Goal: Information Seeking & Learning: Learn about a topic

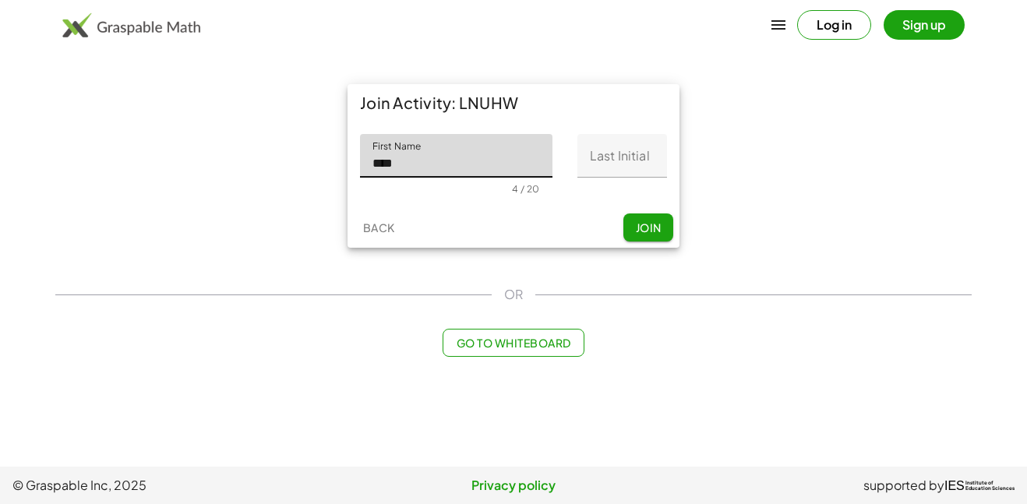
type input "****"
click at [637, 154] on input "Last Initial" at bounding box center [622, 156] width 90 height 44
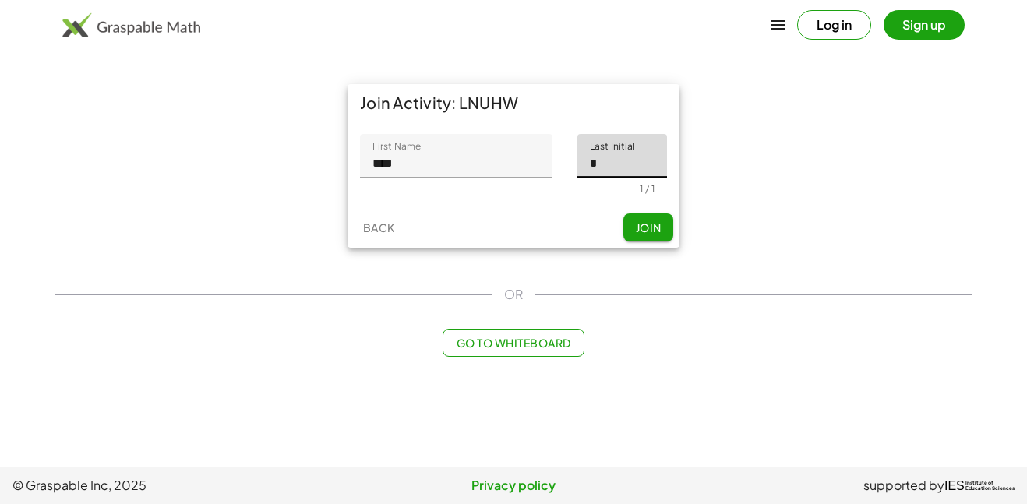
type input "*"
click at [664, 223] on button "Join" at bounding box center [648, 227] width 50 height 28
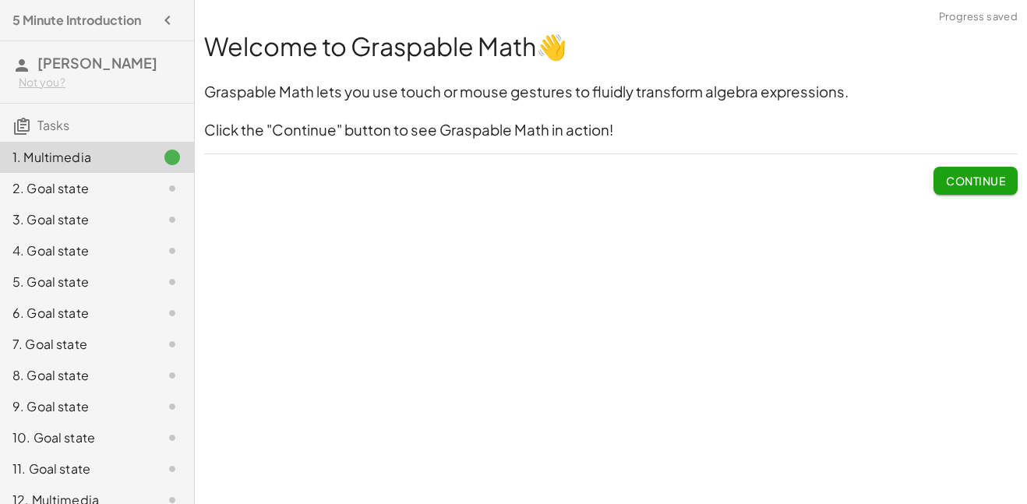
click at [487, 290] on div "Welcome to Graspable Math 👋 Graspable Math lets you use touch or mouse gestures…" at bounding box center [611, 252] width 832 height 504
drag, startPoint x: 436, startPoint y: 265, endPoint x: 690, endPoint y: 372, distance: 276.5
click at [690, 372] on div "Welcome to Graspable Math 👋 Graspable Math lets you use touch or mouse gestures…" at bounding box center [611, 252] width 832 height 504
click at [940, 175] on button "Continue" at bounding box center [975, 181] width 84 height 28
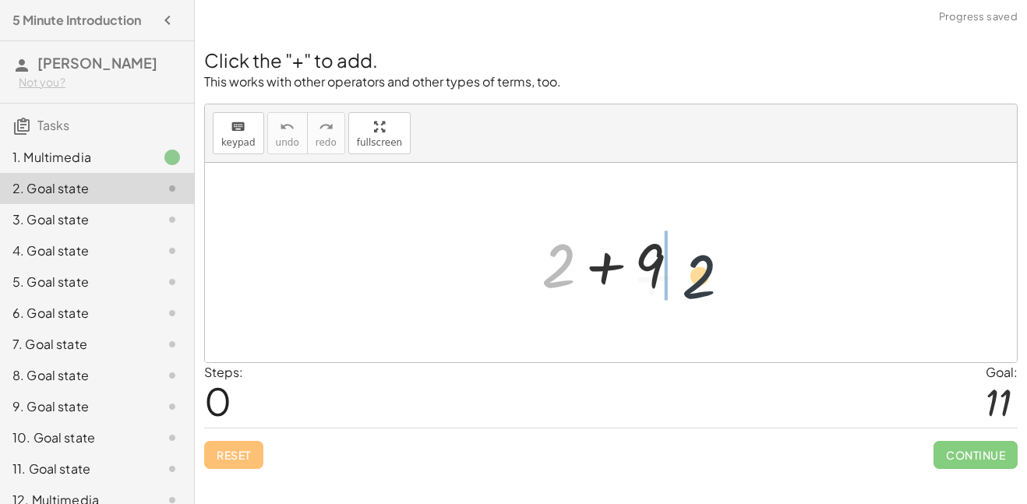
drag, startPoint x: 560, startPoint y: 261, endPoint x: 757, endPoint y: 278, distance: 197.9
click at [757, 278] on div "+ 2 + 2 + 9" at bounding box center [611, 262] width 812 height 199
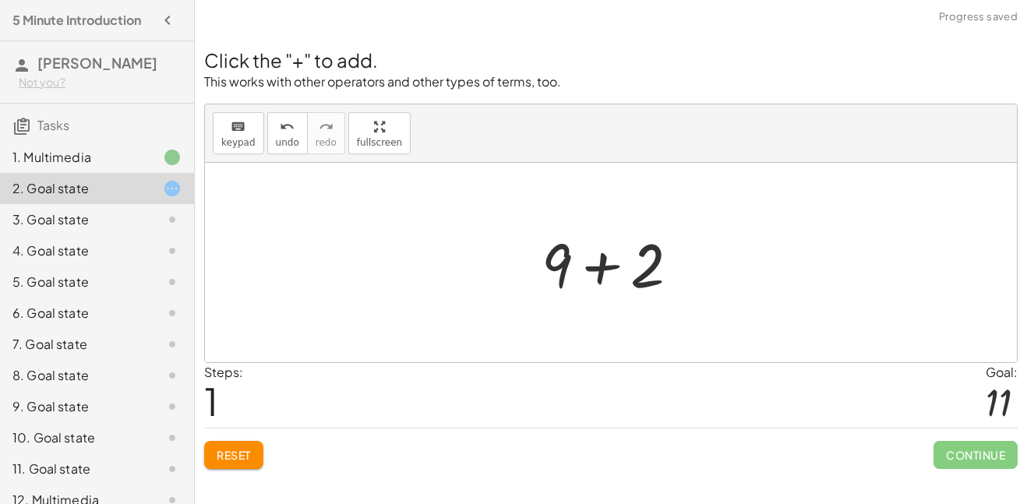
click at [648, 262] on div at bounding box center [617, 263] width 166 height 80
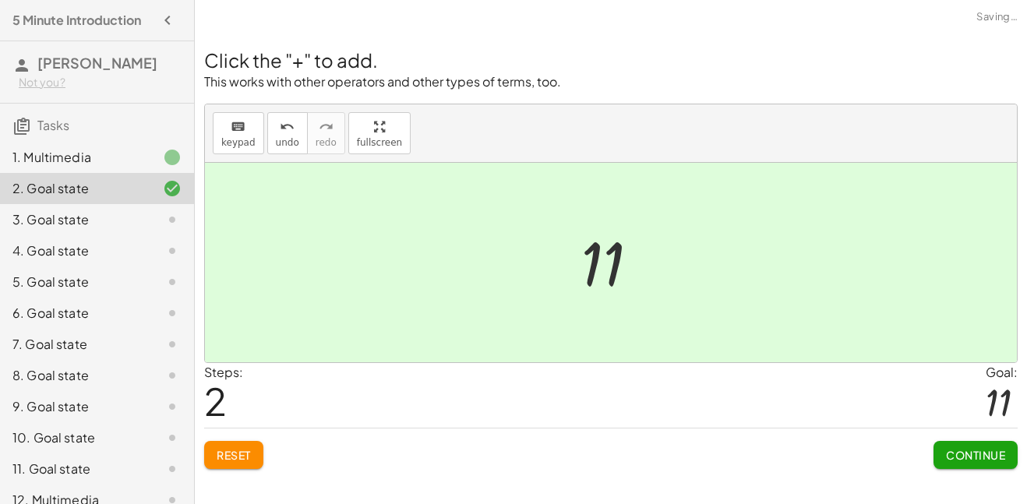
click at [650, 262] on div at bounding box center [616, 262] width 86 height 77
click at [957, 456] on span "Continue" at bounding box center [975, 455] width 59 height 14
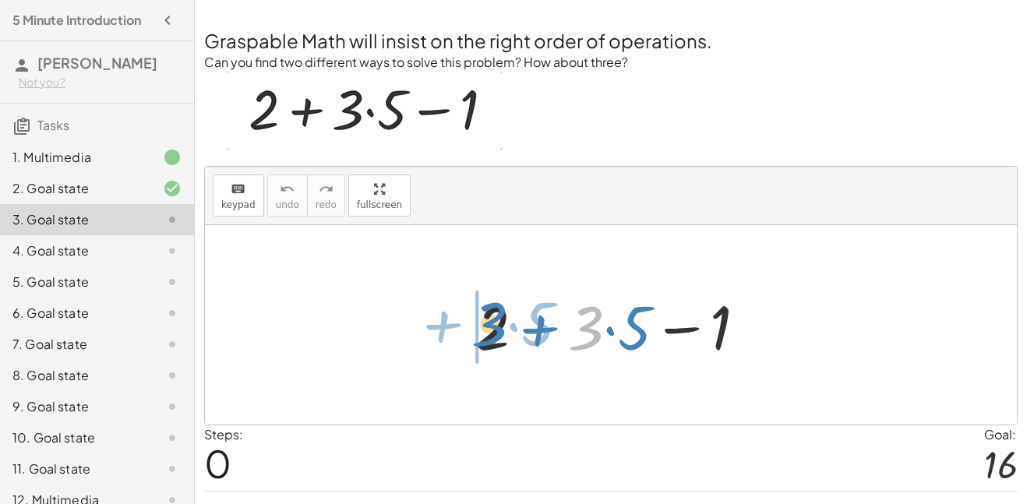
drag, startPoint x: 602, startPoint y: 333, endPoint x: 503, endPoint y: 330, distance: 99.0
click at [503, 330] on div at bounding box center [616, 325] width 299 height 80
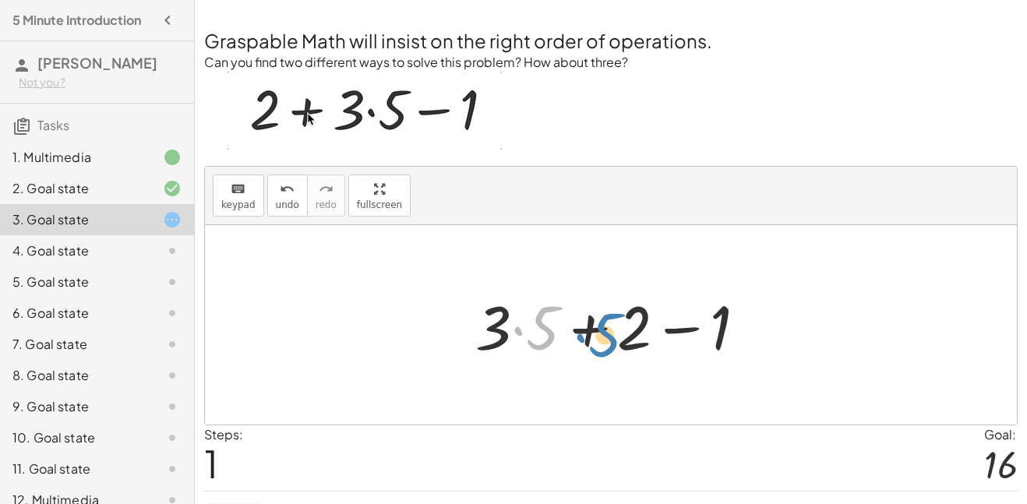
drag, startPoint x: 542, startPoint y: 326, endPoint x: 604, endPoint y: 333, distance: 62.7
click at [604, 333] on div at bounding box center [616, 325] width 299 height 80
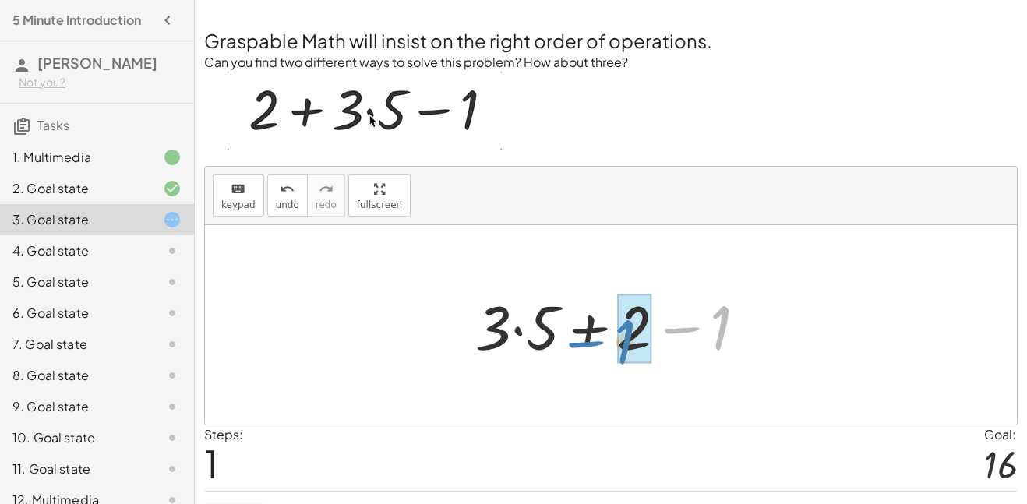
drag, startPoint x: 716, startPoint y: 327, endPoint x: 625, endPoint y: 340, distance: 92.0
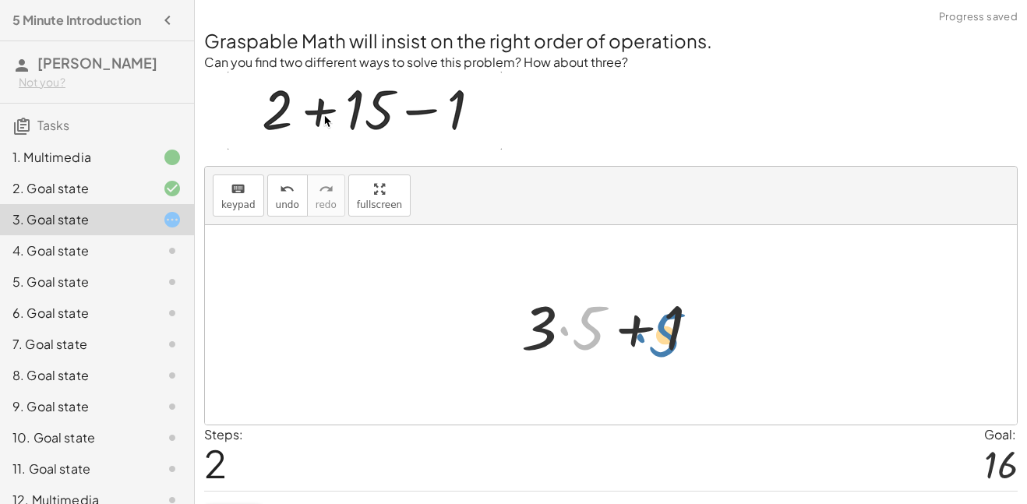
drag, startPoint x: 573, startPoint y: 328, endPoint x: 665, endPoint y: 326, distance: 92.0
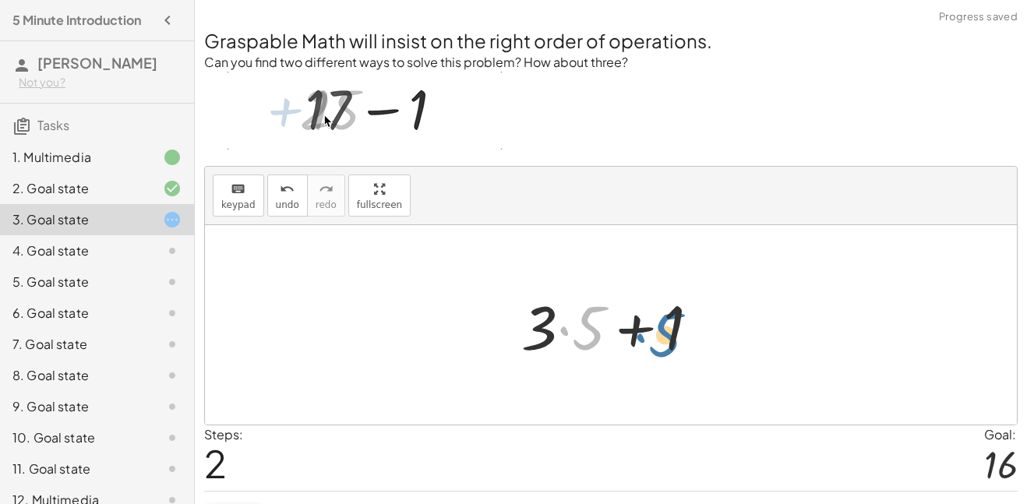
click at [665, 326] on div at bounding box center [616, 325] width 206 height 80
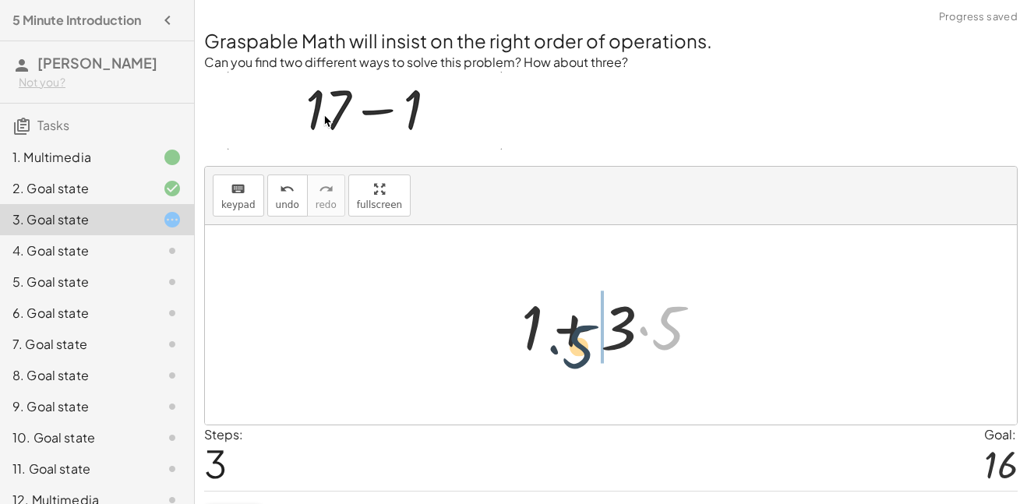
drag, startPoint x: 666, startPoint y: 323, endPoint x: 535, endPoint y: 333, distance: 132.0
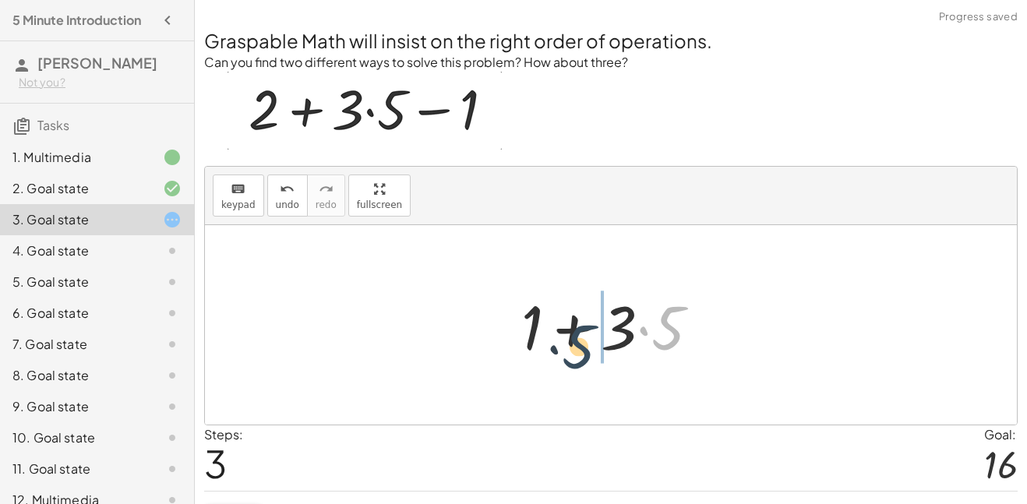
click at [535, 333] on div at bounding box center [616, 325] width 206 height 80
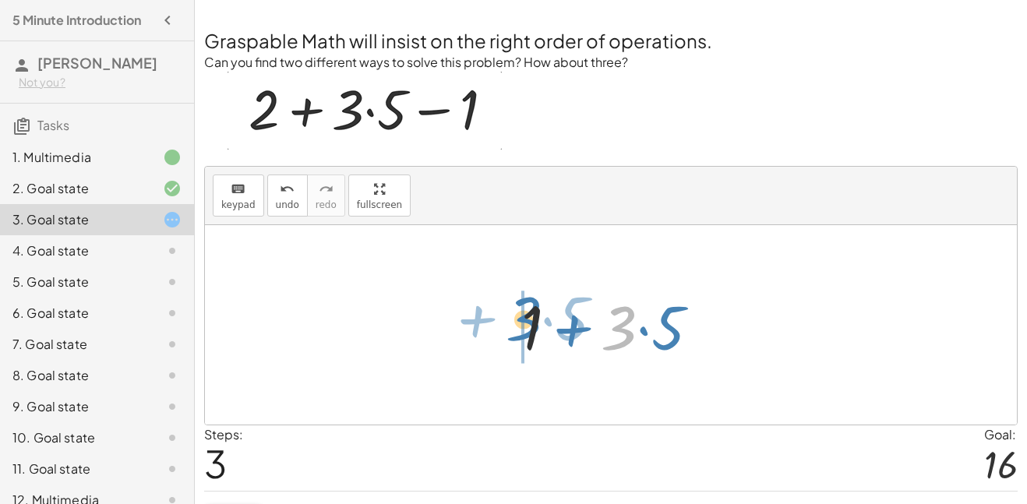
drag, startPoint x: 630, startPoint y: 331, endPoint x: 532, endPoint y: 323, distance: 97.7
click at [532, 323] on div at bounding box center [616, 325] width 206 height 80
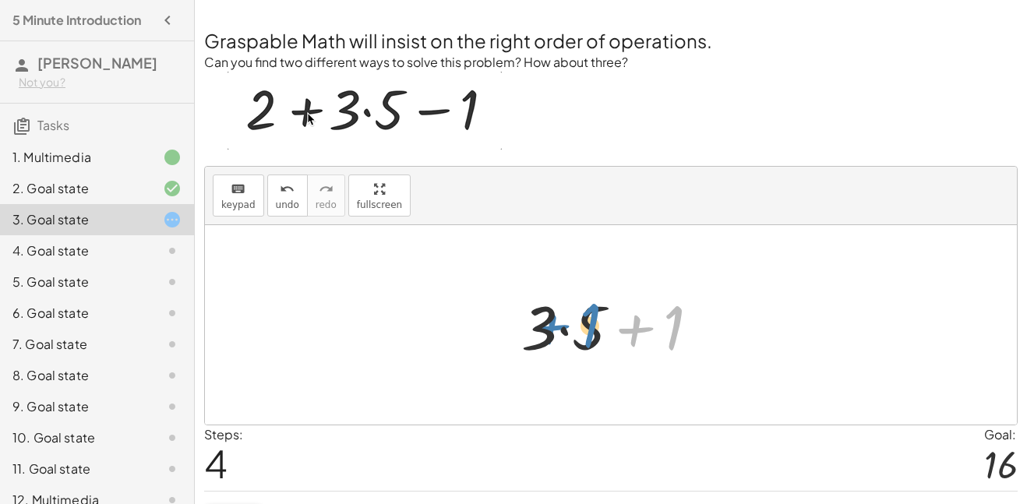
drag, startPoint x: 628, startPoint y: 329, endPoint x: 549, endPoint y: 332, distance: 79.5
click at [549, 332] on div at bounding box center [616, 325] width 206 height 80
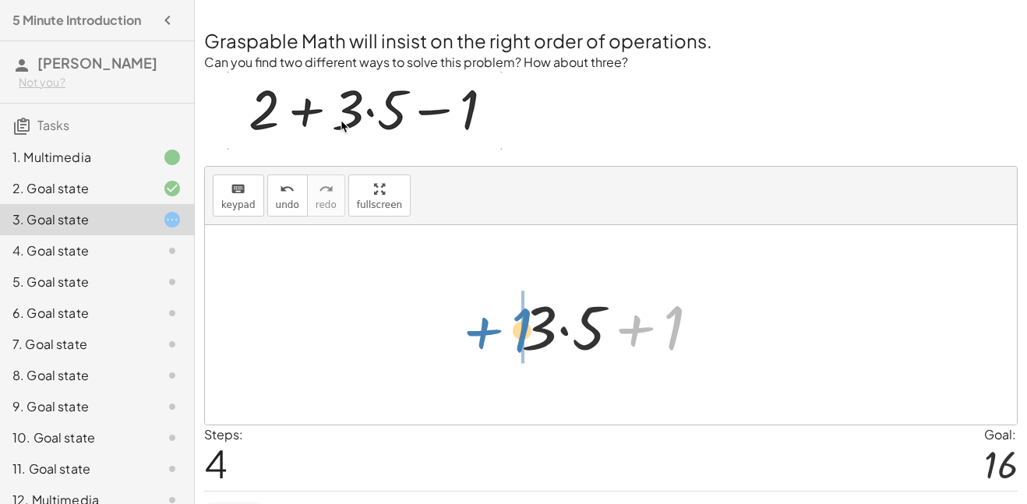
drag, startPoint x: 633, startPoint y: 335, endPoint x: 479, endPoint y: 337, distance: 153.5
click at [479, 337] on div "+ 2 + · 3 · 5 − 1 + · 3 · 5 + 2 − 1 + · 3 · 5 + 1 + 1 + · 3 · 5 + 1 + + · 3 · 5…" at bounding box center [611, 324] width 812 height 199
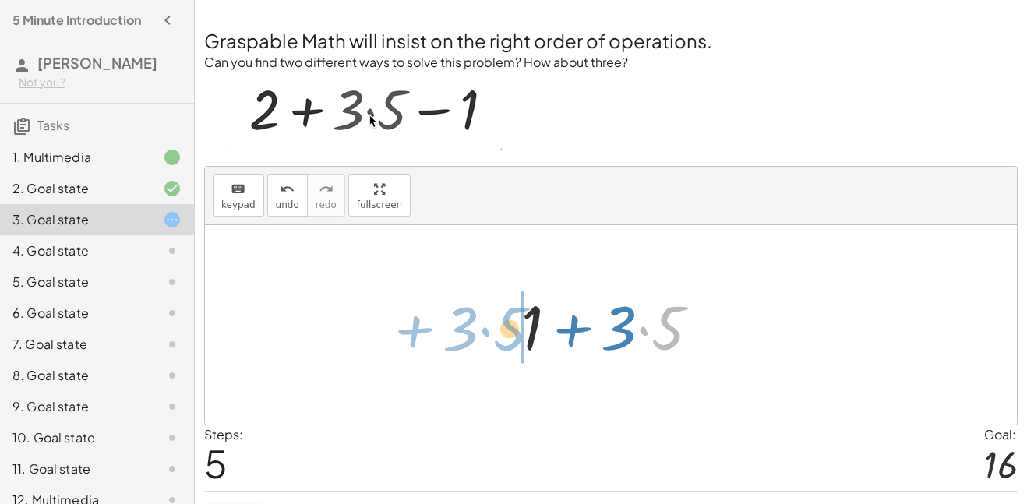
drag, startPoint x: 644, startPoint y: 338, endPoint x: 475, endPoint y: 344, distance: 168.4
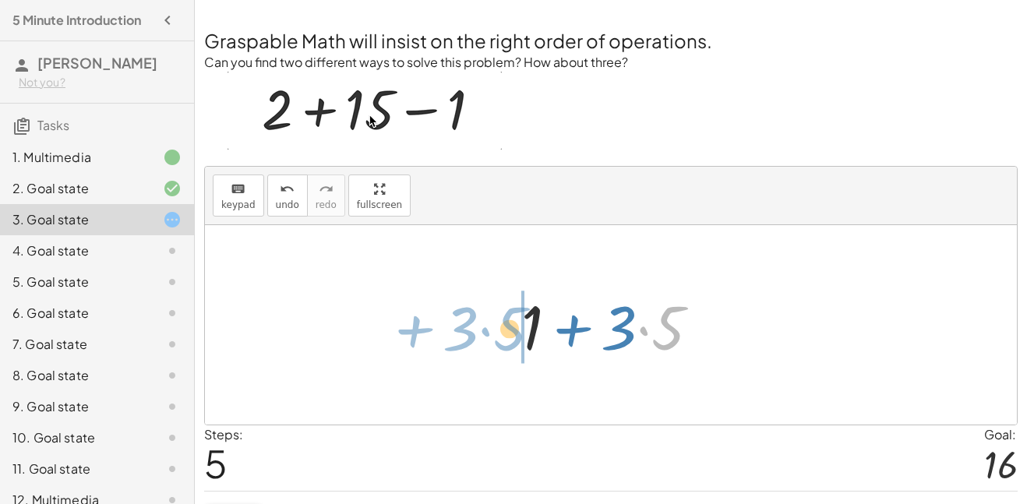
click at [475, 344] on div "+ 2 + · 3 · 5 − 1 + · 3 · 5 + 2 − 1 + · 3 · 5 + 1 + 1 + · 3 · 5 + · 3 · 5 + 1 ·…" at bounding box center [611, 324] width 812 height 199
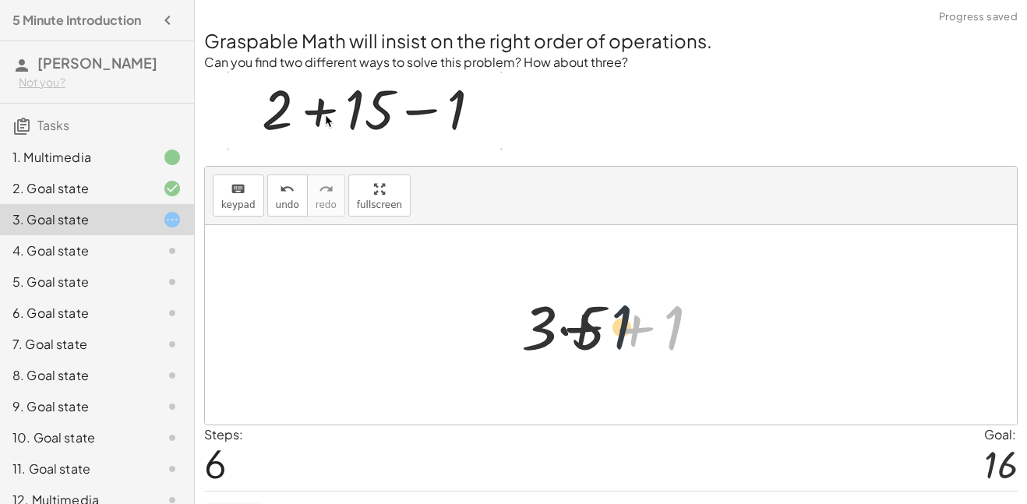
drag, startPoint x: 687, startPoint y: 340, endPoint x: 598, endPoint y: 337, distance: 88.9
click at [598, 337] on div at bounding box center [616, 325] width 206 height 80
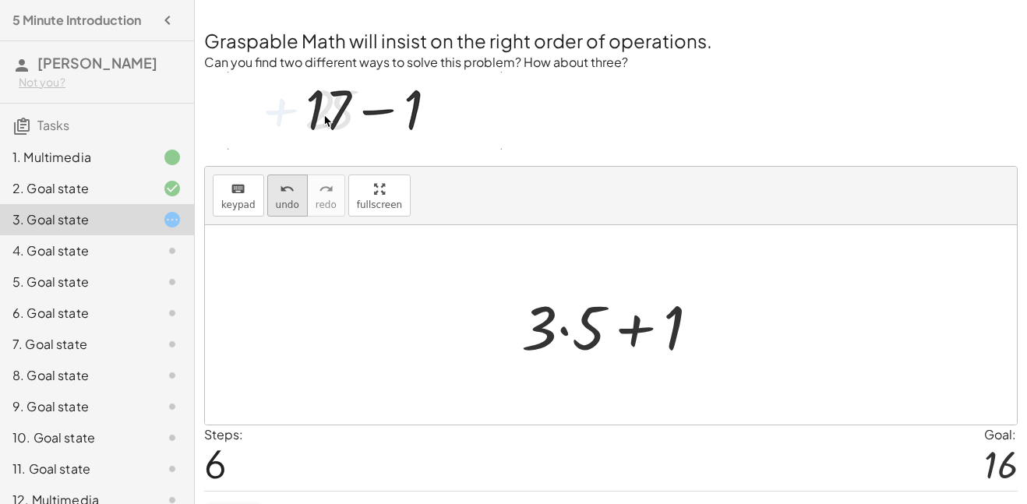
click at [269, 202] on button "undo undo" at bounding box center [287, 196] width 41 height 42
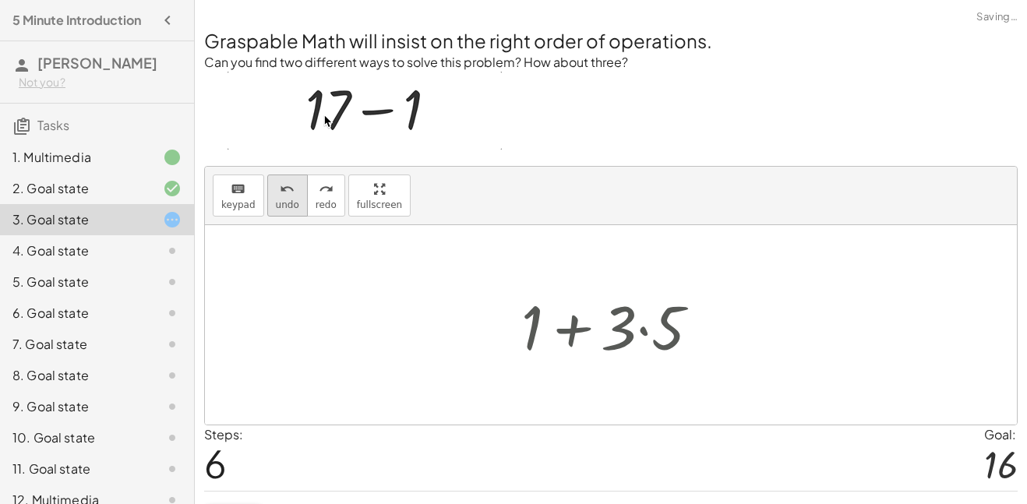
click at [269, 202] on button "undo undo" at bounding box center [287, 196] width 41 height 42
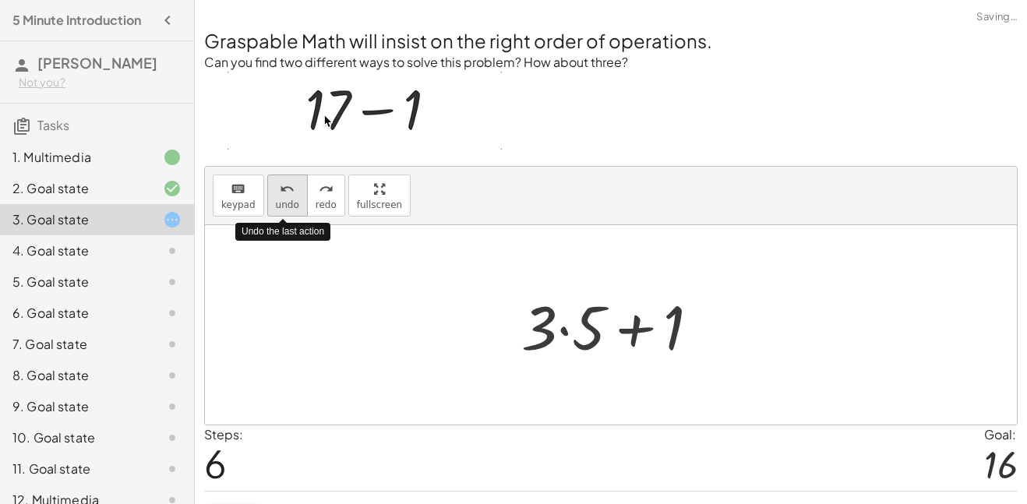
click at [269, 202] on button "undo undo" at bounding box center [287, 196] width 41 height 42
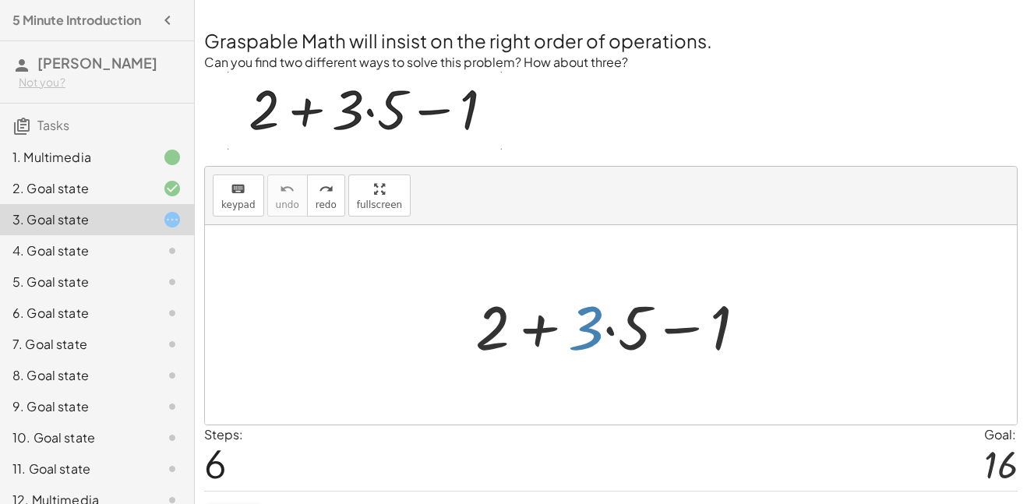
click at [609, 327] on div at bounding box center [616, 325] width 299 height 80
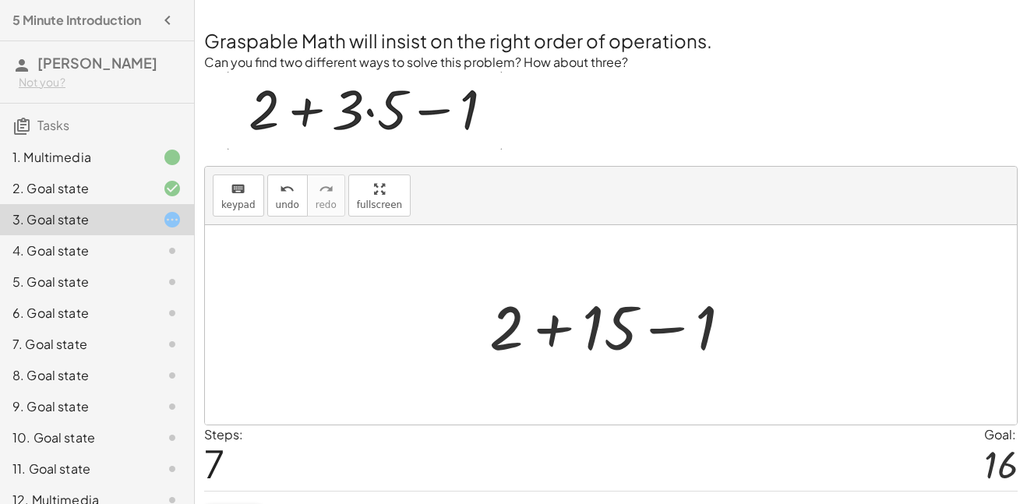
click at [552, 330] on div at bounding box center [617, 325] width 270 height 80
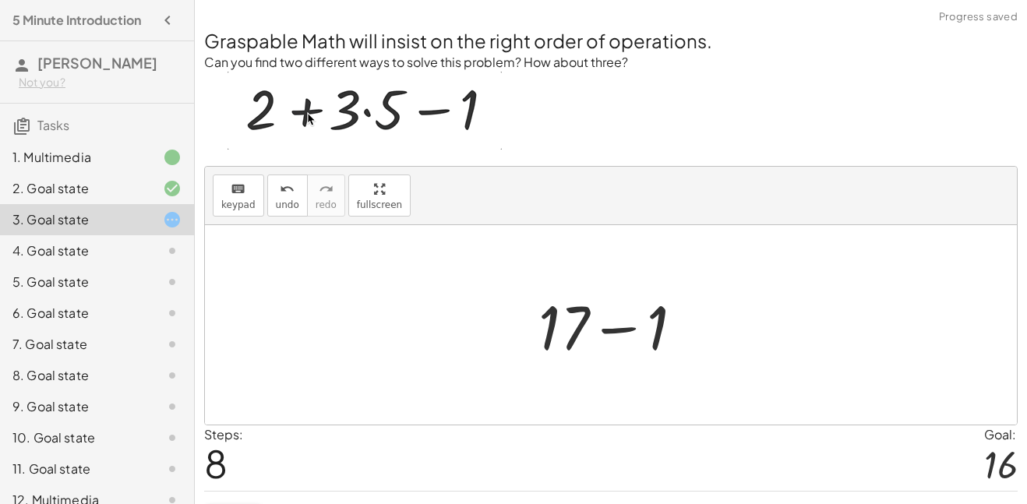
click at [620, 329] on div at bounding box center [617, 325] width 173 height 80
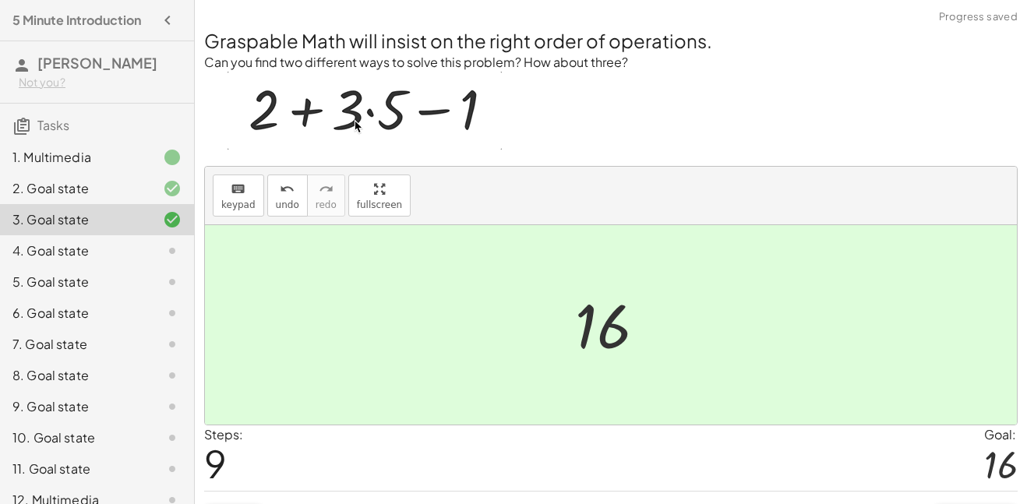
click at [672, 338] on div at bounding box center [611, 324] width 812 height 199
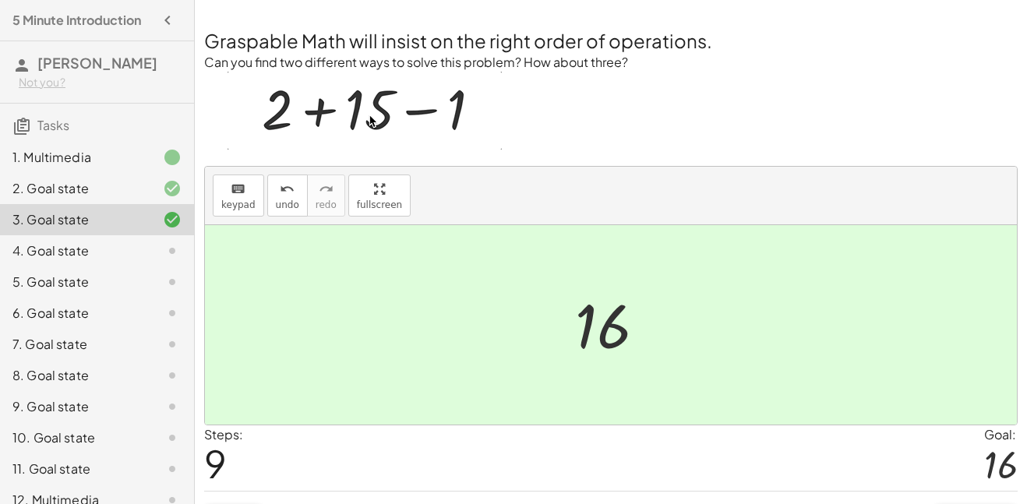
click at [134, 258] on div "4. Goal state" at bounding box center [74, 251] width 125 height 19
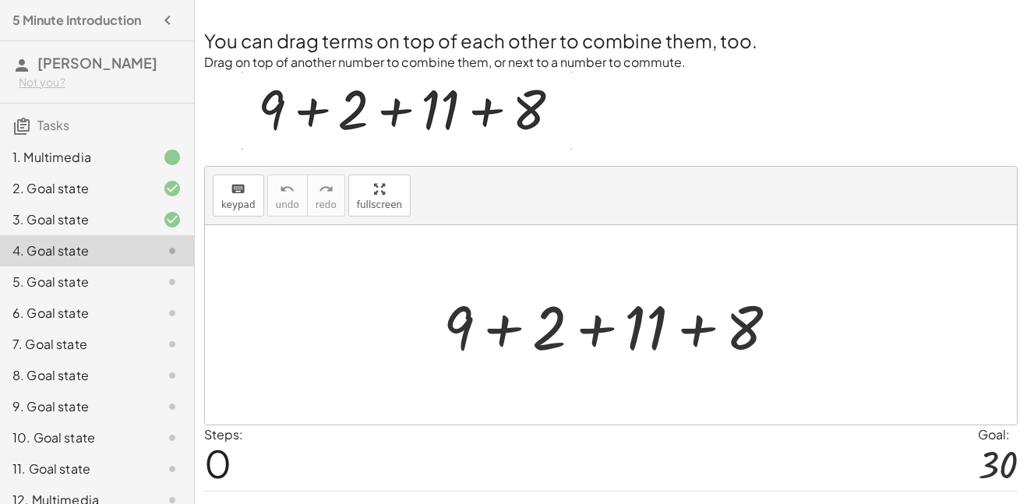
click at [506, 332] on div at bounding box center [617, 325] width 363 height 80
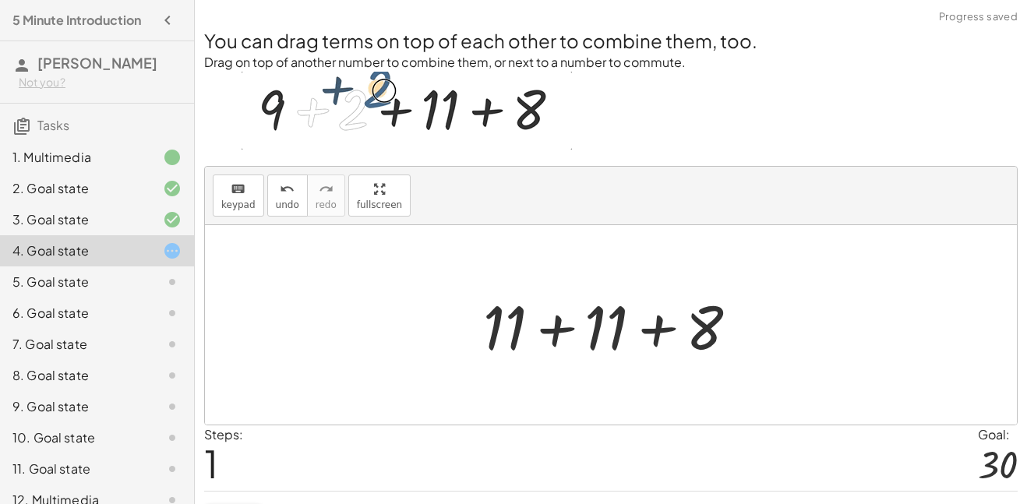
click at [554, 329] on div at bounding box center [616, 325] width 283 height 80
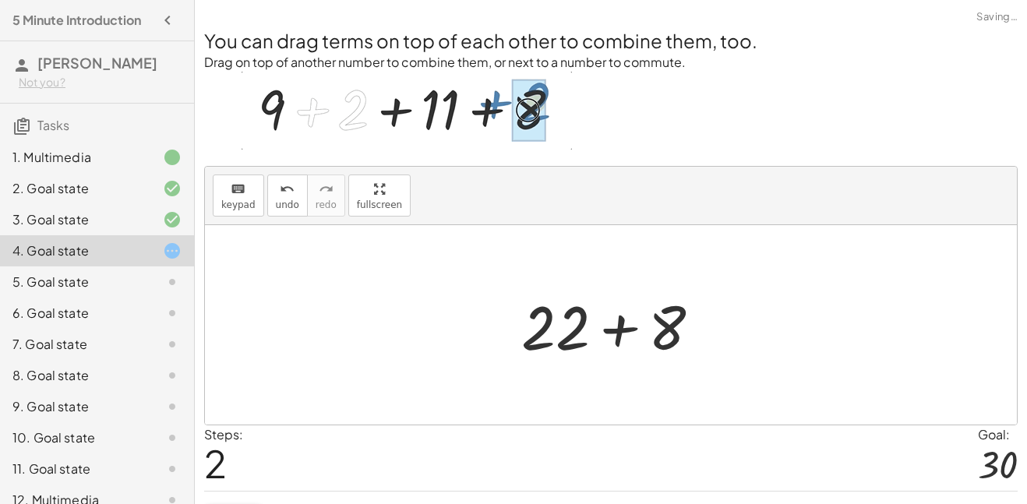
click at [615, 332] on div at bounding box center [616, 325] width 207 height 80
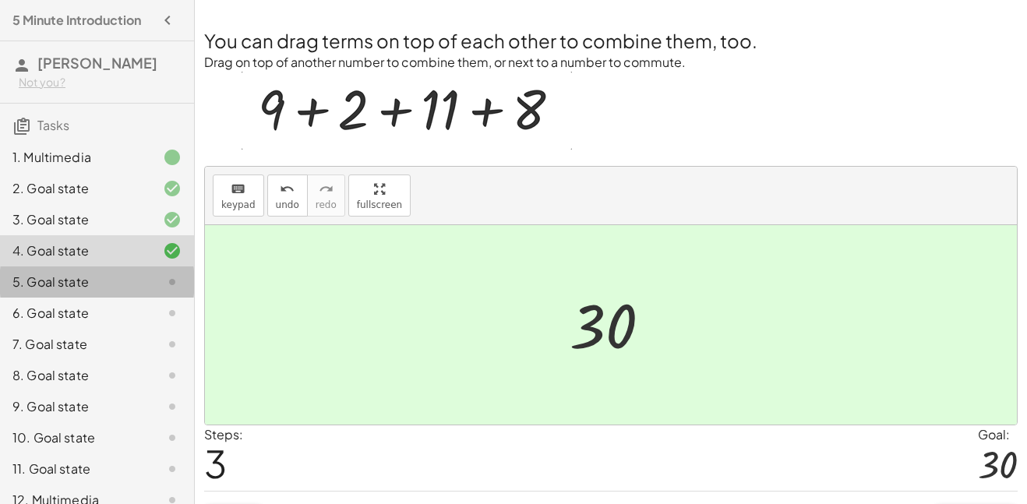
click at [155, 277] on div at bounding box center [160, 282] width 44 height 19
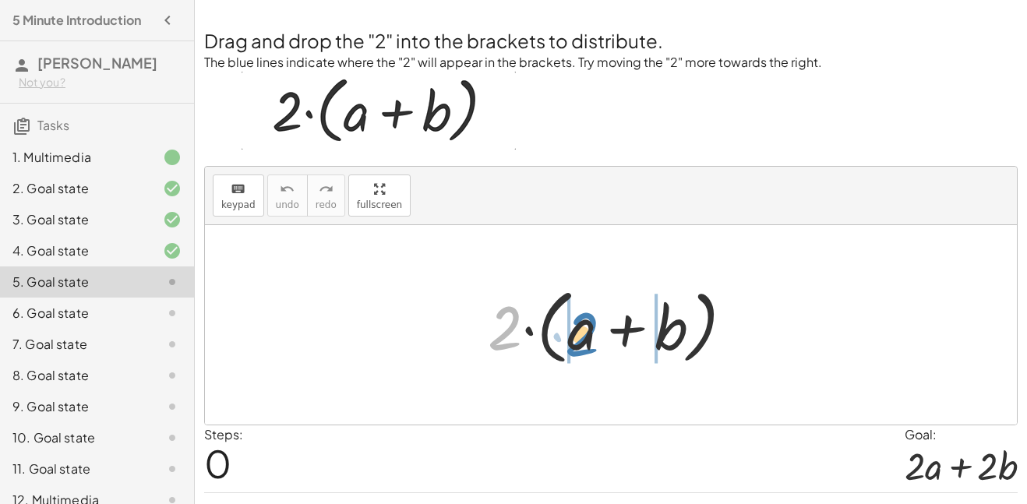
drag, startPoint x: 503, startPoint y: 329, endPoint x: 576, endPoint y: 335, distance: 72.7
click at [576, 335] on div at bounding box center [616, 325] width 273 height 90
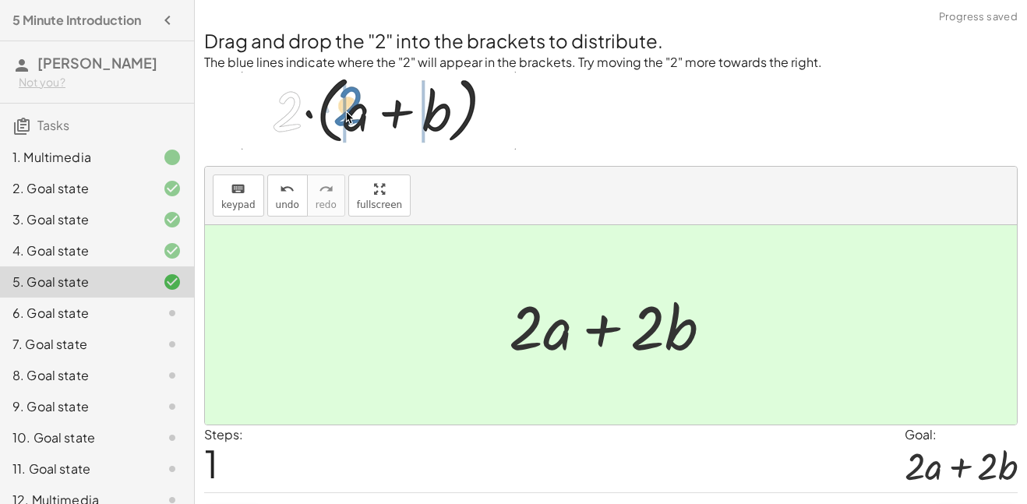
click at [168, 311] on icon at bounding box center [172, 313] width 19 height 19
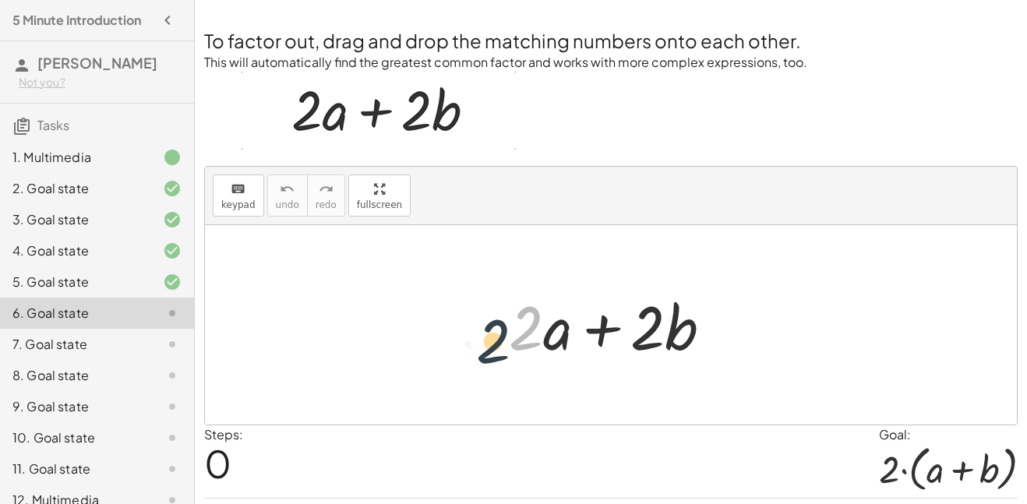
drag, startPoint x: 534, startPoint y: 343, endPoint x: 491, endPoint y: 358, distance: 45.6
click at [491, 358] on div "· 2 + · 2 · a + · 2 · b" at bounding box center [610, 325] width 251 height 88
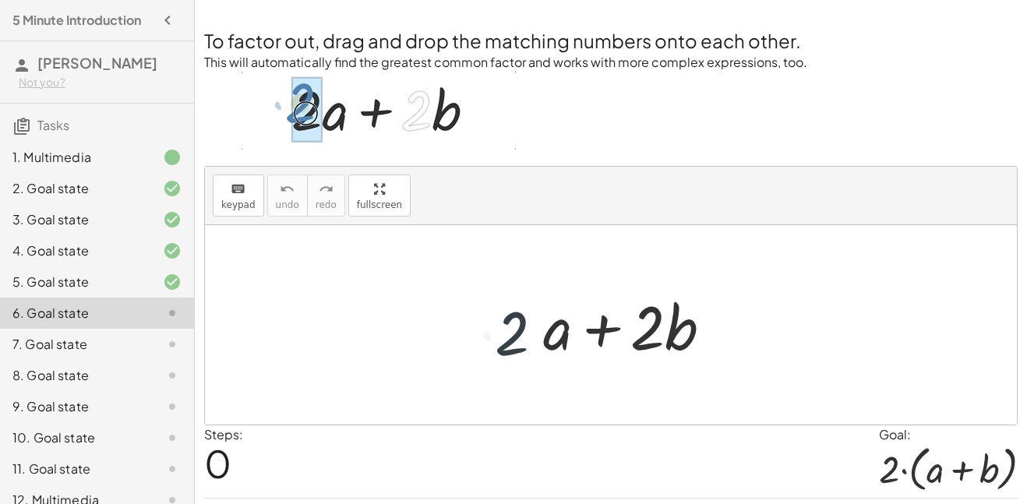
drag, startPoint x: 491, startPoint y: 358, endPoint x: 478, endPoint y: 348, distance: 16.7
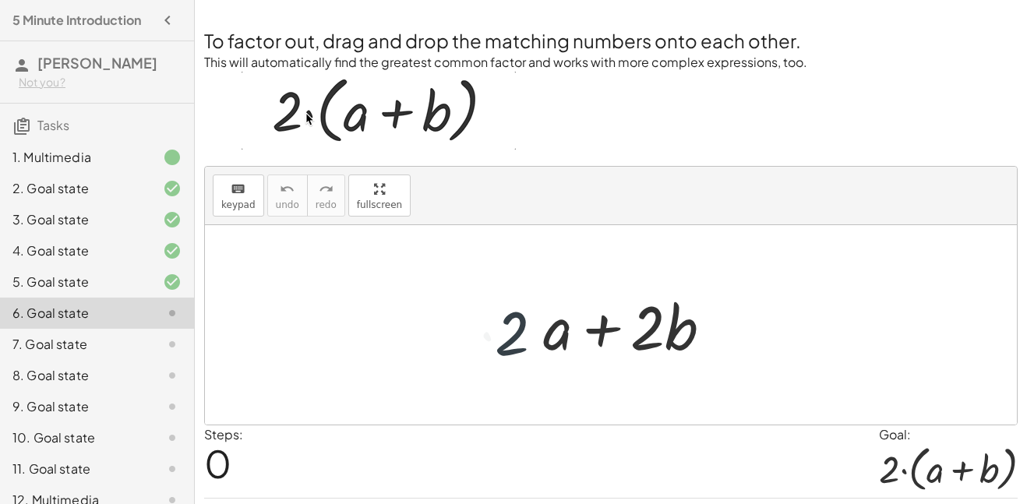
click at [478, 348] on div "· 2 + · 2 · a + · 2 · b" at bounding box center [611, 324] width 812 height 199
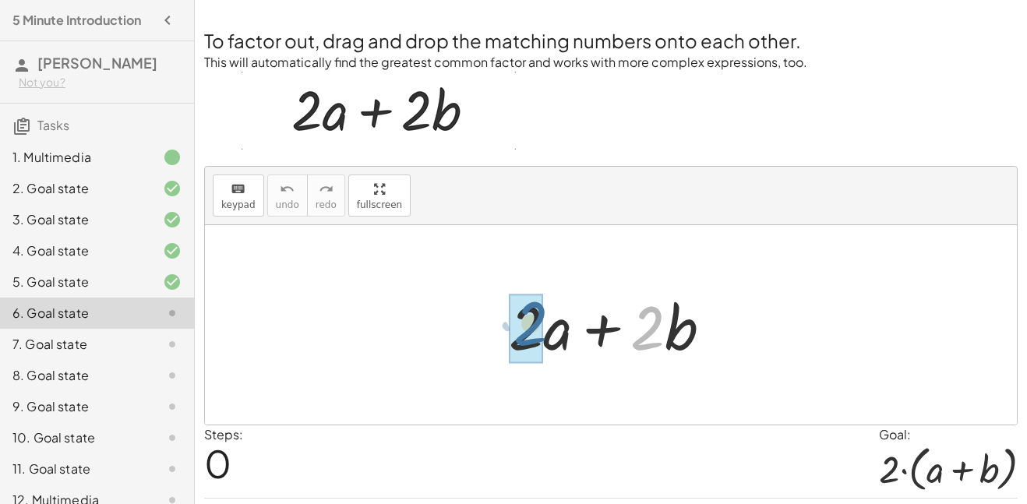
drag, startPoint x: 640, startPoint y: 338, endPoint x: 518, endPoint y: 334, distance: 121.6
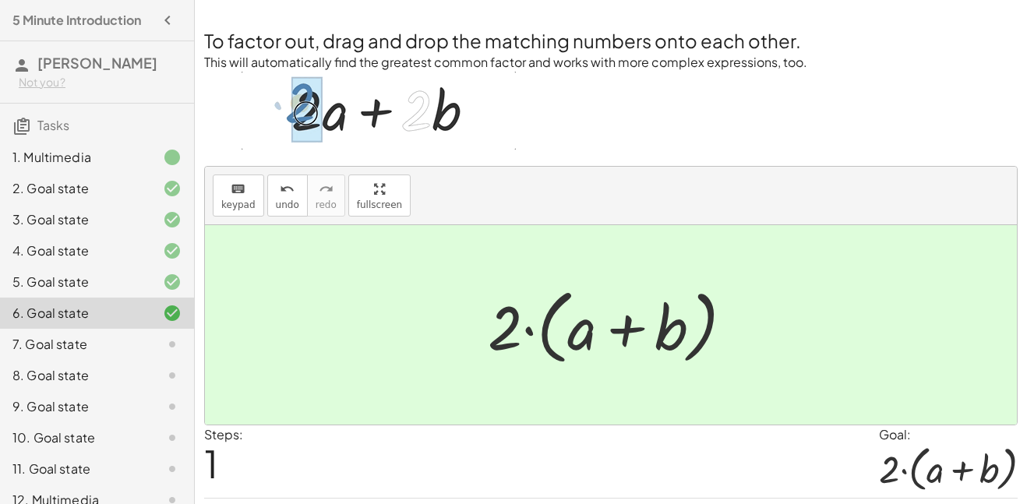
click at [157, 352] on div at bounding box center [160, 344] width 44 height 19
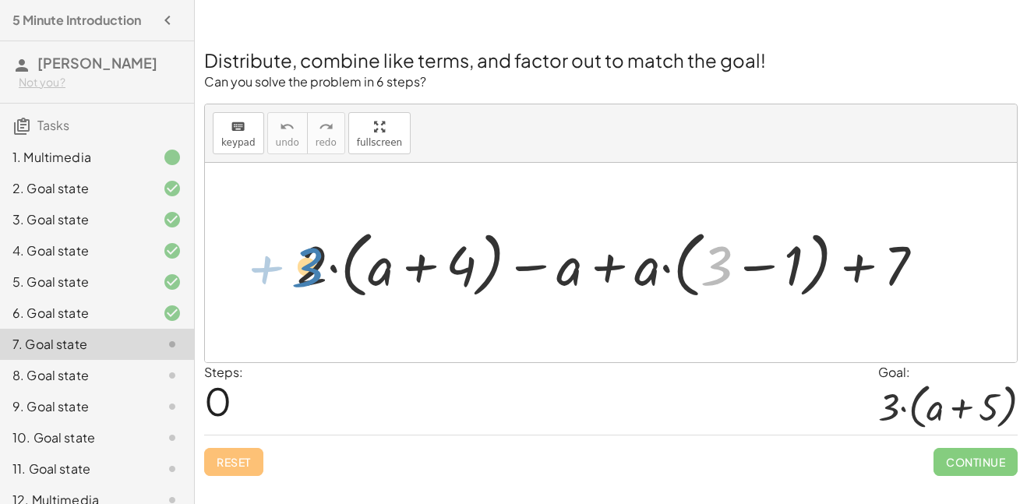
drag, startPoint x: 724, startPoint y: 270, endPoint x: 314, endPoint y: 271, distance: 409.8
click at [314, 271] on div at bounding box center [616, 262] width 655 height 81
drag, startPoint x: 897, startPoint y: 271, endPoint x: 730, endPoint y: 273, distance: 166.8
click at [730, 273] on div at bounding box center [616, 262] width 655 height 81
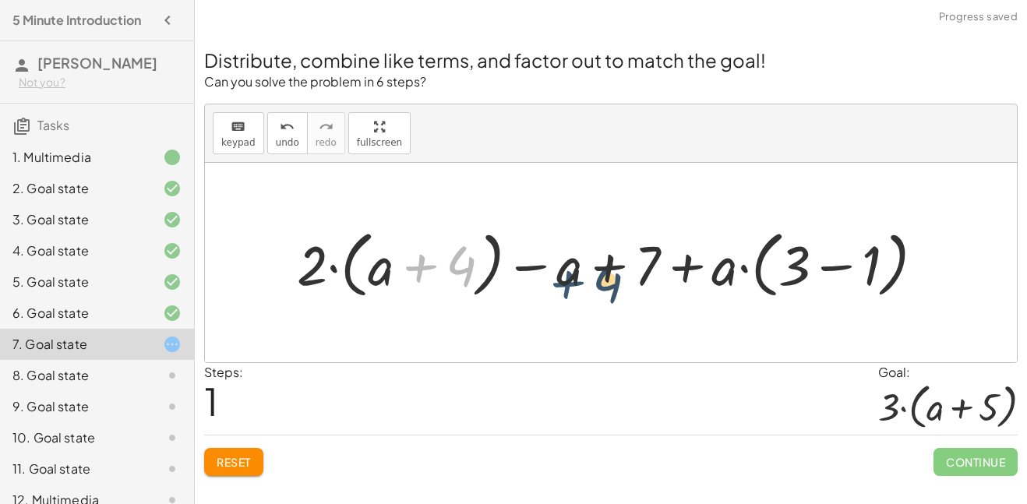
drag, startPoint x: 397, startPoint y: 262, endPoint x: 565, endPoint y: 272, distance: 167.8
click at [565, 272] on div at bounding box center [616, 262] width 655 height 81
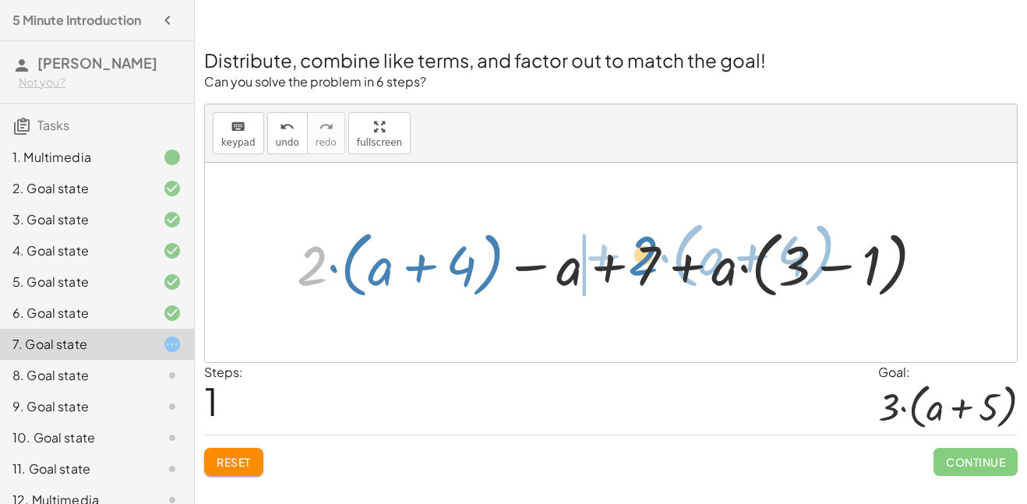
drag, startPoint x: 327, startPoint y: 261, endPoint x: 644, endPoint y: 255, distance: 317.2
click at [644, 255] on div at bounding box center [616, 262] width 655 height 81
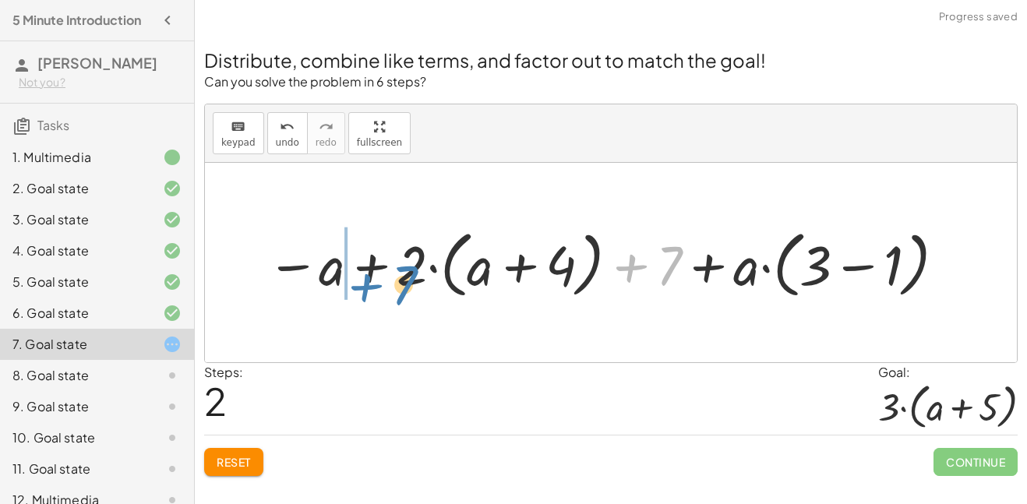
drag, startPoint x: 644, startPoint y: 255, endPoint x: 372, endPoint y: 273, distance: 273.3
click at [372, 273] on div at bounding box center [607, 262] width 697 height 81
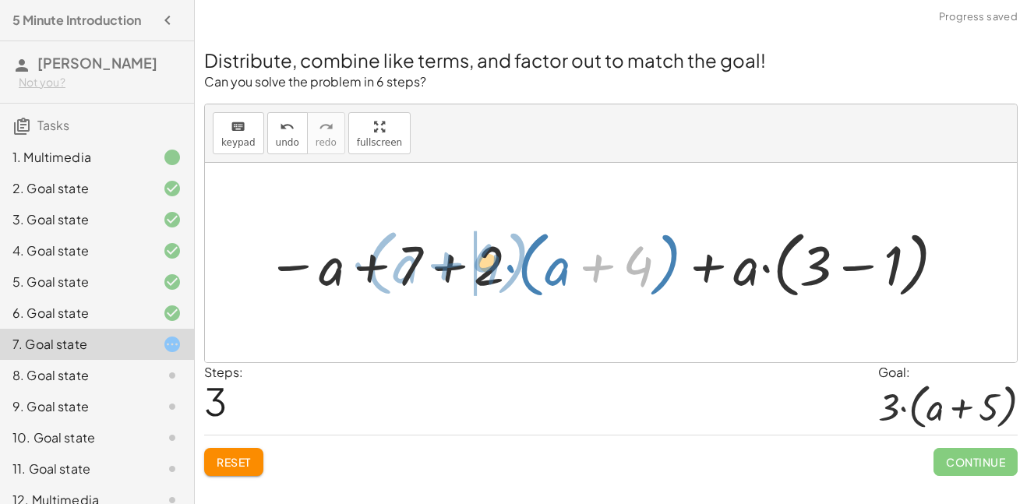
drag, startPoint x: 577, startPoint y: 258, endPoint x: 401, endPoint y: 256, distance: 176.1
click at [401, 256] on div at bounding box center [607, 262] width 697 height 81
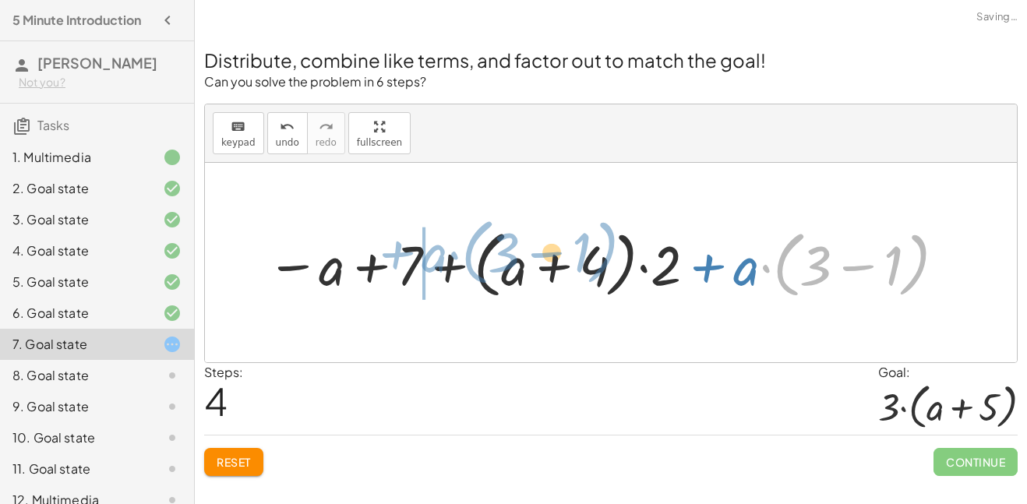
drag, startPoint x: 784, startPoint y: 253, endPoint x: 430, endPoint y: 238, distance: 354.0
click at [430, 238] on div at bounding box center [607, 262] width 697 height 81
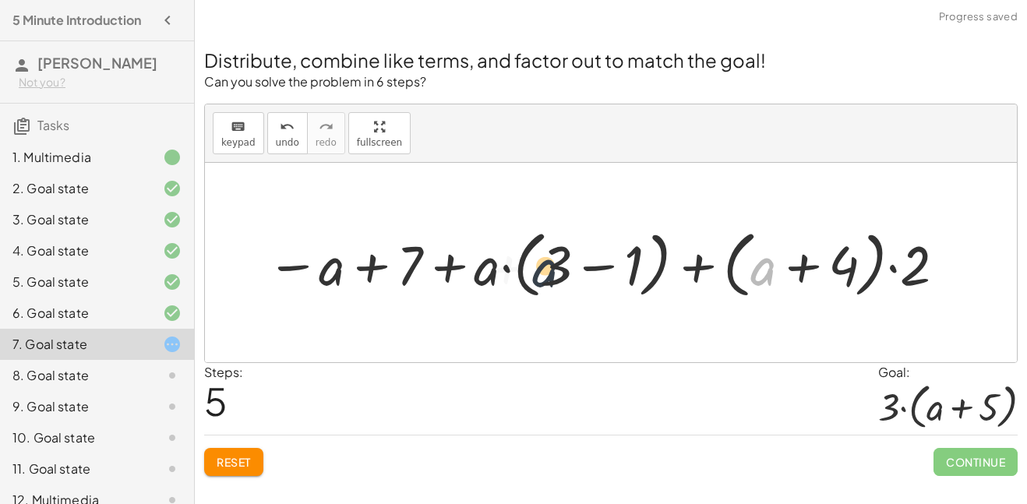
drag, startPoint x: 751, startPoint y: 250, endPoint x: 480, endPoint y: 247, distance: 271.2
click at [480, 247] on div at bounding box center [607, 262] width 697 height 81
drag, startPoint x: 376, startPoint y: 259, endPoint x: 649, endPoint y: 254, distance: 272.7
click at [649, 254] on div at bounding box center [607, 262] width 697 height 81
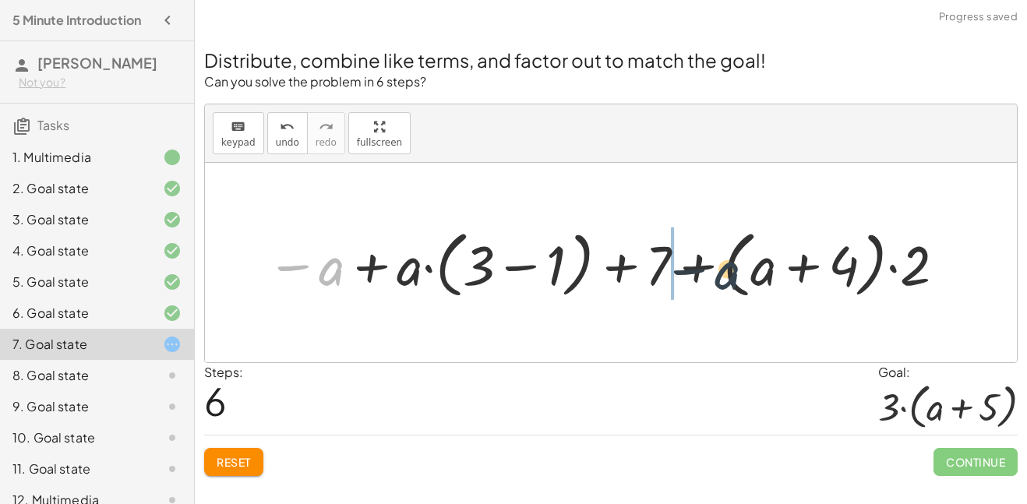
drag, startPoint x: 339, startPoint y: 270, endPoint x: 750, endPoint y: 272, distance: 411.4
click at [750, 272] on div at bounding box center [607, 262] width 697 height 81
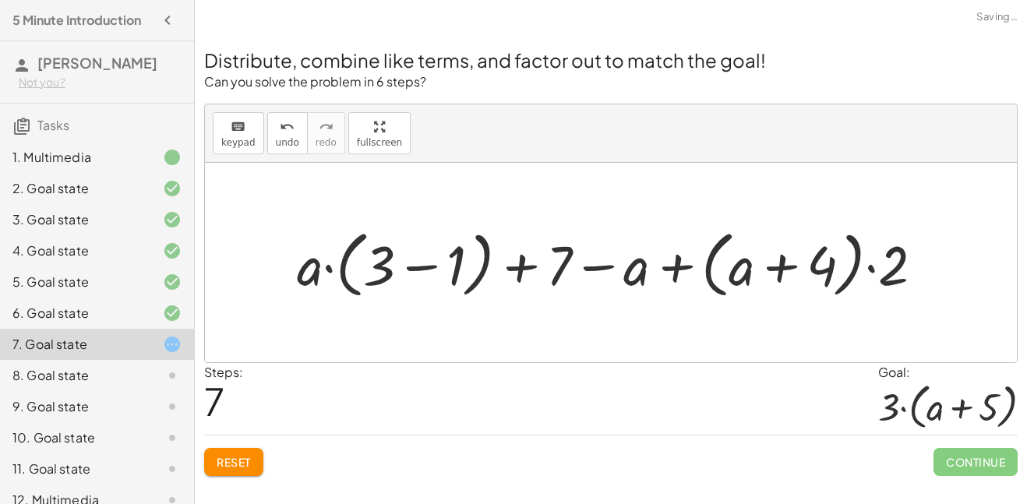
click at [678, 269] on div at bounding box center [616, 262] width 655 height 81
drag, startPoint x: 760, startPoint y: 265, endPoint x: 556, endPoint y: 259, distance: 205.0
click at [556, 259] on div at bounding box center [616, 262] width 655 height 81
click at [593, 265] on div at bounding box center [616, 262] width 655 height 81
click at [511, 273] on div at bounding box center [616, 262] width 655 height 81
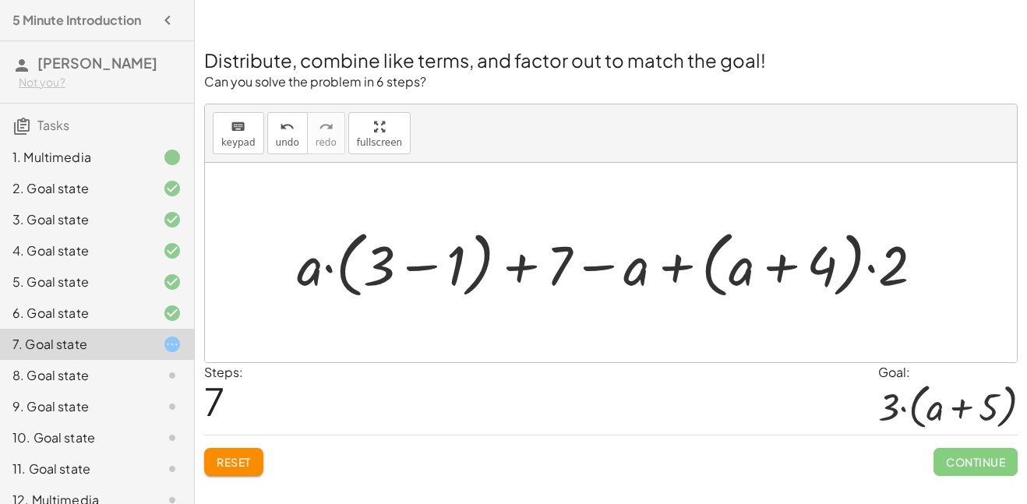
click at [424, 268] on div at bounding box center [616, 262] width 655 height 81
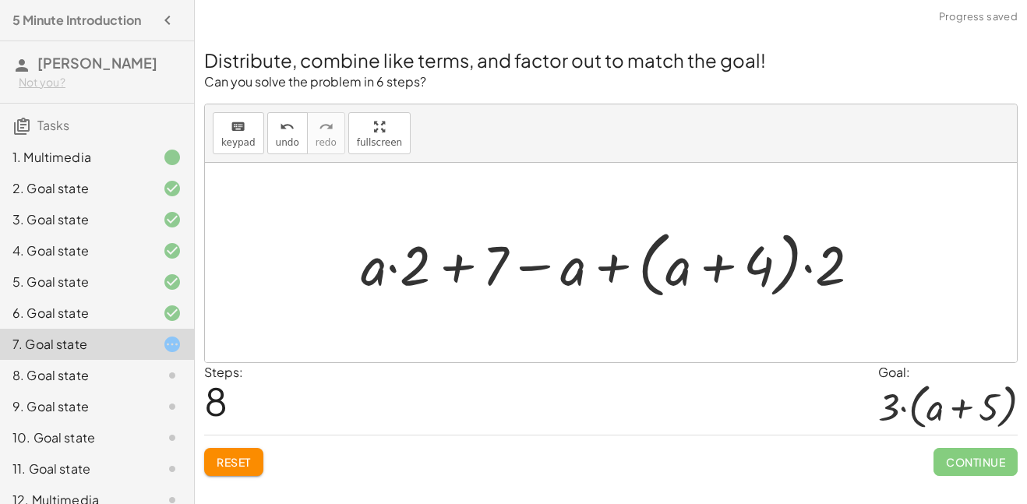
click at [463, 269] on div at bounding box center [616, 262] width 527 height 81
click at [538, 262] on div at bounding box center [616, 262] width 527 height 81
click at [718, 267] on div at bounding box center [616, 262] width 527 height 81
drag, startPoint x: 568, startPoint y: 270, endPoint x: 304, endPoint y: 266, distance: 264.2
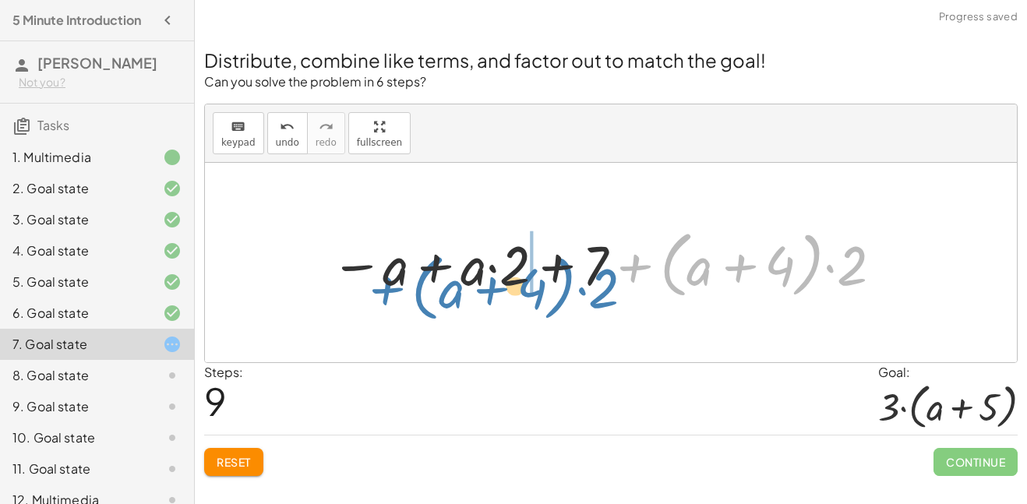
drag, startPoint x: 633, startPoint y: 266, endPoint x: 386, endPoint y: 288, distance: 248.7
click at [386, 288] on div at bounding box center [608, 262] width 570 height 81
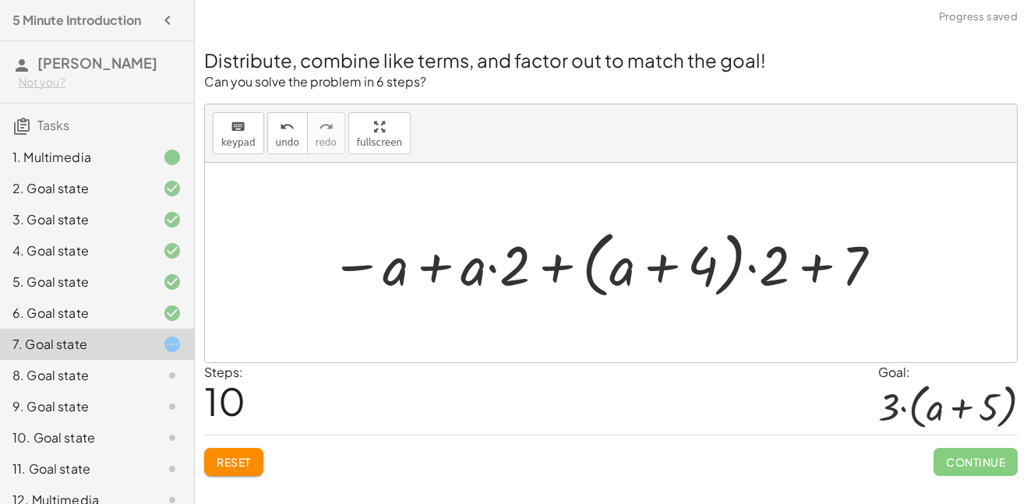
click at [502, 252] on div at bounding box center [608, 262] width 570 height 81
click at [488, 266] on div at bounding box center [608, 262] width 570 height 81
click at [492, 267] on div at bounding box center [608, 262] width 570 height 81
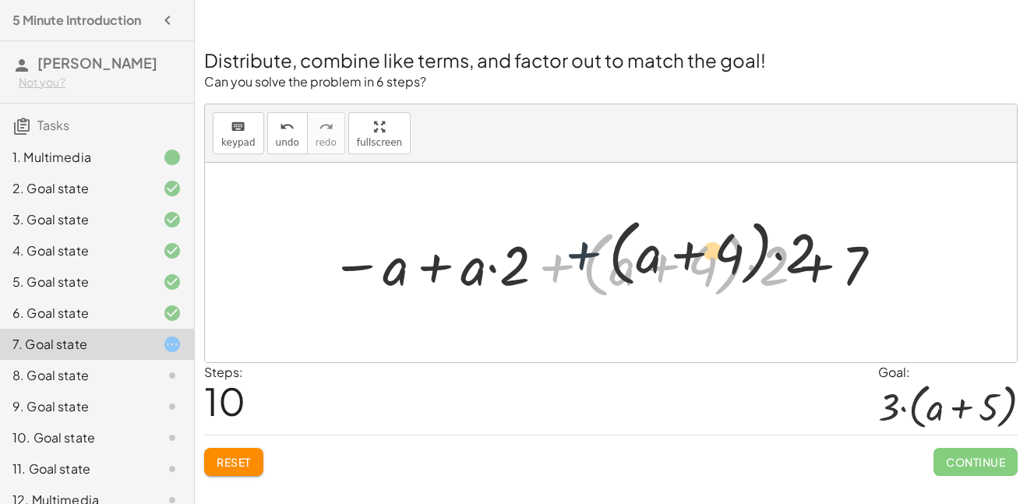
drag, startPoint x: 557, startPoint y: 272, endPoint x: 616, endPoint y: 251, distance: 62.1
click at [616, 251] on div at bounding box center [608, 262] width 570 height 81
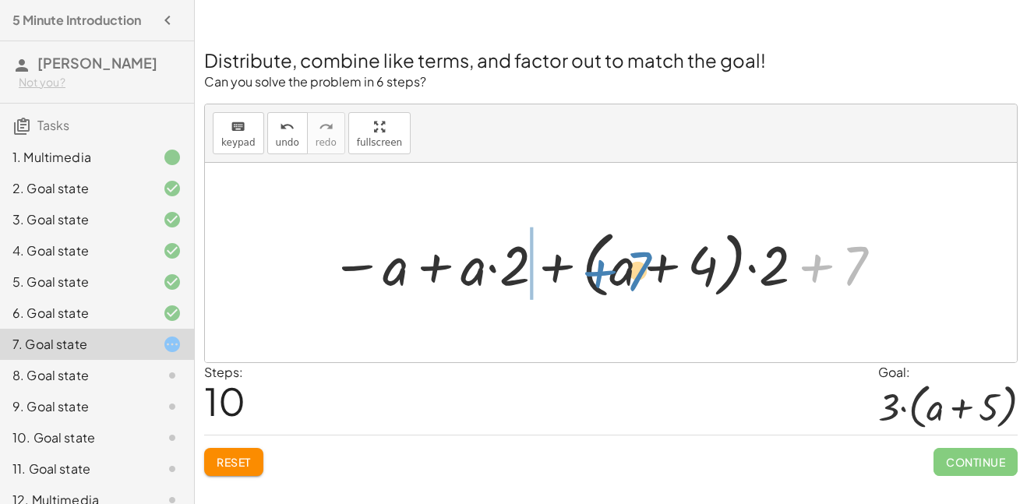
drag, startPoint x: 857, startPoint y: 252, endPoint x: 642, endPoint y: 259, distance: 215.1
click at [642, 259] on div at bounding box center [608, 262] width 570 height 81
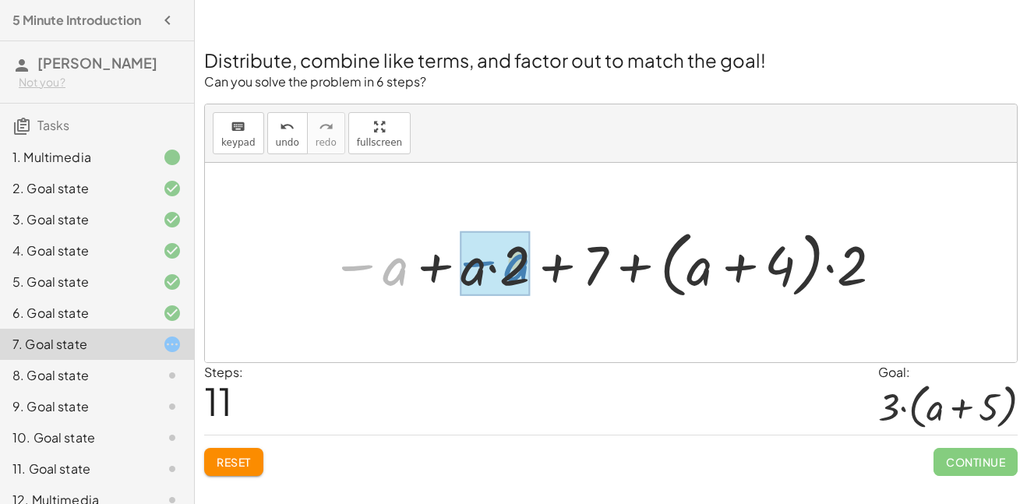
drag, startPoint x: 401, startPoint y: 273, endPoint x: 521, endPoint y: 270, distance: 120.1
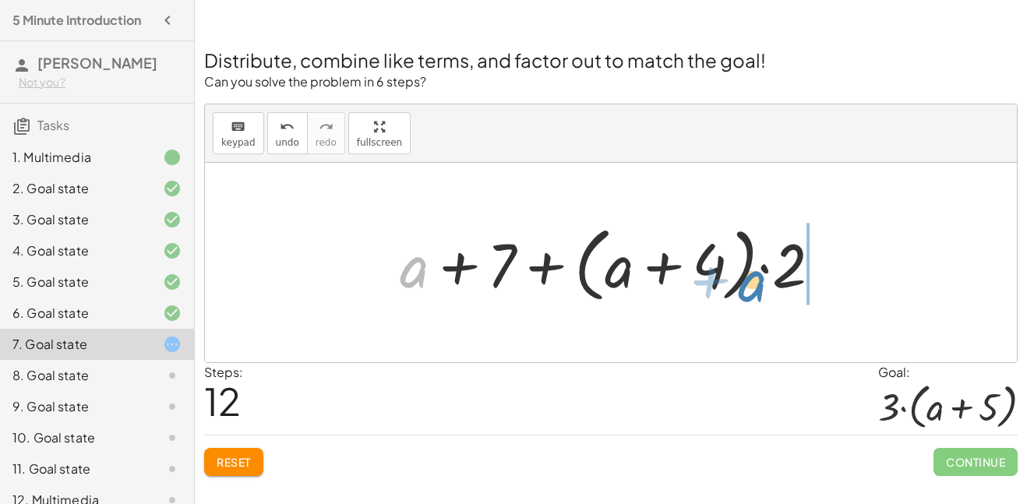
drag, startPoint x: 419, startPoint y: 274, endPoint x: 757, endPoint y: 288, distance: 338.4
click at [757, 288] on div at bounding box center [617, 263] width 450 height 90
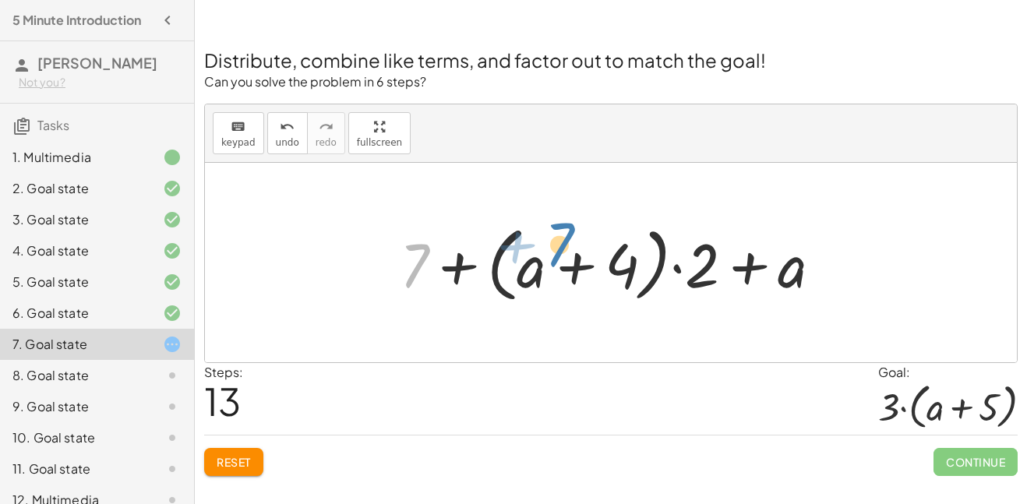
drag, startPoint x: 427, startPoint y: 253, endPoint x: 800, endPoint y: 211, distance: 375.6
click at [562, 257] on div at bounding box center [617, 263] width 450 height 90
click at [679, 270] on div at bounding box center [617, 263] width 450 height 90
click at [252, 464] on button "Reset" at bounding box center [233, 462] width 59 height 28
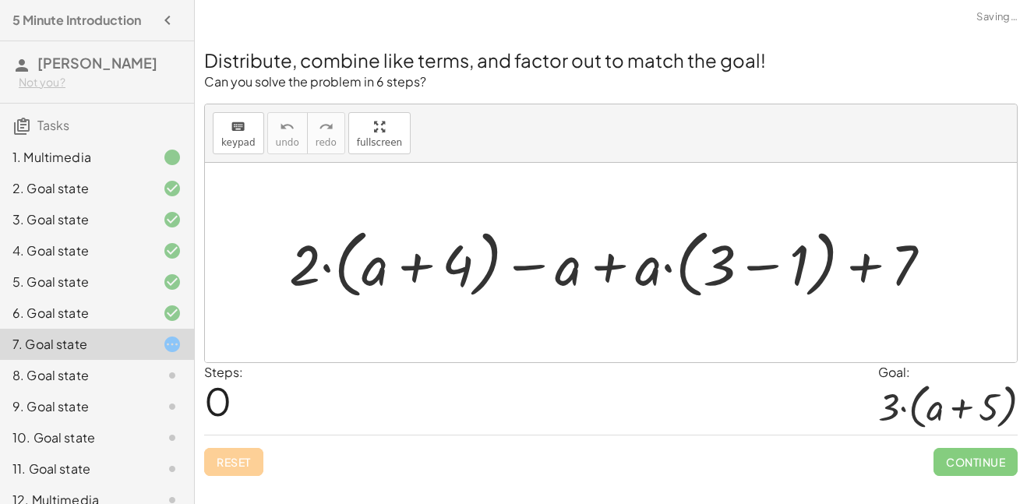
click at [252, 464] on div "Reset Continue" at bounding box center [610, 455] width 813 height 41
click at [325, 270] on div at bounding box center [616, 262] width 671 height 83
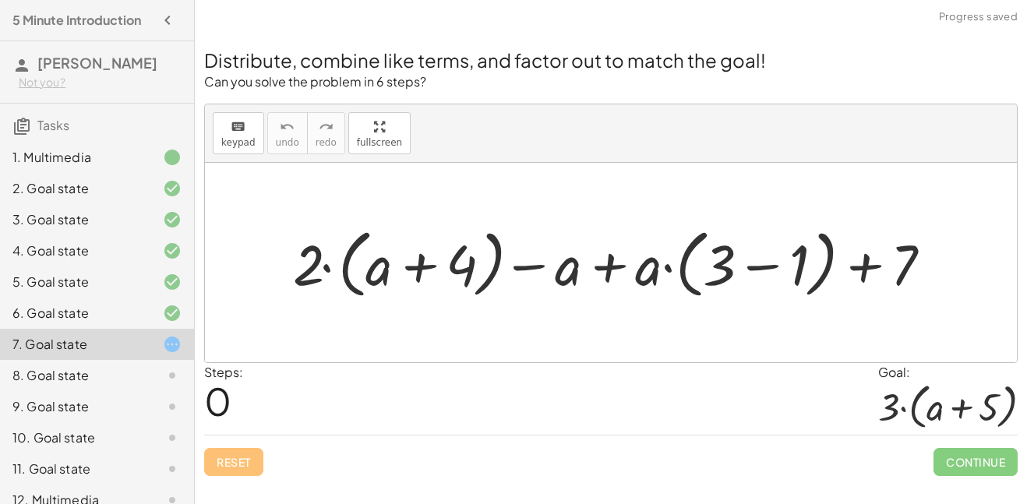
click at [327, 270] on div at bounding box center [616, 262] width 671 height 83
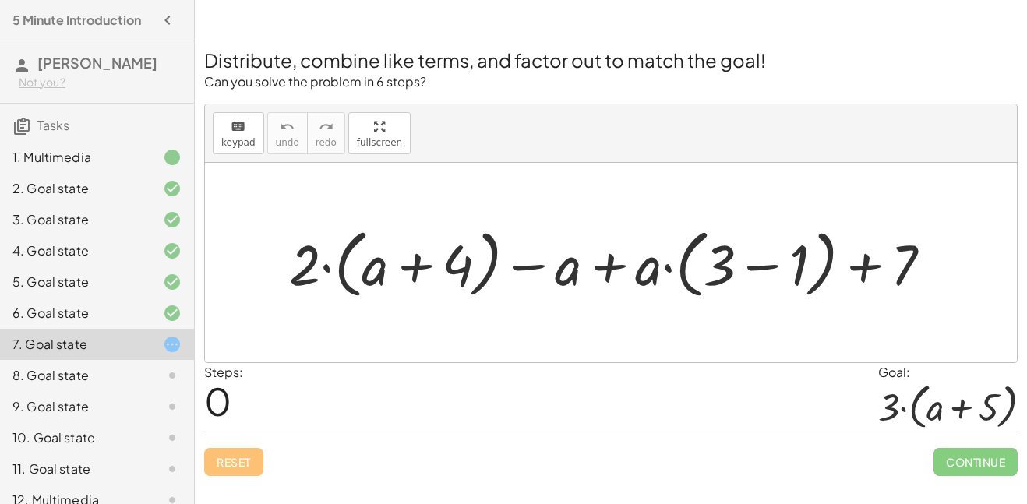
click at [415, 270] on div at bounding box center [616, 262] width 671 height 83
click at [614, 268] on div at bounding box center [616, 262] width 671 height 83
click at [528, 270] on div at bounding box center [616, 262] width 671 height 83
click at [764, 267] on div at bounding box center [616, 262] width 671 height 83
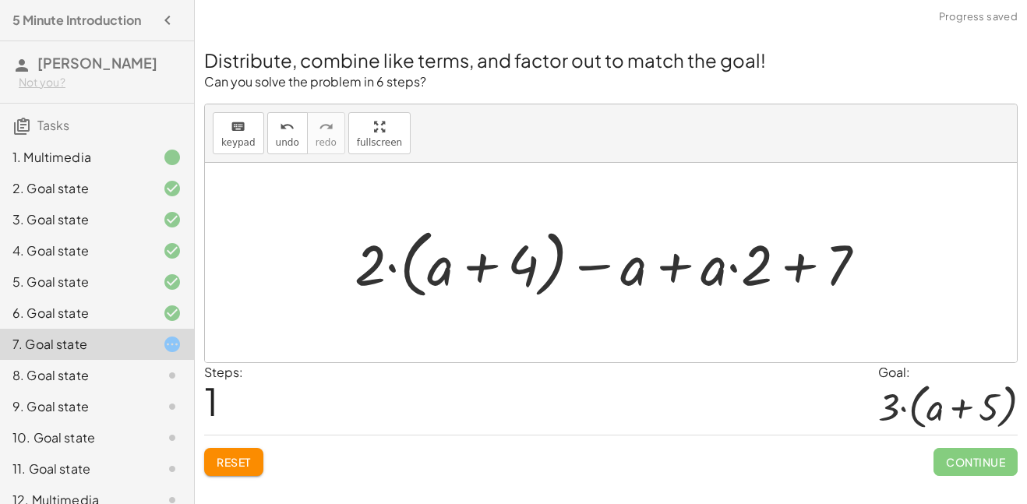
click at [799, 266] on div at bounding box center [617, 262] width 540 height 83
click at [485, 266] on div at bounding box center [617, 262] width 540 height 83
click at [482, 266] on div at bounding box center [617, 262] width 540 height 83
click at [443, 275] on div at bounding box center [617, 262] width 540 height 83
drag, startPoint x: 375, startPoint y: 269, endPoint x: 440, endPoint y: 275, distance: 65.7
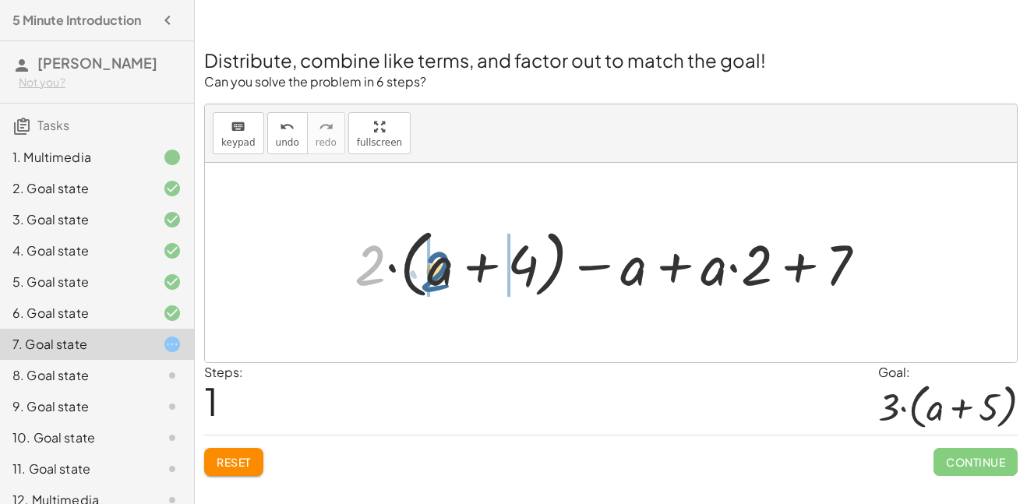
click at [440, 275] on div at bounding box center [617, 262] width 540 height 83
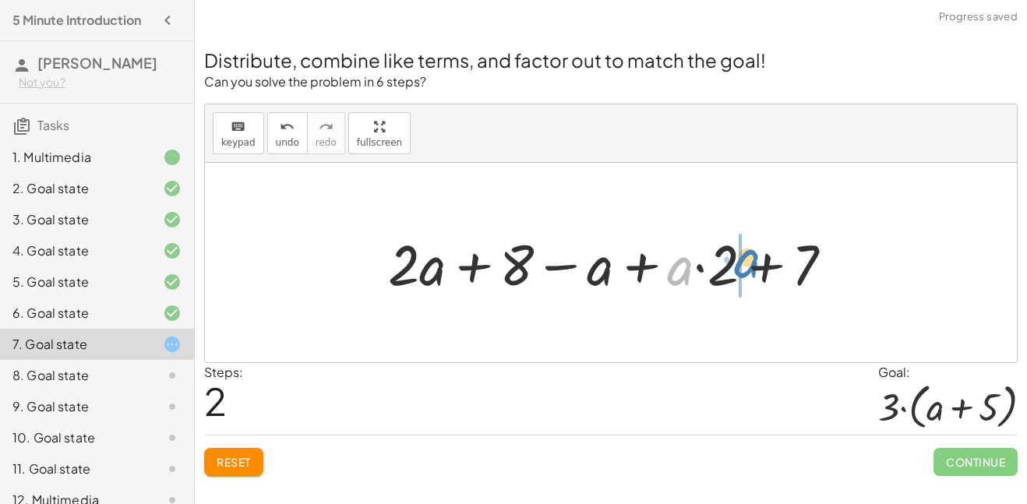
drag, startPoint x: 687, startPoint y: 278, endPoint x: 754, endPoint y: 270, distance: 67.5
click at [754, 270] on div at bounding box center [616, 263] width 473 height 74
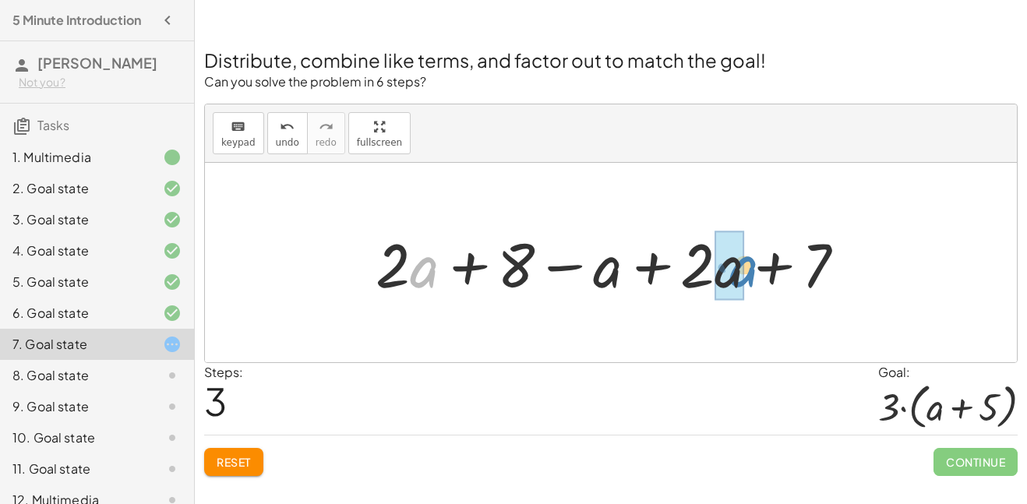
drag, startPoint x: 423, startPoint y: 271, endPoint x: 743, endPoint y: 270, distance: 319.5
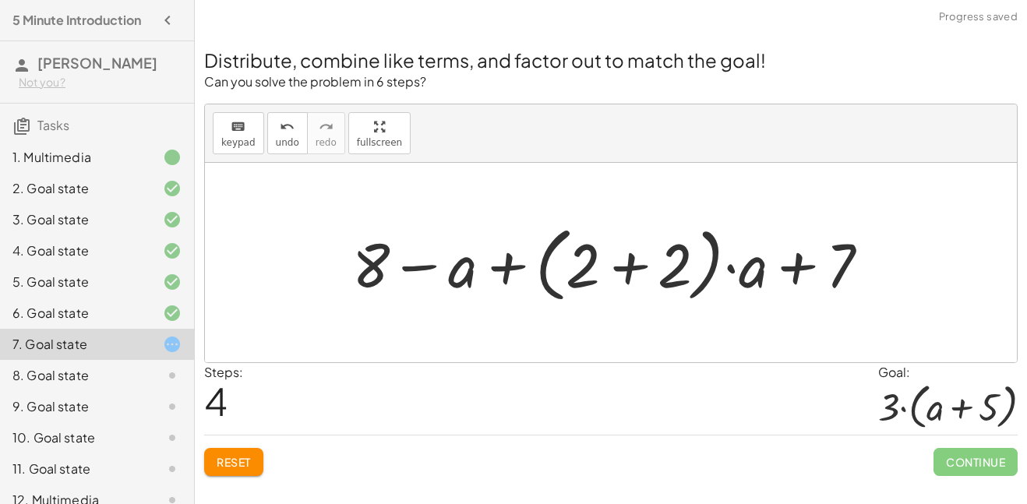
click at [627, 268] on div at bounding box center [616, 263] width 545 height 90
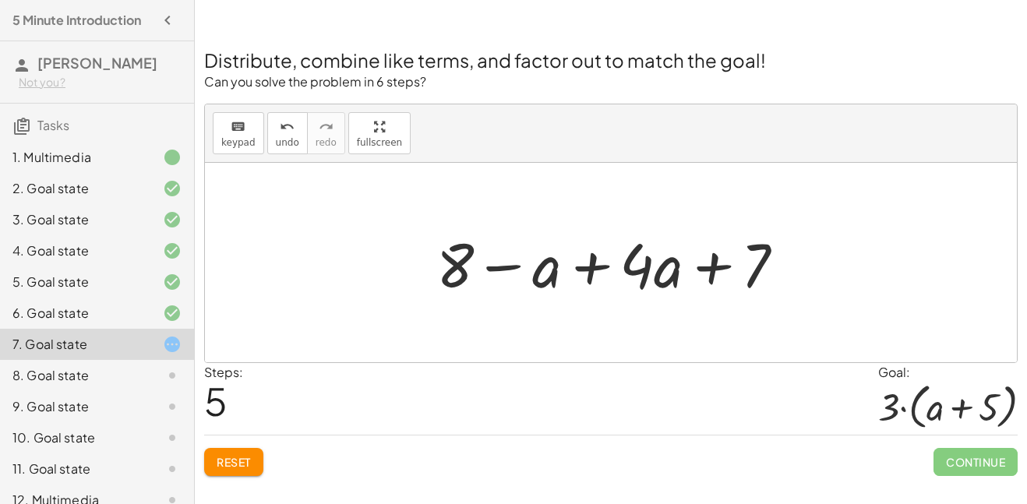
click at [495, 273] on div at bounding box center [617, 263] width 376 height 80
click at [589, 268] on div at bounding box center [617, 263] width 376 height 80
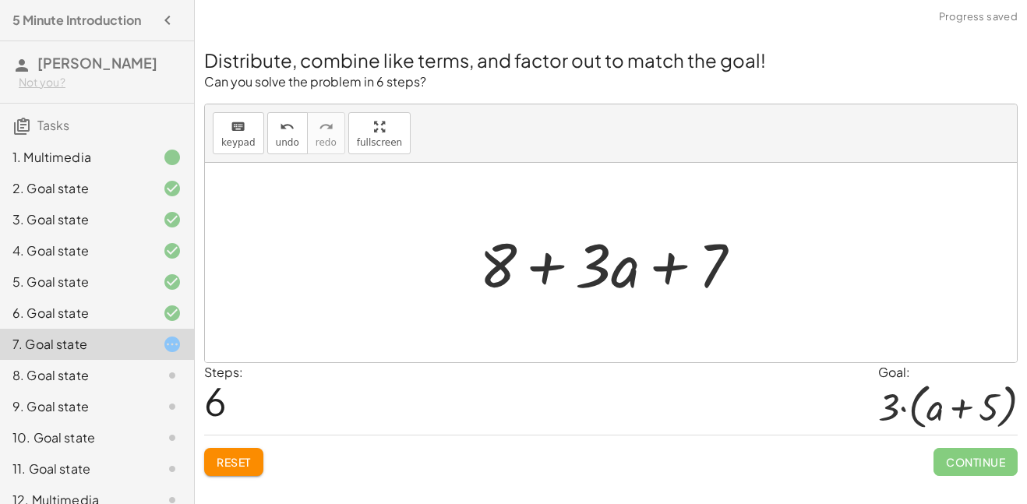
click at [676, 266] on div at bounding box center [616, 263] width 291 height 80
click at [545, 270] on div at bounding box center [616, 263] width 291 height 80
drag, startPoint x: 506, startPoint y: 263, endPoint x: 743, endPoint y: 267, distance: 236.9
click at [743, 267] on div at bounding box center [616, 263] width 291 height 80
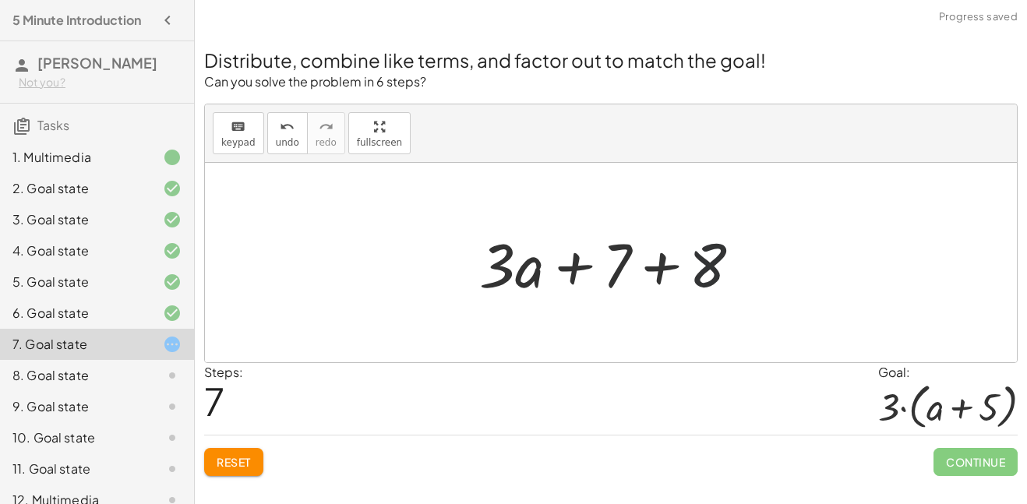
drag, startPoint x: 730, startPoint y: 268, endPoint x: 721, endPoint y: 269, distance: 9.4
click at [721, 269] on div at bounding box center [616, 263] width 291 height 80
click at [667, 266] on div at bounding box center [616, 263] width 291 height 80
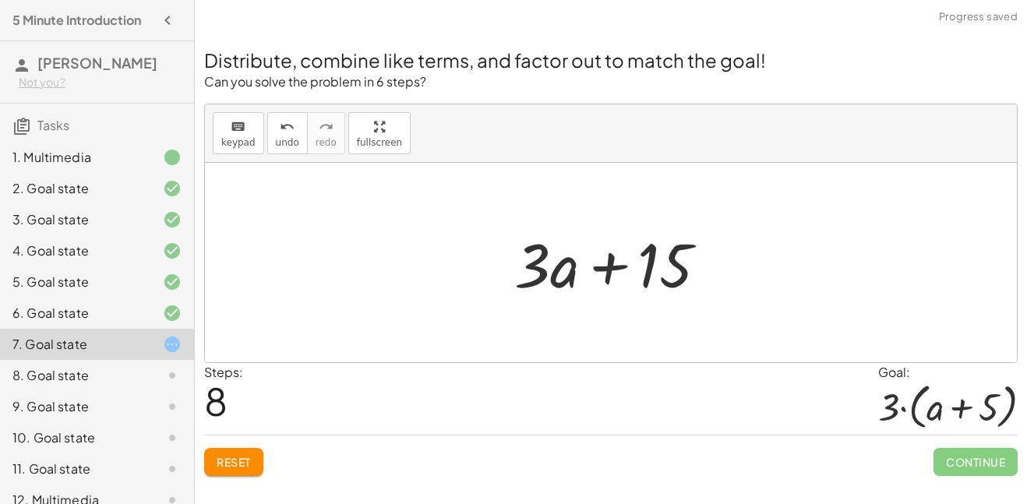
click at [608, 267] on div at bounding box center [616, 263] width 221 height 80
click at [660, 287] on div at bounding box center [616, 263] width 221 height 80
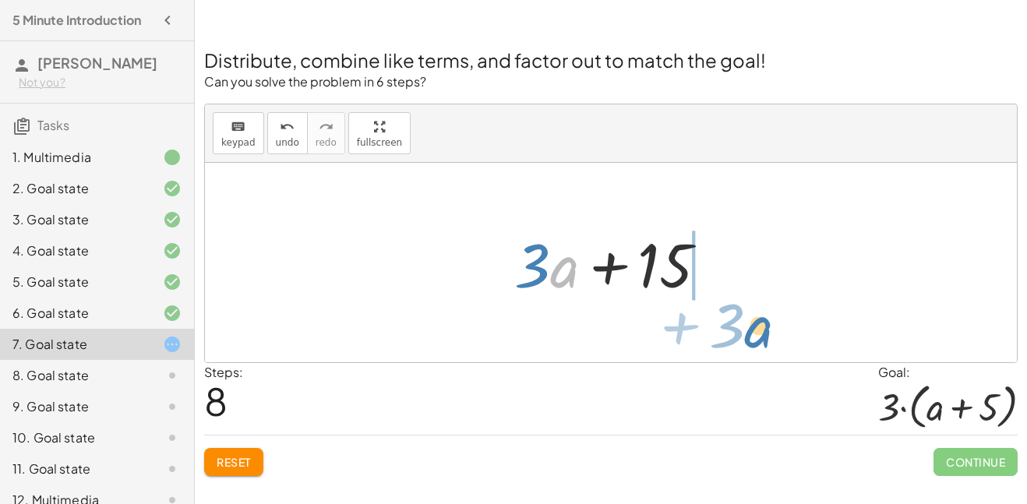
drag, startPoint x: 559, startPoint y: 270, endPoint x: 753, endPoint y: 333, distance: 204.0
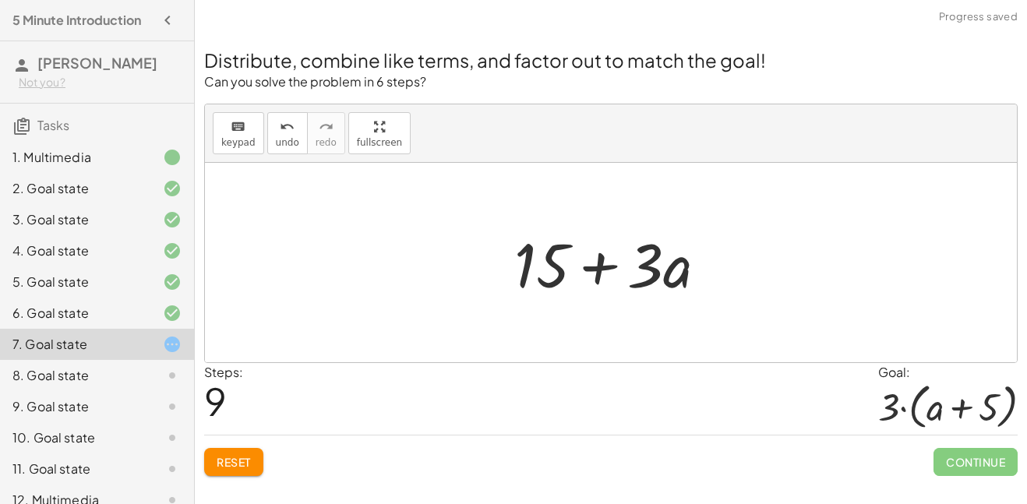
click at [609, 270] on div at bounding box center [616, 263] width 221 height 80
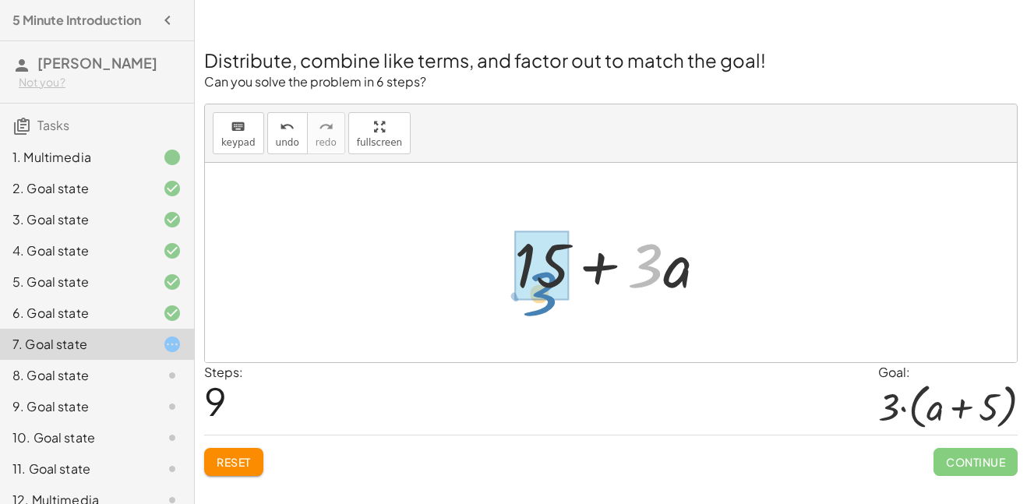
drag, startPoint x: 641, startPoint y: 270, endPoint x: 536, endPoint y: 295, distance: 108.1
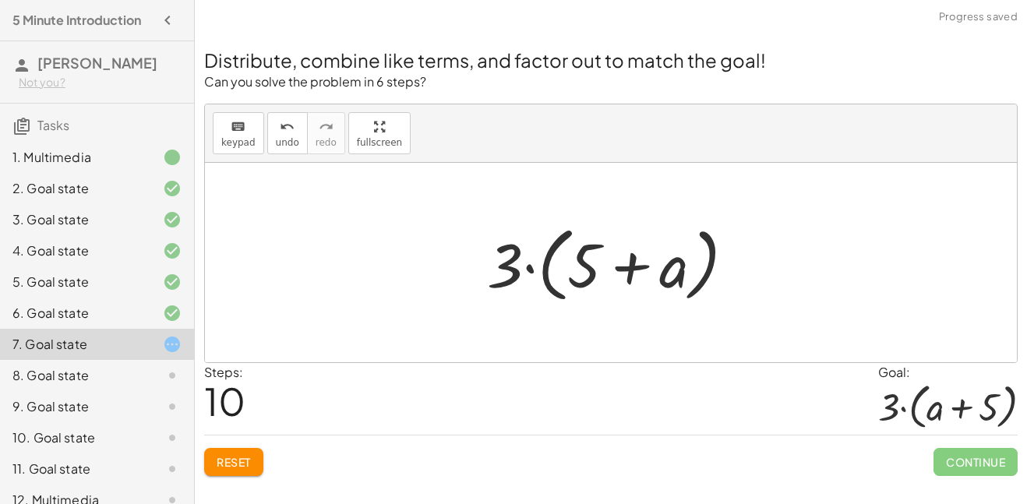
click at [629, 268] on div at bounding box center [617, 263] width 276 height 90
drag, startPoint x: 503, startPoint y: 263, endPoint x: 577, endPoint y: 263, distance: 74.0
click at [577, 263] on div at bounding box center [617, 263] width 276 height 90
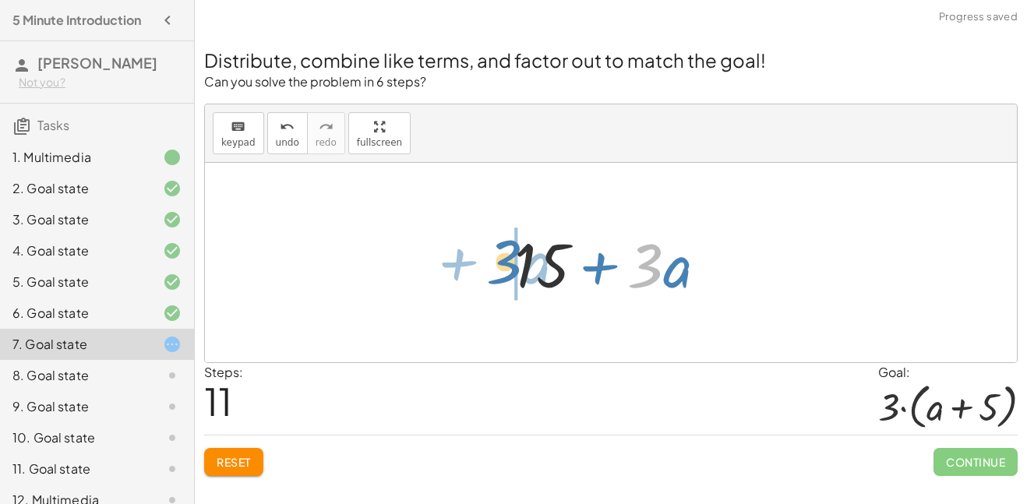
drag, startPoint x: 653, startPoint y: 270, endPoint x: 505, endPoint y: 266, distance: 148.1
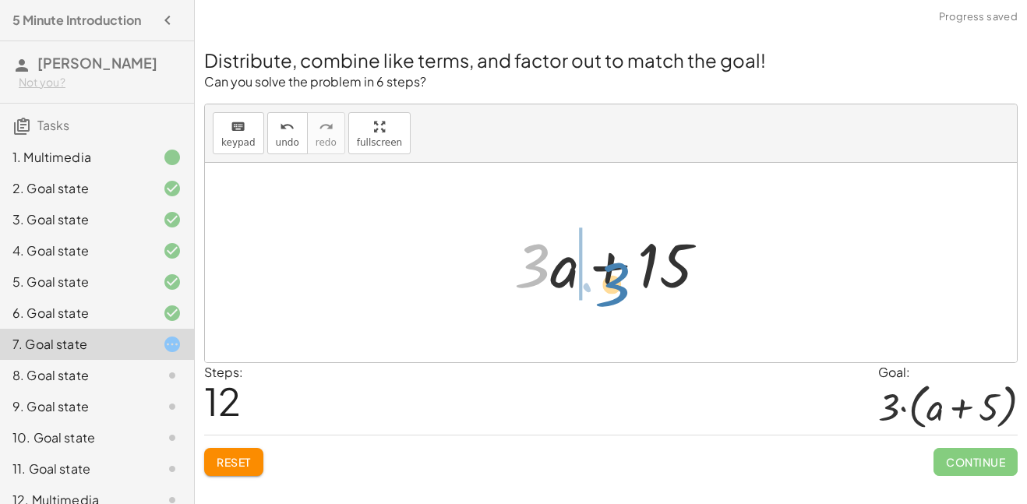
drag, startPoint x: 533, startPoint y: 274, endPoint x: 613, endPoint y: 293, distance: 82.4
click at [613, 293] on div at bounding box center [616, 263] width 221 height 80
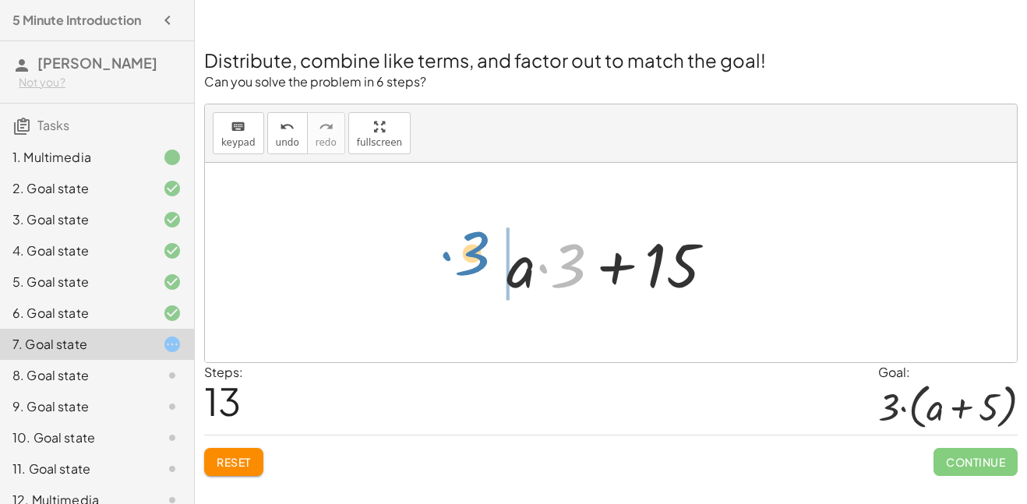
drag, startPoint x: 580, startPoint y: 268, endPoint x: 484, endPoint y: 256, distance: 97.4
click at [484, 256] on div "+ · 2 · ( + a + 4 ) − a + · a · ( + 3 − 1 ) + 7 + · 2 · ( + a + 4 ) − a + · a ·…" at bounding box center [610, 263] width 255 height 88
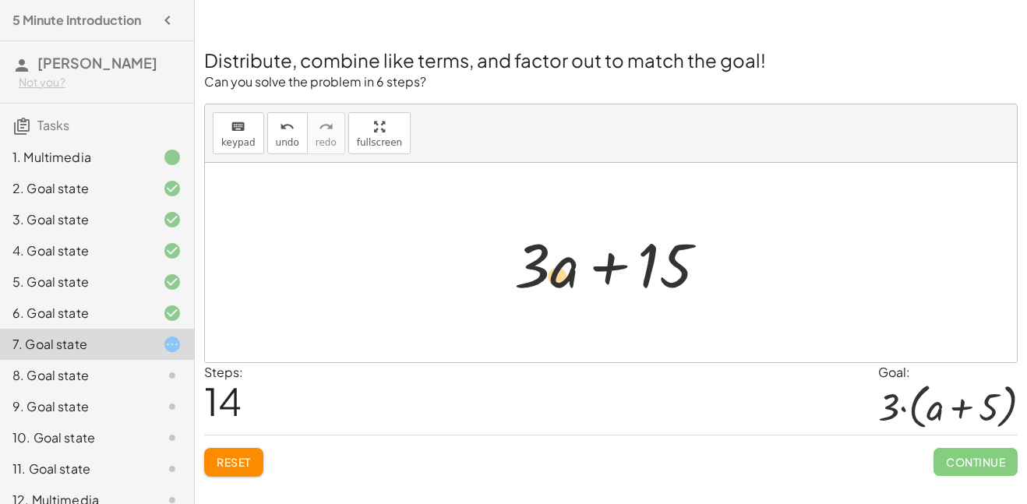
drag, startPoint x: 557, startPoint y: 270, endPoint x: 545, endPoint y: 280, distance: 16.0
click at [545, 280] on div at bounding box center [616, 263] width 221 height 80
drag, startPoint x: 688, startPoint y: 273, endPoint x: 597, endPoint y: 274, distance: 91.2
click at [597, 274] on div at bounding box center [616, 263] width 221 height 80
drag, startPoint x: 560, startPoint y: 277, endPoint x: 658, endPoint y: 271, distance: 98.3
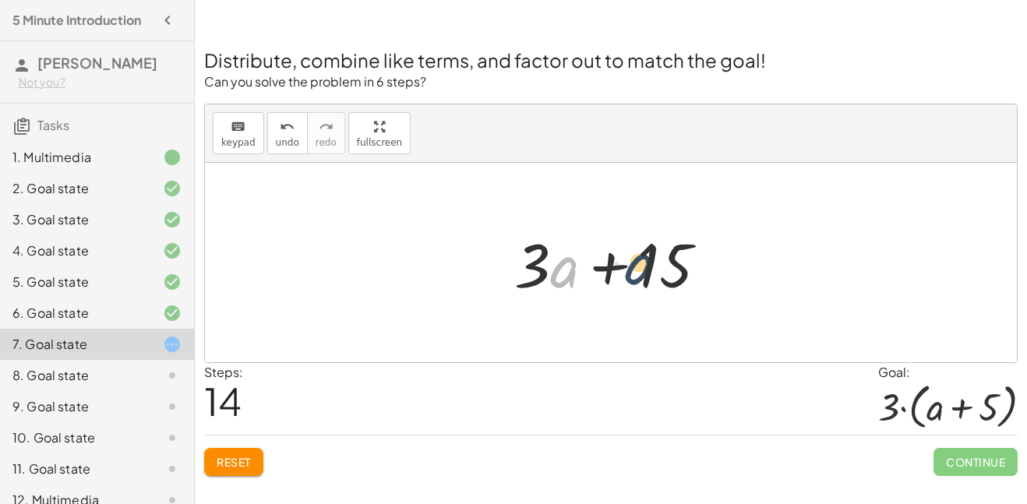
click at [658, 271] on div at bounding box center [616, 263] width 221 height 80
drag, startPoint x: 516, startPoint y: 275, endPoint x: 586, endPoint y: 283, distance: 70.6
click at [586, 283] on div at bounding box center [616, 263] width 221 height 80
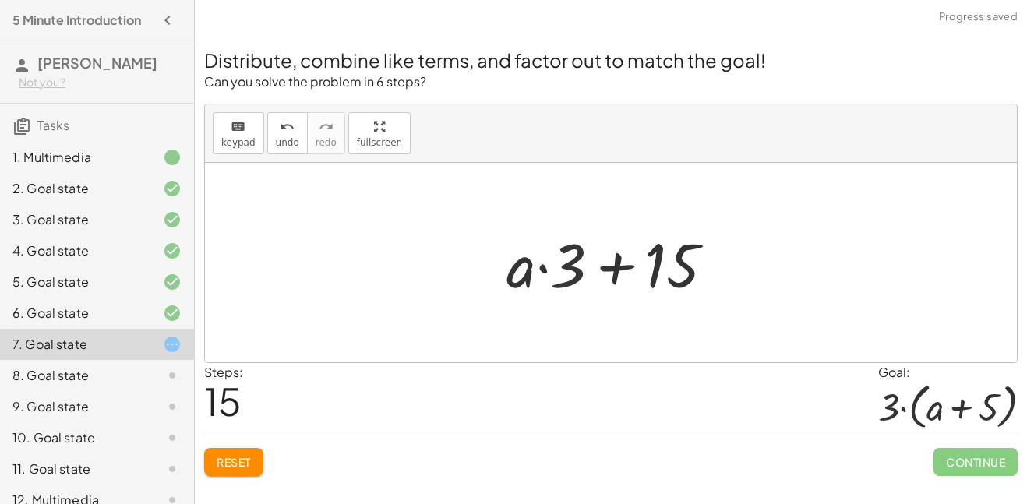
drag, startPoint x: 580, startPoint y: 283, endPoint x: 525, endPoint y: 280, distance: 55.4
click at [525, 280] on div at bounding box center [616, 263] width 235 height 80
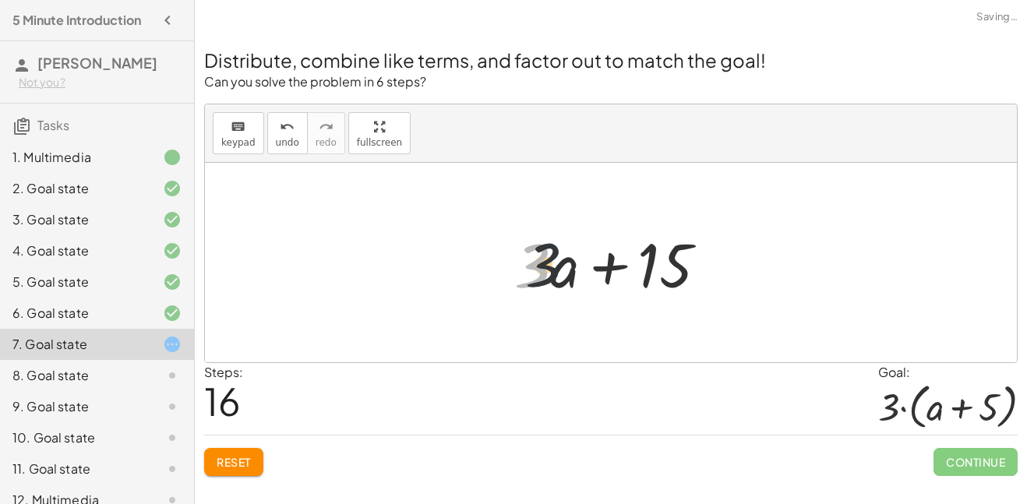
drag, startPoint x: 527, startPoint y: 280, endPoint x: 575, endPoint y: 277, distance: 47.6
click at [575, 277] on div at bounding box center [616, 263] width 221 height 80
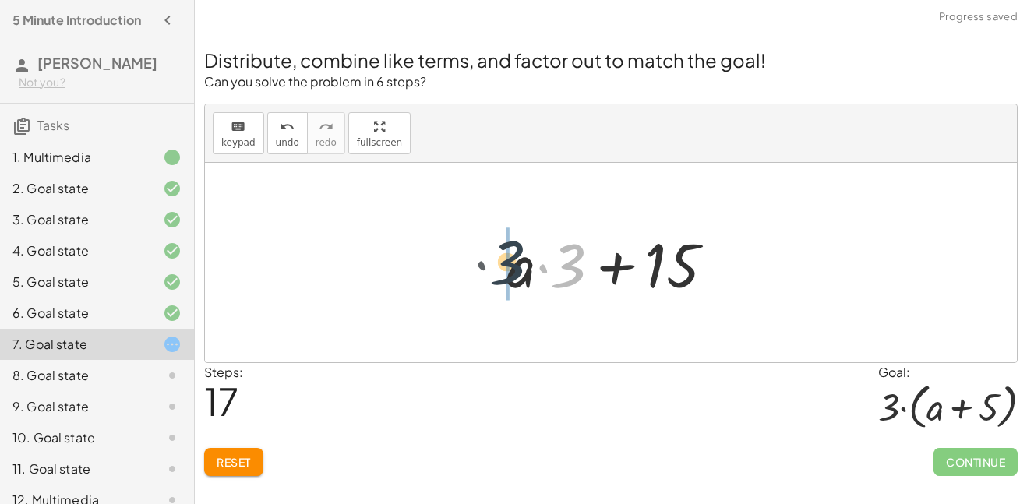
drag, startPoint x: 574, startPoint y: 277, endPoint x: 482, endPoint y: 277, distance: 91.9
click at [483, 277] on div "+ · 2 · ( + a + 4 ) − a + · a · ( + 3 − 1 ) + 7 + · 2 · ( + a + 4 ) − a + · a ·…" at bounding box center [610, 263] width 255 height 88
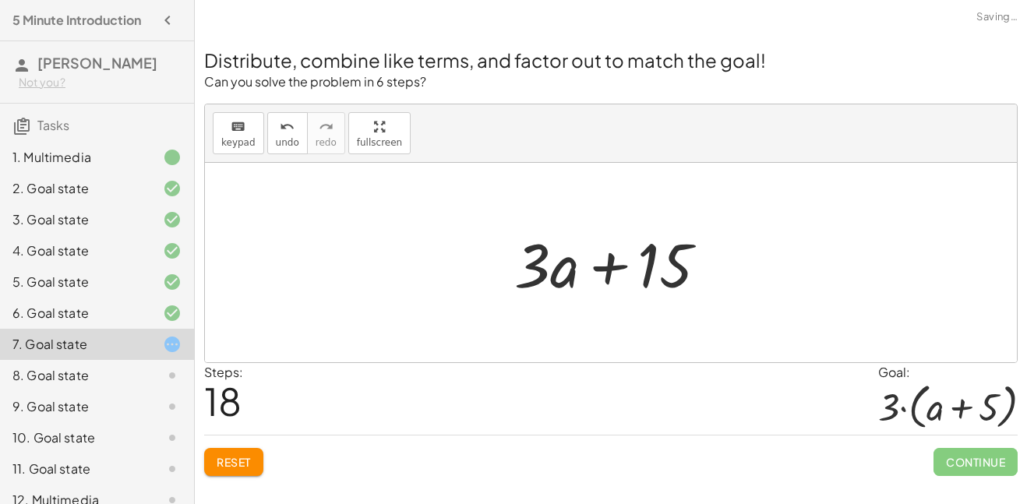
drag, startPoint x: 505, startPoint y: 277, endPoint x: 557, endPoint y: 280, distance: 52.3
click at [557, 280] on div "+ · 2 · ( + a + 4 ) − a + · a · ( + 3 − 1 ) + 7 + · 2 · ( + a + 4 ) − a + · a ·…" at bounding box center [611, 263] width 241 height 88
drag, startPoint x: 535, startPoint y: 277, endPoint x: 580, endPoint y: 279, distance: 45.3
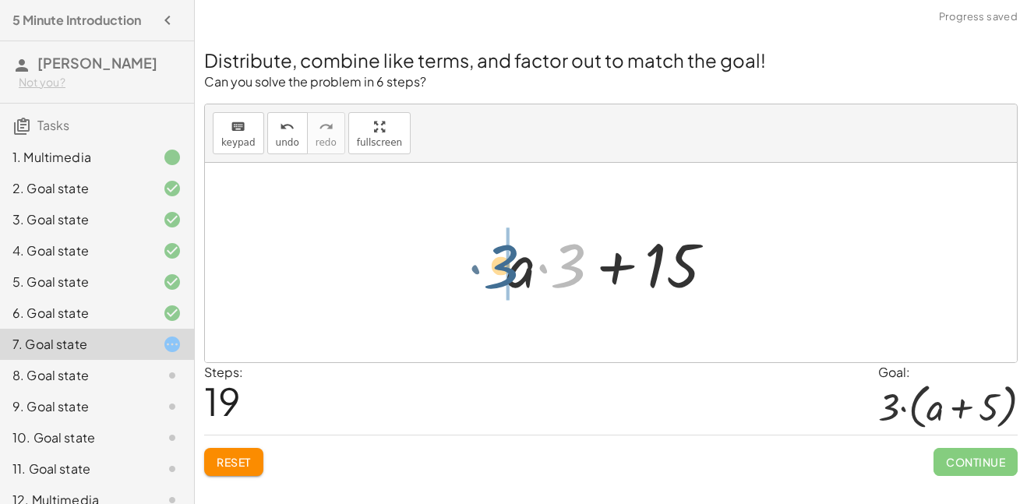
drag, startPoint x: 580, startPoint y: 279, endPoint x: 505, endPoint y: 281, distance: 74.8
click at [505, 281] on div at bounding box center [616, 263] width 235 height 80
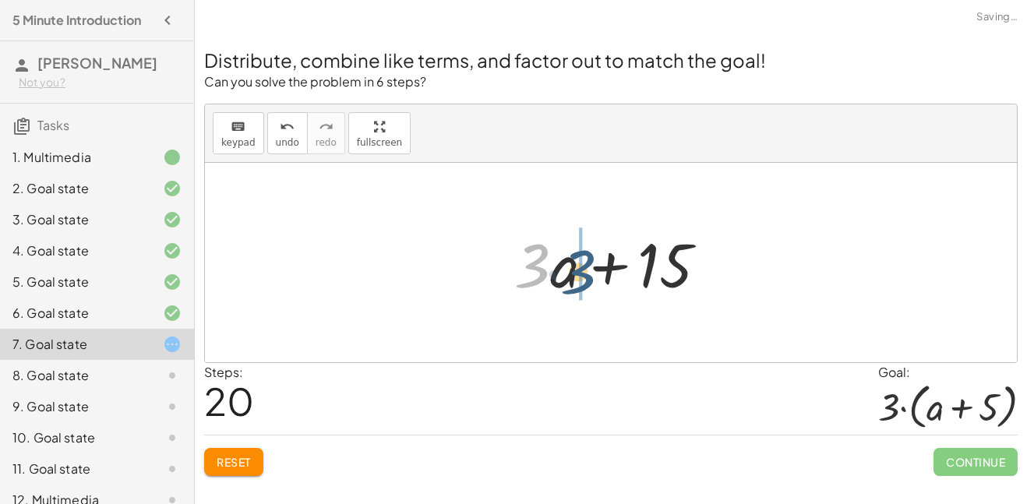
drag, startPoint x: 507, startPoint y: 281, endPoint x: 568, endPoint y: 288, distance: 61.1
click at [568, 288] on div at bounding box center [616, 263] width 221 height 80
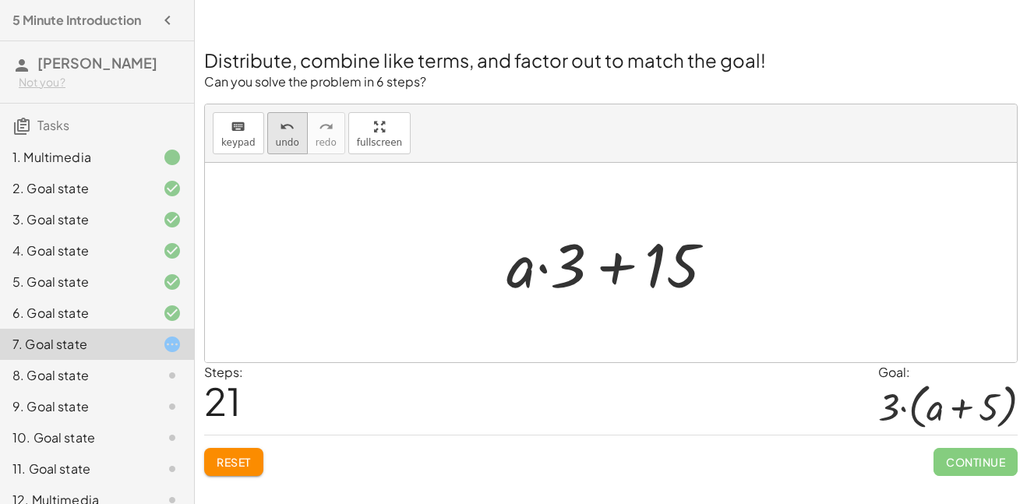
click at [280, 137] on span "undo" at bounding box center [287, 142] width 23 height 11
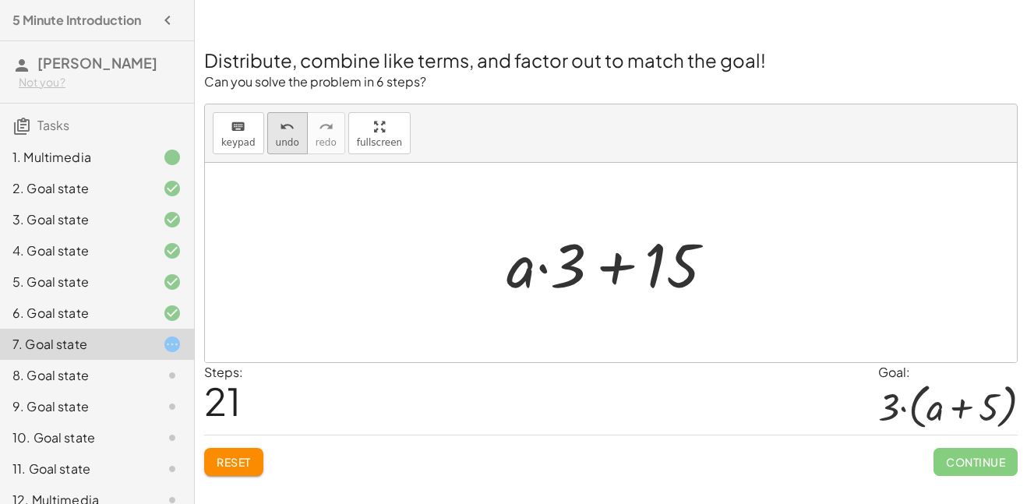
click at [280, 137] on span "undo" at bounding box center [287, 142] width 23 height 11
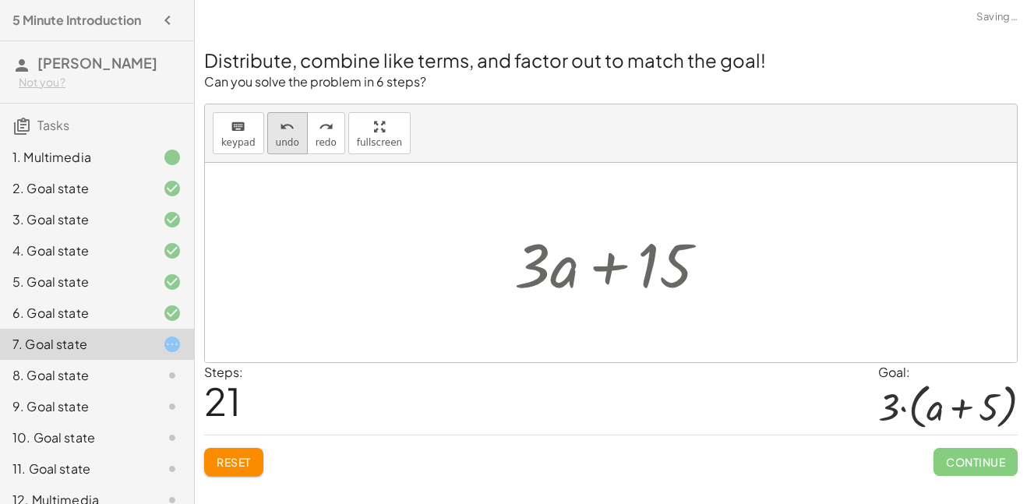
click at [280, 137] on span "undo" at bounding box center [287, 142] width 23 height 11
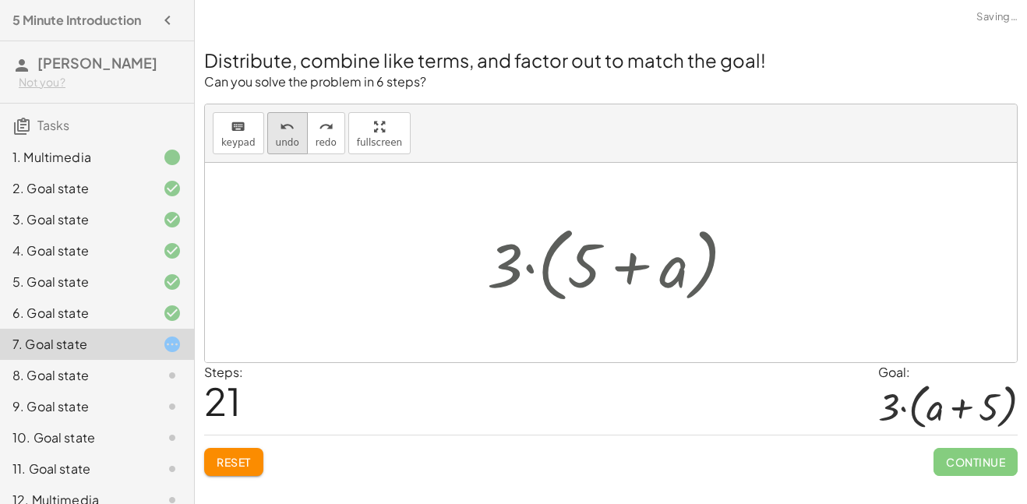
click at [280, 137] on span "undo" at bounding box center [287, 142] width 23 height 11
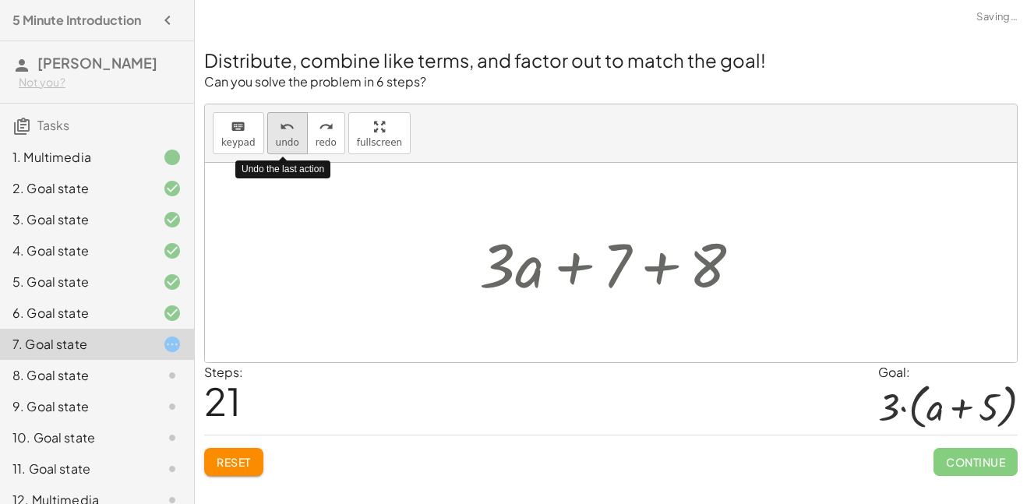
click at [280, 137] on span "undo" at bounding box center [287, 142] width 23 height 11
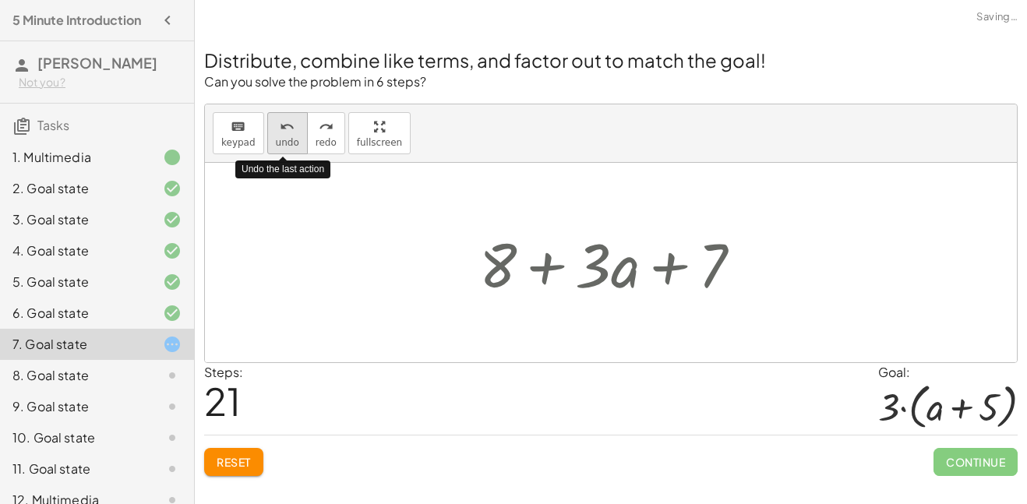
click at [280, 137] on span "undo" at bounding box center [287, 142] width 23 height 11
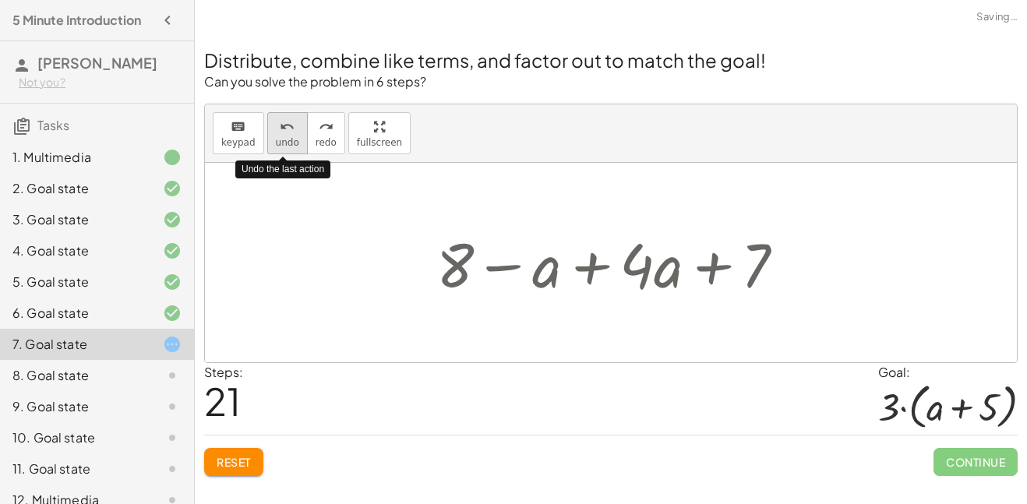
click at [280, 137] on span "undo" at bounding box center [287, 142] width 23 height 11
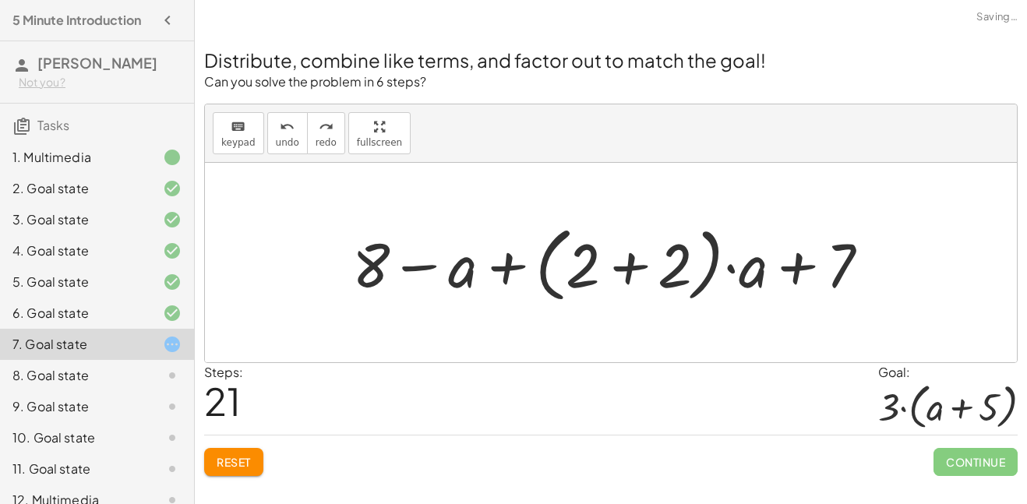
click at [251, 463] on span "Reset" at bounding box center [234, 462] width 34 height 14
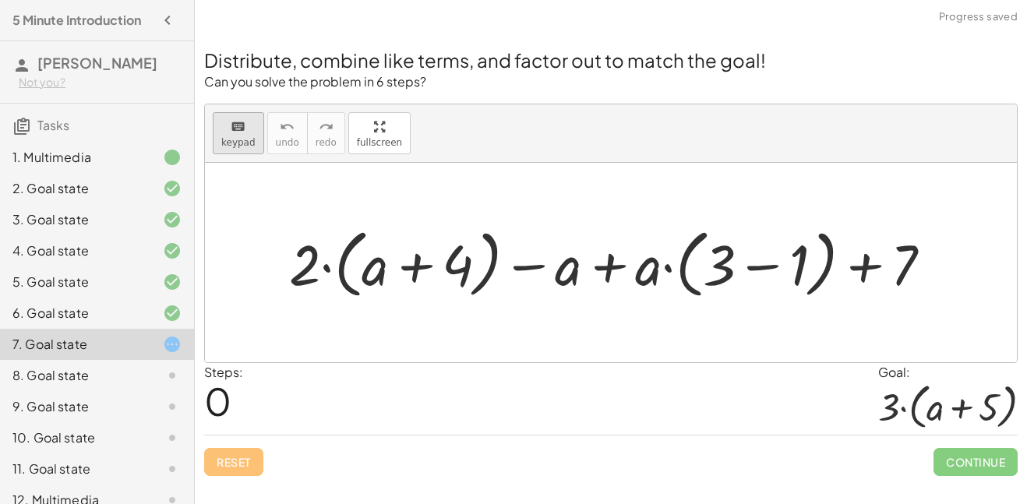
click at [232, 142] on span "keypad" at bounding box center [238, 142] width 34 height 11
click at [396, 186] on div at bounding box center [611, 262] width 812 height 199
click at [457, 270] on div at bounding box center [430, 265] width 85 height 63
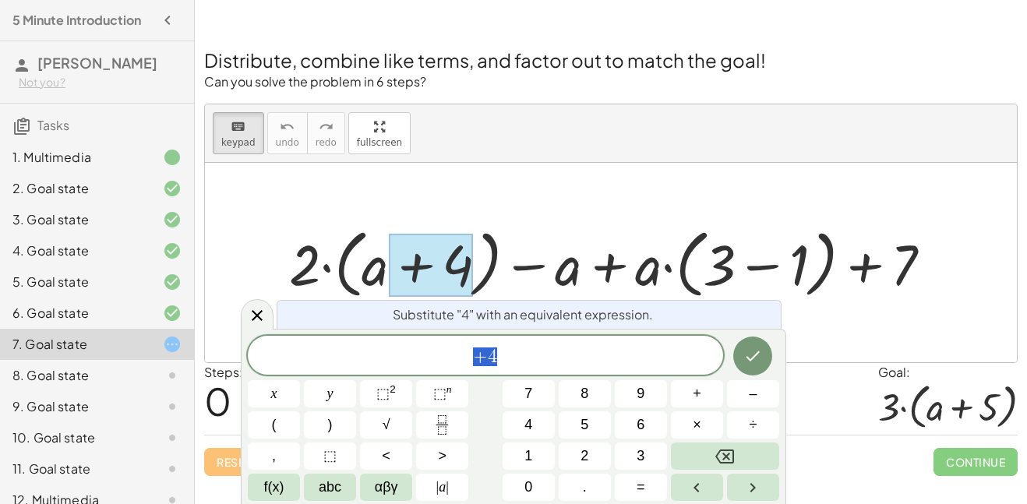
scroll to position [1, 0]
click at [502, 184] on div at bounding box center [611, 262] width 812 height 199
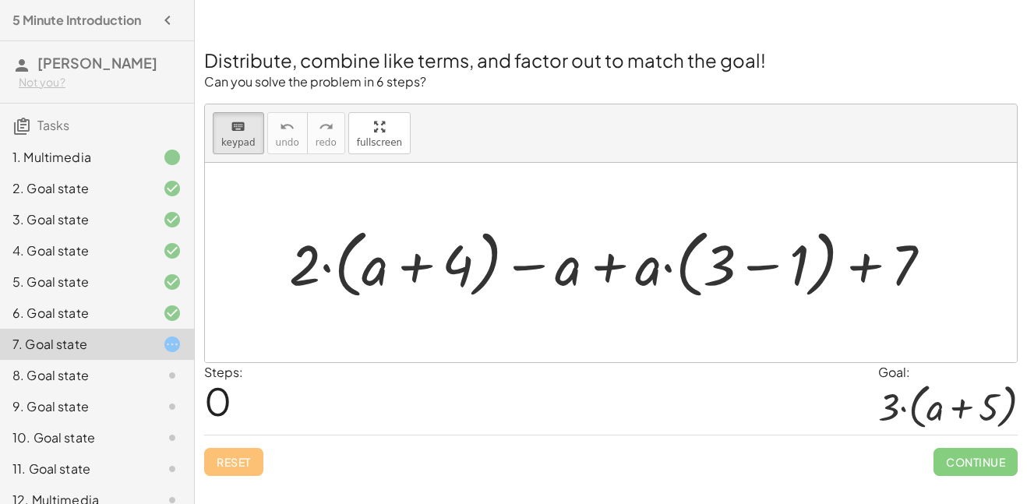
click at [476, 291] on div at bounding box center [616, 262] width 671 height 83
click at [451, 277] on div at bounding box center [430, 265] width 85 height 63
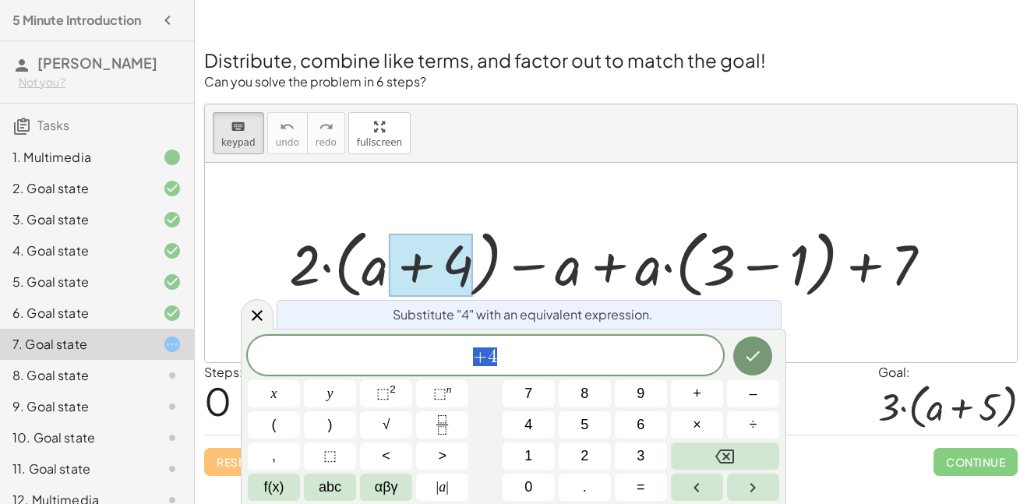
scroll to position [2, 0]
click at [458, 219] on div "+ · 2 · ( + a + 4 ) − a + · a · ( + 3 − 1 ) + 7" at bounding box center [611, 262] width 690 height 90
click at [448, 351] on span at bounding box center [485, 355] width 475 height 23
click at [432, 200] on div at bounding box center [611, 262] width 812 height 199
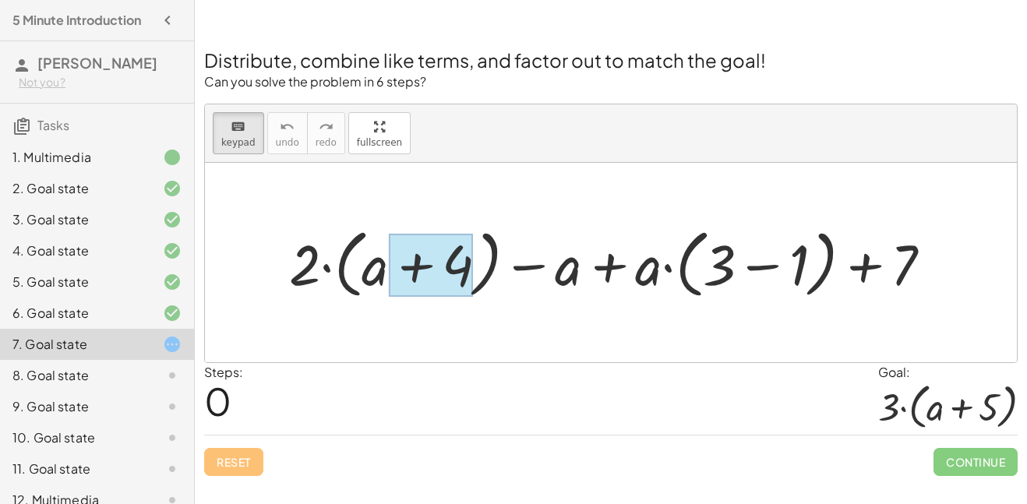
click at [458, 282] on div at bounding box center [430, 265] width 85 height 63
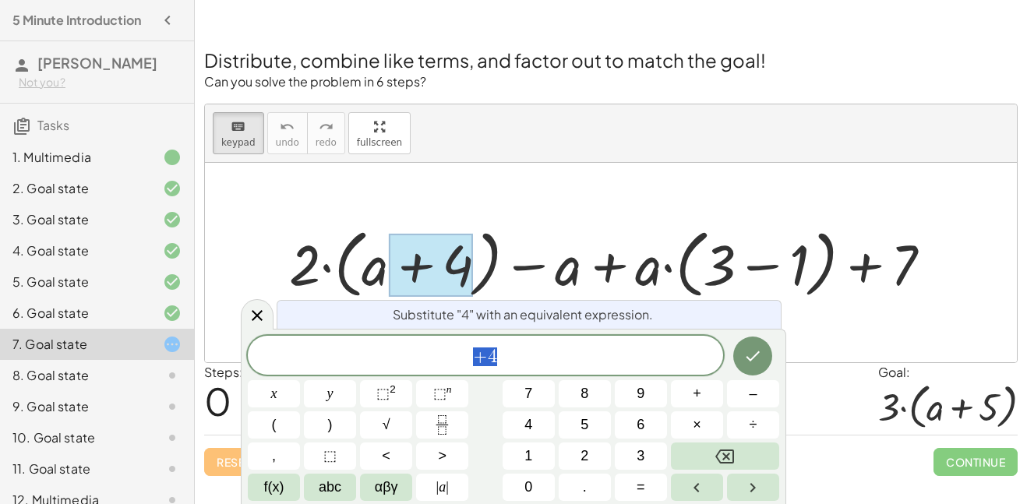
scroll to position [4, 0]
click at [520, 358] on span "+ 4" at bounding box center [485, 357] width 475 height 22
click at [746, 369] on button "Done" at bounding box center [752, 356] width 39 height 39
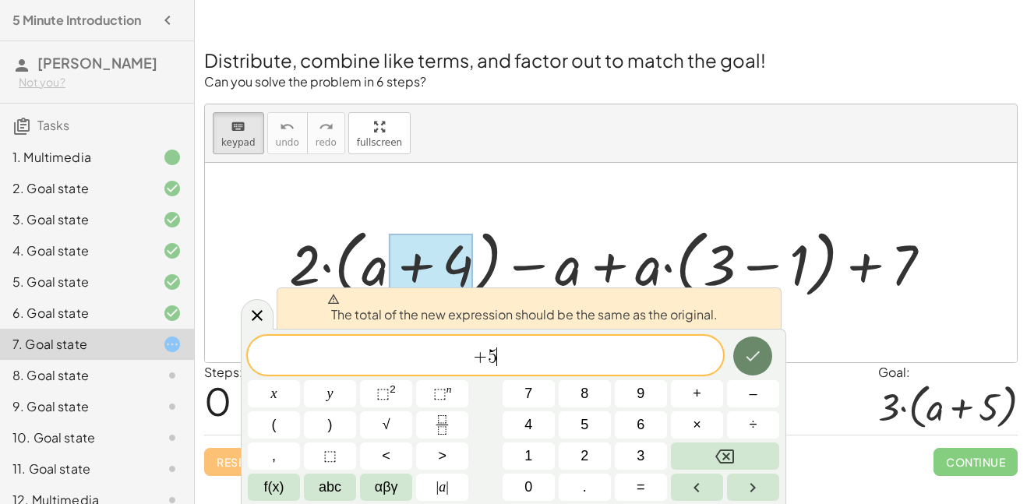
click at [748, 356] on icon "Done" at bounding box center [752, 356] width 19 height 19
click at [756, 352] on icon "Done" at bounding box center [752, 356] width 19 height 19
click at [262, 311] on icon at bounding box center [257, 315] width 11 height 11
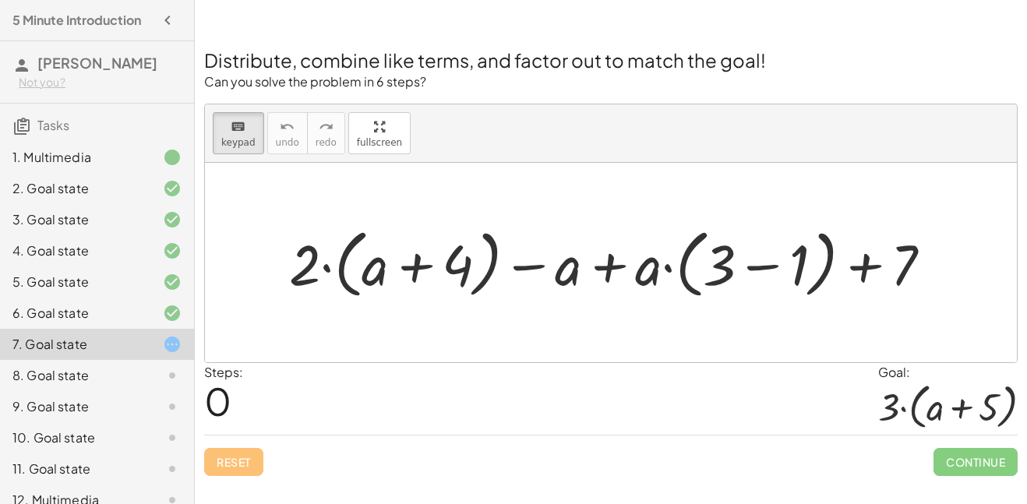
click at [323, 272] on div at bounding box center [616, 262] width 671 height 83
click at [332, 270] on div at bounding box center [616, 262] width 671 height 83
click at [411, 260] on div at bounding box center [430, 265] width 85 height 63
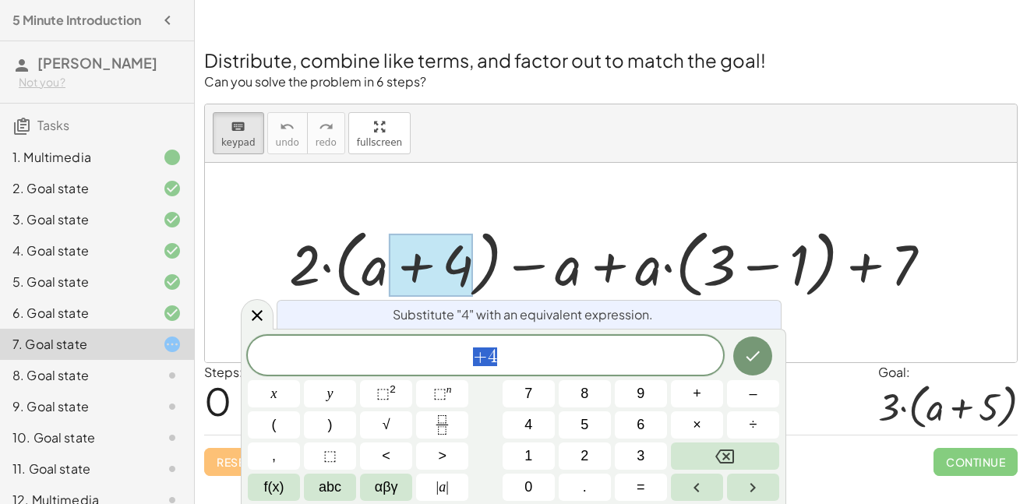
scroll to position [5, 0]
click at [411, 260] on div at bounding box center [430, 265] width 85 height 63
click at [490, 205] on div at bounding box center [611, 262] width 812 height 199
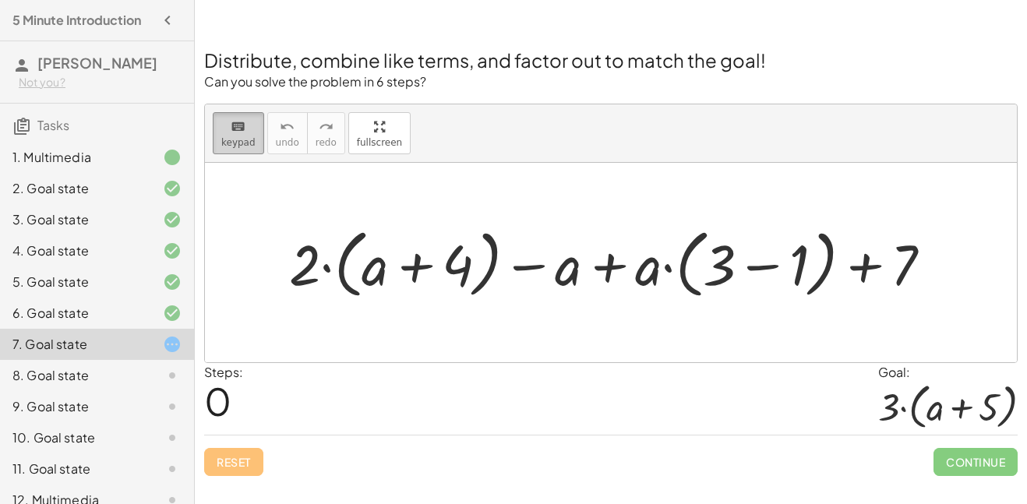
click at [234, 134] on icon "keyboard" at bounding box center [238, 127] width 15 height 19
click at [517, 262] on div at bounding box center [616, 262] width 671 height 83
click at [605, 269] on div at bounding box center [616, 262] width 671 height 83
drag, startPoint x: 648, startPoint y: 271, endPoint x: 763, endPoint y: 252, distance: 116.2
click at [763, 252] on div at bounding box center [616, 262] width 671 height 83
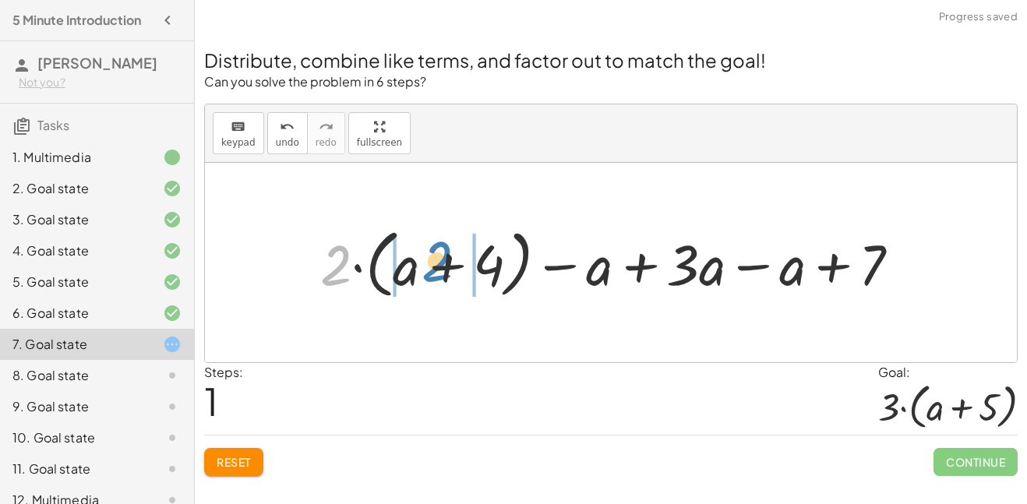
drag, startPoint x: 348, startPoint y: 274, endPoint x: 447, endPoint y: 270, distance: 99.0
click at [447, 270] on div at bounding box center [616, 262] width 608 height 83
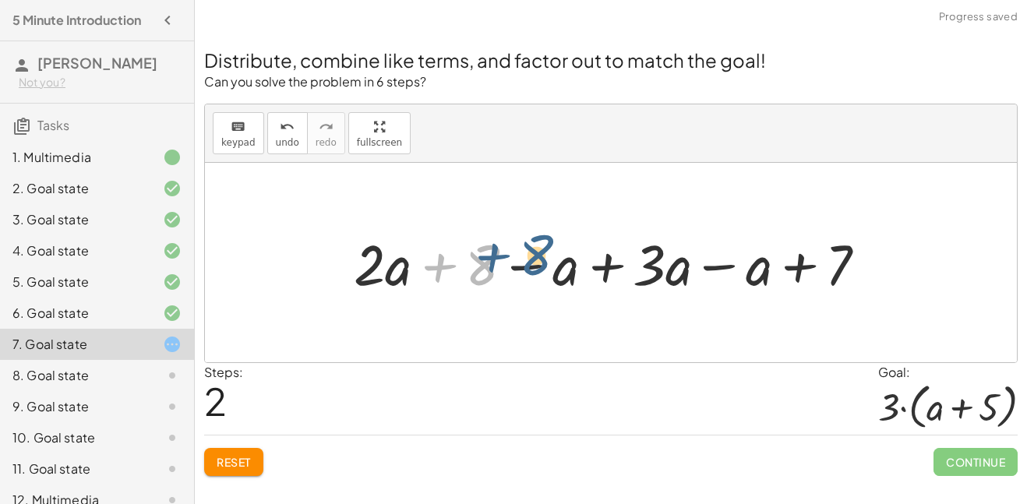
drag, startPoint x: 482, startPoint y: 283, endPoint x: 542, endPoint y: 271, distance: 60.4
click at [542, 271] on div at bounding box center [616, 263] width 541 height 74
click at [716, 261] on div at bounding box center [616, 263] width 541 height 74
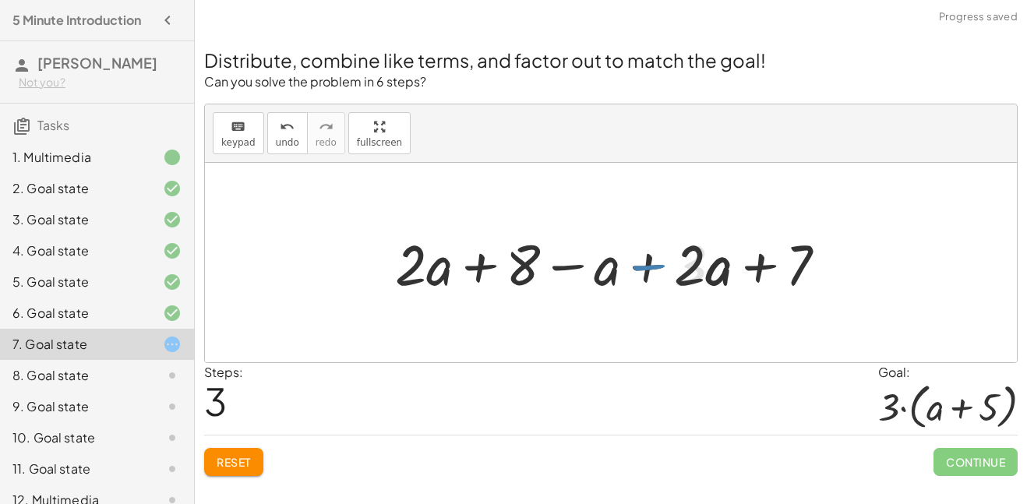
click at [767, 267] on div at bounding box center [617, 263] width 460 height 74
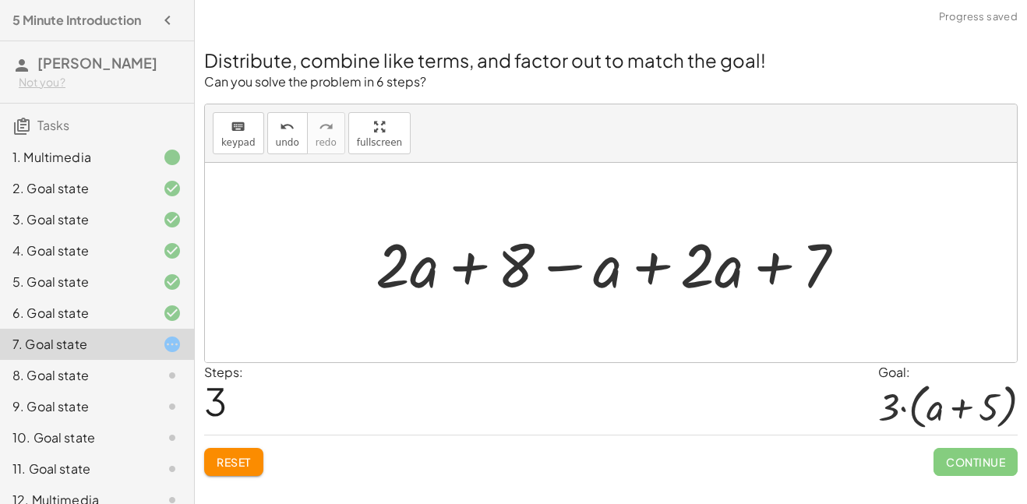
click at [558, 267] on div at bounding box center [617, 263] width 498 height 80
click at [464, 263] on div at bounding box center [617, 263] width 498 height 80
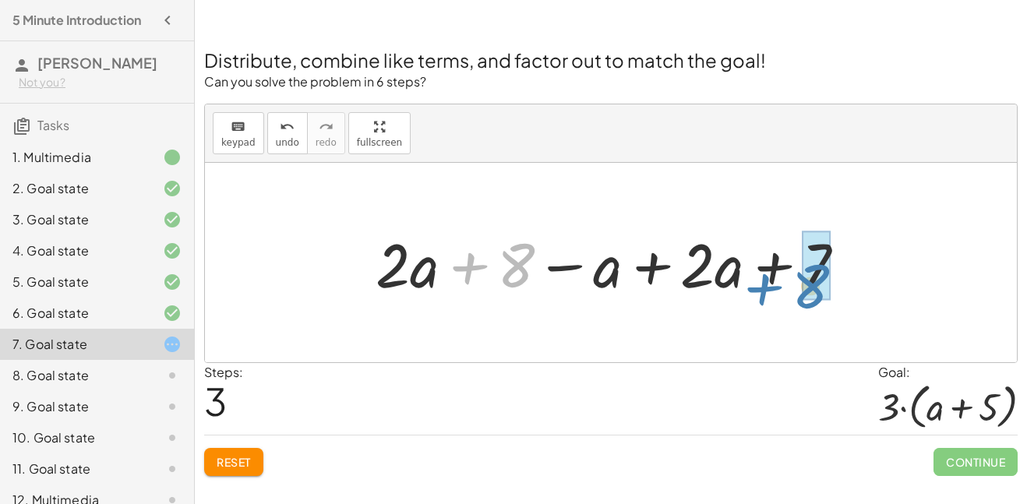
drag, startPoint x: 509, startPoint y: 264, endPoint x: 803, endPoint y: 285, distance: 295.3
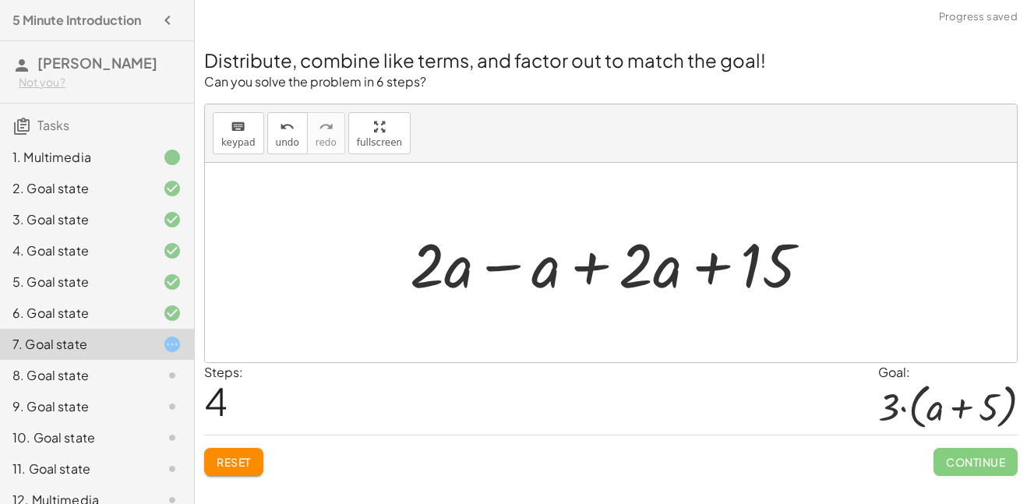
click at [590, 265] on div at bounding box center [616, 263] width 429 height 80
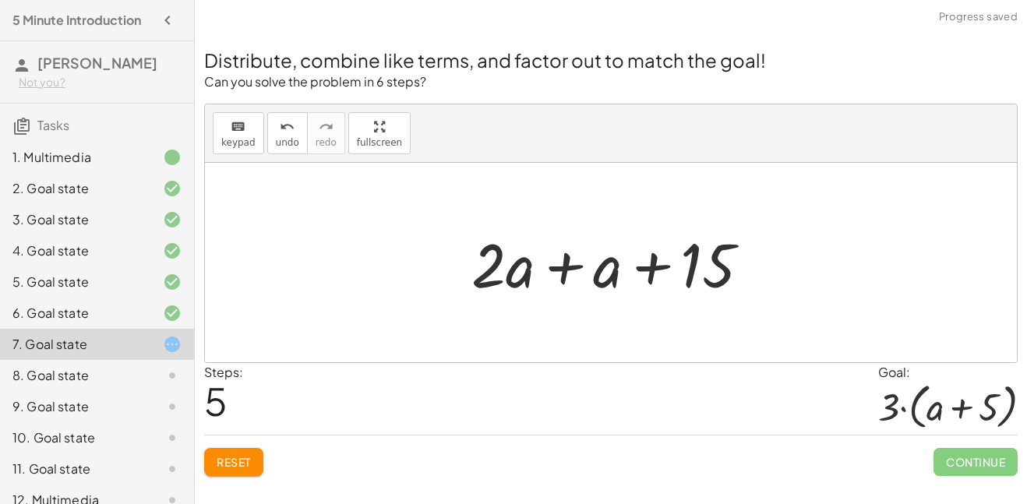
click at [560, 268] on div at bounding box center [617, 263] width 307 height 80
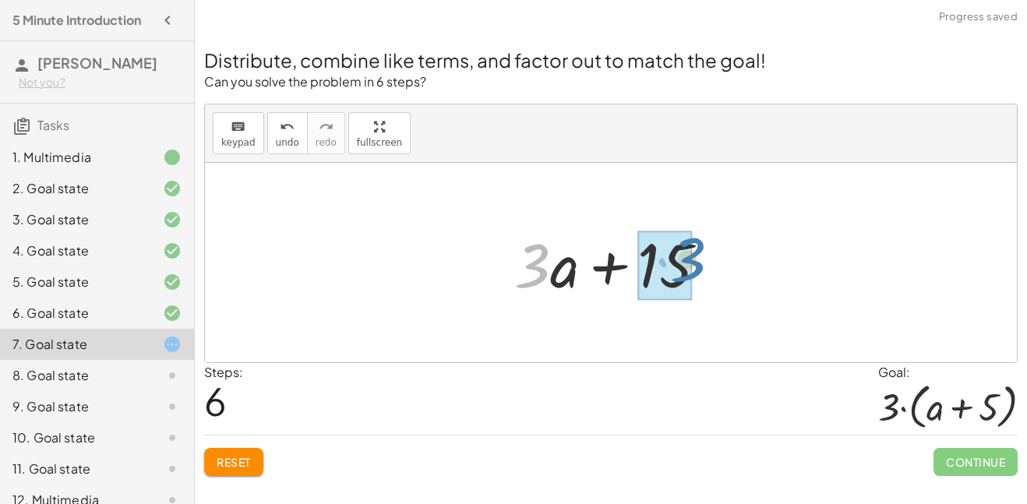
drag, startPoint x: 535, startPoint y: 264, endPoint x: 687, endPoint y: 258, distance: 152.1
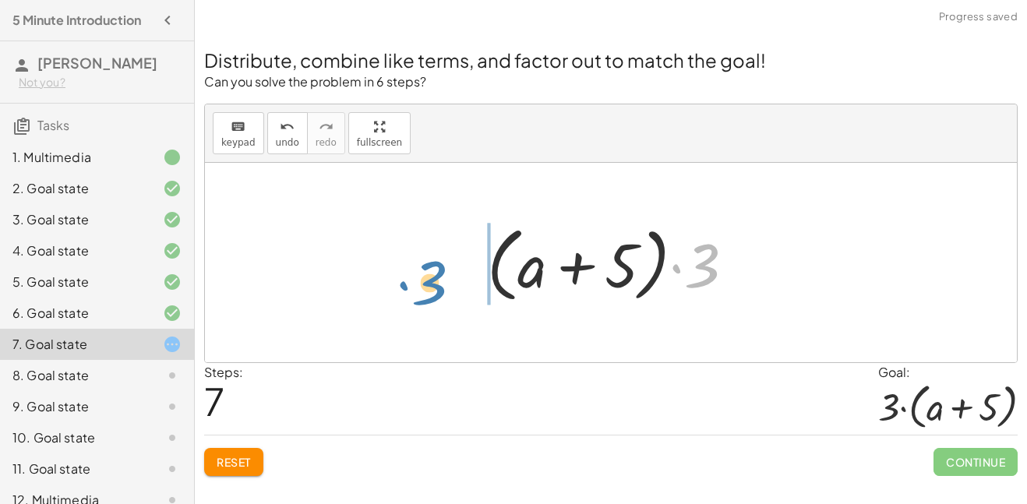
drag, startPoint x: 695, startPoint y: 266, endPoint x: 423, endPoint y: 283, distance: 272.5
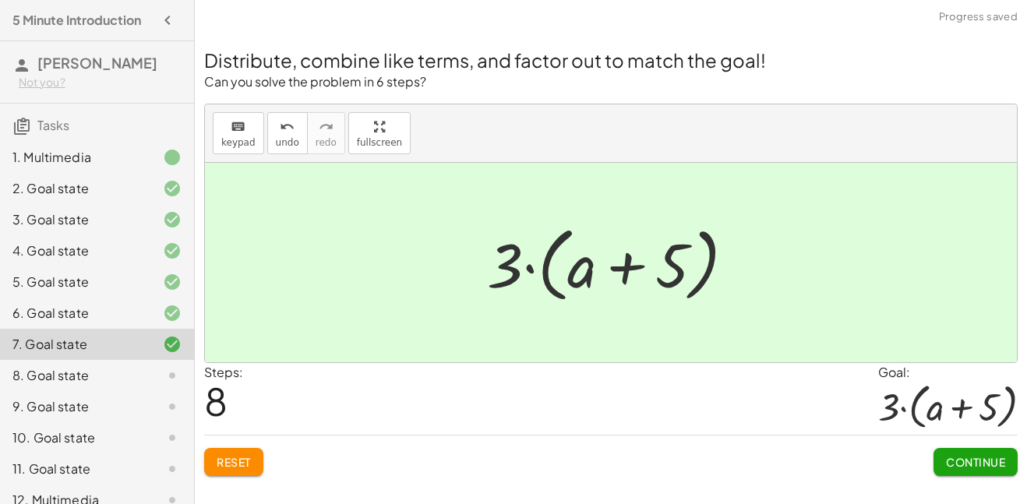
click at [970, 459] on span "Continue" at bounding box center [975, 462] width 59 height 14
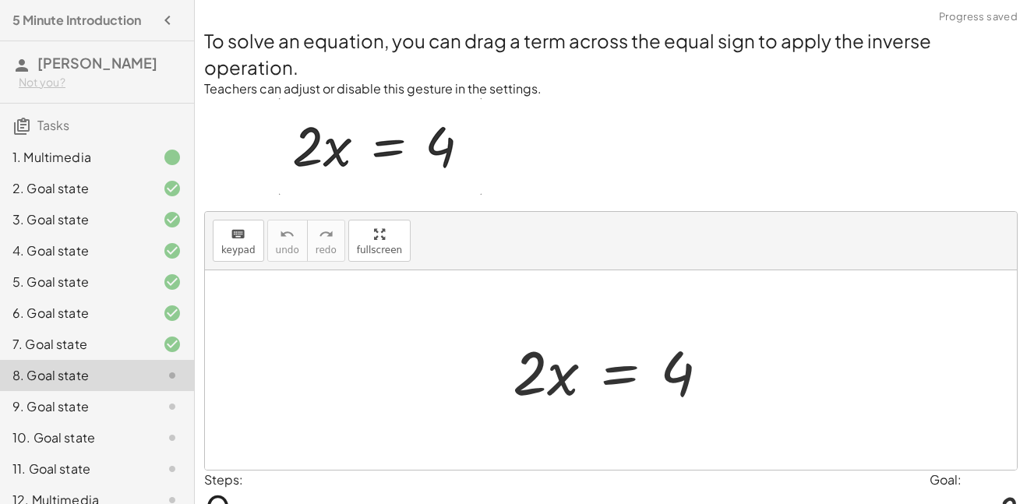
scroll to position [83, 0]
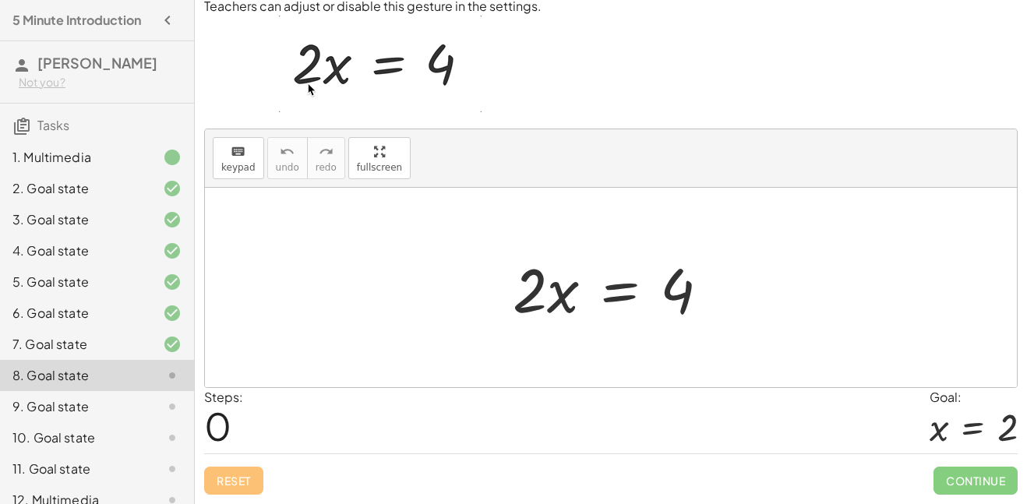
click at [626, 293] on div at bounding box center [617, 288] width 224 height 80
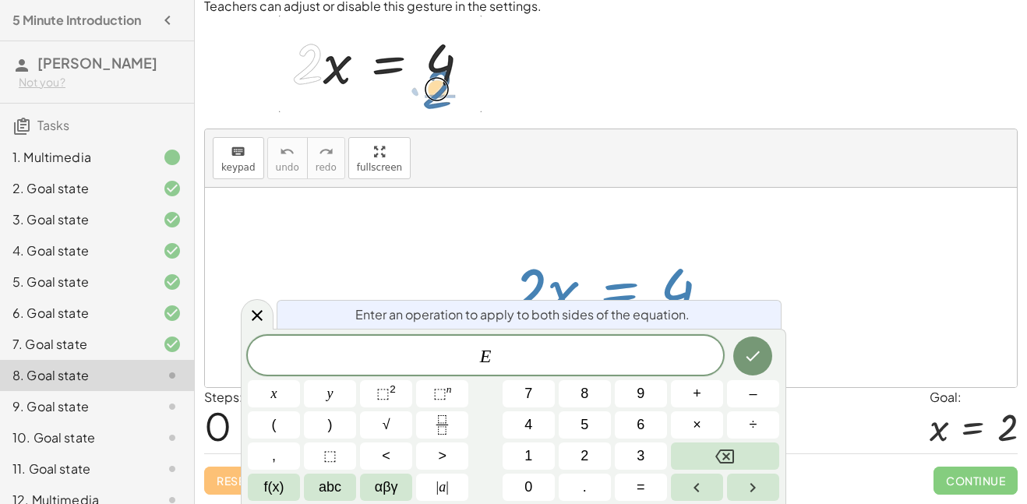
click at [634, 242] on div at bounding box center [611, 287] width 812 height 199
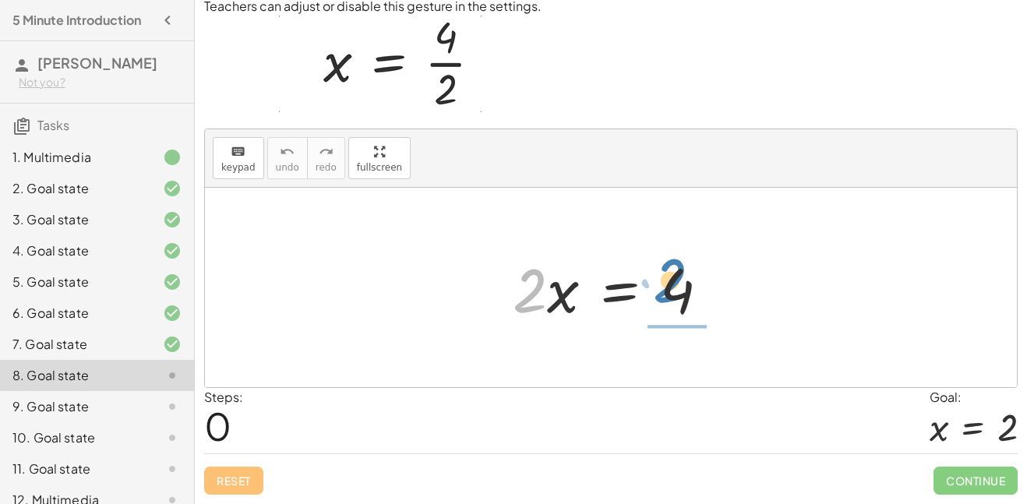
drag, startPoint x: 523, startPoint y: 294, endPoint x: 663, endPoint y: 285, distance: 140.5
click at [663, 285] on div at bounding box center [617, 288] width 224 height 80
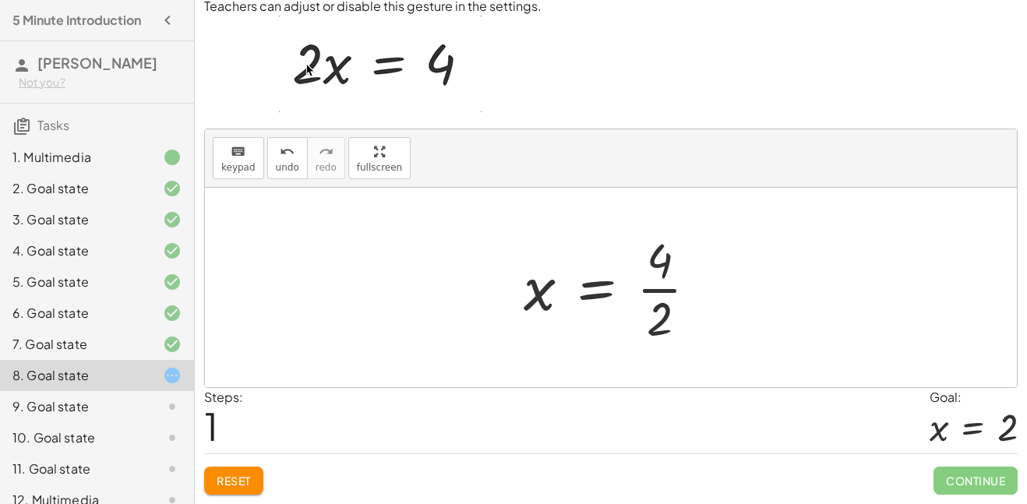
click at [656, 316] on div at bounding box center [617, 288] width 202 height 120
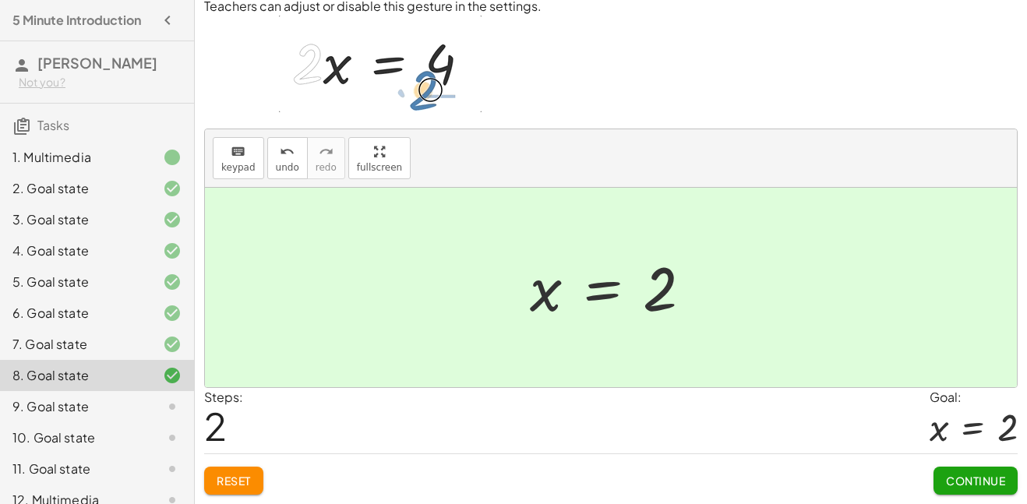
click at [958, 481] on span "Continue" at bounding box center [975, 481] width 59 height 14
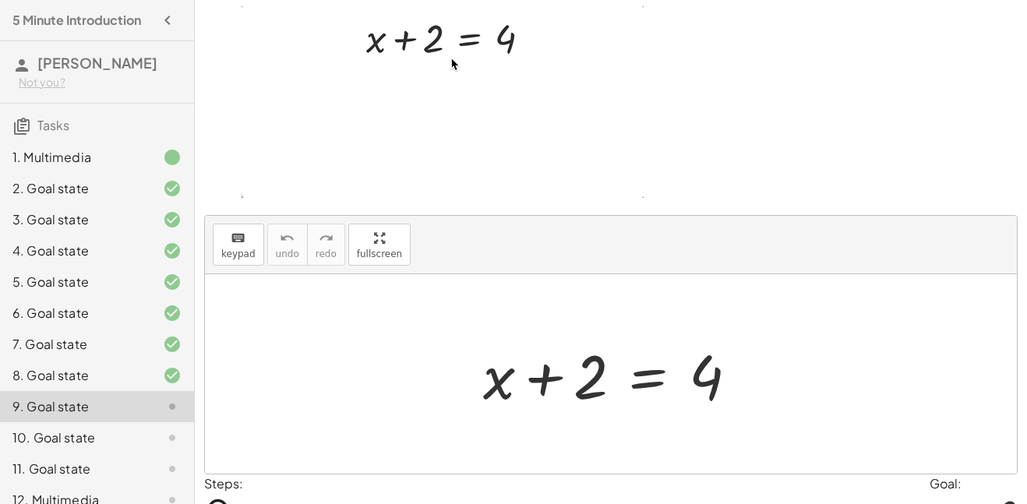
scroll to position [168, 0]
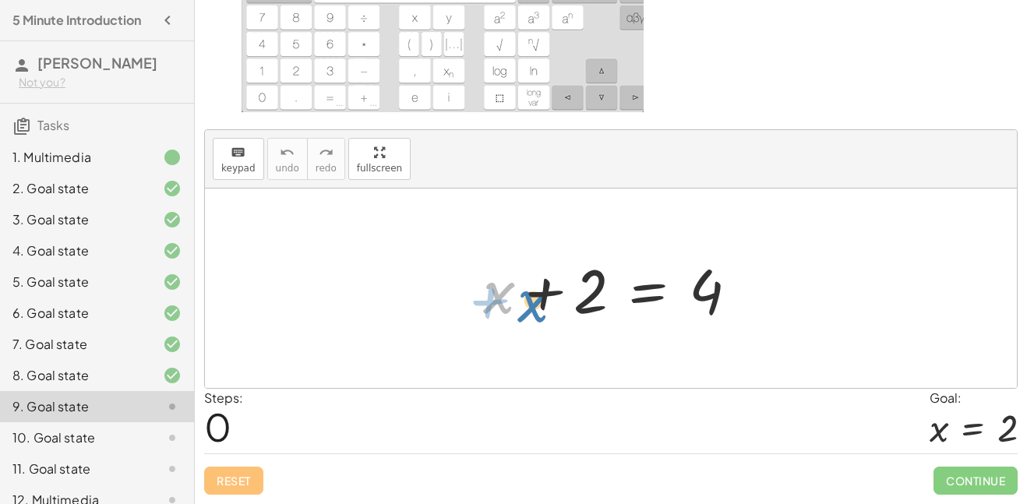
drag, startPoint x: 499, startPoint y: 299, endPoint x: 487, endPoint y: 295, distance: 12.6
click at [487, 295] on div at bounding box center [616, 289] width 283 height 80
click at [693, 292] on div at bounding box center [616, 289] width 283 height 80
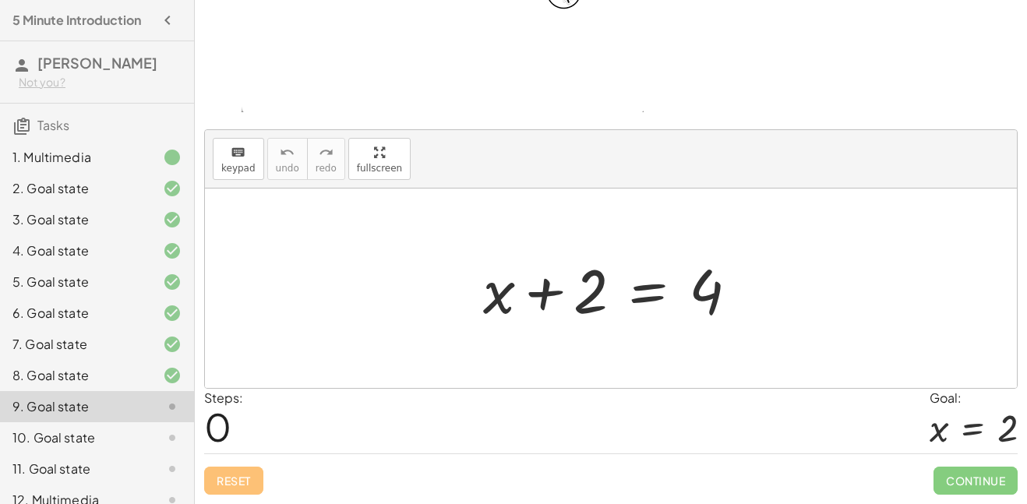
click at [644, 291] on div at bounding box center [616, 289] width 283 height 80
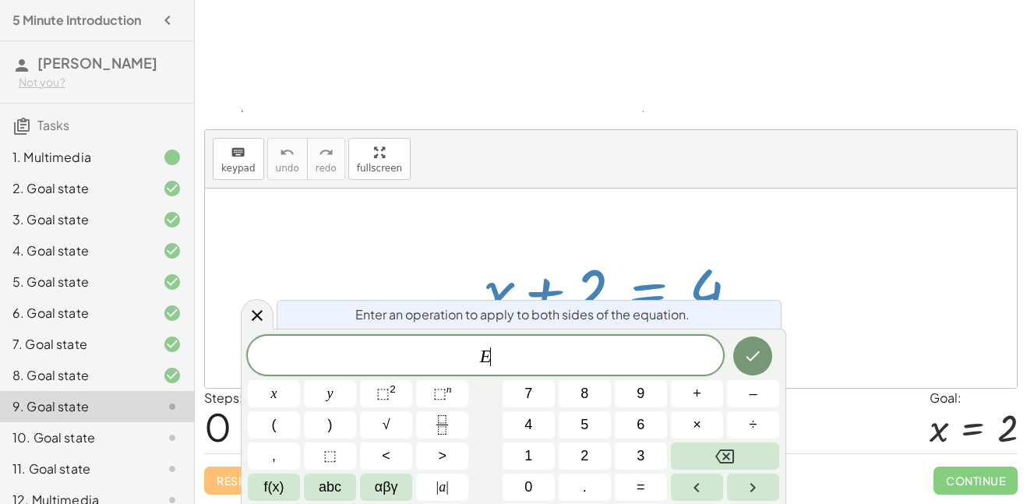
scroll to position [7, 0]
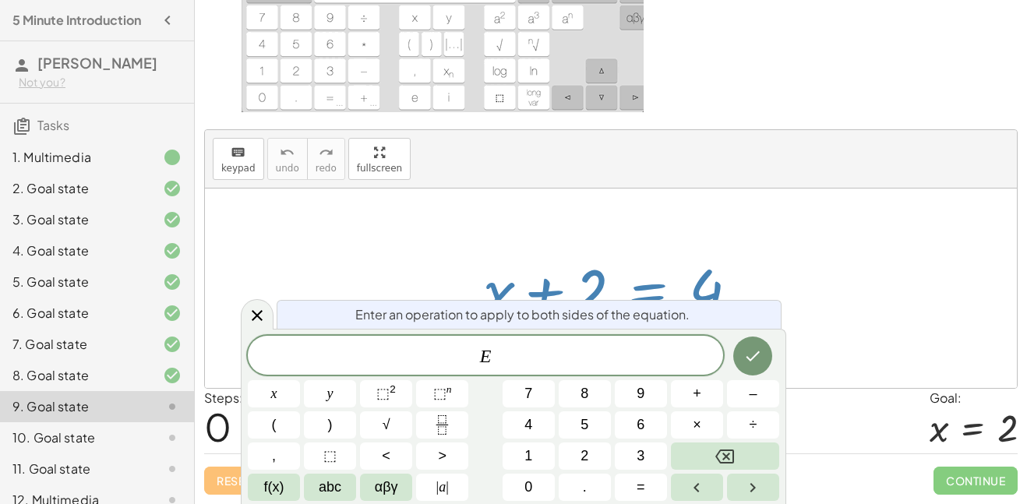
click at [634, 263] on div at bounding box center [616, 289] width 283 height 80
click at [259, 314] on icon at bounding box center [257, 315] width 11 height 11
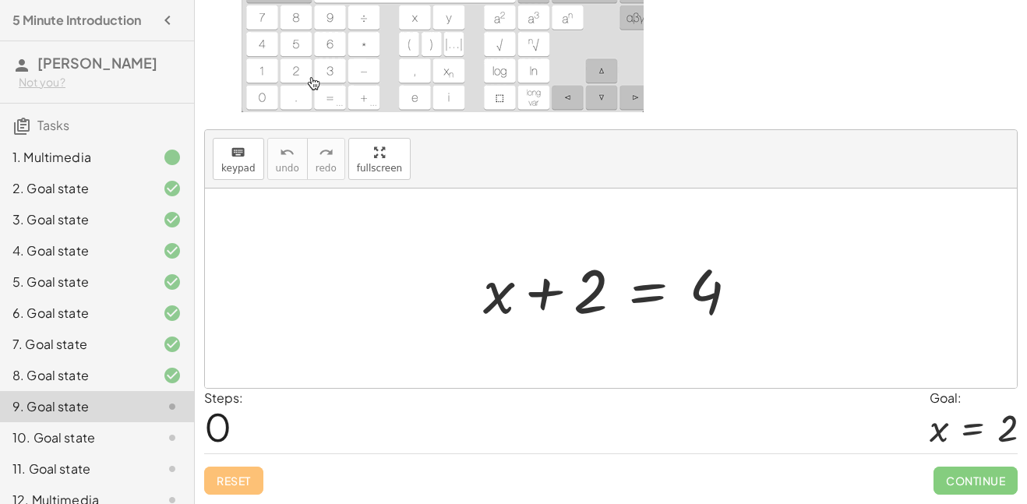
click at [587, 292] on div at bounding box center [616, 289] width 283 height 80
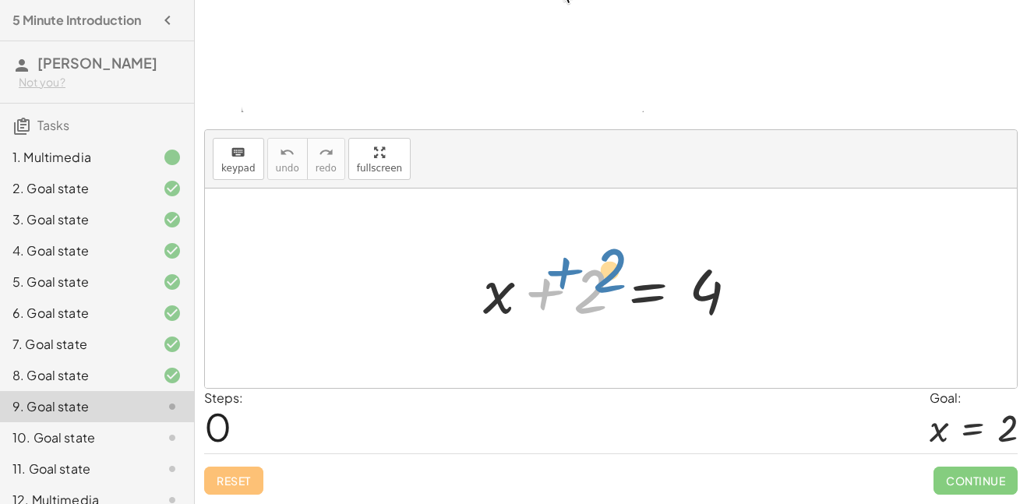
drag, startPoint x: 587, startPoint y: 292, endPoint x: 612, endPoint y: 273, distance: 31.2
click at [612, 273] on div at bounding box center [616, 289] width 283 height 80
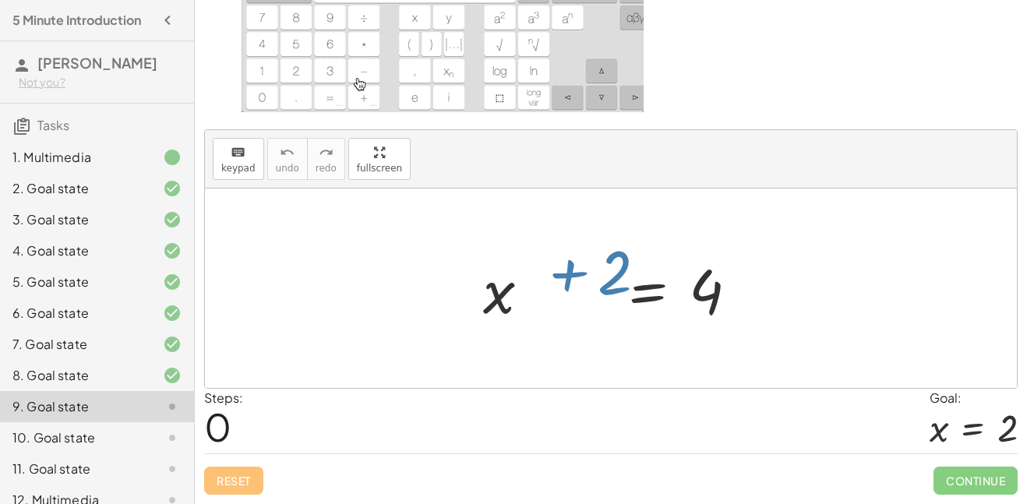
scroll to position [8, 0]
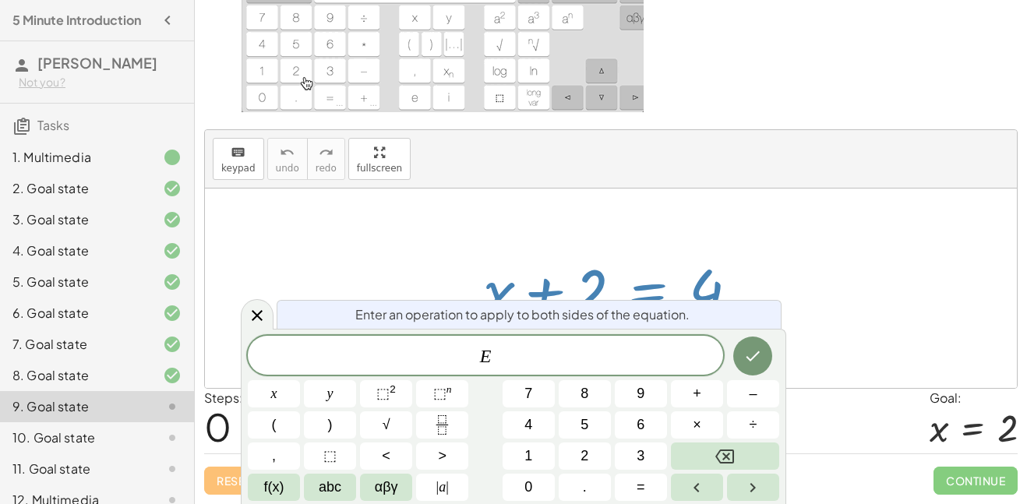
click at [576, 224] on div at bounding box center [611, 288] width 812 height 199
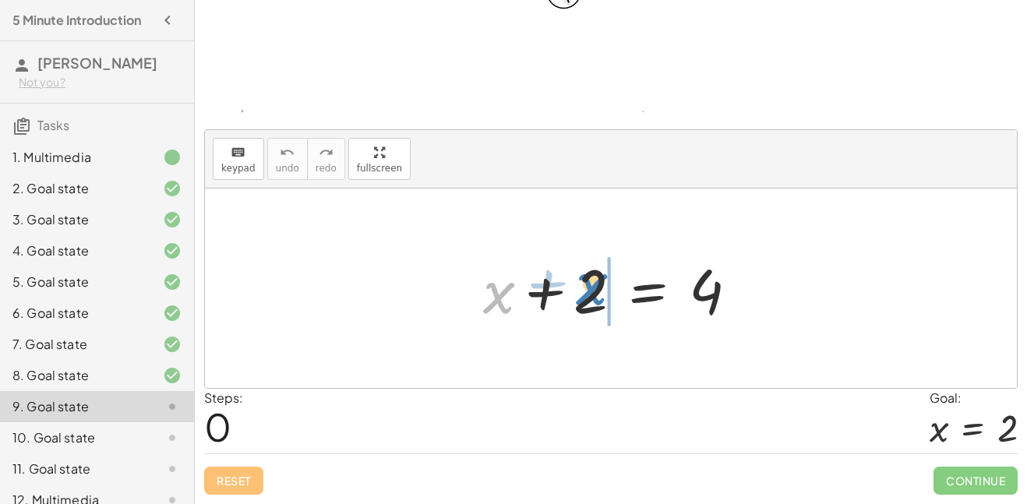
drag, startPoint x: 625, startPoint y: 307, endPoint x: 591, endPoint y: 302, distance: 33.8
click at [591, 302] on div at bounding box center [616, 289] width 283 height 80
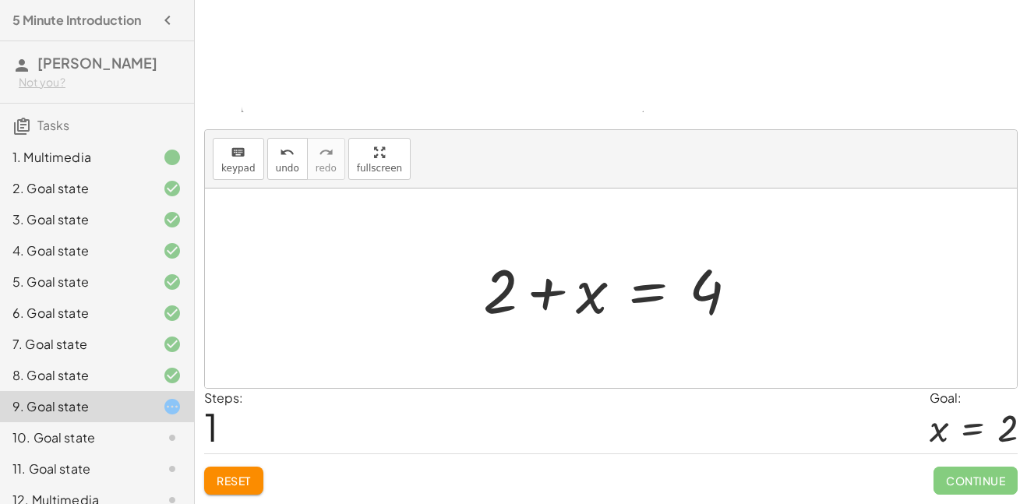
click at [541, 293] on div at bounding box center [616, 289] width 283 height 80
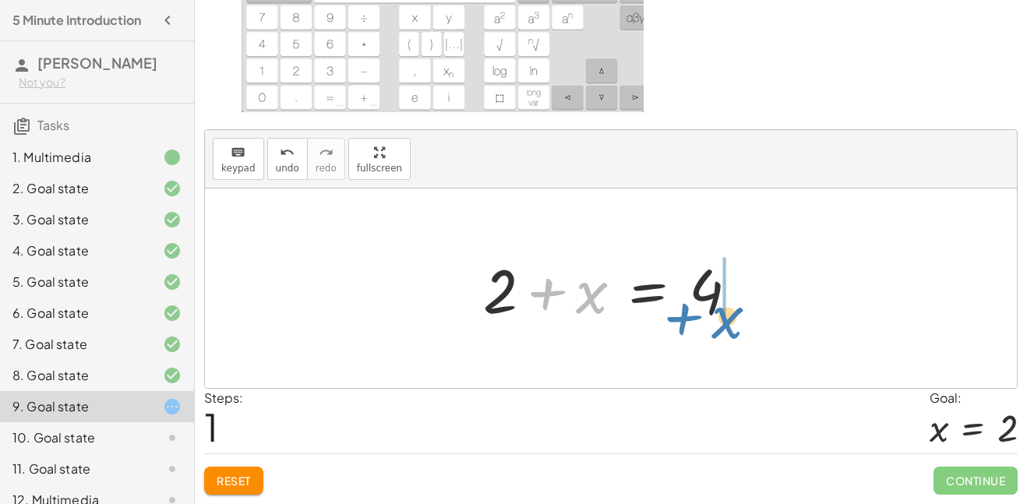
drag, startPoint x: 586, startPoint y: 291, endPoint x: 721, endPoint y: 316, distance: 136.9
click at [721, 316] on div at bounding box center [616, 289] width 283 height 80
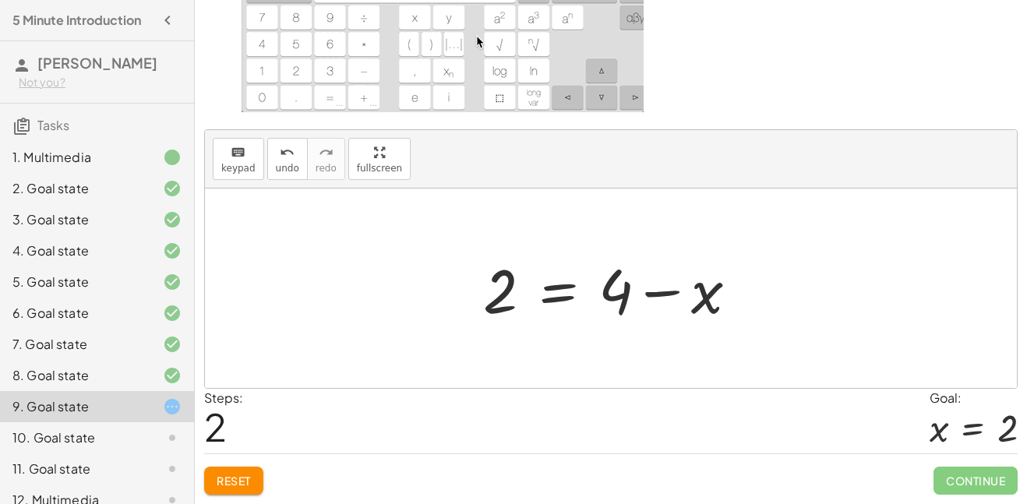
click at [663, 293] on div at bounding box center [616, 289] width 283 height 80
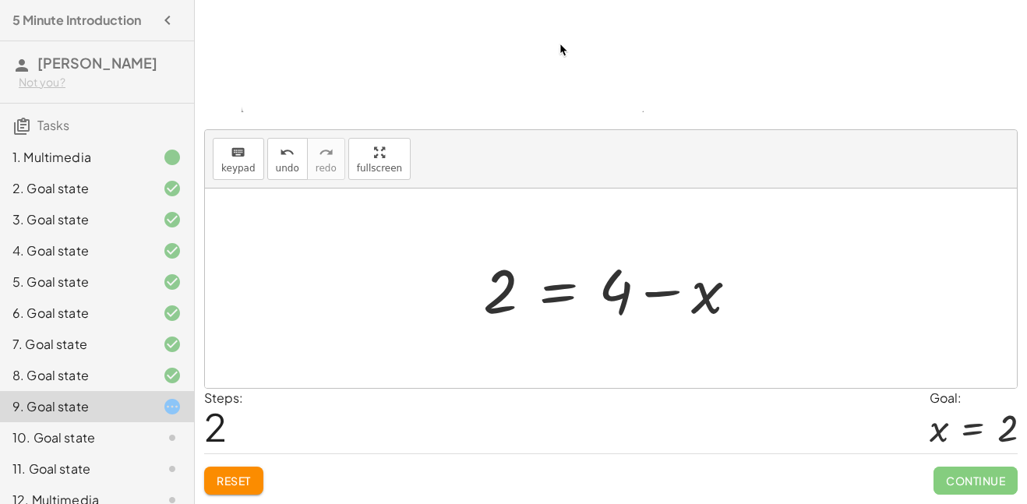
click at [605, 290] on div at bounding box center [616, 289] width 283 height 80
click at [499, 291] on div at bounding box center [616, 289] width 283 height 80
drag, startPoint x: 499, startPoint y: 291, endPoint x: 653, endPoint y: 294, distance: 154.3
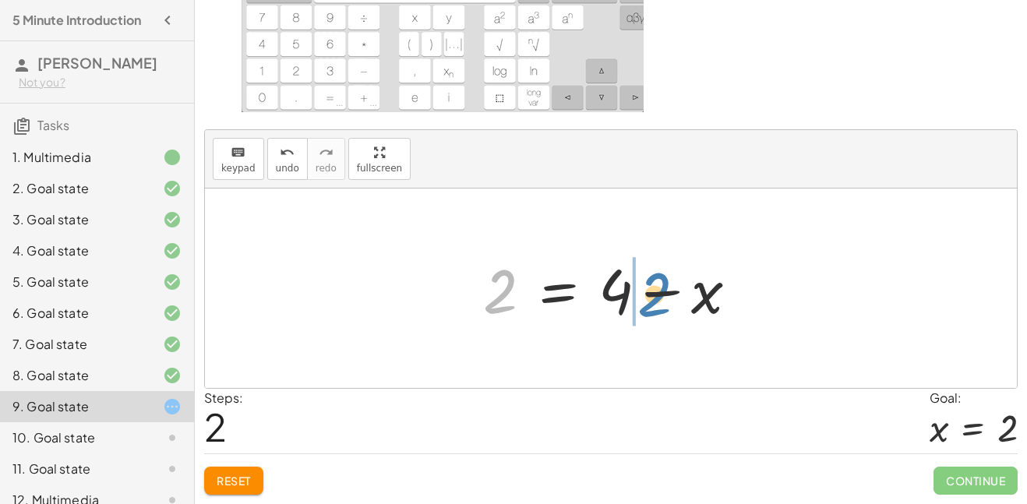
click at [653, 294] on div at bounding box center [616, 289] width 283 height 80
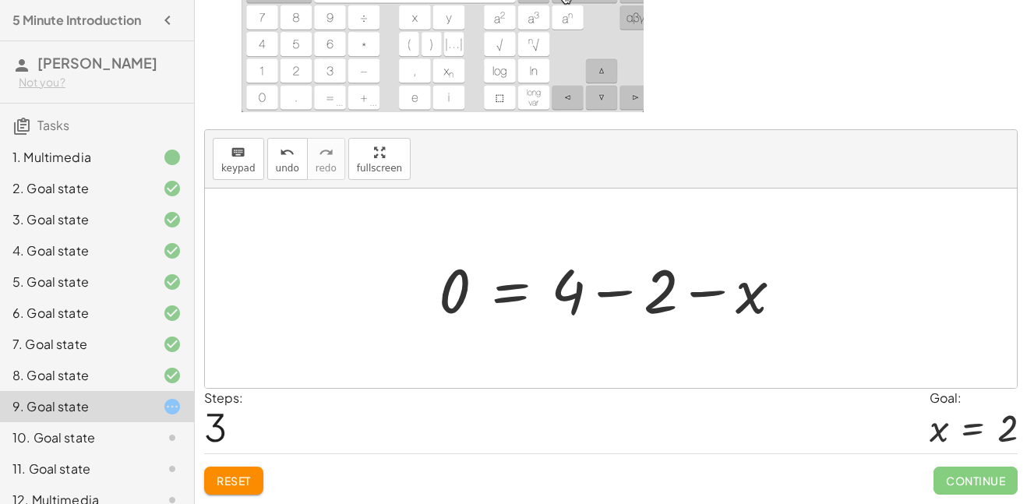
click at [245, 474] on span "Reset" at bounding box center [234, 481] width 34 height 14
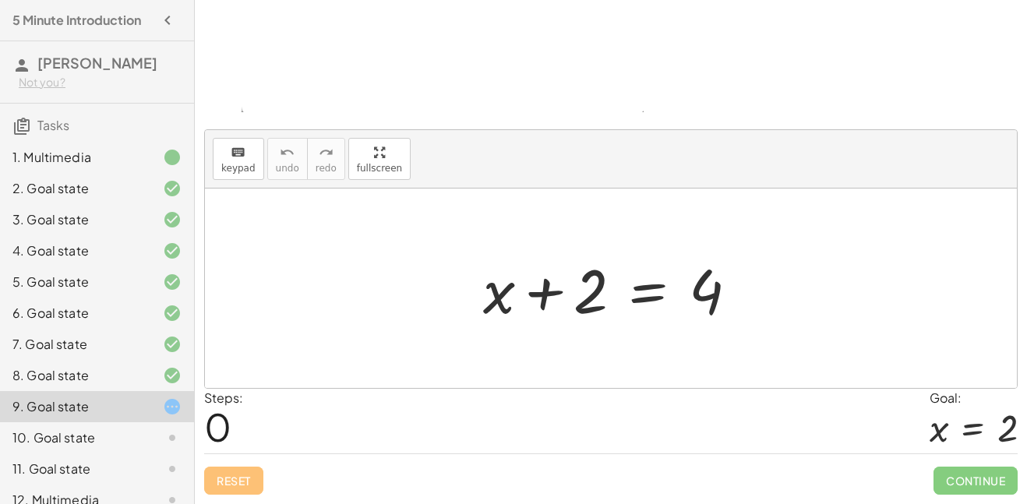
click at [713, 297] on div at bounding box center [616, 289] width 283 height 80
click at [654, 291] on div at bounding box center [616, 289] width 283 height 80
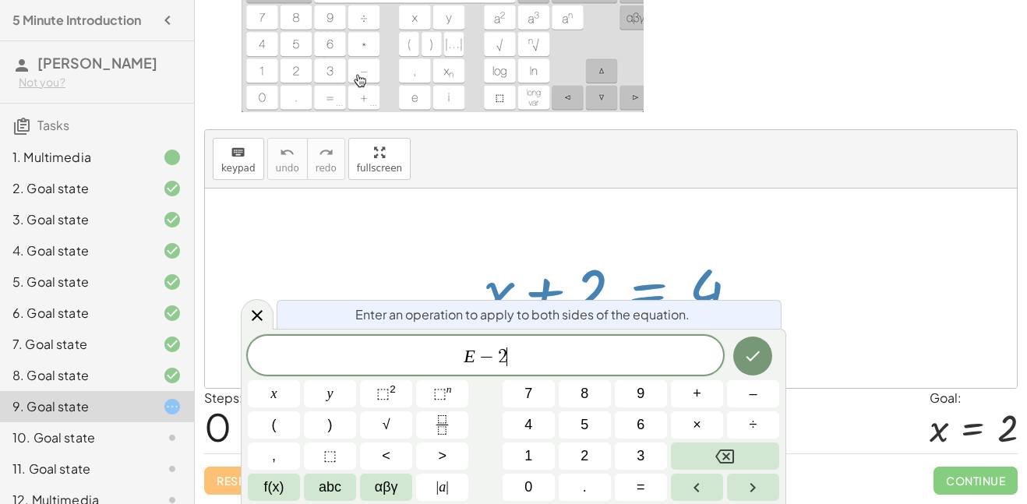
scroll to position [11, 0]
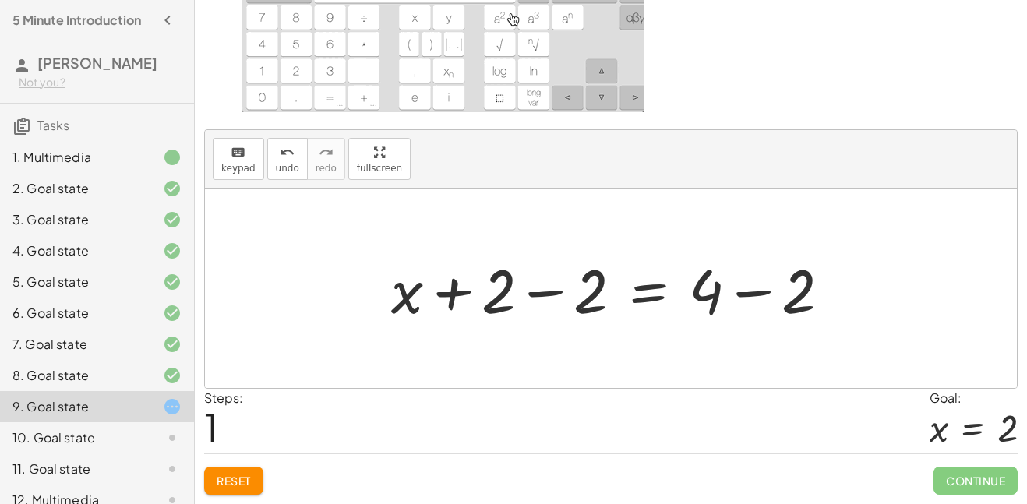
click at [540, 298] on div at bounding box center [616, 289] width 467 height 80
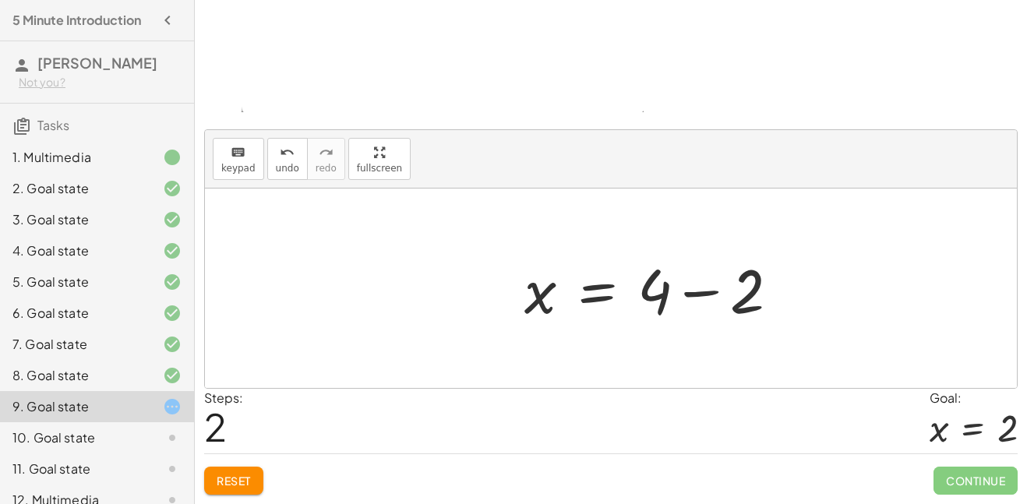
click at [766, 293] on div at bounding box center [611, 288] width 812 height 199
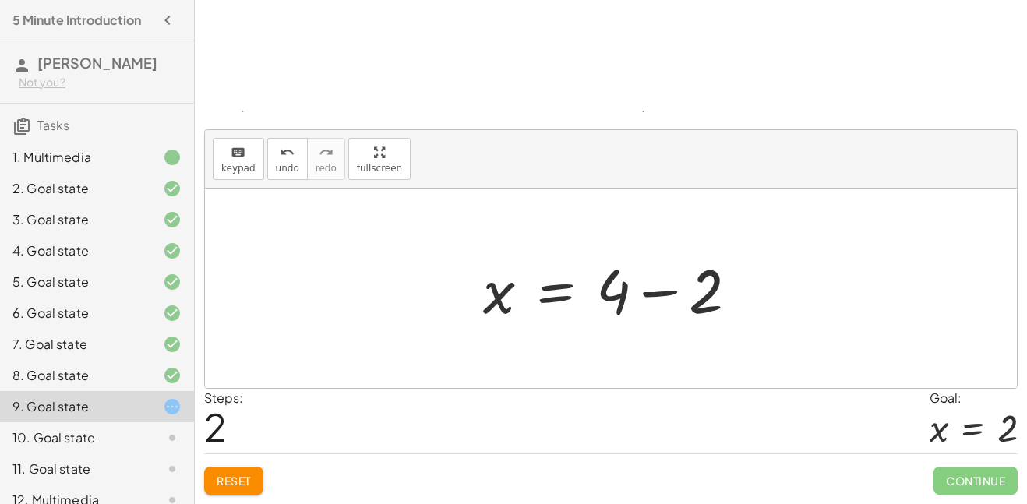
click at [653, 294] on div at bounding box center [616, 289] width 283 height 80
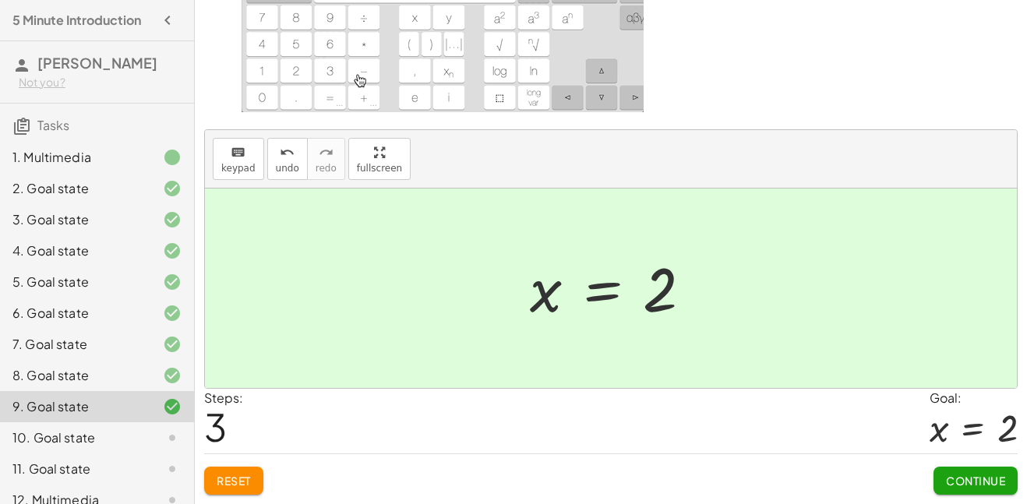
click at [958, 487] on span "Continue" at bounding box center [975, 481] width 59 height 14
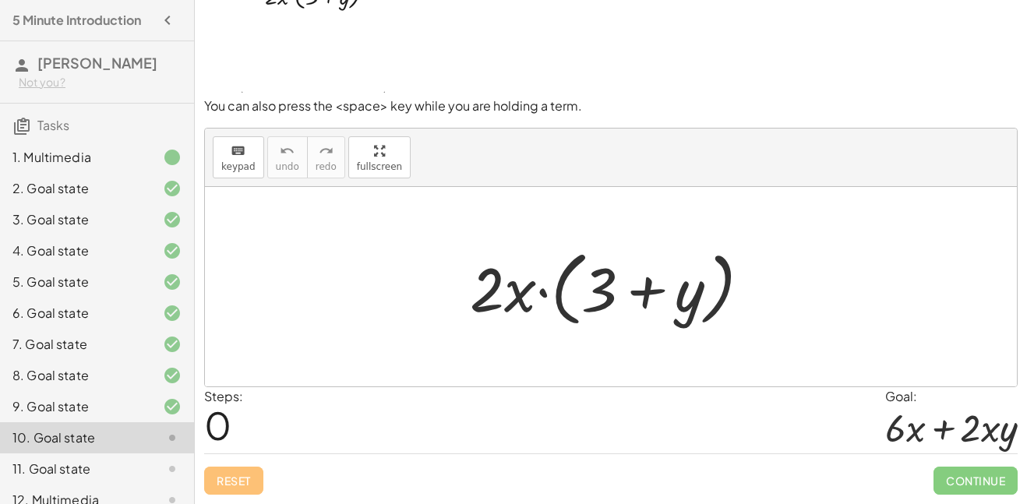
scroll to position [60, 0]
click at [530, 305] on div at bounding box center [616, 287] width 309 height 90
click at [541, 291] on div at bounding box center [616, 287] width 309 height 90
drag, startPoint x: 489, startPoint y: 286, endPoint x: 620, endPoint y: 274, distance: 132.2
click at [620, 274] on div at bounding box center [616, 287] width 309 height 90
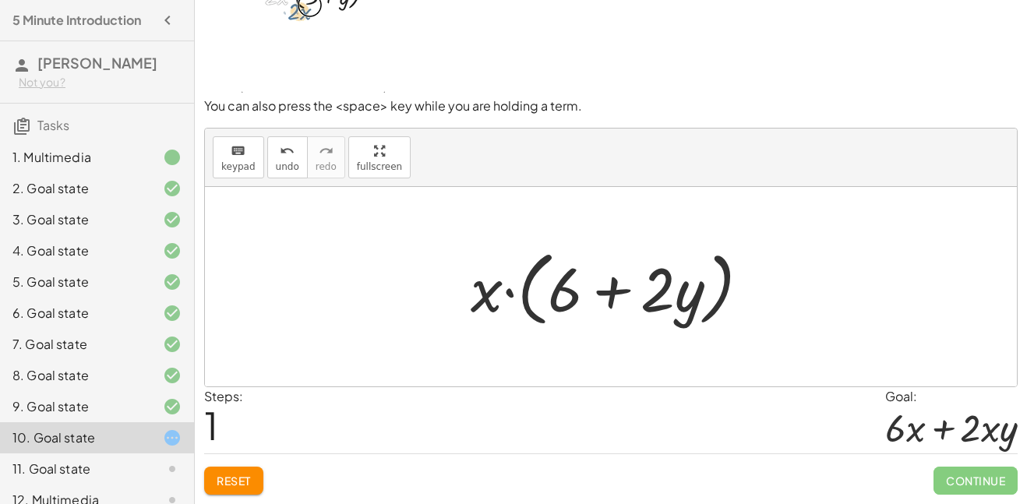
click at [609, 291] on div at bounding box center [617, 287] width 308 height 90
drag, startPoint x: 483, startPoint y: 290, endPoint x: 485, endPoint y: 315, distance: 25.0
click at [485, 315] on div at bounding box center [617, 287] width 308 height 90
click at [507, 290] on div at bounding box center [617, 287] width 308 height 90
drag, startPoint x: 654, startPoint y: 292, endPoint x: 660, endPoint y: 316, distance: 24.9
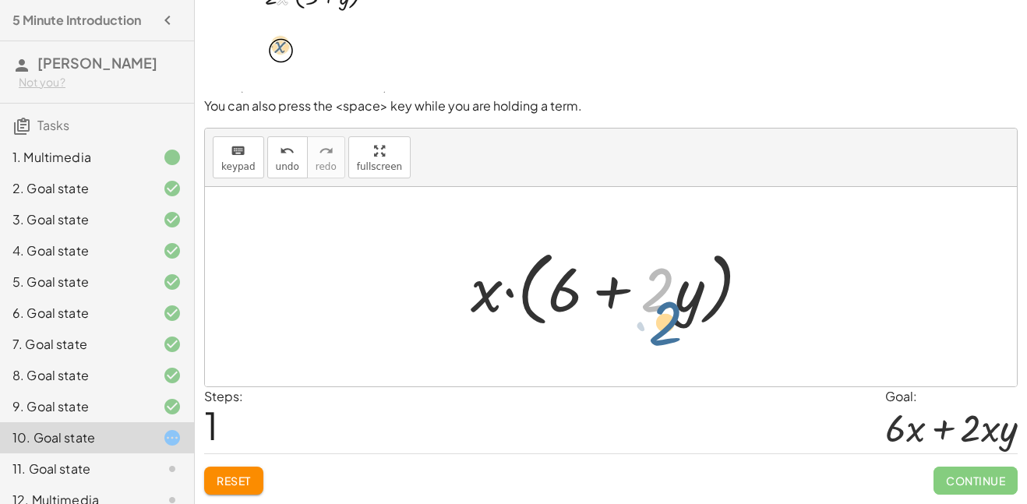
click at [660, 316] on div at bounding box center [617, 287] width 308 height 90
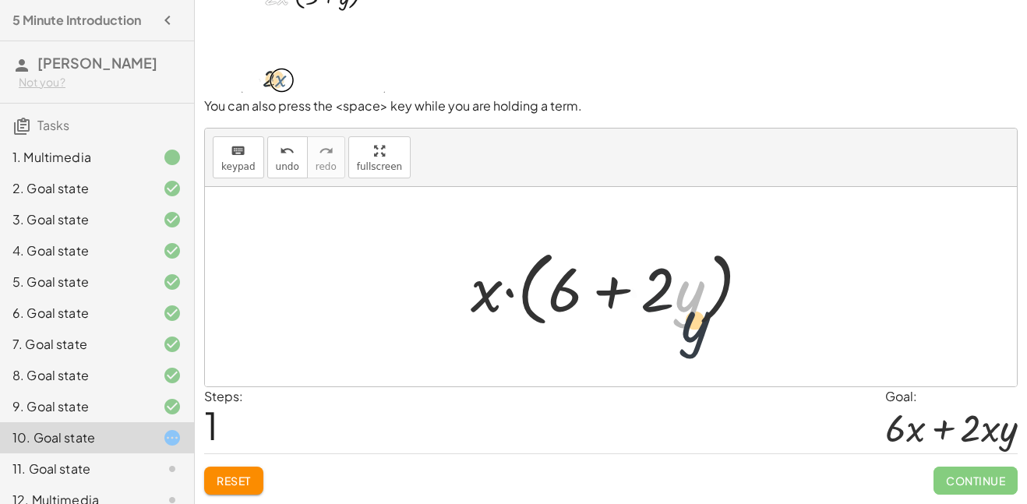
drag, startPoint x: 678, startPoint y: 310, endPoint x: 542, endPoint y: 295, distance: 137.2
click at [686, 355] on div "· 2 · x · ( + 3 + y ) · x · ( + · 2 · 3 + · 2 · y ) · y · x · ( + + y ) · 2 · 6" at bounding box center [611, 286] width 812 height 199
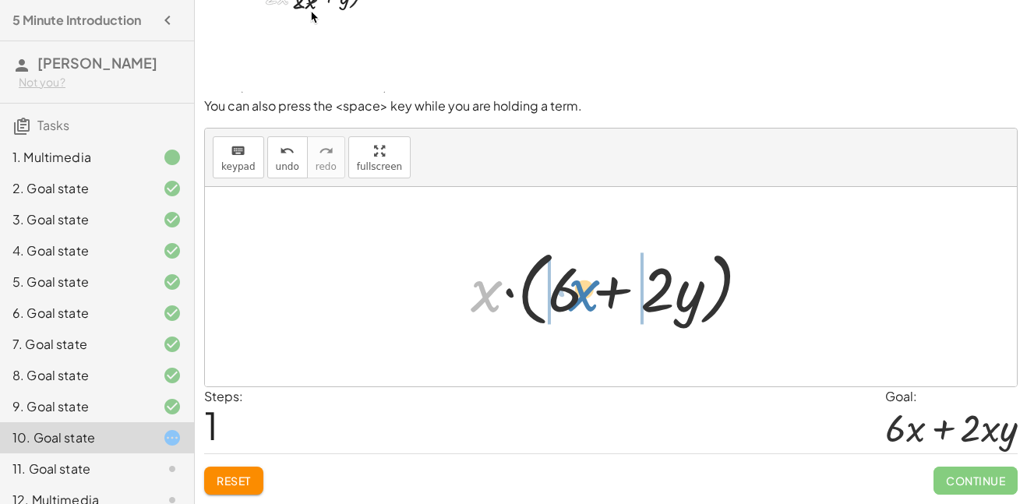
drag, startPoint x: 485, startPoint y: 293, endPoint x: 582, endPoint y: 292, distance: 97.4
click at [582, 292] on div at bounding box center [617, 287] width 308 height 90
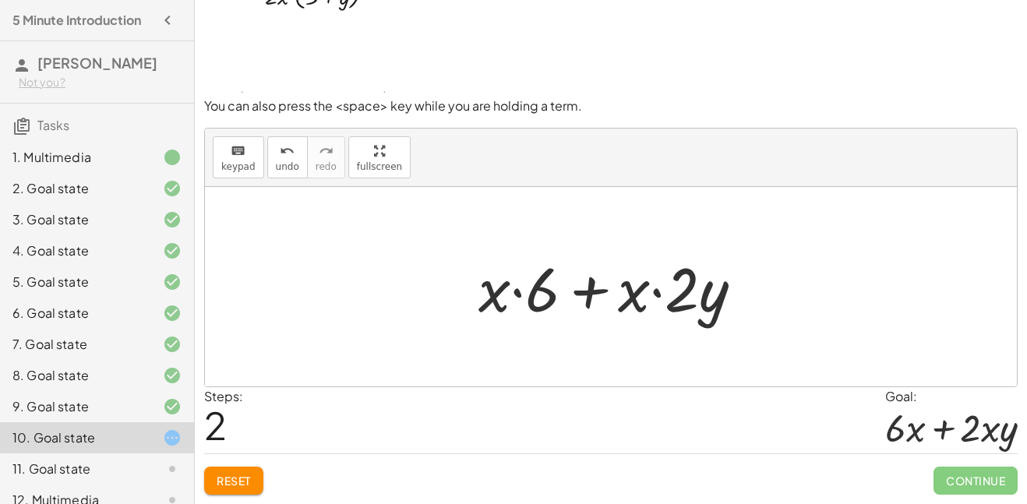
click at [512, 293] on div at bounding box center [617, 287] width 293 height 80
click at [517, 293] on div at bounding box center [617, 287] width 293 height 80
click at [660, 295] on div at bounding box center [617, 287] width 293 height 80
click at [585, 293] on div at bounding box center [617, 287] width 293 height 80
click at [245, 486] on span "Reset" at bounding box center [234, 481] width 34 height 14
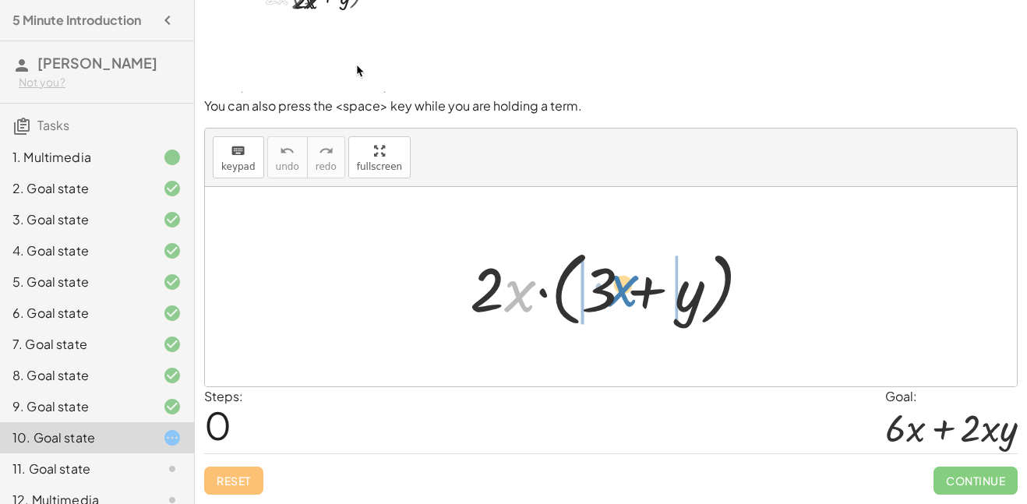
drag, startPoint x: 522, startPoint y: 296, endPoint x: 623, endPoint y: 291, distance: 100.7
click at [623, 291] on div at bounding box center [616, 287] width 309 height 90
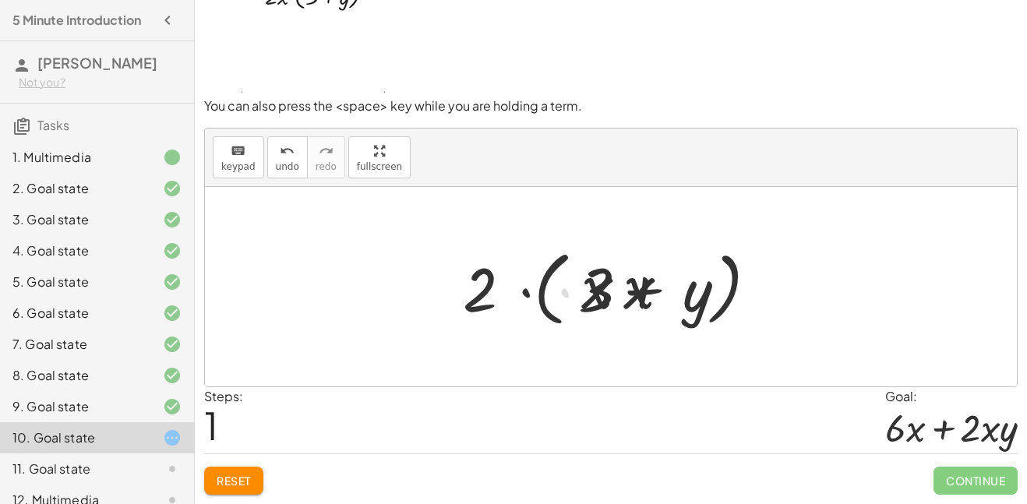
click at [623, 291] on div at bounding box center [616, 287] width 355 height 90
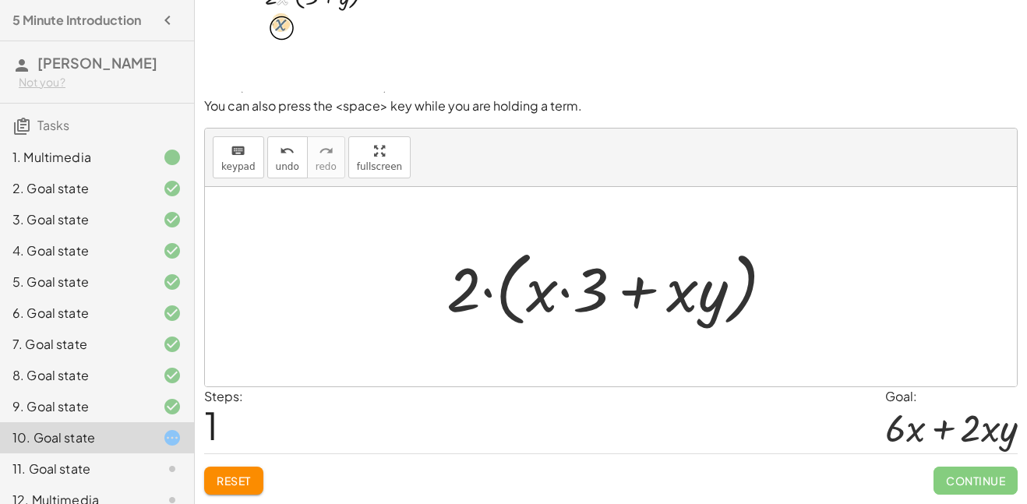
click at [249, 471] on button "Reset" at bounding box center [233, 481] width 59 height 28
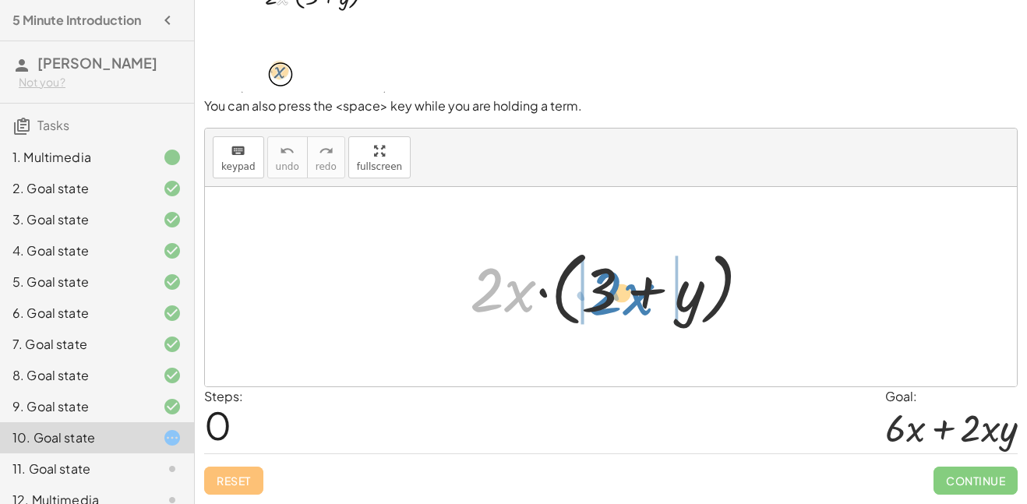
drag, startPoint x: 524, startPoint y: 287, endPoint x: 643, endPoint y: 290, distance: 118.5
click at [643, 290] on div at bounding box center [616, 287] width 309 height 90
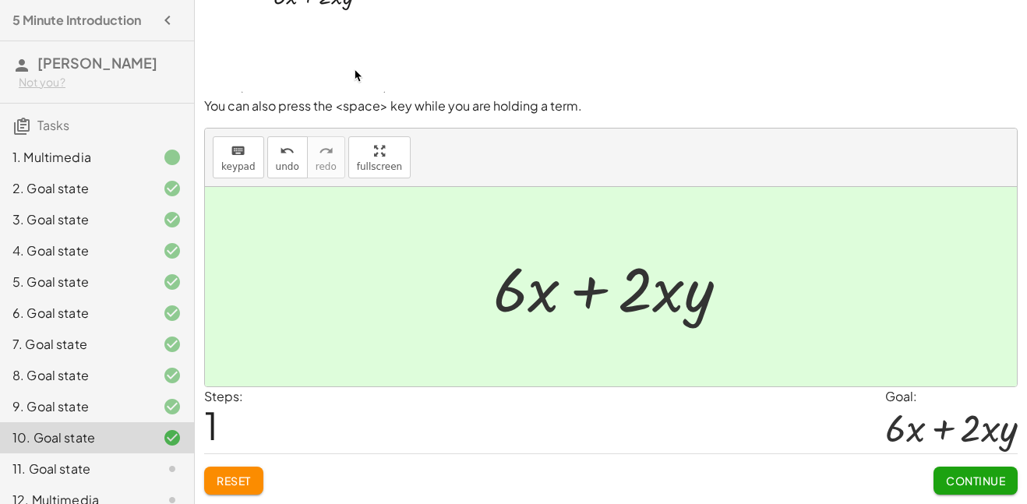
click at [951, 476] on span "Continue" at bounding box center [975, 481] width 59 height 14
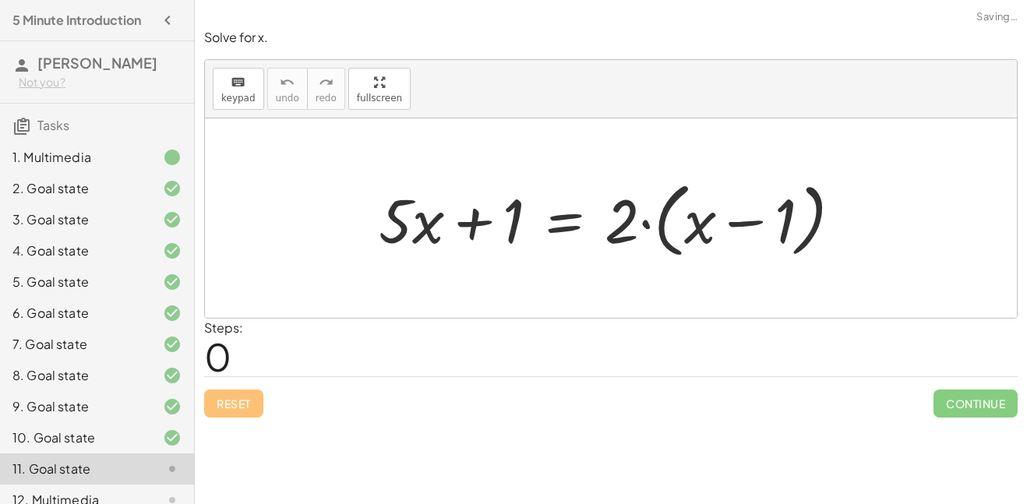
scroll to position [0, 0]
click at [429, 224] on div at bounding box center [617, 219] width 492 height 90
click at [467, 225] on div at bounding box center [617, 219] width 492 height 90
click at [573, 223] on div at bounding box center [617, 219] width 492 height 90
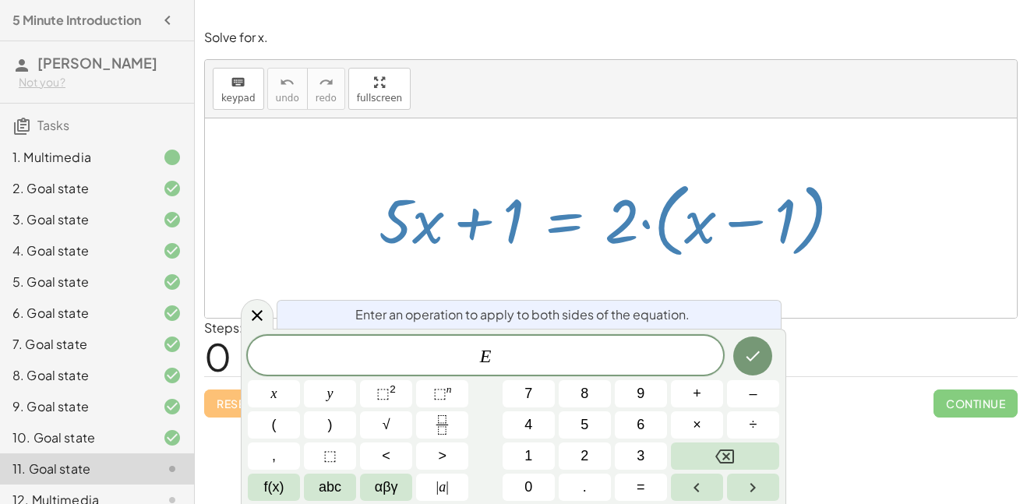
click at [573, 223] on div at bounding box center [617, 219] width 492 height 90
click at [585, 344] on div "E ​" at bounding box center [485, 355] width 475 height 39
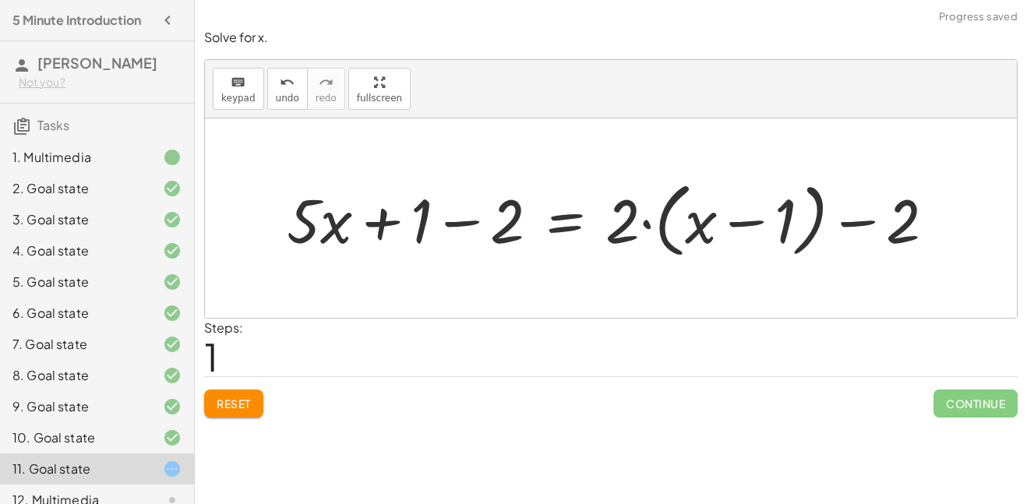
click at [859, 228] on div at bounding box center [617, 219] width 676 height 90
click at [461, 224] on div at bounding box center [617, 219] width 676 height 90
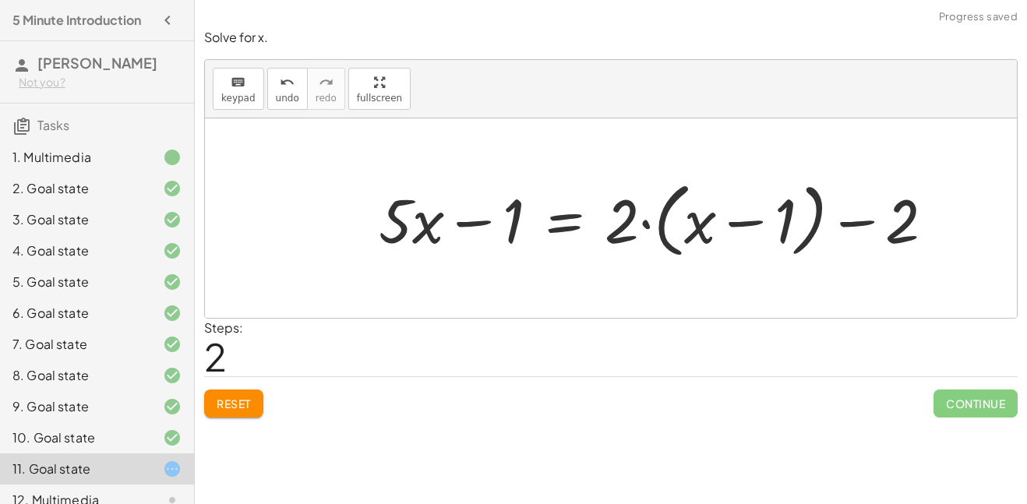
click at [471, 225] on div at bounding box center [663, 219] width 584 height 90
click at [563, 222] on div at bounding box center [663, 219] width 584 height 90
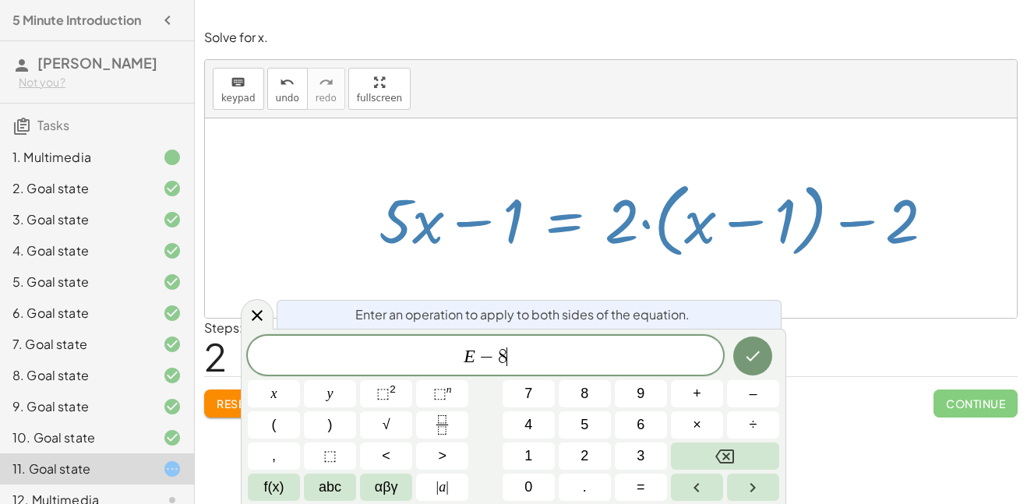
scroll to position [17, 0]
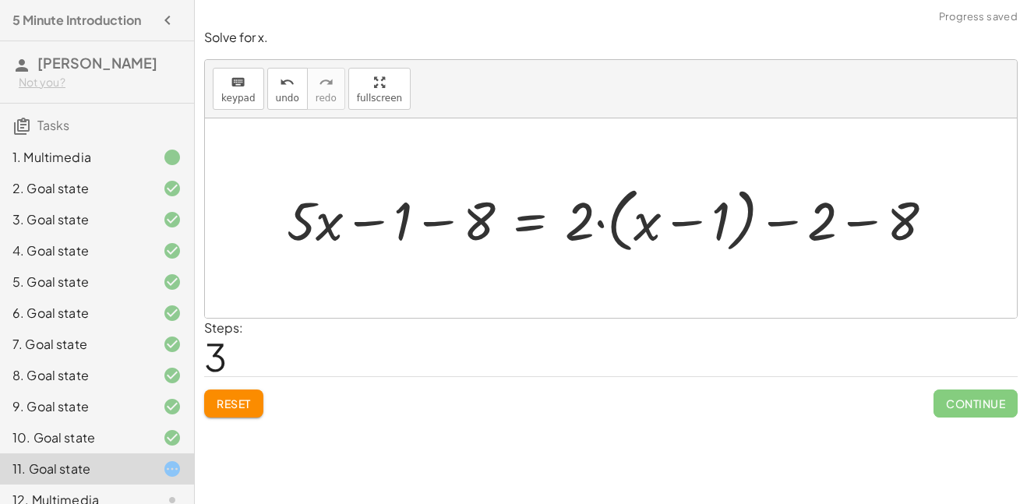
click at [432, 225] on div at bounding box center [617, 218] width 676 height 79
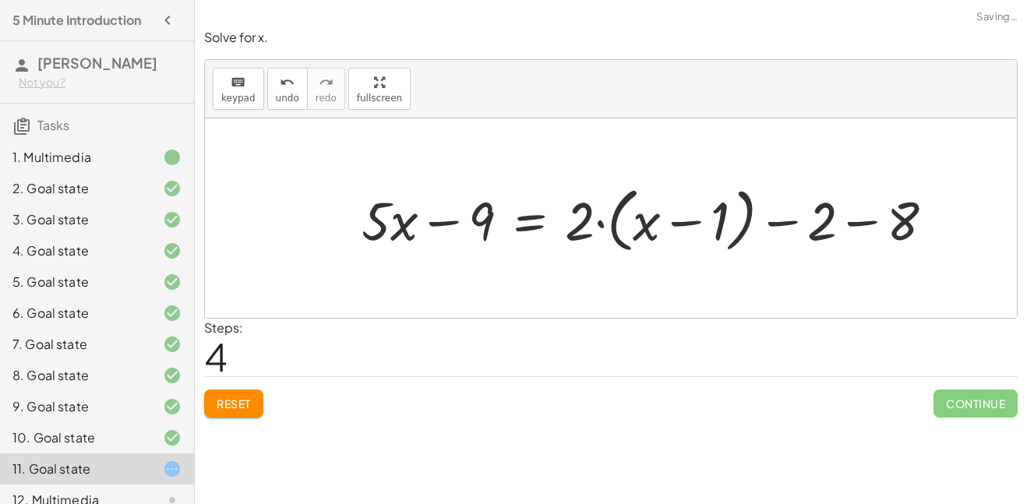
click at [530, 225] on div at bounding box center [654, 218] width 601 height 79
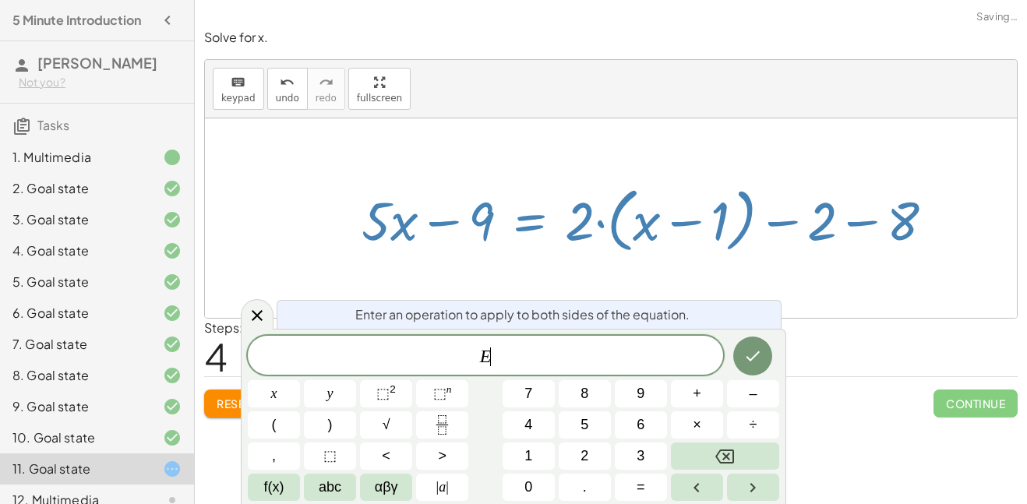
scroll to position [18, 0]
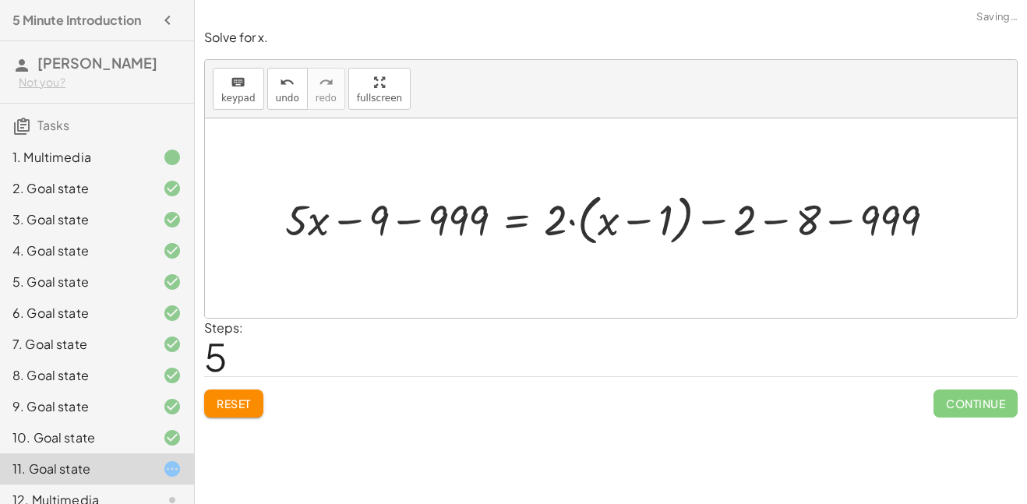
click at [412, 219] on div at bounding box center [616, 218] width 679 height 63
click at [845, 220] on div at bounding box center [631, 218] width 649 height 63
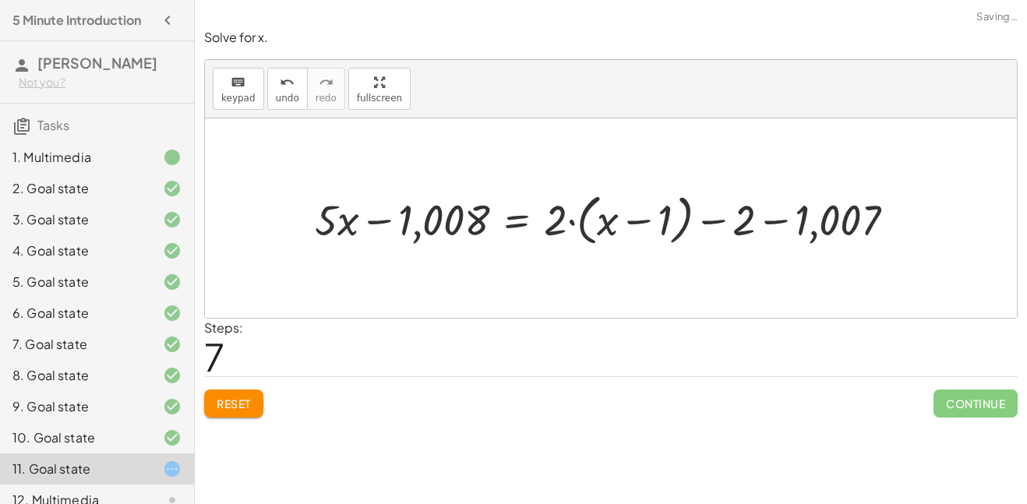
click at [509, 221] on div at bounding box center [611, 218] width 609 height 63
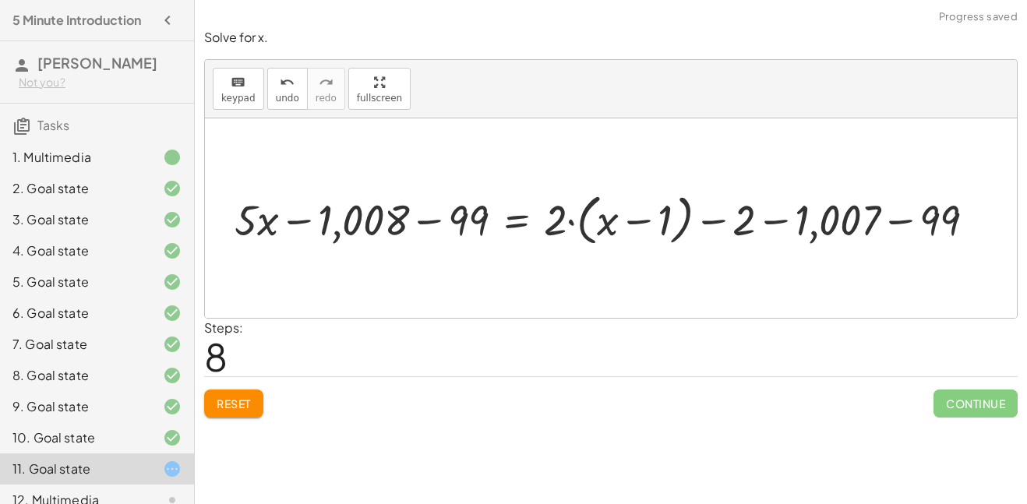
click at [526, 220] on div at bounding box center [611, 218] width 769 height 63
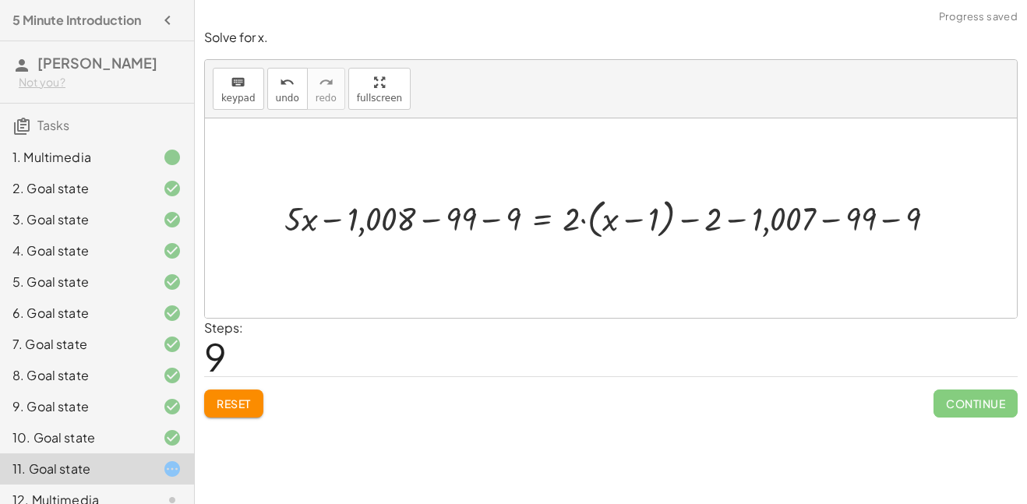
click at [228, 401] on span "Reset" at bounding box center [234, 404] width 34 height 14
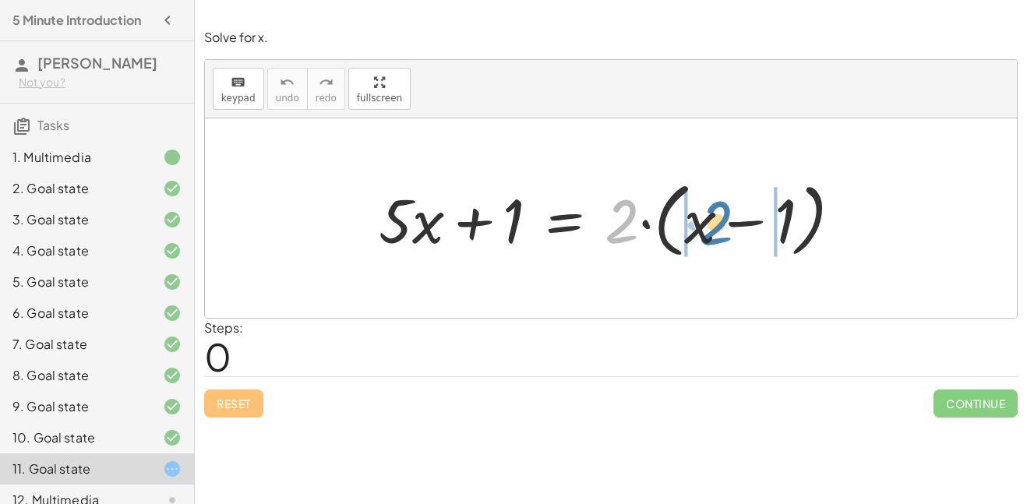
drag, startPoint x: 625, startPoint y: 232, endPoint x: 719, endPoint y: 234, distance: 94.3
click at [719, 234] on div at bounding box center [617, 219] width 492 height 90
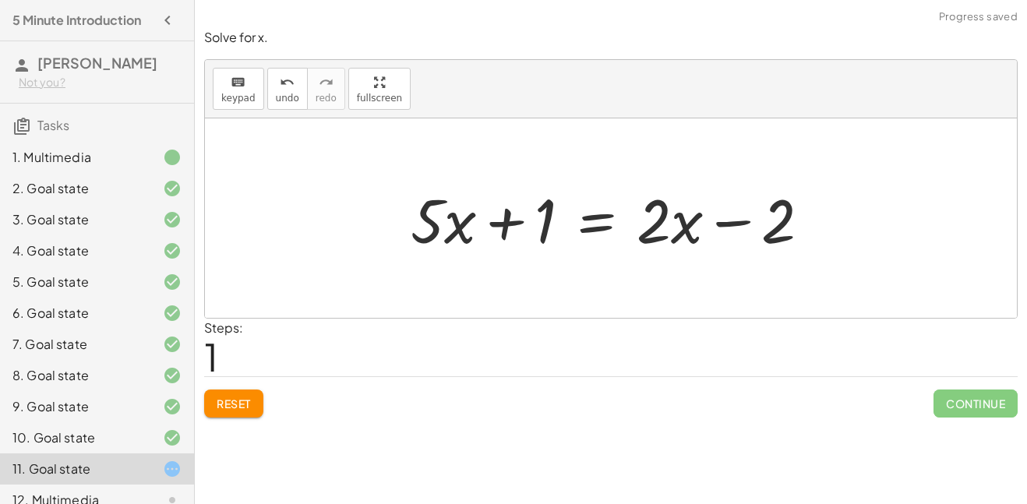
click at [743, 224] on div at bounding box center [617, 218] width 428 height 80
click at [508, 228] on div at bounding box center [617, 218] width 428 height 80
drag, startPoint x: 545, startPoint y: 221, endPoint x: 863, endPoint y: 229, distance: 318.0
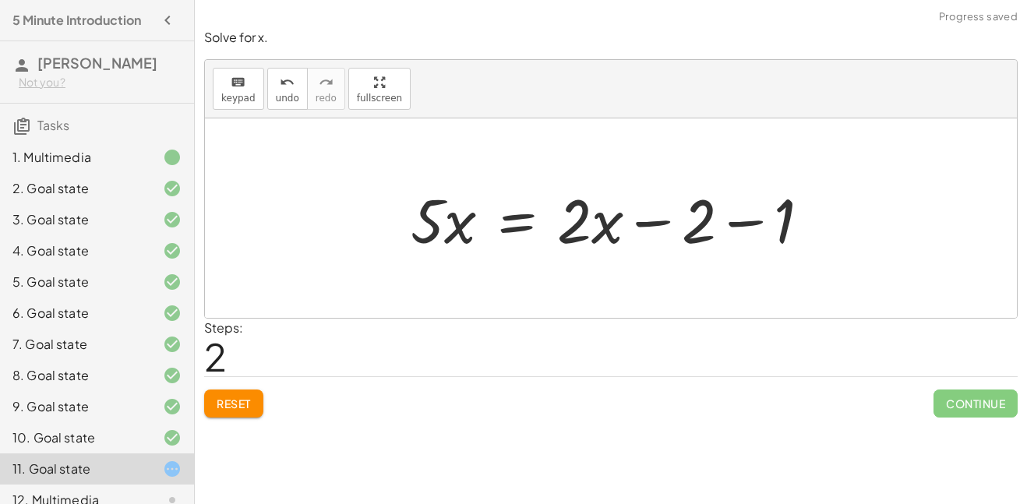
click at [736, 225] on div at bounding box center [617, 218] width 428 height 80
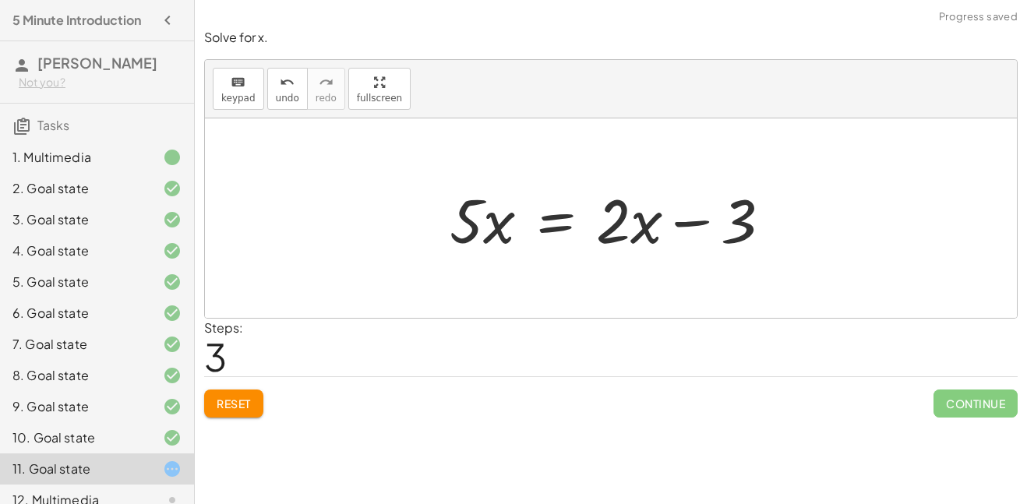
click at [552, 220] on div at bounding box center [616, 218] width 349 height 80
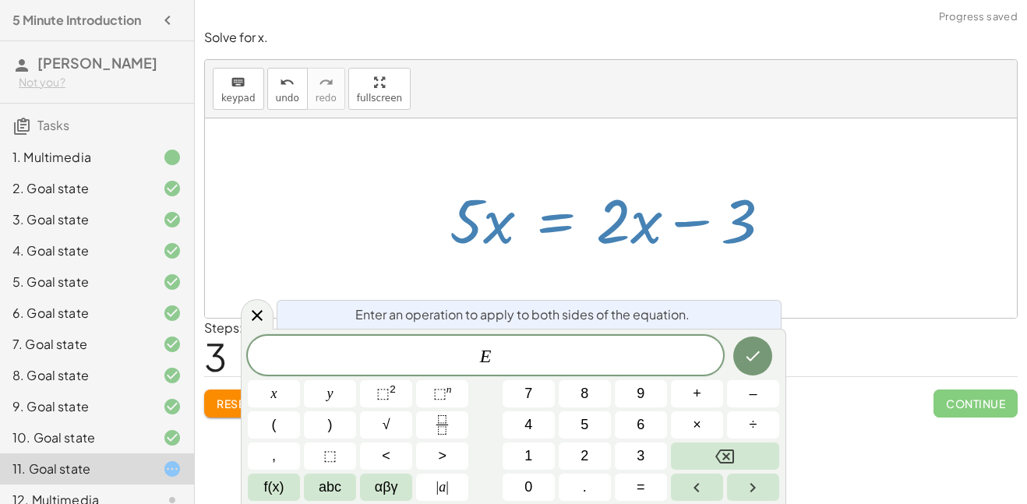
click at [654, 277] on div at bounding box center [611, 217] width 812 height 199
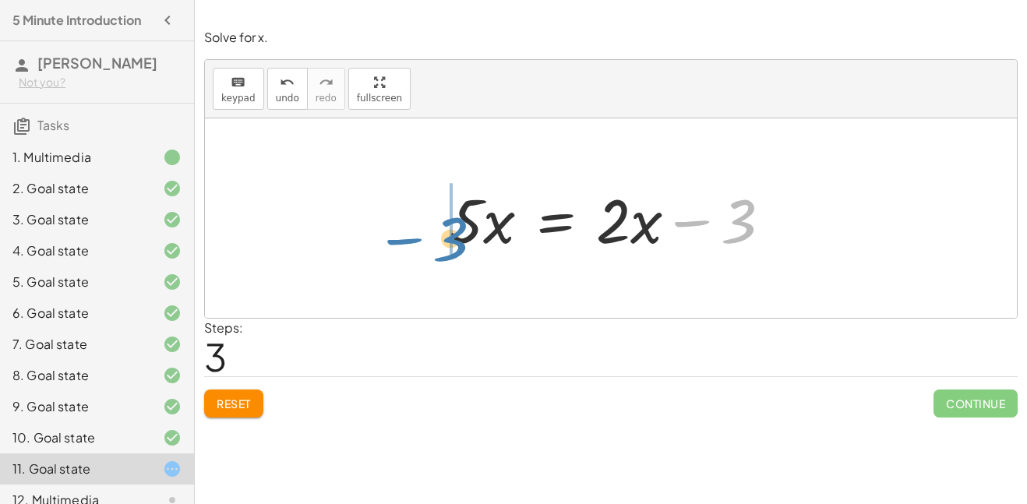
drag, startPoint x: 730, startPoint y: 224, endPoint x: 447, endPoint y: 242, distance: 283.4
click at [447, 242] on div at bounding box center [616, 218] width 349 height 80
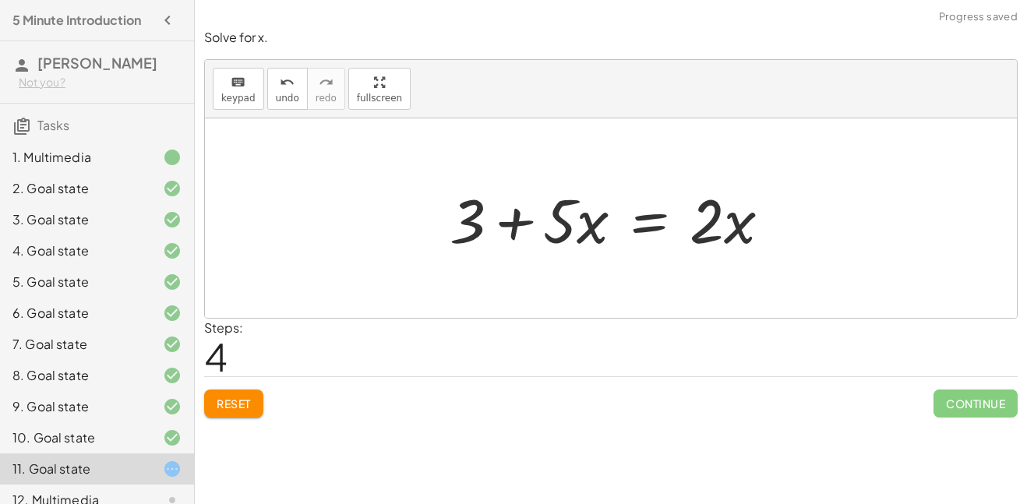
click at [506, 224] on div at bounding box center [616, 218] width 349 height 80
drag, startPoint x: 477, startPoint y: 216, endPoint x: 804, endPoint y: 217, distance: 327.2
click at [804, 217] on div "+ · 5 · x + 1 = · 2 · ( + x − 1 ) + · 5 · x + 1 = + · 2 · x − · 2 · 1 + · 5 · x…" at bounding box center [611, 217] width 812 height 199
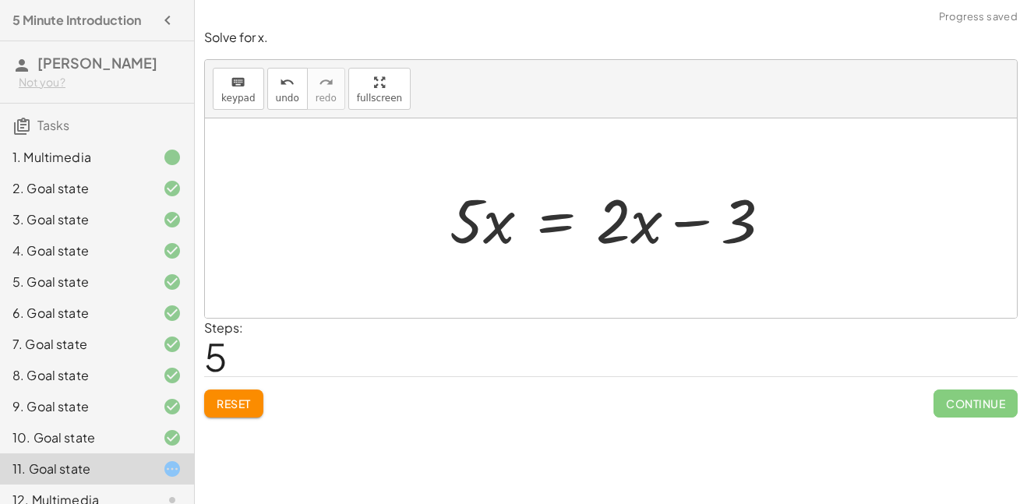
click at [686, 222] on div at bounding box center [616, 218] width 349 height 80
click at [568, 221] on div at bounding box center [616, 218] width 349 height 80
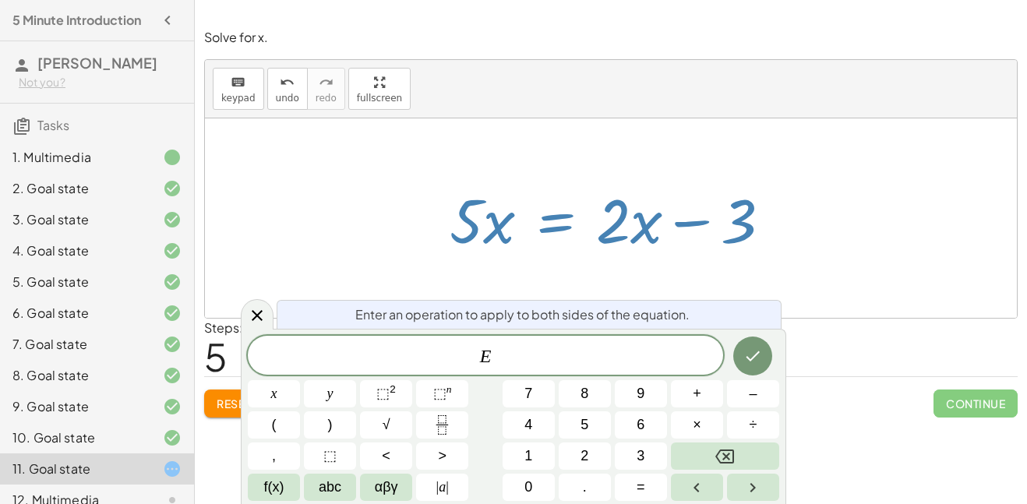
click at [864, 114] on div "keyboard keypad undo undo redo redo fullscreen" at bounding box center [611, 89] width 812 height 58
click at [780, 258] on div at bounding box center [616, 218] width 349 height 80
click at [707, 237] on div at bounding box center [616, 218] width 349 height 80
click at [774, 306] on div "Enter an operation to apply to both sides of the equation." at bounding box center [529, 314] width 505 height 29
click at [774, 355] on div at bounding box center [753, 356] width 52 height 41
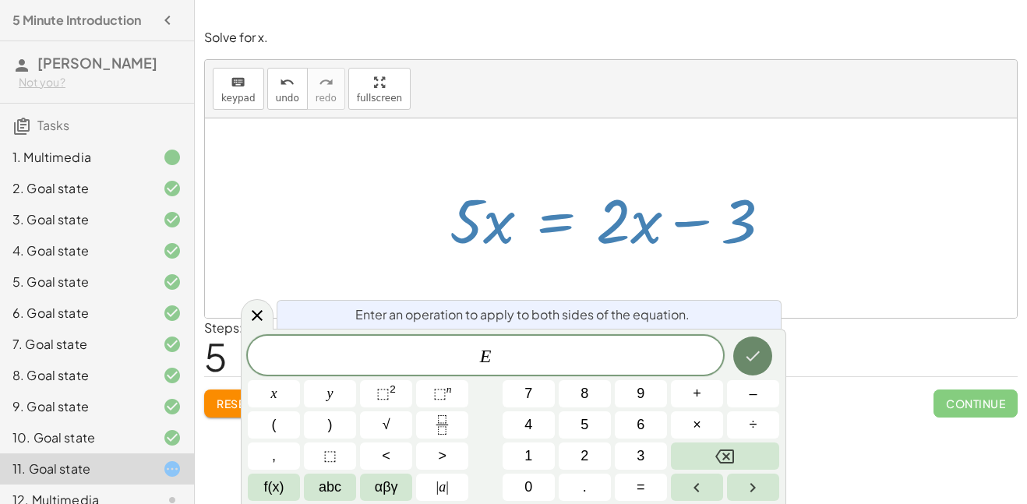
click at [755, 352] on icon "Done" at bounding box center [752, 356] width 19 height 19
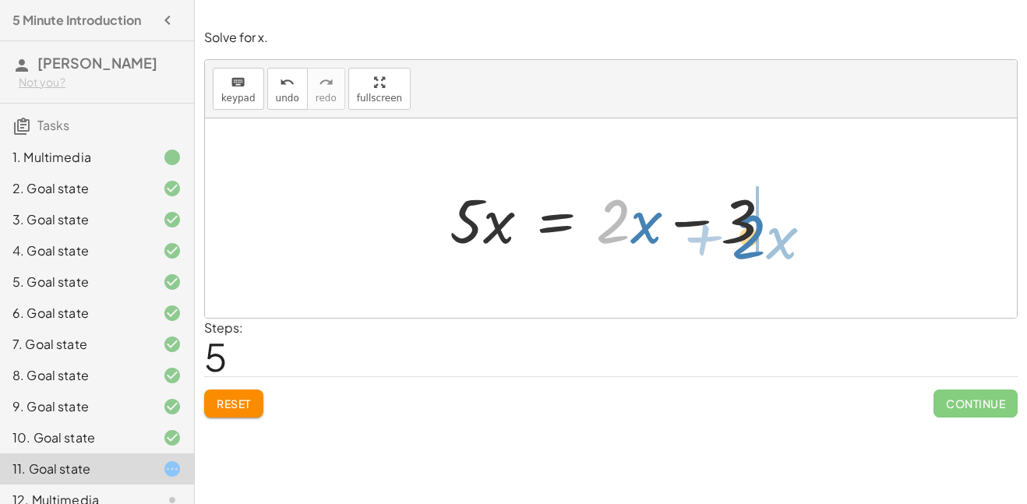
drag, startPoint x: 626, startPoint y: 225, endPoint x: 759, endPoint y: 241, distance: 134.1
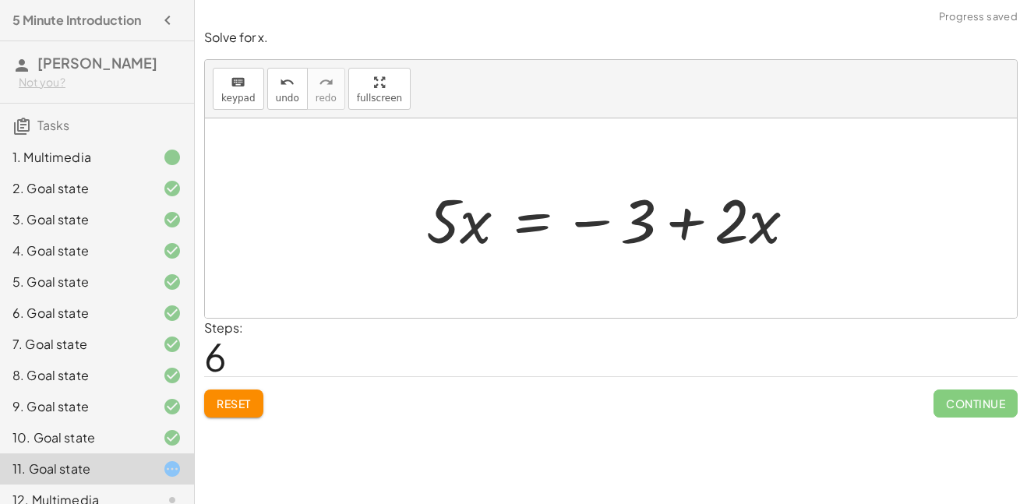
click at [595, 224] on div at bounding box center [616, 218] width 397 height 80
click at [689, 228] on div at bounding box center [616, 218] width 397 height 80
click at [679, 224] on div at bounding box center [616, 218] width 397 height 80
click at [605, 218] on div at bounding box center [616, 218] width 397 height 80
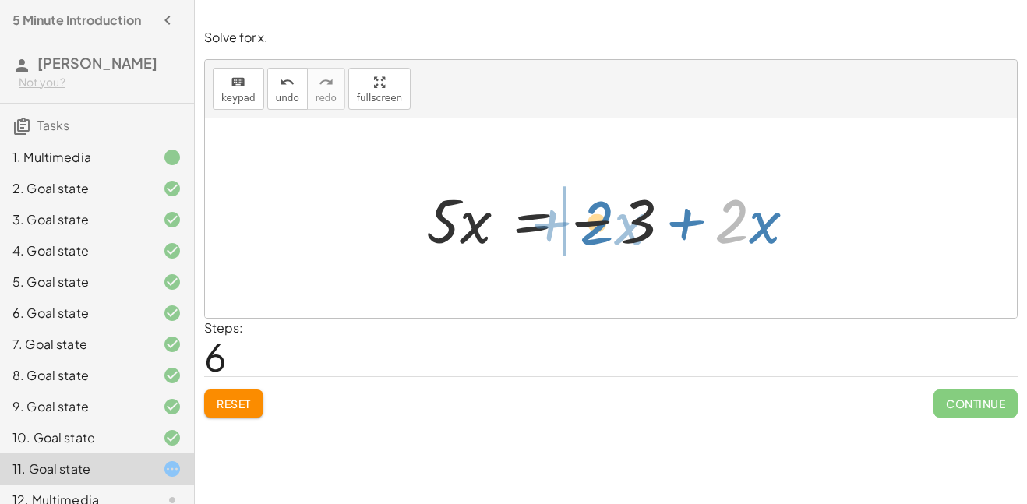
drag, startPoint x: 743, startPoint y: 216, endPoint x: 603, endPoint y: 217, distance: 139.5
click at [603, 217] on div at bounding box center [616, 218] width 397 height 80
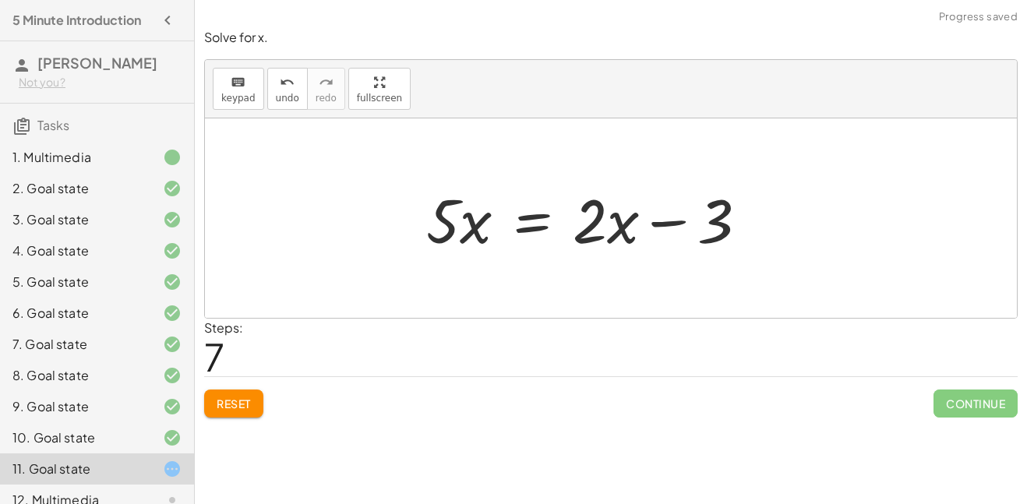
click at [676, 221] on div at bounding box center [592, 218] width 349 height 80
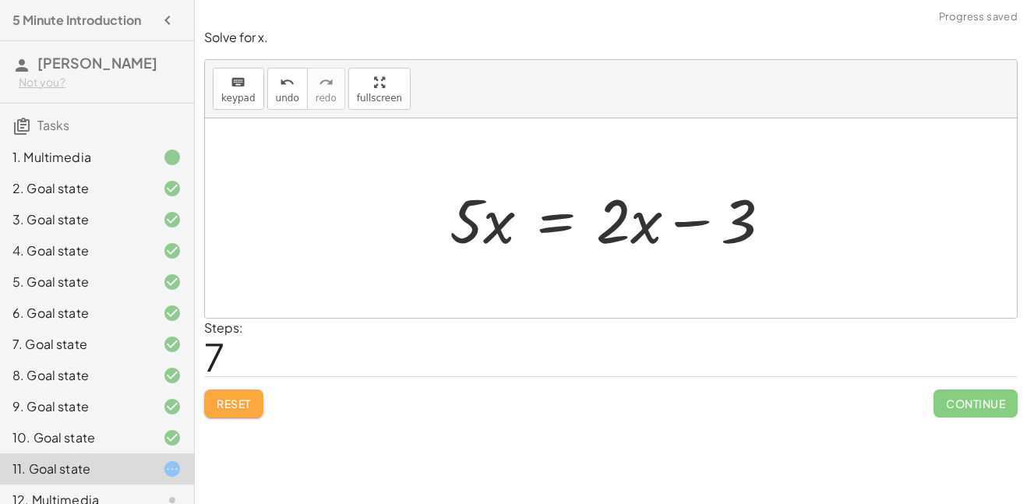
click at [238, 407] on span "Reset" at bounding box center [234, 404] width 34 height 14
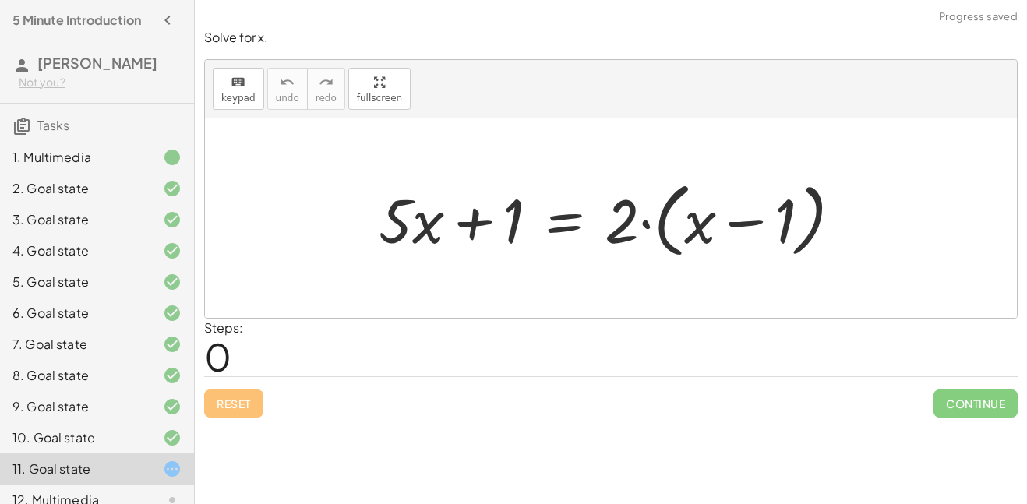
click at [378, 425] on div "Solve for x. keyboard keypad undo undo redo redo fullscreen + · 5 · x + 1 = · 2…" at bounding box center [611, 223] width 832 height 408
click at [468, 225] on div at bounding box center [617, 219] width 492 height 90
click at [430, 231] on div at bounding box center [617, 219] width 492 height 90
click at [399, 227] on div at bounding box center [617, 219] width 492 height 90
drag, startPoint x: 624, startPoint y: 215, endPoint x: 743, endPoint y: 229, distance: 120.0
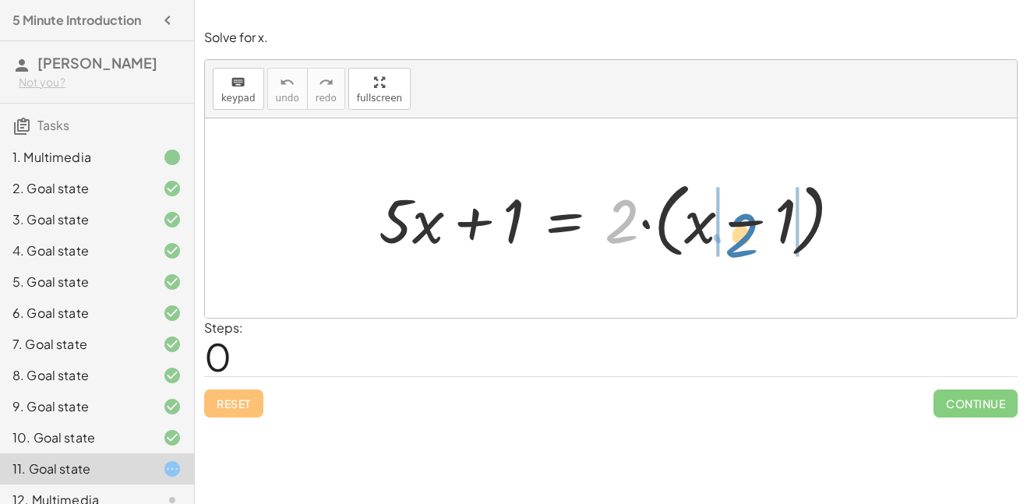
click at [743, 229] on div at bounding box center [617, 219] width 492 height 90
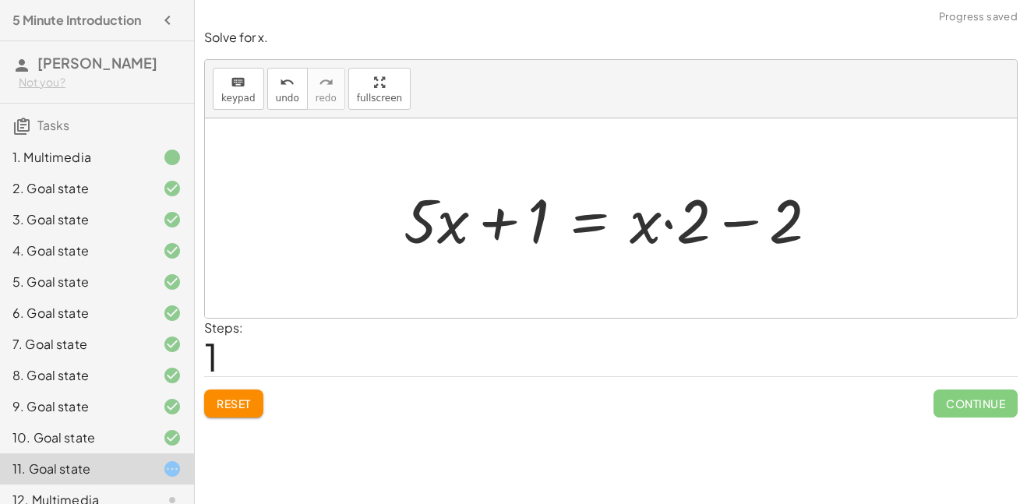
click at [672, 224] on div at bounding box center [617, 218] width 443 height 80
click at [740, 229] on div at bounding box center [617, 218] width 443 height 80
click at [740, 223] on div at bounding box center [617, 218] width 443 height 80
click at [504, 221] on div at bounding box center [617, 218] width 443 height 80
drag, startPoint x: 643, startPoint y: 222, endPoint x: 659, endPoint y: 239, distance: 23.7
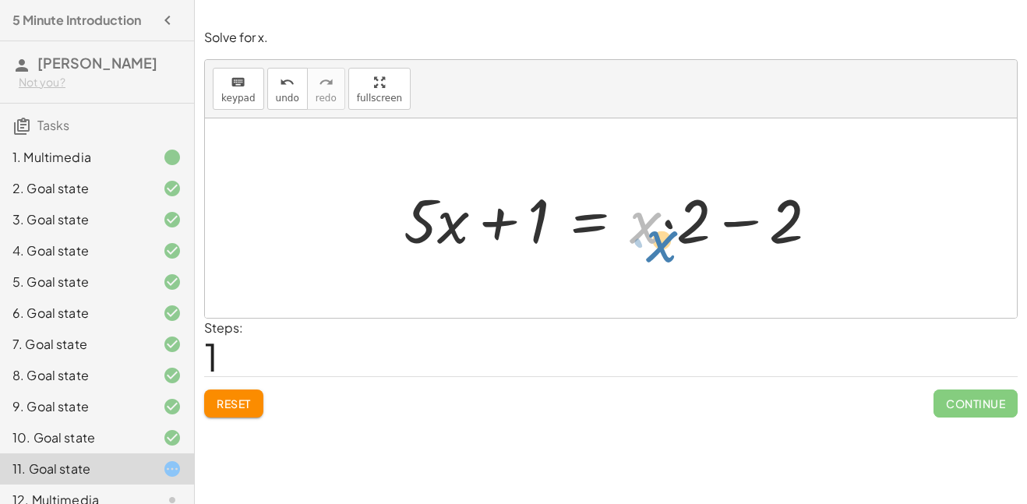
click at [659, 239] on div at bounding box center [617, 218] width 443 height 80
drag, startPoint x: 646, startPoint y: 231, endPoint x: 746, endPoint y: 234, distance: 99.8
click at [746, 234] on div at bounding box center [617, 218] width 443 height 80
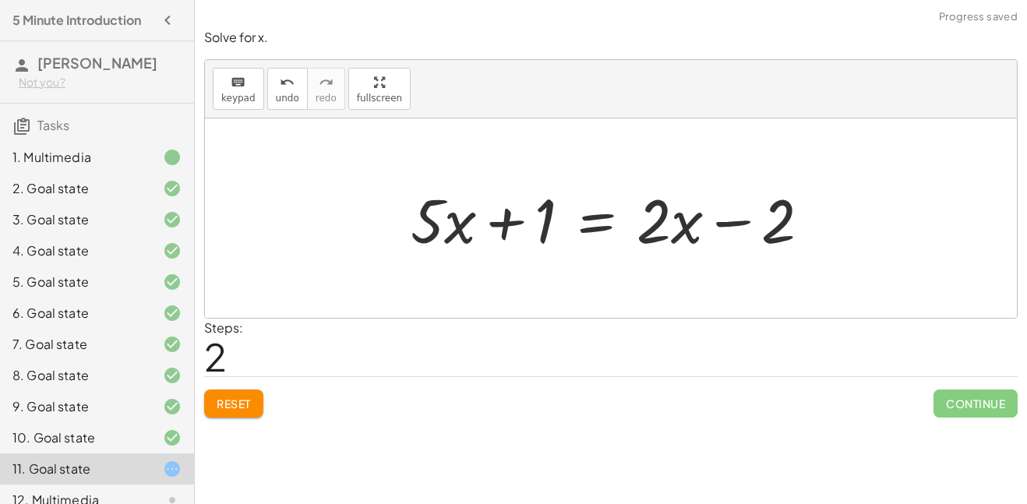
click at [743, 225] on div at bounding box center [617, 218] width 428 height 80
click at [544, 230] on div at bounding box center [617, 218] width 428 height 80
click at [464, 225] on div at bounding box center [617, 218] width 428 height 80
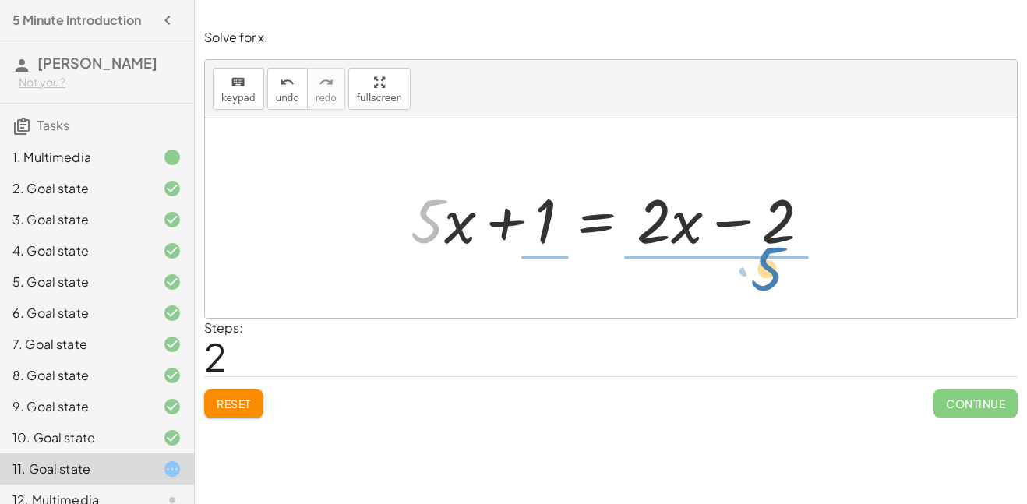
drag, startPoint x: 441, startPoint y: 223, endPoint x: 781, endPoint y: 270, distance: 343.0
click at [781, 270] on div "+ · 5 · x + 1 = · 2 · ( + x − 1 ) + · 5 · x + 1 = + · x · 2 − · 1 · 2 + · 5 · x…" at bounding box center [611, 217] width 812 height 199
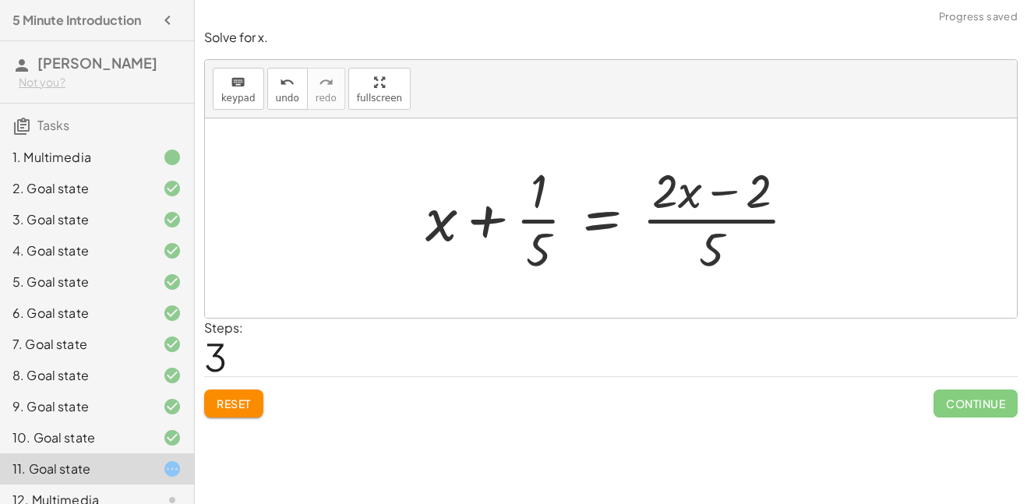
click at [722, 235] on div at bounding box center [617, 218] width 399 height 120
drag, startPoint x: 535, startPoint y: 214, endPoint x: 559, endPoint y: 247, distance: 40.2
click at [559, 247] on div at bounding box center [617, 218] width 399 height 120
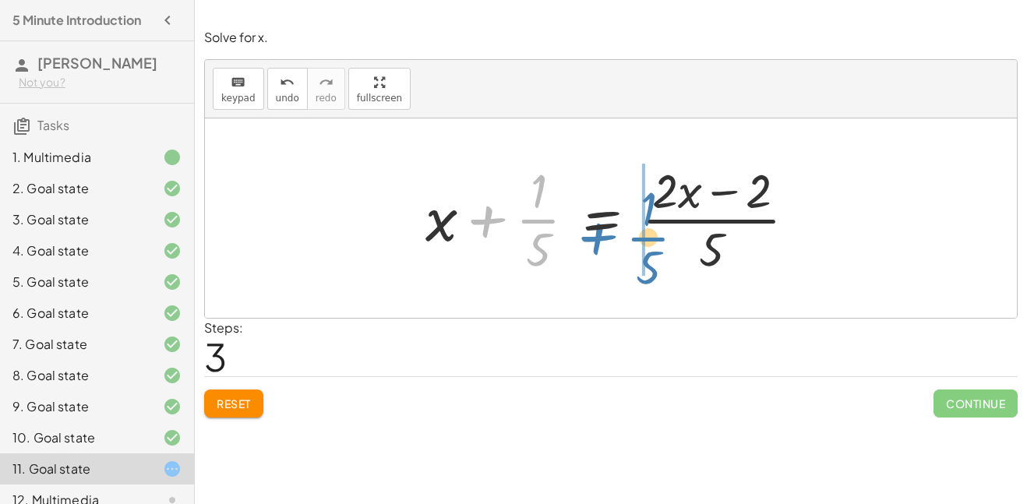
drag, startPoint x: 529, startPoint y: 217, endPoint x: 649, endPoint y: 235, distance: 121.2
click at [649, 235] on div at bounding box center [617, 218] width 399 height 120
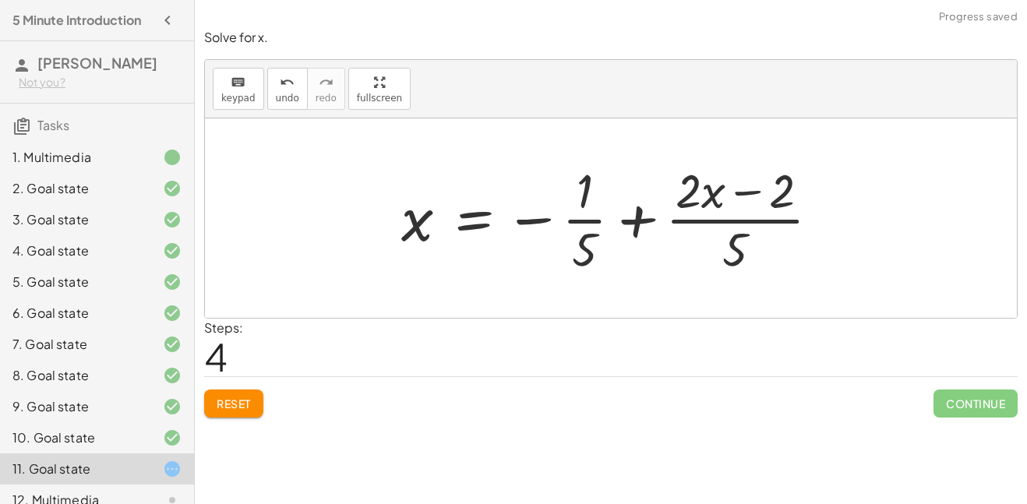
click at [640, 217] on div at bounding box center [616, 218] width 446 height 120
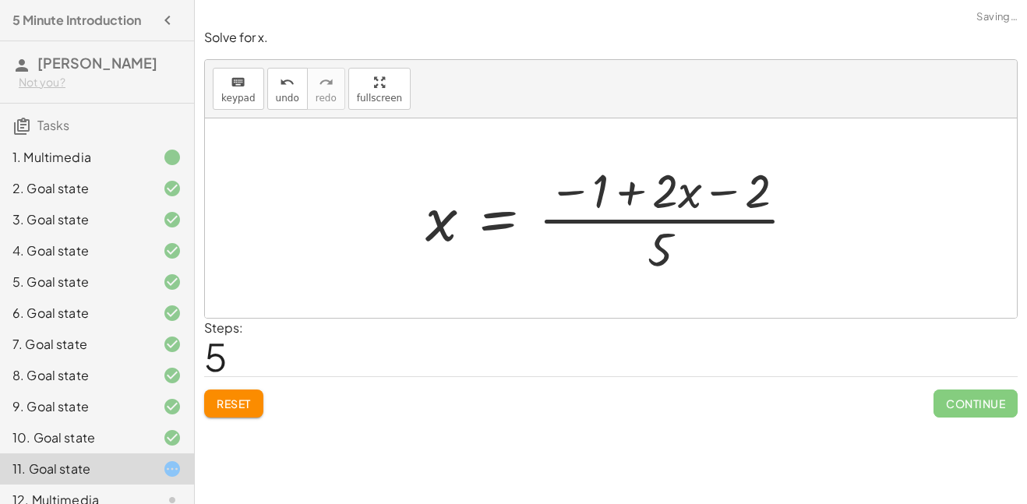
click at [630, 193] on div at bounding box center [617, 218] width 398 height 120
click at [728, 190] on div at bounding box center [617, 218] width 398 height 120
drag, startPoint x: 595, startPoint y: 189, endPoint x: 688, endPoint y: 207, distance: 94.4
click at [688, 207] on div at bounding box center [617, 218] width 398 height 120
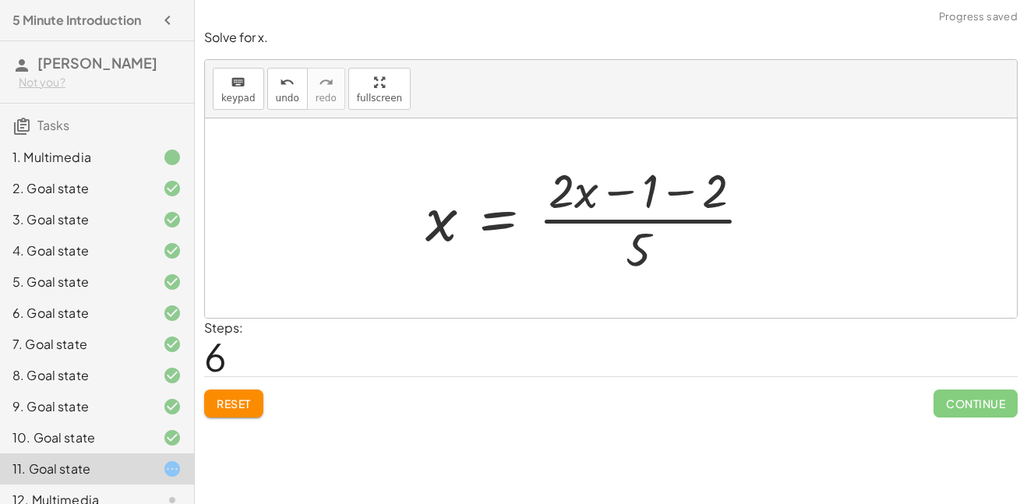
click at [690, 192] on div at bounding box center [595, 218] width 355 height 120
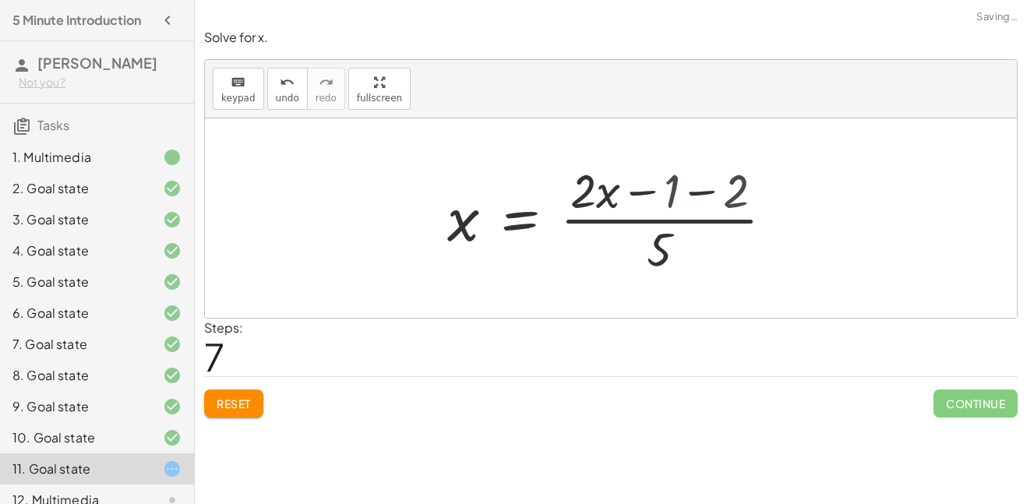
click at [690, 192] on div at bounding box center [587, 218] width 296 height 120
click at [651, 196] on div at bounding box center [587, 218] width 296 height 120
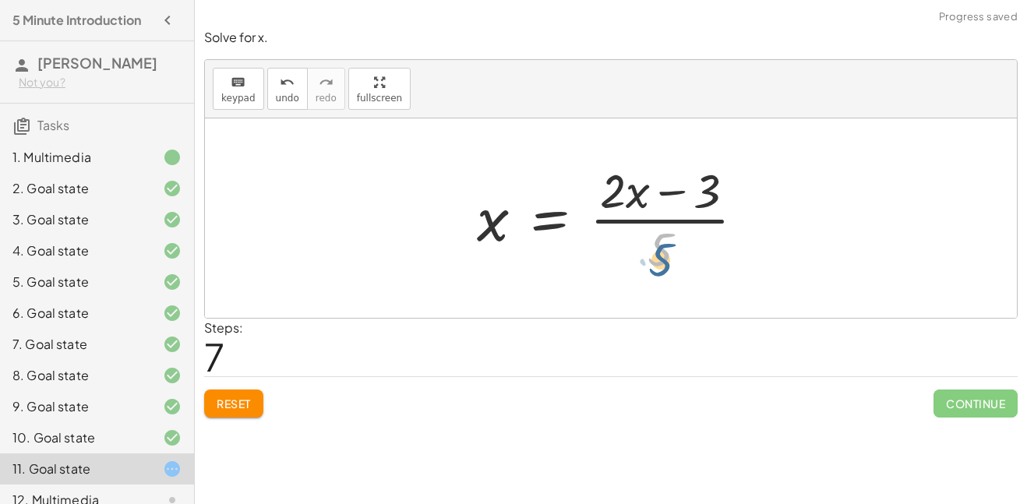
drag, startPoint x: 661, startPoint y: 238, endPoint x: 662, endPoint y: 247, distance: 9.4
click at [662, 247] on div at bounding box center [617, 218] width 296 height 120
click at [654, 219] on div at bounding box center [617, 218] width 296 height 120
click at [654, 221] on div at bounding box center [617, 218] width 296 height 120
drag, startPoint x: 635, startPoint y: 189, endPoint x: 704, endPoint y: 206, distance: 70.5
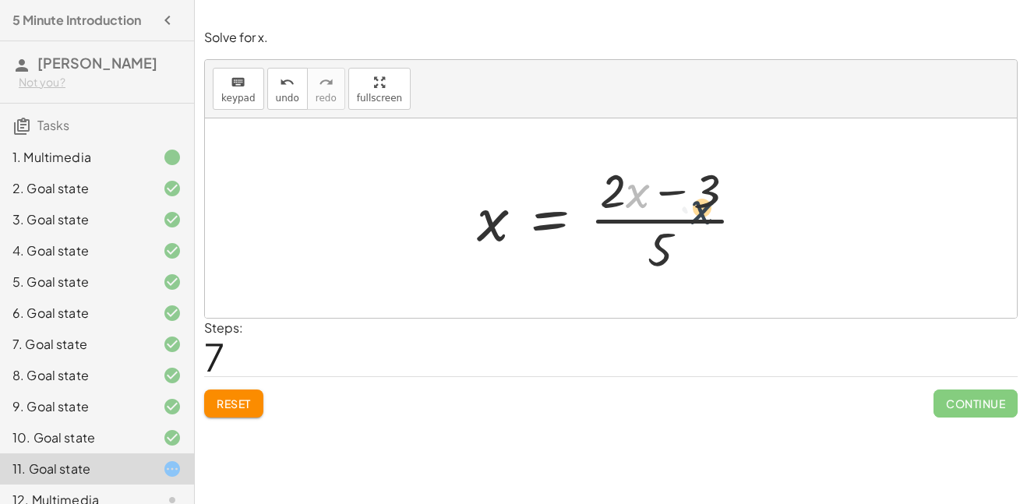
click at [704, 206] on div at bounding box center [617, 218] width 296 height 120
click at [686, 193] on div at bounding box center [617, 218] width 296 height 120
click at [675, 192] on div at bounding box center [617, 218] width 296 height 120
click at [231, 406] on span "Reset" at bounding box center [234, 404] width 34 height 14
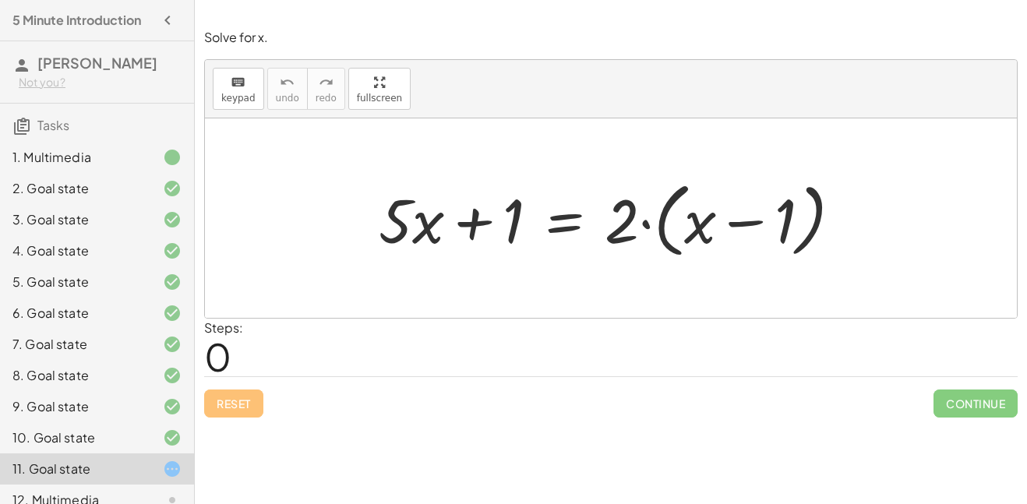
click at [511, 295] on div at bounding box center [611, 217] width 812 height 199
click at [476, 226] on div at bounding box center [617, 219] width 492 height 90
drag, startPoint x: 624, startPoint y: 215, endPoint x: 696, endPoint y: 207, distance: 72.1
click at [696, 207] on div at bounding box center [617, 219] width 492 height 90
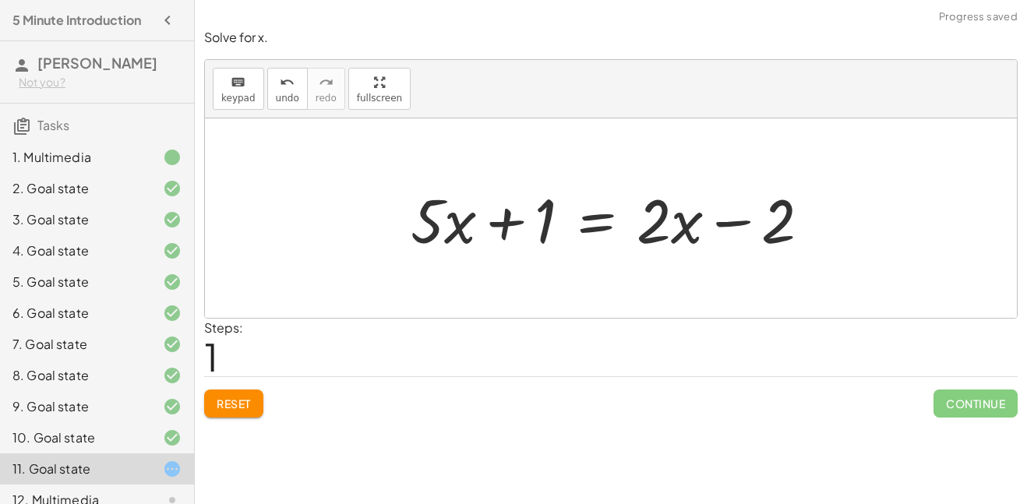
click at [735, 227] on div at bounding box center [617, 218] width 428 height 80
click at [688, 230] on div at bounding box center [617, 218] width 428 height 80
click at [505, 225] on div at bounding box center [617, 218] width 428 height 80
click at [471, 223] on div at bounding box center [617, 218] width 428 height 80
click at [451, 224] on div at bounding box center [617, 218] width 428 height 80
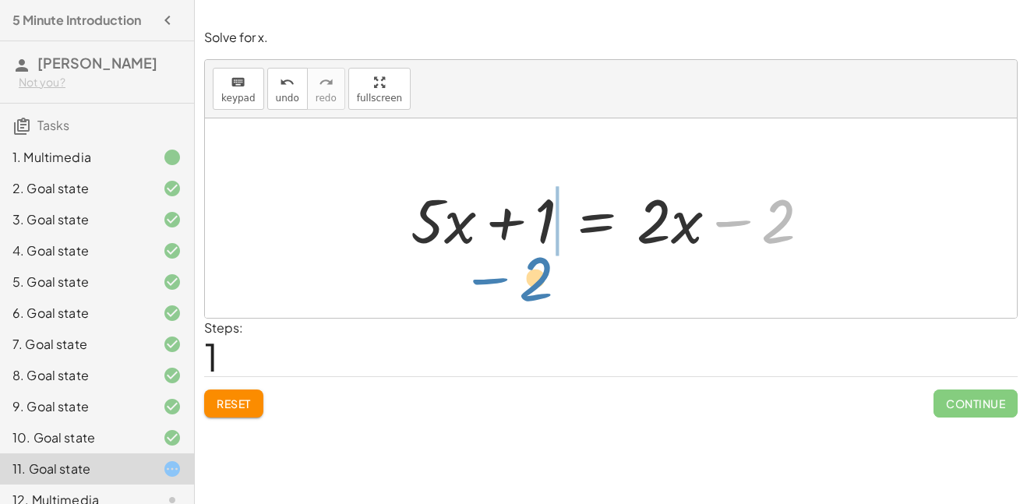
drag, startPoint x: 776, startPoint y: 222, endPoint x: 569, endPoint y: 249, distance: 208.9
click at [569, 249] on div at bounding box center [617, 218] width 428 height 80
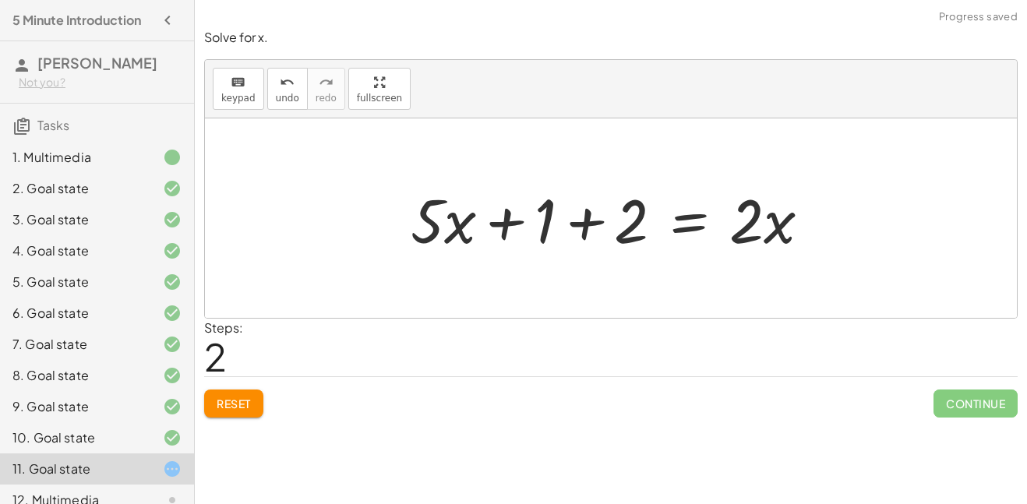
click at [585, 228] on div at bounding box center [617, 218] width 428 height 80
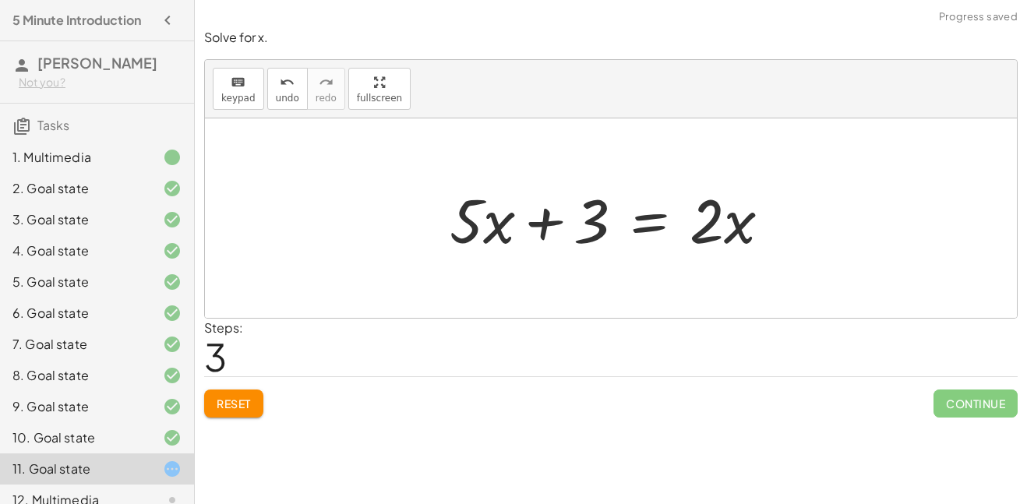
click at [542, 223] on div at bounding box center [616, 218] width 349 height 80
drag, startPoint x: 592, startPoint y: 219, endPoint x: 856, endPoint y: 255, distance: 266.6
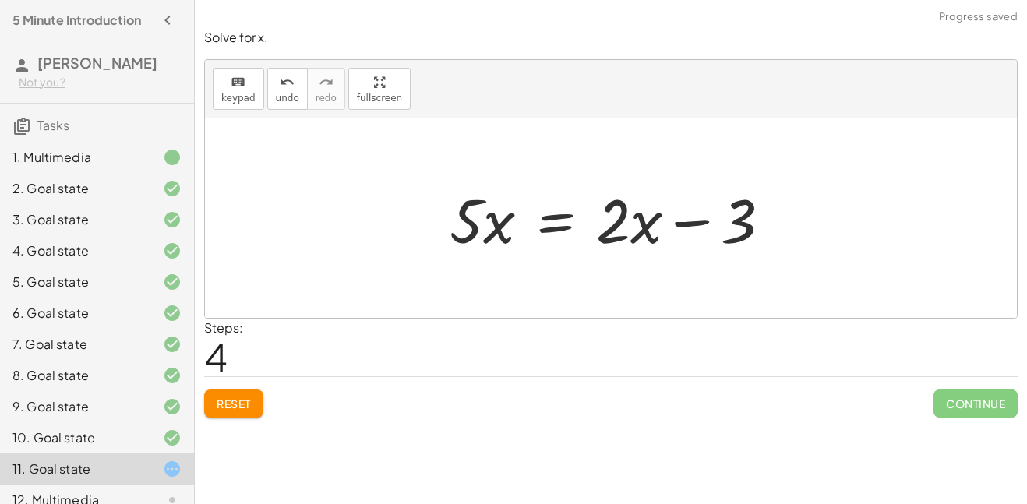
click at [684, 221] on div at bounding box center [616, 218] width 349 height 80
click at [270, 95] on button "undo undo" at bounding box center [287, 89] width 41 height 42
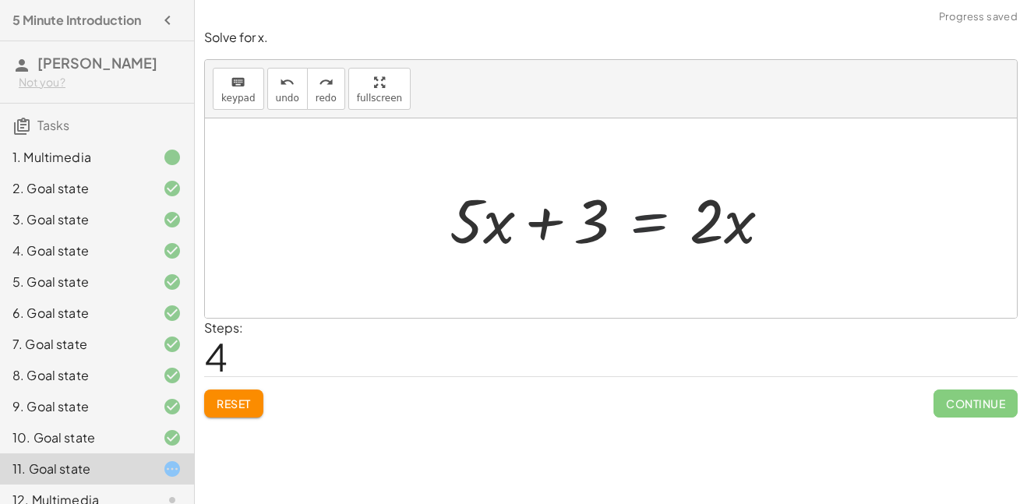
click at [690, 228] on div at bounding box center [616, 218] width 349 height 80
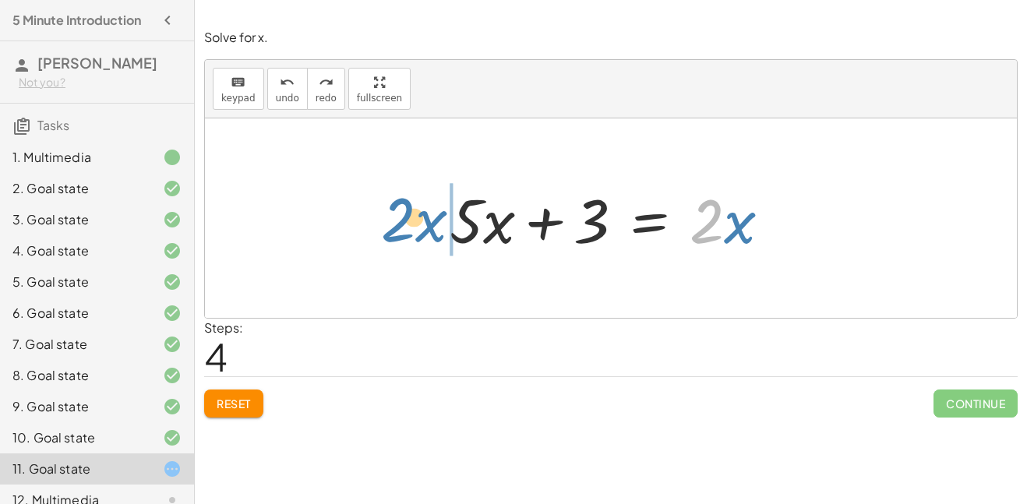
drag, startPoint x: 705, startPoint y: 224, endPoint x: 394, endPoint y: 223, distance: 310.9
click at [394, 223] on div "+ · 5 · x + 1 = · 2 · ( + x − 1 ) + · 5 · x + 1 = + · 2 · x − · 2 · 1 + · 5 · x…" at bounding box center [611, 217] width 812 height 199
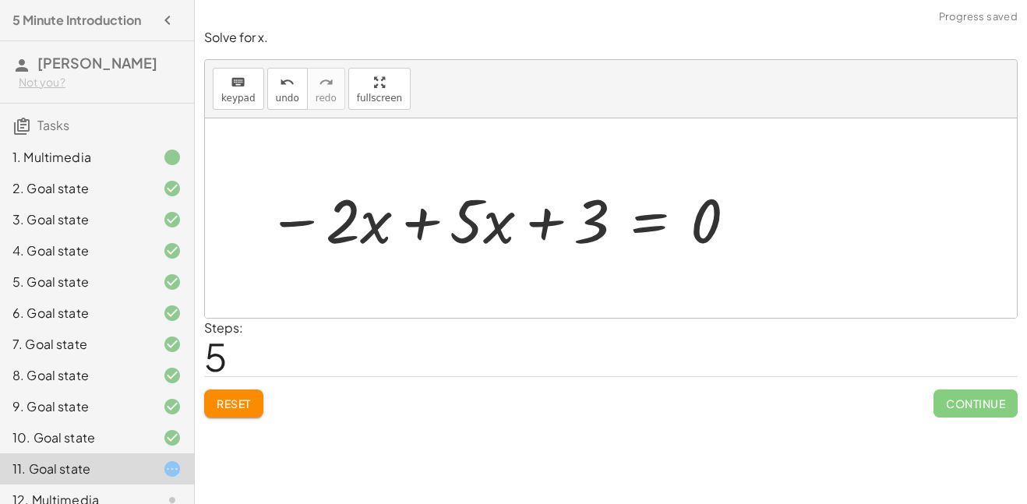
click at [421, 230] on div at bounding box center [502, 218] width 486 height 80
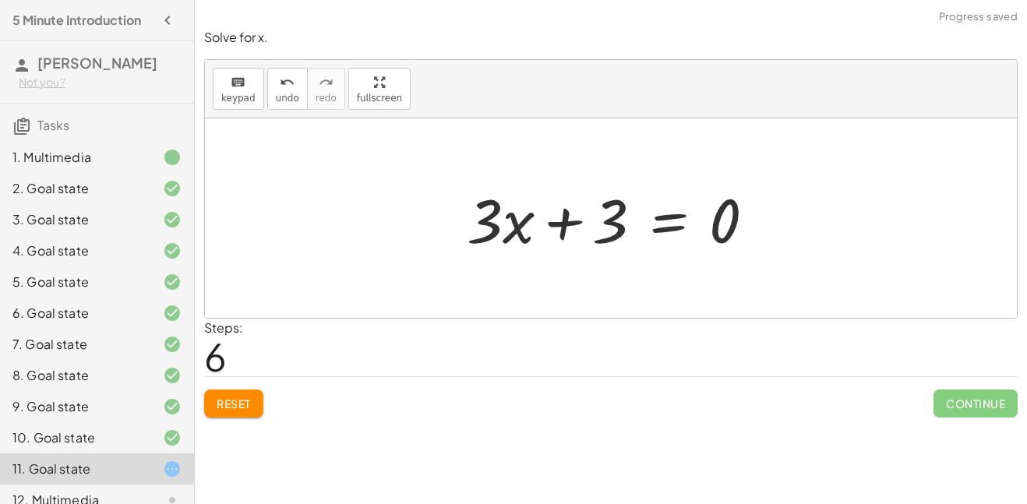
click at [565, 223] on div at bounding box center [617, 218] width 316 height 80
drag, startPoint x: 613, startPoint y: 226, endPoint x: 780, endPoint y: 246, distance: 168.0
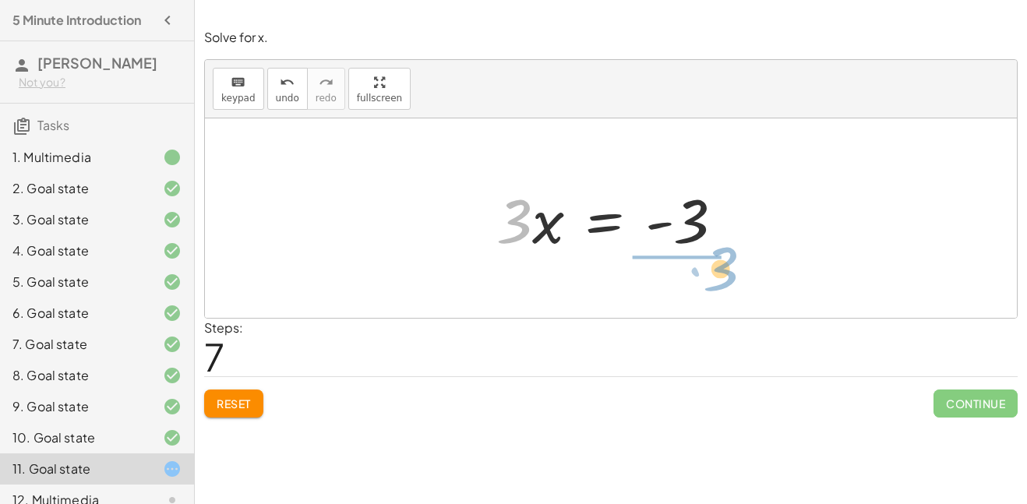
drag, startPoint x: 522, startPoint y: 225, endPoint x: 729, endPoint y: 273, distance: 211.9
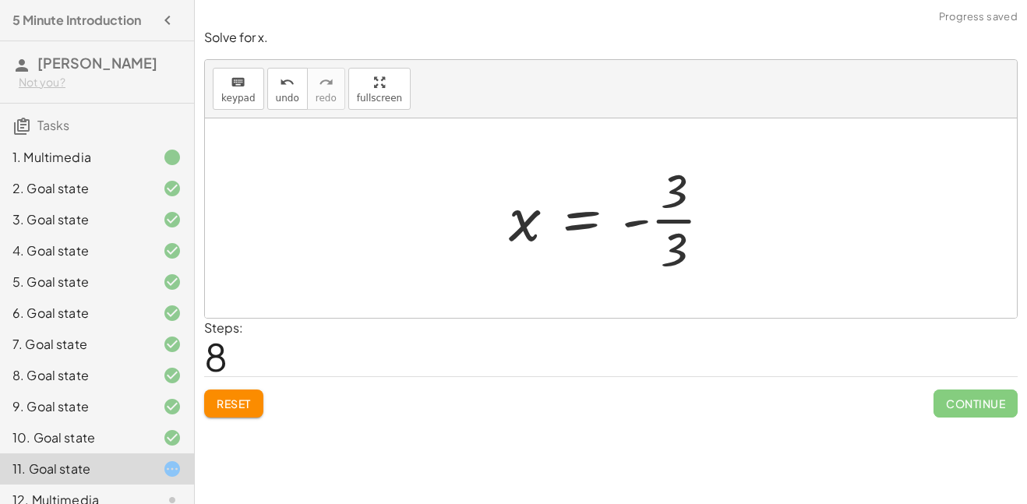
click at [631, 224] on div at bounding box center [616, 218] width 231 height 120
click at [675, 220] on div at bounding box center [616, 218] width 231 height 120
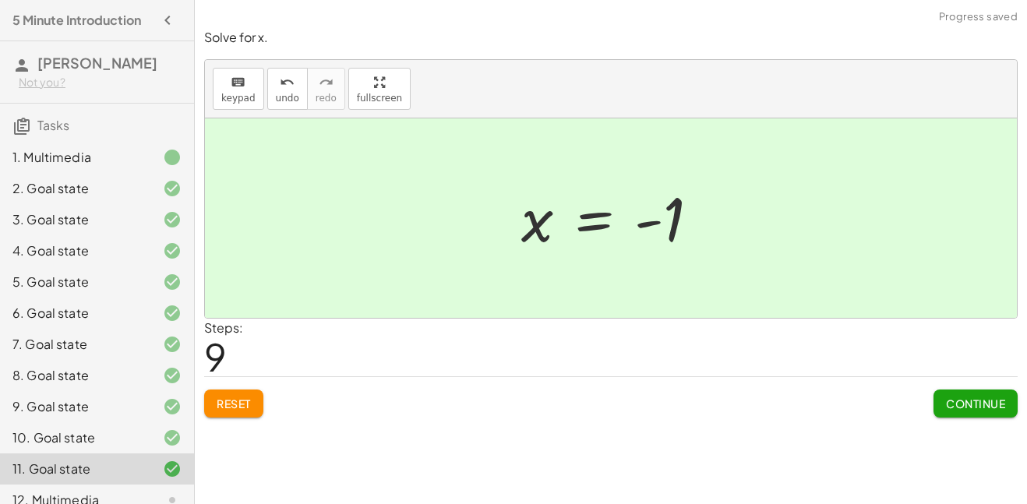
click at [962, 393] on button "Continue" at bounding box center [975, 404] width 84 height 28
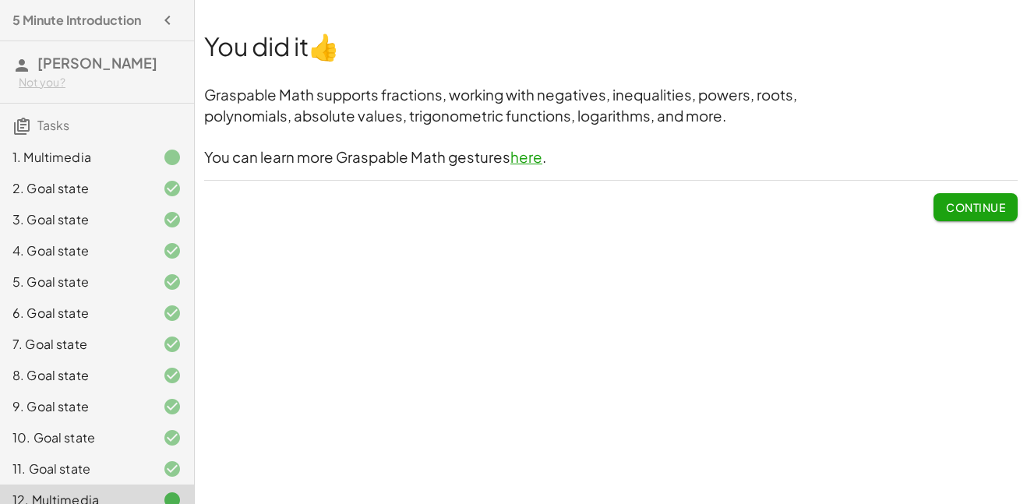
click at [964, 200] on span "Continue" at bounding box center [975, 207] width 59 height 14
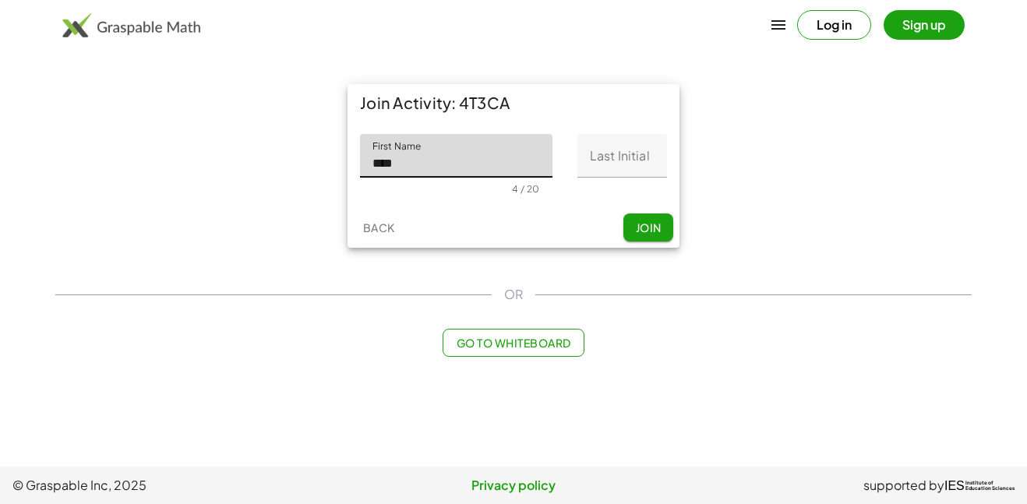
type input "****"
click at [624, 155] on input "Last Initial" at bounding box center [622, 156] width 90 height 44
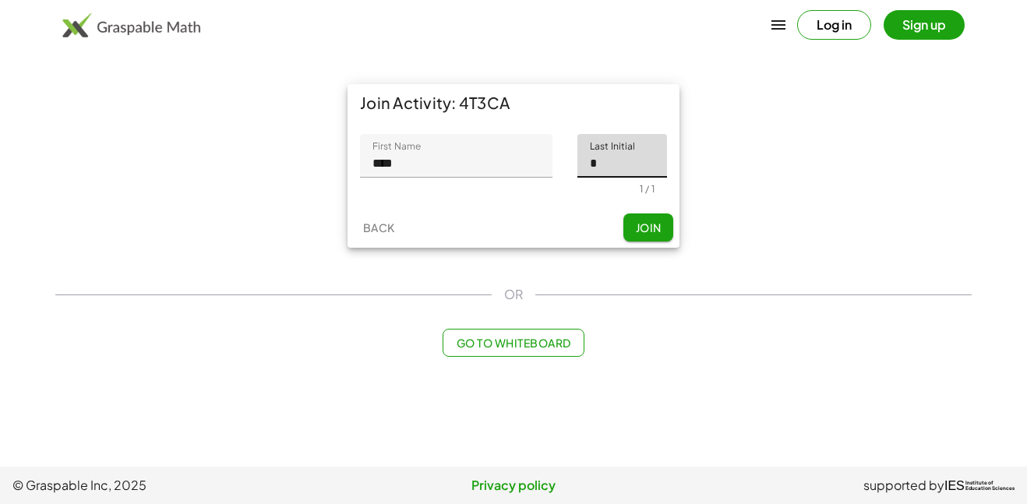
type input "*"
click at [644, 229] on span "Join" at bounding box center [648, 228] width 26 height 14
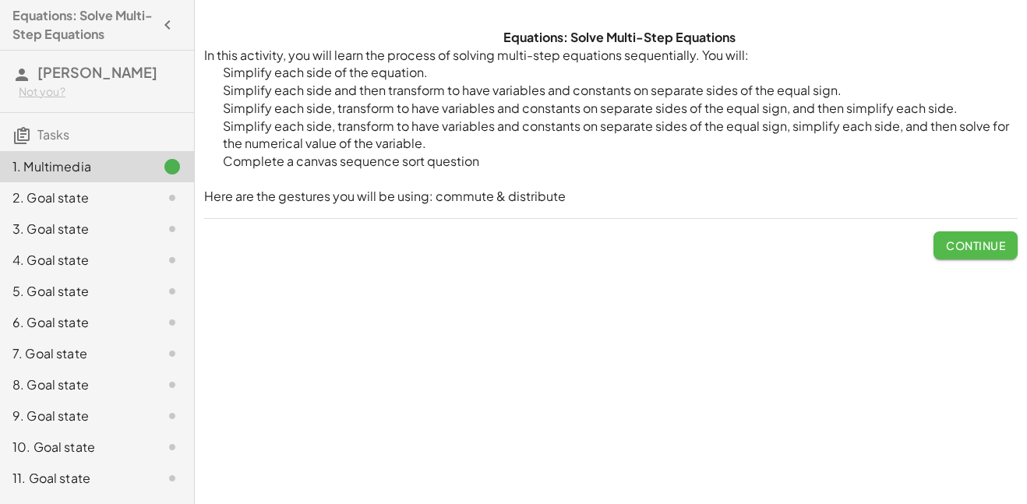
click at [979, 256] on button "Continue" at bounding box center [975, 245] width 84 height 28
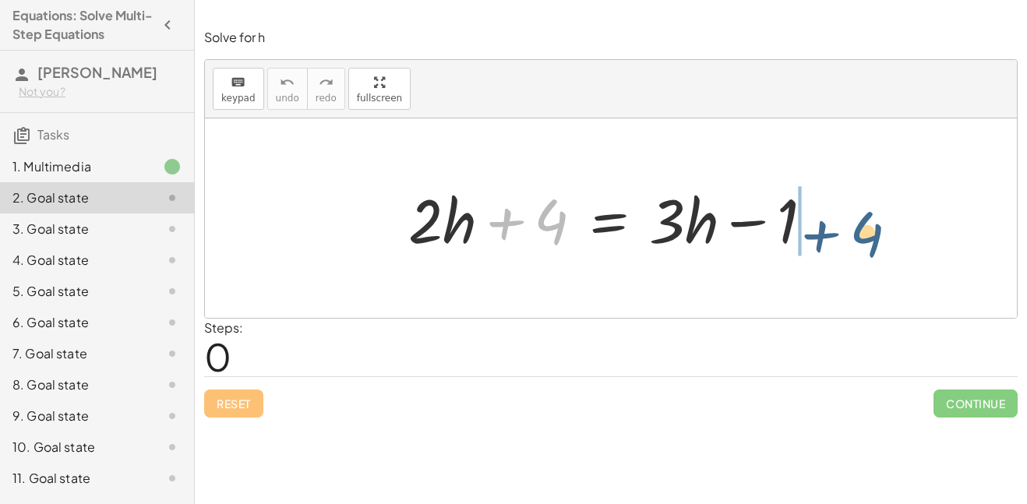
drag, startPoint x: 549, startPoint y: 226, endPoint x: 866, endPoint y: 238, distance: 318.1
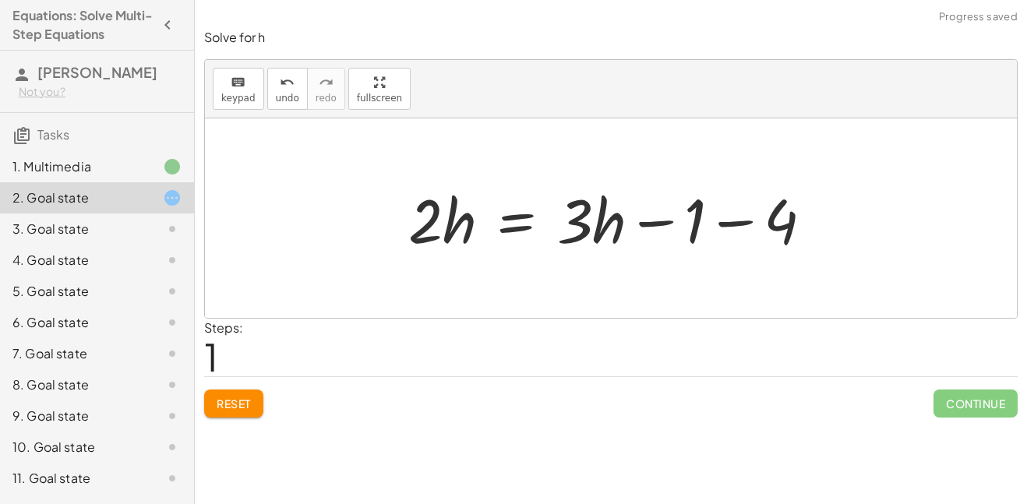
click at [732, 221] on div at bounding box center [616, 218] width 432 height 80
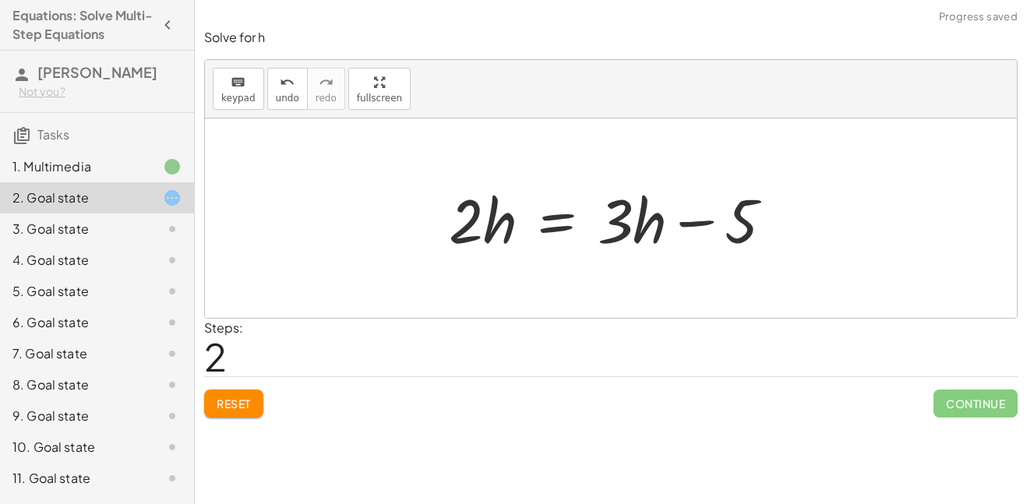
click at [690, 223] on div at bounding box center [617, 218] width 352 height 80
drag, startPoint x: 626, startPoint y: 220, endPoint x: 628, endPoint y: 259, distance: 39.0
click at [628, 259] on div "+ · 2 · h + 4 = + · 3 · h − 1 · 2 · h = + · 3 · h − 1 − 4 · 3 · 2 · h = + · 3 ·…" at bounding box center [611, 219] width 372 height 88
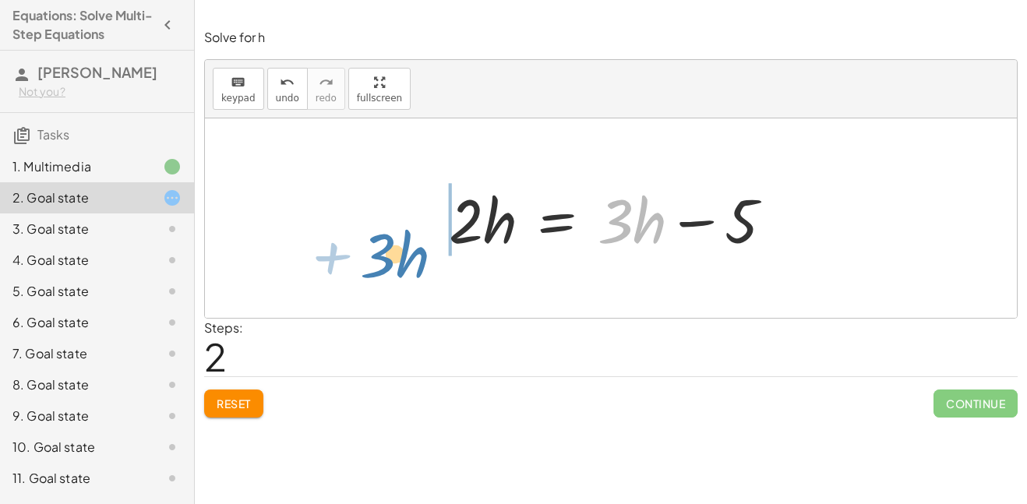
drag, startPoint x: 612, startPoint y: 221, endPoint x: 374, endPoint y: 251, distance: 239.6
click at [374, 251] on div "+ · 2 · h + 4 = + · 3 · h − 1 · 2 · h = + · 3 · h − 1 − 4 · 3 + · h · 2 · h = +…" at bounding box center [611, 217] width 812 height 199
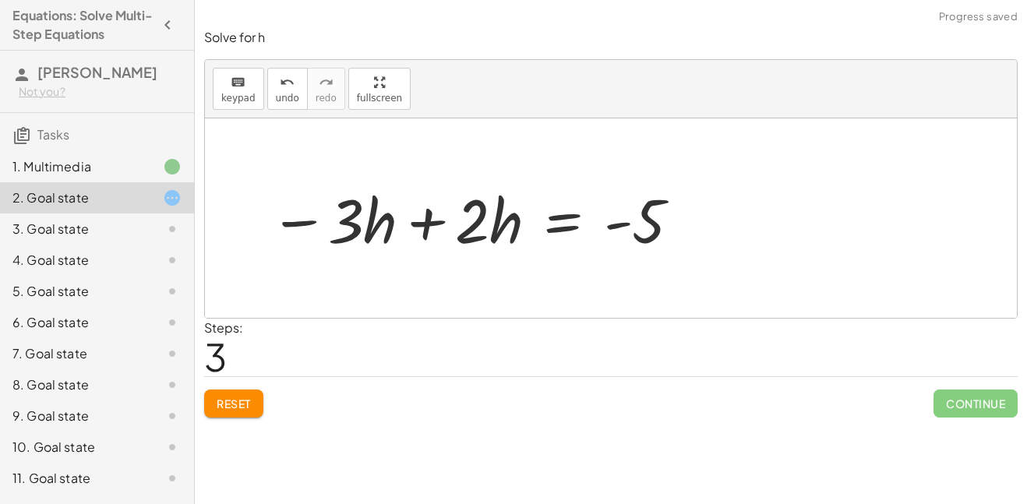
click at [421, 228] on div at bounding box center [476, 218] width 429 height 80
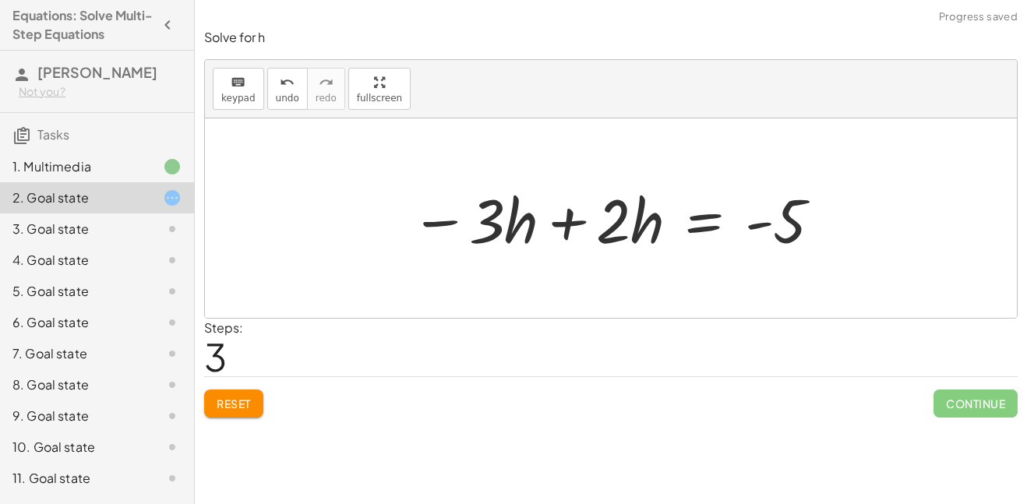
click at [573, 224] on div at bounding box center [617, 218] width 429 height 80
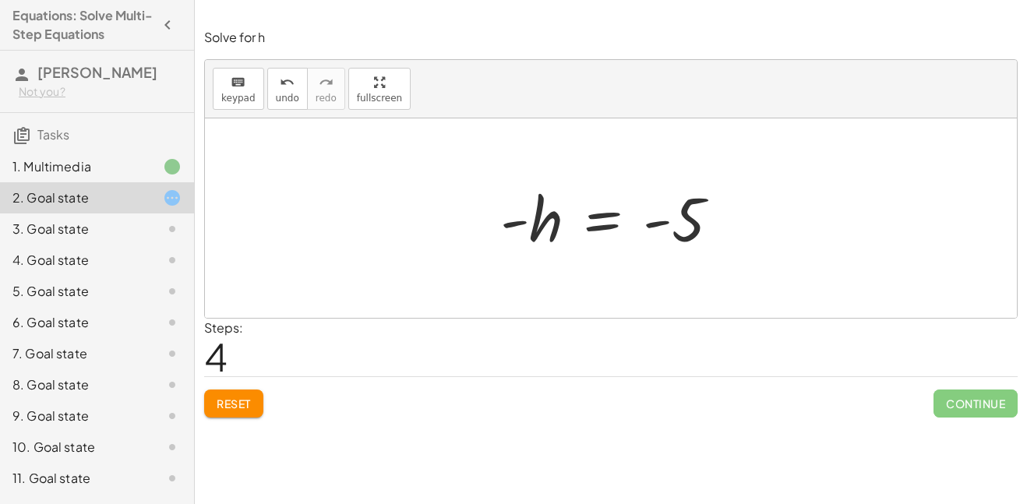
click at [649, 224] on div at bounding box center [616, 218] width 248 height 77
drag, startPoint x: 549, startPoint y: 222, endPoint x: 522, endPoint y: 224, distance: 26.6
click at [522, 224] on div at bounding box center [616, 218] width 248 height 77
click at [218, 392] on button "Reset" at bounding box center [233, 404] width 59 height 28
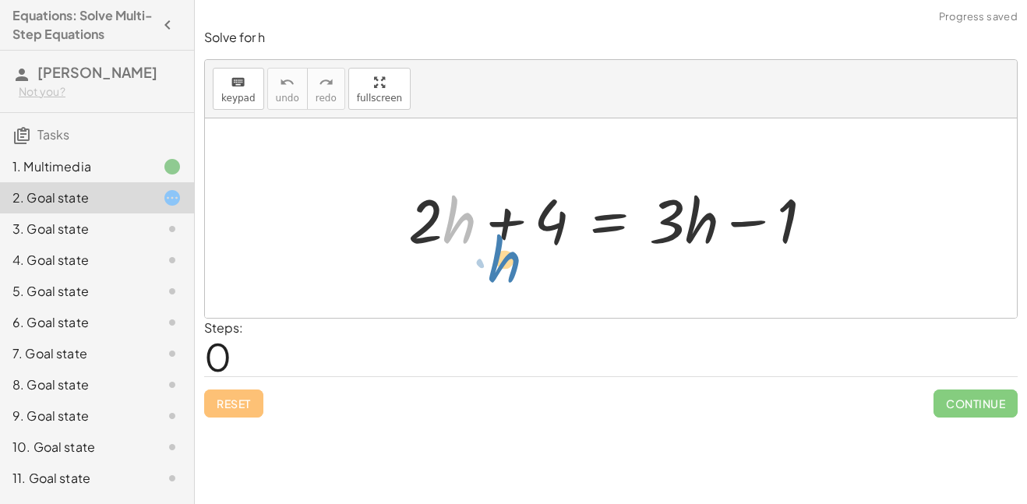
drag, startPoint x: 444, startPoint y: 225, endPoint x: 470, endPoint y: 238, distance: 28.6
click at [470, 238] on div at bounding box center [616, 218] width 432 height 80
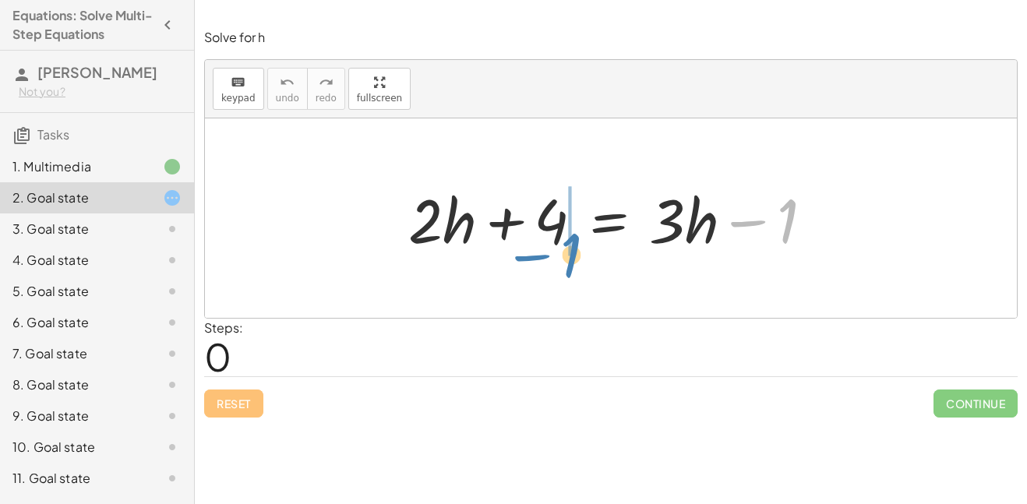
drag, startPoint x: 799, startPoint y: 231, endPoint x: 606, endPoint y: 262, distance: 194.8
click at [606, 262] on div "− 1 + · 2 · h + 4 = + · 3 · h − 1" at bounding box center [611, 219] width 452 height 88
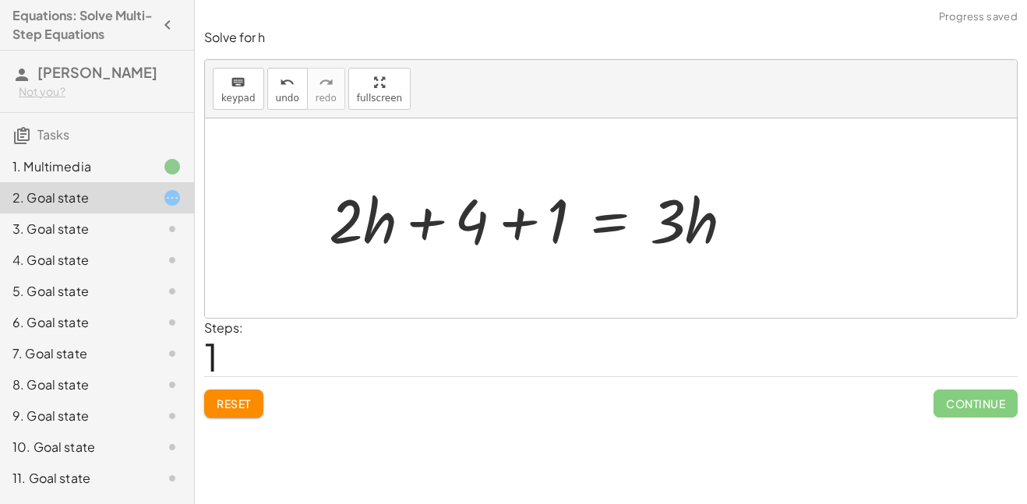
click at [514, 227] on div at bounding box center [537, 218] width 432 height 80
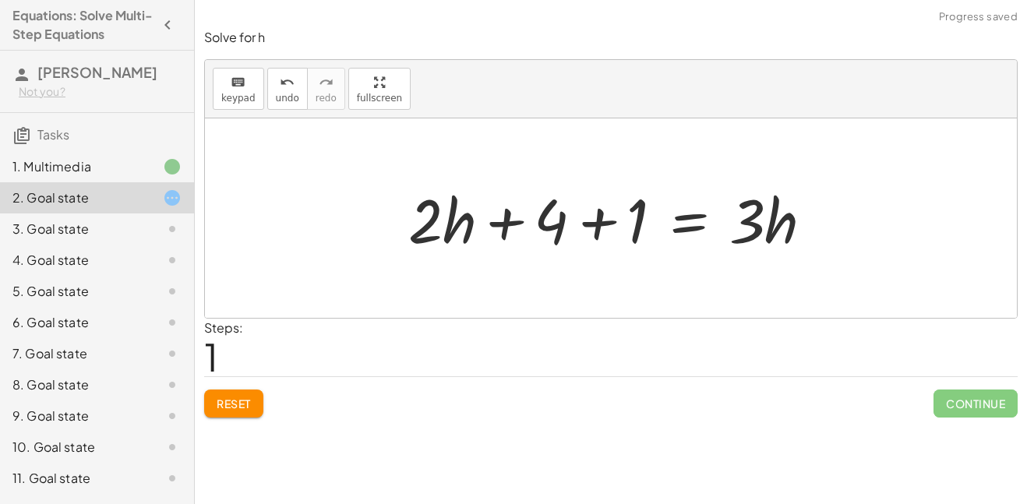
click at [595, 227] on div at bounding box center [616, 218] width 432 height 80
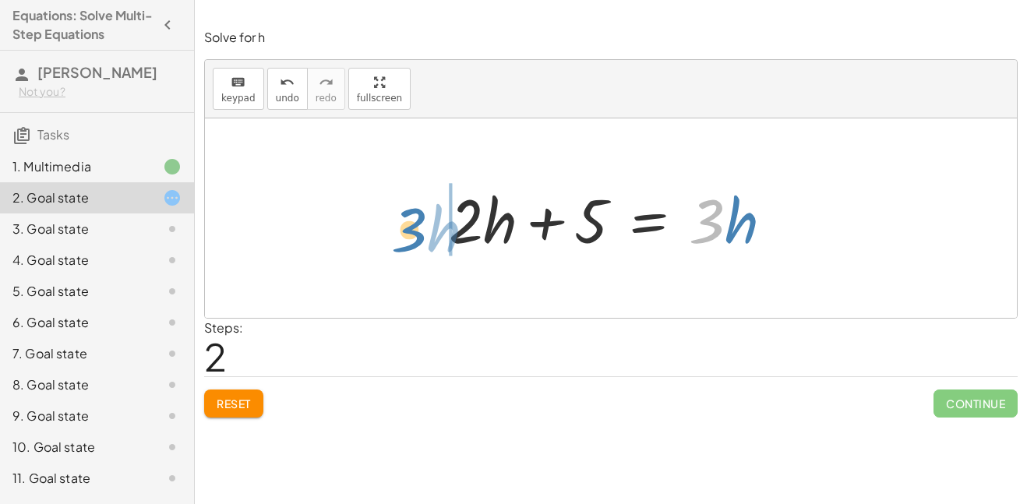
drag, startPoint x: 715, startPoint y: 223, endPoint x: 418, endPoint y: 231, distance: 297.8
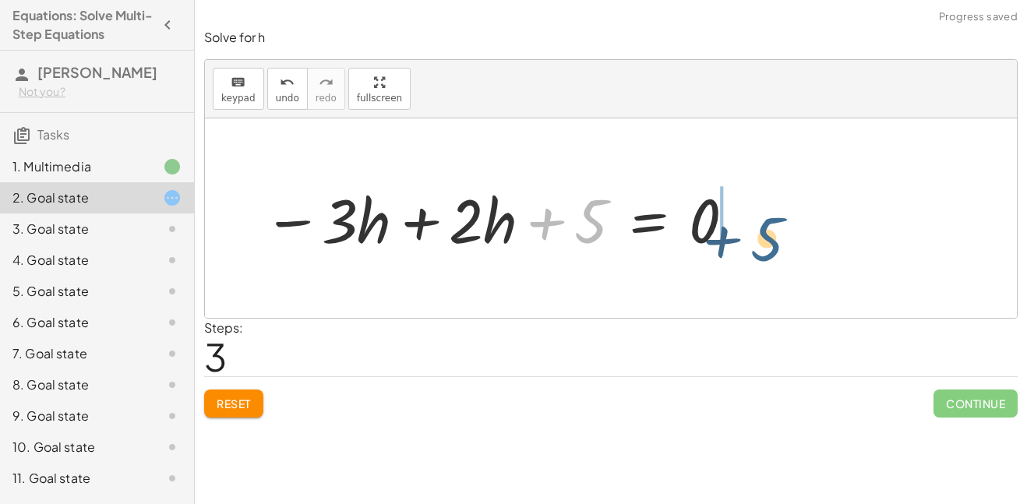
drag, startPoint x: 583, startPoint y: 214, endPoint x: 783, endPoint y: 225, distance: 200.5
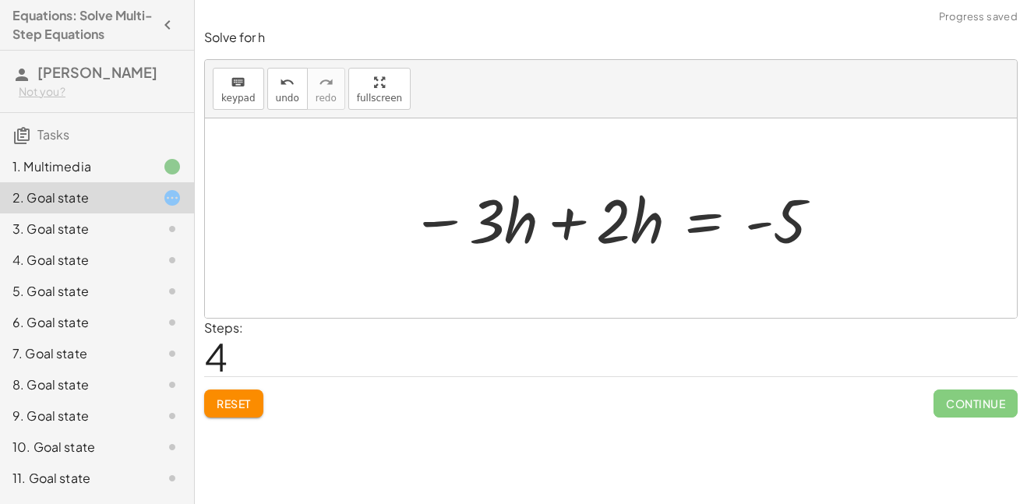
click at [563, 227] on div at bounding box center [617, 218] width 429 height 80
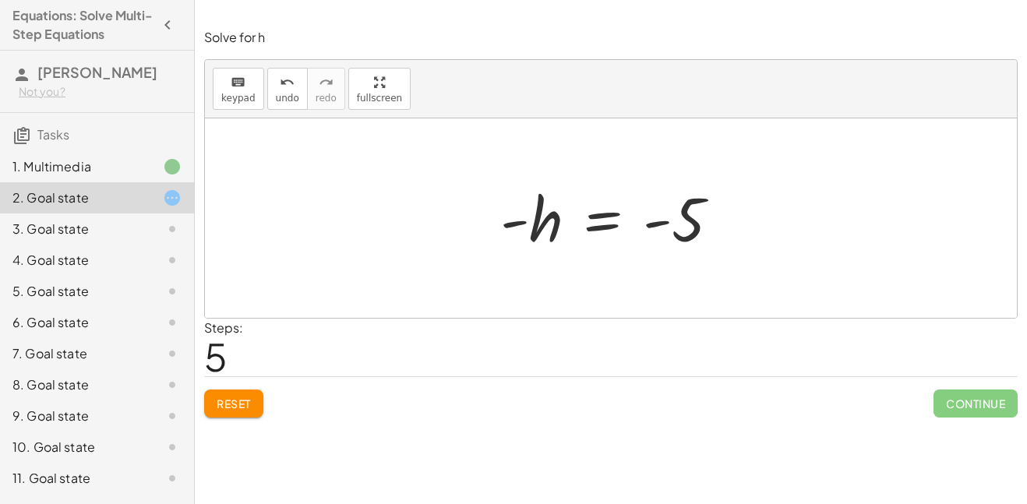
click at [666, 222] on div at bounding box center [616, 218] width 248 height 77
drag, startPoint x: 550, startPoint y: 221, endPoint x: 734, endPoint y: 245, distance: 185.6
click at [734, 245] on div at bounding box center [616, 218] width 248 height 77
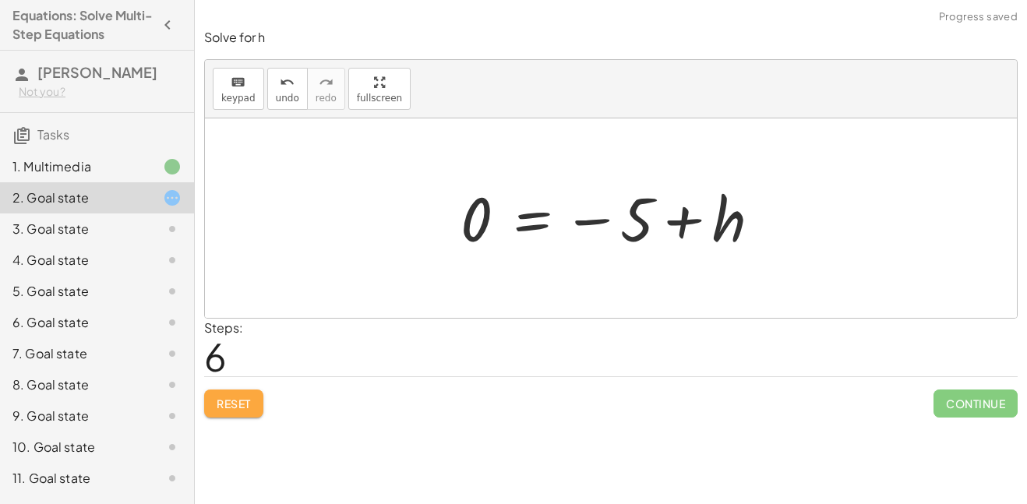
click at [235, 412] on button "Reset" at bounding box center [233, 404] width 59 height 28
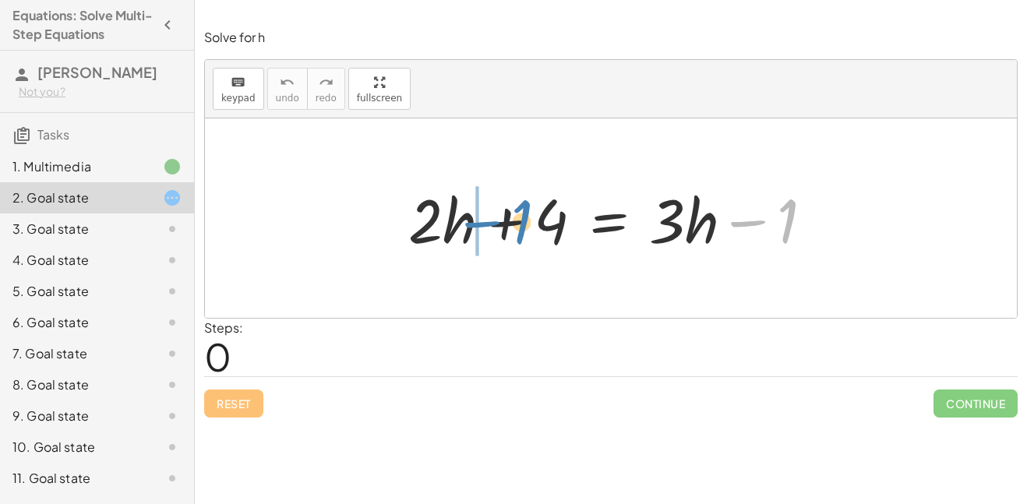
drag, startPoint x: 749, startPoint y: 224, endPoint x: 484, endPoint y: 225, distance: 264.9
click at [484, 225] on div at bounding box center [616, 218] width 432 height 80
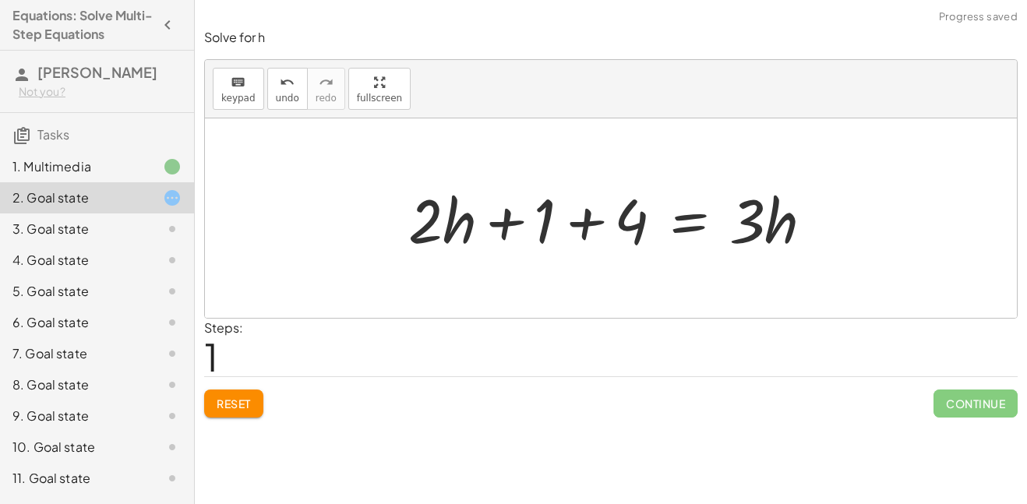
click at [580, 222] on div at bounding box center [616, 218] width 432 height 80
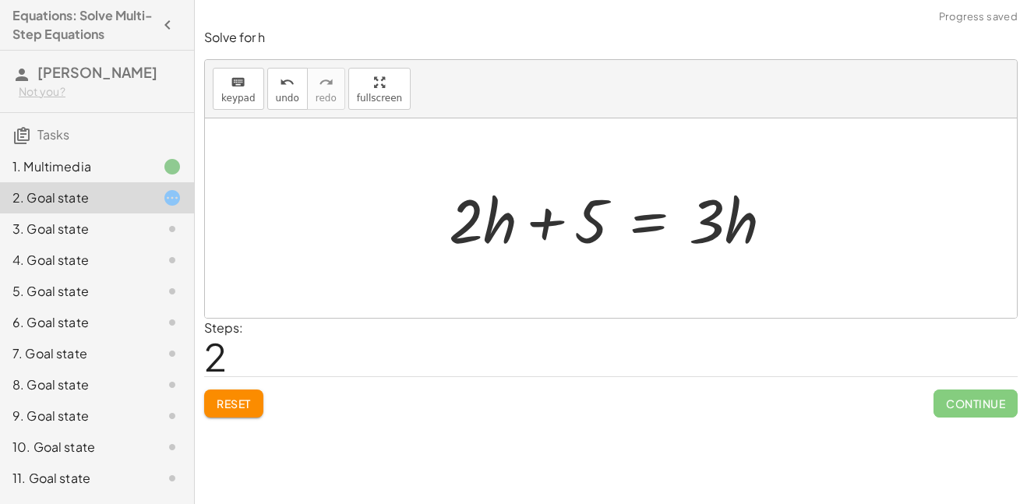
click at [602, 227] on div at bounding box center [617, 218] width 352 height 80
click at [251, 415] on button "Reset" at bounding box center [233, 404] width 59 height 28
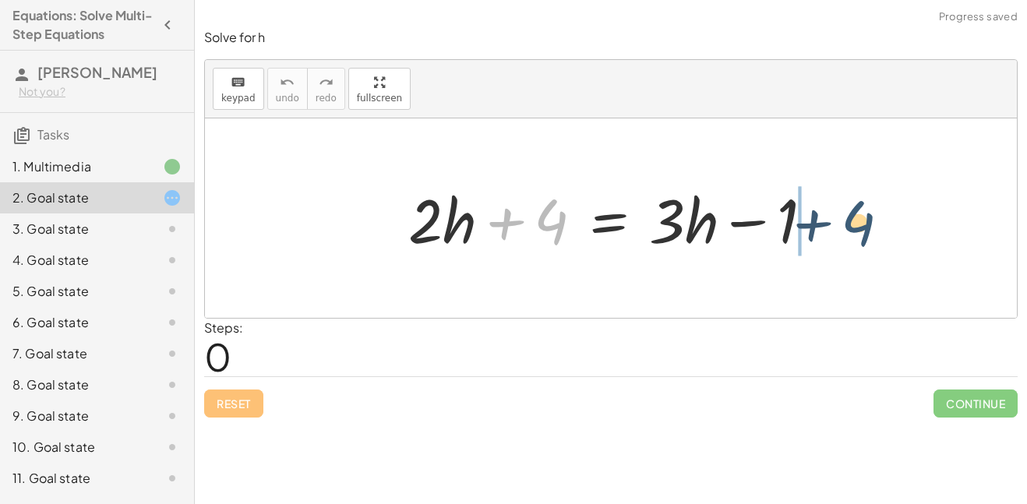
drag, startPoint x: 561, startPoint y: 217, endPoint x: 874, endPoint y: 219, distance: 313.2
click at [874, 219] on div "+ 4 + · 2 · h + 4 = + · 3 · h − 1" at bounding box center [611, 217] width 812 height 199
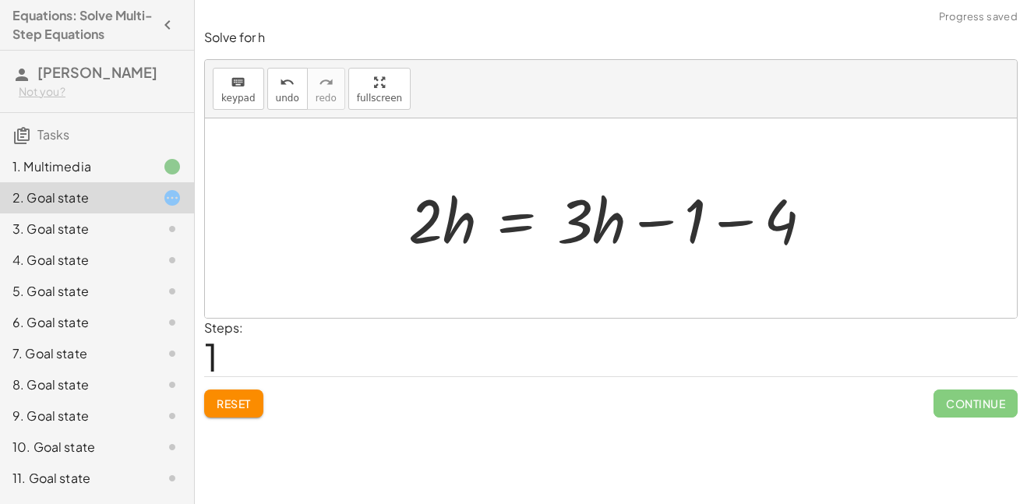
click at [732, 221] on div at bounding box center [616, 218] width 432 height 80
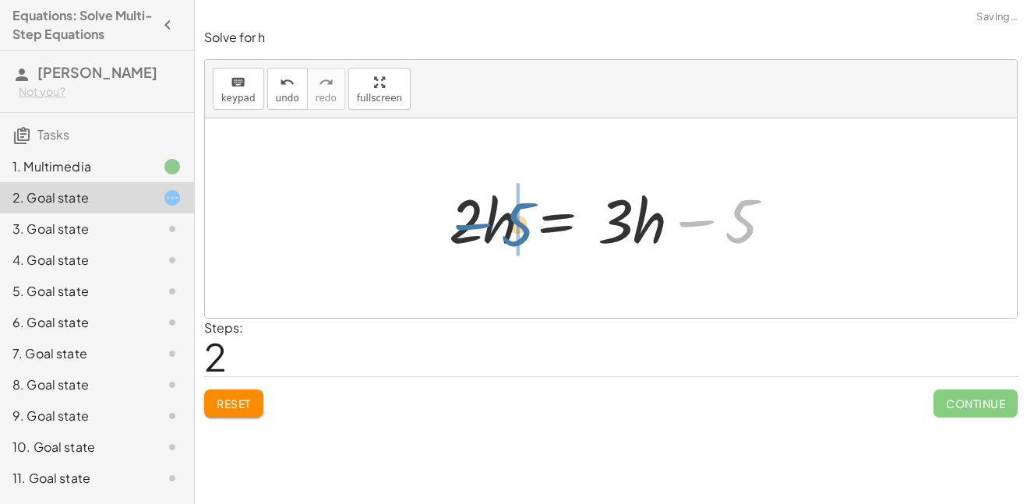
drag, startPoint x: 735, startPoint y: 222, endPoint x: 511, endPoint y: 227, distance: 223.7
click at [511, 227] on div at bounding box center [617, 218] width 352 height 80
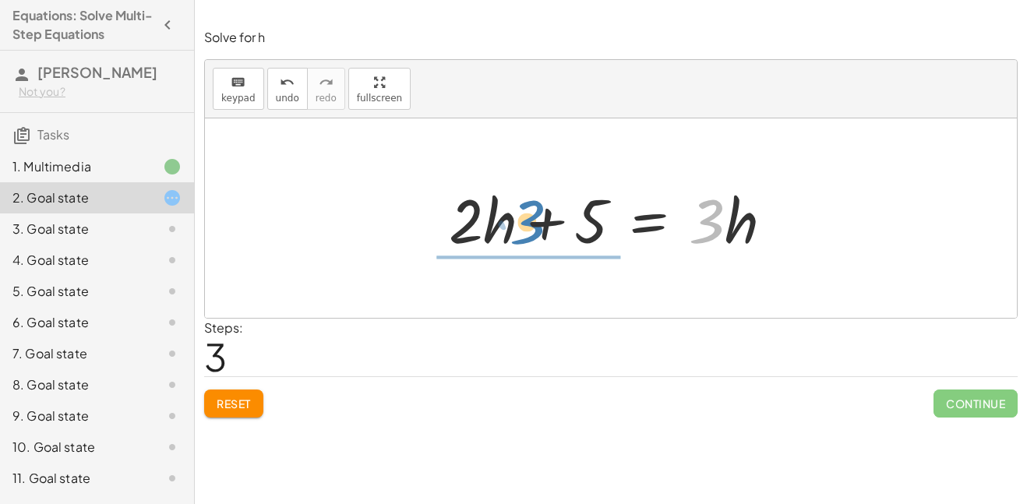
drag, startPoint x: 707, startPoint y: 213, endPoint x: 536, endPoint y: 213, distance: 171.4
click at [536, 213] on div at bounding box center [617, 218] width 352 height 80
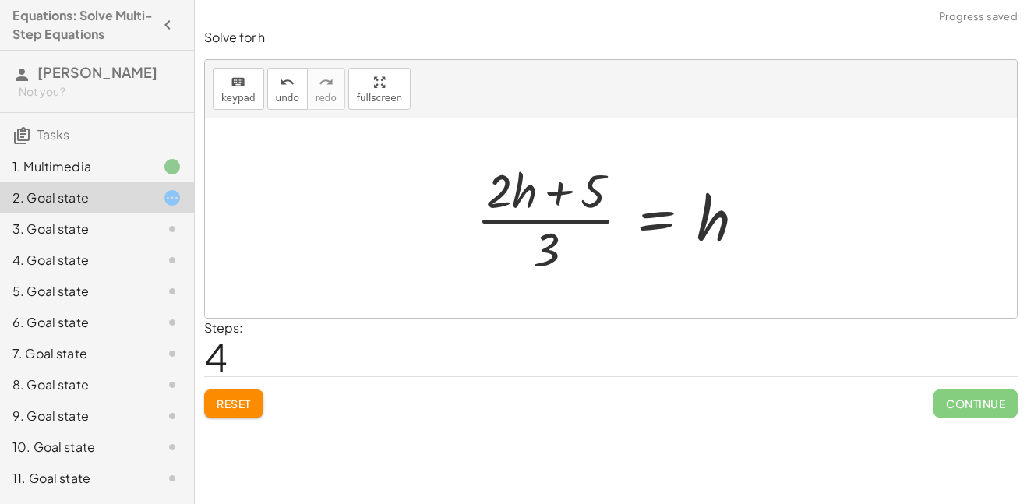
click at [561, 195] on div at bounding box center [616, 218] width 297 height 120
click at [293, 108] on button "undo undo" at bounding box center [287, 89] width 41 height 42
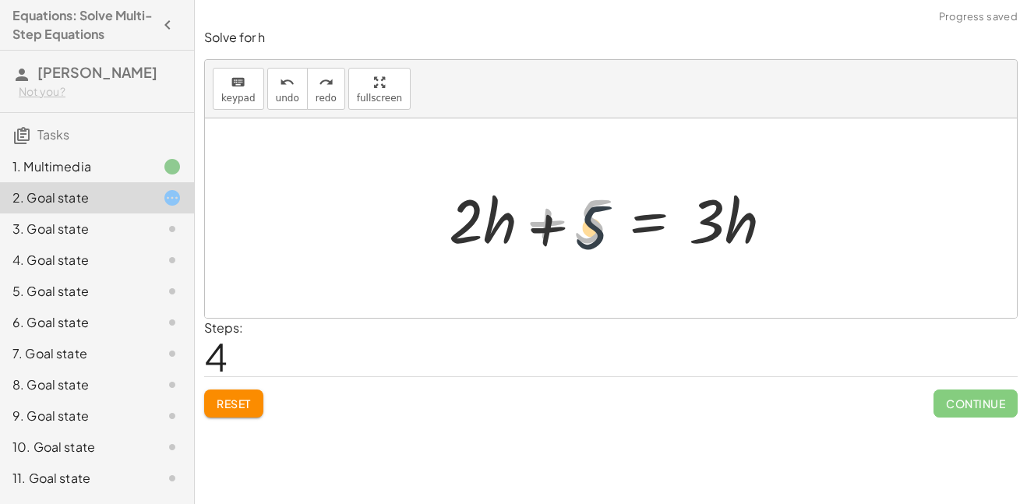
drag, startPoint x: 589, startPoint y: 213, endPoint x: 587, endPoint y: 231, distance: 18.8
click at [587, 231] on div at bounding box center [617, 218] width 352 height 80
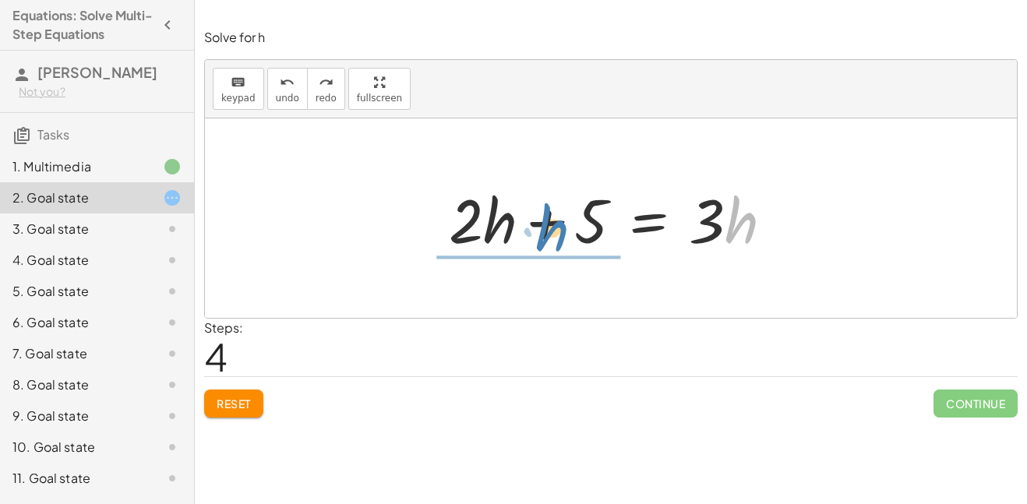
drag, startPoint x: 745, startPoint y: 231, endPoint x: 557, endPoint y: 239, distance: 187.9
click at [557, 239] on div at bounding box center [617, 218] width 352 height 80
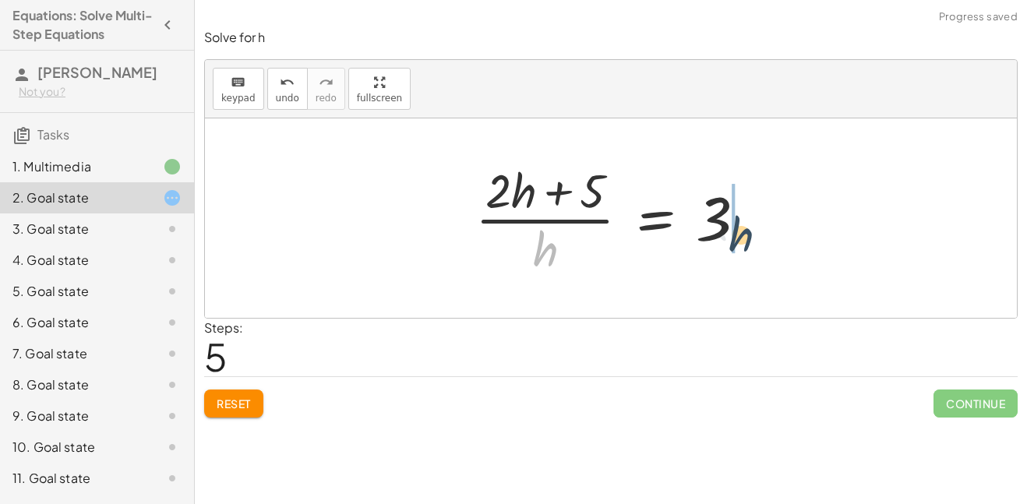
drag, startPoint x: 542, startPoint y: 249, endPoint x: 788, endPoint y: 222, distance: 247.6
click at [562, 192] on div at bounding box center [616, 218] width 299 height 120
click at [524, 190] on div at bounding box center [616, 218] width 299 height 120
click at [664, 217] on div at bounding box center [616, 218] width 299 height 120
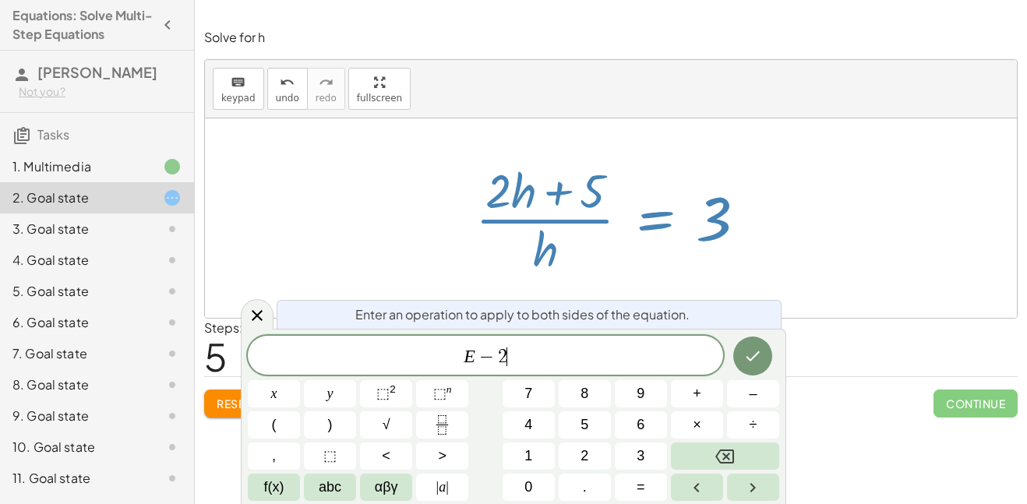
scroll to position [3, 0]
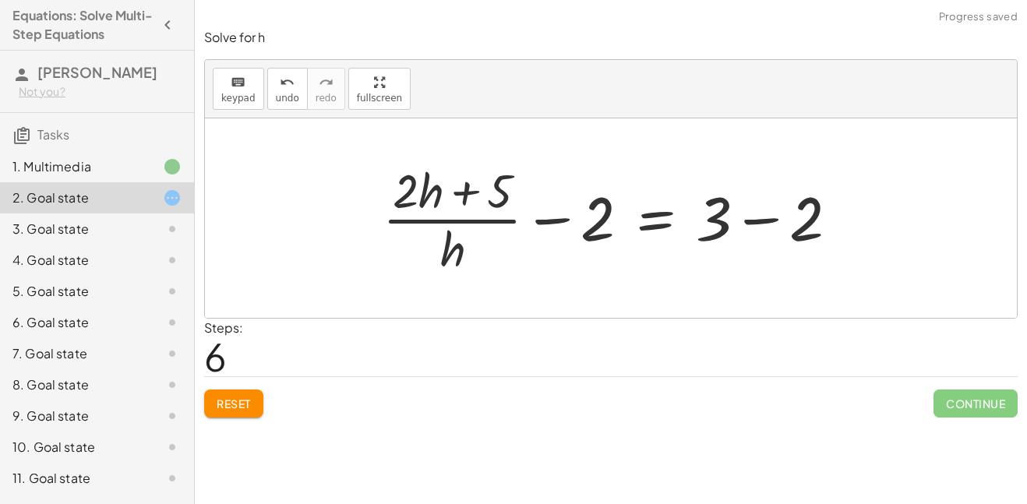
click at [559, 218] on div at bounding box center [617, 218] width 484 height 120
click at [767, 219] on div at bounding box center [617, 218] width 484 height 120
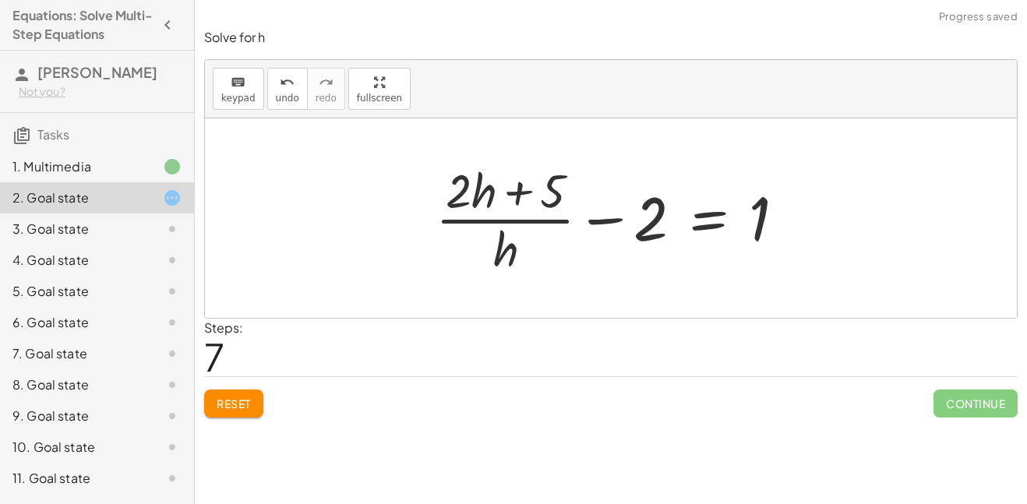
click at [711, 221] on div at bounding box center [616, 218] width 377 height 120
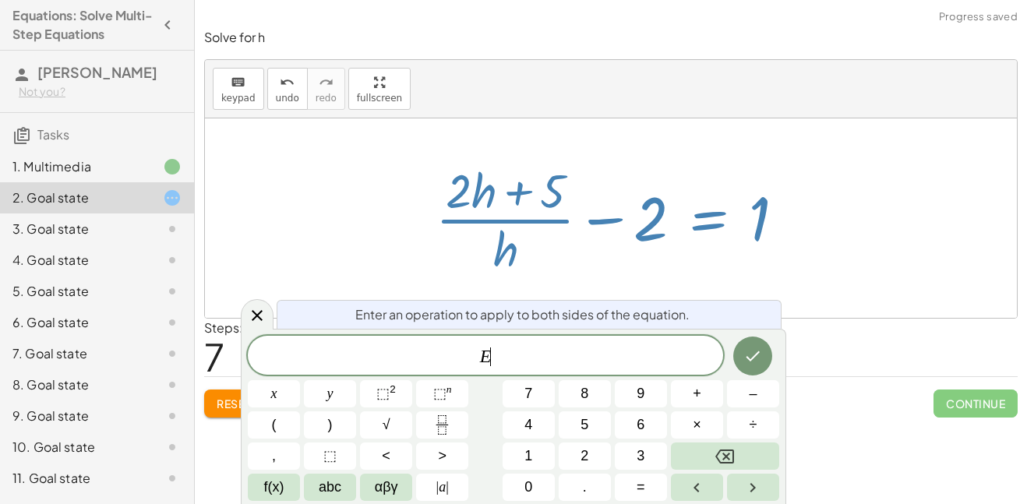
scroll to position [4, 0]
click at [764, 300] on div "Enter an operation to apply to both sides of the equation." at bounding box center [529, 314] width 505 height 29
click at [757, 344] on button "Done" at bounding box center [752, 356] width 39 height 39
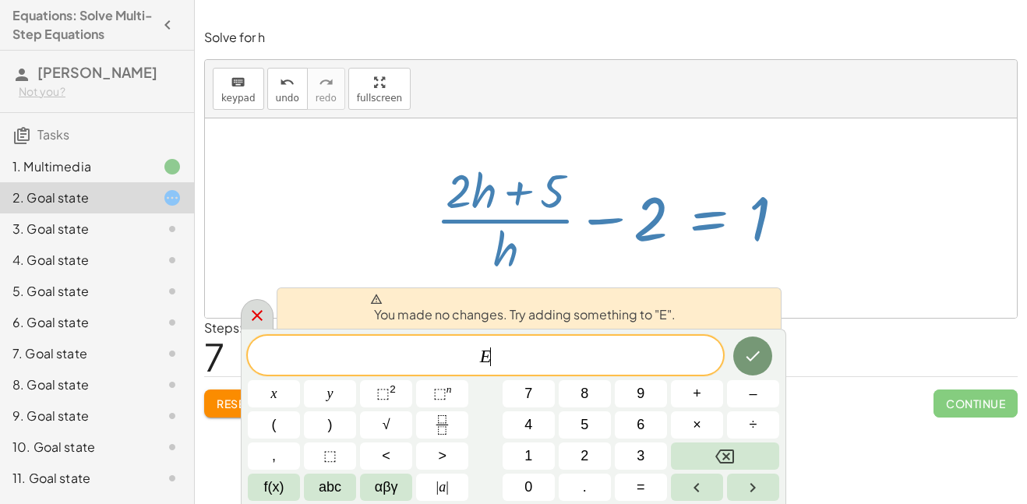
click at [256, 309] on icon at bounding box center [257, 315] width 19 height 19
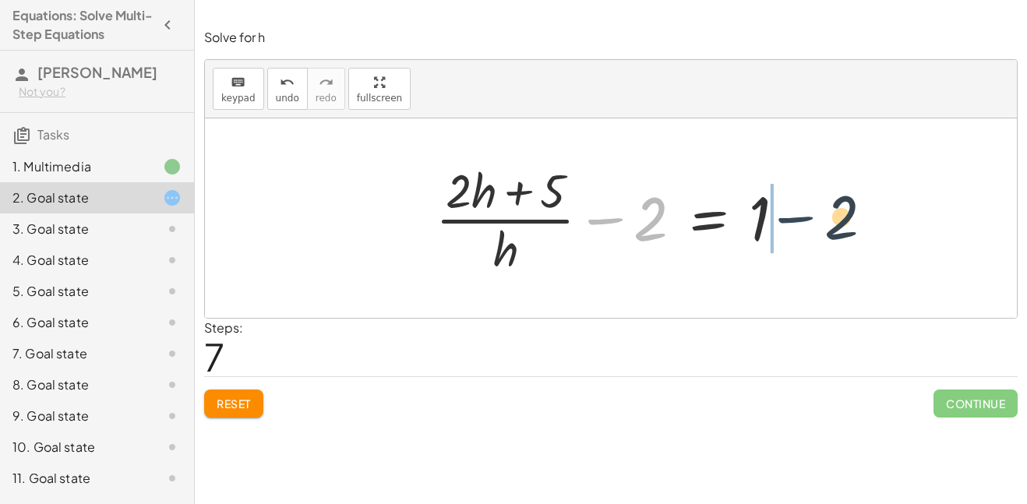
drag, startPoint x: 608, startPoint y: 222, endPoint x: 809, endPoint y: 221, distance: 201.0
click at [809, 221] on div "+ · 2 · h + 4 = + · 3 · h − 1 · 2 · h = + · 3 · h − 1 − 4 · 2 · h = + · 3 · h −…" at bounding box center [610, 218] width 397 height 128
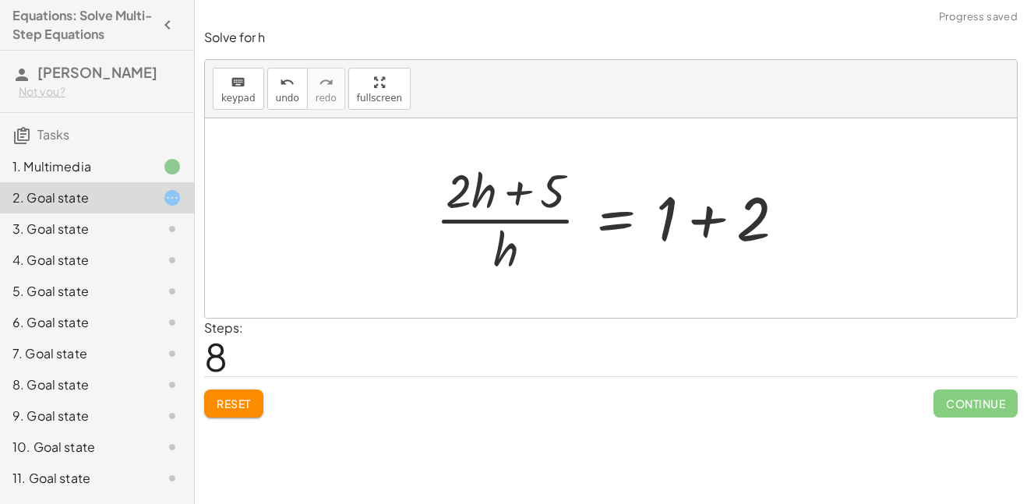
click at [790, 216] on div at bounding box center [616, 218] width 377 height 120
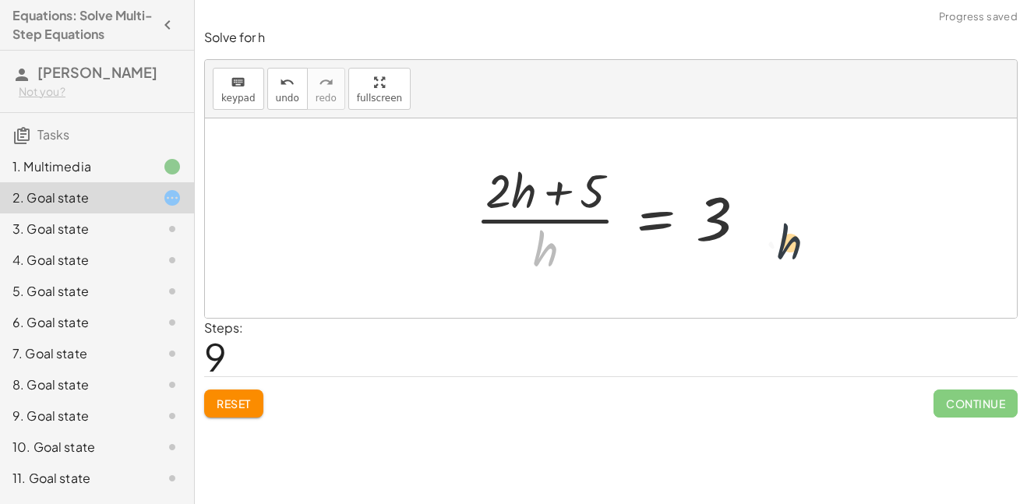
drag, startPoint x: 555, startPoint y: 242, endPoint x: 828, endPoint y: 234, distance: 273.6
click at [828, 234] on div "+ · 2 · h + 4 = + · 3 · h − 1 · 2 · h = + · 3 · h − 1 − 4 · 2 · h = + · 3 · h −…" at bounding box center [611, 217] width 812 height 199
click at [822, 233] on div at bounding box center [611, 217] width 812 height 199
drag, startPoint x: 536, startPoint y: 260, endPoint x: 727, endPoint y: 234, distance: 192.7
click at [727, 234] on div at bounding box center [616, 218] width 299 height 120
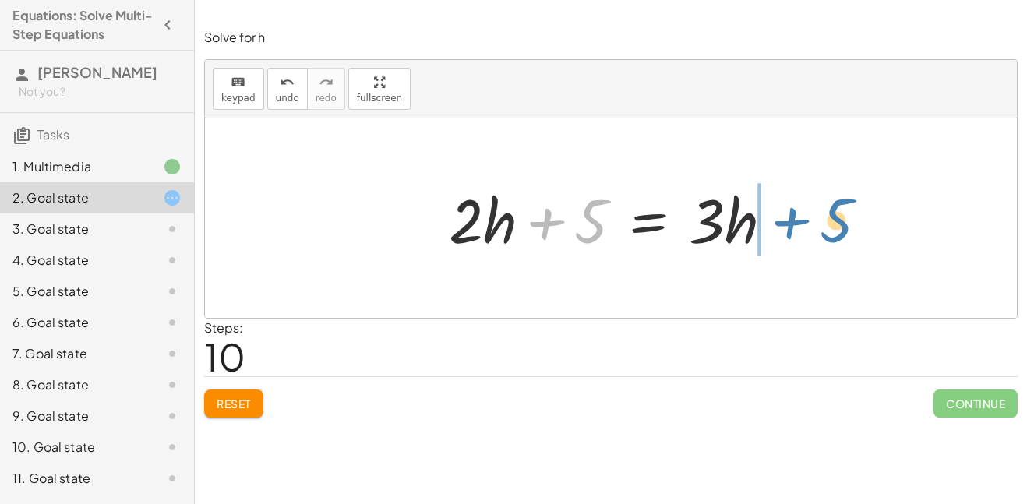
drag, startPoint x: 542, startPoint y: 219, endPoint x: 785, endPoint y: 218, distance: 243.9
click at [785, 218] on div at bounding box center [617, 218] width 352 height 80
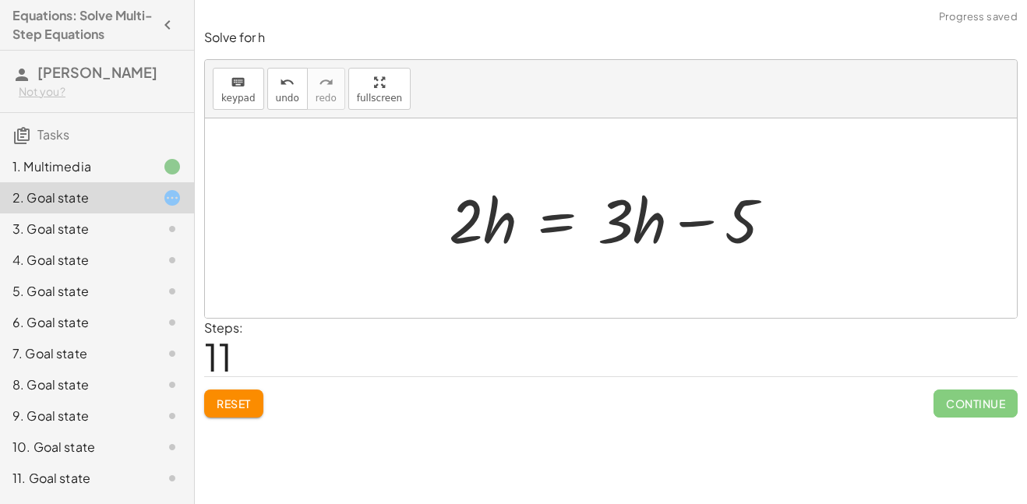
click at [706, 221] on div at bounding box center [617, 218] width 352 height 80
click at [658, 226] on div at bounding box center [617, 218] width 352 height 80
drag, startPoint x: 627, startPoint y: 217, endPoint x: 630, endPoint y: 237, distance: 19.6
click at [630, 237] on div at bounding box center [617, 218] width 352 height 80
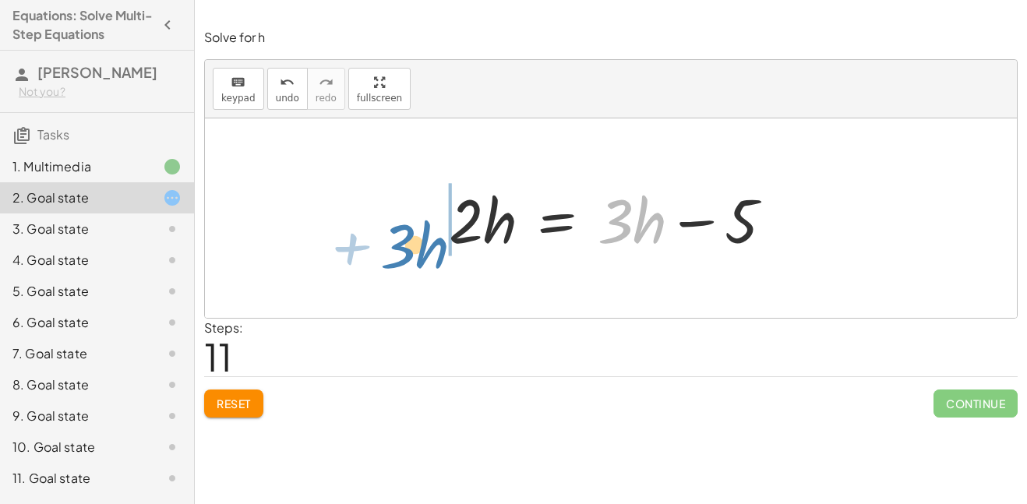
drag, startPoint x: 618, startPoint y: 219, endPoint x: 400, endPoint y: 244, distance: 219.6
click at [400, 244] on div "+ · 2 · h + 4 = + · 3 · h − 1 · 2 · h = + · 3 · h − 1 − 4 · 2 · h = + · 3 · h −…" at bounding box center [611, 217] width 812 height 199
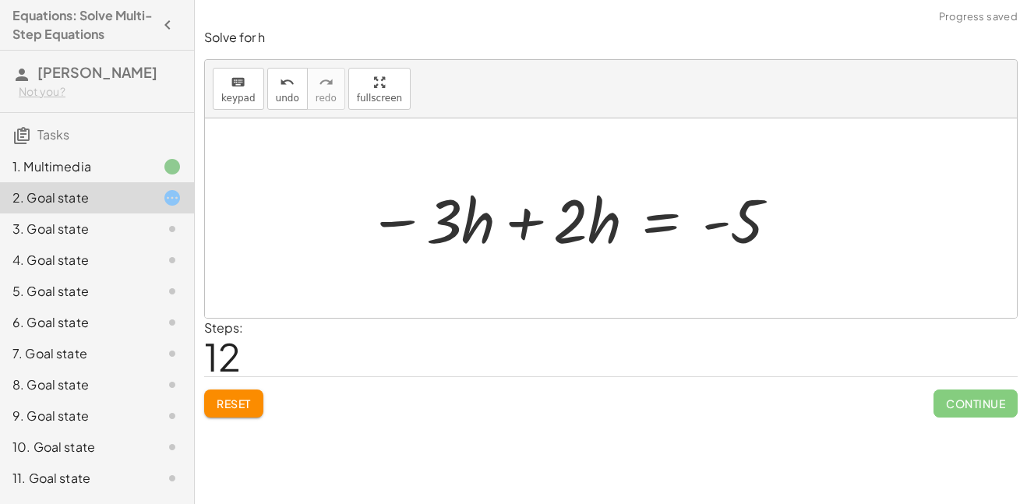
click at [426, 215] on div at bounding box center [574, 218] width 429 height 80
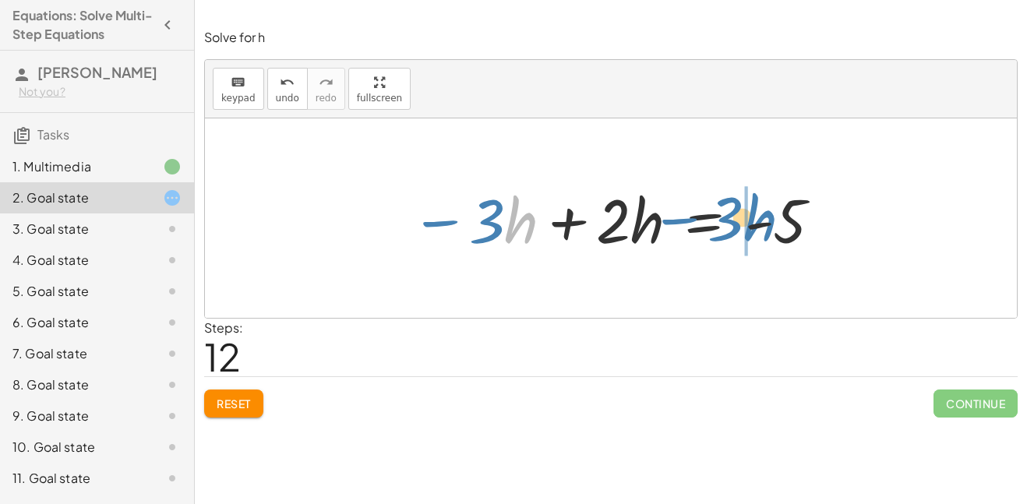
drag, startPoint x: 526, startPoint y: 228, endPoint x: 766, endPoint y: 227, distance: 240.0
click at [766, 227] on div at bounding box center [617, 218] width 429 height 80
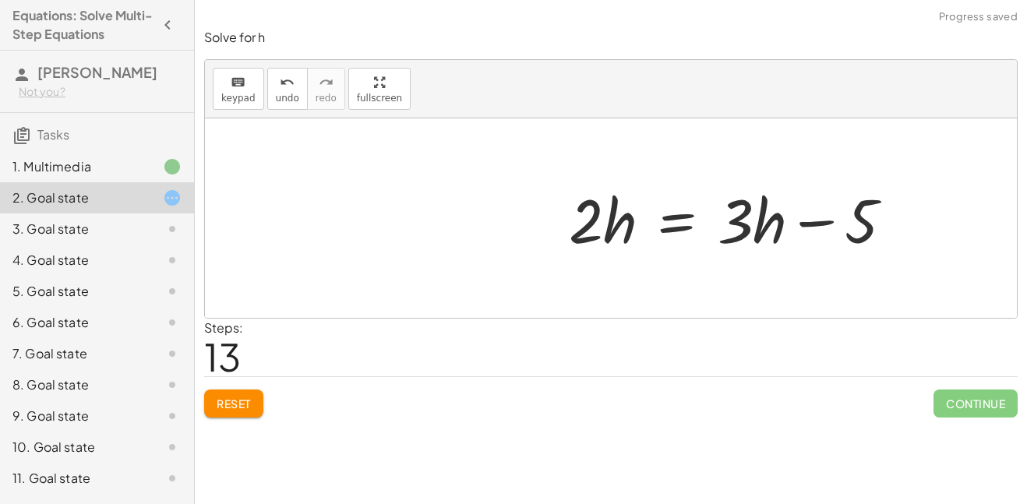
click at [833, 224] on div at bounding box center [611, 217] width 812 height 199
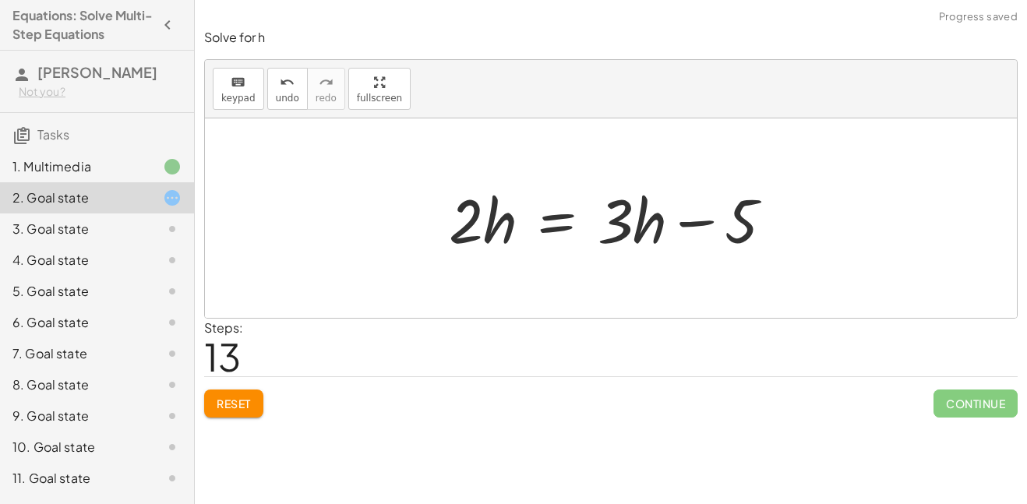
click at [703, 226] on div at bounding box center [617, 218] width 352 height 80
drag, startPoint x: 633, startPoint y: 221, endPoint x: 466, endPoint y: 250, distance: 170.0
click at [466, 250] on div at bounding box center [617, 218] width 352 height 80
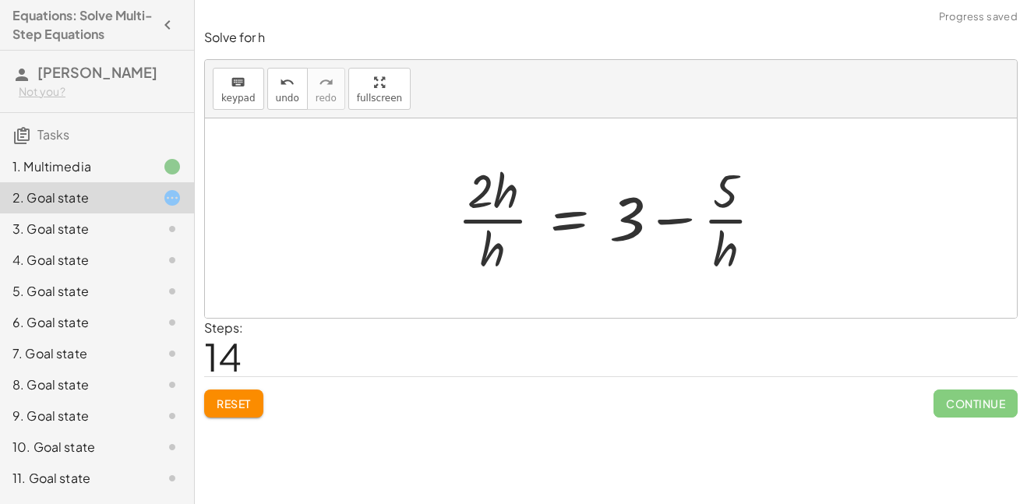
click at [479, 245] on div at bounding box center [617, 218] width 334 height 120
click at [683, 217] on div at bounding box center [617, 218] width 334 height 120
drag, startPoint x: 722, startPoint y: 201, endPoint x: 618, endPoint y: 219, distance: 105.9
click at [618, 219] on div at bounding box center [617, 218] width 334 height 120
drag, startPoint x: 732, startPoint y: 246, endPoint x: 639, endPoint y: 219, distance: 97.4
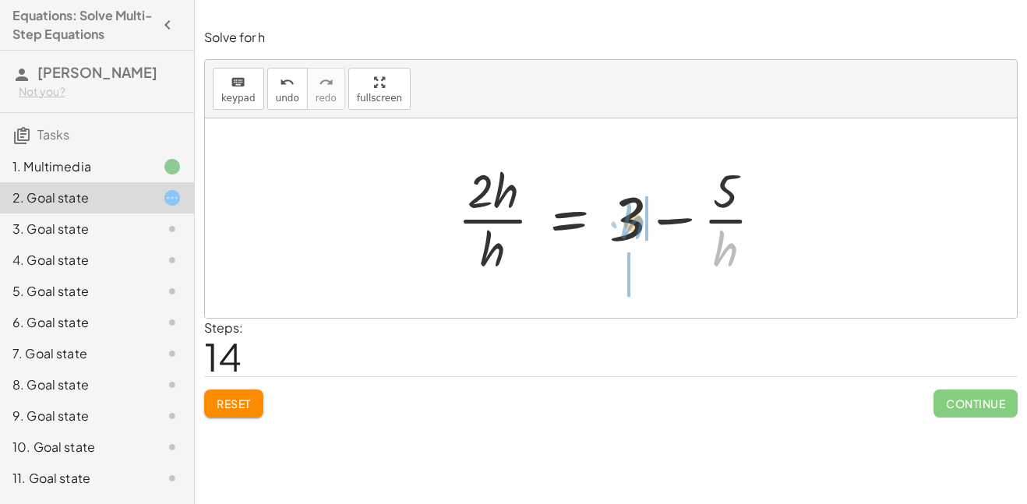
click at [639, 219] on div at bounding box center [617, 218] width 334 height 120
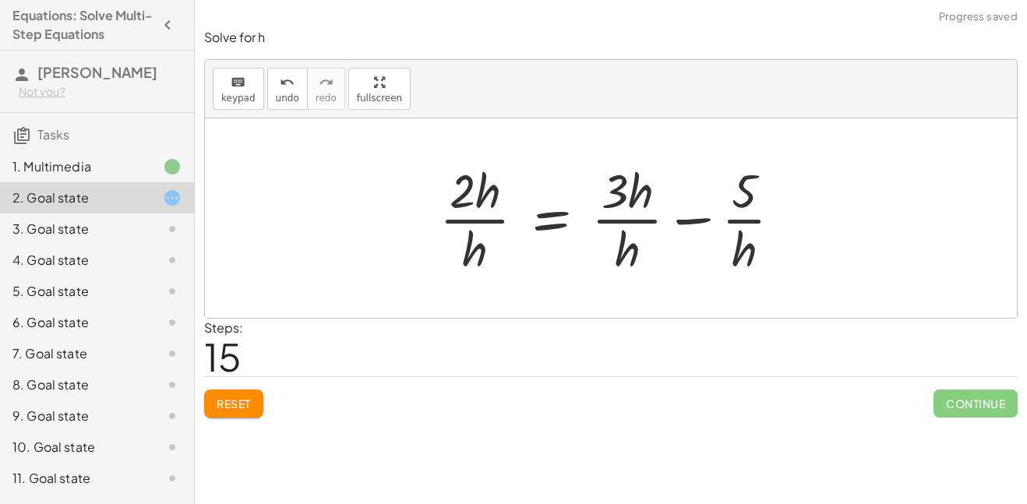
click at [683, 221] on div at bounding box center [617, 218] width 370 height 120
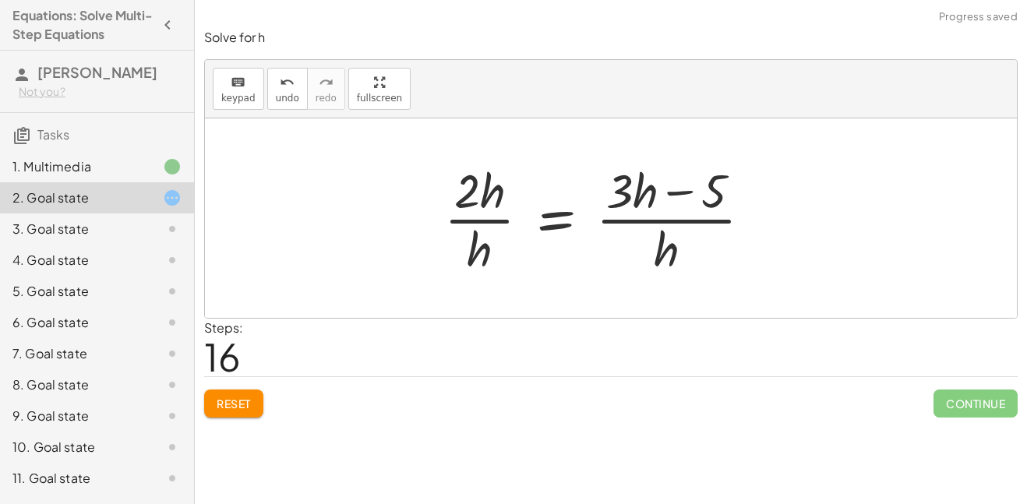
click at [672, 194] on div at bounding box center [604, 218] width 336 height 120
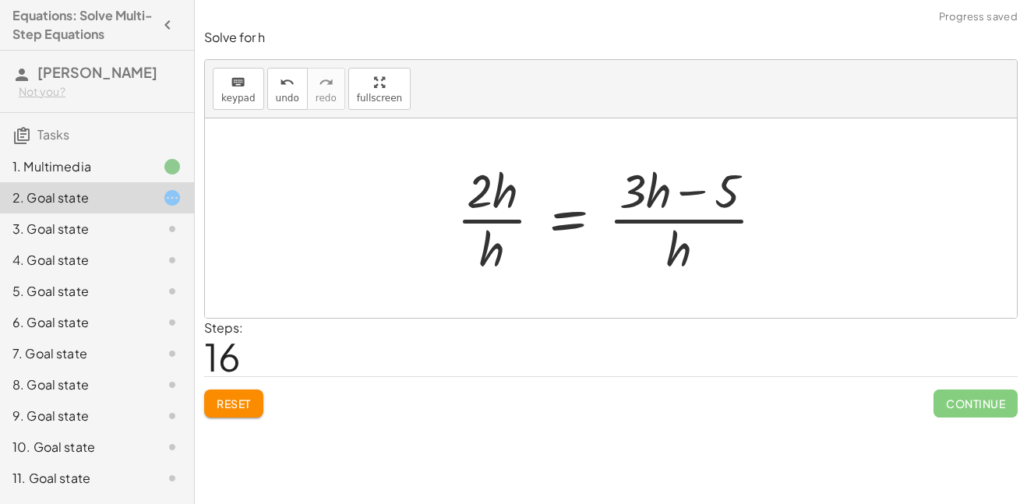
click at [687, 192] on div at bounding box center [617, 218] width 336 height 120
drag, startPoint x: 647, startPoint y: 192, endPoint x: 680, endPoint y: 259, distance: 73.9
click at [680, 259] on div at bounding box center [617, 218] width 336 height 120
click at [688, 196] on div at bounding box center [617, 218] width 336 height 120
drag, startPoint x: 722, startPoint y: 192, endPoint x: 660, endPoint y: 191, distance: 62.4
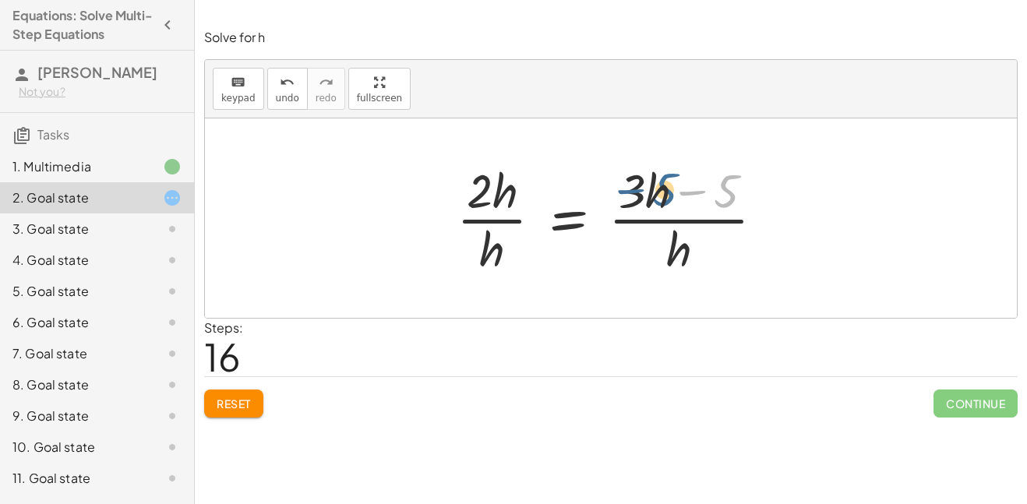
click at [660, 191] on div at bounding box center [617, 218] width 336 height 120
drag, startPoint x: 729, startPoint y: 191, endPoint x: 635, endPoint y: 196, distance: 94.4
click at [635, 196] on div at bounding box center [617, 218] width 336 height 120
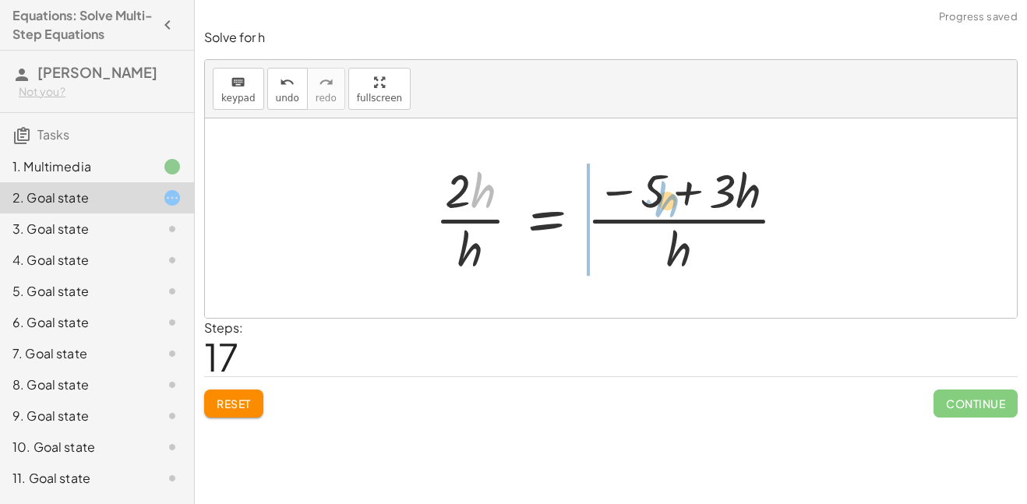
drag, startPoint x: 475, startPoint y: 186, endPoint x: 657, endPoint y: 196, distance: 182.6
click at [657, 196] on div at bounding box center [616, 218] width 379 height 120
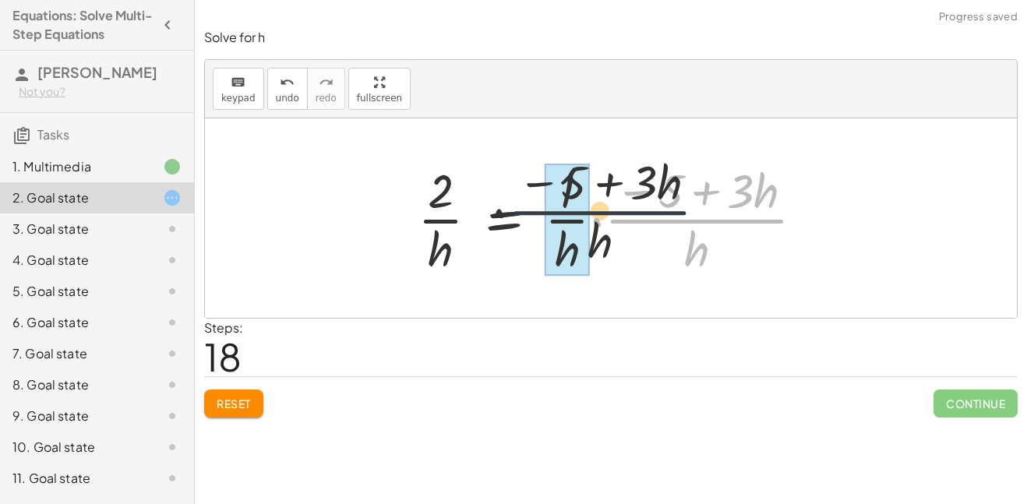
drag, startPoint x: 683, startPoint y: 205, endPoint x: 499, endPoint y: 182, distance: 186.0
click at [499, 182] on div at bounding box center [617, 218] width 415 height 120
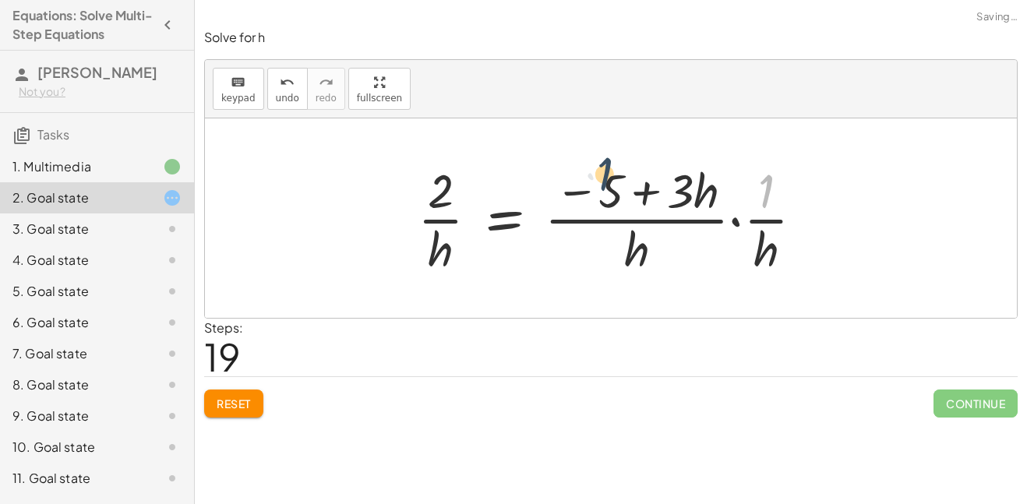
drag, startPoint x: 753, startPoint y: 203, endPoint x: 591, endPoint y: 186, distance: 163.7
click at [591, 186] on div at bounding box center [617, 218] width 415 height 120
drag, startPoint x: 595, startPoint y: 205, endPoint x: 735, endPoint y: 243, distance: 144.6
click at [735, 243] on div at bounding box center [617, 218] width 415 height 120
drag, startPoint x: 760, startPoint y: 241, endPoint x: 517, endPoint y: 210, distance: 245.0
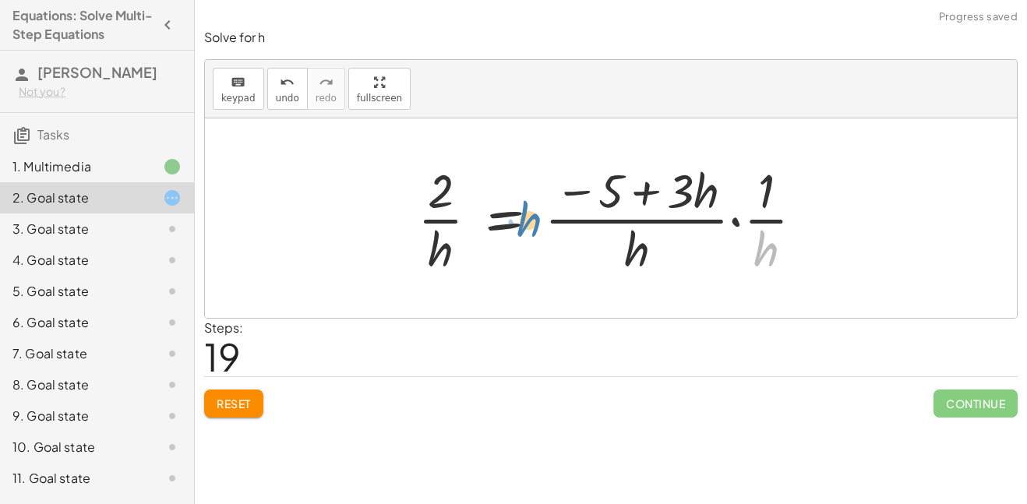
click at [517, 210] on div at bounding box center [617, 218] width 415 height 120
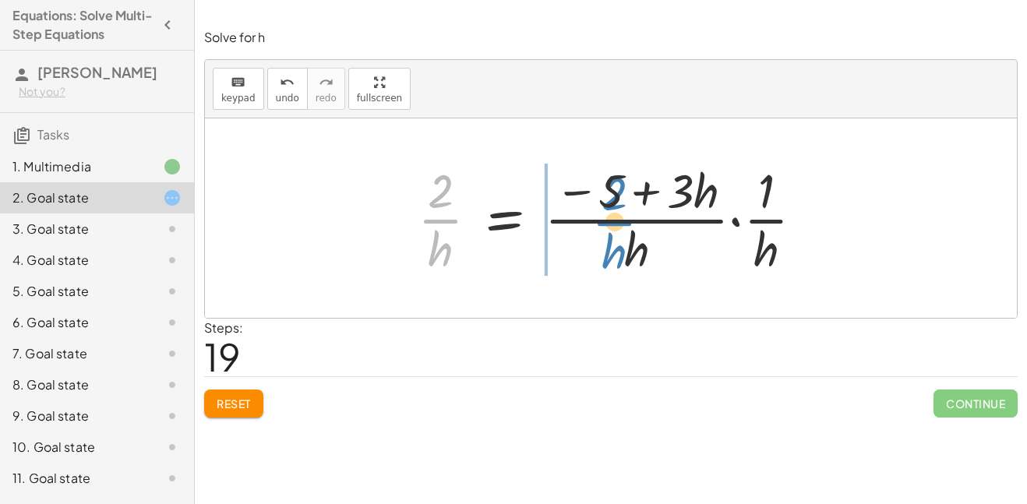
drag, startPoint x: 447, startPoint y: 219, endPoint x: 616, endPoint y: 221, distance: 168.3
click at [616, 221] on div at bounding box center [617, 218] width 415 height 120
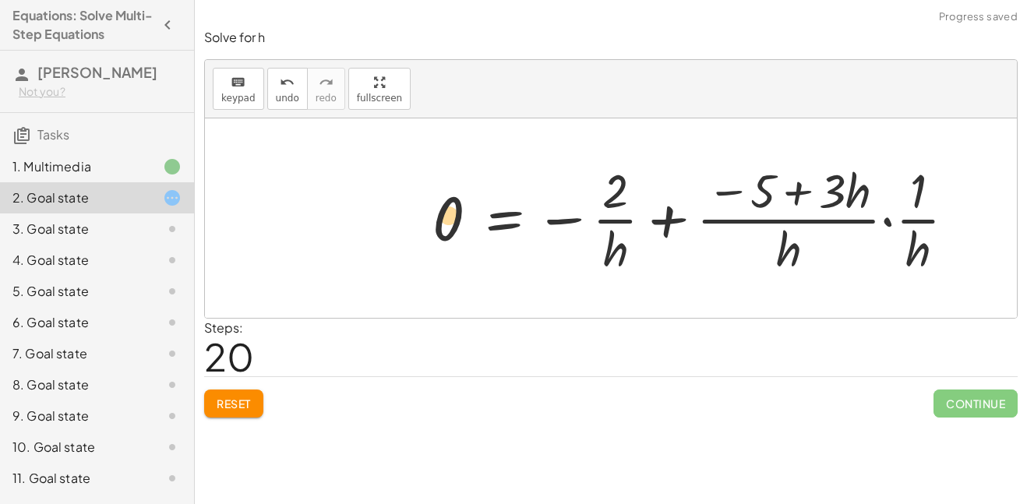
drag, startPoint x: 820, startPoint y: 212, endPoint x: 400, endPoint y: 241, distance: 421.0
click at [400, 241] on div "+ · 2 · h + 4 = + · 3 · h − 1 · 2 · h = + · 3 · h − 1 − 4 · 2 · h = + · 3 · h −…" at bounding box center [611, 217] width 812 height 199
click at [239, 400] on span "Reset" at bounding box center [234, 404] width 34 height 14
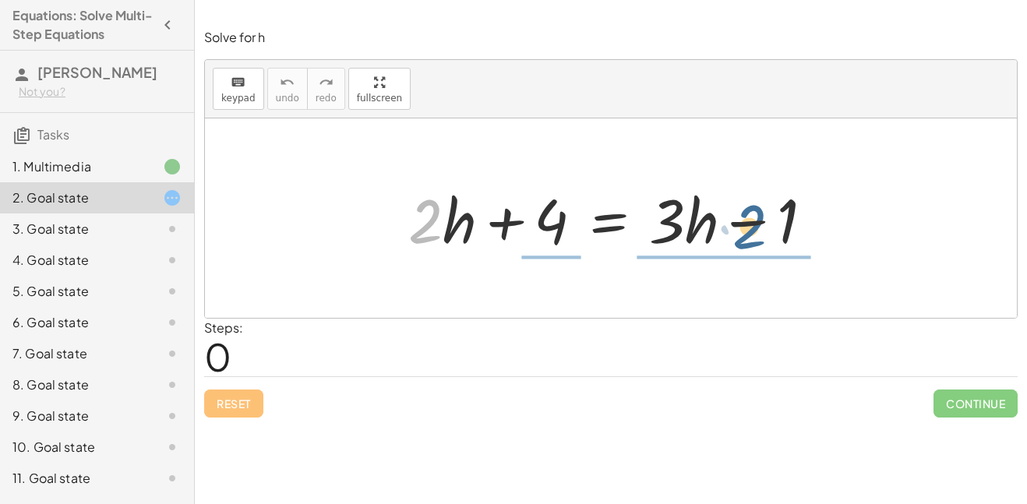
drag, startPoint x: 428, startPoint y: 219, endPoint x: 756, endPoint y: 224, distance: 328.1
click at [756, 224] on div at bounding box center [616, 218] width 432 height 80
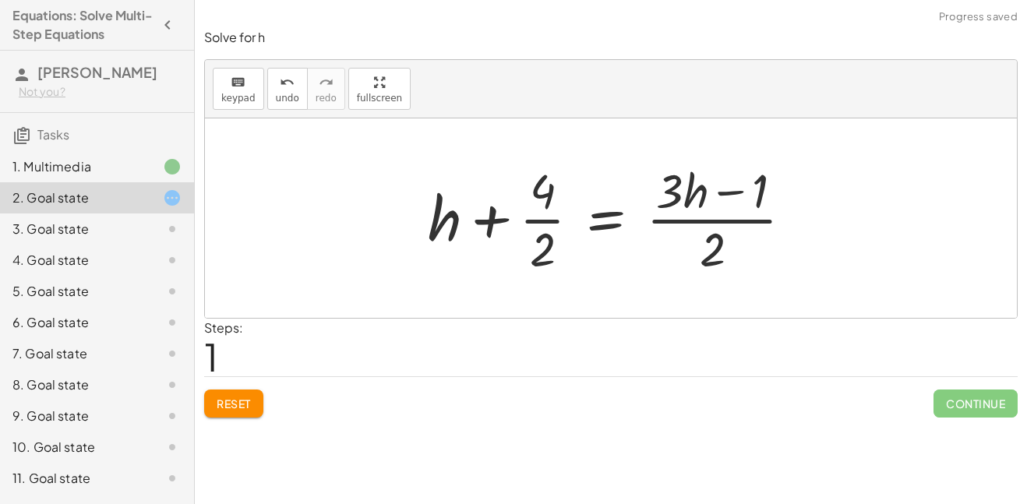
click at [235, 404] on span "Reset" at bounding box center [234, 404] width 34 height 14
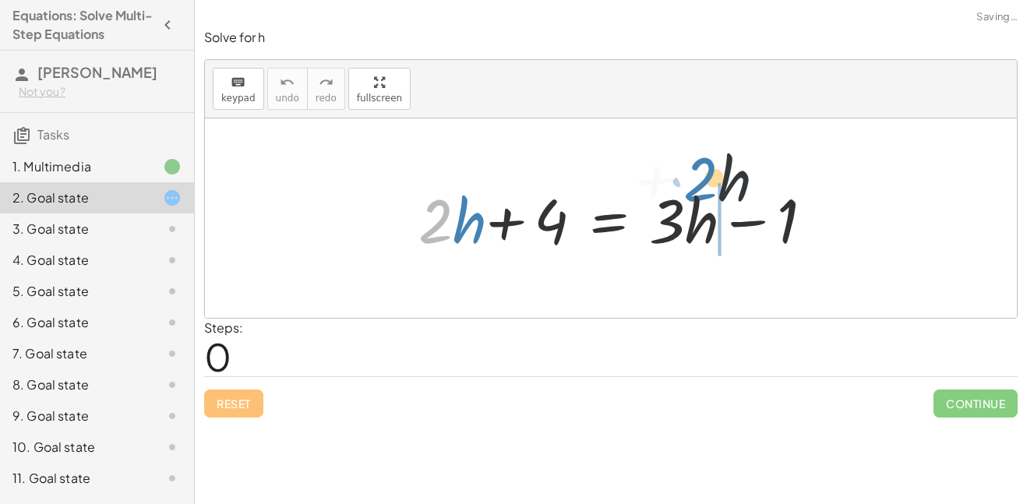
drag, startPoint x: 426, startPoint y: 218, endPoint x: 693, endPoint y: 175, distance: 270.7
click at [693, 175] on div "· 2 + · h + · 2 · h + 4 = + · 3 · h − 1" at bounding box center [611, 219] width 452 height 88
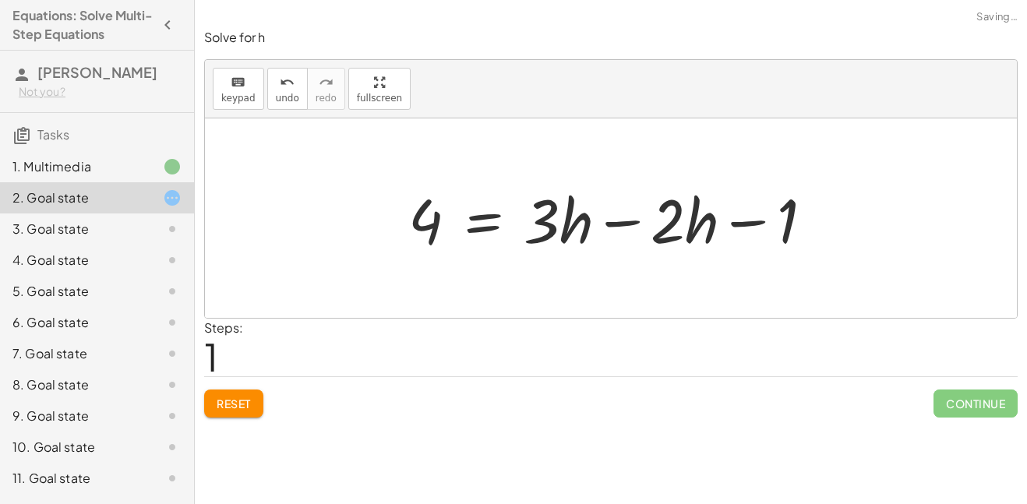
click at [630, 224] on div at bounding box center [616, 218] width 432 height 80
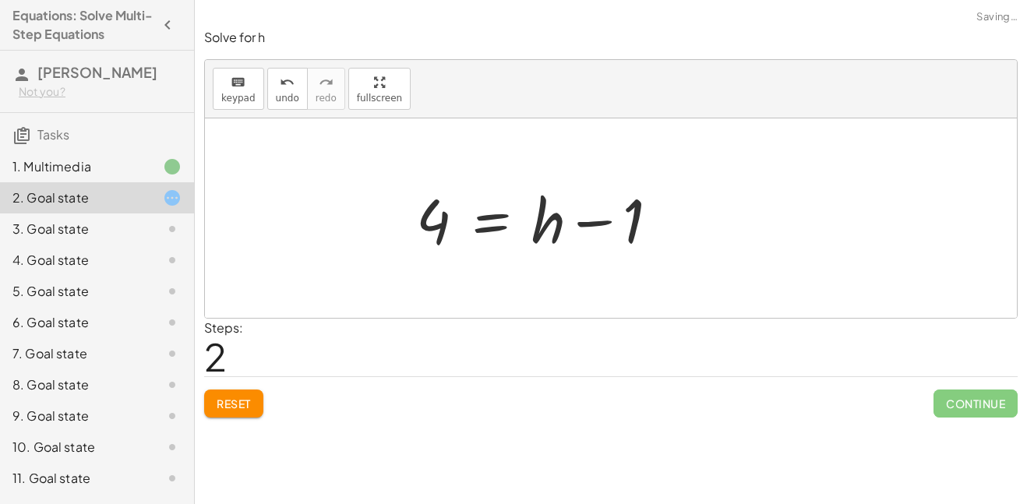
click at [606, 221] on div at bounding box center [543, 218] width 271 height 80
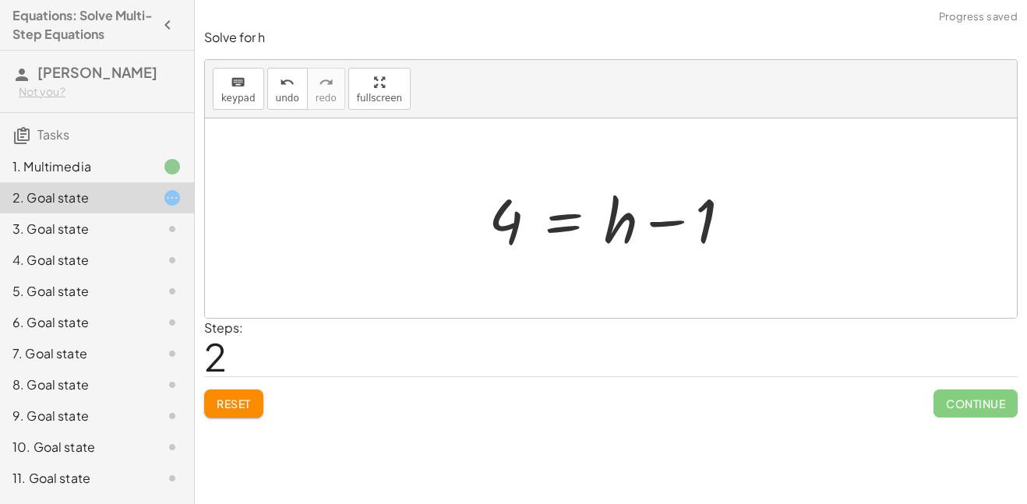
click at [659, 230] on div at bounding box center [616, 218] width 271 height 80
click at [661, 221] on div at bounding box center [616, 218] width 271 height 80
drag, startPoint x: 620, startPoint y: 224, endPoint x: 432, endPoint y: 226, distance: 187.8
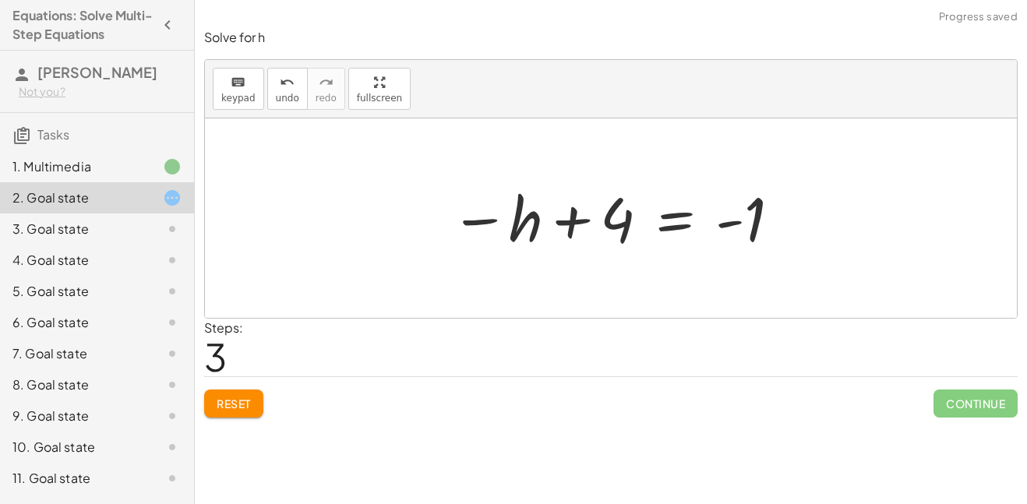
click at [470, 218] on div at bounding box center [617, 218] width 348 height 77
click at [571, 221] on div at bounding box center [617, 218] width 348 height 77
drag, startPoint x: 571, startPoint y: 221, endPoint x: 494, endPoint y: 228, distance: 77.4
click at [494, 228] on div at bounding box center [617, 218] width 348 height 77
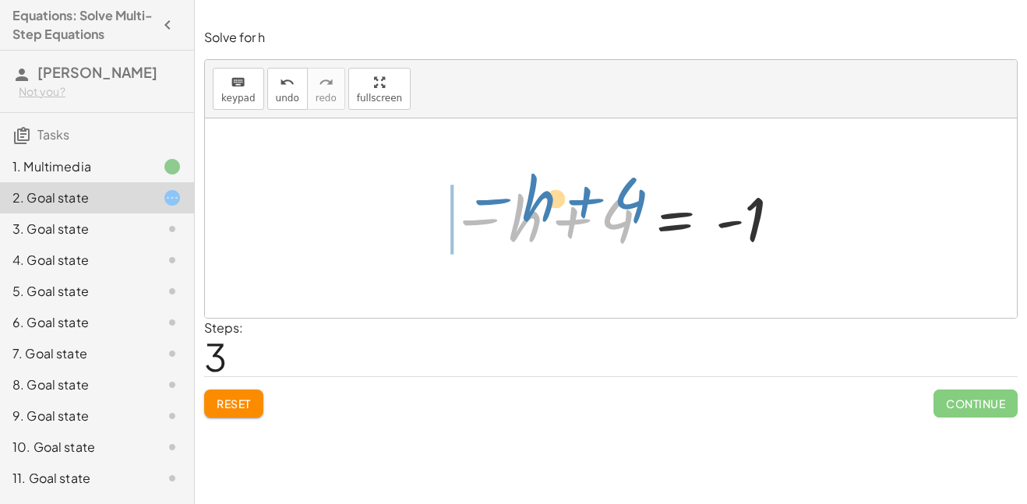
drag, startPoint x: 605, startPoint y: 220, endPoint x: 630, endPoint y: 201, distance: 31.8
click at [630, 201] on div at bounding box center [617, 218] width 348 height 77
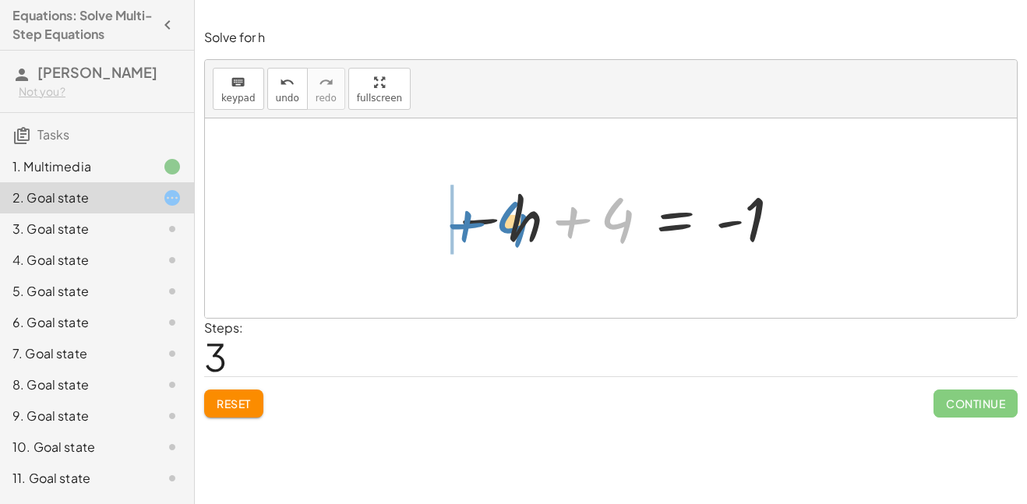
drag, startPoint x: 630, startPoint y: 214, endPoint x: 522, endPoint y: 218, distance: 107.6
click at [522, 218] on div at bounding box center [617, 218] width 348 height 77
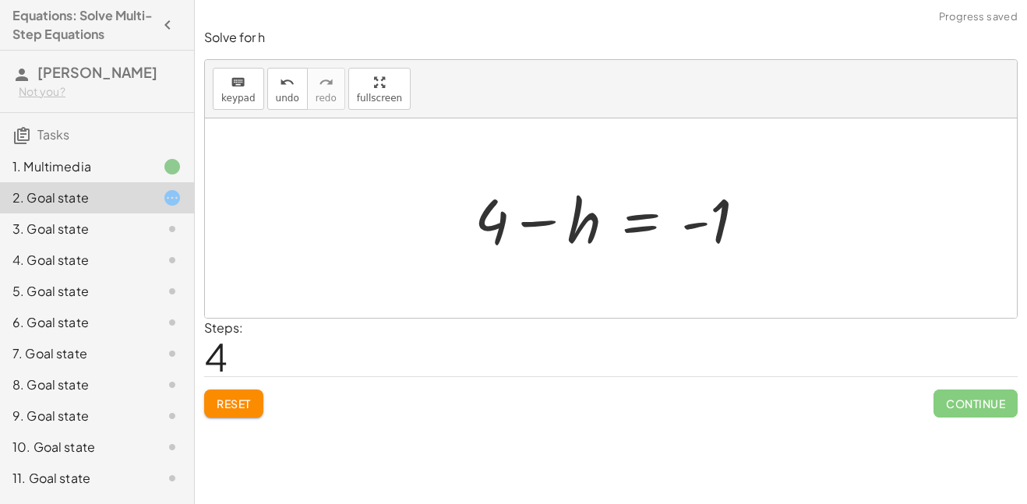
click at [520, 222] on div at bounding box center [617, 218] width 300 height 80
click at [689, 224] on div at bounding box center [617, 218] width 300 height 80
click at [697, 228] on div at bounding box center [617, 218] width 300 height 80
drag, startPoint x: 726, startPoint y: 223, endPoint x: 555, endPoint y: 235, distance: 171.8
click at [555, 235] on div at bounding box center [617, 218] width 300 height 80
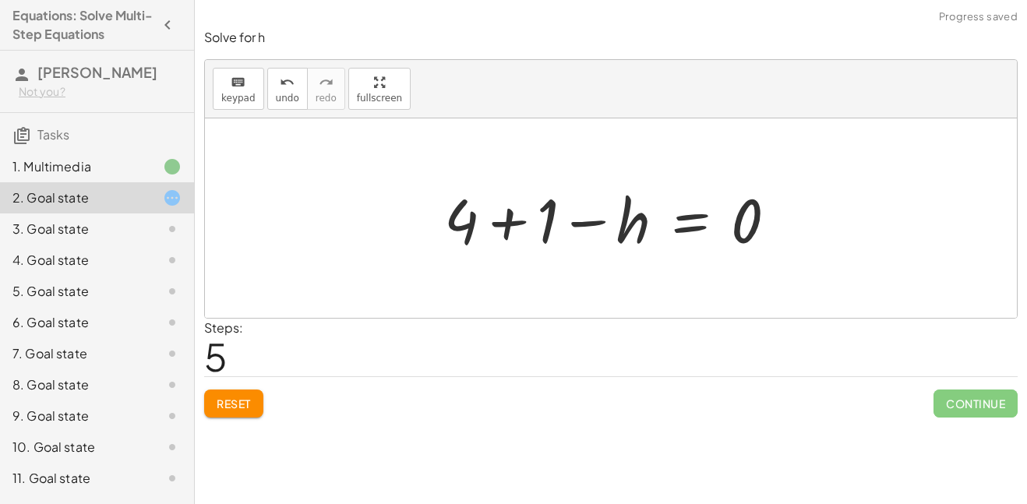
click at [475, 226] on div at bounding box center [616, 218] width 361 height 80
click at [496, 224] on div at bounding box center [616, 218] width 361 height 80
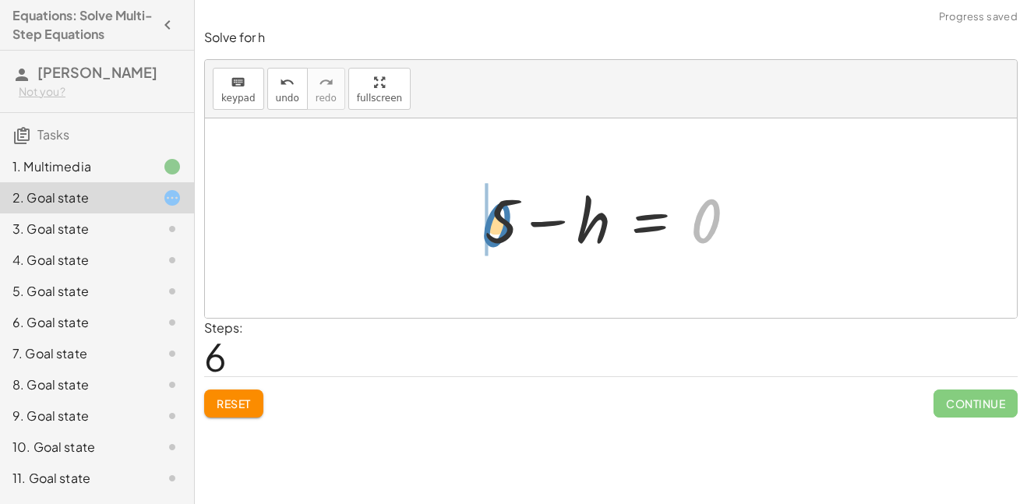
drag, startPoint x: 700, startPoint y: 213, endPoint x: 490, endPoint y: 217, distance: 210.4
click at [490, 217] on div at bounding box center [617, 218] width 280 height 80
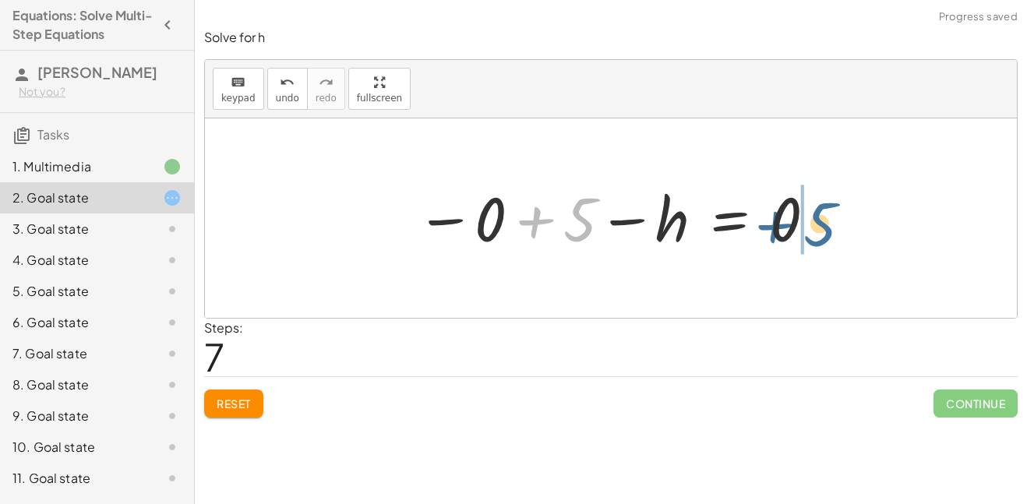
drag, startPoint x: 586, startPoint y: 216, endPoint x: 834, endPoint y: 222, distance: 247.9
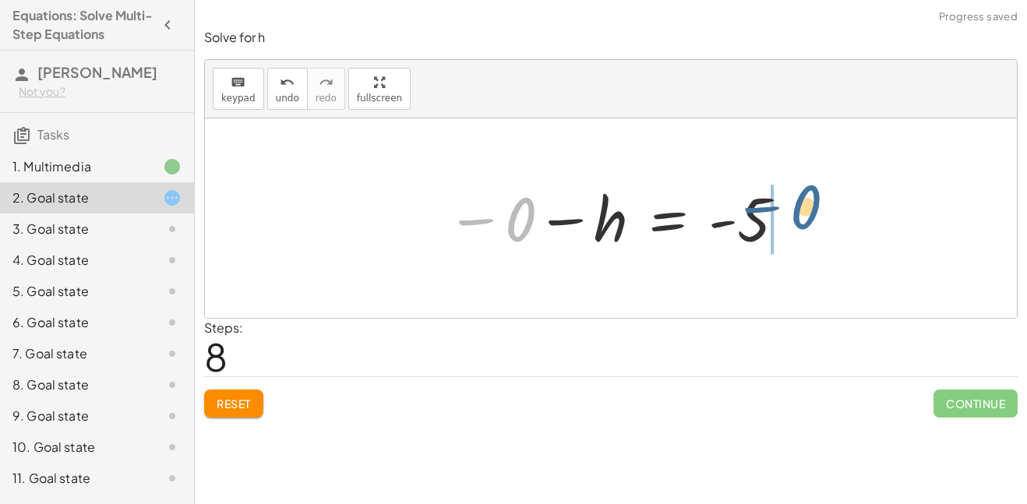
drag, startPoint x: 526, startPoint y: 219, endPoint x: 823, endPoint y: 210, distance: 297.0
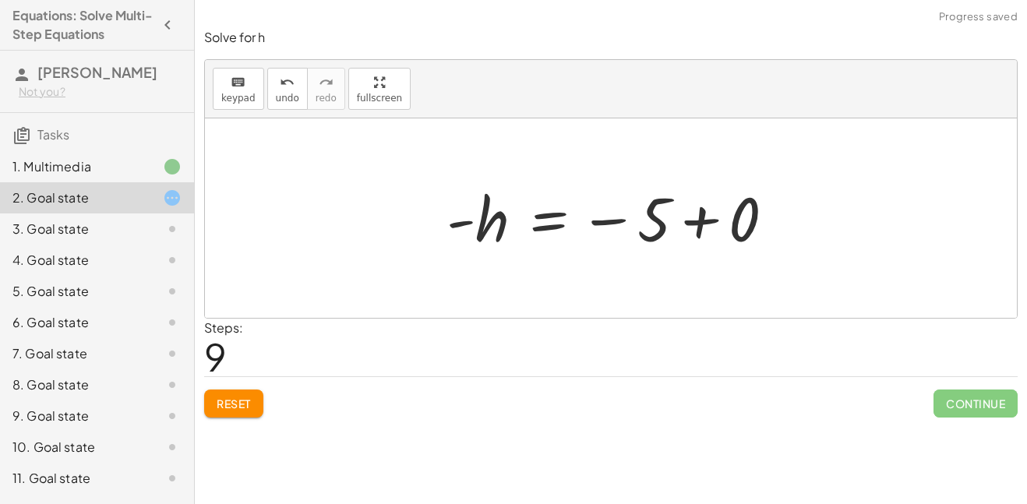
click at [706, 221] on div at bounding box center [617, 218] width 356 height 77
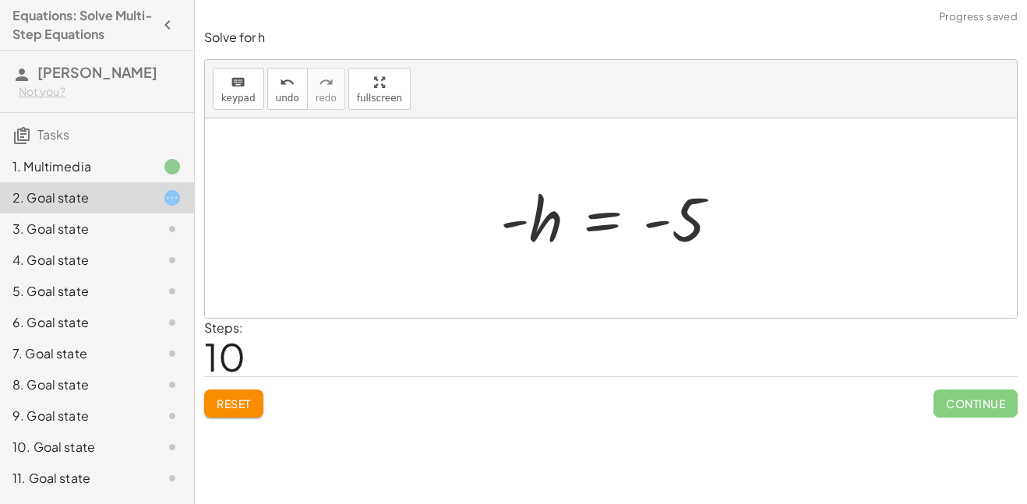
click at [516, 221] on div at bounding box center [616, 218] width 248 height 77
drag, startPoint x: 547, startPoint y: 222, endPoint x: 741, endPoint y: 223, distance: 194.0
click at [741, 223] on div "+ · 2 · h + 4 = + · 3 · h − 1 4 = + · 3 · h − · 2 · h − 1 4 = + · 1 · h − 1 4 =…" at bounding box center [610, 218] width 267 height 85
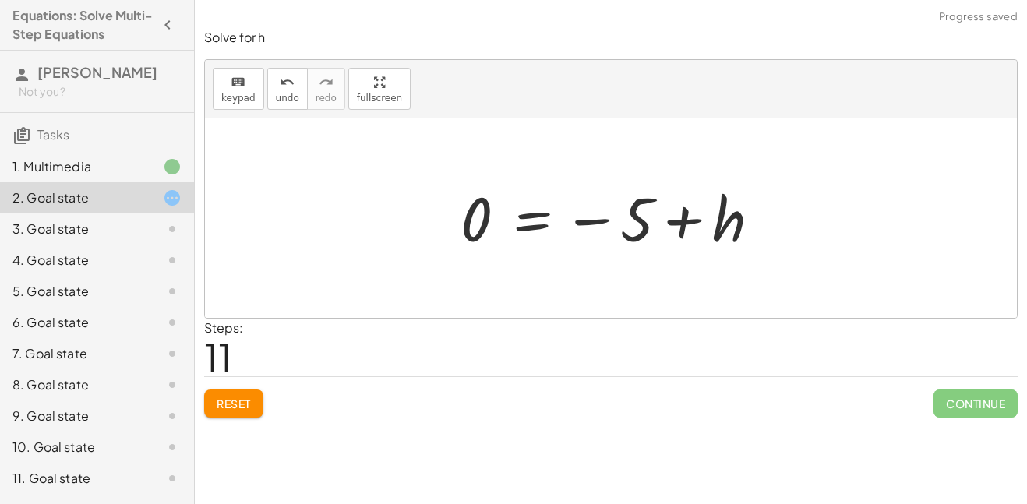
click at [692, 219] on div at bounding box center [617, 218] width 328 height 77
drag, startPoint x: 715, startPoint y: 222, endPoint x: 626, endPoint y: 221, distance: 88.8
click at [626, 221] on div at bounding box center [617, 218] width 328 height 77
drag, startPoint x: 692, startPoint y: 228, endPoint x: 471, endPoint y: 221, distance: 220.6
click at [471, 221] on div at bounding box center [617, 218] width 328 height 77
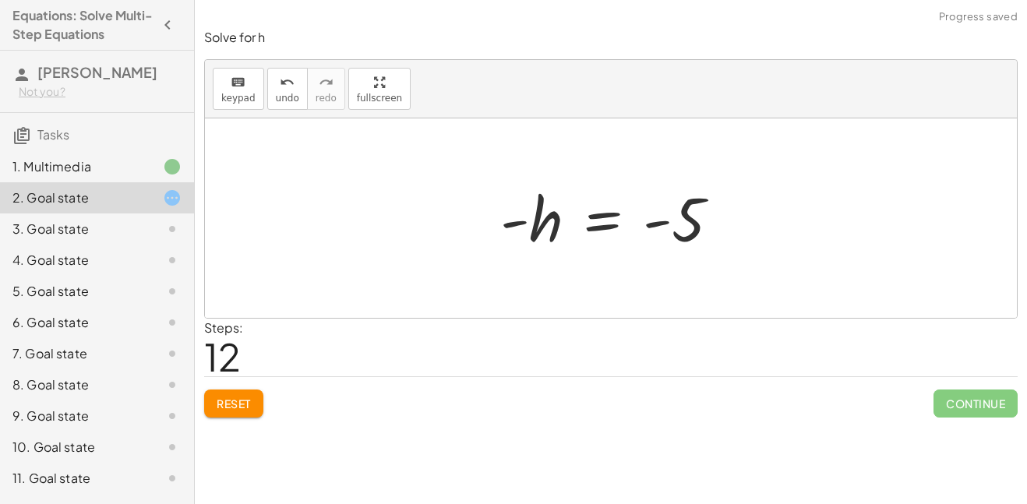
click at [515, 224] on div at bounding box center [616, 218] width 248 height 77
click at [598, 227] on div at bounding box center [616, 218] width 248 height 77
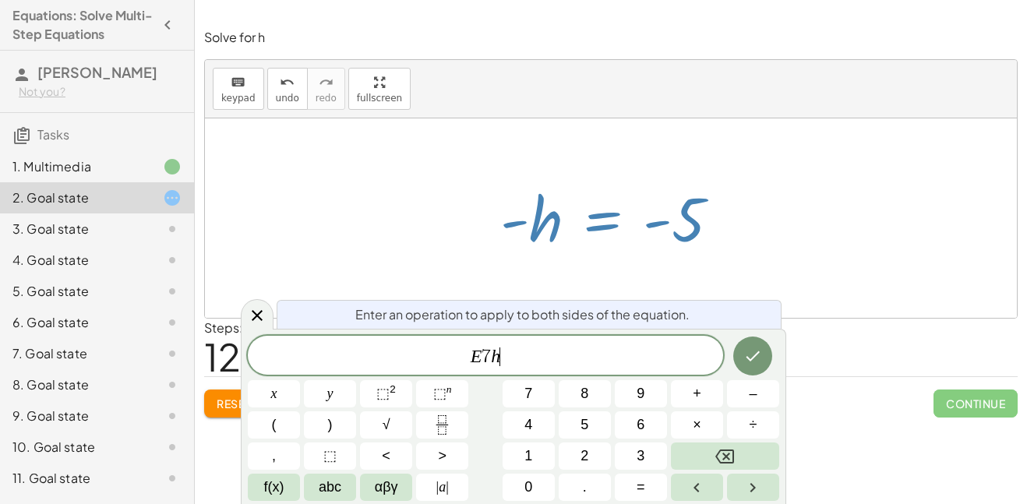
scroll to position [9, 0]
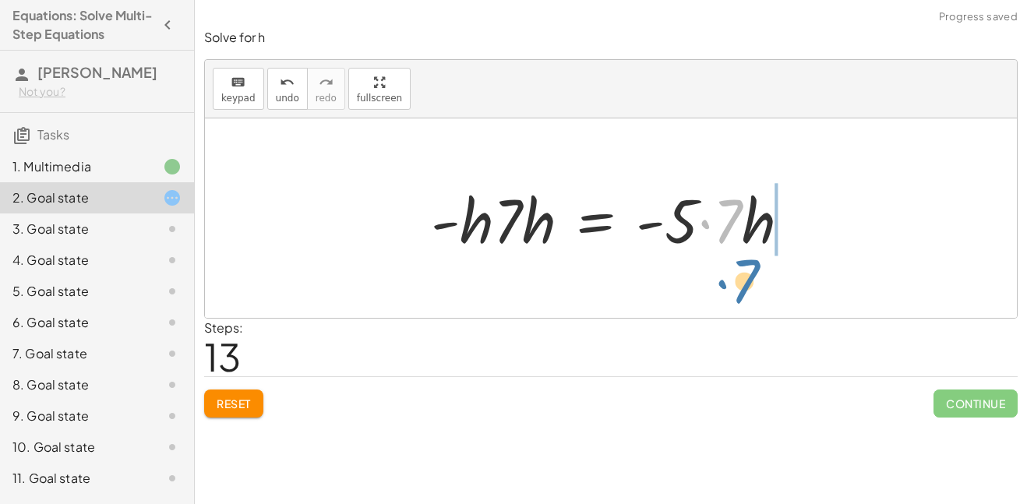
drag, startPoint x: 721, startPoint y: 228, endPoint x: 739, endPoint y: 281, distance: 56.2
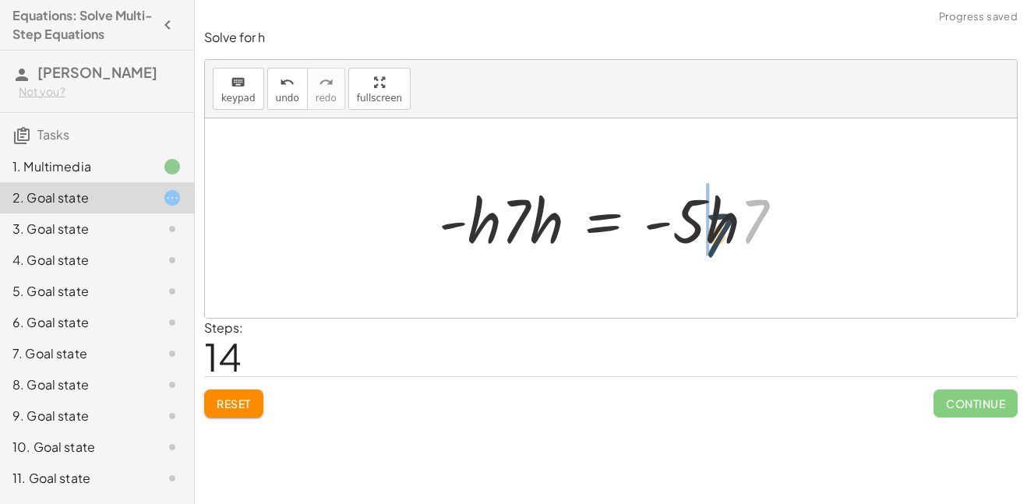
drag, startPoint x: 746, startPoint y: 218, endPoint x: 707, endPoint y: 228, distance: 39.5
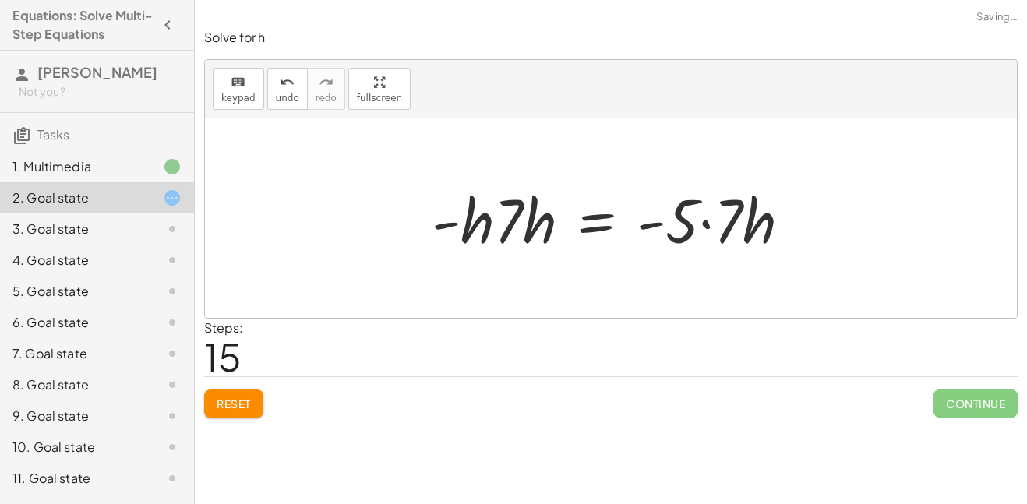
click at [758, 223] on div at bounding box center [617, 218] width 387 height 80
click at [257, 393] on button "Reset" at bounding box center [233, 404] width 59 height 28
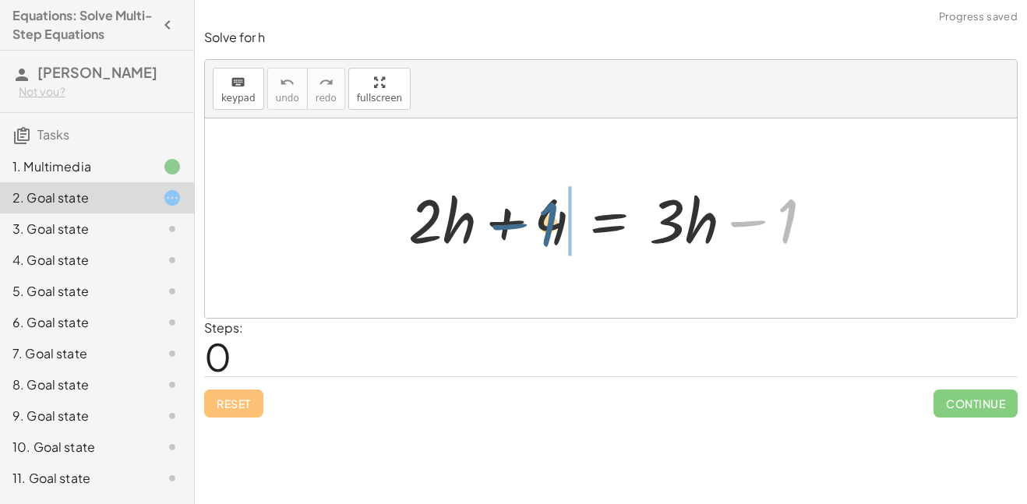
drag, startPoint x: 789, startPoint y: 227, endPoint x: 546, endPoint y: 229, distance: 242.3
click at [546, 229] on div at bounding box center [616, 218] width 432 height 80
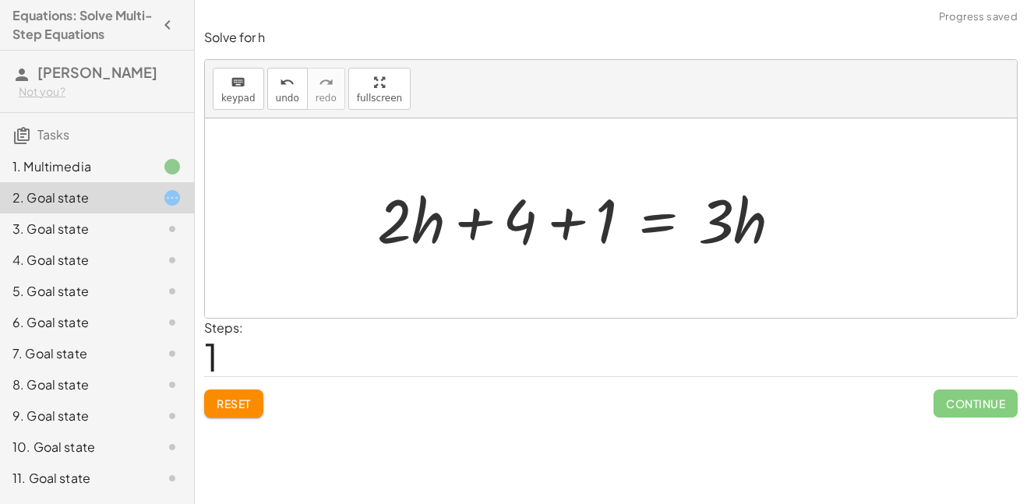
click at [535, 225] on div at bounding box center [585, 218] width 432 height 80
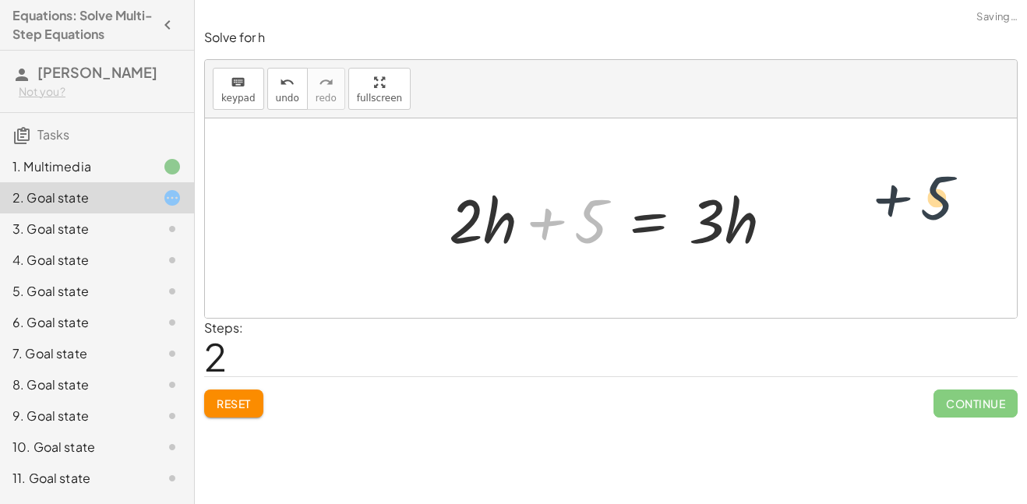
drag, startPoint x: 591, startPoint y: 223, endPoint x: 942, endPoint y: 200, distance: 351.4
drag, startPoint x: 606, startPoint y: 221, endPoint x: 803, endPoint y: 228, distance: 197.2
click at [803, 228] on div "+ · 2 · h + 4 = + · 3 · h − 1 + · 2 · h + 4 + 1 = · 3 · h + 5 + · 2 · h + = · 3…" at bounding box center [611, 217] width 812 height 199
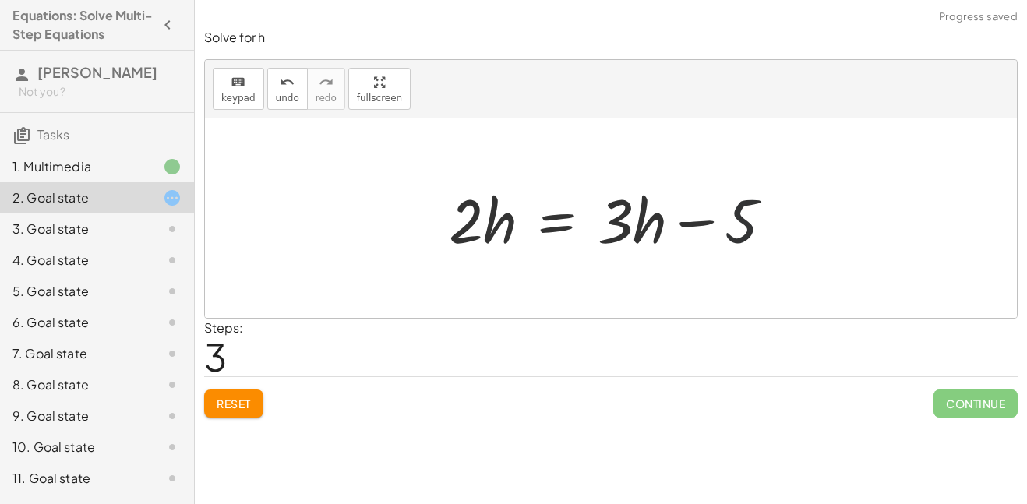
click at [732, 215] on div at bounding box center [617, 218] width 352 height 80
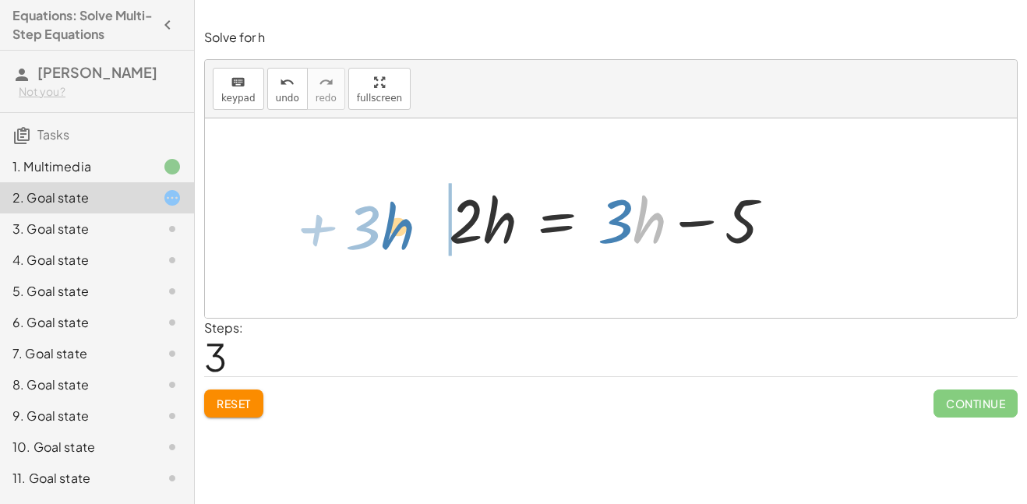
drag, startPoint x: 657, startPoint y: 221, endPoint x: 407, endPoint y: 228, distance: 250.2
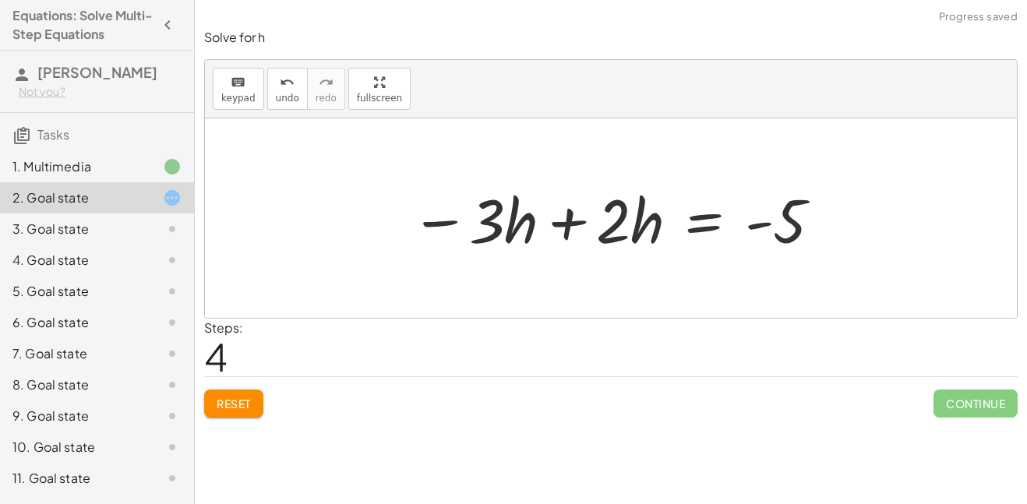
click at [569, 228] on div at bounding box center [617, 218] width 429 height 80
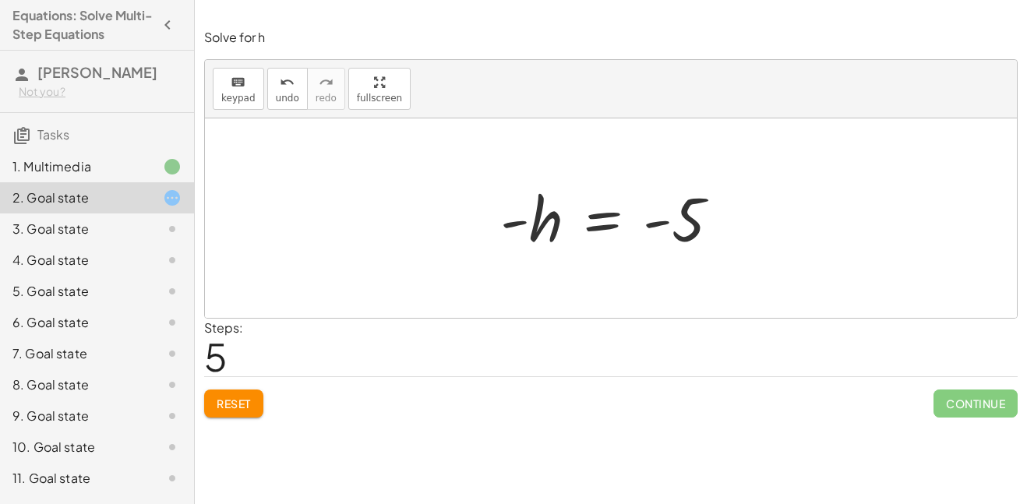
click at [594, 227] on div at bounding box center [616, 218] width 248 height 77
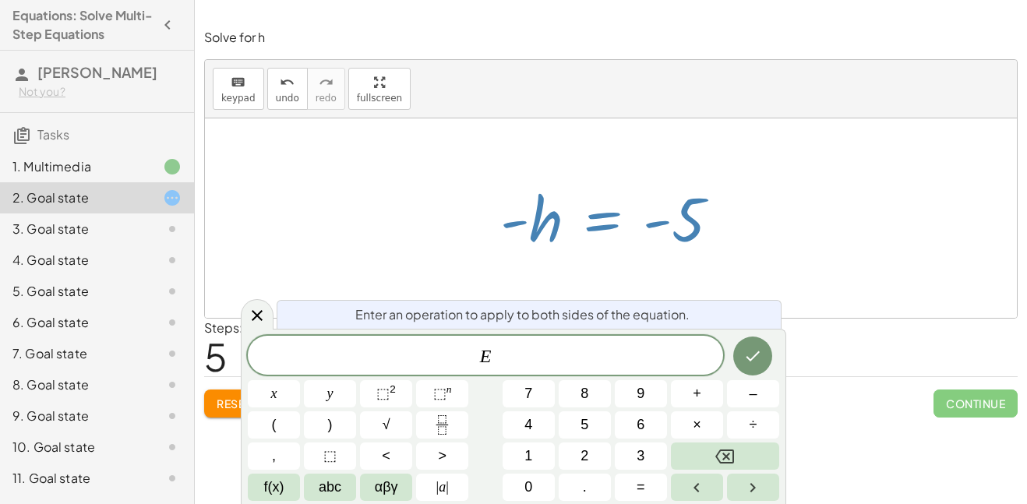
click at [582, 351] on span "E ​" at bounding box center [485, 357] width 475 height 22
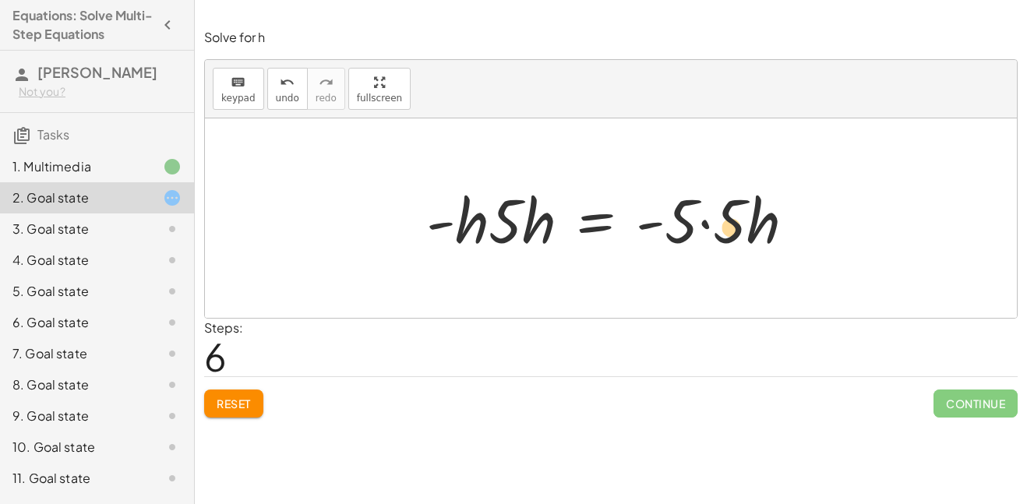
drag, startPoint x: 735, startPoint y: 223, endPoint x: 727, endPoint y: 230, distance: 10.5
click at [727, 230] on div at bounding box center [616, 218] width 397 height 80
drag, startPoint x: 741, startPoint y: 229, endPoint x: 759, endPoint y: 241, distance: 21.4
click at [759, 241] on div at bounding box center [616, 218] width 397 height 80
drag, startPoint x: 479, startPoint y: 231, endPoint x: 536, endPoint y: 243, distance: 58.2
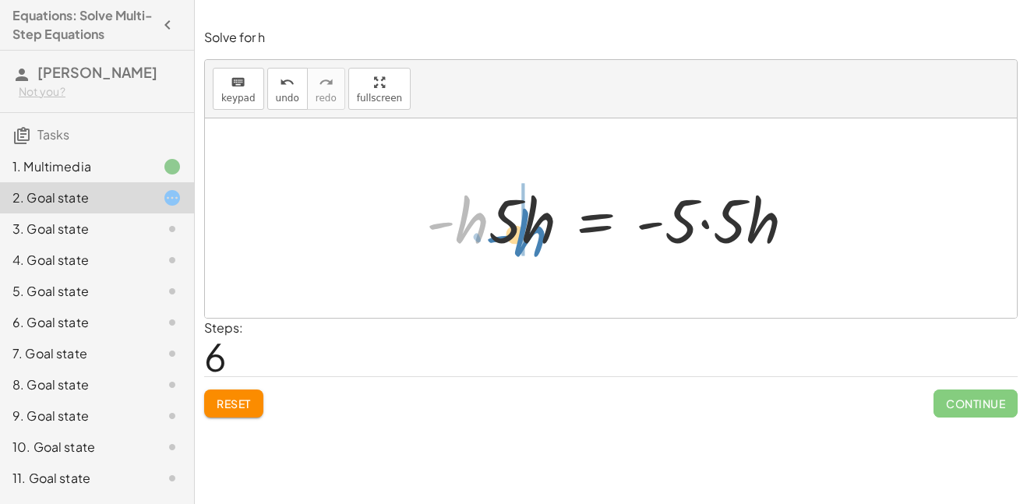
click at [536, 243] on div at bounding box center [616, 218] width 397 height 80
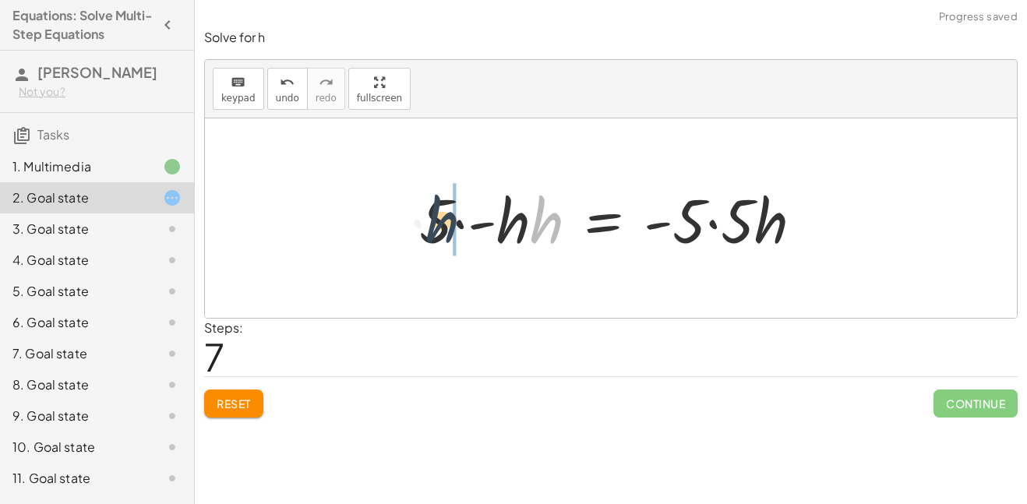
drag, startPoint x: 533, startPoint y: 228, endPoint x: 424, endPoint y: 228, distance: 109.1
click at [424, 228] on div at bounding box center [616, 218] width 411 height 80
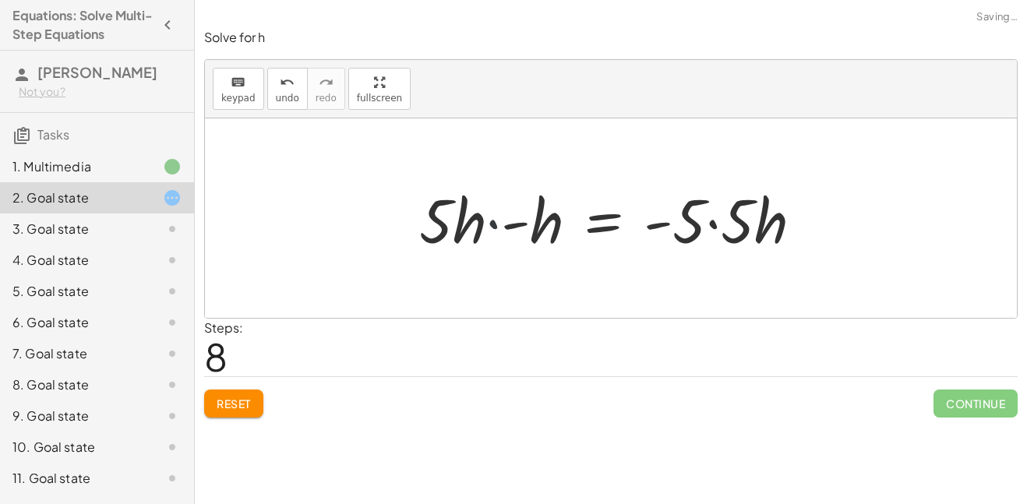
drag, startPoint x: 499, startPoint y: 224, endPoint x: 515, endPoint y: 238, distance: 21.6
click at [515, 238] on div at bounding box center [616, 218] width 411 height 80
click at [490, 223] on div at bounding box center [616, 218] width 411 height 80
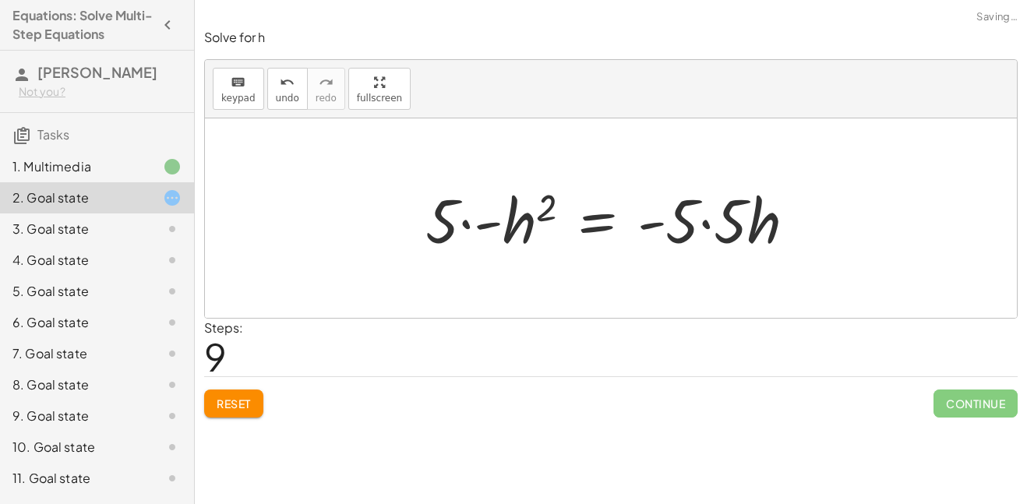
click at [492, 224] on div at bounding box center [617, 218] width 398 height 80
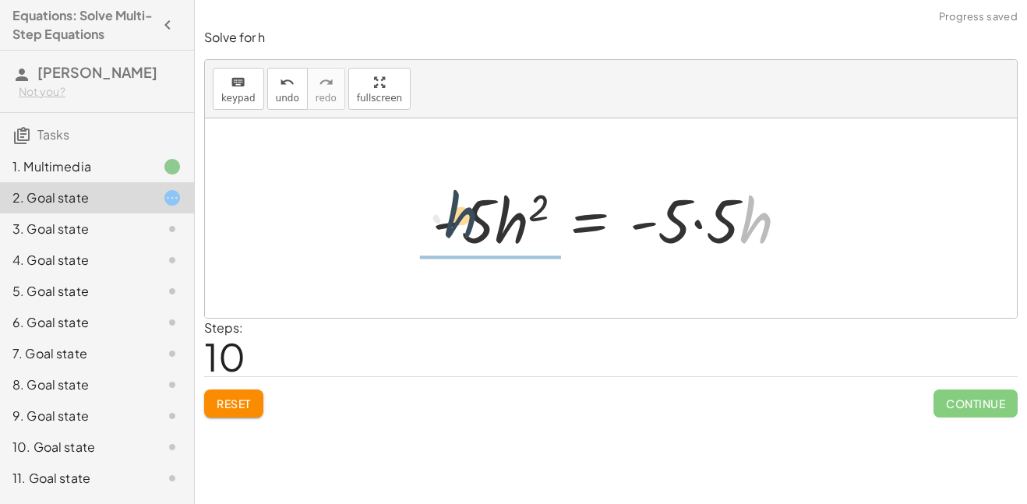
drag, startPoint x: 746, startPoint y: 224, endPoint x: 457, endPoint y: 217, distance: 289.9
click at [457, 217] on div at bounding box center [616, 218] width 383 height 80
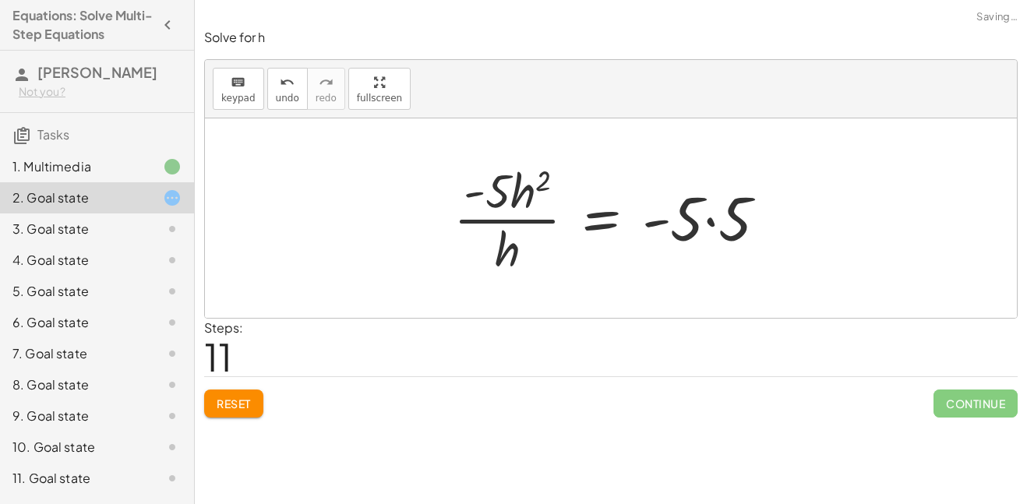
click at [541, 228] on div at bounding box center [616, 218] width 341 height 120
drag, startPoint x: 692, startPoint y: 222, endPoint x: 601, endPoint y: 265, distance: 100.7
click at [601, 265] on div at bounding box center [616, 218] width 341 height 120
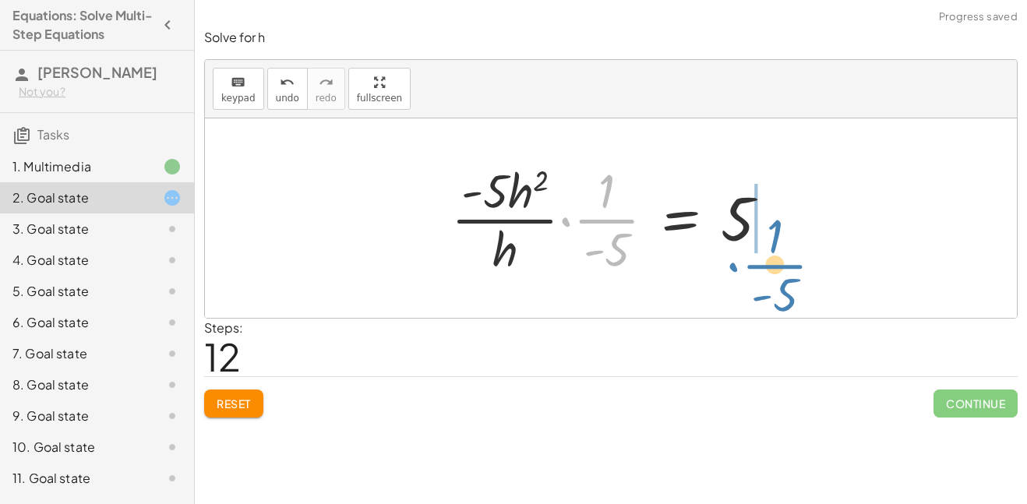
drag, startPoint x: 595, startPoint y: 224, endPoint x: 754, endPoint y: 267, distance: 165.6
click at [754, 267] on div at bounding box center [616, 218] width 346 height 120
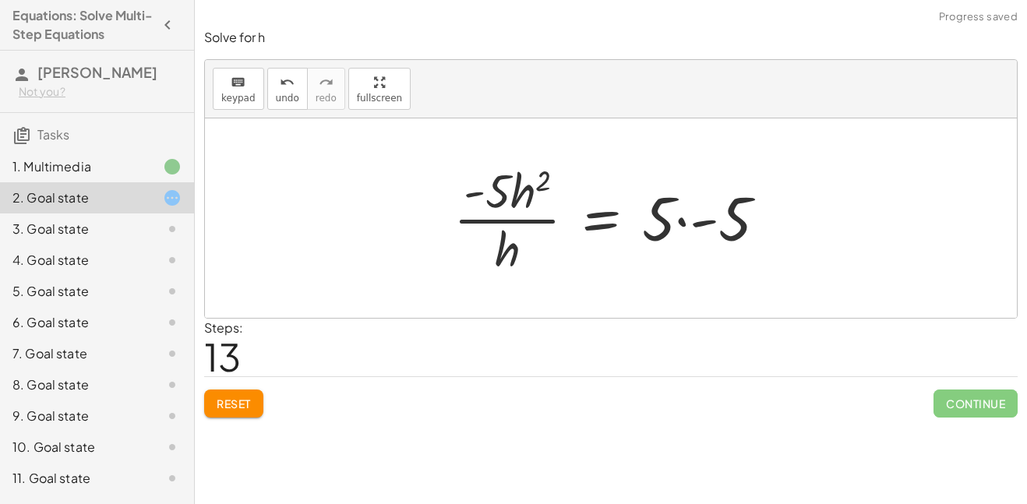
click at [707, 221] on div at bounding box center [616, 218] width 341 height 120
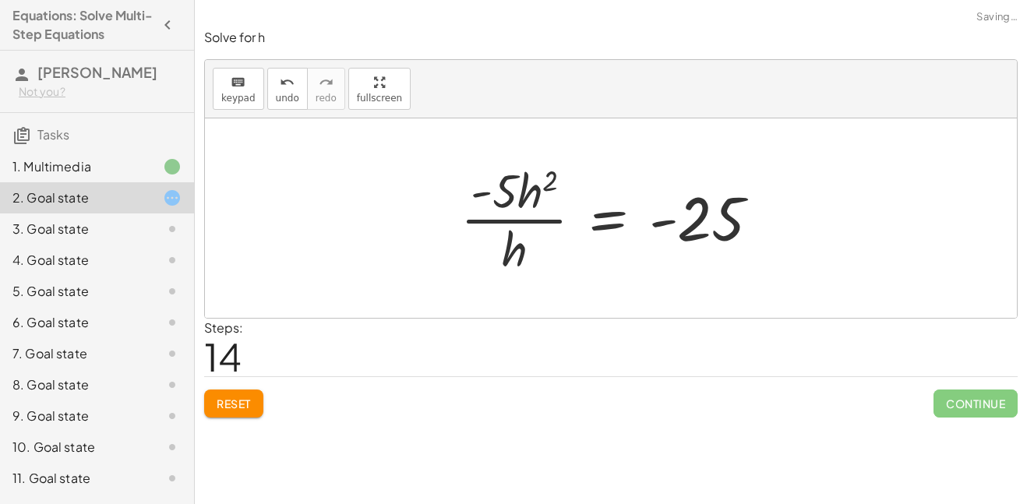
click at [527, 220] on div at bounding box center [616, 218] width 327 height 120
click at [537, 224] on div at bounding box center [616, 218] width 327 height 120
click at [662, 222] on div at bounding box center [616, 218] width 327 height 120
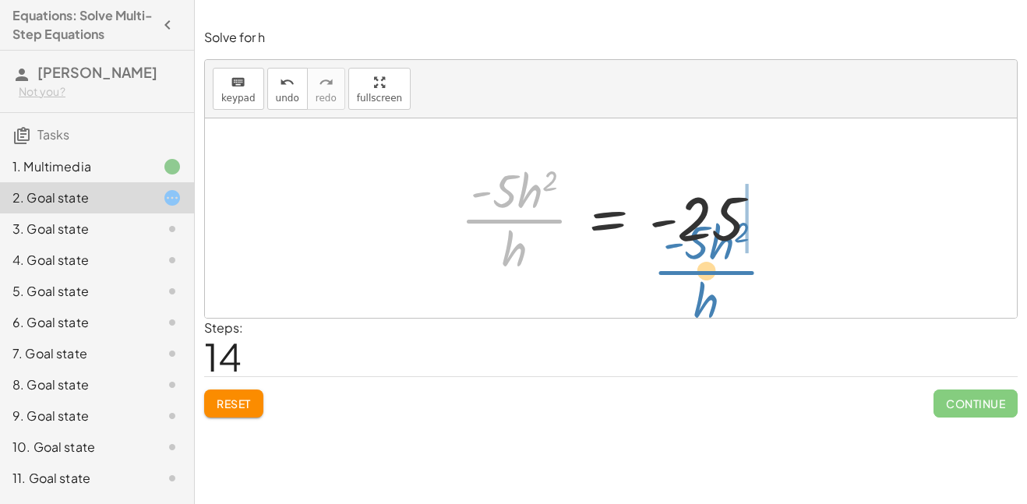
drag, startPoint x: 544, startPoint y: 221, endPoint x: 733, endPoint y: 278, distance: 197.9
click at [733, 278] on div "+ · 2 · h + 4 = + · 3 · h − 1 + · 2 · h + 4 + 1 = · 3 · h + · 2 · h + 5 = · 3 ·…" at bounding box center [610, 218] width 347 height 128
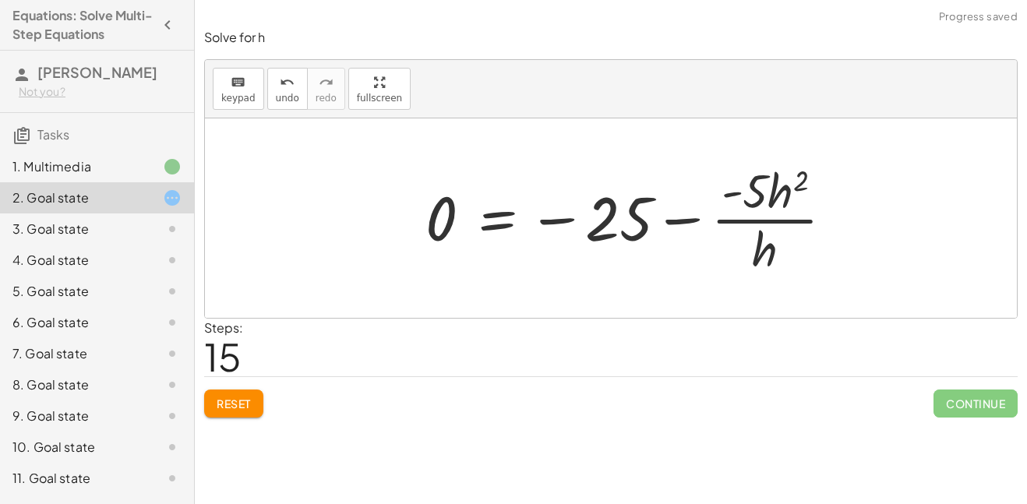
click at [678, 222] on div at bounding box center [636, 218] width 436 height 120
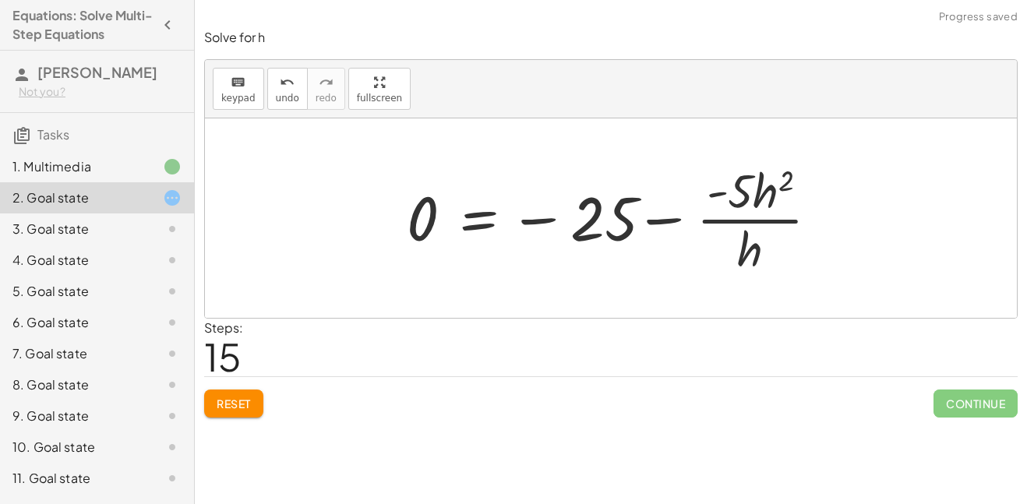
click at [669, 222] on div at bounding box center [617, 218] width 436 height 120
click at [536, 224] on div at bounding box center [617, 218] width 436 height 120
click at [718, 192] on div at bounding box center [617, 218] width 436 height 120
click at [753, 217] on div at bounding box center [617, 218] width 436 height 120
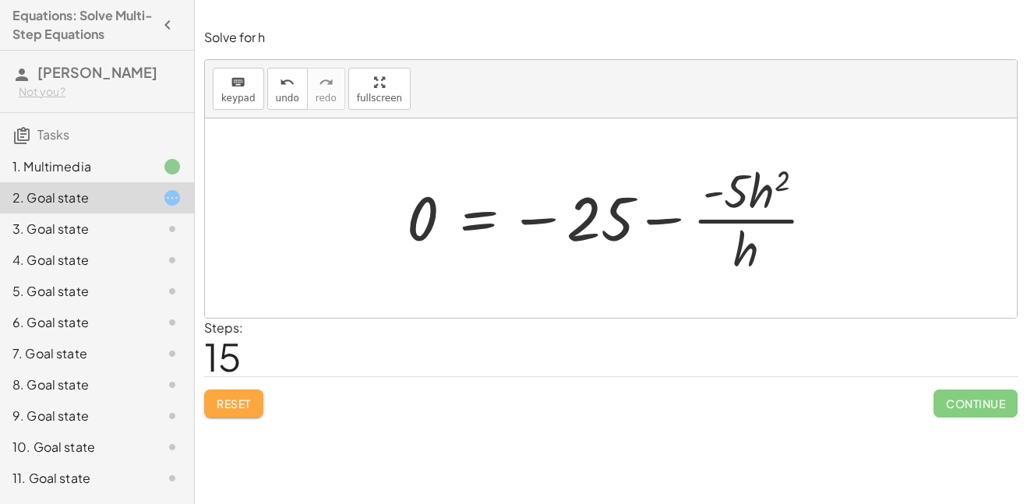
click at [263, 411] on button "Reset" at bounding box center [233, 404] width 59 height 28
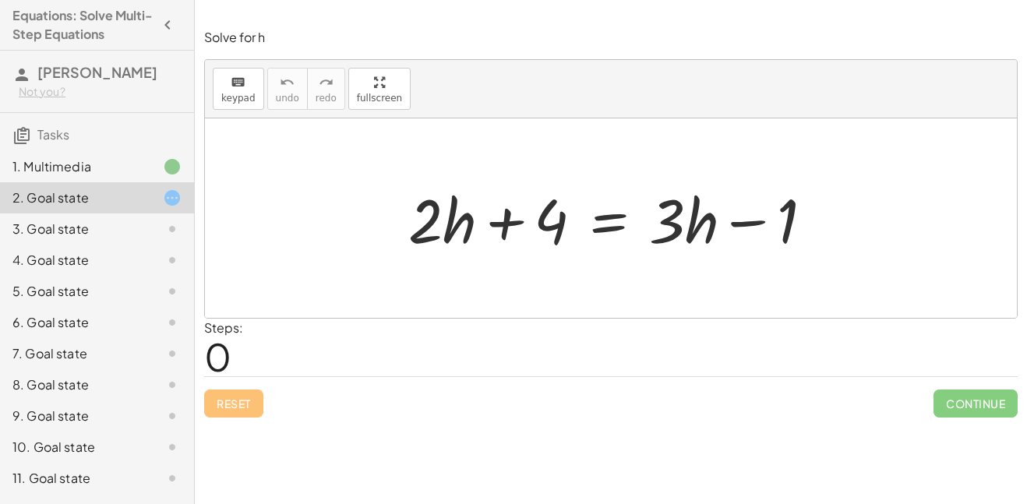
click at [87, 233] on div "3. Goal state" at bounding box center [74, 229] width 125 height 19
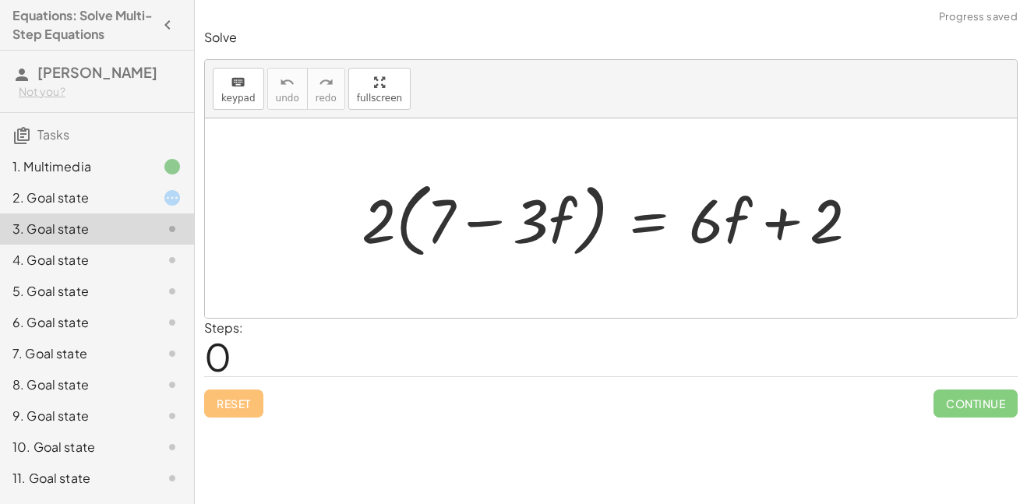
click at [165, 230] on icon at bounding box center [172, 229] width 19 height 19
click at [159, 230] on div at bounding box center [160, 229] width 44 height 19
click at [126, 217] on div "3. Goal state" at bounding box center [97, 228] width 194 height 31
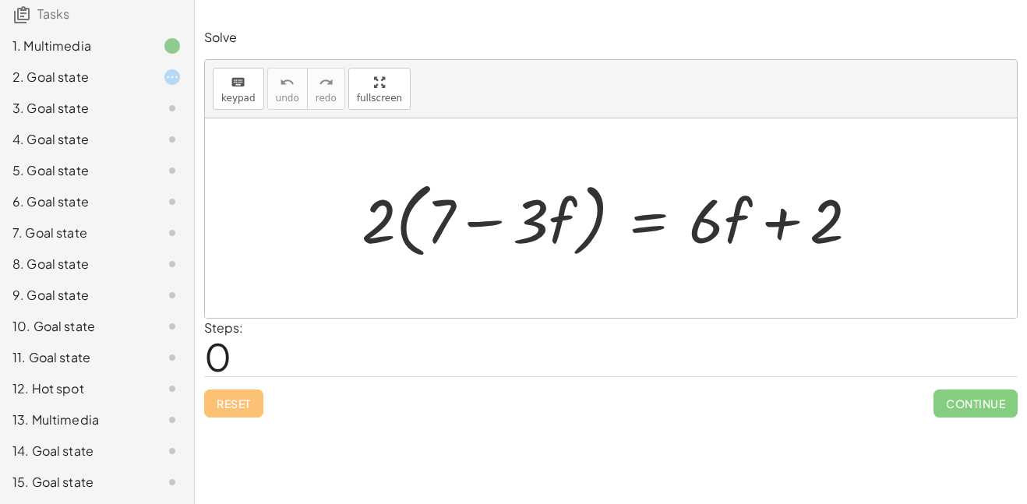
scroll to position [0, 0]
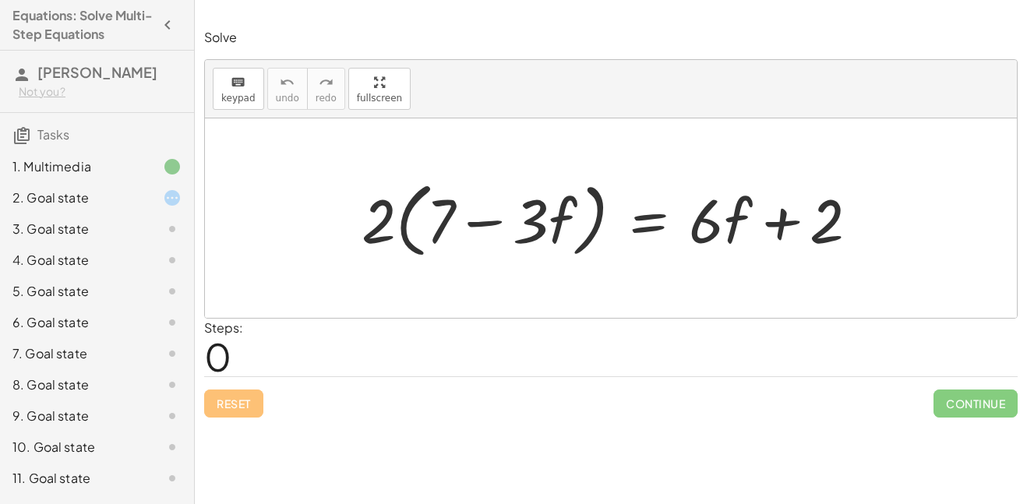
click at [134, 205] on div "2. Goal state" at bounding box center [74, 198] width 125 height 19
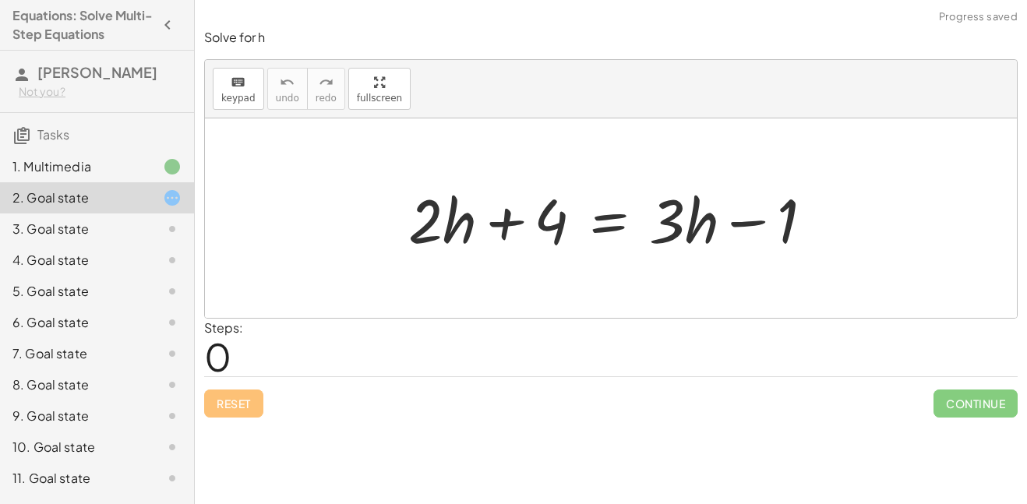
click at [129, 224] on div "3. Goal state" at bounding box center [74, 229] width 125 height 19
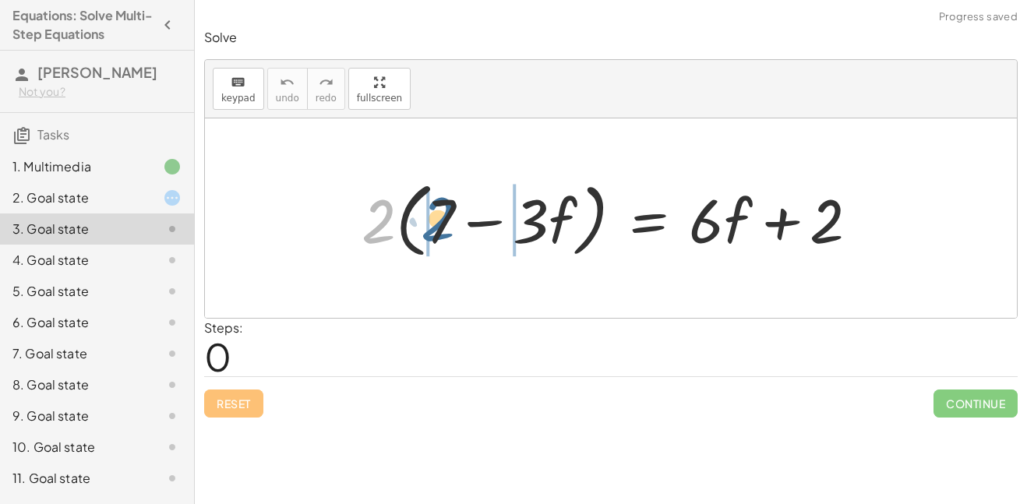
drag, startPoint x: 384, startPoint y: 221, endPoint x: 443, endPoint y: 219, distance: 58.5
click at [443, 219] on div at bounding box center [616, 219] width 525 height 90
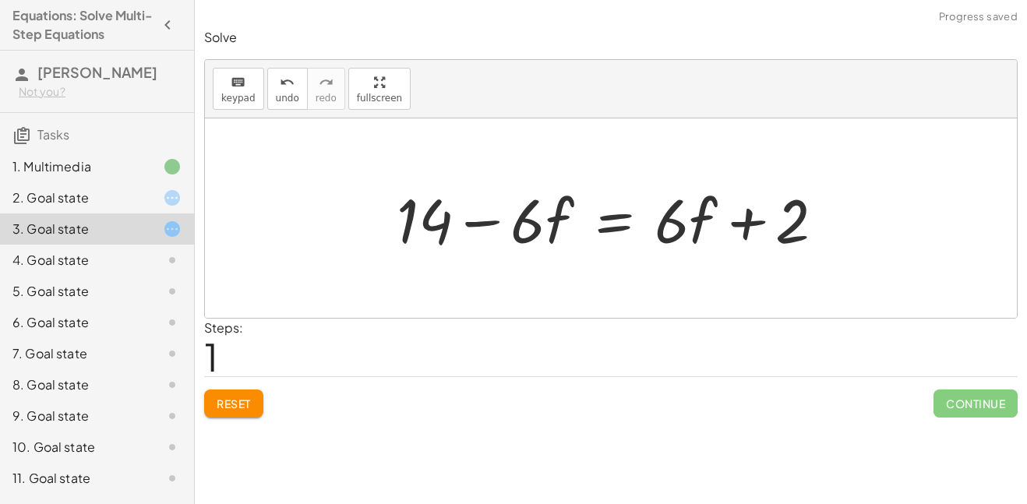
click at [482, 224] on div at bounding box center [617, 218] width 456 height 80
click at [752, 224] on div at bounding box center [617, 218] width 456 height 80
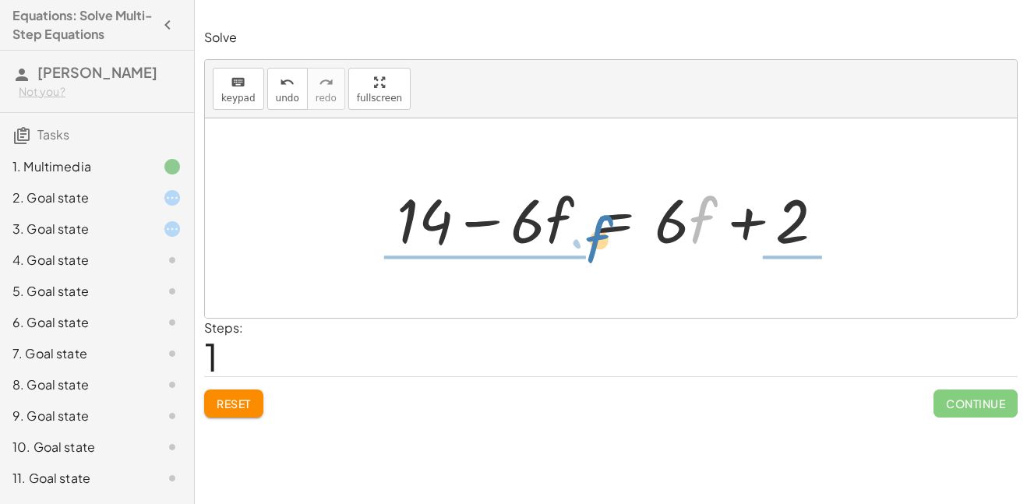
drag, startPoint x: 691, startPoint y: 218, endPoint x: 535, endPoint y: 240, distance: 158.1
click at [535, 240] on div at bounding box center [617, 218] width 456 height 80
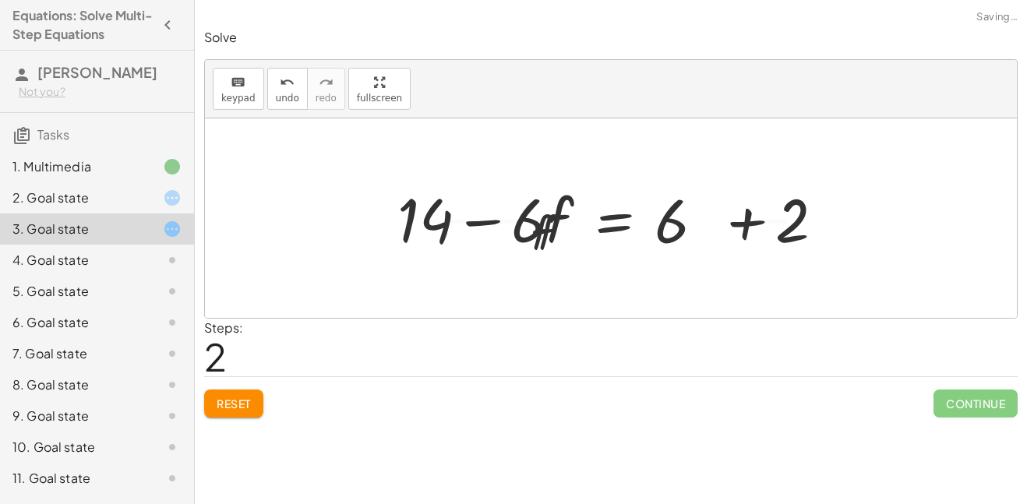
click at [535, 240] on div at bounding box center [620, 218] width 415 height 120
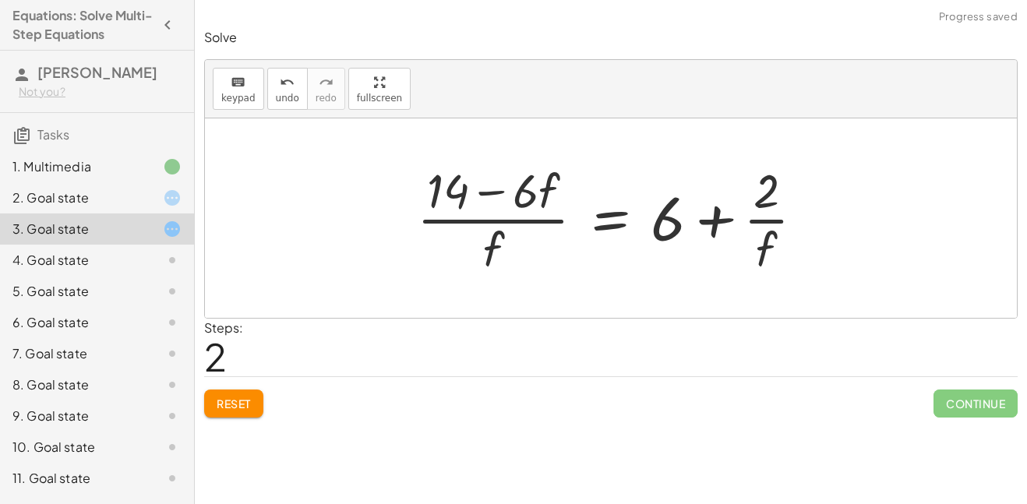
click at [256, 394] on button "Reset" at bounding box center [233, 404] width 59 height 28
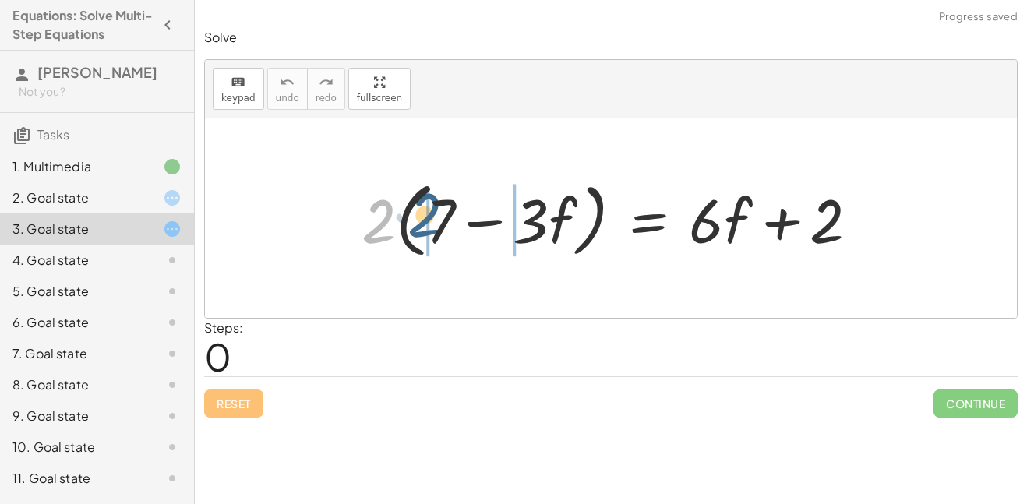
drag, startPoint x: 383, startPoint y: 226, endPoint x: 433, endPoint y: 220, distance: 51.0
click at [433, 220] on div at bounding box center [616, 219] width 525 height 90
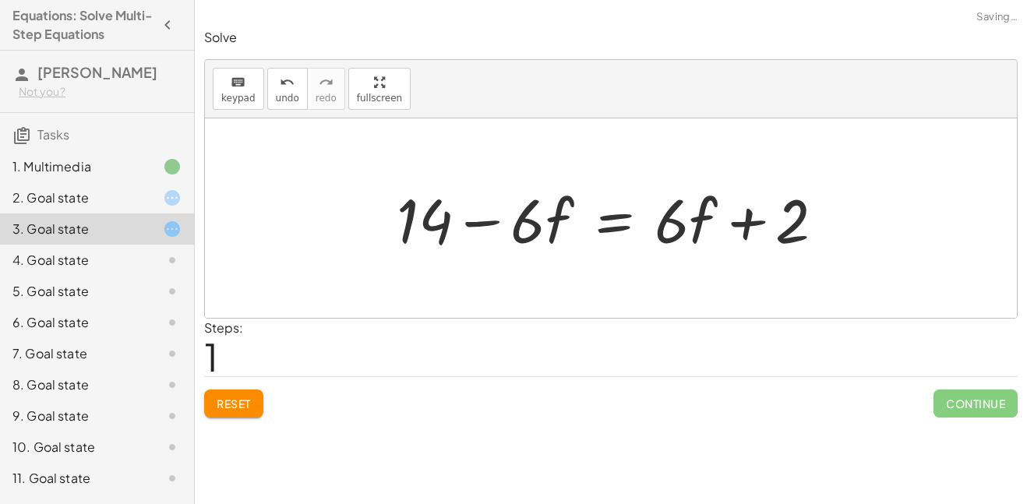
click at [508, 222] on div at bounding box center [617, 218] width 456 height 80
drag, startPoint x: 794, startPoint y: 222, endPoint x: 481, endPoint y: 220, distance: 313.2
click at [481, 220] on div at bounding box center [617, 218] width 456 height 80
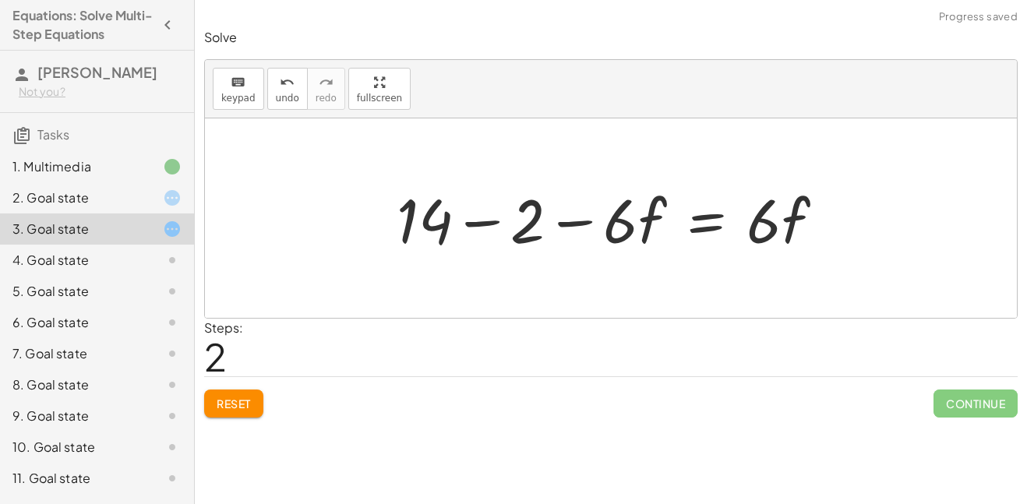
click at [479, 223] on div at bounding box center [617, 218] width 456 height 80
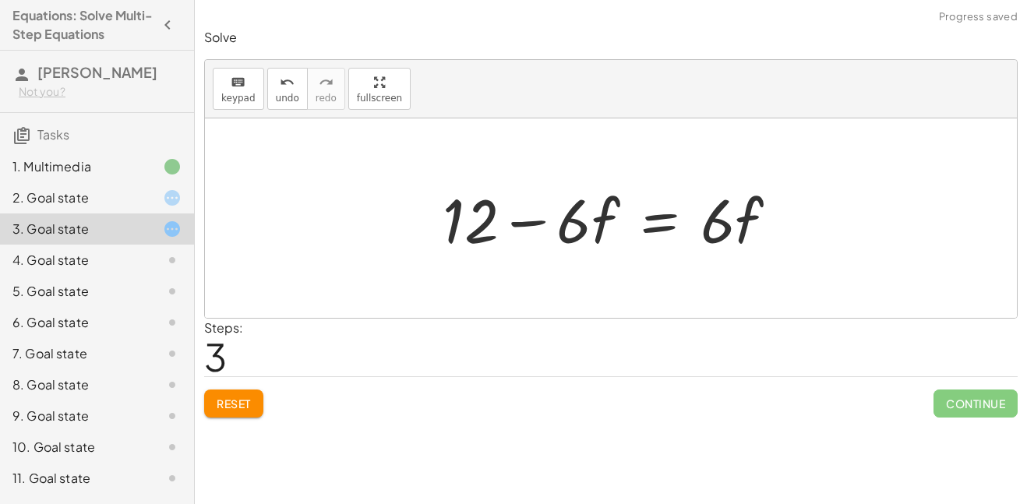
click at [519, 219] on div at bounding box center [616, 218] width 363 height 80
drag, startPoint x: 478, startPoint y: 217, endPoint x: 816, endPoint y: 224, distance: 338.2
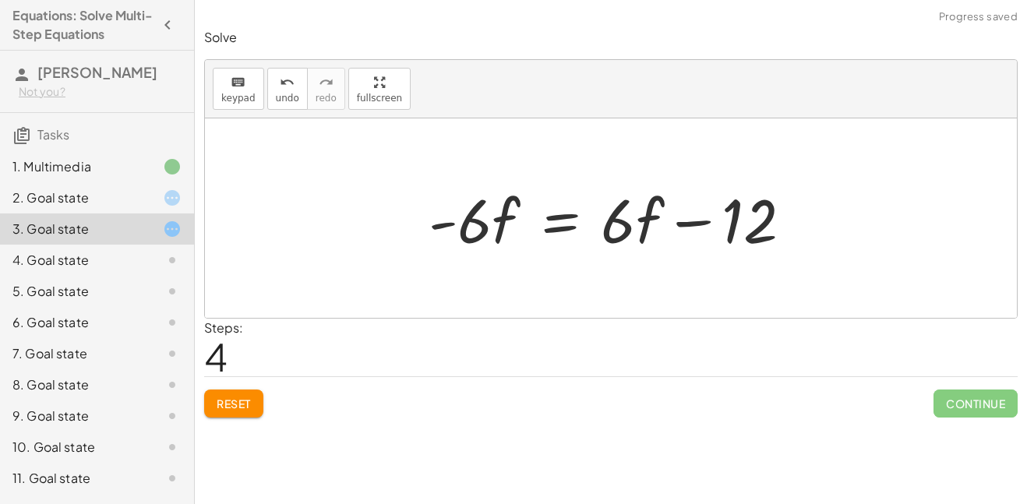
click at [683, 224] on div at bounding box center [617, 218] width 392 height 80
click at [444, 219] on div at bounding box center [617, 218] width 392 height 80
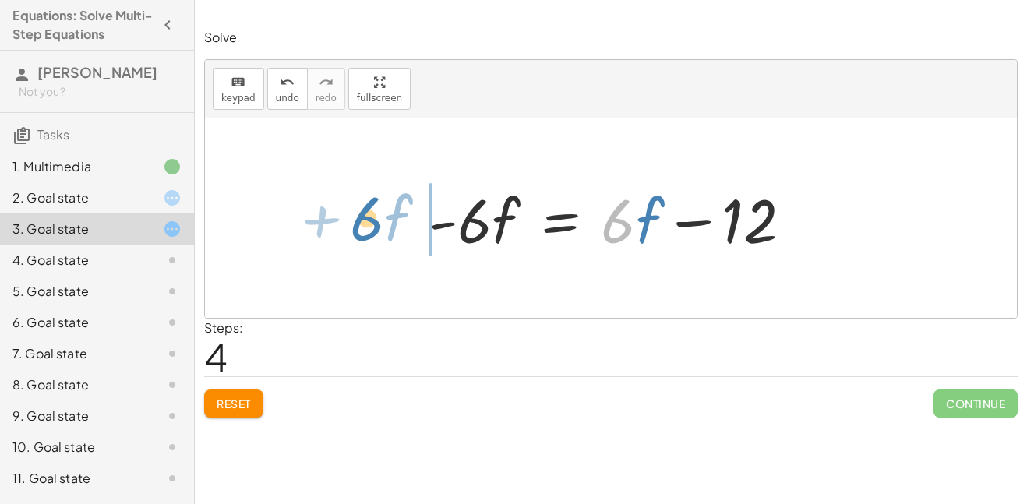
drag, startPoint x: 610, startPoint y: 217, endPoint x: 358, endPoint y: 215, distance: 251.7
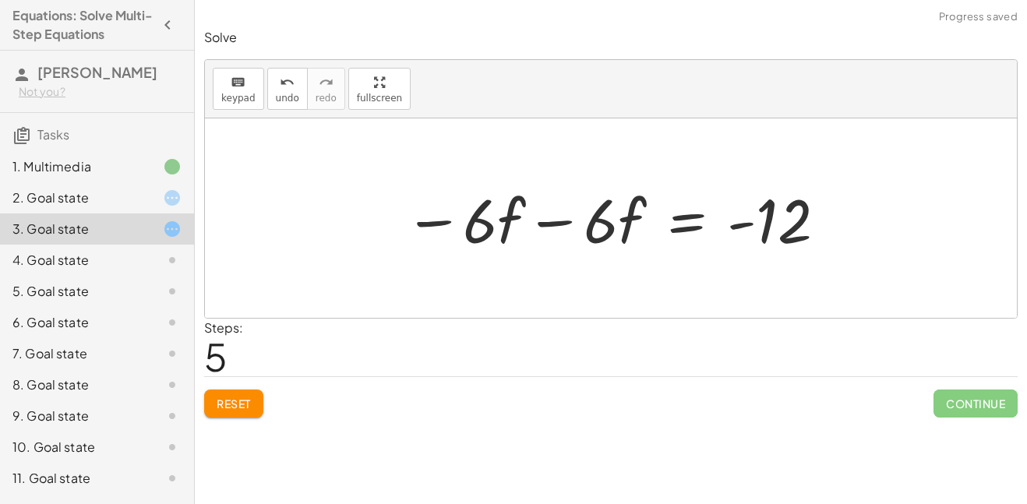
click at [746, 224] on div at bounding box center [616, 218] width 439 height 80
click at [550, 223] on div at bounding box center [616, 218] width 439 height 80
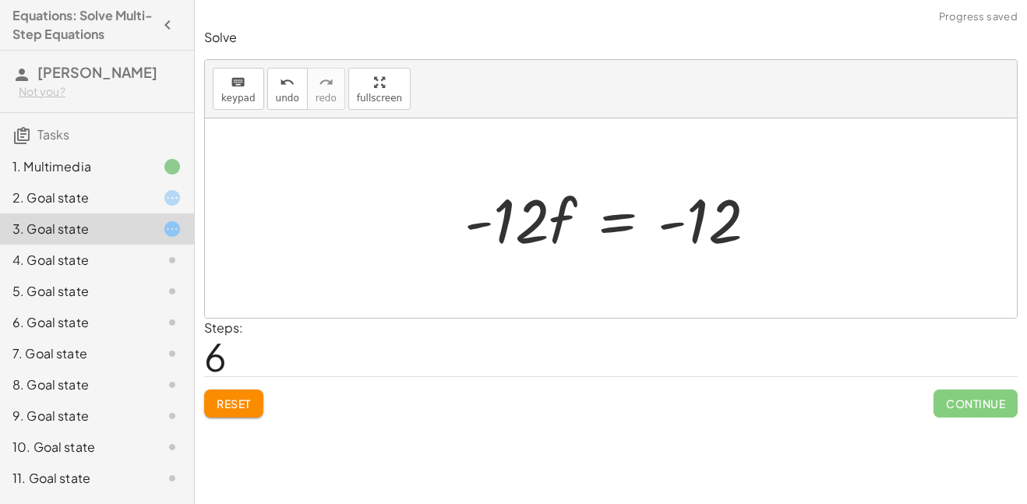
click at [625, 217] on div at bounding box center [617, 218] width 320 height 80
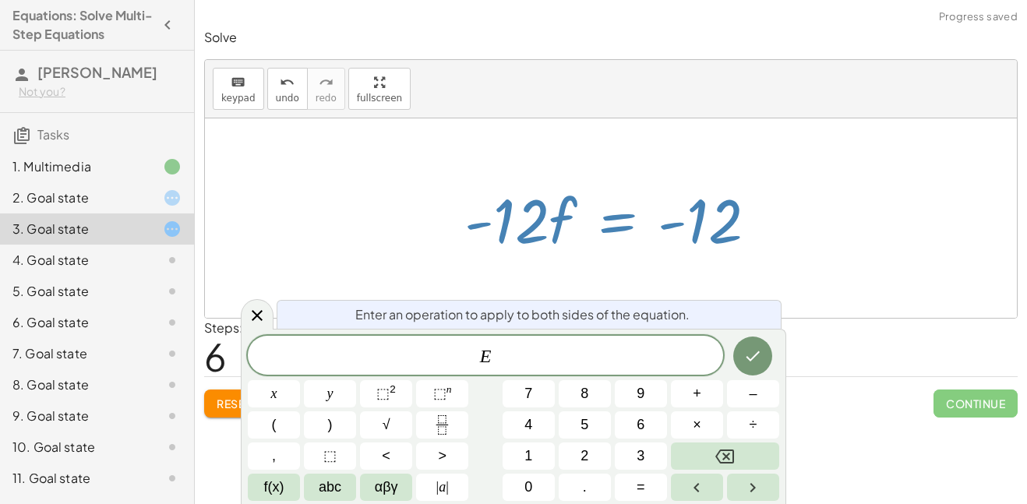
click at [651, 161] on div at bounding box center [611, 217] width 812 height 199
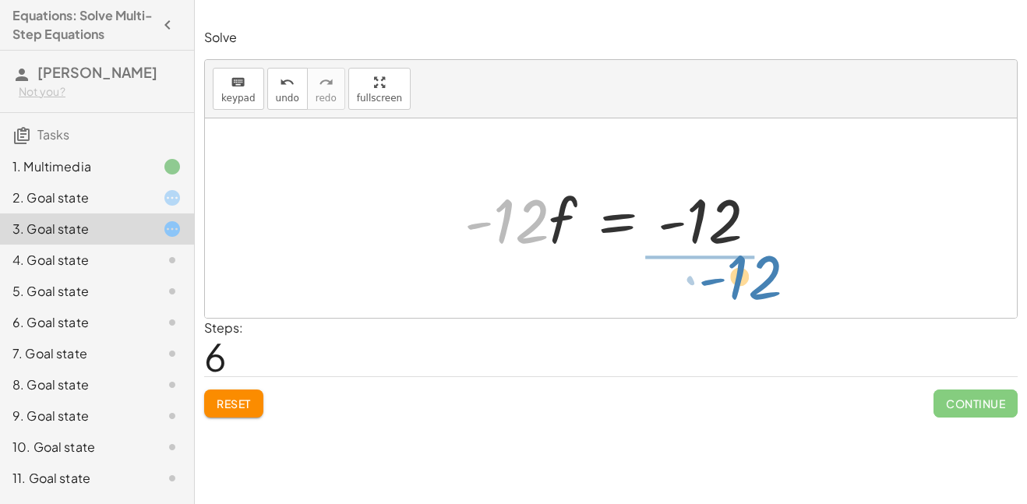
drag, startPoint x: 531, startPoint y: 228, endPoint x: 765, endPoint y: 285, distance: 240.6
click at [765, 285] on div "· 2 · ( + 7 − · 3 · f ) = + · 6 · f + 2 + · 2 · 7 − · 2 · 3 · f = + · 6 · f + 2…" at bounding box center [611, 217] width 812 height 199
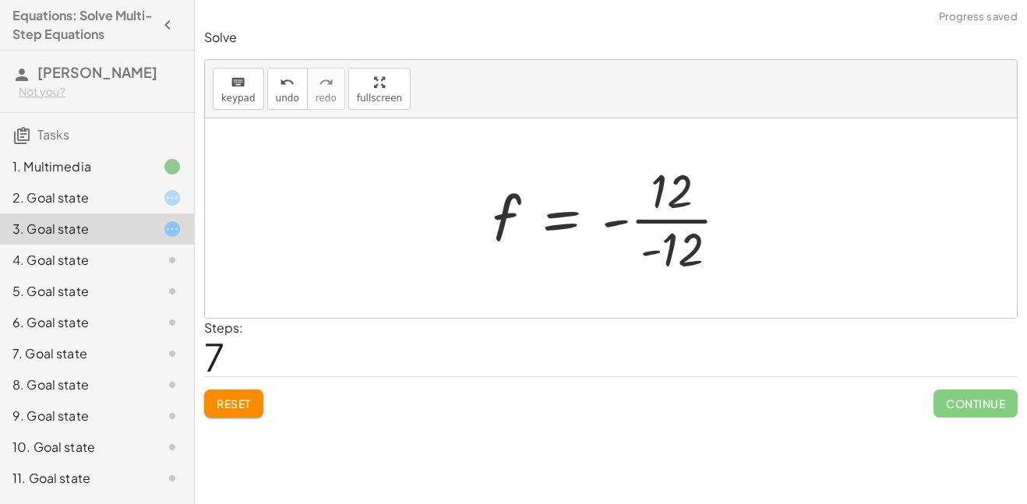
click at [665, 223] on div at bounding box center [617, 218] width 264 height 120
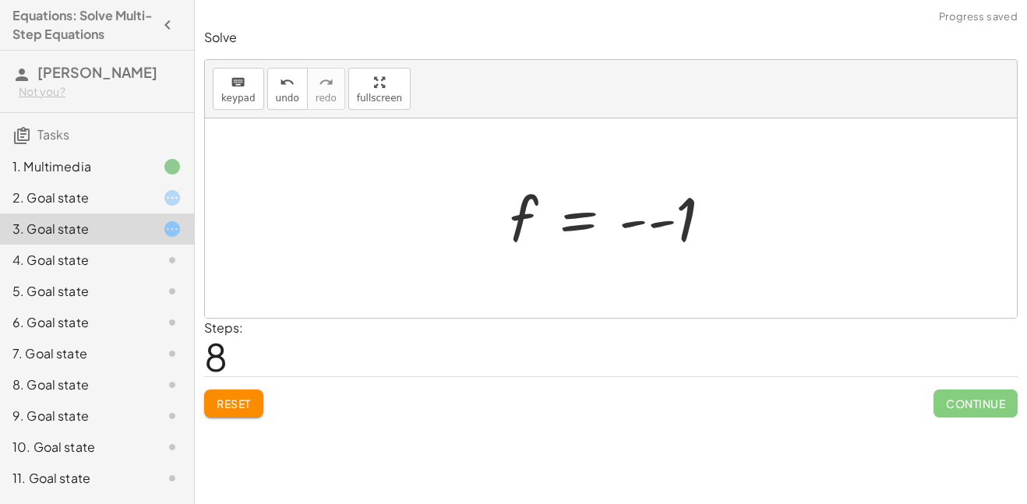
click at [632, 224] on div at bounding box center [617, 218] width 231 height 77
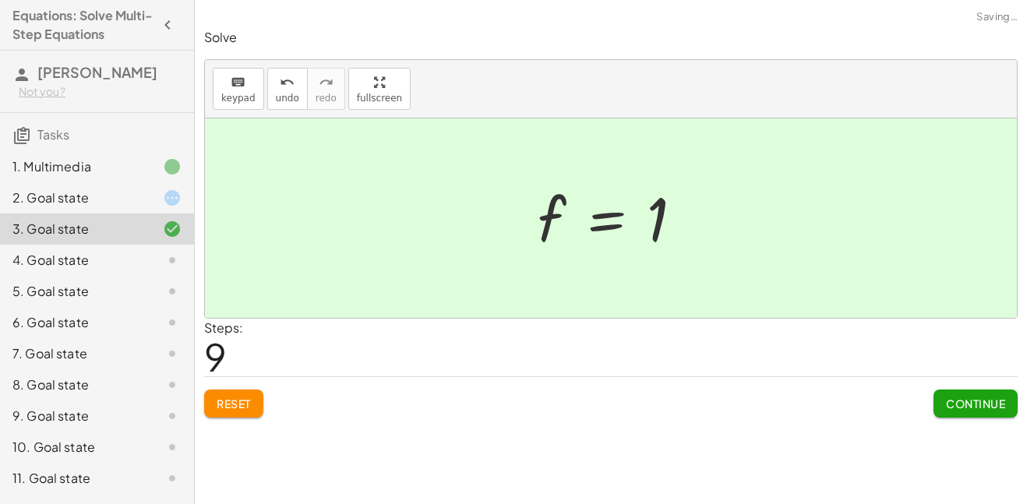
click at [979, 399] on span "Continue" at bounding box center [975, 404] width 59 height 14
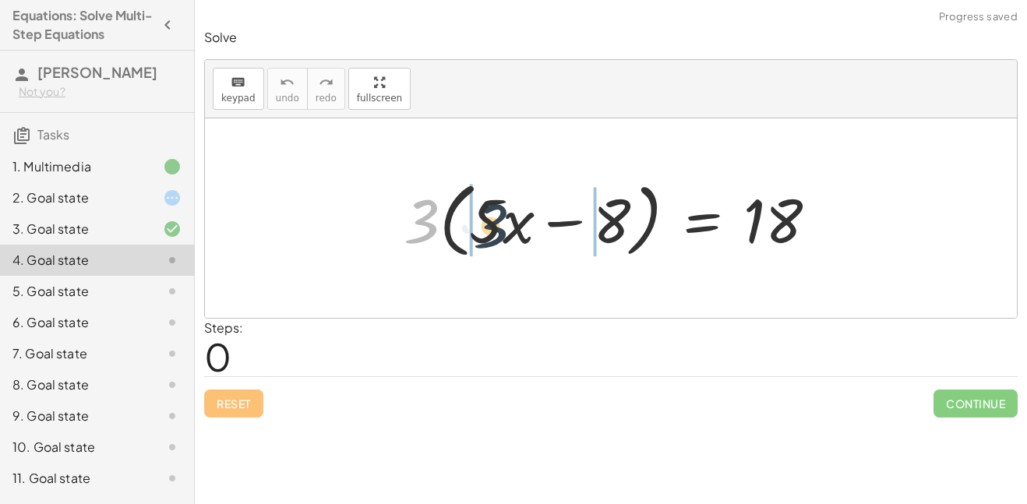
drag, startPoint x: 422, startPoint y: 220, endPoint x: 492, endPoint y: 224, distance: 70.3
click at [492, 224] on div at bounding box center [616, 219] width 441 height 90
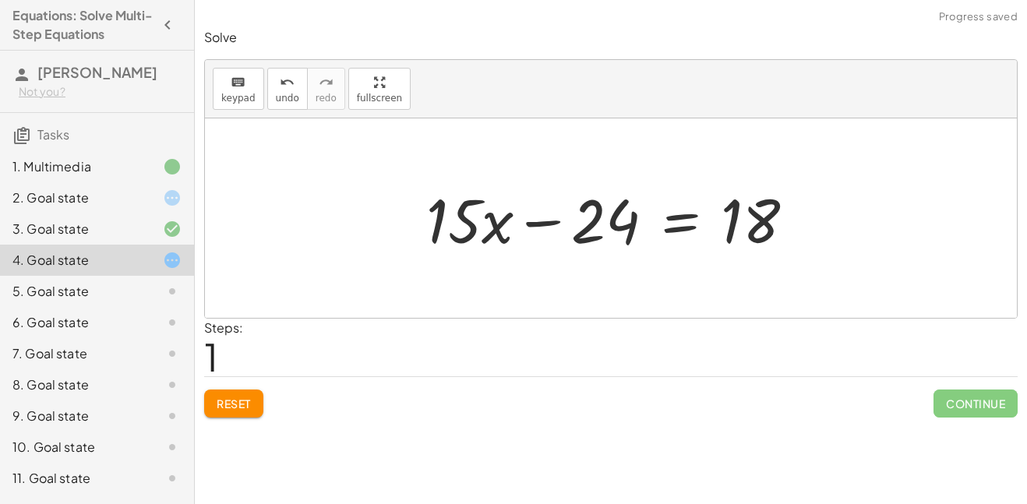
click at [539, 223] on div at bounding box center [616, 218] width 397 height 80
click at [668, 226] on div at bounding box center [616, 218] width 397 height 80
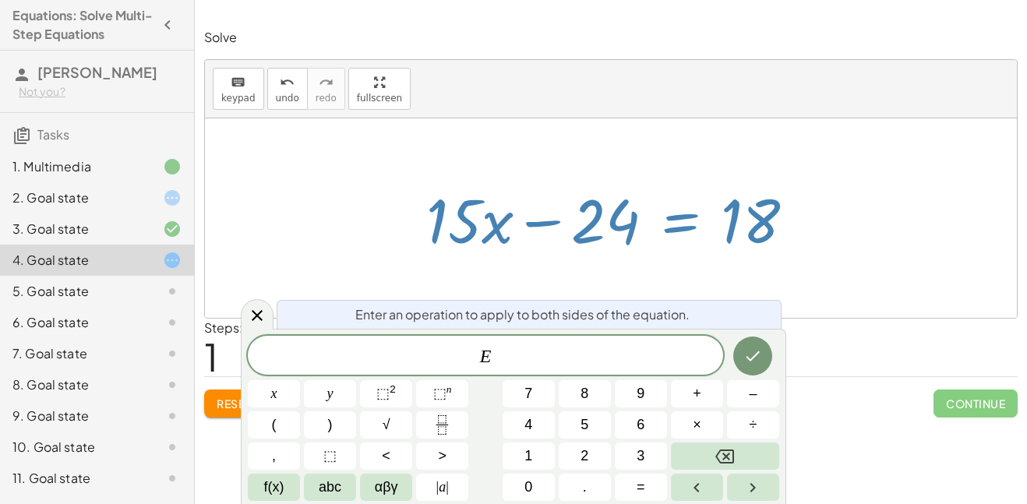
click at [815, 207] on div "· 3 · ( + · 5 · x − 8 ) = 18 + · 3 · 5 · x − · 3 · 8 = 18 + · x − = 18 · 15 24" at bounding box center [611, 219] width 416 height 88
click at [774, 334] on div "Enter an operation to apply to both sides of the equation. E x y ⬚ 2 ⬚ n 7 8 9 …" at bounding box center [513, 416] width 545 height 175
click at [259, 324] on icon at bounding box center [257, 315] width 19 height 19
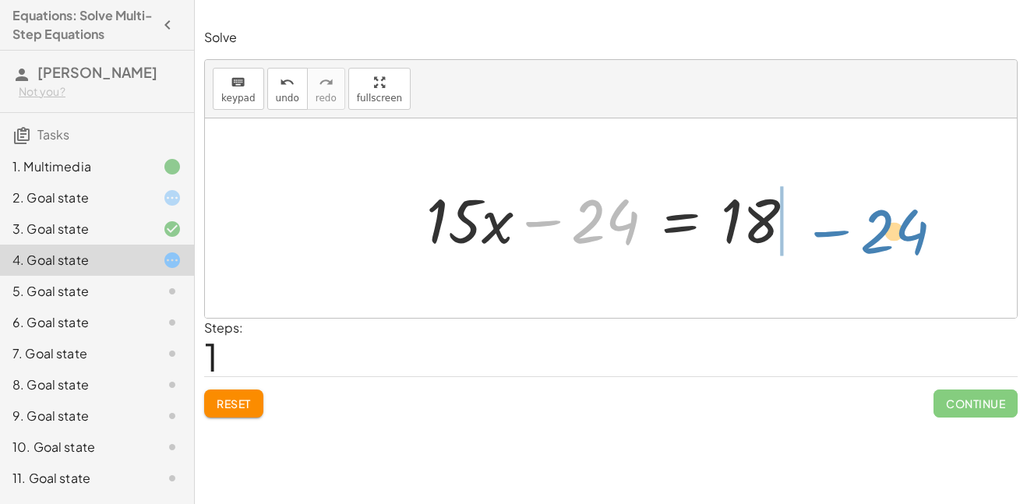
drag, startPoint x: 585, startPoint y: 231, endPoint x: 873, endPoint y: 241, distance: 288.5
click at [873, 241] on div "· 3 · ( + · 5 · x − 8 ) = 18 + · 3 · 5 · x − · 3 · 8 = 18 − 24 + · x − = 18 · 1…" at bounding box center [611, 217] width 812 height 199
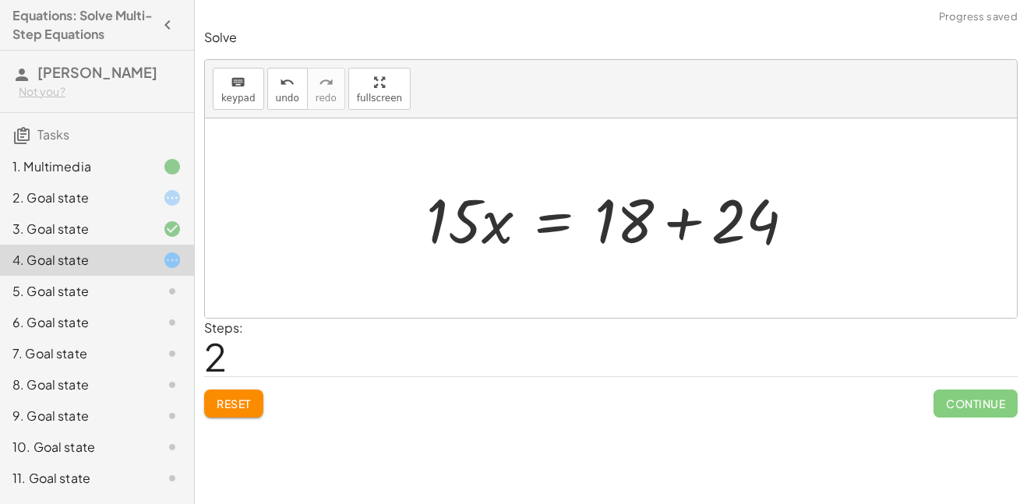
click at [686, 222] on div at bounding box center [616, 218] width 397 height 80
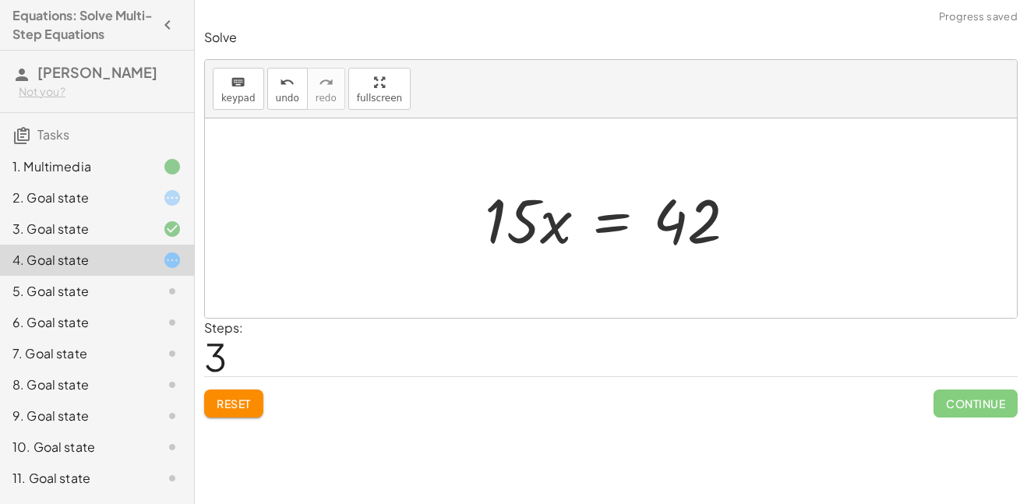
click at [538, 222] on div at bounding box center [617, 218] width 280 height 80
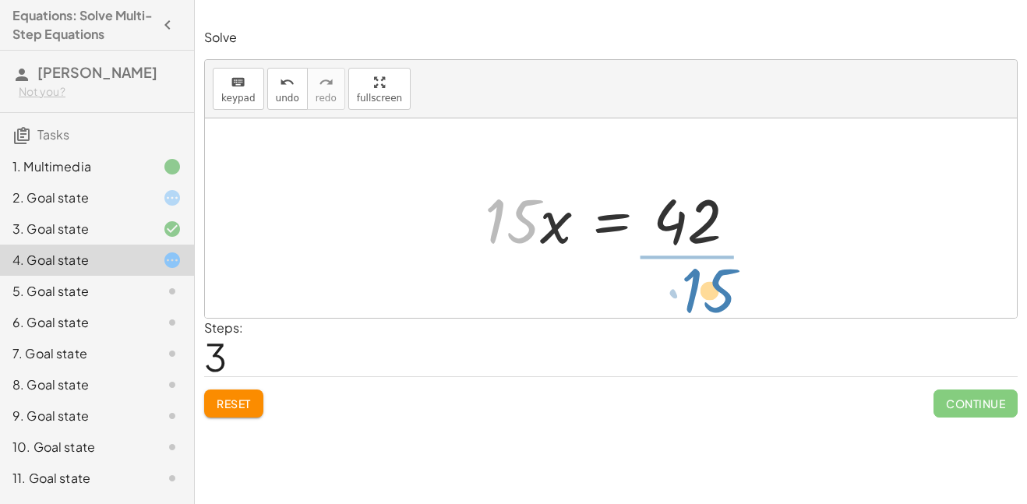
drag, startPoint x: 511, startPoint y: 220, endPoint x: 675, endPoint y: 287, distance: 176.8
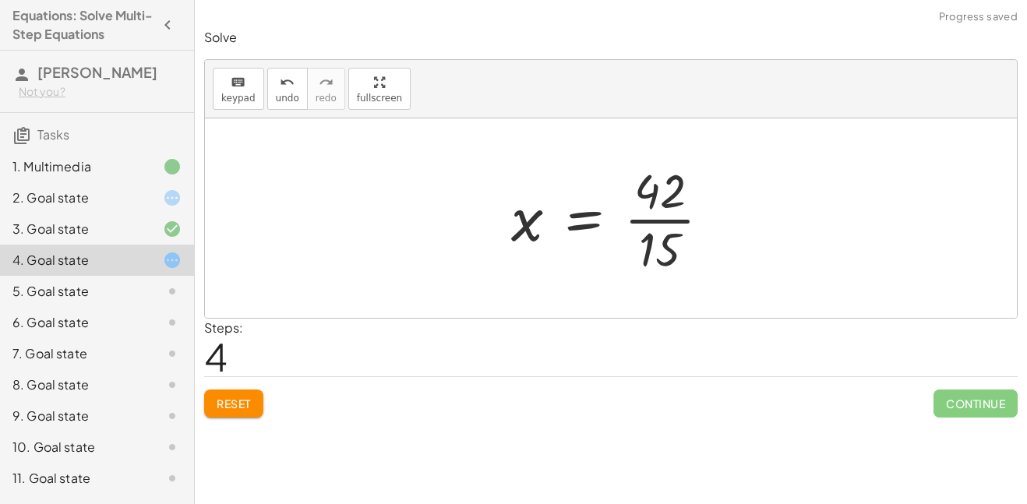
click at [651, 219] on div at bounding box center [617, 218] width 228 height 120
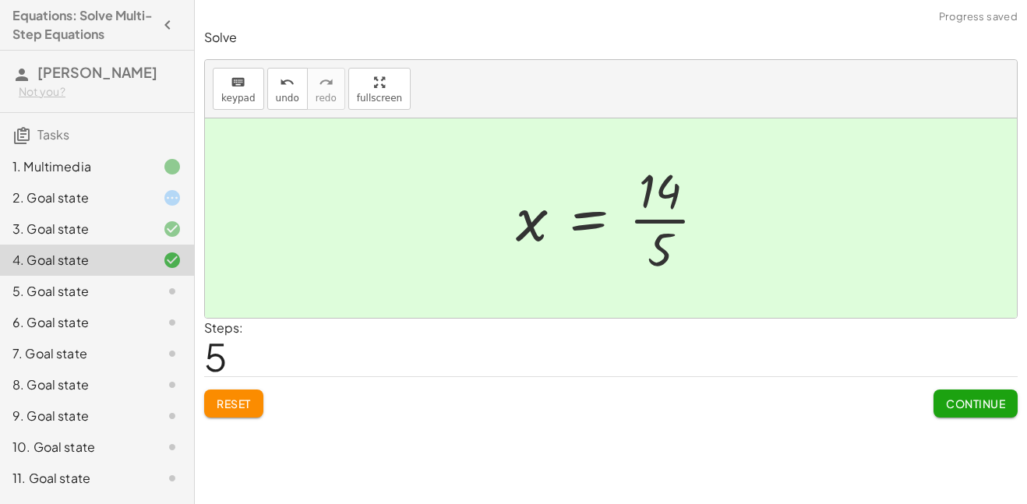
click at [979, 421] on div "Solve keyboard keypad undo undo redo redo fullscreen · 3 · ( + · 5 · x − 8 ) = …" at bounding box center [611, 223] width 832 height 408
click at [975, 415] on button "Continue" at bounding box center [975, 404] width 84 height 28
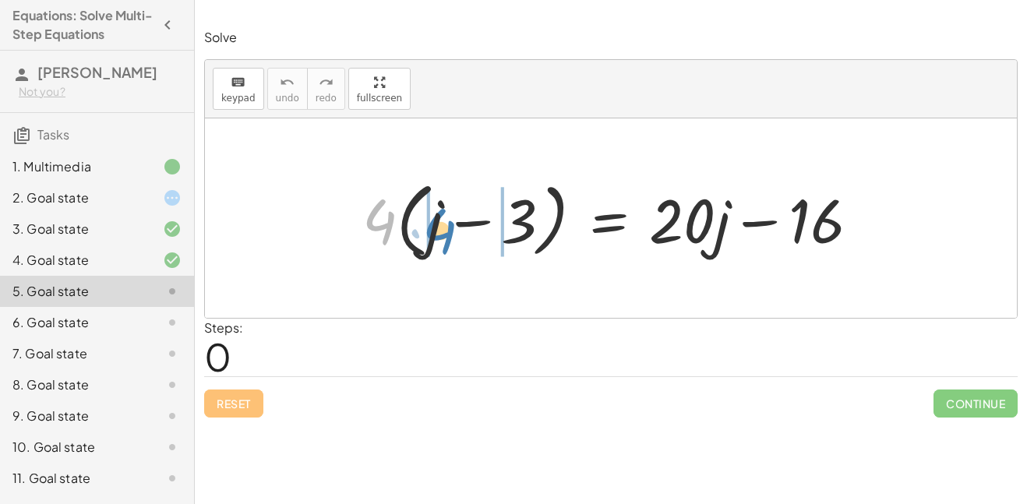
drag, startPoint x: 392, startPoint y: 215, endPoint x: 448, endPoint y: 222, distance: 56.5
click at [448, 222] on div at bounding box center [617, 219] width 525 height 90
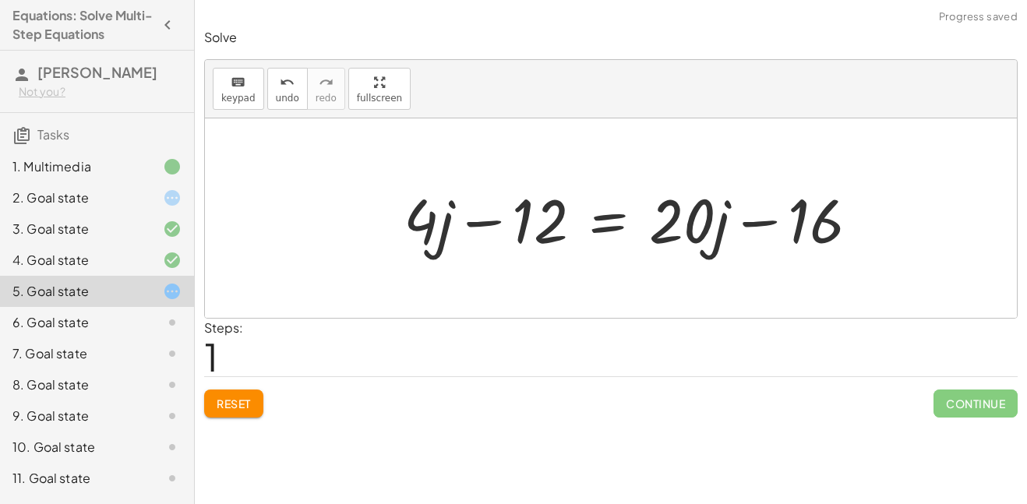
click at [472, 225] on div at bounding box center [638, 218] width 484 height 80
click at [754, 224] on div at bounding box center [638, 218] width 484 height 80
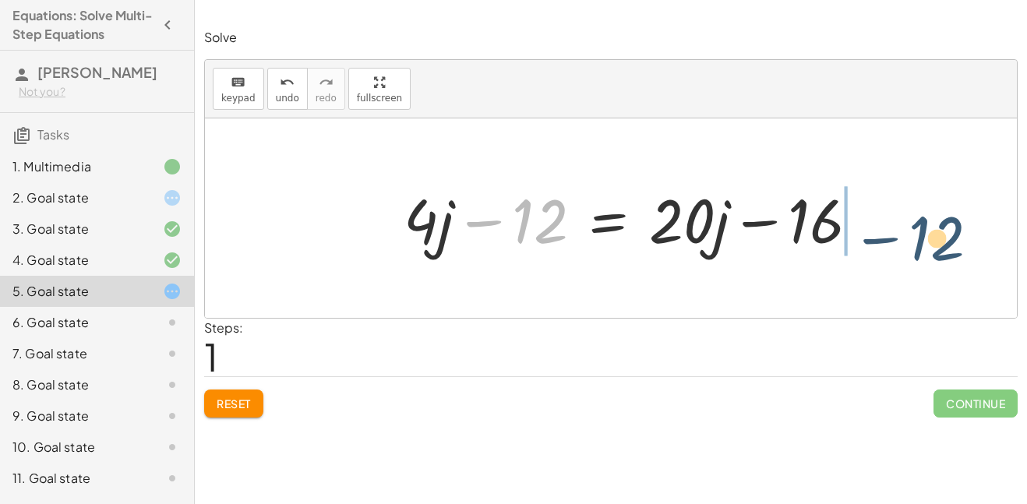
drag, startPoint x: 544, startPoint y: 219, endPoint x: 980, endPoint y: 237, distance: 436.7
drag, startPoint x: 542, startPoint y: 227, endPoint x: 895, endPoint y: 199, distance: 354.0
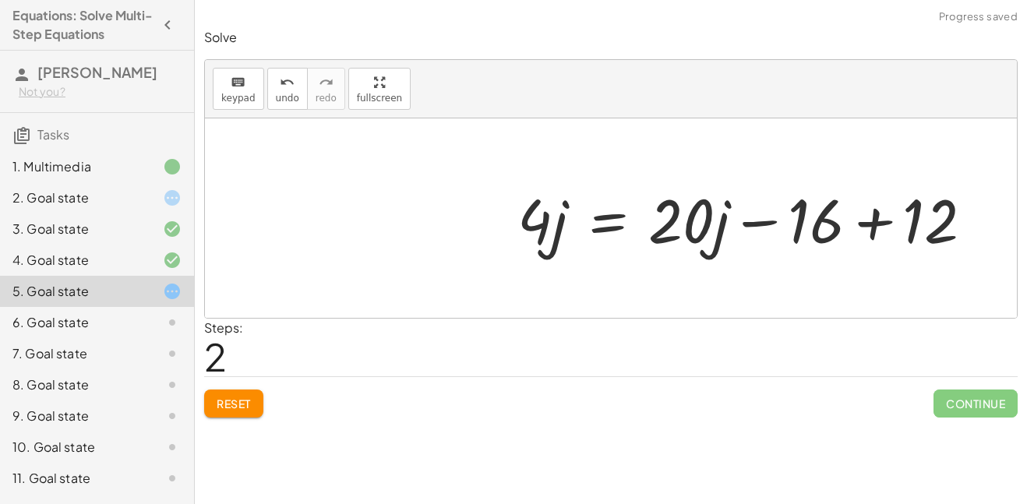
click at [871, 227] on div at bounding box center [752, 218] width 484 height 80
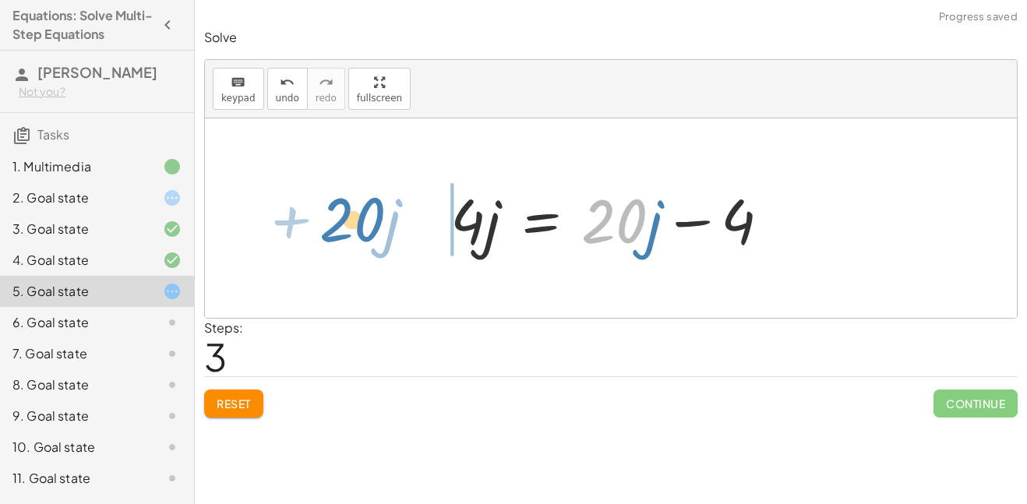
drag, startPoint x: 616, startPoint y: 221, endPoint x: 355, endPoint y: 222, distance: 261.0
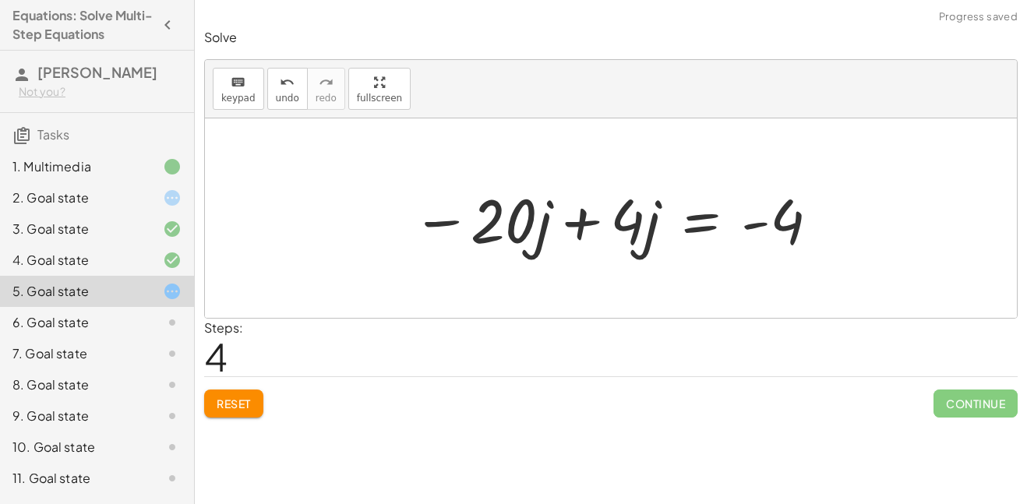
click at [584, 227] on div at bounding box center [616, 218] width 424 height 80
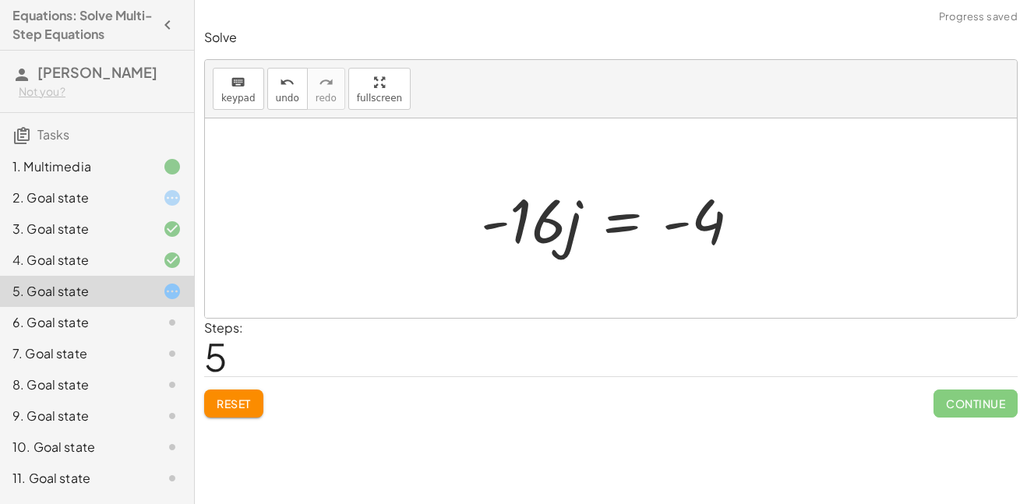
click at [675, 228] on div at bounding box center [617, 218] width 288 height 80
drag, startPoint x: 540, startPoint y: 224, endPoint x: 700, endPoint y: 271, distance: 167.2
click at [700, 271] on div "· 4 · ( + j − 3 ) = + · 20 · j − 16 + · 4 · j − · 4 · 3 = + · 20 · j − 16 + · 4…" at bounding box center [611, 217] width 812 height 199
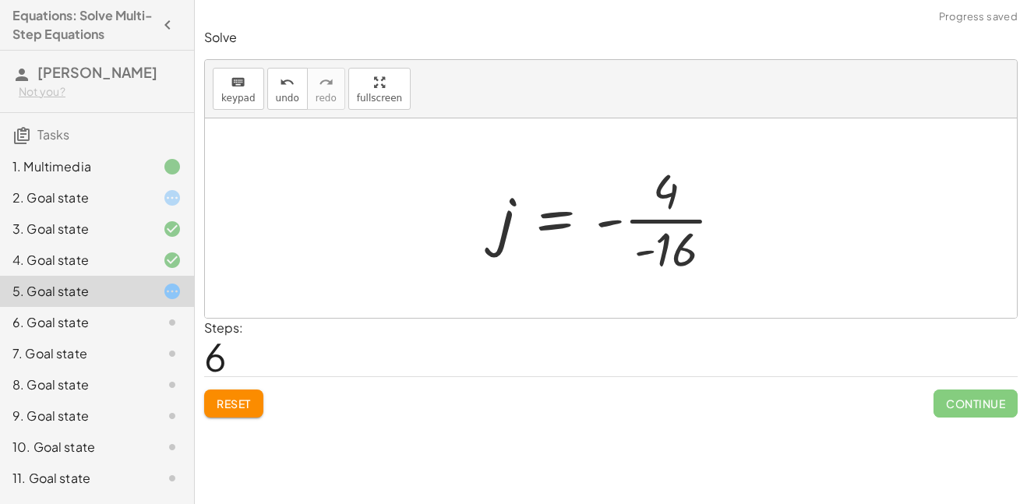
click at [664, 227] on div at bounding box center [617, 218] width 252 height 120
click at [670, 229] on div at bounding box center [616, 218] width 235 height 120
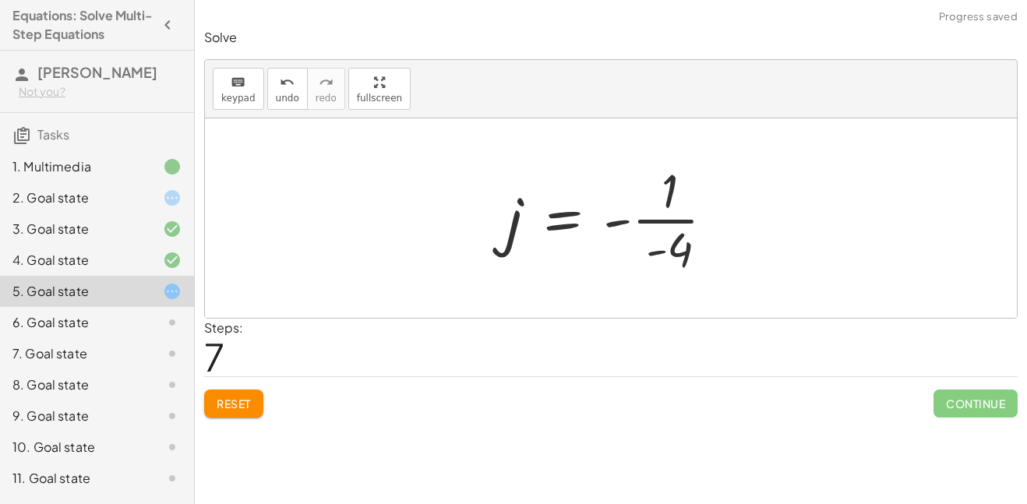
click at [665, 221] on div at bounding box center [616, 218] width 235 height 120
click at [503, 222] on div at bounding box center [616, 218] width 235 height 120
click at [618, 221] on div at bounding box center [616, 218] width 235 height 120
click at [617, 224] on div at bounding box center [616, 218] width 235 height 120
click at [649, 252] on div at bounding box center [616, 218] width 235 height 120
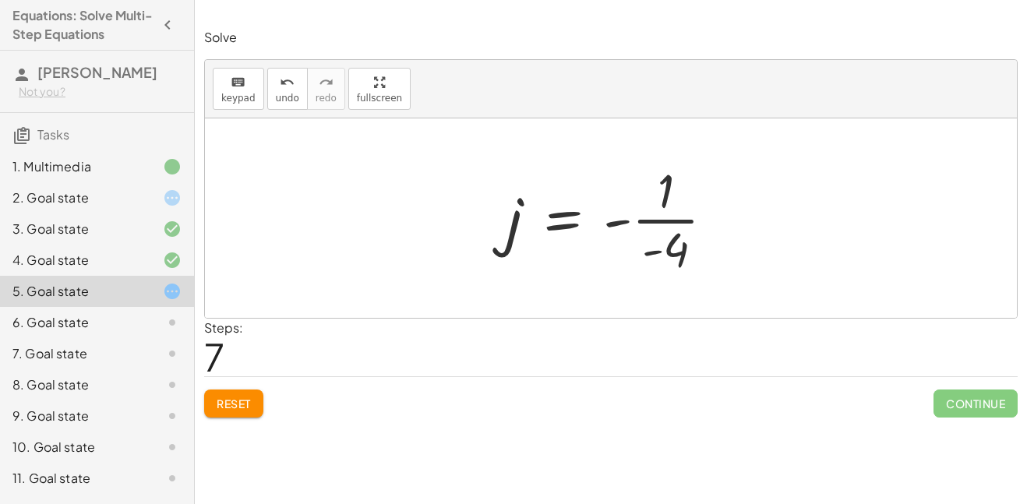
click at [653, 226] on div at bounding box center [616, 218] width 235 height 120
click at [654, 222] on div at bounding box center [616, 218] width 235 height 120
drag, startPoint x: 513, startPoint y: 222, endPoint x: 595, endPoint y: 256, distance: 88.7
click at [595, 256] on div at bounding box center [616, 218] width 235 height 120
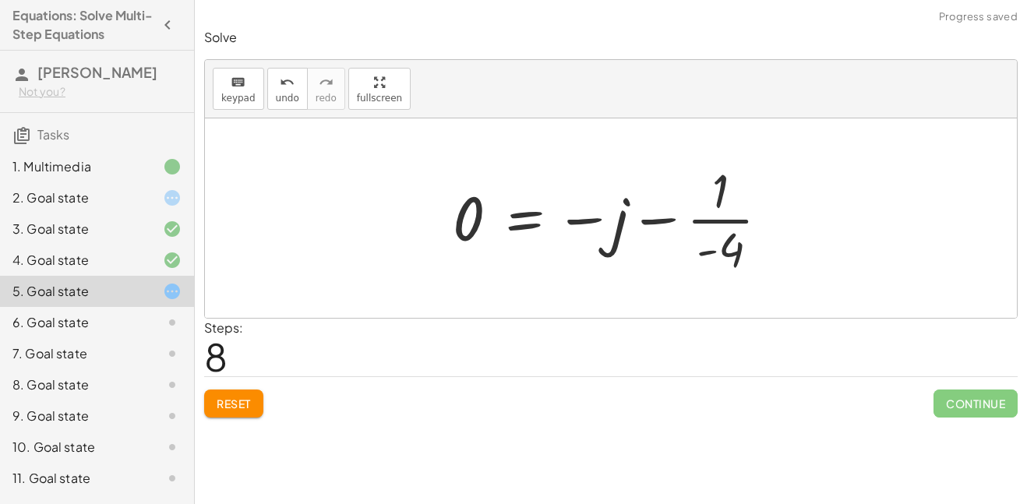
click at [662, 224] on div at bounding box center [617, 218] width 344 height 120
click at [641, 221] on div at bounding box center [617, 218] width 344 height 120
click at [587, 221] on div at bounding box center [617, 218] width 344 height 120
drag, startPoint x: 614, startPoint y: 231, endPoint x: 409, endPoint y: 246, distance: 205.5
click at [409, 246] on div "· 4 · ( + j − 3 ) = + · 20 · j − 16 + · 4 · j − · 4 · 3 = + · 20 · j − 16 + · 4…" at bounding box center [611, 217] width 812 height 199
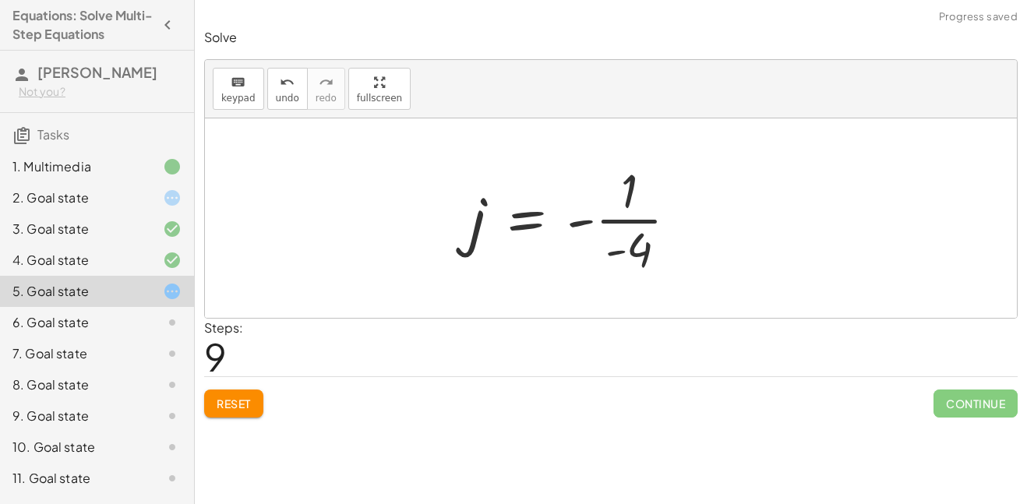
click at [231, 407] on span "Reset" at bounding box center [234, 404] width 34 height 14
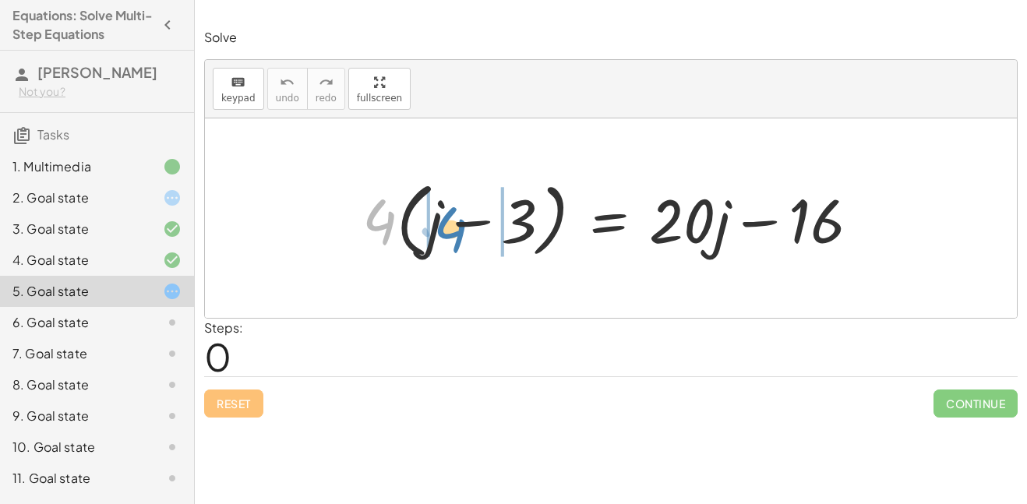
drag, startPoint x: 379, startPoint y: 231, endPoint x: 446, endPoint y: 239, distance: 66.7
click at [446, 239] on div at bounding box center [617, 219] width 525 height 90
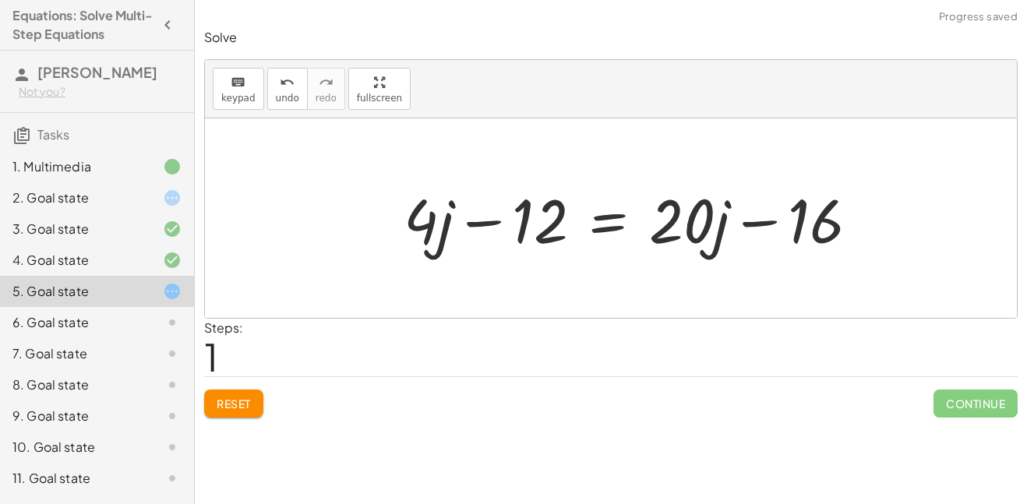
click at [465, 224] on div at bounding box center [638, 218] width 484 height 80
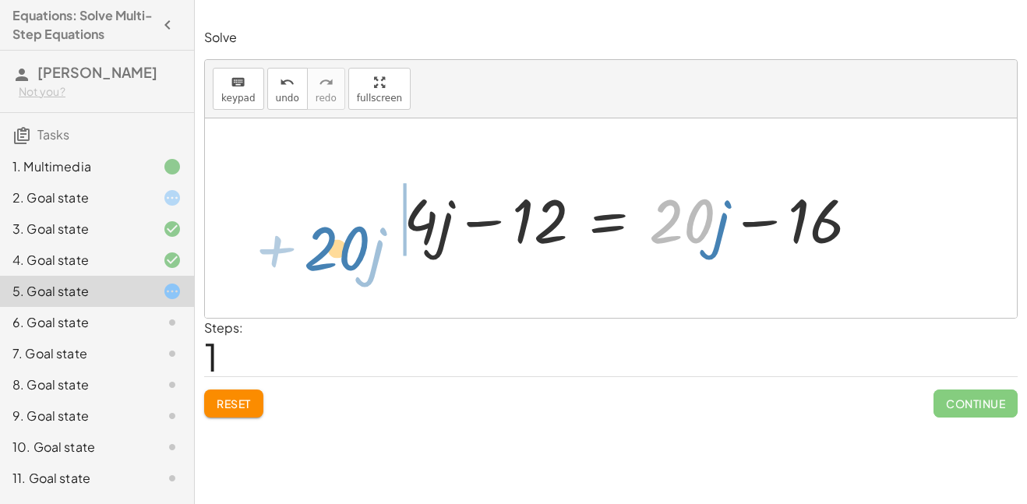
drag, startPoint x: 679, startPoint y: 215, endPoint x: 337, endPoint y: 237, distance: 343.5
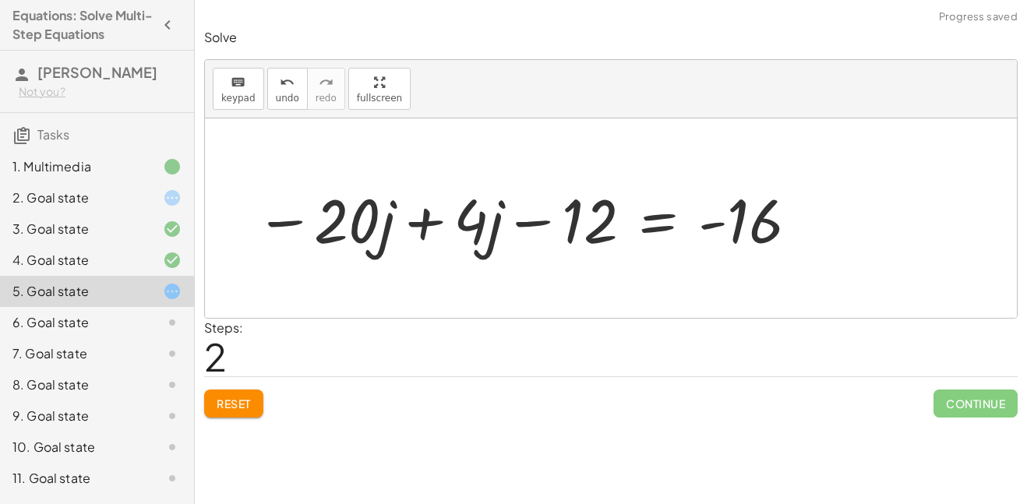
click at [373, 221] on div at bounding box center [528, 218] width 560 height 80
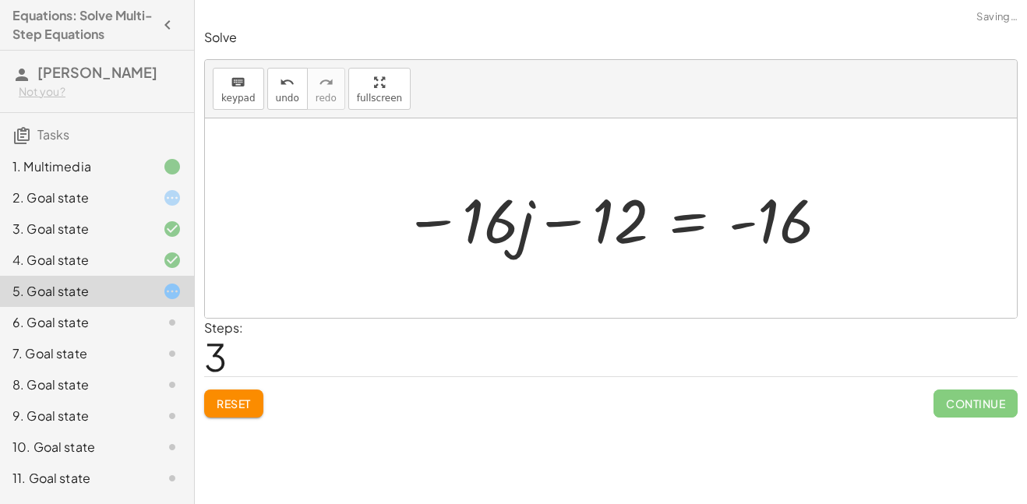
click at [496, 219] on div at bounding box center [617, 218] width 443 height 80
click at [445, 224] on div at bounding box center [617, 218] width 443 height 80
click at [562, 223] on div at bounding box center [617, 218] width 443 height 80
drag, startPoint x: 749, startPoint y: 224, endPoint x: 417, endPoint y: 222, distance: 331.9
click at [417, 222] on div at bounding box center [617, 218] width 443 height 80
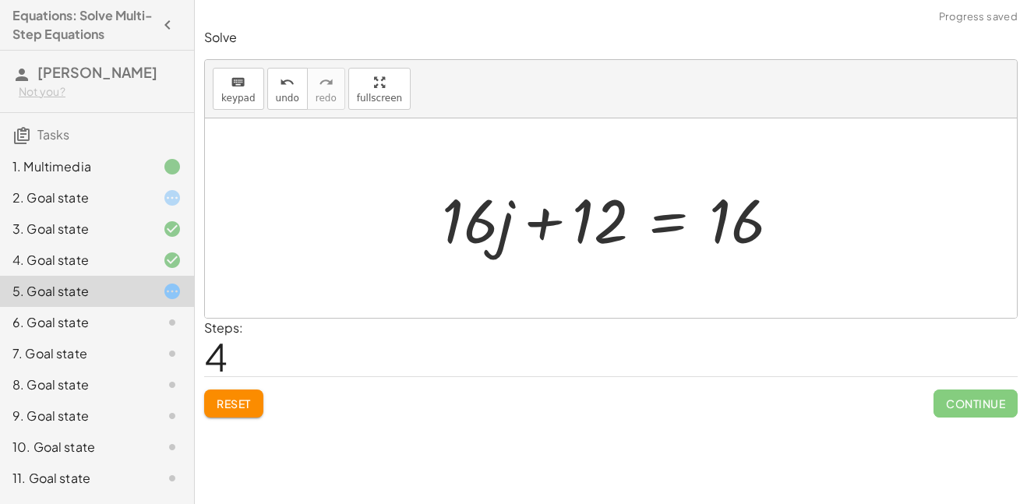
click at [479, 219] on div at bounding box center [617, 218] width 366 height 80
click at [538, 216] on div at bounding box center [617, 218] width 366 height 80
drag, startPoint x: 740, startPoint y: 213, endPoint x: 717, endPoint y: 209, distance: 23.8
click at [717, 209] on div at bounding box center [617, 218] width 366 height 80
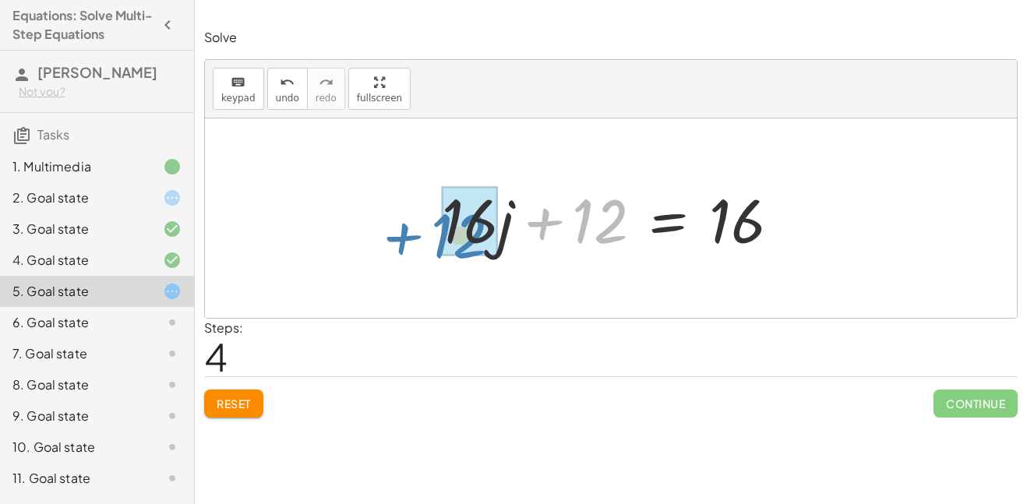
drag, startPoint x: 587, startPoint y: 220, endPoint x: 457, endPoint y: 232, distance: 129.9
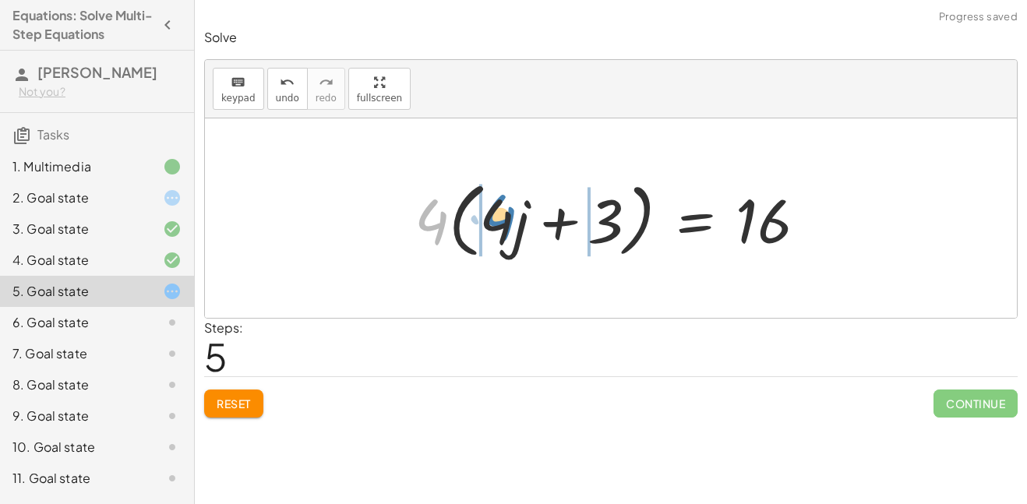
drag, startPoint x: 432, startPoint y: 227, endPoint x: 500, endPoint y: 222, distance: 68.7
click at [500, 222] on div at bounding box center [617, 219] width 420 height 90
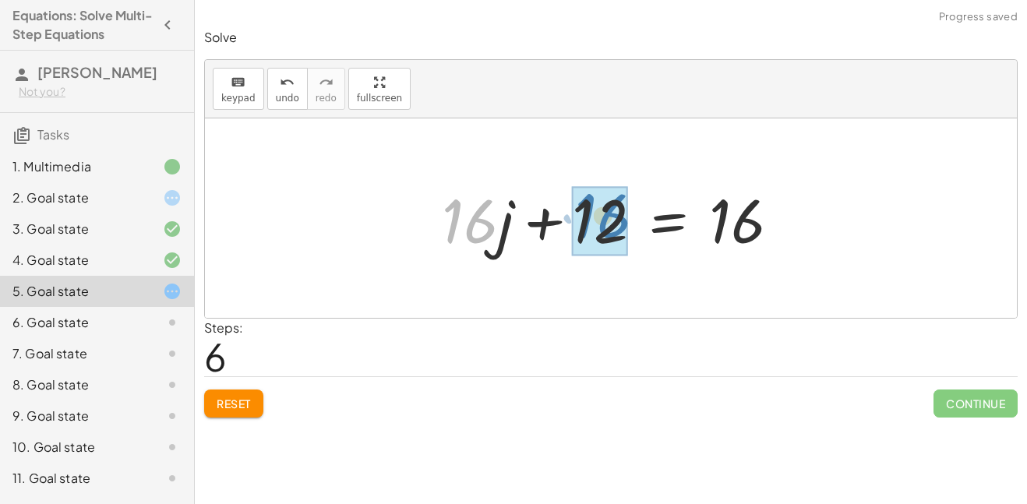
drag, startPoint x: 465, startPoint y: 226, endPoint x: 591, endPoint y: 227, distance: 126.2
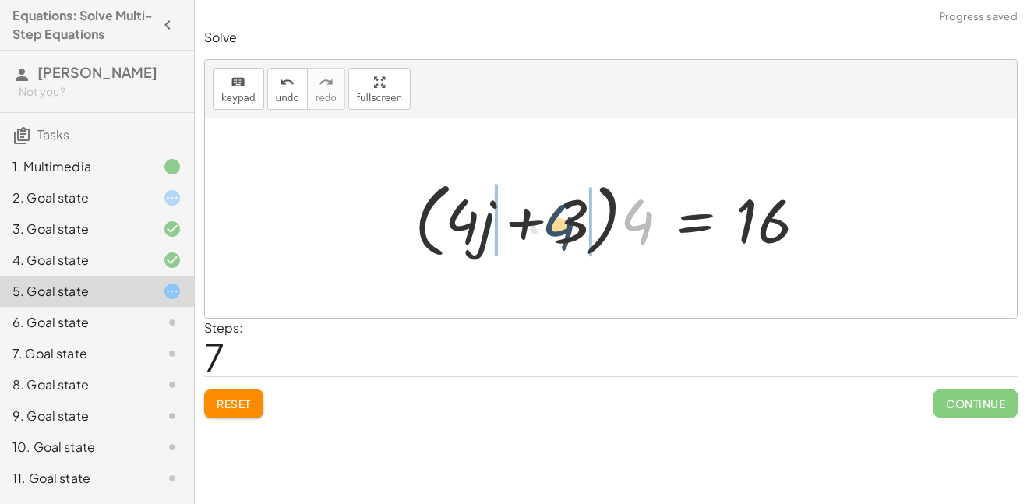
drag, startPoint x: 647, startPoint y: 226, endPoint x: 565, endPoint y: 232, distance: 82.0
click at [565, 232] on div at bounding box center [617, 219] width 420 height 90
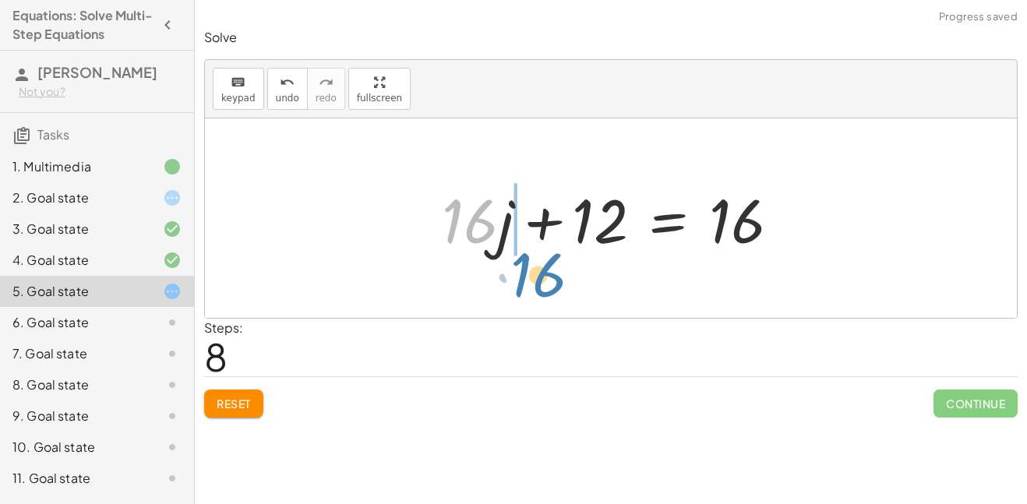
drag, startPoint x: 482, startPoint y: 238, endPoint x: 550, endPoint y: 294, distance: 88.1
click at [550, 294] on div "· 4 · ( + j − 3 ) = + · 20 · j − 16 + · 4 · j − · 4 · 3 = + · 20 · j − 16 + · 4…" at bounding box center [611, 217] width 812 height 199
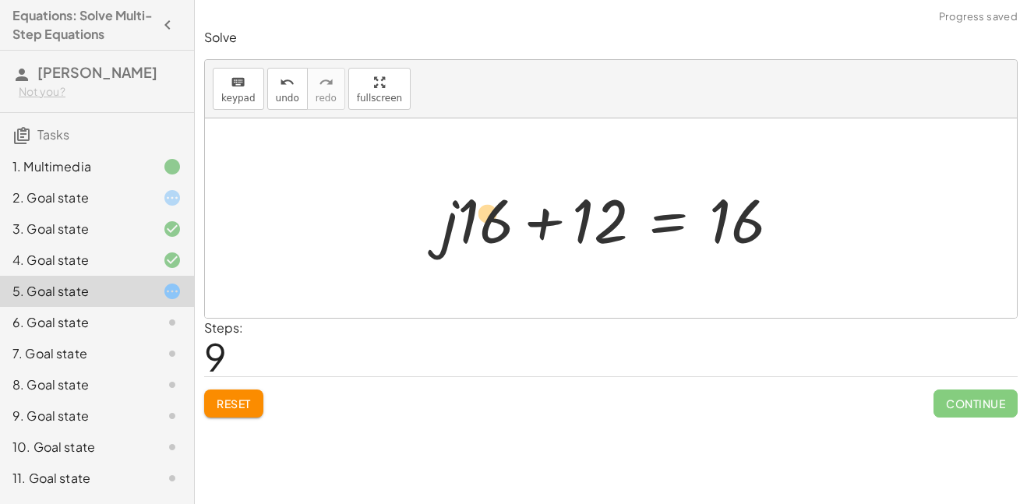
drag, startPoint x: 448, startPoint y: 238, endPoint x: 434, endPoint y: 235, distance: 14.6
click at [434, 235] on div at bounding box center [617, 218] width 366 height 80
drag, startPoint x: 478, startPoint y: 227, endPoint x: 522, endPoint y: 242, distance: 47.1
click at [522, 242] on div at bounding box center [617, 218] width 366 height 80
click at [523, 244] on div at bounding box center [617, 218] width 366 height 80
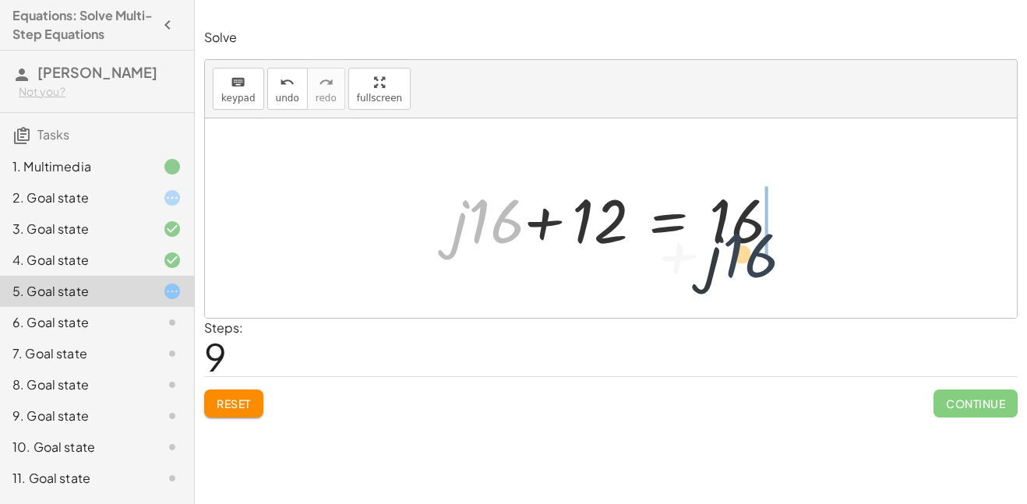
drag, startPoint x: 488, startPoint y: 226, endPoint x: 743, endPoint y: 260, distance: 257.9
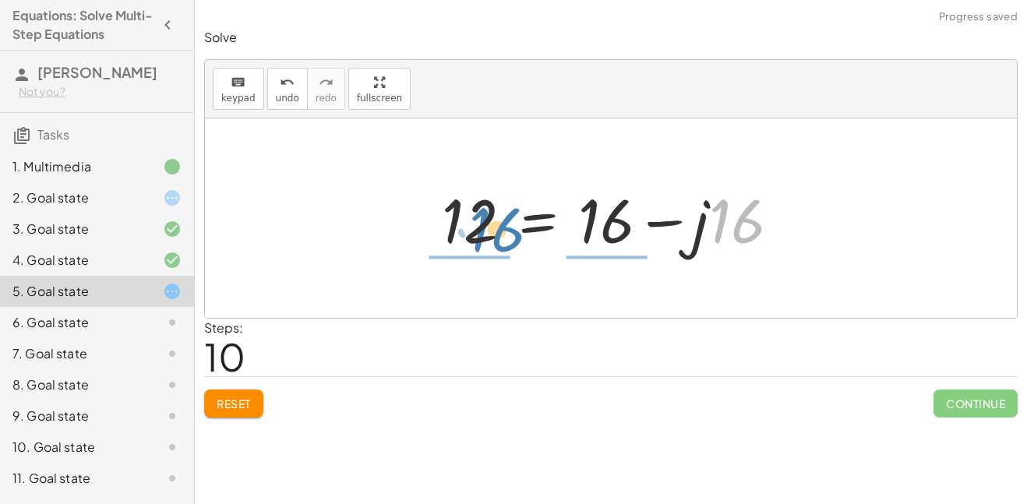
drag, startPoint x: 719, startPoint y: 240, endPoint x: 480, endPoint y: 242, distance: 239.2
click at [480, 242] on div at bounding box center [617, 218] width 366 height 80
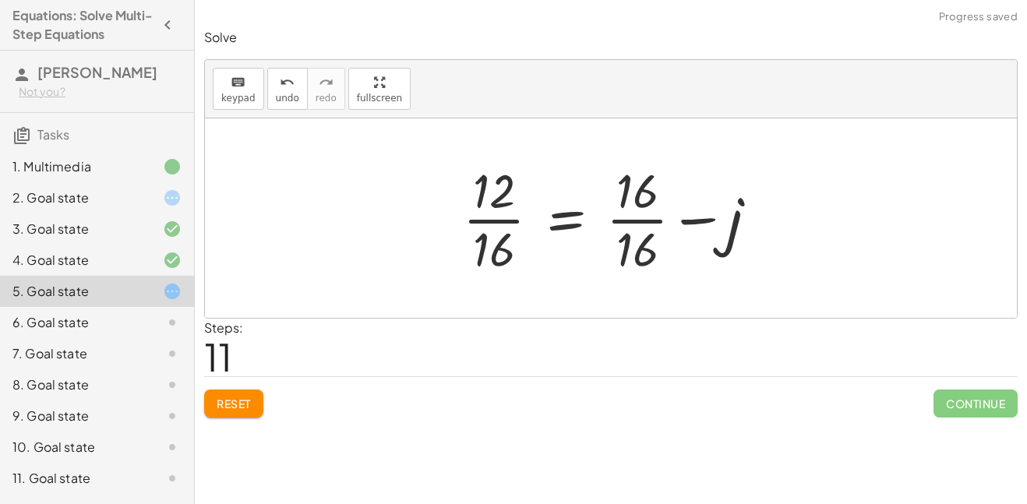
click at [494, 231] on div at bounding box center [616, 218] width 323 height 120
click at [492, 216] on div at bounding box center [624, 218] width 307 height 120
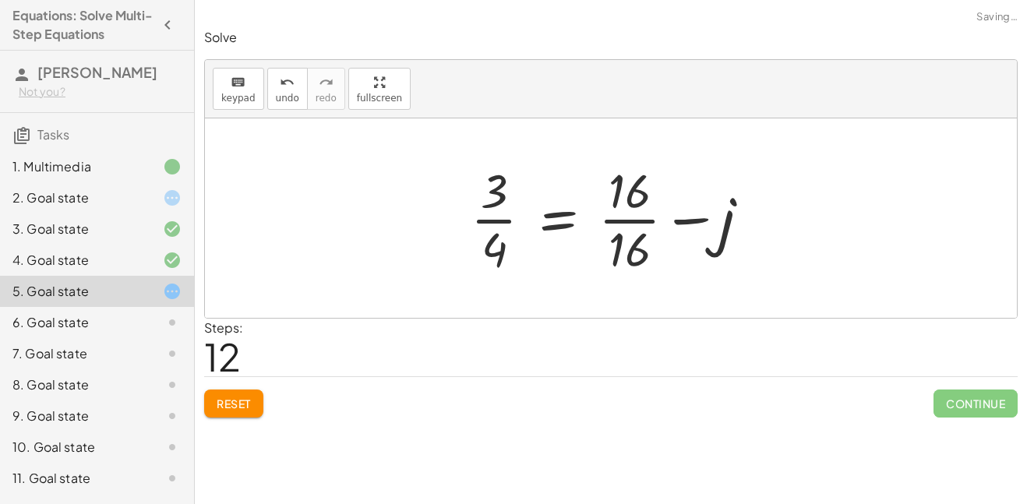
click at [623, 217] on div at bounding box center [616, 218] width 307 height 120
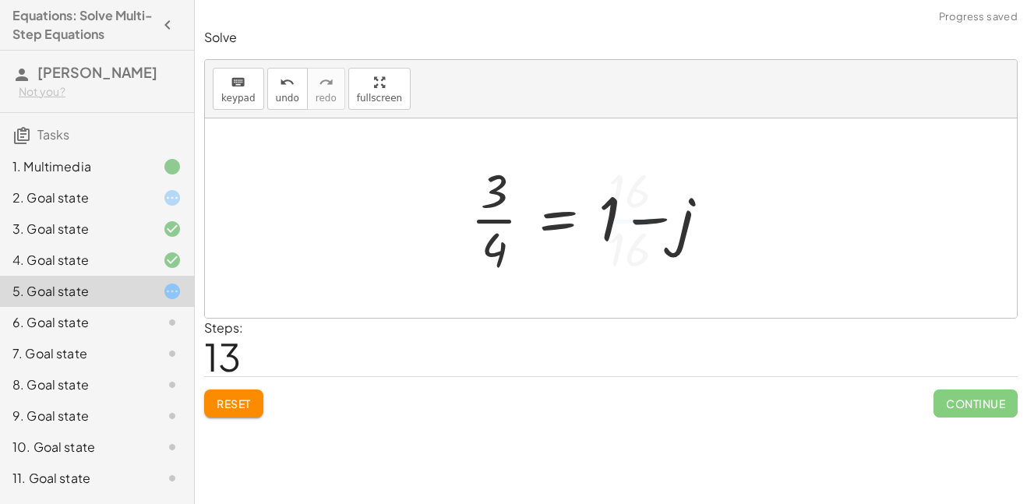
click at [638, 221] on div at bounding box center [596, 218] width 266 height 120
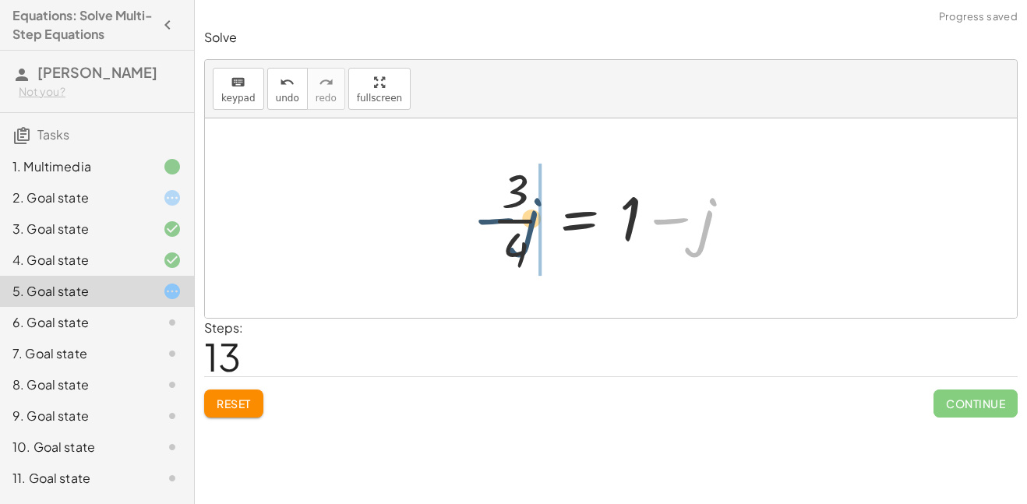
drag, startPoint x: 717, startPoint y: 223, endPoint x: 540, endPoint y: 223, distance: 176.9
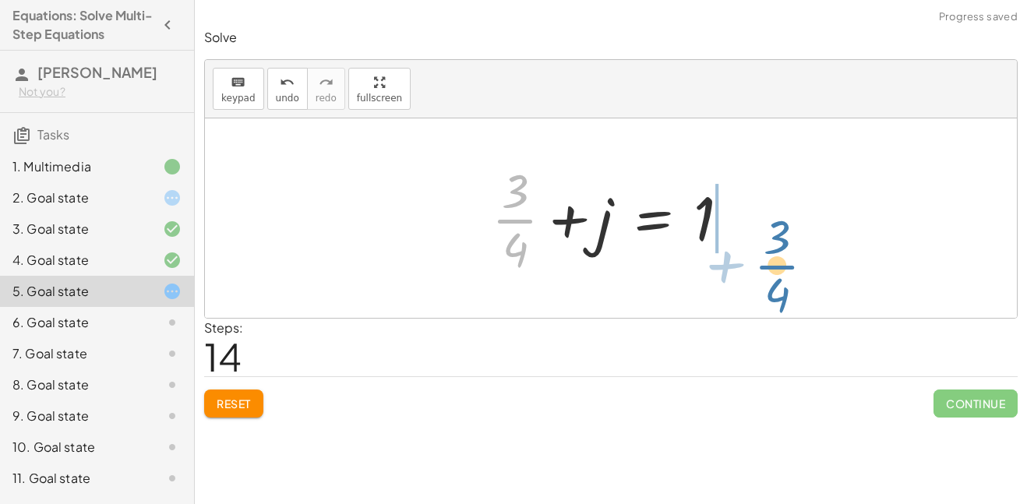
drag, startPoint x: 506, startPoint y: 216, endPoint x: 770, endPoint y: 261, distance: 268.0
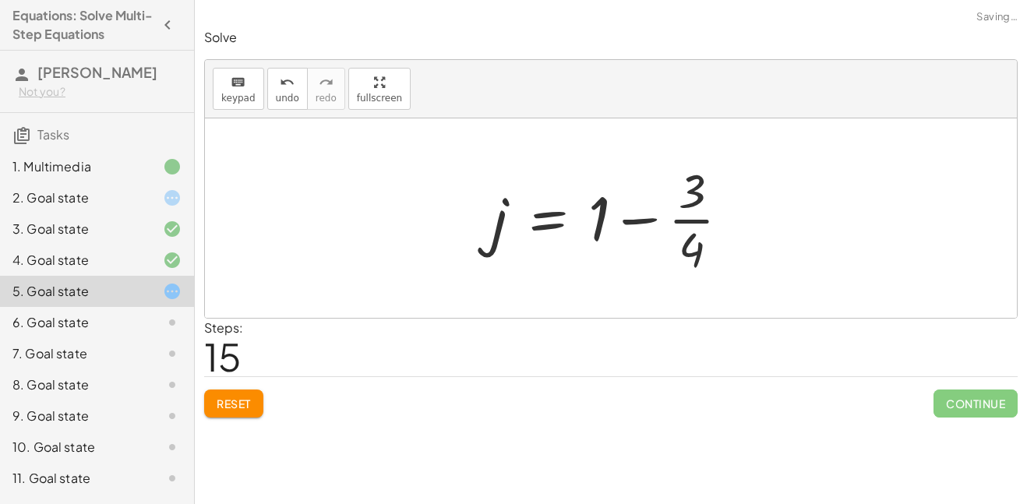
click at [700, 224] on div at bounding box center [617, 218] width 266 height 120
click at [634, 220] on div at bounding box center [617, 218] width 266 height 120
click at [243, 392] on button "Reset" at bounding box center [233, 404] width 59 height 28
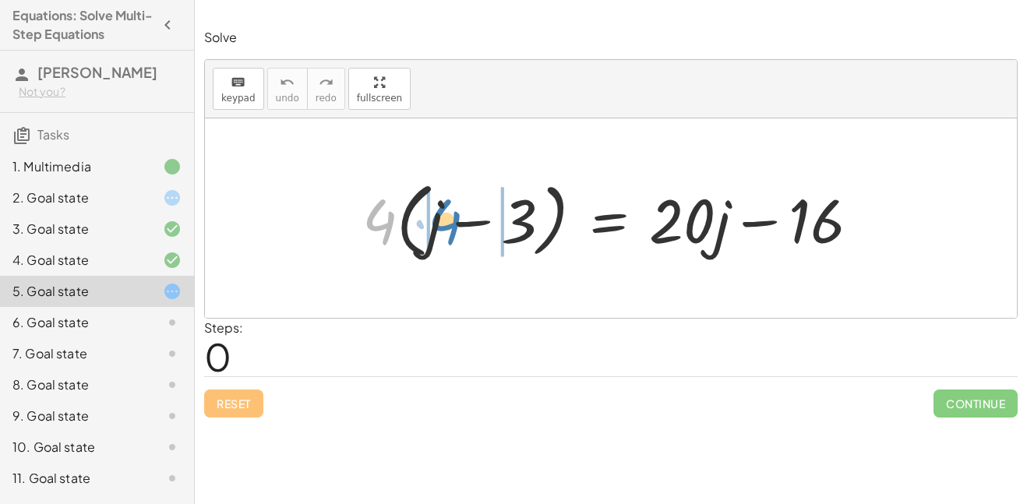
drag, startPoint x: 379, startPoint y: 231, endPoint x: 439, endPoint y: 229, distance: 59.2
click at [439, 229] on div at bounding box center [617, 219] width 525 height 90
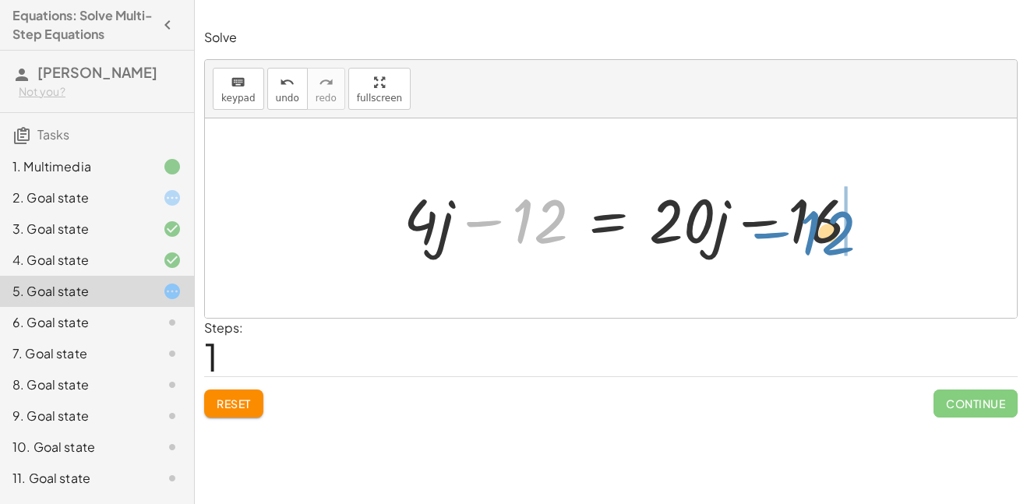
drag, startPoint x: 485, startPoint y: 219, endPoint x: 773, endPoint y: 231, distance: 287.7
click at [773, 231] on div at bounding box center [638, 218] width 484 height 80
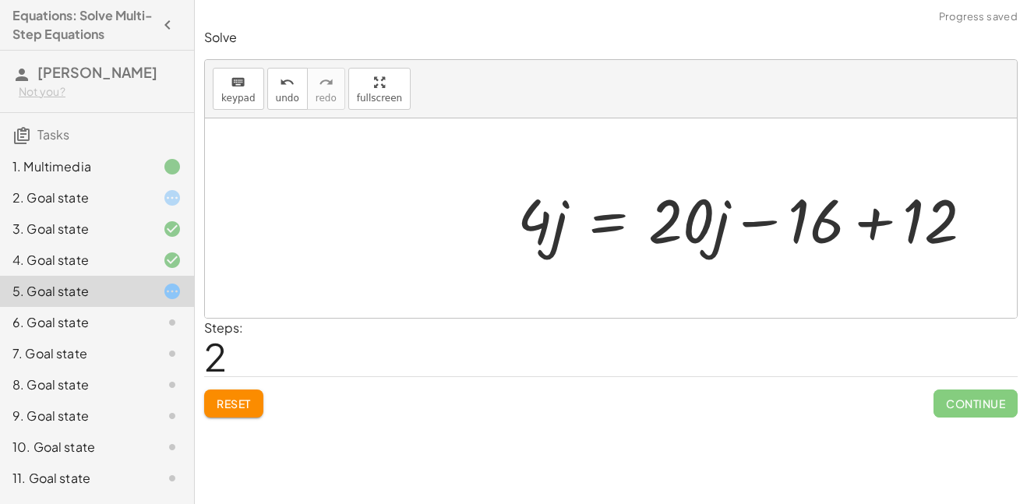
click at [853, 223] on div at bounding box center [752, 218] width 484 height 80
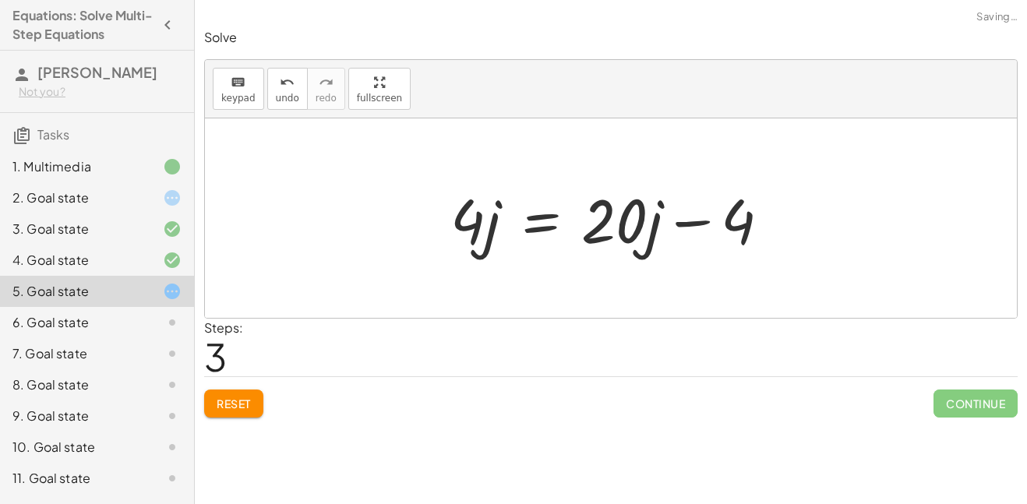
click at [600, 229] on div at bounding box center [617, 218] width 348 height 80
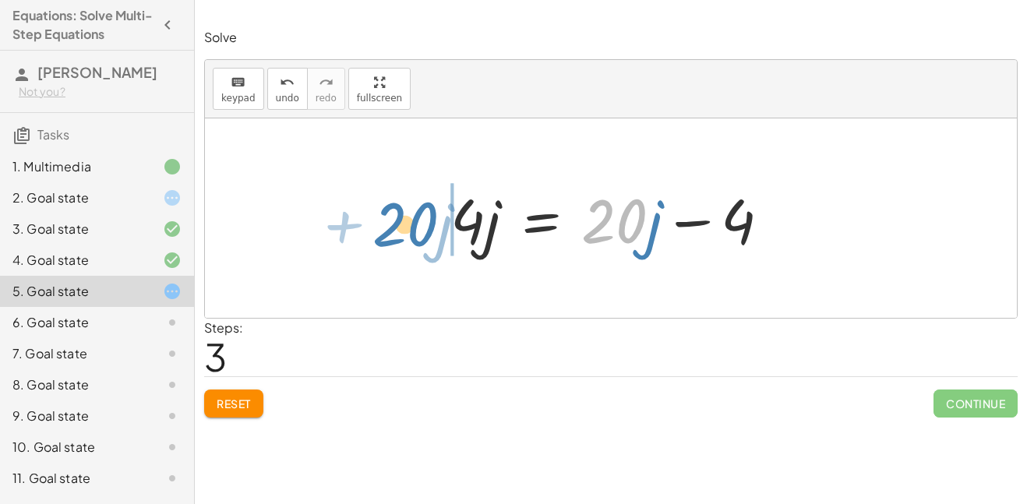
drag, startPoint x: 604, startPoint y: 229, endPoint x: 390, endPoint y: 232, distance: 214.3
click at [390, 232] on div "· 4 · ( + j − 3 ) = + · 20 · j − 16 + · 4 · j − · 4 · 3 = + · 20 · j − 16 + · 4…" at bounding box center [611, 217] width 812 height 199
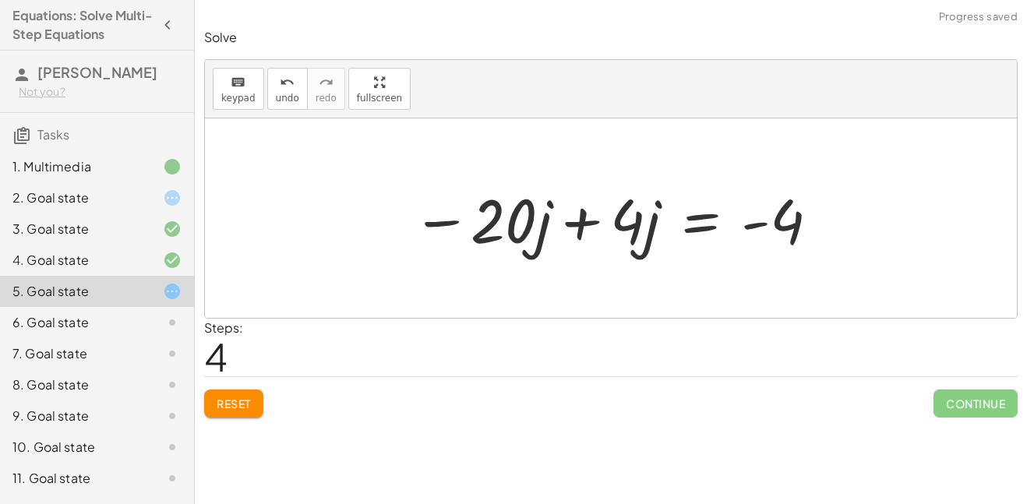
click at [587, 218] on div at bounding box center [616, 218] width 424 height 80
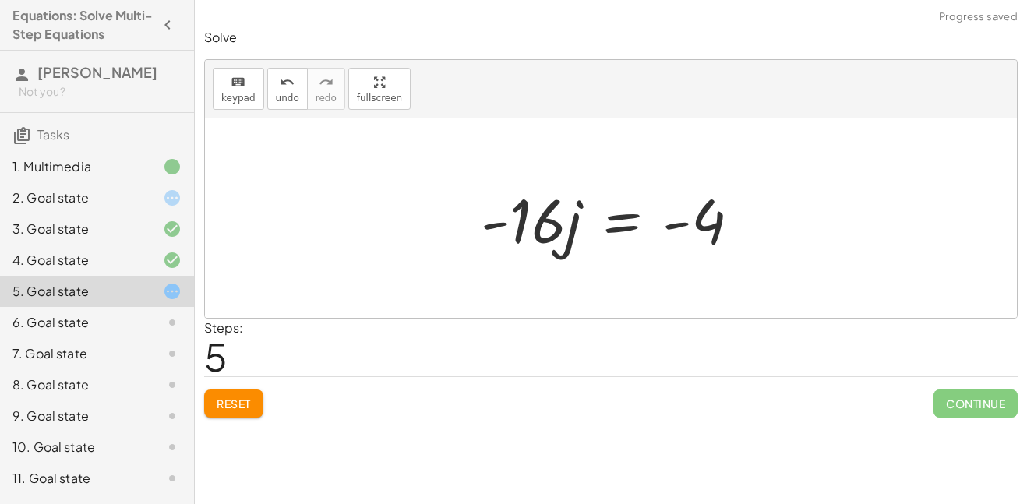
click at [685, 221] on div at bounding box center [617, 218] width 288 height 80
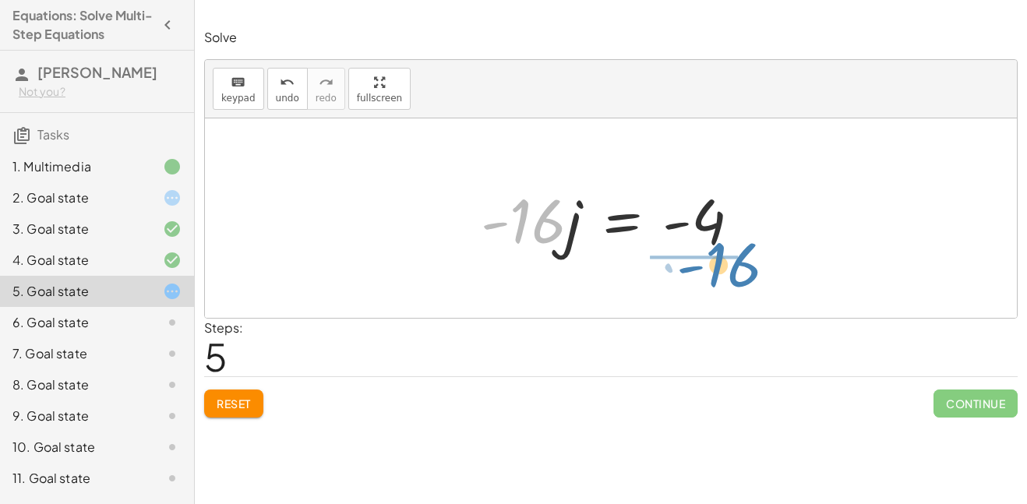
drag, startPoint x: 524, startPoint y: 235, endPoint x: 719, endPoint y: 279, distance: 200.4
click at [719, 279] on div "· 4 · ( + j − 3 ) = + · 20 · j − 16 + · 4 · j − · 4 · 3 = + · 20 · j − 16 + · 4…" at bounding box center [611, 217] width 812 height 199
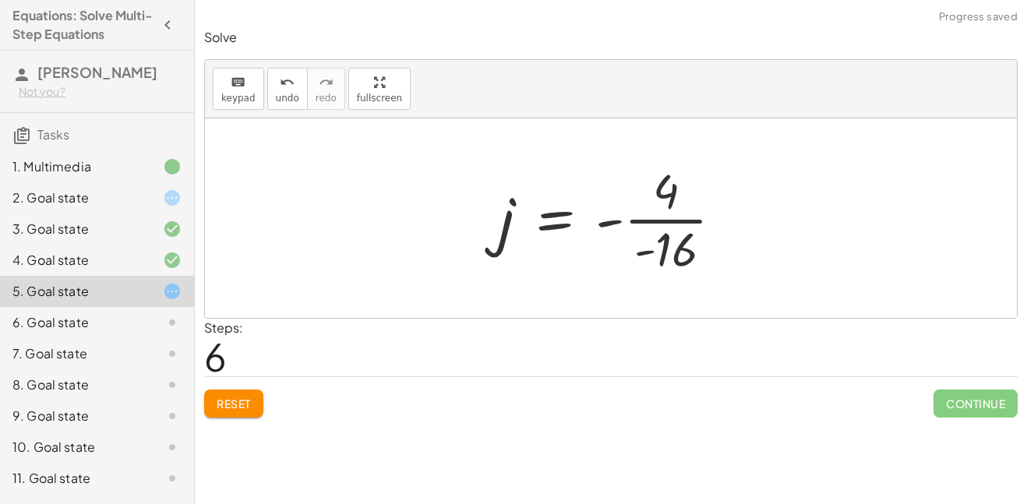
click at [649, 253] on div at bounding box center [617, 218] width 252 height 120
click at [644, 253] on div at bounding box center [617, 218] width 252 height 120
click at [662, 215] on div at bounding box center [617, 218] width 252 height 120
click at [662, 221] on div at bounding box center [608, 218] width 235 height 120
click at [621, 224] on div at bounding box center [616, 218] width 235 height 120
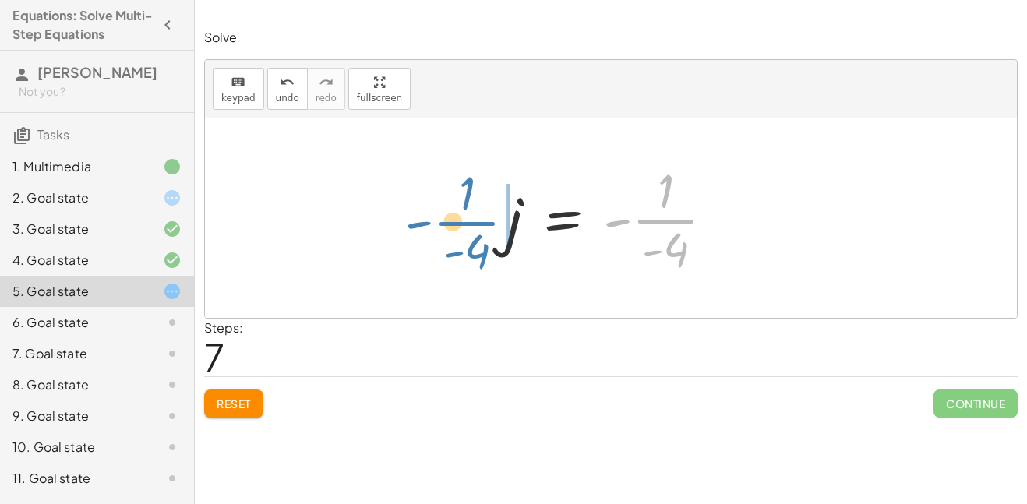
drag, startPoint x: 649, startPoint y: 222, endPoint x: 452, endPoint y: 224, distance: 197.1
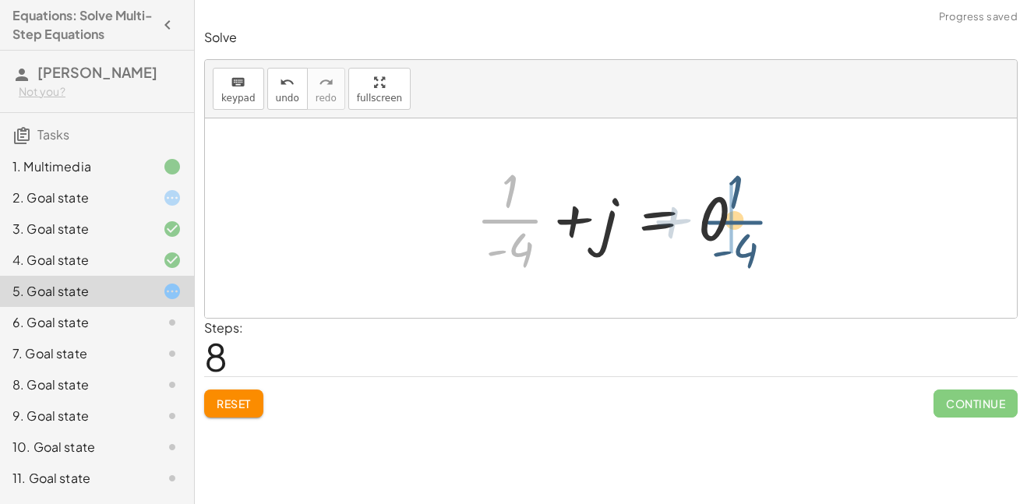
drag, startPoint x: 523, startPoint y: 216, endPoint x: 764, endPoint y: 218, distance: 240.8
click at [764, 218] on div at bounding box center [616, 218] width 296 height 120
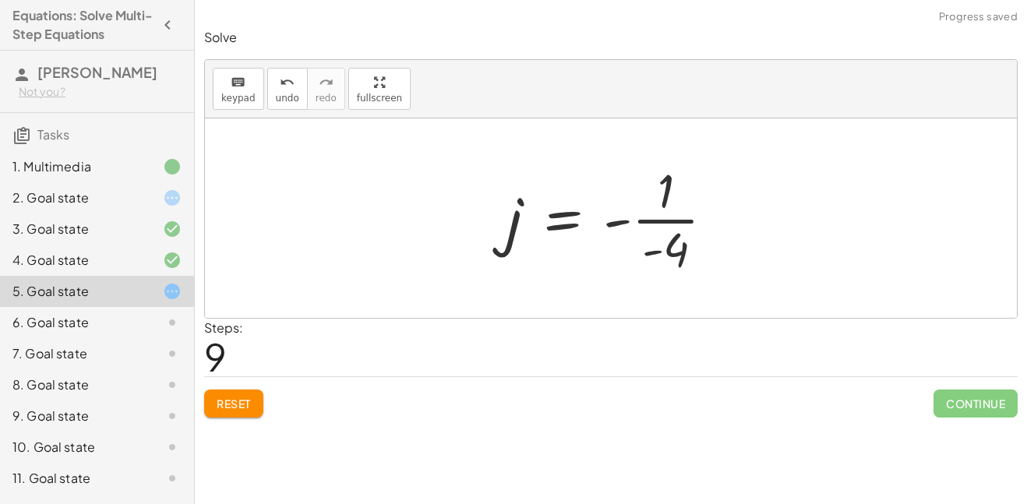
click at [684, 221] on div at bounding box center [616, 218] width 235 height 120
click at [676, 231] on div at bounding box center [616, 218] width 235 height 120
click at [697, 234] on div at bounding box center [616, 218] width 235 height 120
click at [236, 399] on span "Reset" at bounding box center [234, 404] width 34 height 14
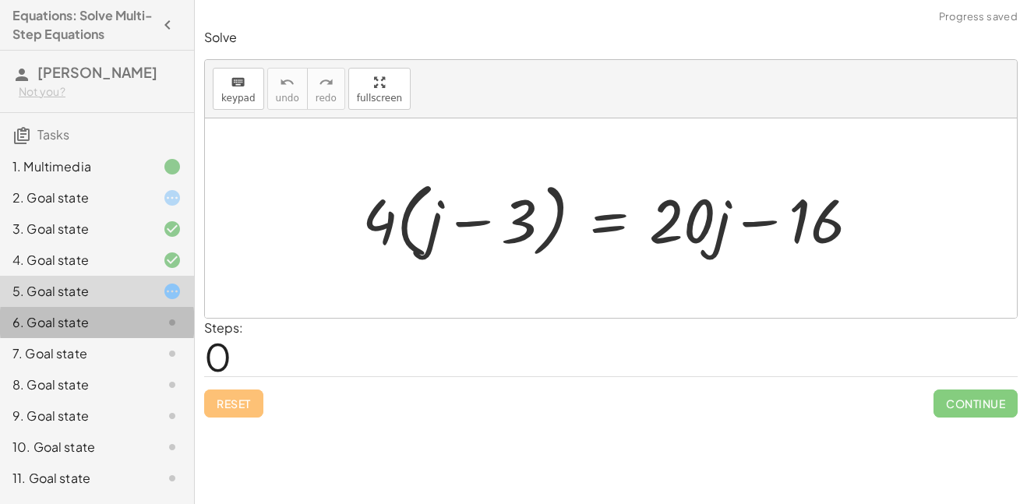
click at [142, 330] on div at bounding box center [160, 322] width 44 height 19
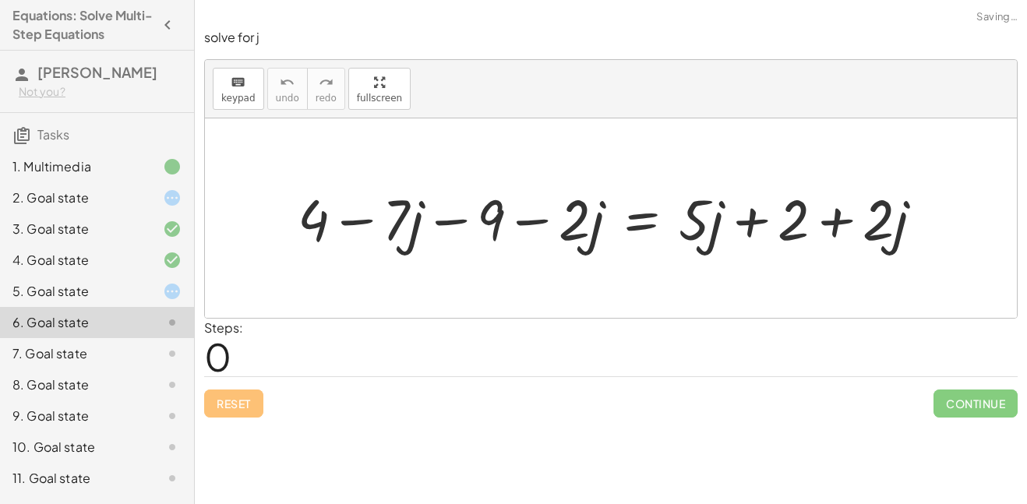
click at [142, 330] on div at bounding box center [160, 322] width 44 height 19
click at [275, 251] on div "+ 4 − · 7 · j − 9 − · 2 · j = + · 5 · j + 2 + · 2 · j" at bounding box center [610, 218] width 673 height 82
click at [353, 217] on div at bounding box center [617, 218] width 654 height 74
click at [458, 217] on div at bounding box center [617, 218] width 654 height 74
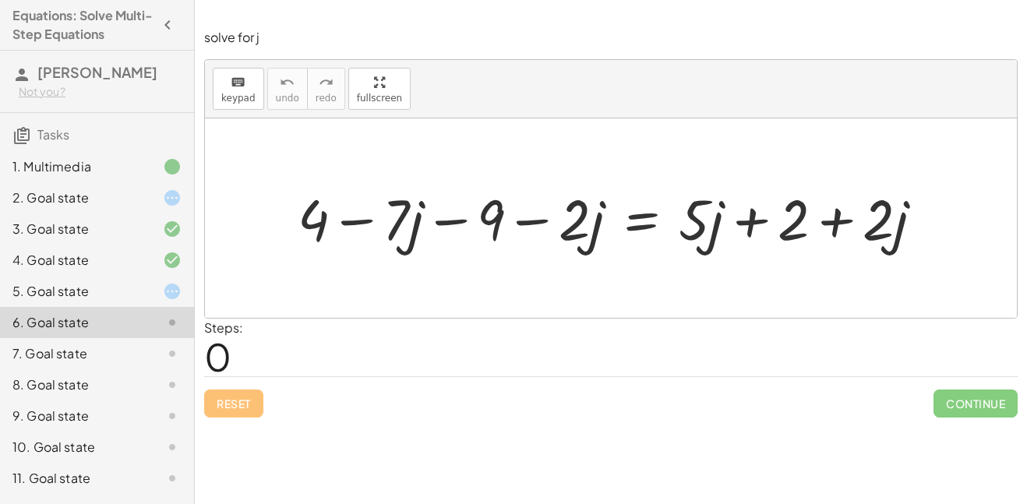
click at [534, 219] on div at bounding box center [617, 218] width 654 height 74
drag, startPoint x: 587, startPoint y: 223, endPoint x: 443, endPoint y: 224, distance: 143.4
click at [443, 224] on div at bounding box center [617, 218] width 654 height 74
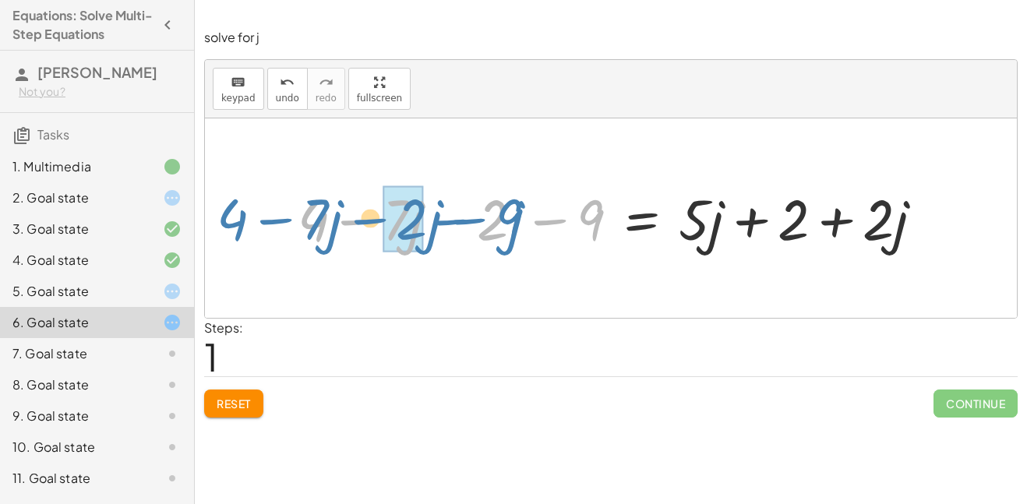
drag, startPoint x: 493, startPoint y: 222, endPoint x: 413, endPoint y: 228, distance: 80.5
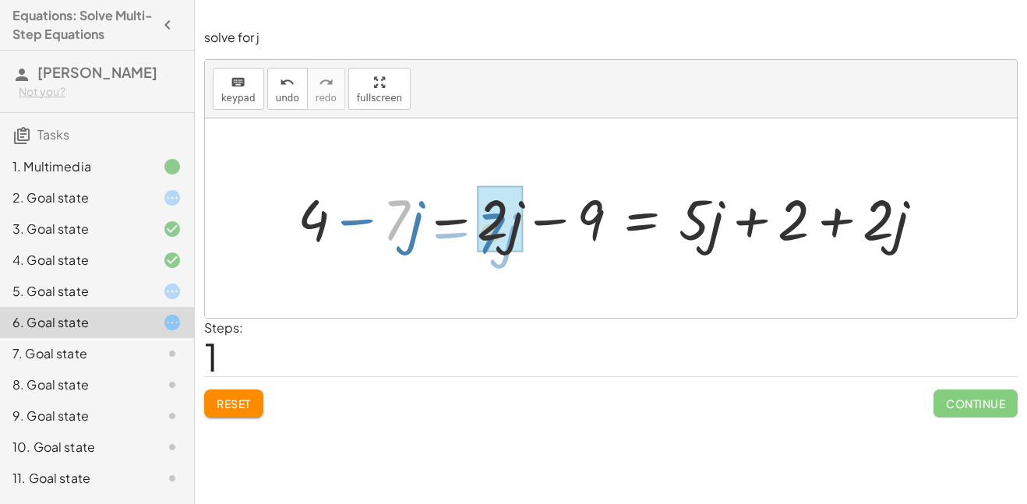
drag, startPoint x: 404, startPoint y: 226, endPoint x: 499, endPoint y: 239, distance: 96.0
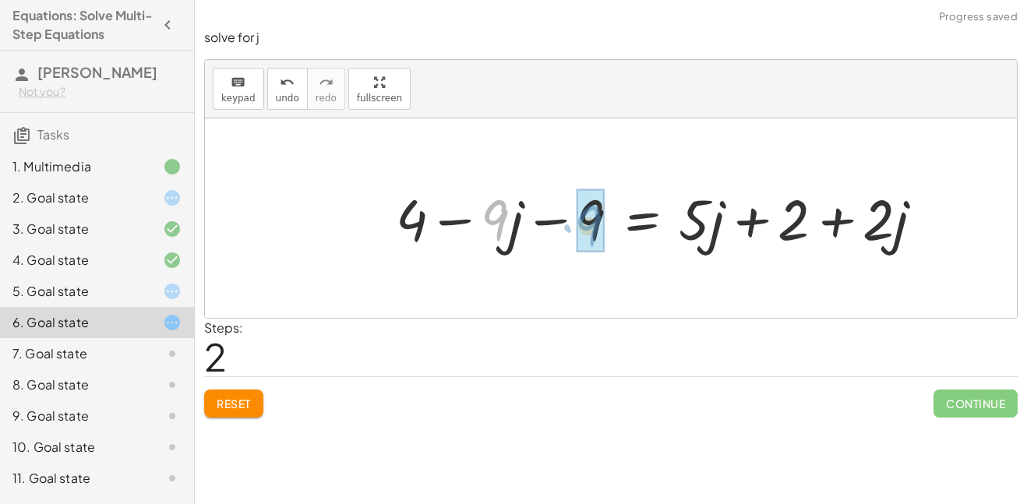
drag, startPoint x: 493, startPoint y: 233, endPoint x: 587, endPoint y: 238, distance: 93.7
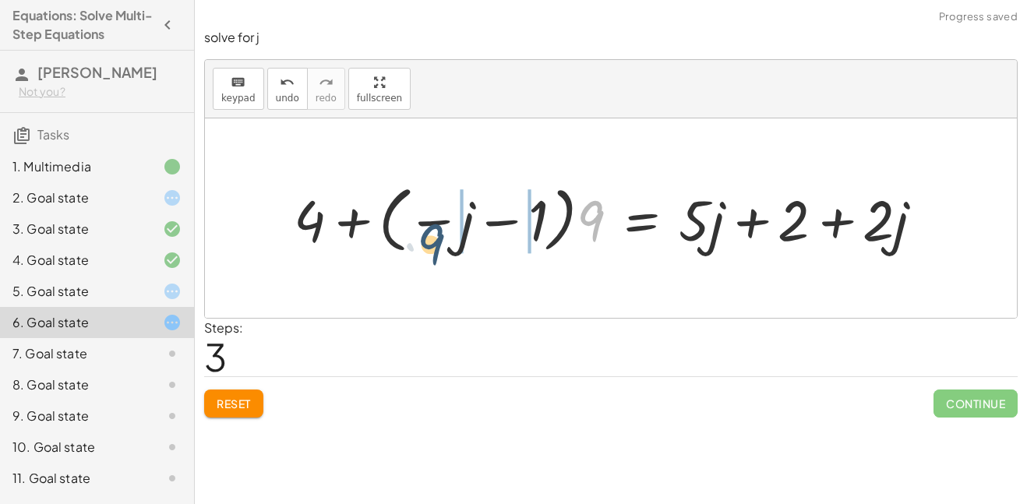
drag, startPoint x: 593, startPoint y: 225, endPoint x: 432, endPoint y: 249, distance: 163.0
click at [432, 249] on div at bounding box center [615, 218] width 658 height 80
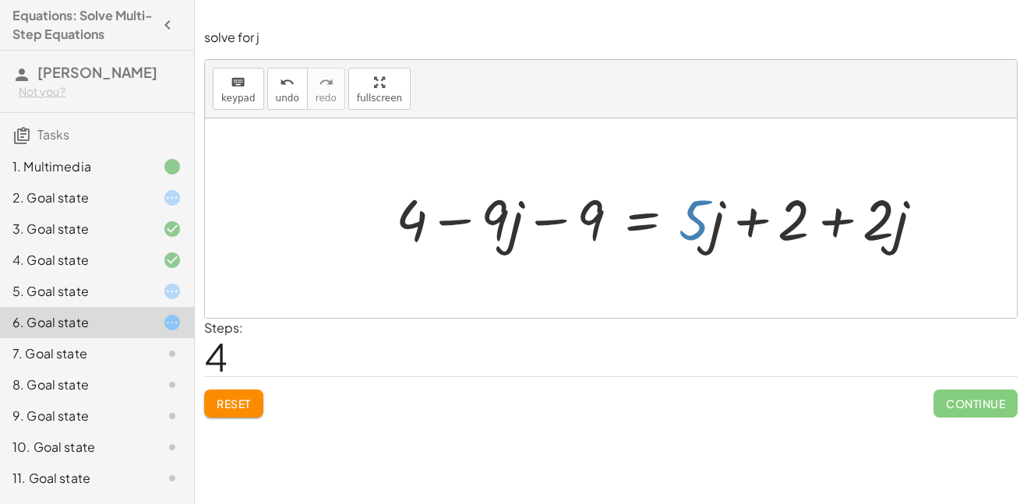
click at [695, 215] on div at bounding box center [666, 218] width 556 height 74
drag, startPoint x: 695, startPoint y: 215, endPoint x: 546, endPoint y: 213, distance: 148.8
click at [546, 213] on div at bounding box center [661, 218] width 546 height 74
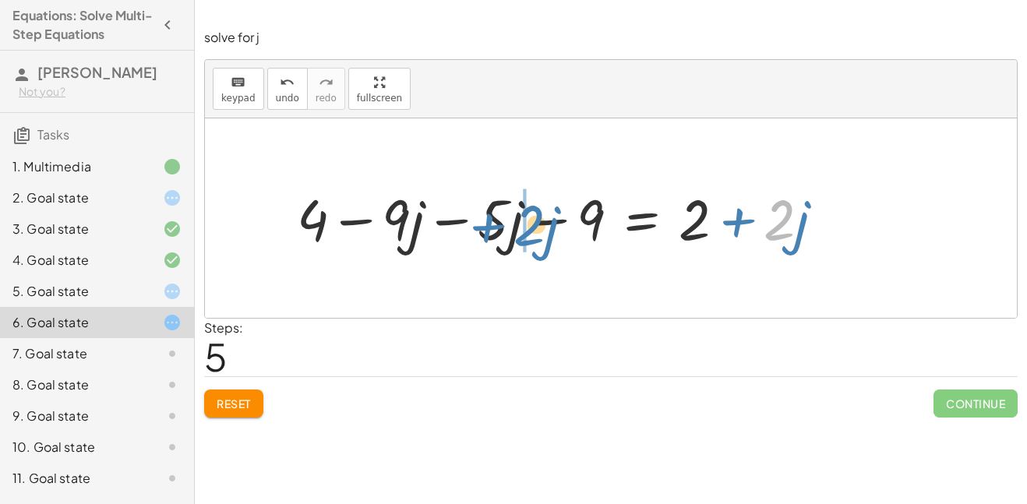
drag, startPoint x: 778, startPoint y: 216, endPoint x: 525, endPoint y: 221, distance: 252.5
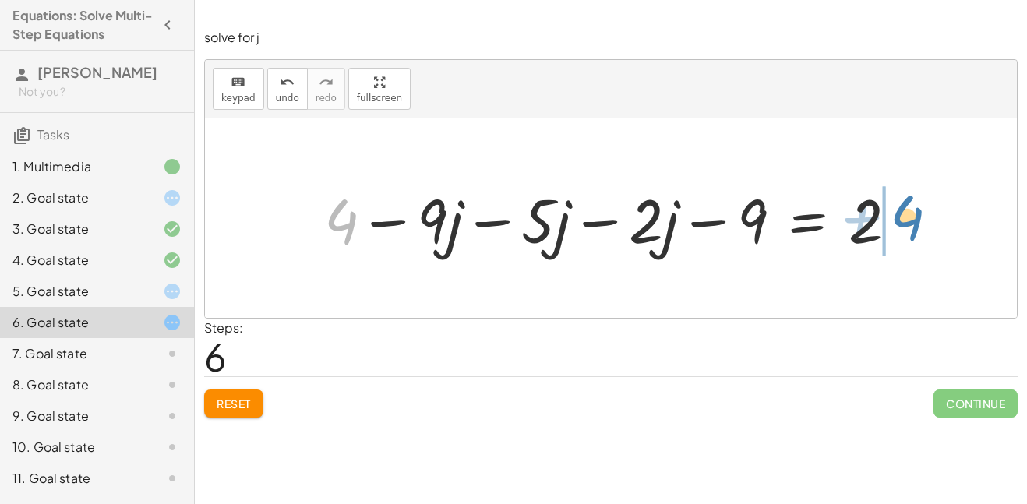
drag, startPoint x: 344, startPoint y: 221, endPoint x: 909, endPoint y: 217, distance: 565.7
click at [909, 217] on div at bounding box center [616, 218] width 601 height 80
click at [931, 222] on div at bounding box center [675, 218] width 649 height 80
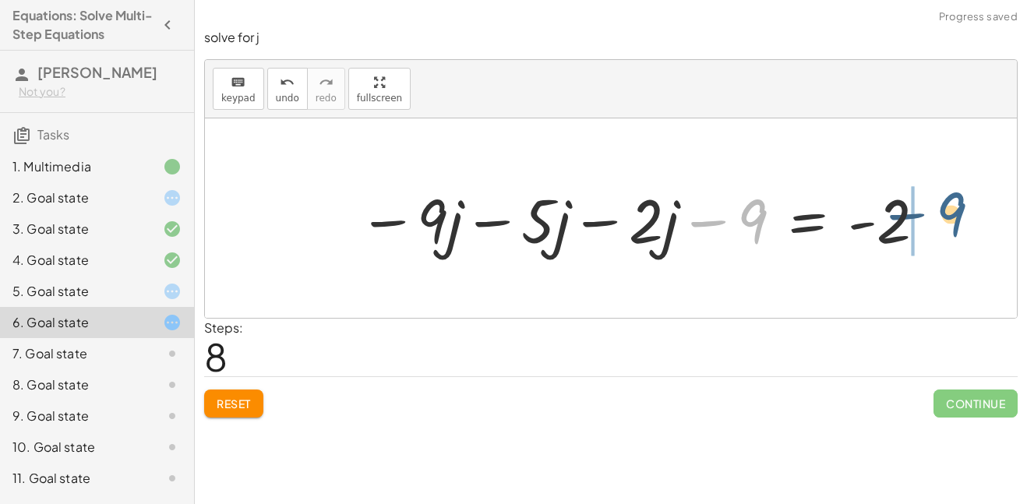
drag, startPoint x: 760, startPoint y: 217, endPoint x: 959, endPoint y: 213, distance: 198.7
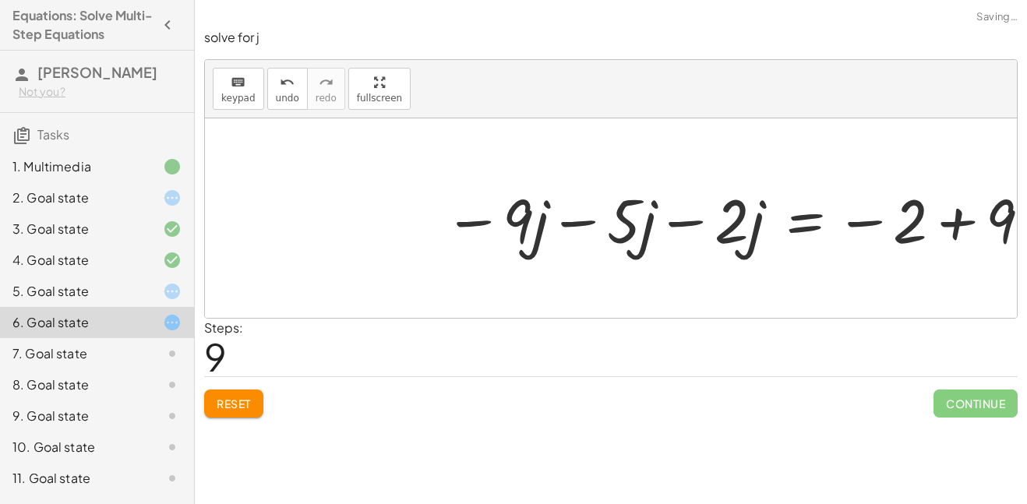
click at [958, 220] on div at bounding box center [611, 217] width 812 height 199
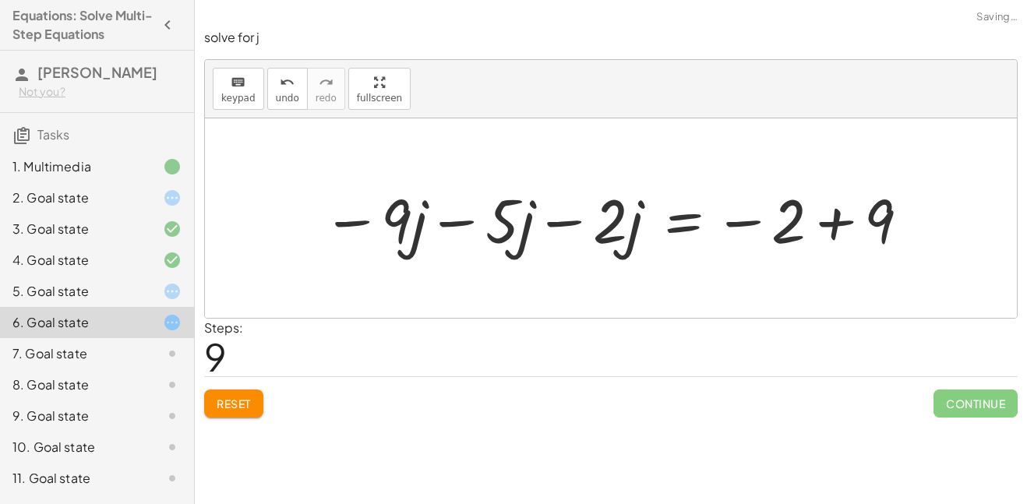
click at [842, 224] on div at bounding box center [617, 218] width 604 height 80
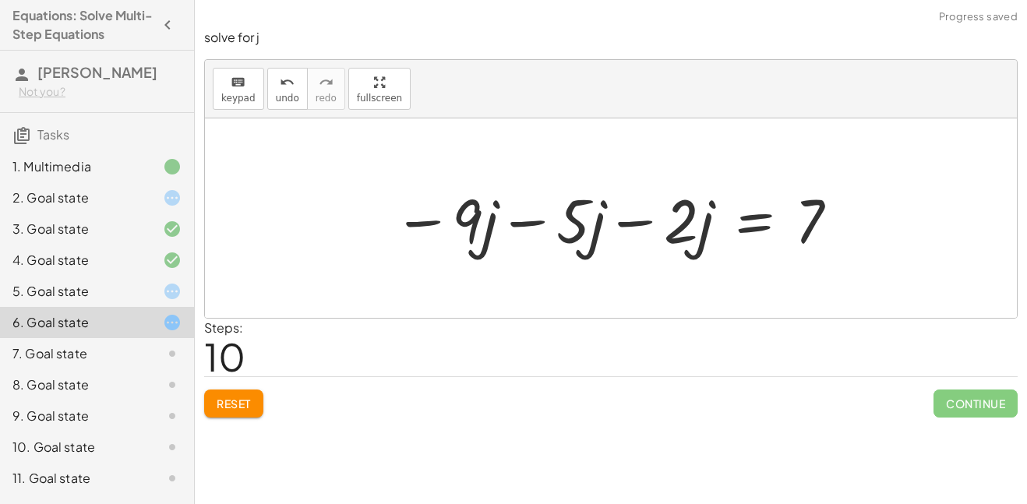
click at [646, 225] on div at bounding box center [617, 218] width 462 height 80
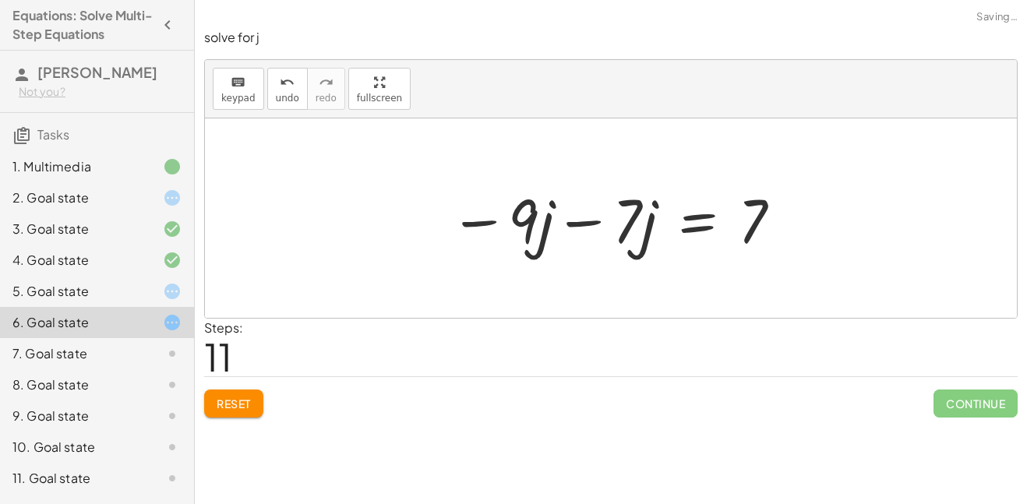
click at [593, 222] on div at bounding box center [616, 218] width 349 height 80
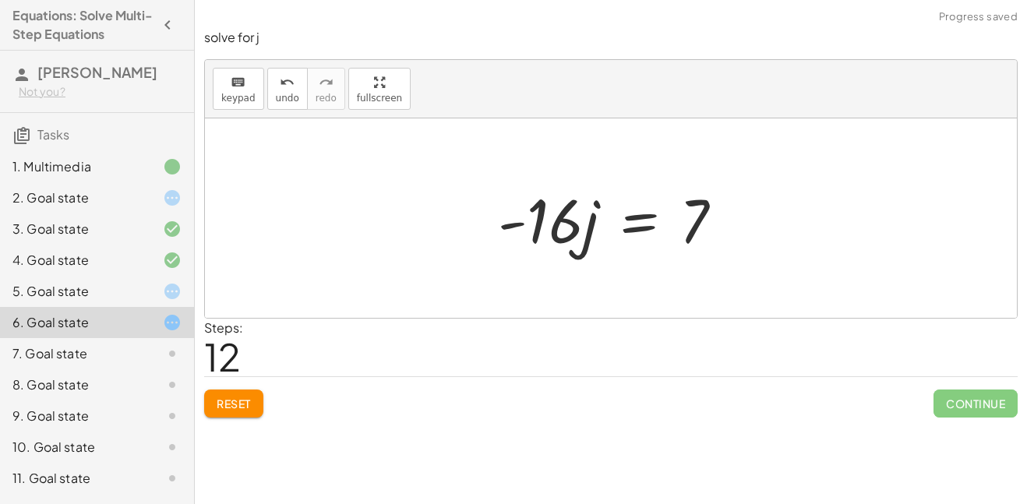
click at [635, 221] on div at bounding box center [616, 218] width 253 height 80
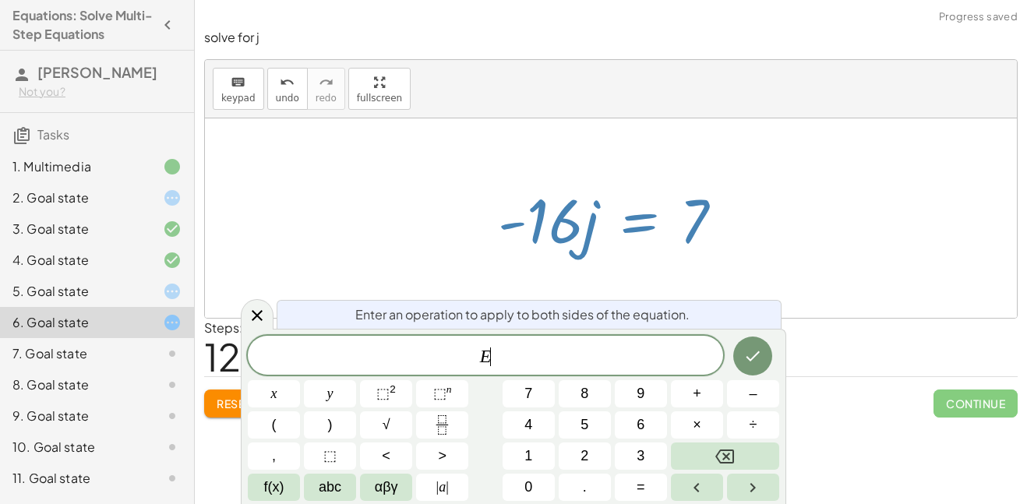
click at [626, 153] on div at bounding box center [611, 217] width 812 height 199
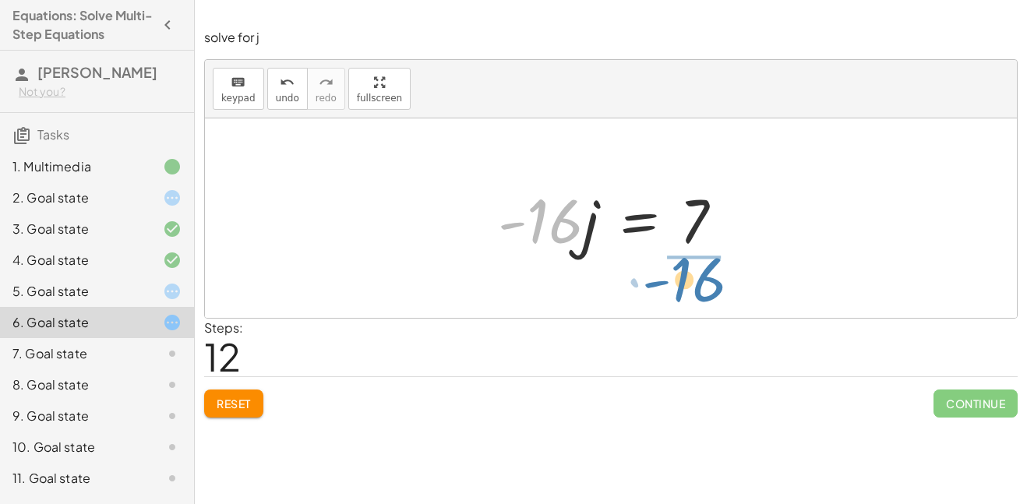
drag, startPoint x: 564, startPoint y: 211, endPoint x: 709, endPoint y: 270, distance: 156.3
click at [709, 270] on div "+ 4 − · 7 · j − 9 − · 2 · j = + · 5 · j + 2 + · 2 · j + 4 − · 7 · j − · 2 · j −…" at bounding box center [611, 217] width 812 height 199
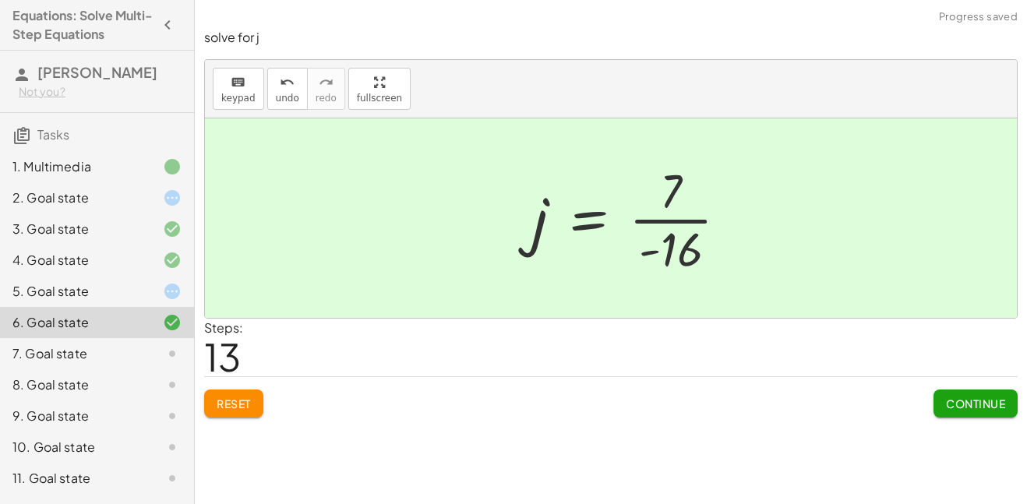
click at [722, 226] on div at bounding box center [636, 218] width 224 height 120
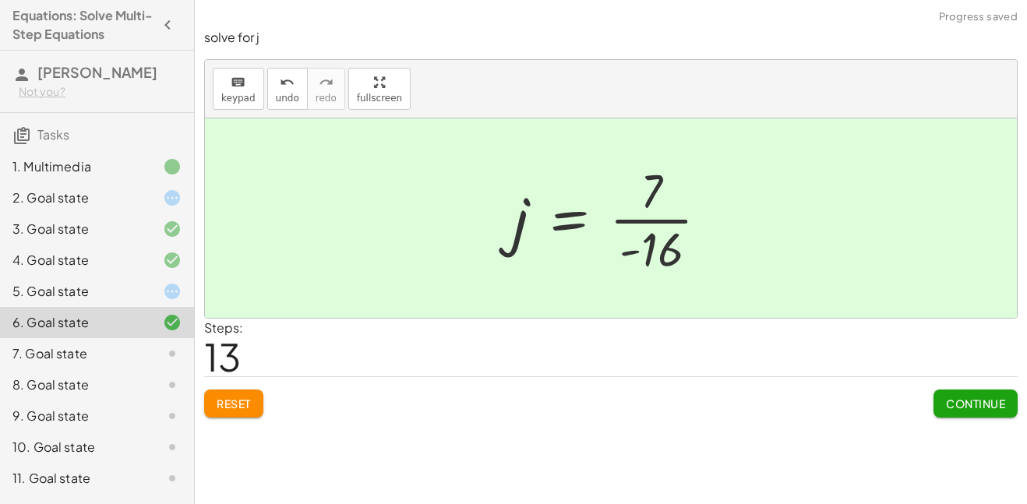
click at [668, 231] on div at bounding box center [617, 218] width 224 height 120
click at [657, 221] on div at bounding box center [617, 218] width 224 height 120
click at [656, 225] on div at bounding box center [617, 218] width 224 height 120
click at [544, 470] on div "Equations: Solve Multi-Step Equations In this activity, you will learn the proc…" at bounding box center [611, 252] width 832 height 504
click at [522, 503] on div "Equations: Solve Multi-Step Equations In this activity, you will learn the proc…" at bounding box center [611, 252] width 832 height 504
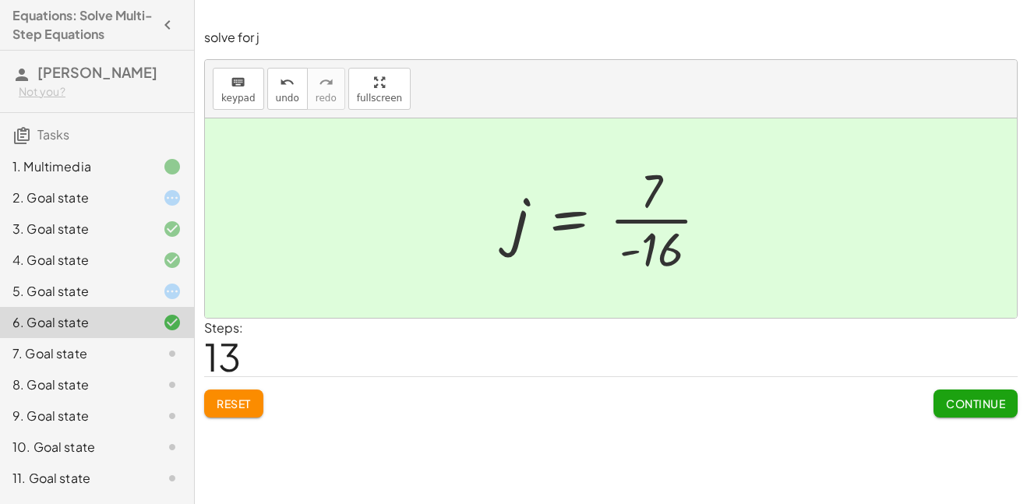
click at [535, 503] on div "Equations: Solve Multi-Step Equations In this activity, you will learn the proc…" at bounding box center [611, 252] width 832 height 504
click at [940, 402] on button "Continue" at bounding box center [975, 404] width 84 height 28
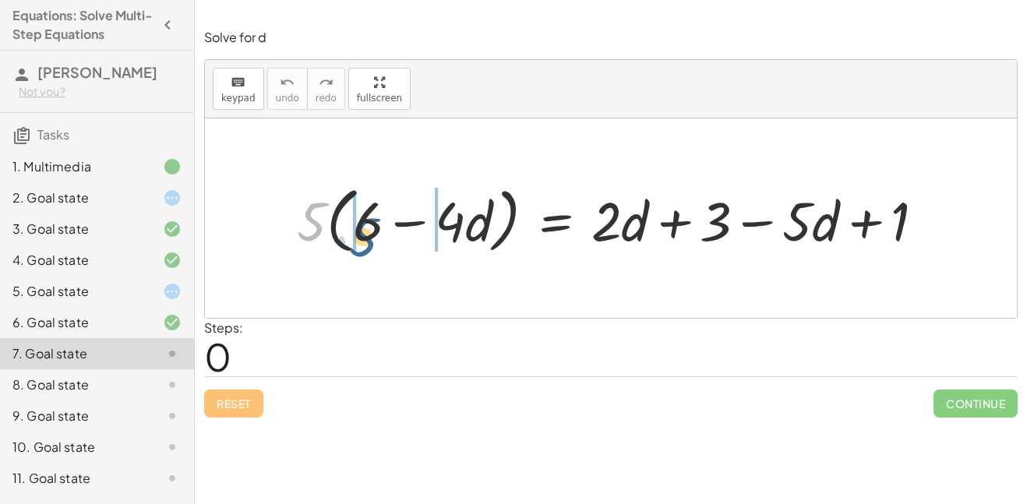
drag, startPoint x: 313, startPoint y: 212, endPoint x: 365, endPoint y: 228, distance: 54.7
click at [365, 228] on div at bounding box center [616, 217] width 655 height 79
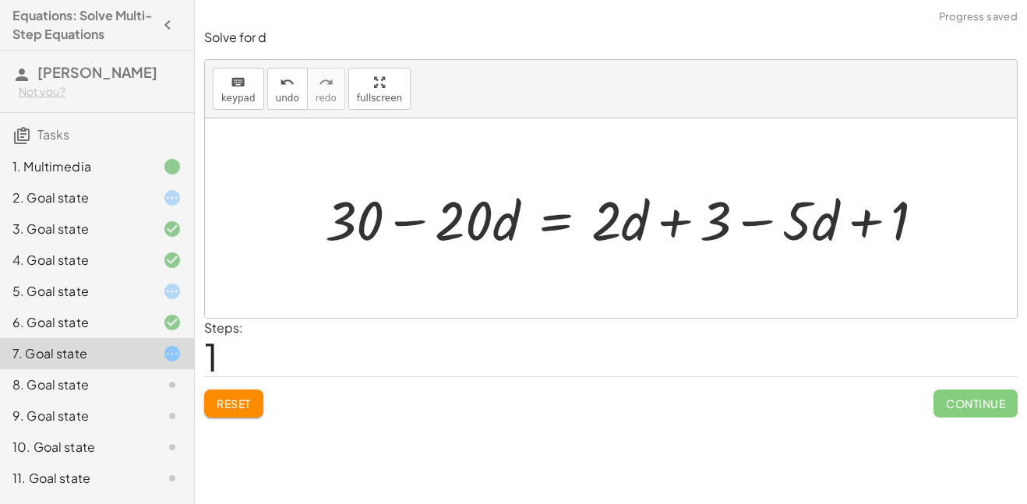
click at [357, 216] on div at bounding box center [630, 218] width 627 height 72
click at [489, 228] on div at bounding box center [630, 218] width 627 height 72
click at [483, 224] on div at bounding box center [630, 218] width 627 height 72
click at [357, 333] on div "Steps: 1" at bounding box center [610, 348] width 813 height 58
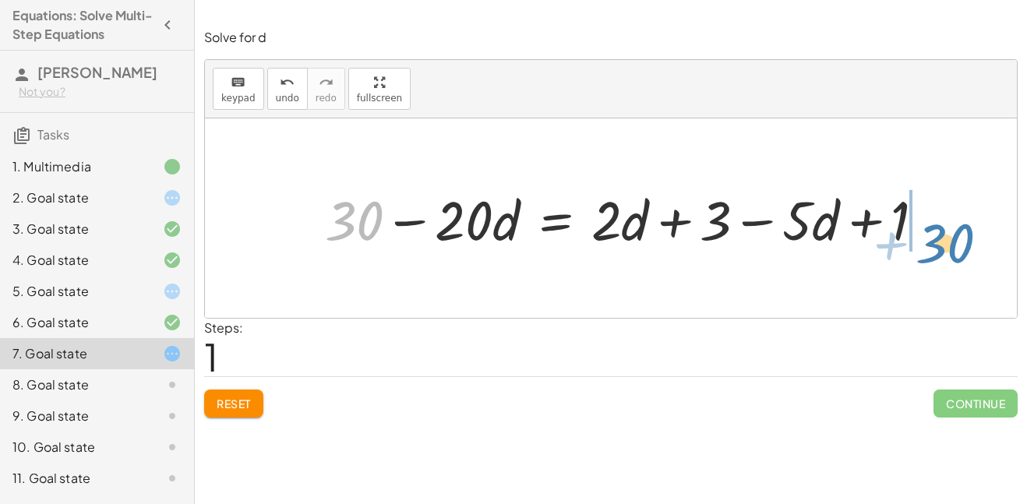
drag, startPoint x: 366, startPoint y: 227, endPoint x: 958, endPoint y: 249, distance: 592.6
click at [958, 249] on div "· 5 · ( + 6 − · 4 · d ) = + · 2 · d + 3 − · 5 · d + 1 + · 5 · 6 − · 5 · 4 · d =…" at bounding box center [611, 217] width 812 height 199
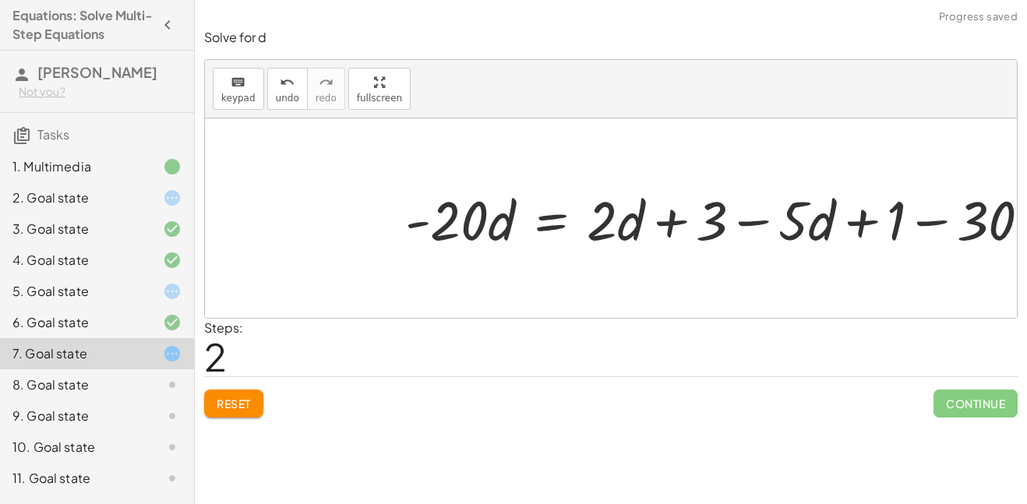
click at [935, 221] on div at bounding box center [727, 218] width 669 height 73
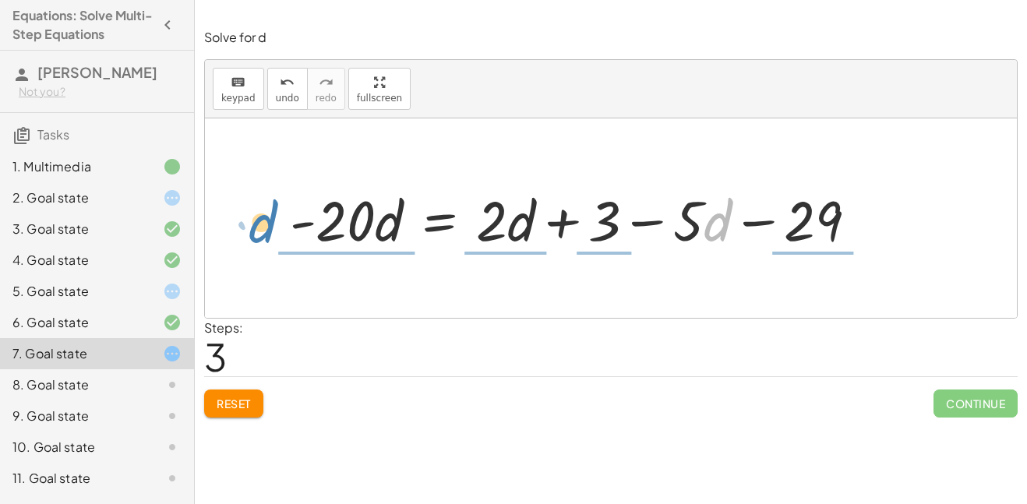
drag, startPoint x: 712, startPoint y: 222, endPoint x: 269, endPoint y: 224, distance: 443.3
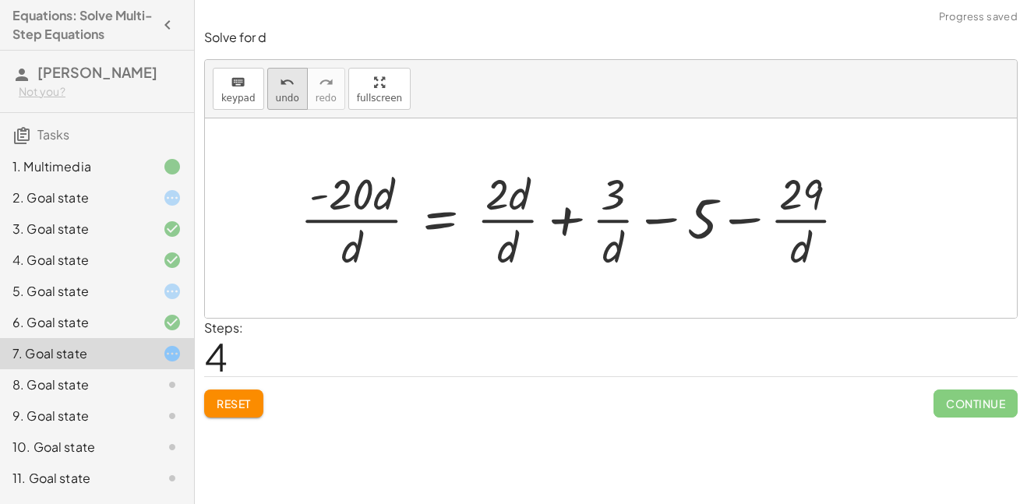
click at [276, 102] on span "undo" at bounding box center [287, 98] width 23 height 11
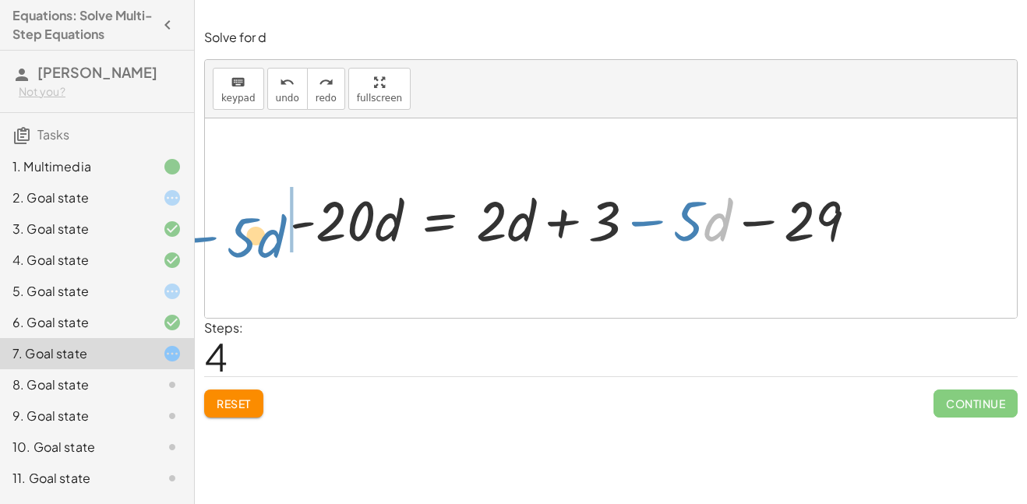
drag, startPoint x: 707, startPoint y: 214, endPoint x: 266, endPoint y: 231, distance: 442.1
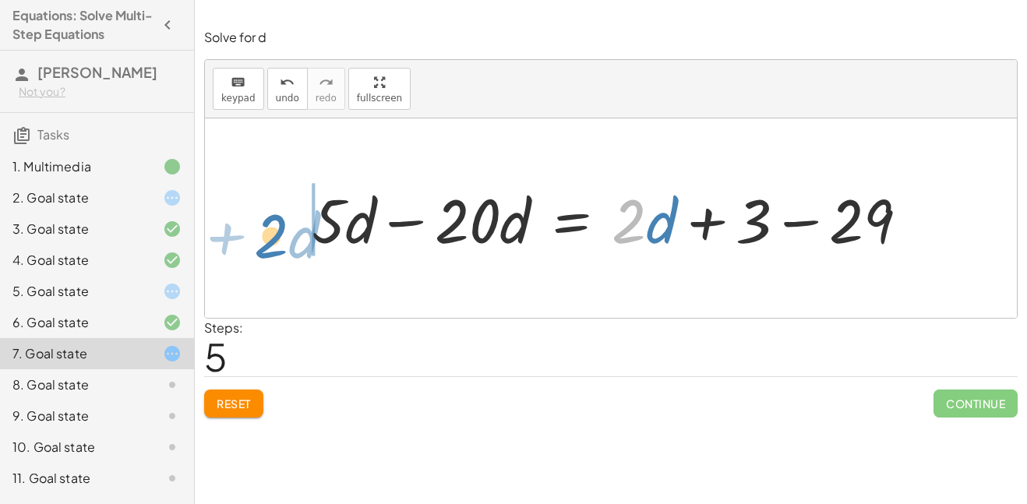
drag, startPoint x: 633, startPoint y: 211, endPoint x: 275, endPoint y: 226, distance: 357.9
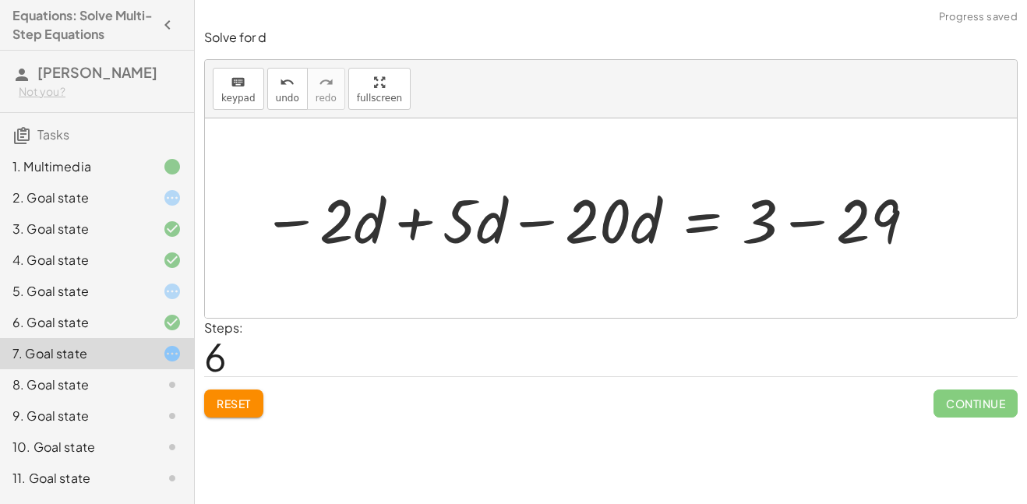
click at [283, 224] on div at bounding box center [589, 218] width 671 height 80
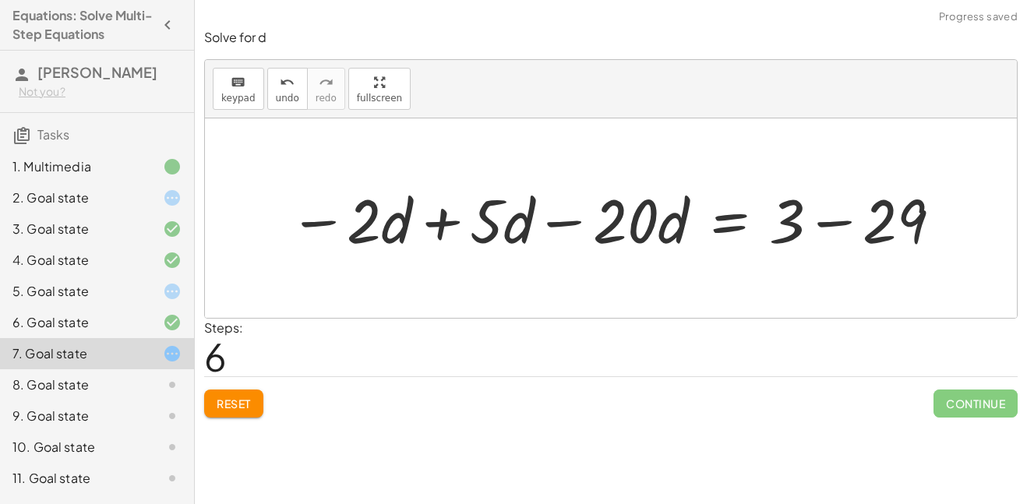
click at [457, 226] on div at bounding box center [616, 218] width 671 height 80
click at [827, 221] on div at bounding box center [711, 218] width 502 height 80
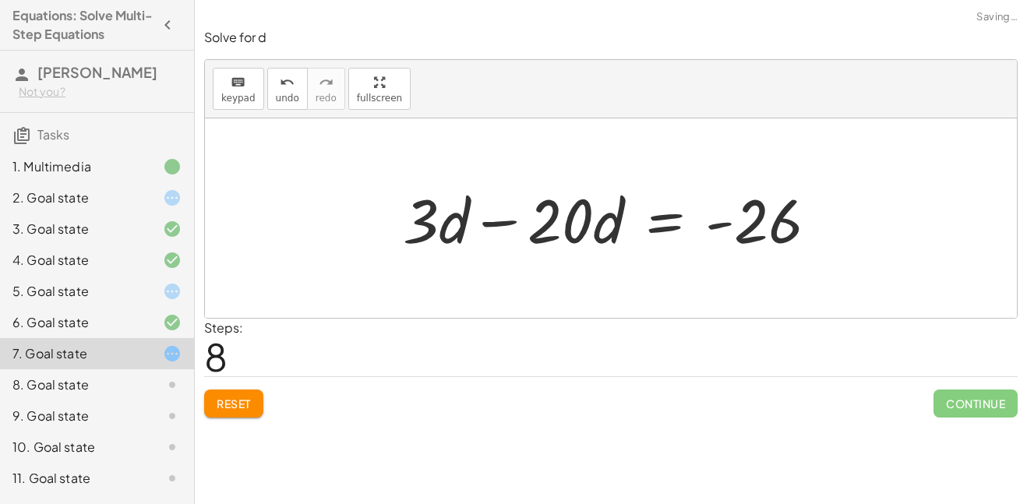
click at [581, 221] on div at bounding box center [616, 218] width 443 height 80
click at [503, 222] on div at bounding box center [616, 218] width 443 height 80
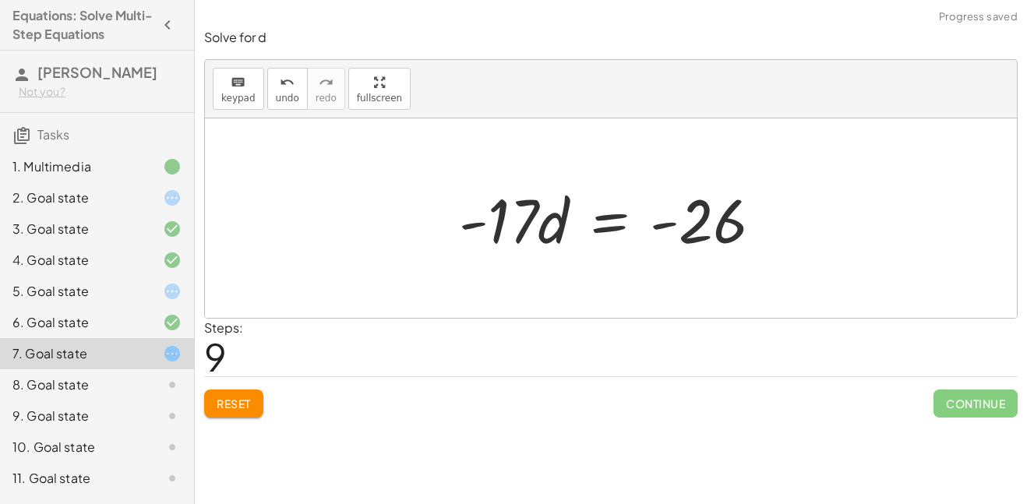
click at [604, 223] on div at bounding box center [616, 218] width 331 height 80
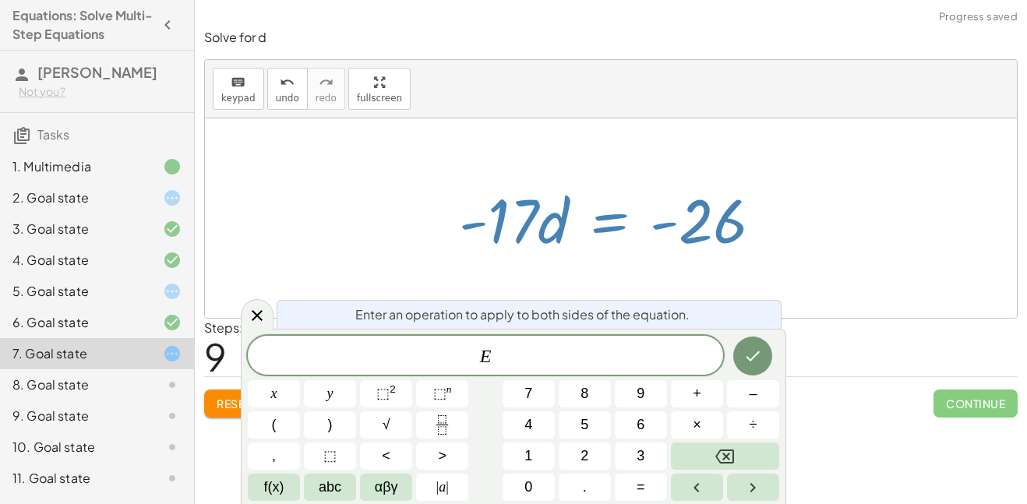
click at [669, 175] on div "· 5 · ( + 6 − · 4 · d ) = + · 2 · d + 3 − · 5 · d + 1 + · 5 · 6 − · 5 · 4 · d =…" at bounding box center [611, 219] width 351 height 88
drag, startPoint x: 525, startPoint y: 206, endPoint x: 707, endPoint y: 259, distance: 189.9
click at [707, 259] on div "· 5 · ( + 6 − · 4 · d ) = + · 2 · d + 3 − · 5 · d + 1 + · 5 · 6 − · 5 · 4 · d =…" at bounding box center [611, 219] width 351 height 88
click at [520, 349] on span "E ​" at bounding box center [485, 357] width 475 height 22
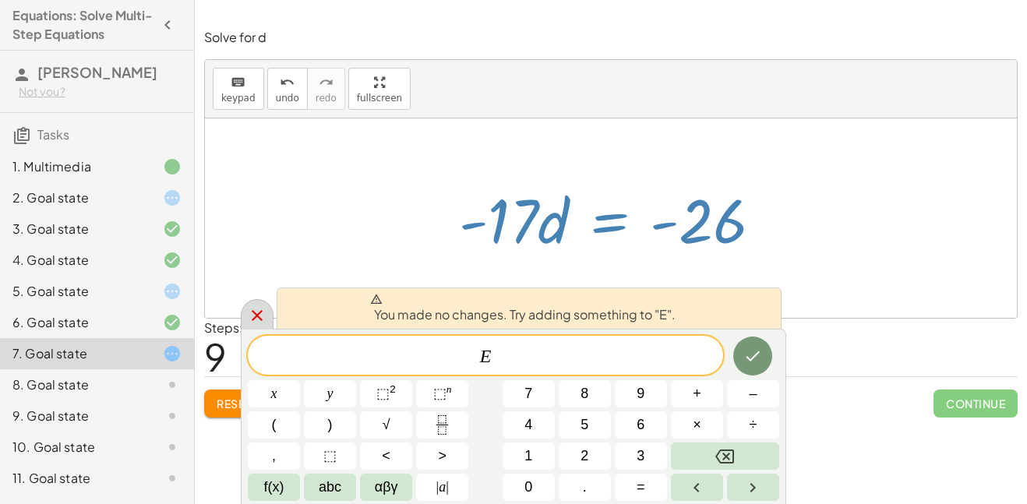
click at [256, 313] on icon at bounding box center [257, 315] width 19 height 19
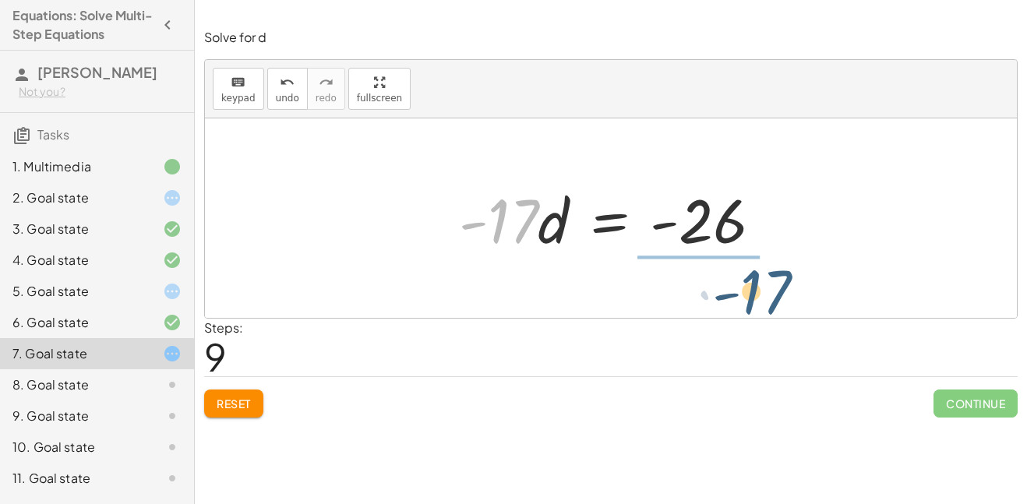
drag, startPoint x: 509, startPoint y: 229, endPoint x: 763, endPoint y: 300, distance: 263.7
click at [763, 300] on div "· 5 · ( + 6 − · 4 · d ) = + · 2 · d + 3 − · 5 · d + 1 + · 5 · 6 − · 5 · 4 · d =…" at bounding box center [611, 217] width 812 height 199
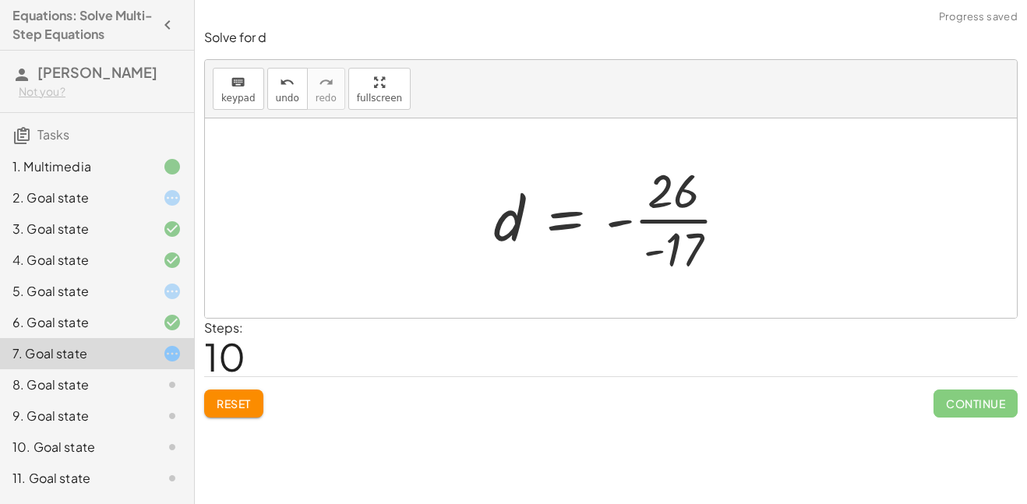
click at [672, 224] on div at bounding box center [616, 218] width 263 height 120
click at [622, 221] on div at bounding box center [616, 218] width 263 height 120
click at [573, 225] on div at bounding box center [616, 218] width 263 height 120
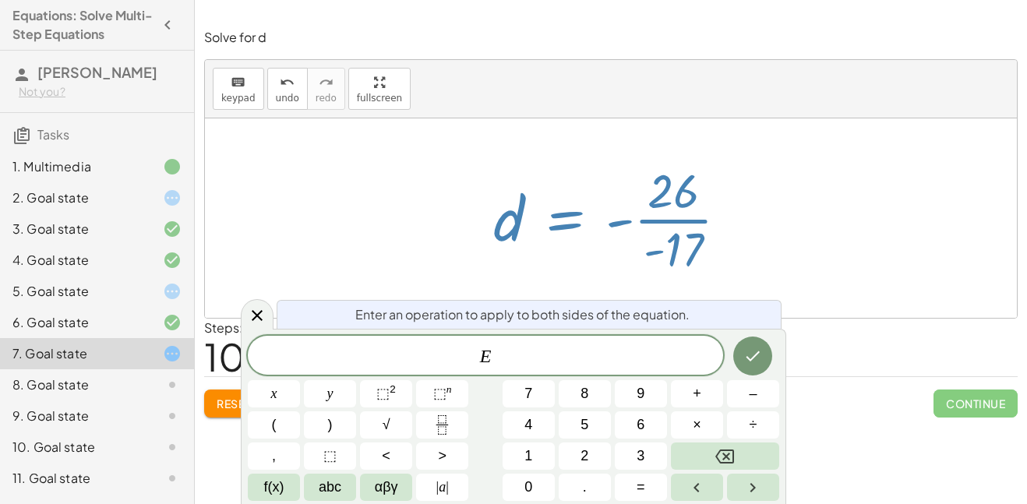
scroll to position [18, 0]
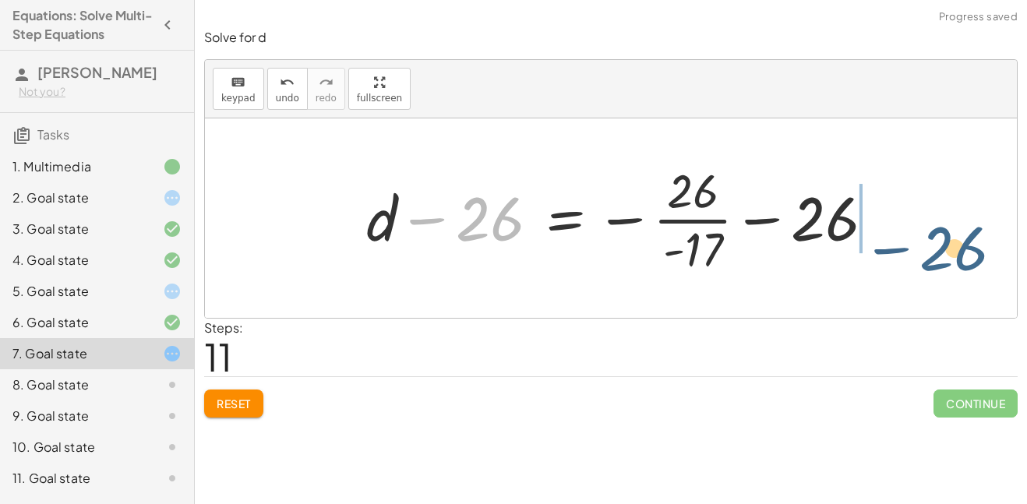
drag, startPoint x: 470, startPoint y: 215, endPoint x: 938, endPoint y: 244, distance: 469.2
click at [938, 244] on div "· 5 · ( + 6 − · 4 · d ) = + · 2 · d + 3 − · 5 · d + 1 + · 5 · 6 − · 5 · 4 · d =…" at bounding box center [611, 217] width 812 height 199
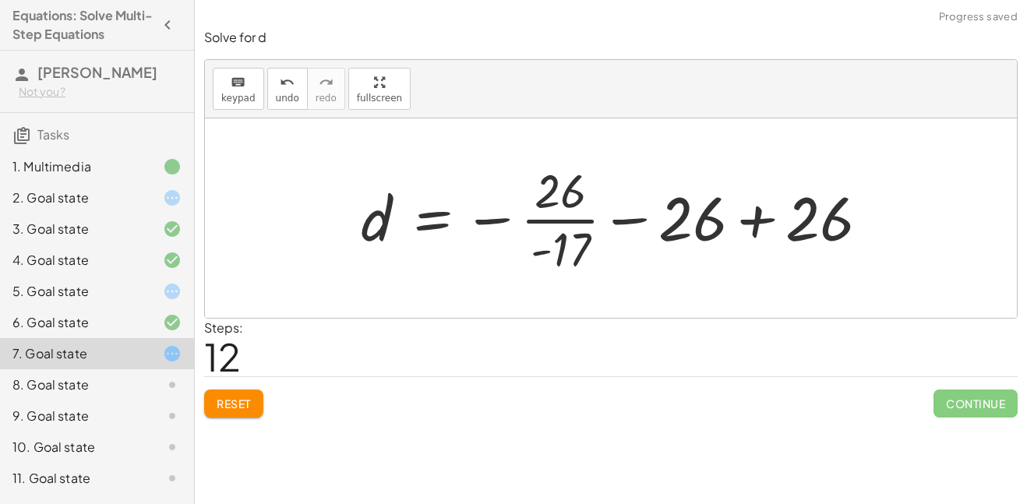
click at [888, 218] on div "· 5 · ( + 6 − · 4 · d ) = + · 2 · d + 3 − · 5 · d + 1 + · 5 · 6 − · 5 · 4 · d =…" at bounding box center [615, 218] width 556 height 128
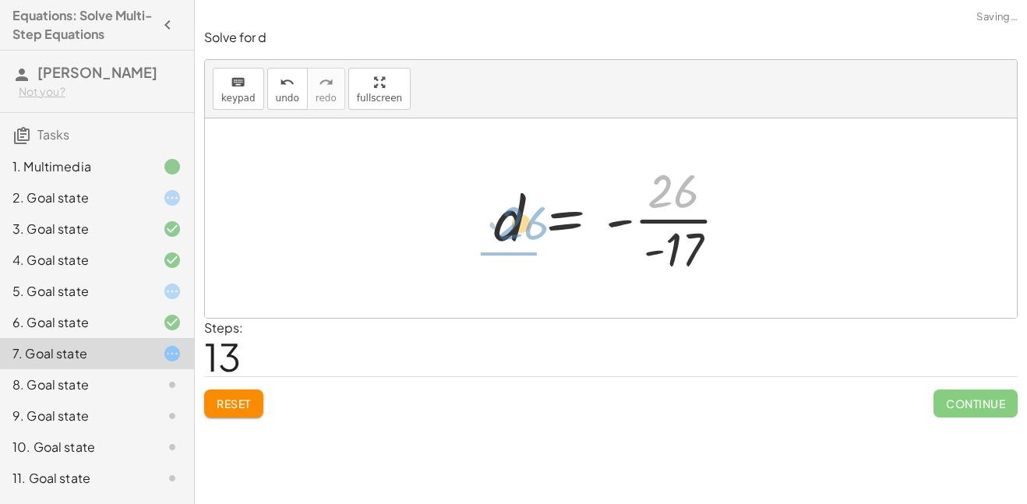
drag, startPoint x: 685, startPoint y: 196, endPoint x: 559, endPoint y: 230, distance: 130.8
click at [559, 230] on div at bounding box center [616, 218] width 263 height 120
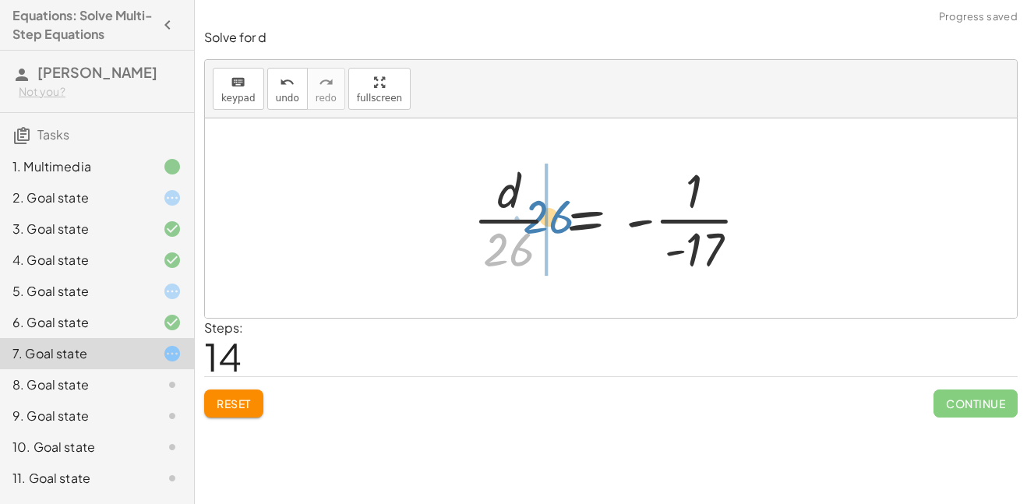
drag, startPoint x: 503, startPoint y: 246, endPoint x: 544, endPoint y: 213, distance: 52.1
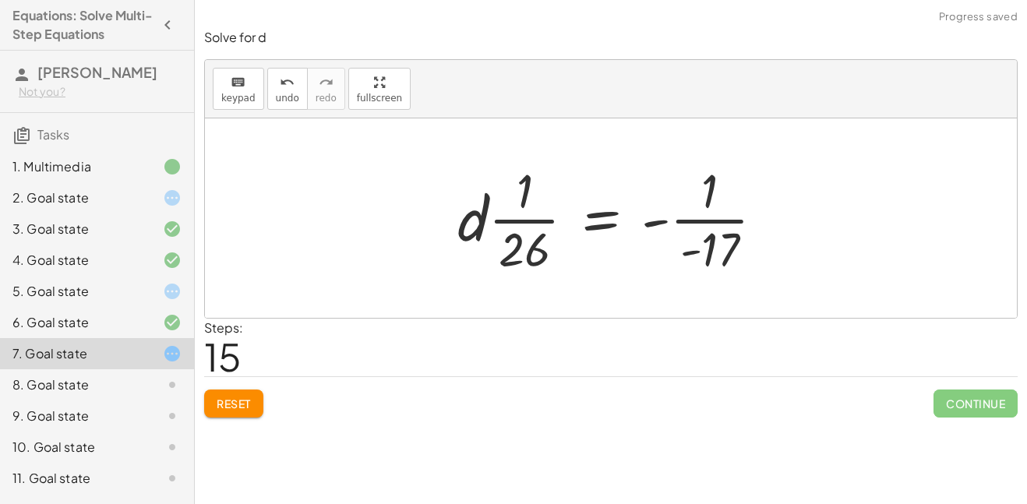
click at [241, 402] on span "Reset" at bounding box center [234, 404] width 34 height 14
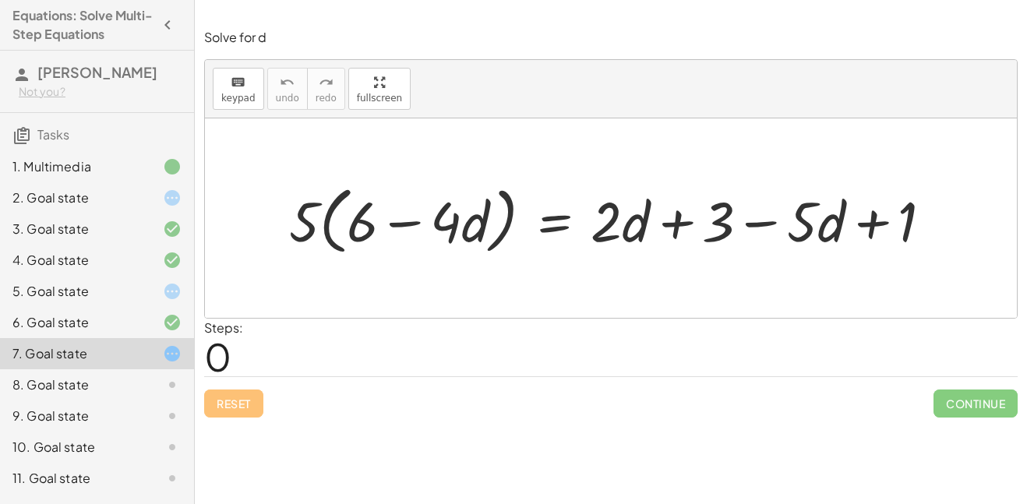
click at [161, 393] on div at bounding box center [160, 385] width 44 height 19
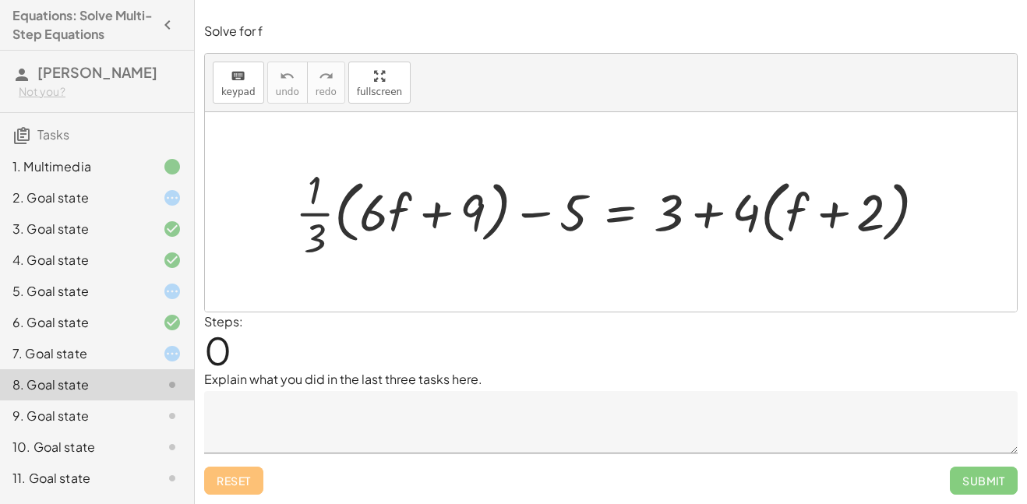
click at [337, 431] on textarea at bounding box center [610, 422] width 813 height 62
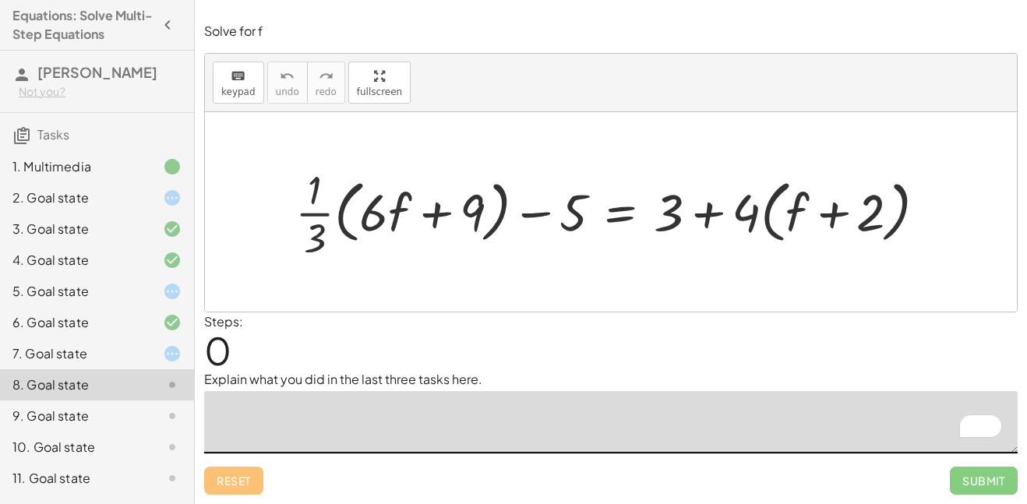
scroll to position [0, 0]
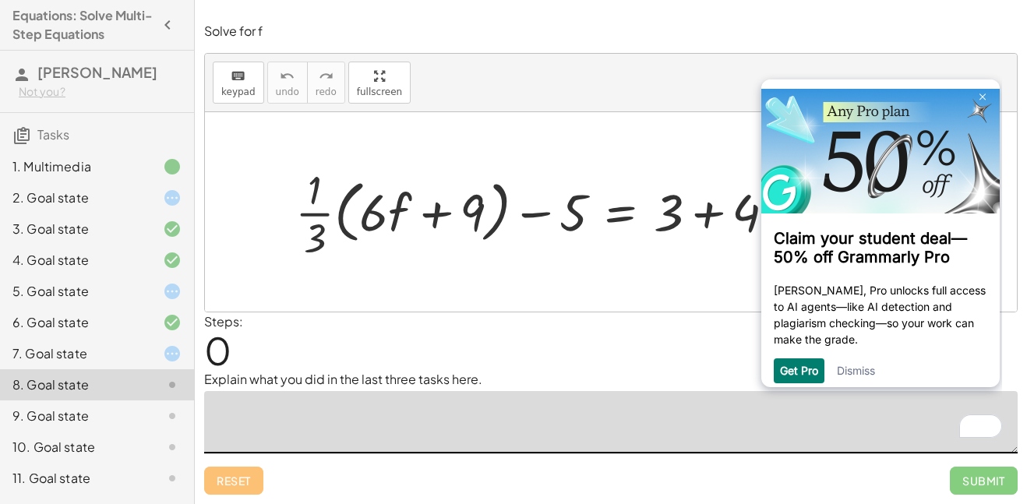
click at [151, 192] on div at bounding box center [160, 198] width 44 height 19
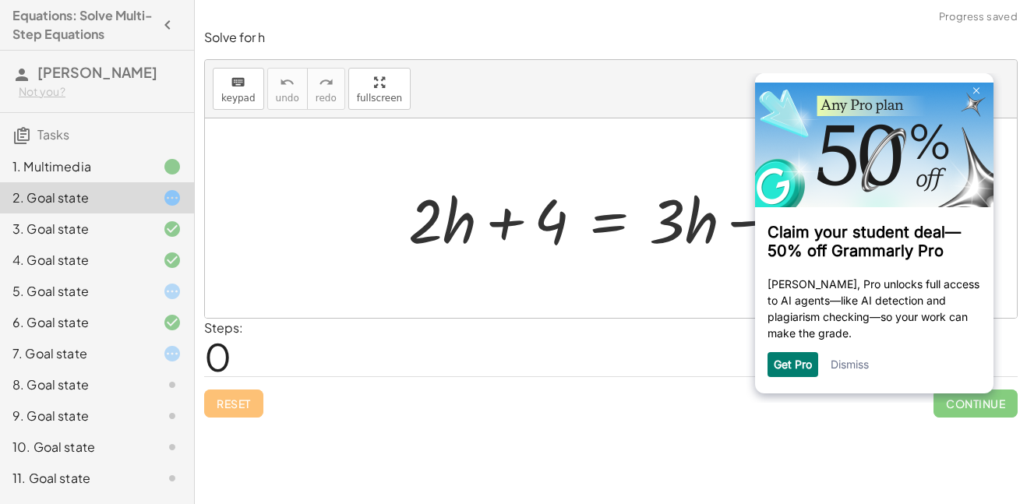
click at [861, 383] on div "Claim your student deal—50% off Grammarly Pro Juan, Pro unlocks full access to …" at bounding box center [874, 233] width 238 height 320
click at [854, 366] on link "Dismiss" at bounding box center [850, 364] width 38 height 13
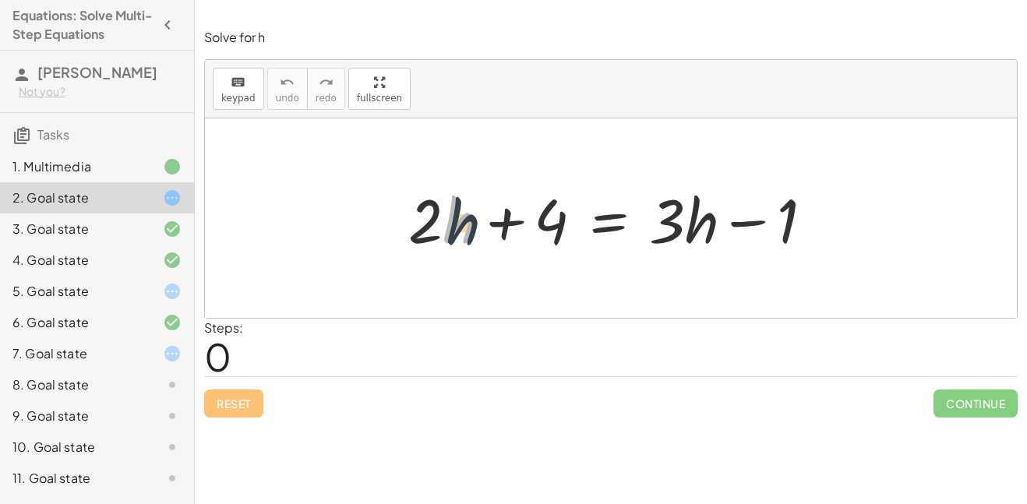
drag, startPoint x: 450, startPoint y: 220, endPoint x: 458, endPoint y: 224, distance: 9.4
click at [458, 224] on div at bounding box center [616, 218] width 432 height 80
drag, startPoint x: 426, startPoint y: 217, endPoint x: 563, endPoint y: 228, distance: 136.8
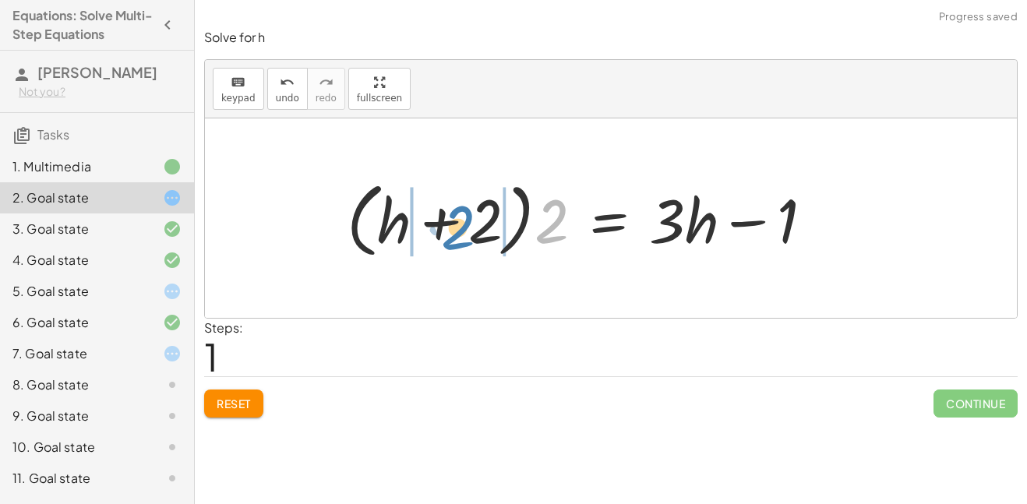
drag, startPoint x: 558, startPoint y: 217, endPoint x: 467, endPoint y: 223, distance: 90.5
click at [467, 223] on div at bounding box center [586, 219] width 494 height 90
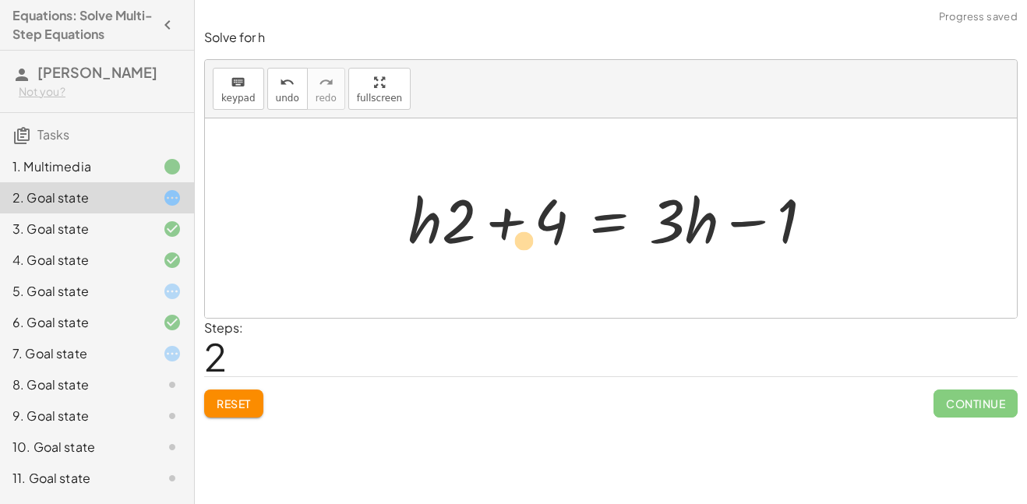
drag, startPoint x: 429, startPoint y: 210, endPoint x: 482, endPoint y: 221, distance: 54.7
click at [482, 221] on div at bounding box center [616, 218] width 432 height 80
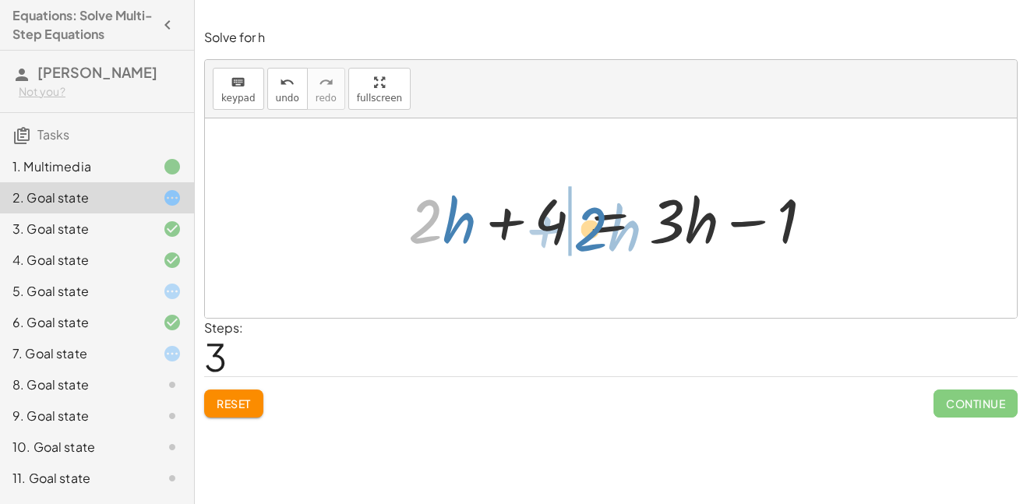
drag, startPoint x: 423, startPoint y: 220, endPoint x: 588, endPoint y: 228, distance: 165.4
click at [588, 228] on div at bounding box center [616, 218] width 432 height 80
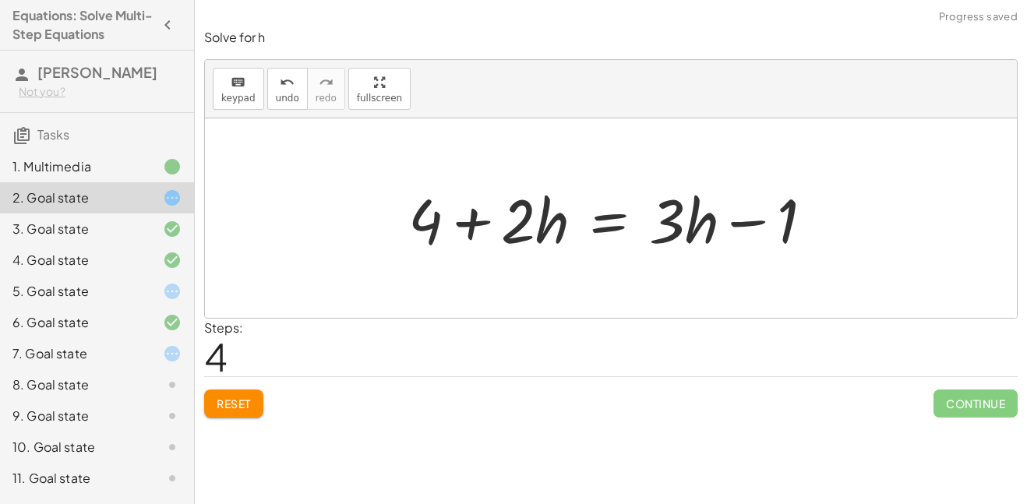
click at [478, 218] on div at bounding box center [616, 218] width 432 height 80
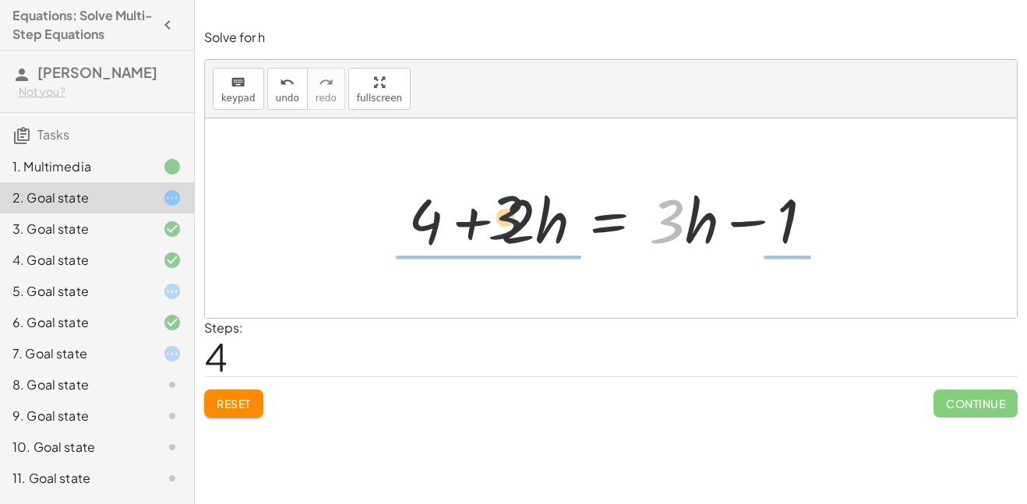
drag, startPoint x: 666, startPoint y: 218, endPoint x: 451, endPoint y: 219, distance: 215.1
click at [451, 219] on div at bounding box center [616, 218] width 432 height 80
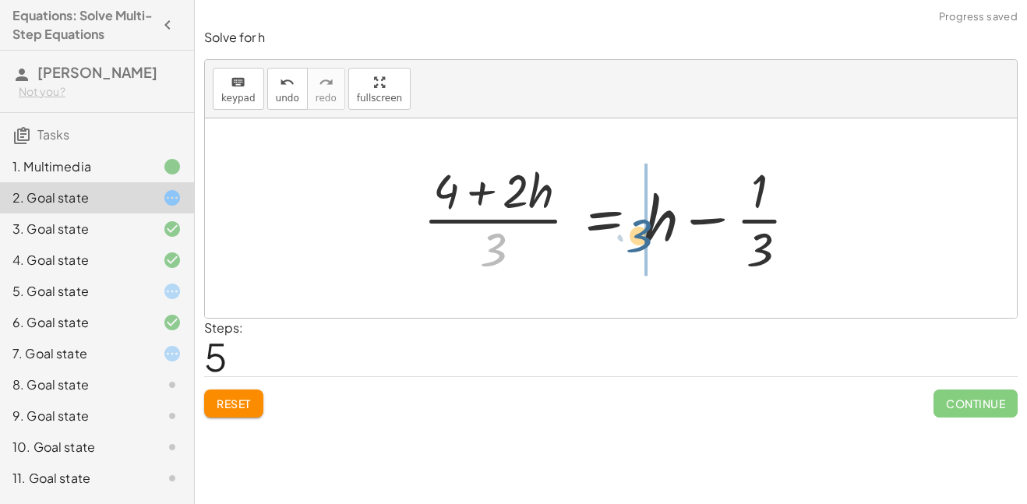
drag, startPoint x: 496, startPoint y: 248, endPoint x: 641, endPoint y: 232, distance: 146.5
click at [641, 232] on div at bounding box center [616, 218] width 403 height 120
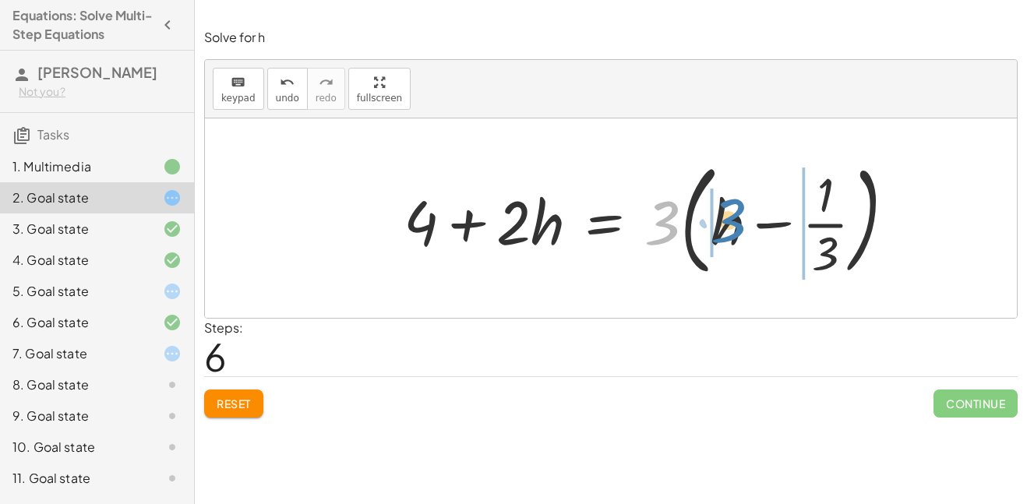
drag, startPoint x: 661, startPoint y: 217, endPoint x: 724, endPoint y: 214, distance: 63.2
click at [724, 214] on div at bounding box center [656, 217] width 520 height 129
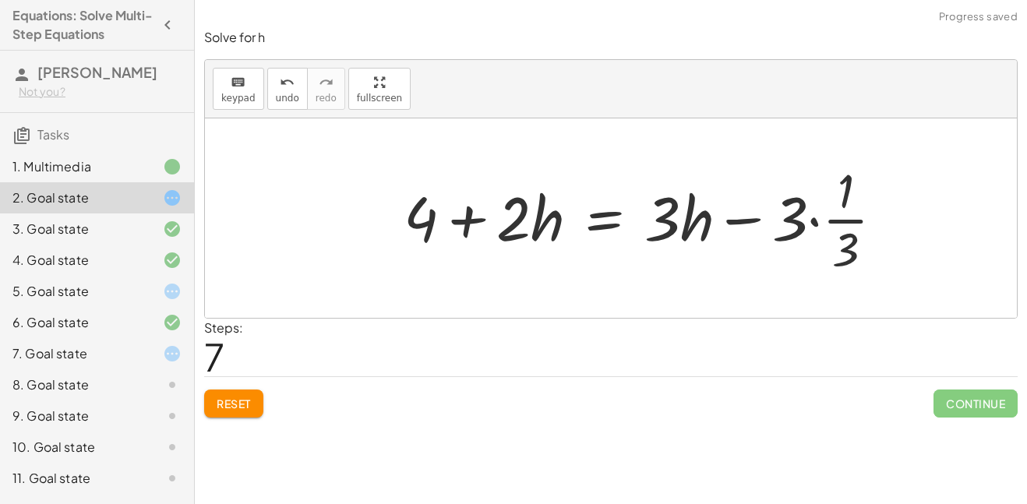
click at [808, 220] on div at bounding box center [650, 218] width 509 height 120
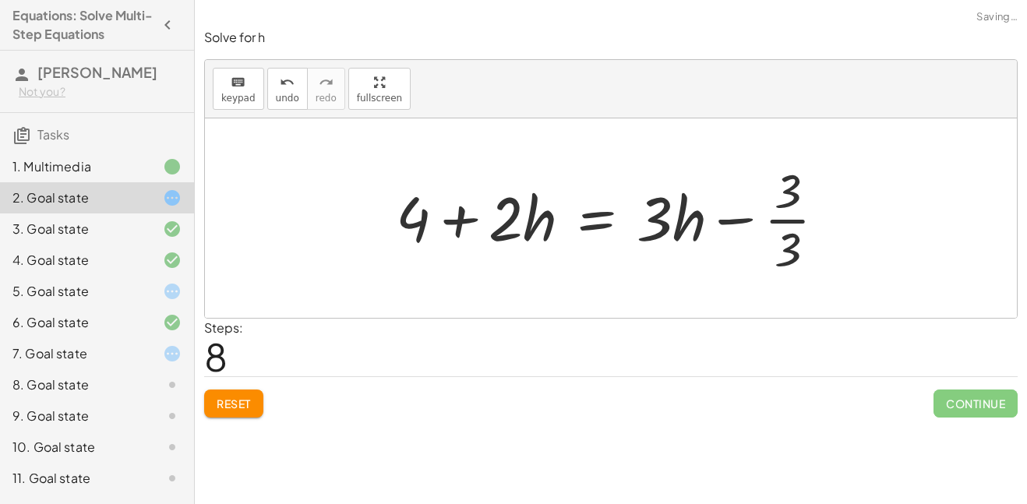
click at [806, 222] on div at bounding box center [617, 218] width 458 height 120
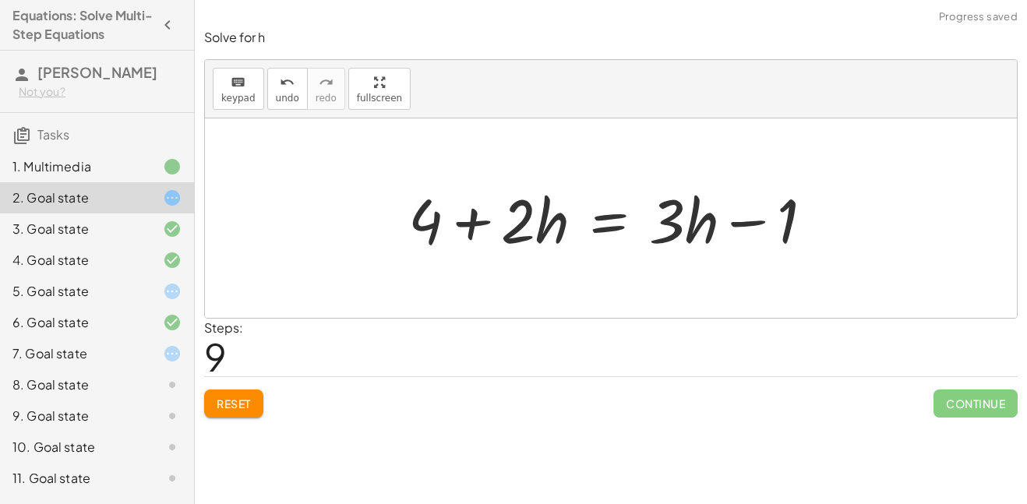
click at [490, 222] on div at bounding box center [616, 218] width 432 height 80
drag, startPoint x: 524, startPoint y: 220, endPoint x: 520, endPoint y: 202, distance: 18.5
click at [557, 212] on div at bounding box center [616, 218] width 432 height 80
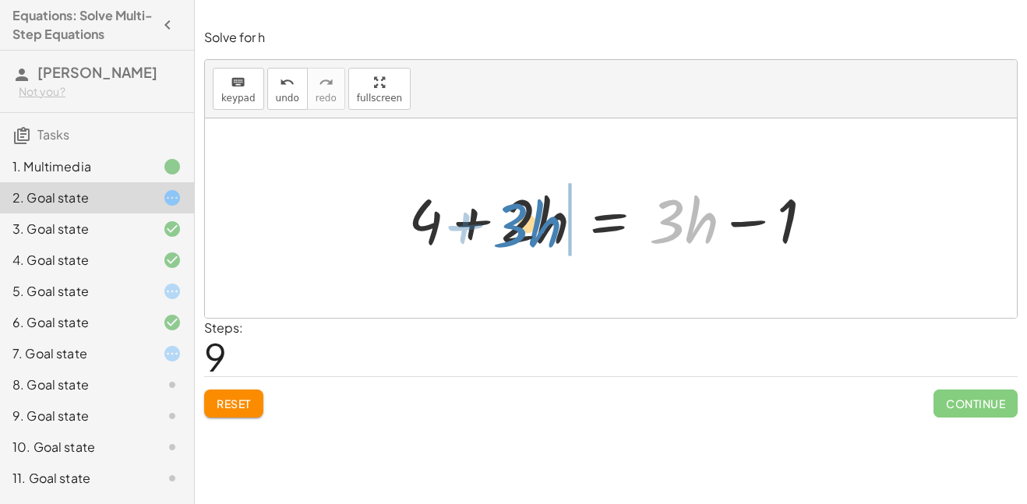
drag, startPoint x: 661, startPoint y: 210, endPoint x: 510, endPoint y: 213, distance: 150.4
click at [510, 213] on div at bounding box center [611, 218] width 422 height 80
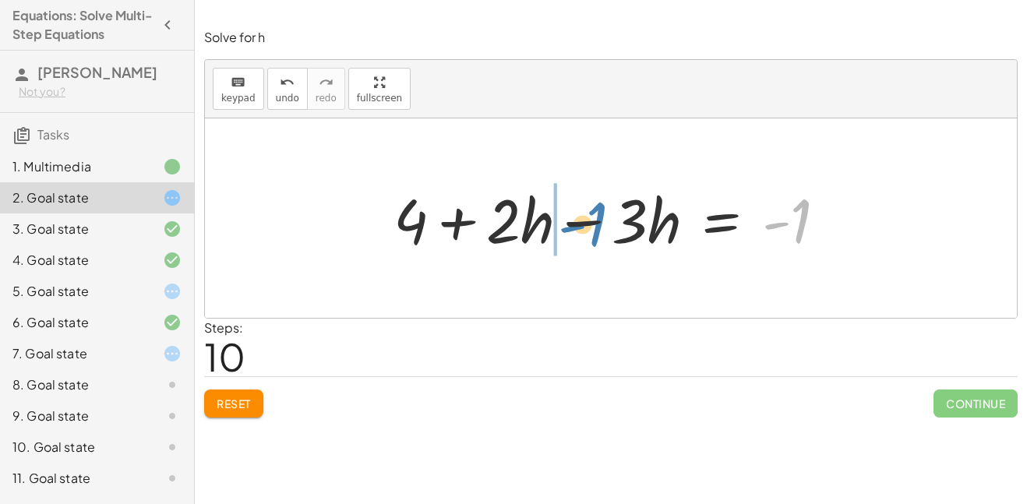
drag, startPoint x: 799, startPoint y: 222, endPoint x: 598, endPoint y: 225, distance: 201.0
click at [598, 225] on div at bounding box center [616, 218] width 461 height 80
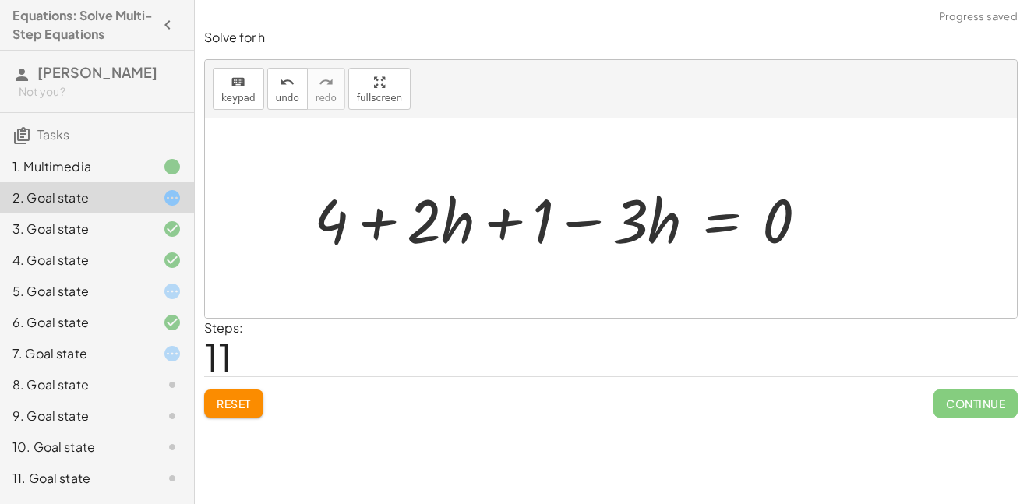
click at [585, 225] on div at bounding box center [567, 218] width 522 height 80
click at [497, 225] on div at bounding box center [567, 218] width 522 height 80
drag, startPoint x: 504, startPoint y: 217, endPoint x: 346, endPoint y: 224, distance: 158.3
click at [346, 224] on div at bounding box center [567, 218] width 522 height 80
click at [587, 222] on div at bounding box center [567, 218] width 522 height 80
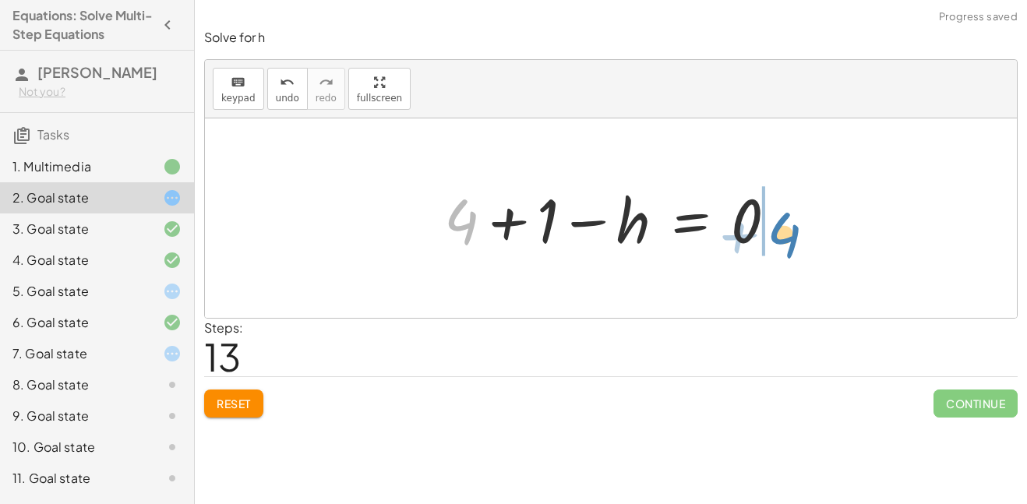
drag, startPoint x: 465, startPoint y: 230, endPoint x: 788, endPoint y: 243, distance: 322.8
click at [788, 243] on div at bounding box center [616, 218] width 361 height 80
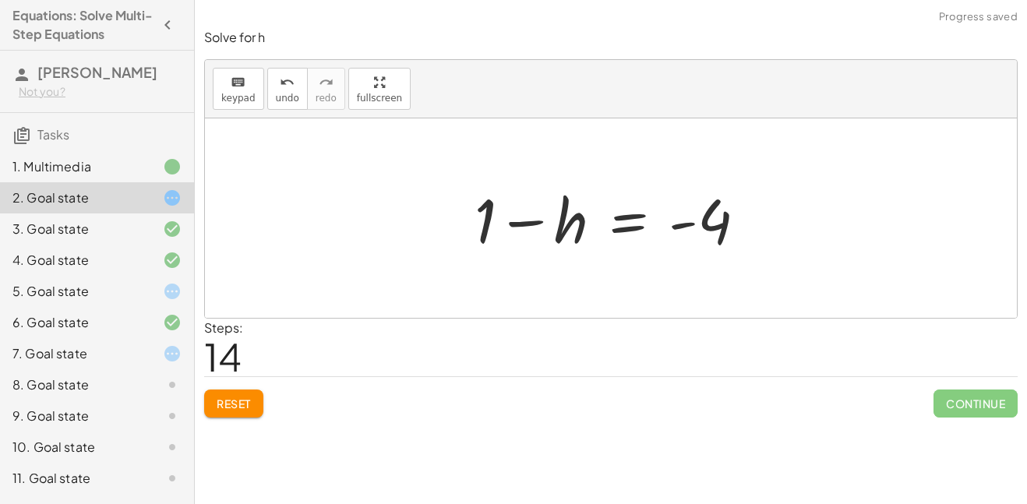
click at [689, 226] on div at bounding box center [617, 218] width 300 height 80
drag, startPoint x: 489, startPoint y: 218, endPoint x: 510, endPoint y: 218, distance: 21.0
click at [510, 218] on div at bounding box center [617, 218] width 300 height 80
drag, startPoint x: 485, startPoint y: 220, endPoint x: 431, endPoint y: 189, distance: 62.4
click at [525, 221] on div at bounding box center [617, 218] width 300 height 80
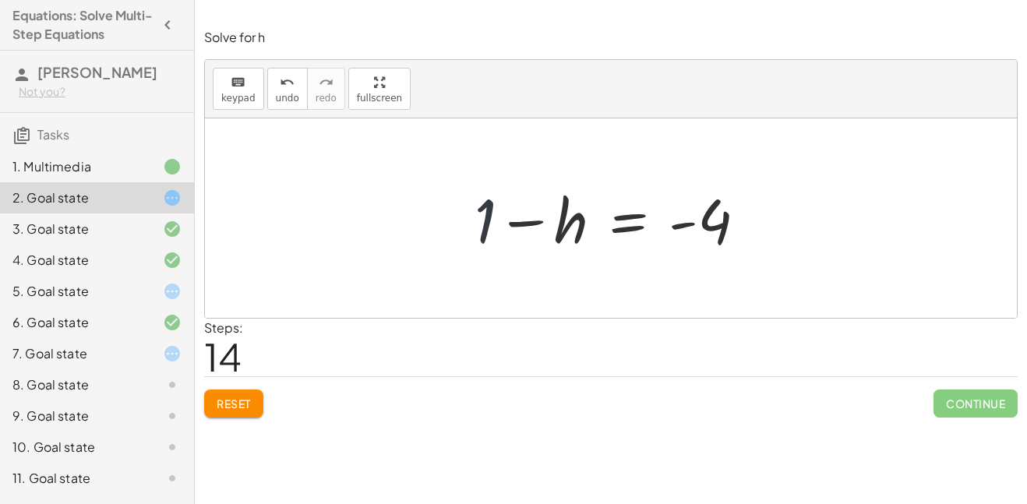
click at [483, 232] on div at bounding box center [617, 218] width 300 height 80
drag, startPoint x: 483, startPoint y: 232, endPoint x: 501, endPoint y: 229, distance: 18.2
click at [501, 229] on div at bounding box center [617, 218] width 300 height 80
drag, startPoint x: 569, startPoint y: 227, endPoint x: 471, endPoint y: 221, distance: 98.4
click at [471, 221] on div at bounding box center [617, 218] width 300 height 80
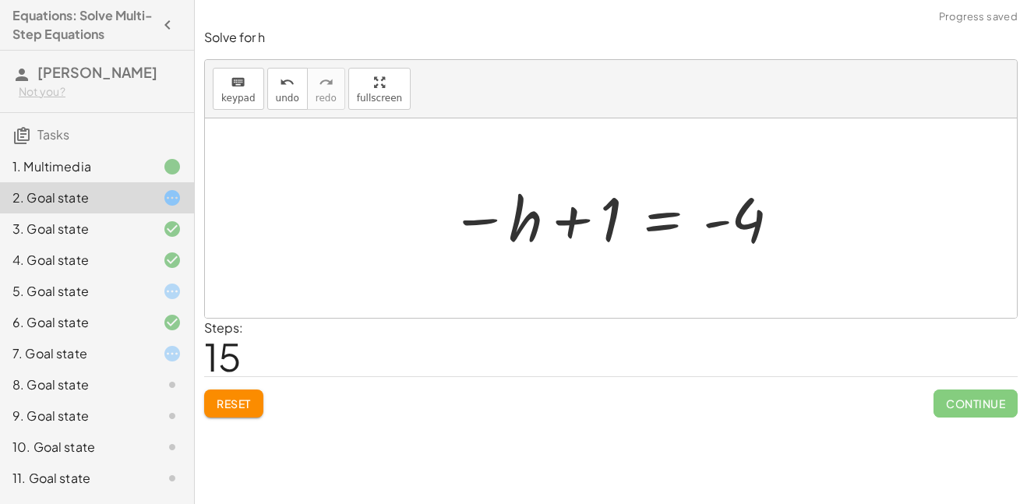
click at [574, 219] on div at bounding box center [617, 218] width 348 height 77
drag, startPoint x: 609, startPoint y: 214, endPoint x: 781, endPoint y: 224, distance: 172.4
click at [781, 224] on div at bounding box center [617, 218] width 348 height 77
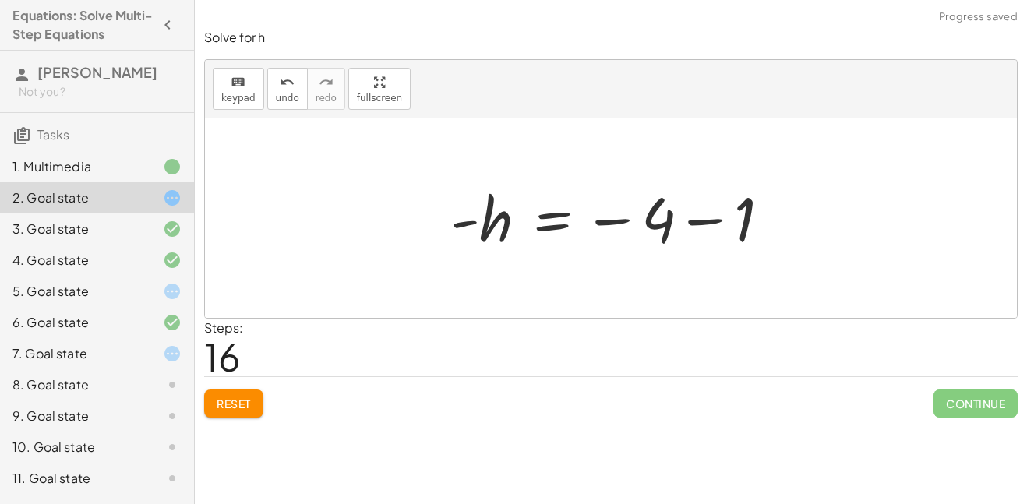
click at [704, 226] on div at bounding box center [617, 218] width 348 height 77
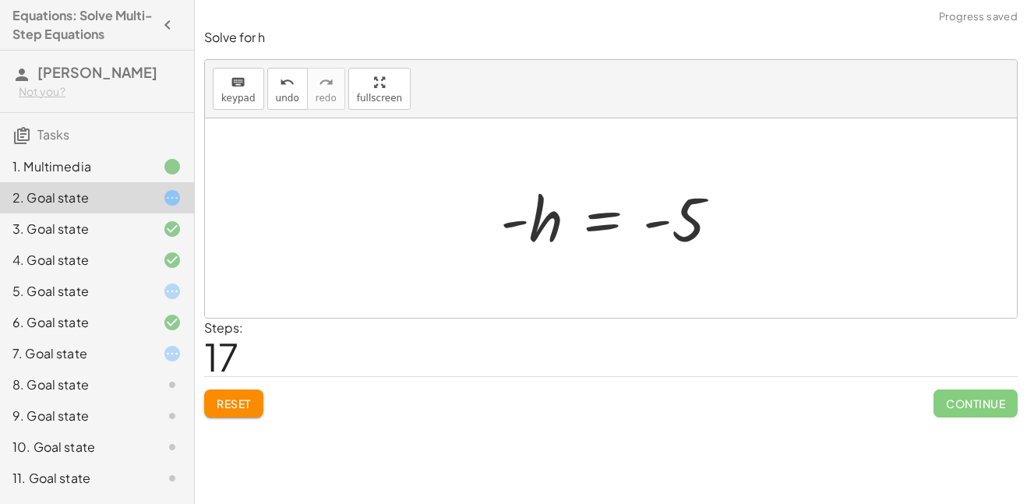
click at [511, 224] on div at bounding box center [616, 218] width 248 height 77
drag, startPoint x: 511, startPoint y: 224, endPoint x: 650, endPoint y: 221, distance: 138.7
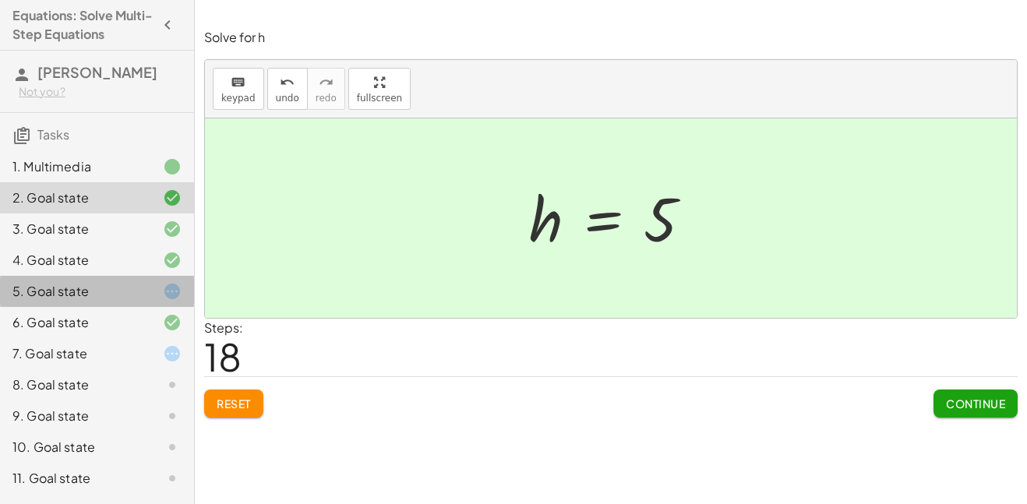
click at [139, 284] on div at bounding box center [160, 291] width 44 height 19
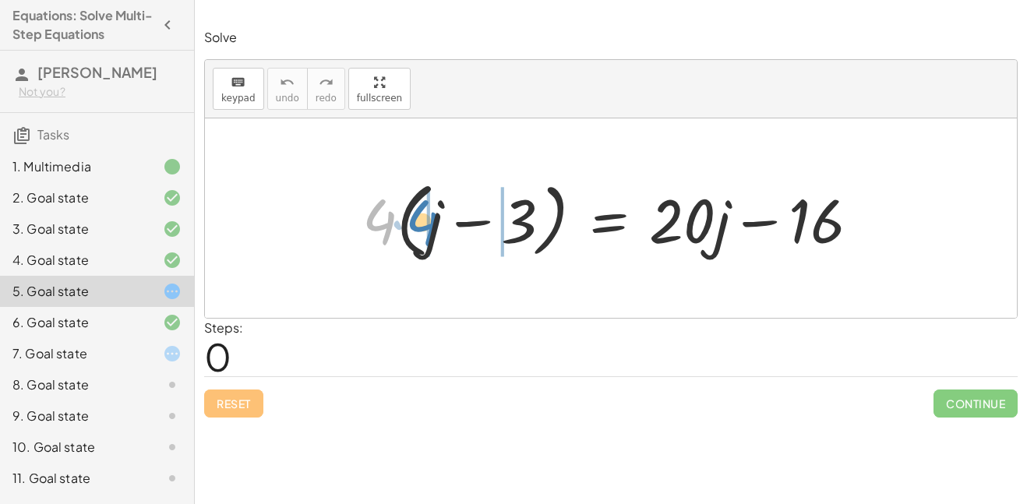
drag, startPoint x: 373, startPoint y: 220, endPoint x: 414, endPoint y: 221, distance: 40.5
click at [414, 221] on div at bounding box center [617, 219] width 525 height 90
drag, startPoint x: 381, startPoint y: 221, endPoint x: 431, endPoint y: 223, distance: 49.9
click at [431, 223] on div at bounding box center [617, 219] width 525 height 90
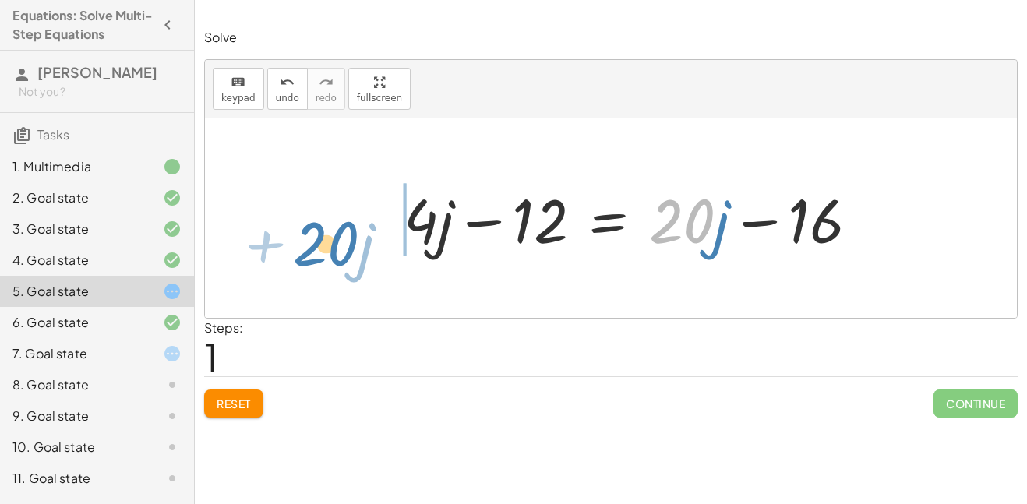
drag, startPoint x: 697, startPoint y: 234, endPoint x: 355, endPoint y: 242, distance: 341.4
click at [355, 242] on div "· 4 · ( + j − 3 ) = + · 20 · j − 16 + · 4 · j − · 4 · 3 = + · 20 · j − 16 · 20 …" at bounding box center [611, 217] width 812 height 199
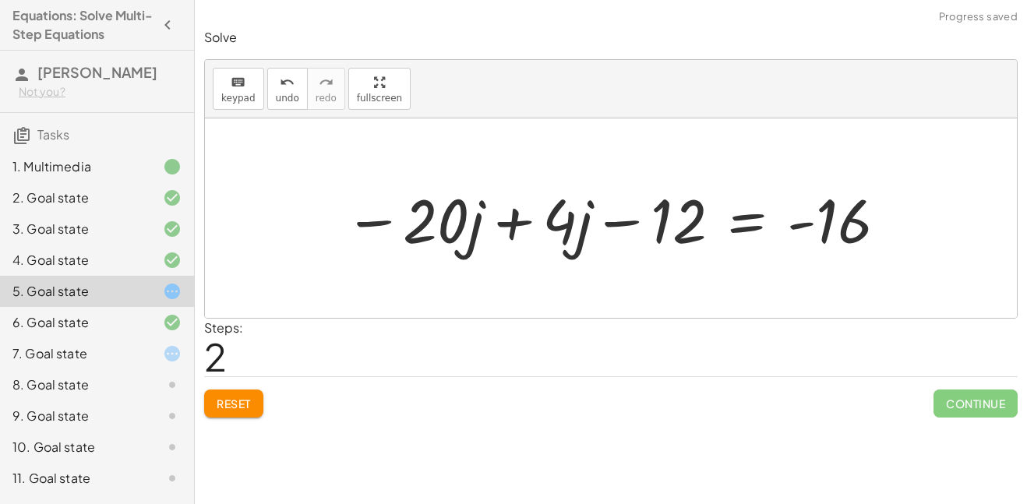
click at [528, 217] on div at bounding box center [617, 218] width 560 height 80
click at [531, 226] on div at bounding box center [617, 218] width 560 height 80
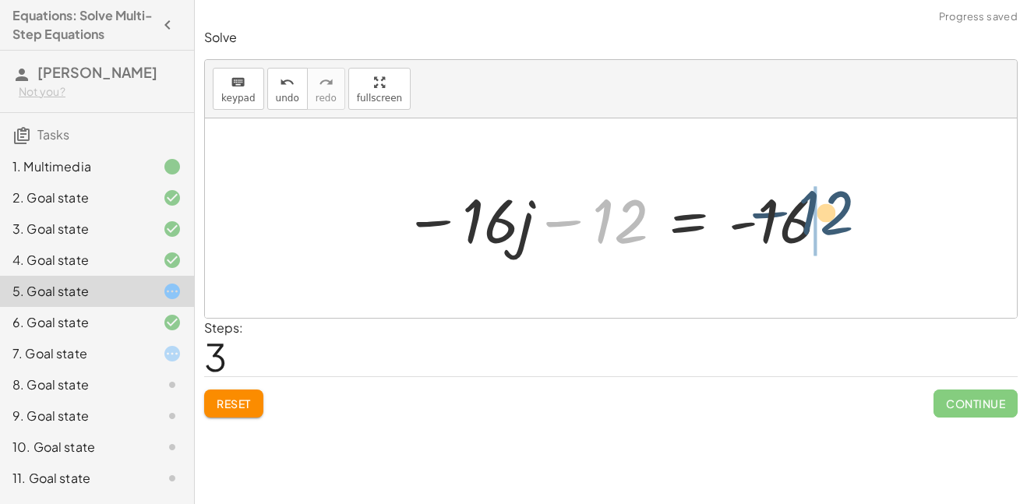
drag, startPoint x: 602, startPoint y: 224, endPoint x: 831, endPoint y: 221, distance: 229.1
click at [831, 221] on div at bounding box center [617, 218] width 443 height 80
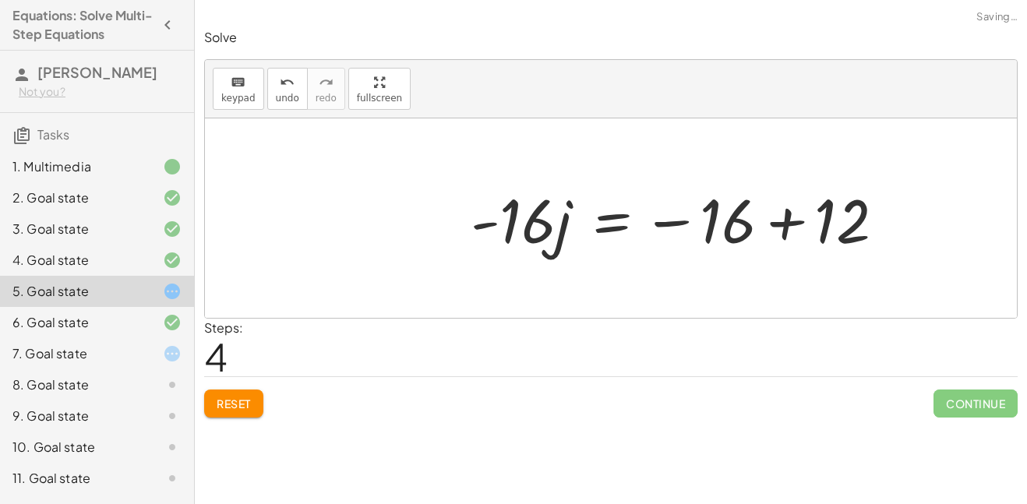
click at [856, 225] on div at bounding box center [611, 217] width 812 height 199
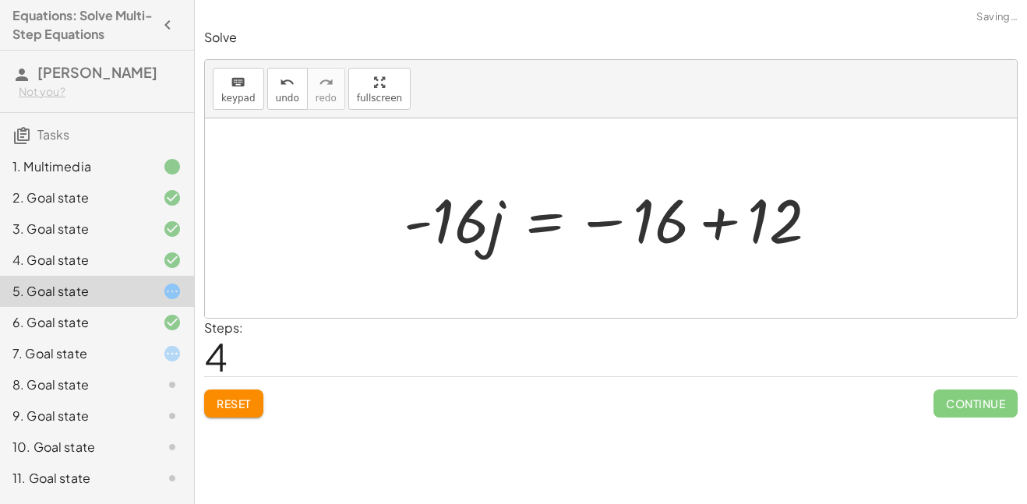
click at [728, 220] on div at bounding box center [617, 218] width 443 height 80
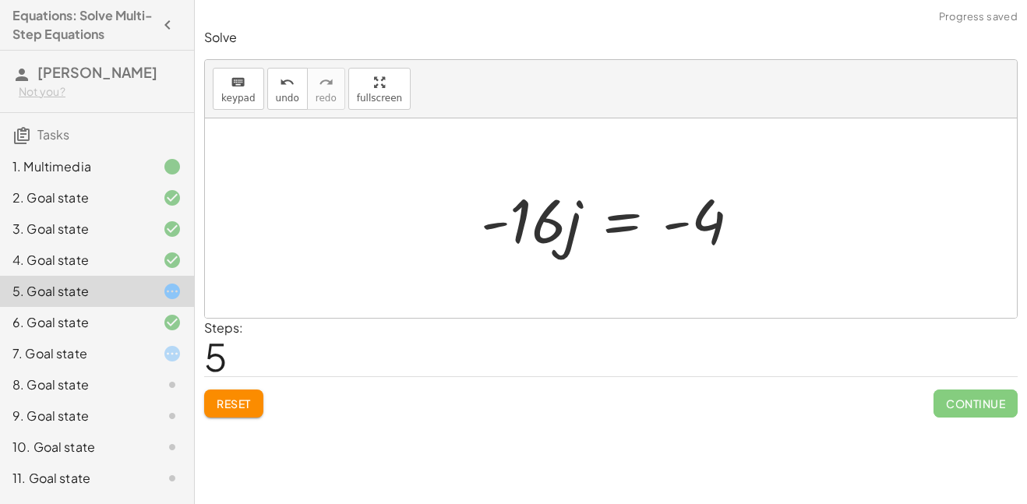
click at [672, 221] on div at bounding box center [617, 218] width 288 height 80
drag, startPoint x: 492, startPoint y: 228, endPoint x: 662, endPoint y: 230, distance: 169.9
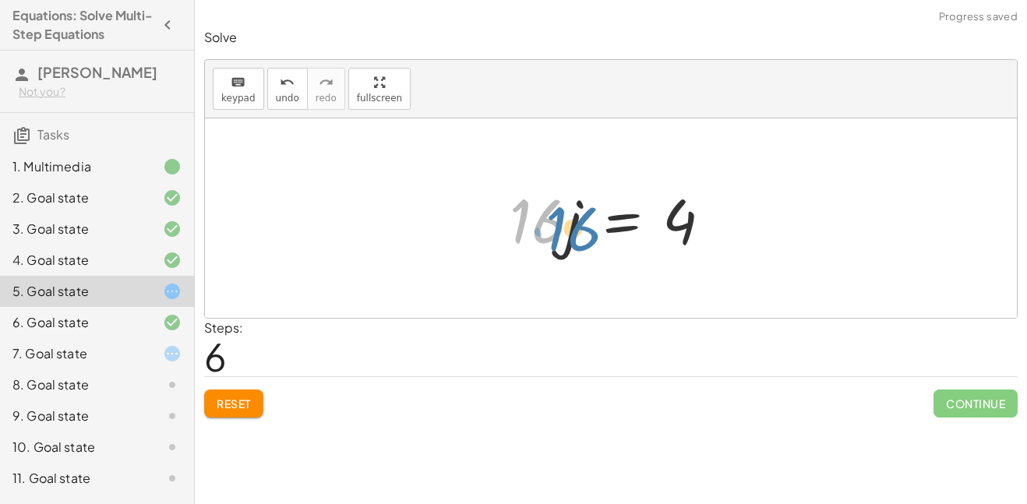
drag, startPoint x: 534, startPoint y: 228, endPoint x: 564, endPoint y: 231, distance: 30.5
click at [564, 231] on div at bounding box center [617, 218] width 230 height 80
drag, startPoint x: 564, startPoint y: 224, endPoint x: 624, endPoint y: 251, distance: 65.9
click at [624, 251] on div at bounding box center [617, 218] width 230 height 80
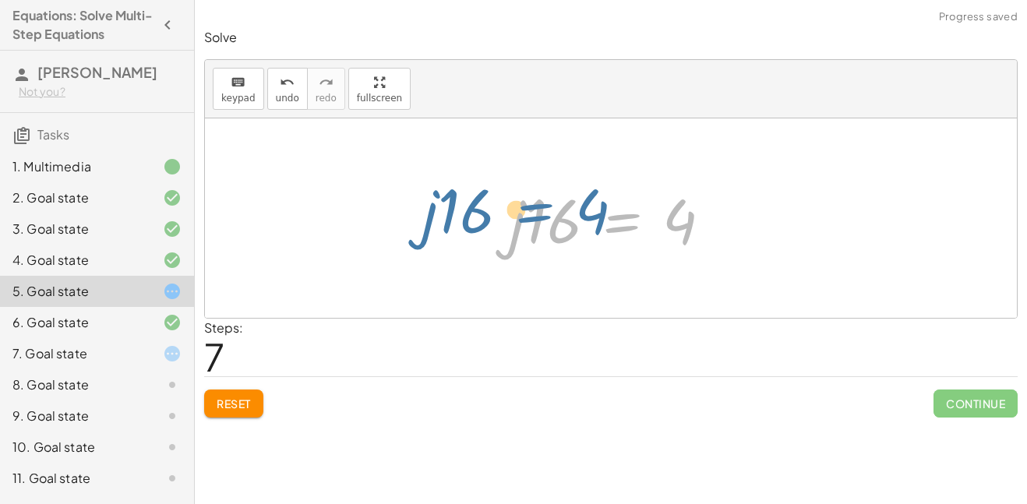
drag, startPoint x: 584, startPoint y: 235, endPoint x: 605, endPoint y: 225, distance: 23.3
click at [605, 225] on div at bounding box center [617, 218] width 230 height 80
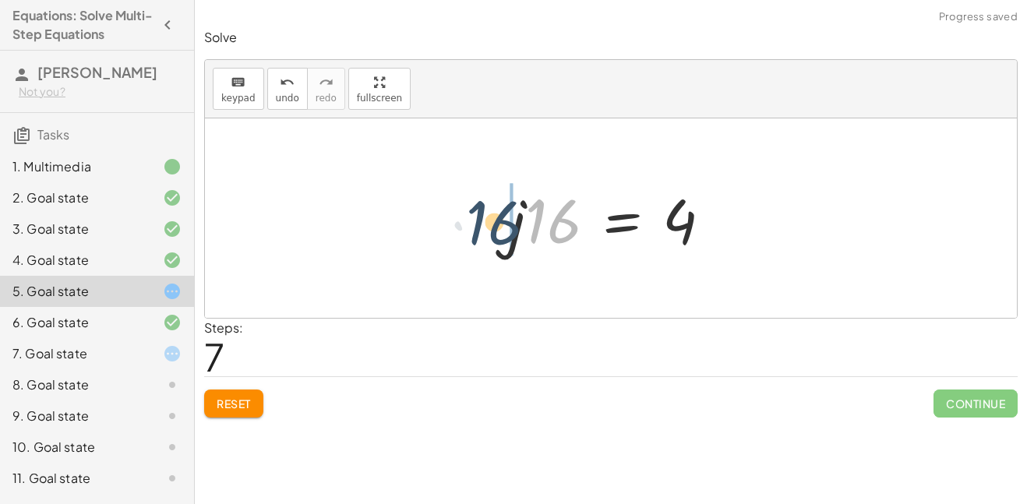
drag, startPoint x: 569, startPoint y: 215, endPoint x: 505, endPoint y: 217, distance: 63.9
click at [505, 217] on div at bounding box center [617, 218] width 230 height 80
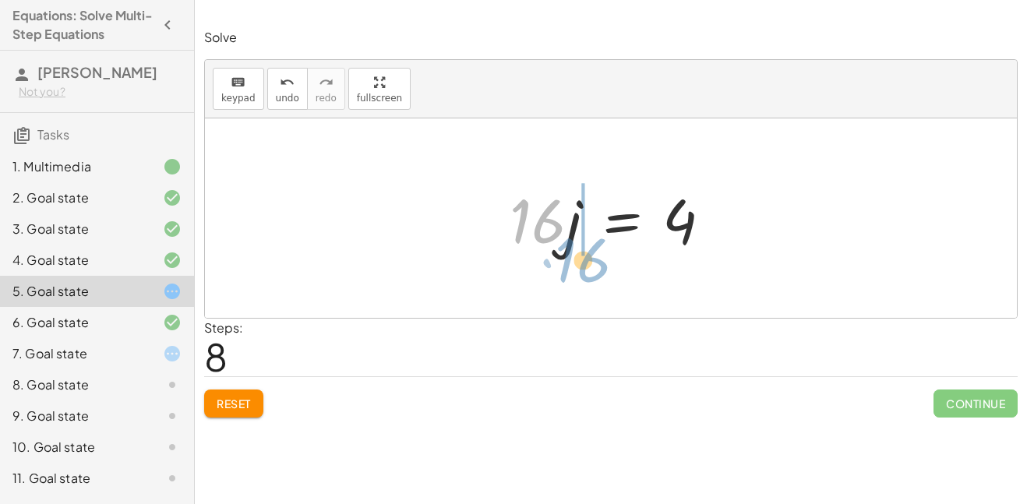
drag, startPoint x: 546, startPoint y: 220, endPoint x: 588, endPoint y: 259, distance: 57.3
click at [588, 259] on div "· 4 · ( + j − 3 ) = + · 20 · j − 16 + · 4 · j − · 4 · 3 = + · 20 · j − 16 + · 4…" at bounding box center [610, 219] width 249 height 88
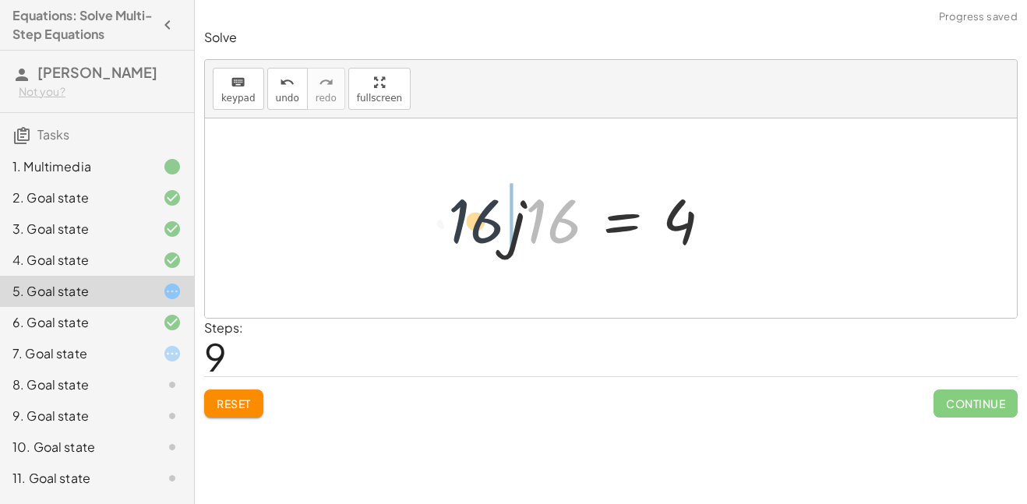
drag, startPoint x: 563, startPoint y: 220, endPoint x: 480, endPoint y: 221, distance: 83.4
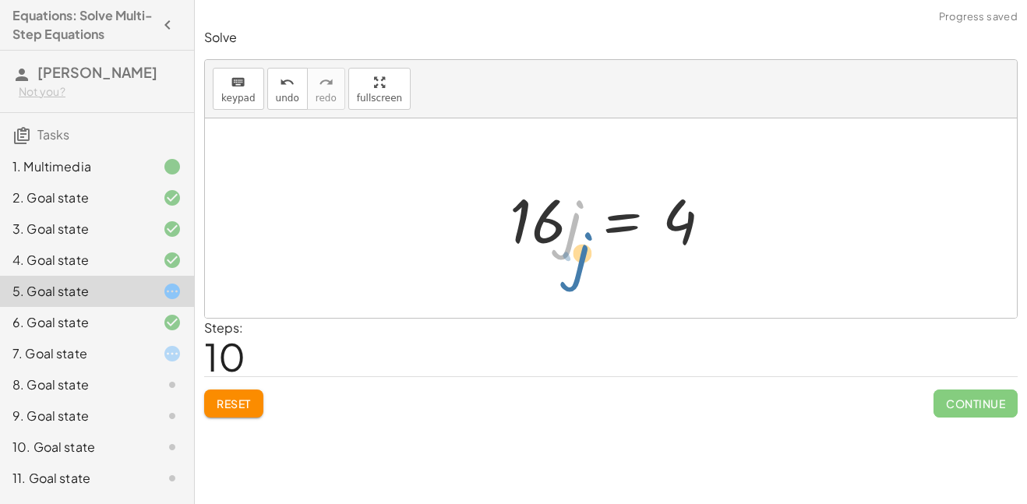
drag, startPoint x: 573, startPoint y: 229, endPoint x: 577, endPoint y: 238, distance: 10.5
click at [577, 238] on div at bounding box center [617, 218] width 230 height 80
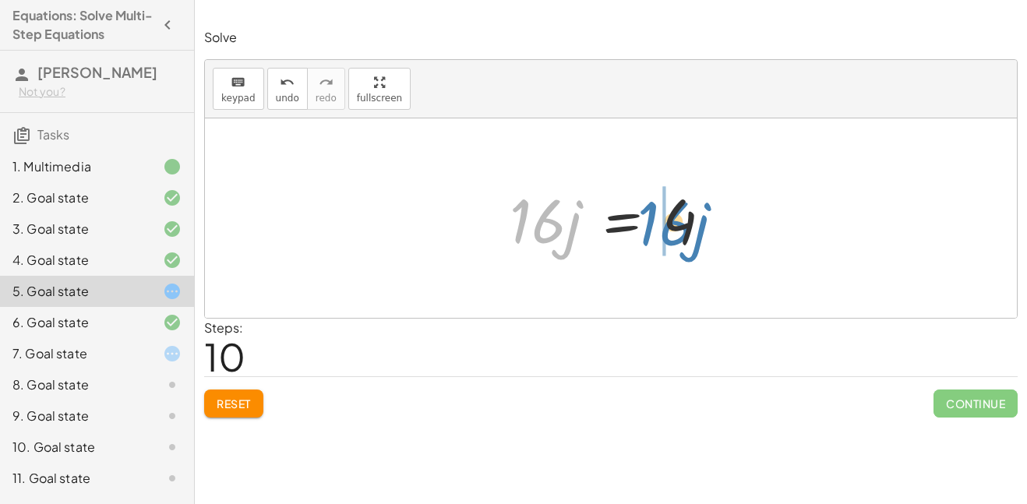
drag, startPoint x: 541, startPoint y: 229, endPoint x: 683, endPoint y: 230, distance: 141.8
click at [683, 230] on div at bounding box center [617, 218] width 230 height 80
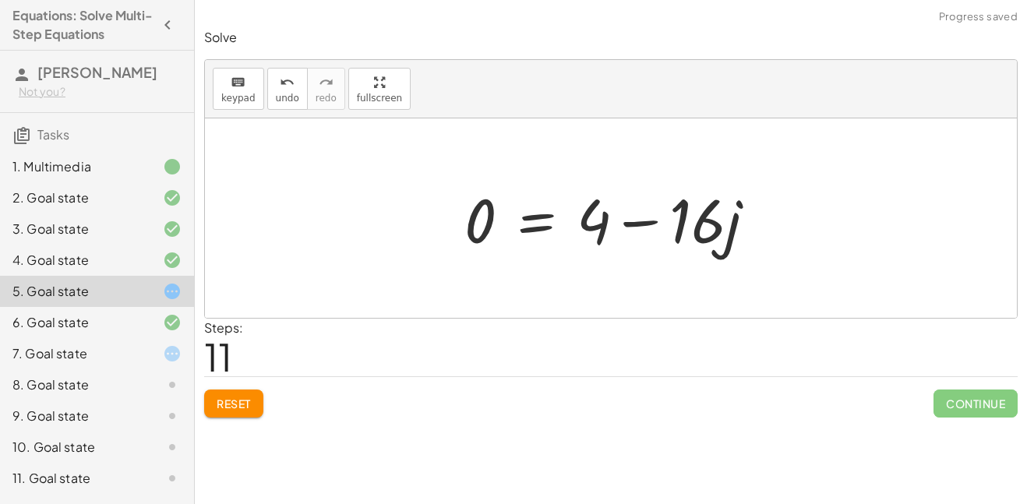
click at [646, 220] on div at bounding box center [616, 218] width 319 height 80
click at [248, 410] on span "Reset" at bounding box center [234, 404] width 34 height 14
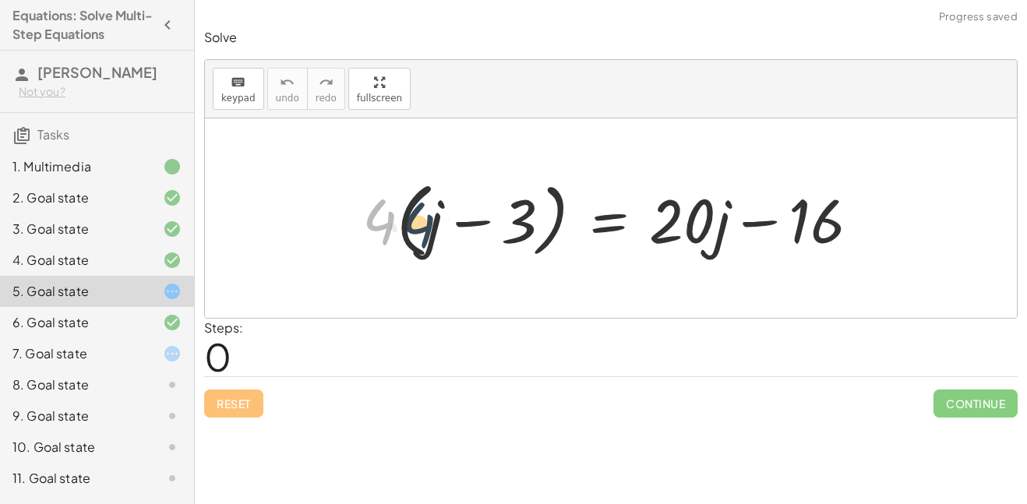
drag, startPoint x: 390, startPoint y: 232, endPoint x: 436, endPoint y: 235, distance: 45.3
click at [436, 235] on div at bounding box center [617, 219] width 525 height 90
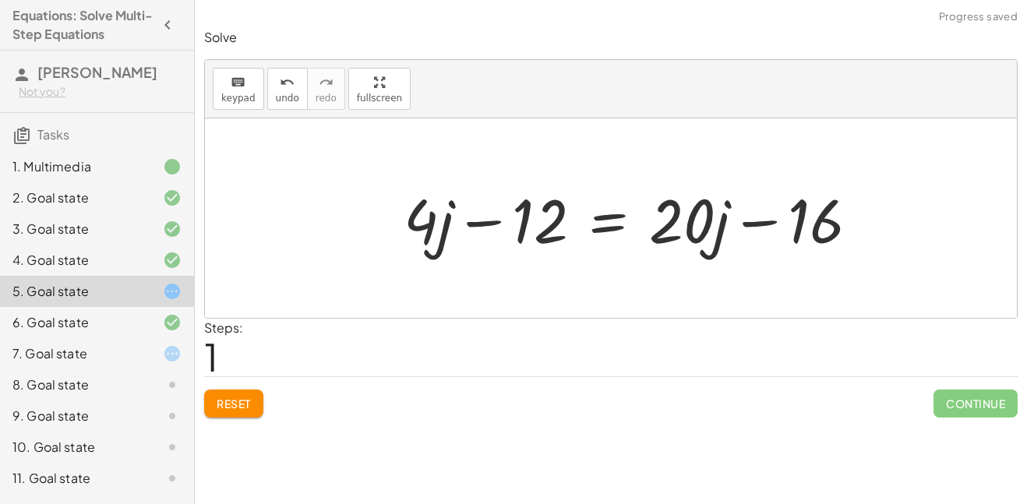
click at [486, 229] on div at bounding box center [638, 218] width 484 height 80
click at [391, 228] on div "· 4 · ( + j − 3 ) = + · 20 · j − 16 + · 4 · j − · 4 · 3 = + · 20 · j − 16 + j −…" at bounding box center [631, 219] width 503 height 88
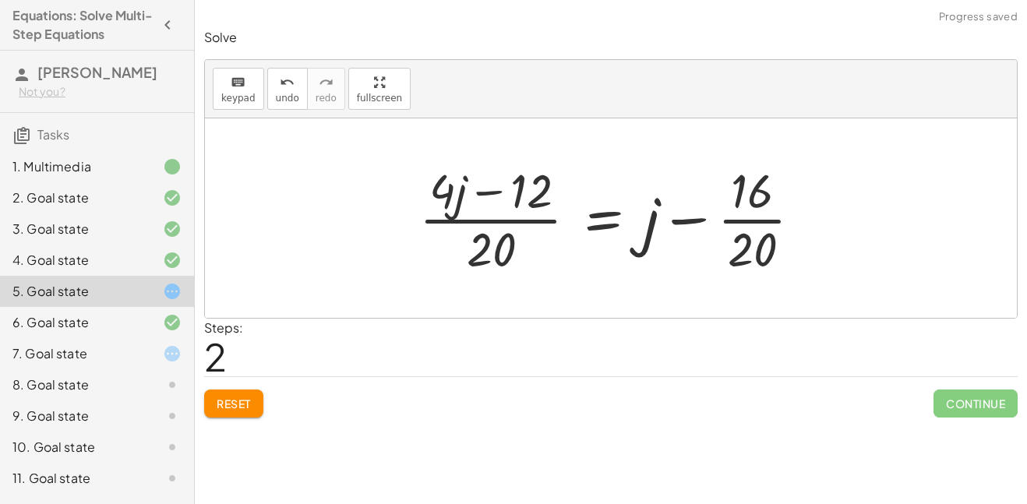
click at [238, 424] on div "Solve keyboard keypad undo undo redo redo fullscreen · 4 · ( + j − 3 ) = + · 20…" at bounding box center [611, 223] width 832 height 408
click at [241, 416] on button "Reset" at bounding box center [233, 404] width 59 height 28
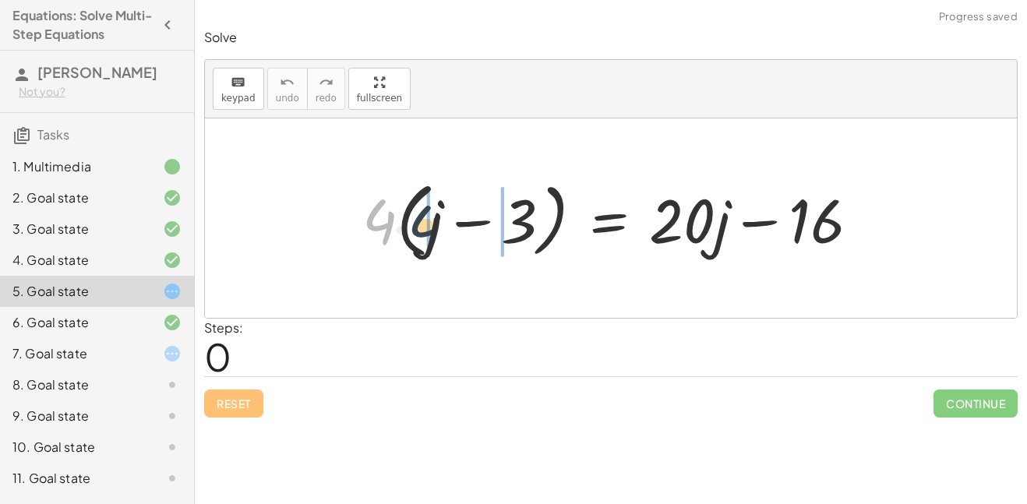
drag, startPoint x: 388, startPoint y: 213, endPoint x: 434, endPoint y: 220, distance: 46.4
click at [434, 220] on div at bounding box center [617, 219] width 525 height 90
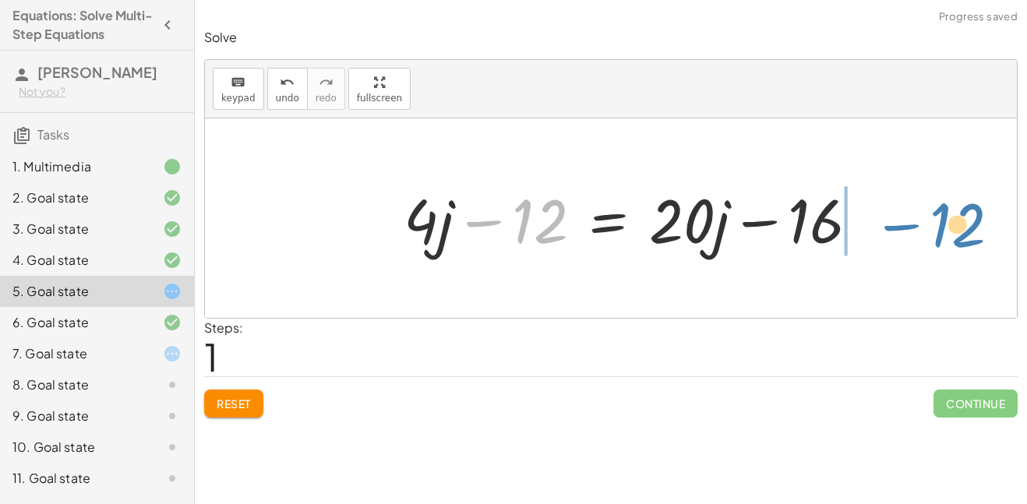
drag, startPoint x: 529, startPoint y: 221, endPoint x: 929, endPoint y: 227, distance: 399.8
click at [929, 227] on div "· 4 · ( + j − 3 ) = + · 20 · j − 16 + · 4 · j − · 4 · 3 = + · 20 · j − 16 − 12 …" at bounding box center [611, 217] width 812 height 199
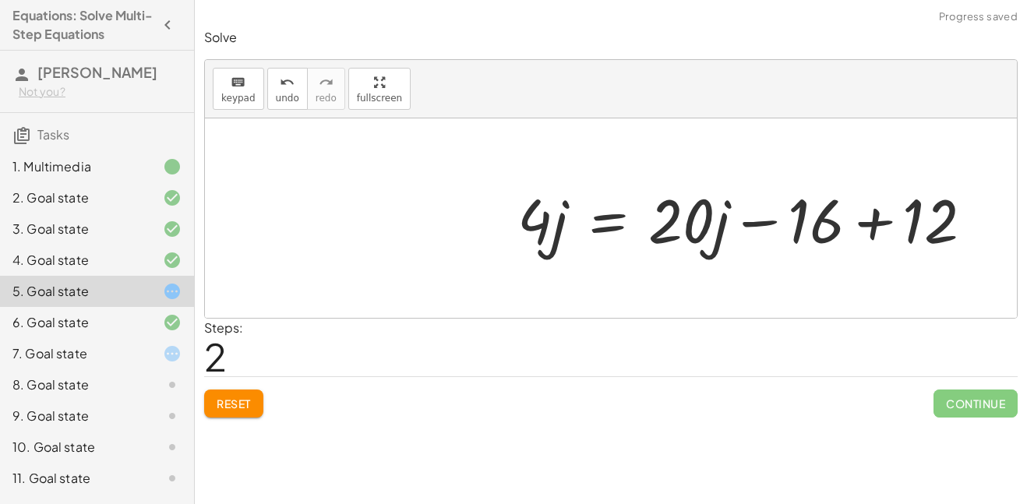
click at [874, 224] on div at bounding box center [752, 218] width 484 height 80
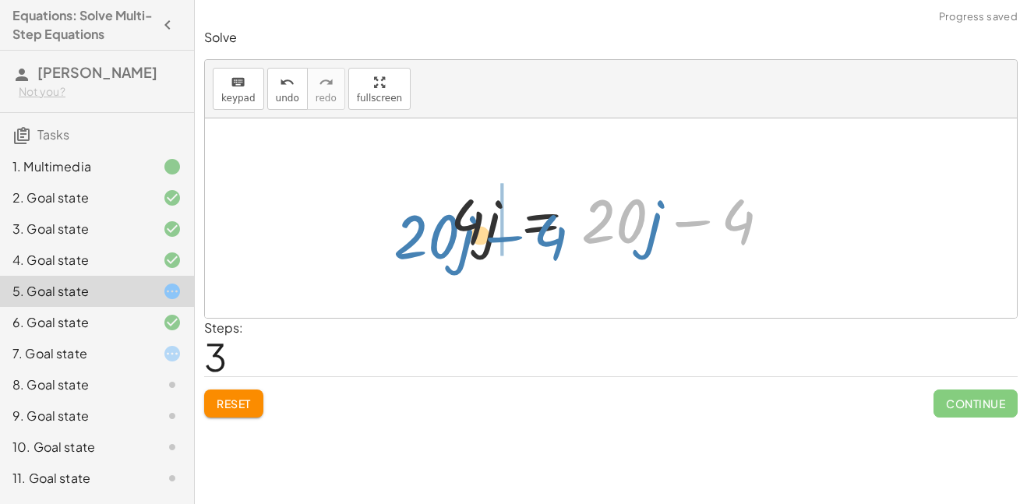
drag, startPoint x: 633, startPoint y: 217, endPoint x: 446, endPoint y: 232, distance: 188.4
click at [446, 232] on div at bounding box center [617, 218] width 348 height 80
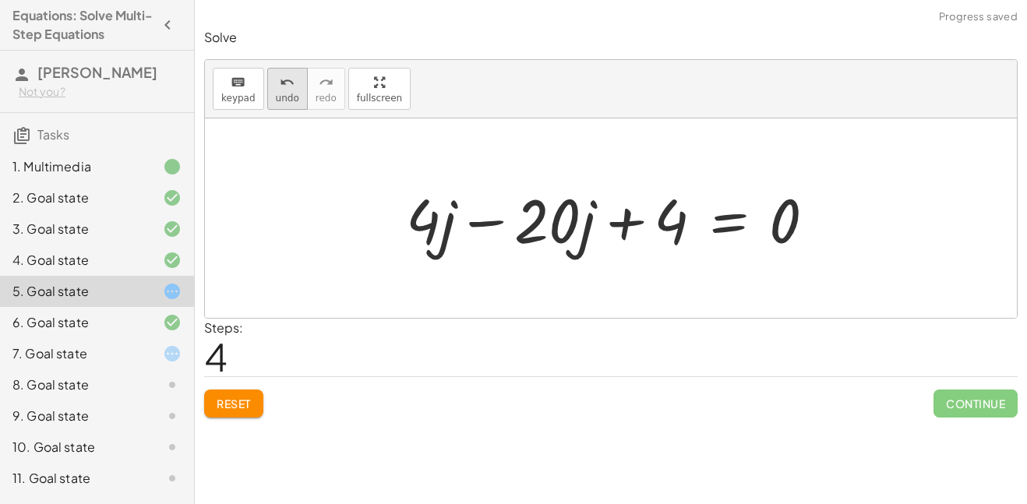
click at [294, 100] on span "undo" at bounding box center [287, 98] width 23 height 11
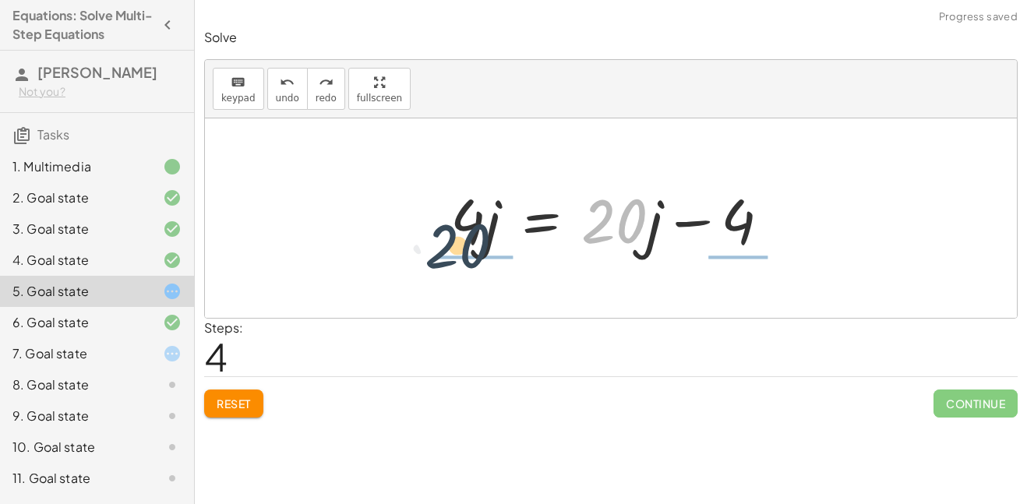
drag, startPoint x: 608, startPoint y: 213, endPoint x: 443, endPoint y: 226, distance: 165.7
click at [443, 226] on div at bounding box center [617, 218] width 348 height 80
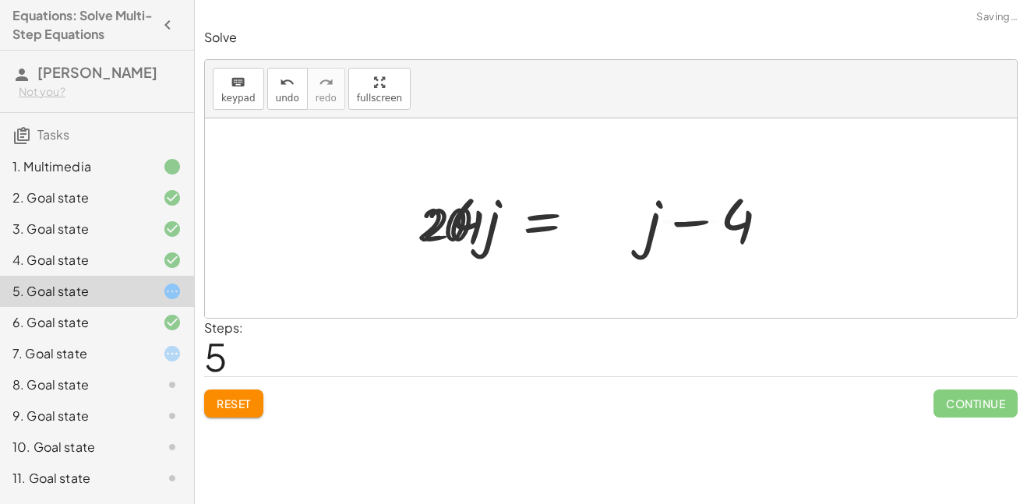
click at [443, 226] on div at bounding box center [592, 218] width 337 height 120
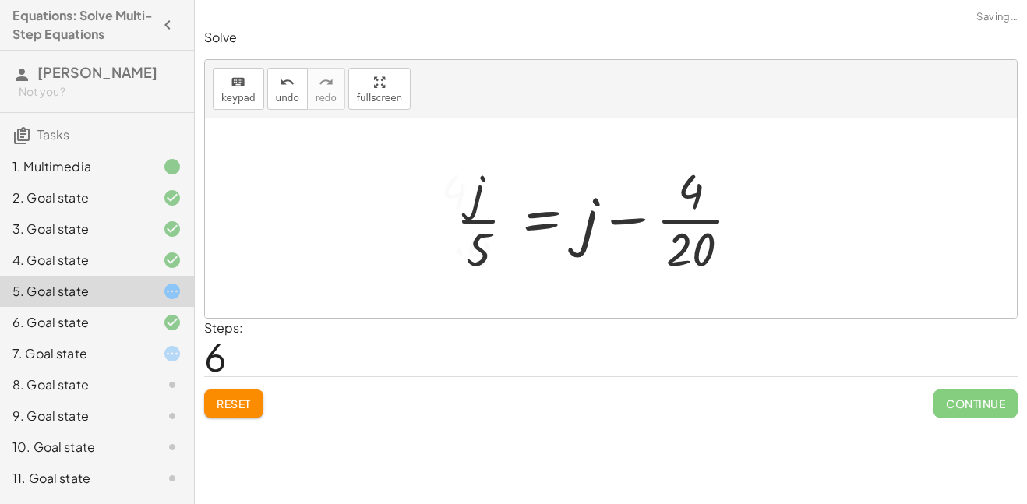
click at [483, 219] on div at bounding box center [604, 218] width 312 height 120
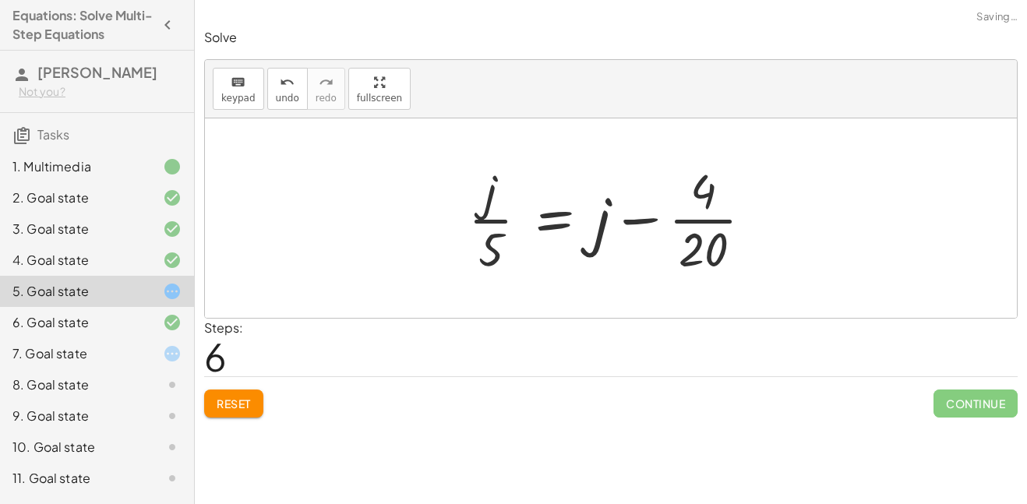
click at [693, 212] on div at bounding box center [616, 218] width 312 height 120
click at [691, 224] on div at bounding box center [604, 218] width 288 height 120
click at [638, 221] on div at bounding box center [606, 218] width 288 height 120
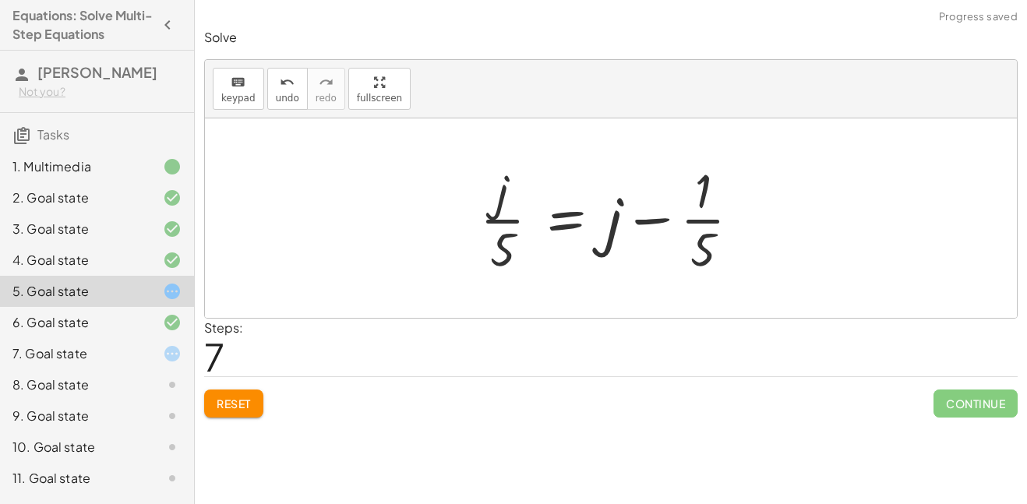
click at [646, 221] on div at bounding box center [616, 218] width 288 height 120
drag, startPoint x: 623, startPoint y: 224, endPoint x: 393, endPoint y: 214, distance: 230.1
click at [393, 214] on div "· 4 · ( + j − 3 ) = + · 20 · j − 16 + · 4 · j − · 4 · 3 = + · 20 · j − 16 + · 4…" at bounding box center [611, 217] width 812 height 199
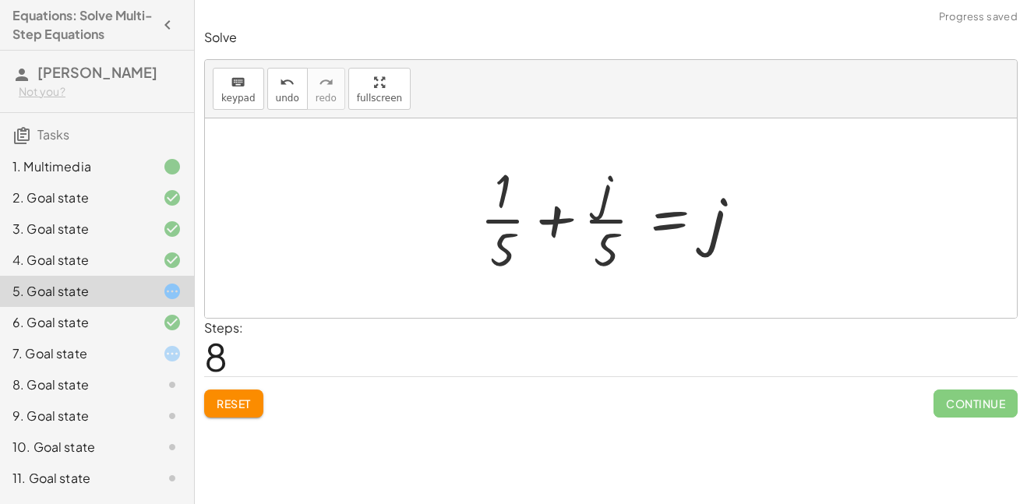
drag, startPoint x: 393, startPoint y: 218, endPoint x: 470, endPoint y: 237, distance: 78.6
click at [470, 237] on div "· 4 · ( + j − 3 ) = + · 20 · j − 16 + · 4 · j − · 4 · 3 = + · 20 · j − 16 + · 4…" at bounding box center [611, 217] width 812 height 199
drag, startPoint x: 717, startPoint y: 224, endPoint x: 446, endPoint y: 223, distance: 271.2
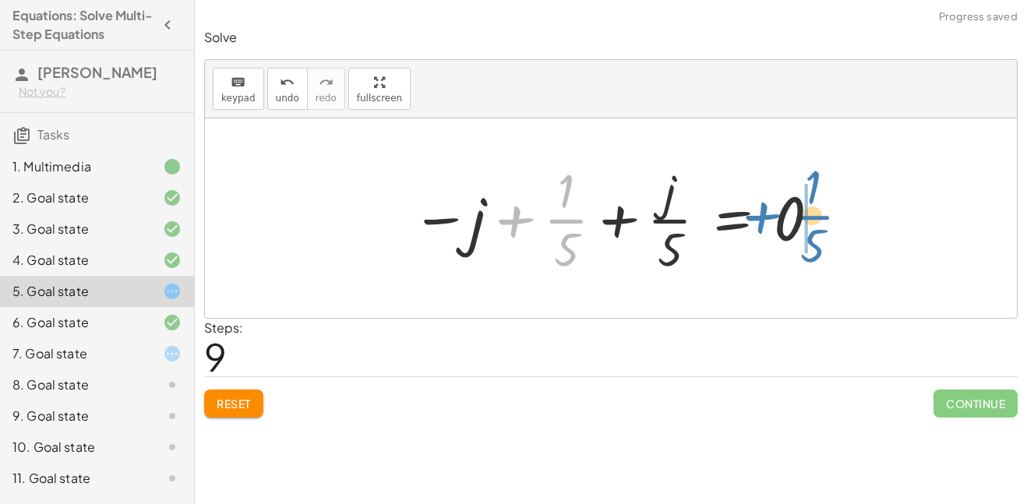
drag, startPoint x: 565, startPoint y: 221, endPoint x: 824, endPoint y: 211, distance: 258.9
click at [824, 211] on div at bounding box center [616, 218] width 425 height 120
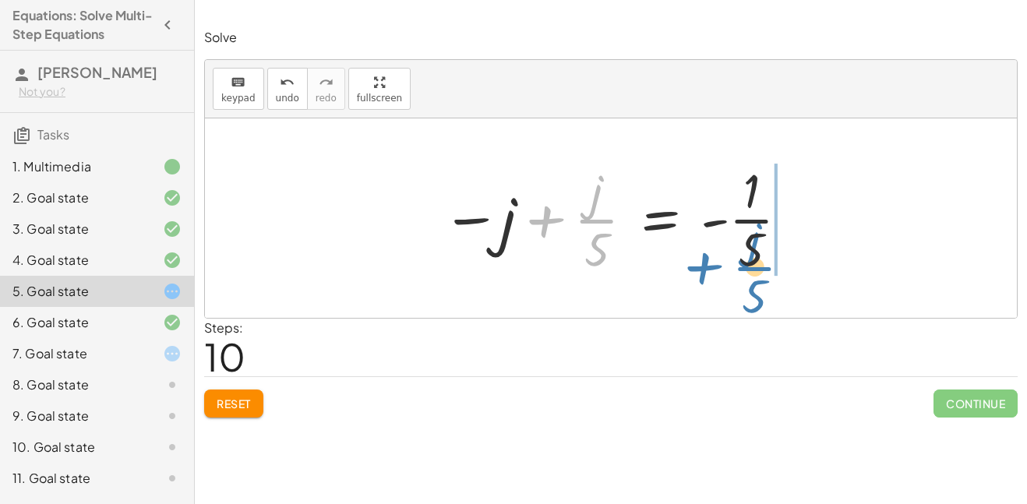
drag, startPoint x: 582, startPoint y: 220, endPoint x: 741, endPoint y: 267, distance: 165.9
click at [741, 267] on div at bounding box center [616, 218] width 365 height 120
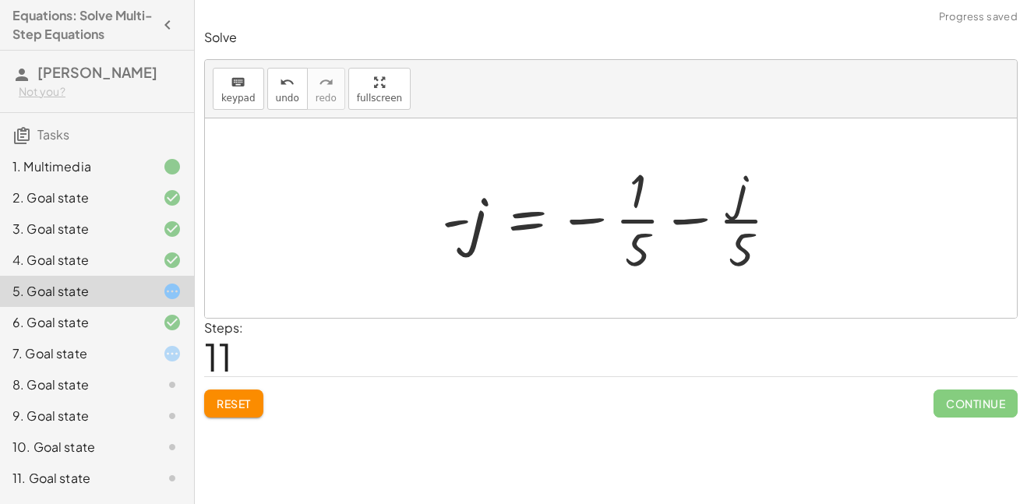
click at [683, 221] on div at bounding box center [616, 218] width 365 height 120
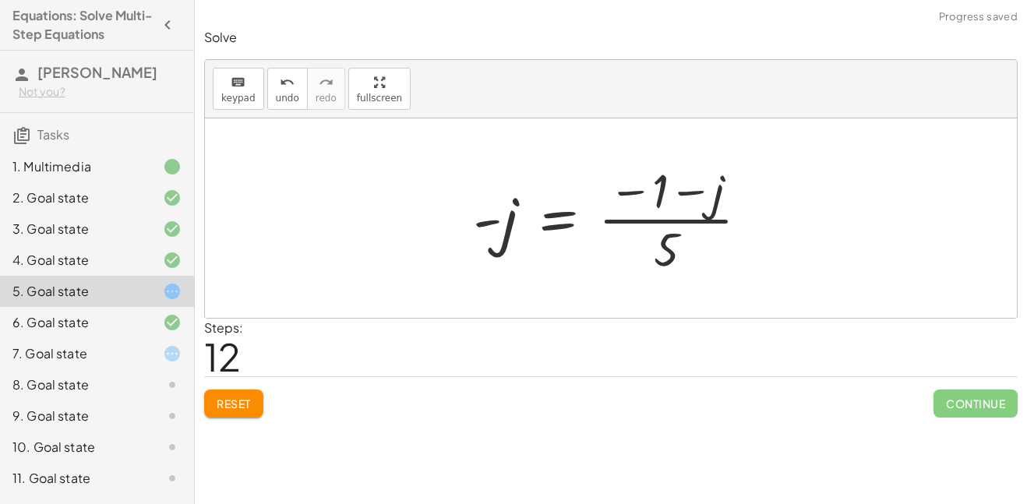
click at [635, 192] on div at bounding box center [617, 218] width 304 height 120
click at [683, 192] on div at bounding box center [617, 218] width 304 height 120
drag, startPoint x: 657, startPoint y: 190, endPoint x: 723, endPoint y: 203, distance: 67.4
click at [672, 236] on div at bounding box center [617, 218] width 304 height 120
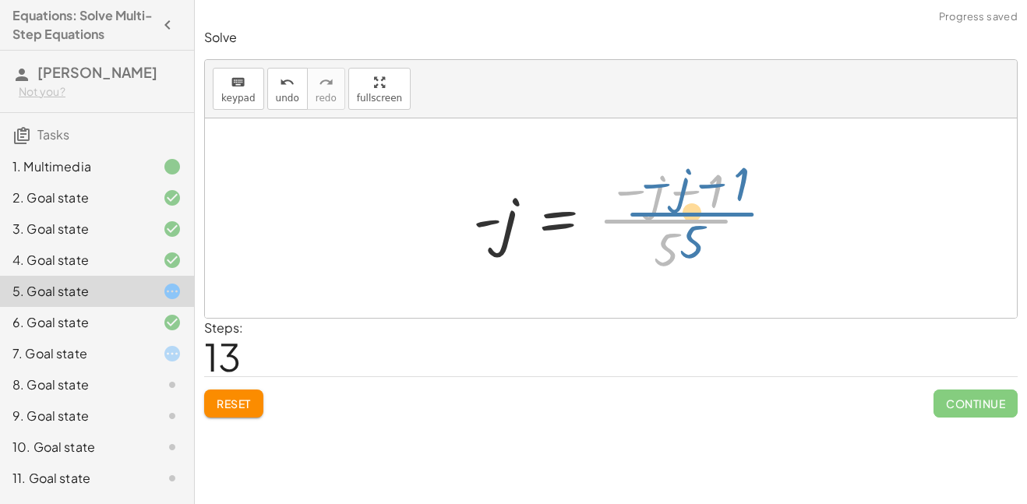
drag, startPoint x: 669, startPoint y: 223, endPoint x: 689, endPoint y: 212, distance: 23.0
click at [689, 212] on div at bounding box center [617, 218] width 304 height 120
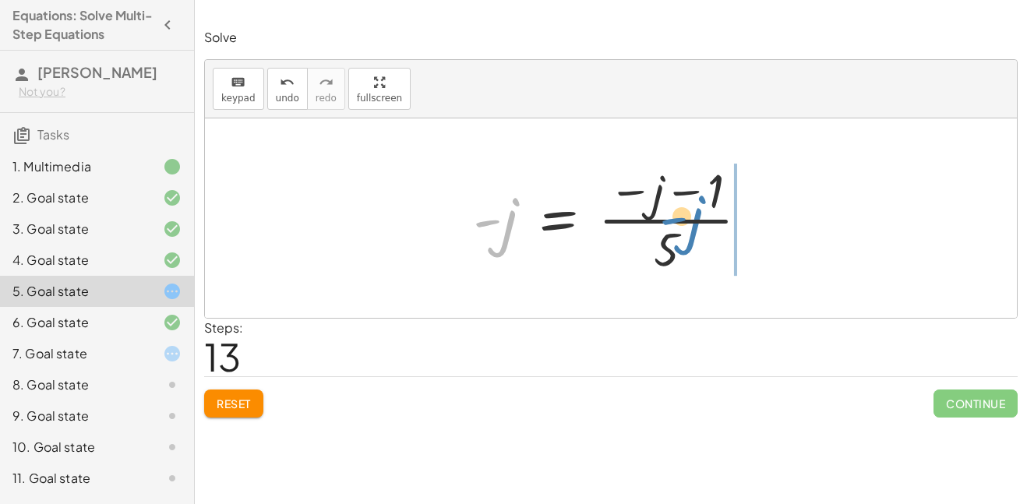
drag, startPoint x: 510, startPoint y: 221, endPoint x: 674, endPoint y: 248, distance: 166.5
click at [674, 248] on div at bounding box center [617, 218] width 304 height 120
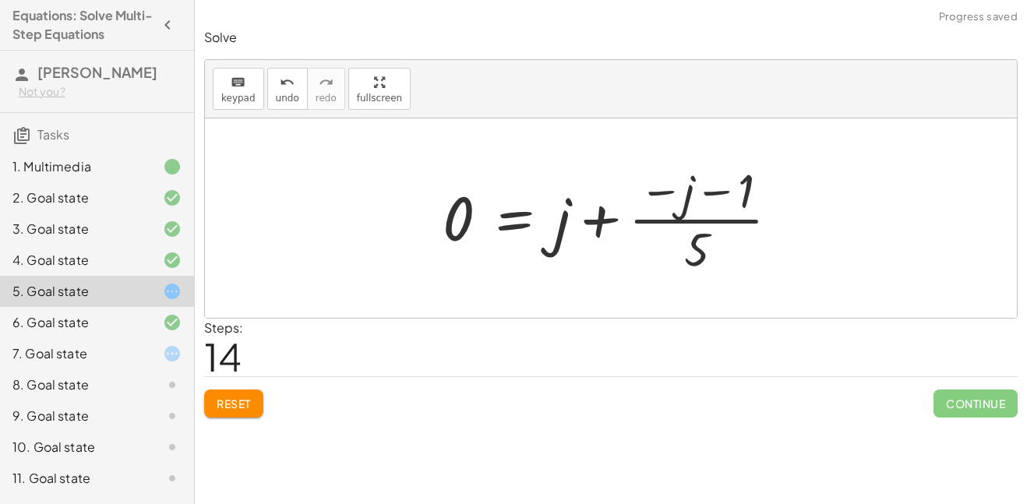
click at [591, 229] on div at bounding box center [617, 218] width 365 height 120
click at [237, 394] on button "Reset" at bounding box center [233, 404] width 59 height 28
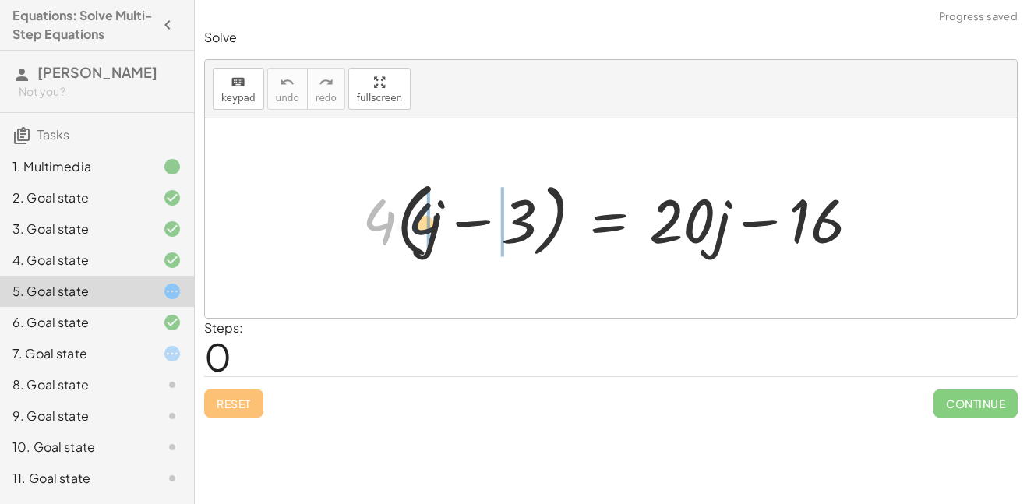
drag, startPoint x: 379, startPoint y: 236, endPoint x: 443, endPoint y: 241, distance: 64.1
click at [443, 241] on div at bounding box center [617, 219] width 525 height 90
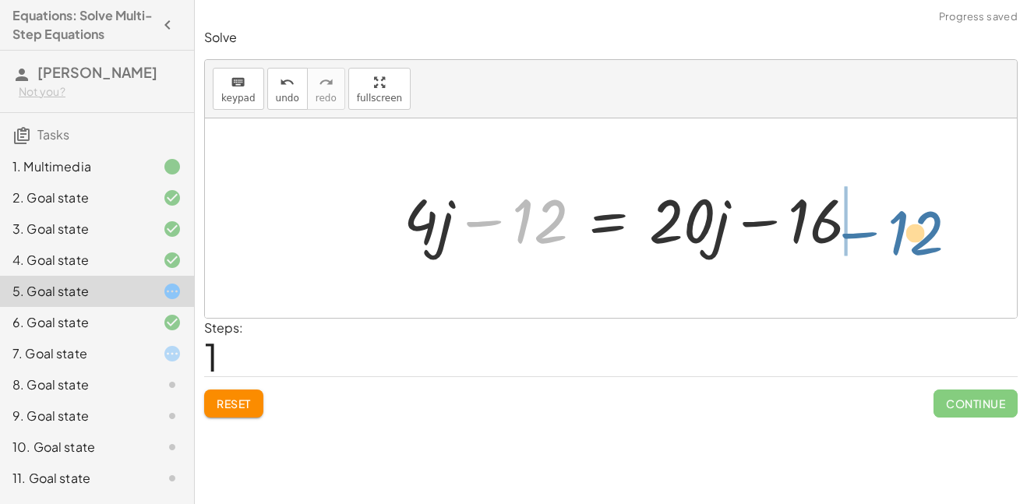
drag, startPoint x: 548, startPoint y: 215, endPoint x: 925, endPoint y: 227, distance: 377.3
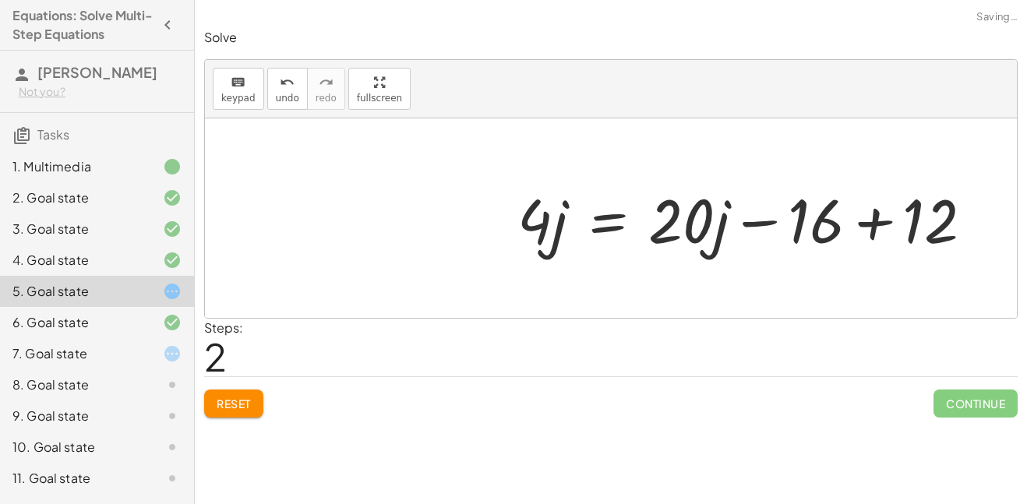
click at [879, 222] on div at bounding box center [752, 218] width 484 height 80
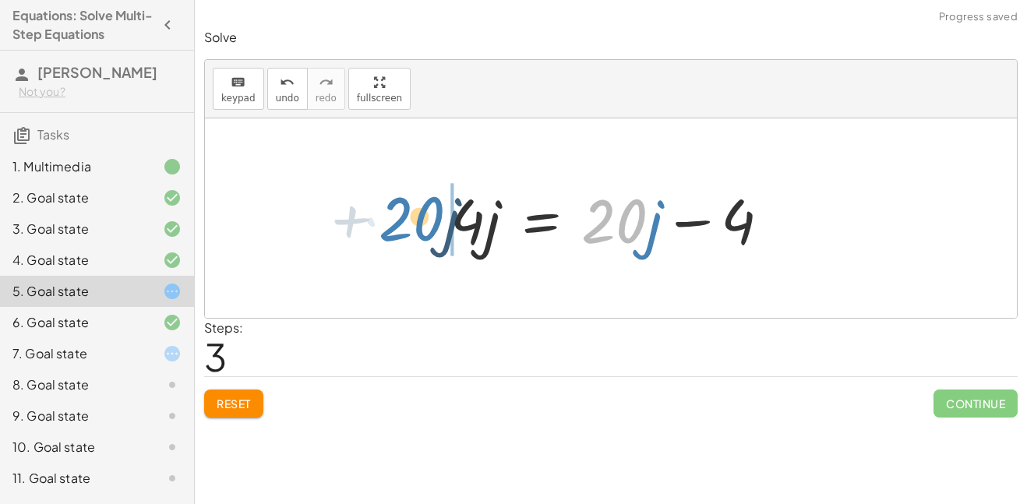
drag, startPoint x: 686, startPoint y: 223, endPoint x: 483, endPoint y: 221, distance: 202.6
click at [483, 221] on div at bounding box center [611, 218] width 337 height 80
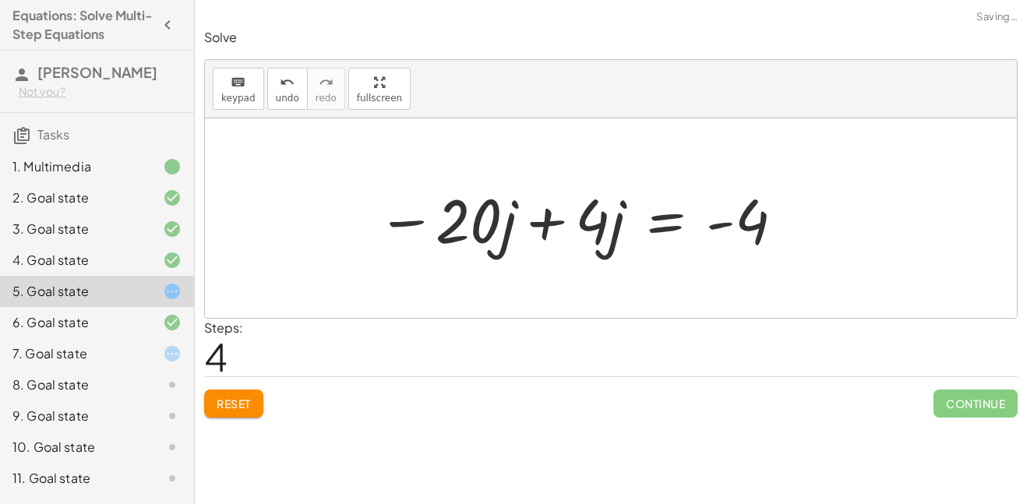
click at [441, 222] on div at bounding box center [581, 218] width 424 height 80
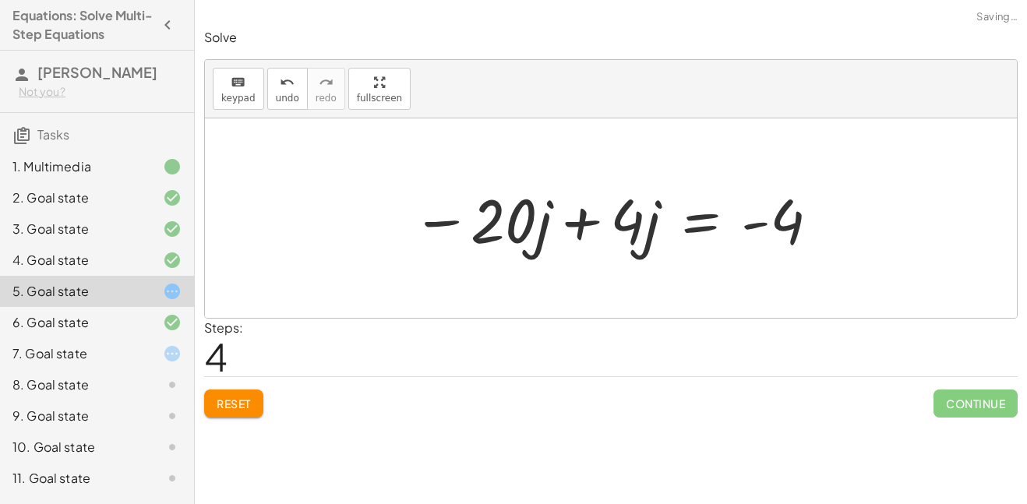
click at [581, 221] on div at bounding box center [616, 218] width 424 height 80
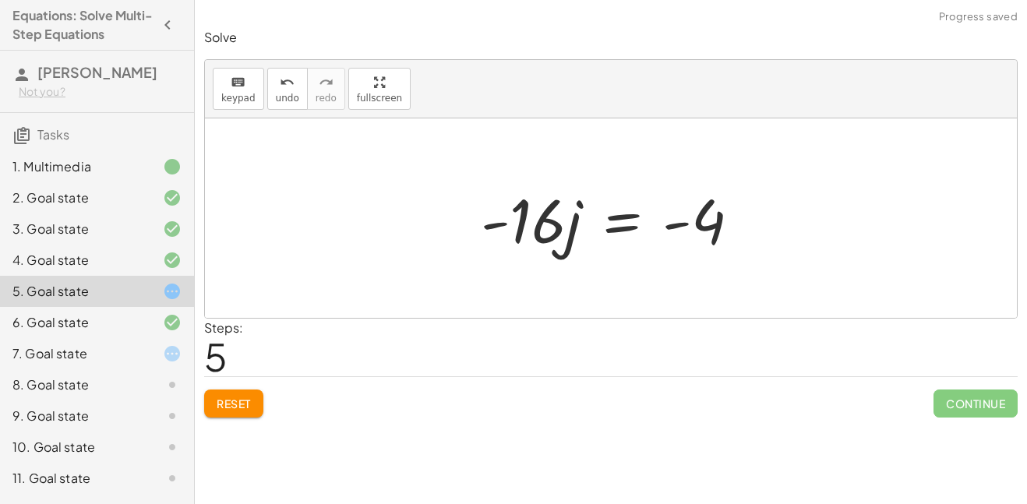
click at [672, 228] on div at bounding box center [617, 218] width 288 height 80
drag, startPoint x: 498, startPoint y: 225, endPoint x: 686, endPoint y: 233, distance: 188.7
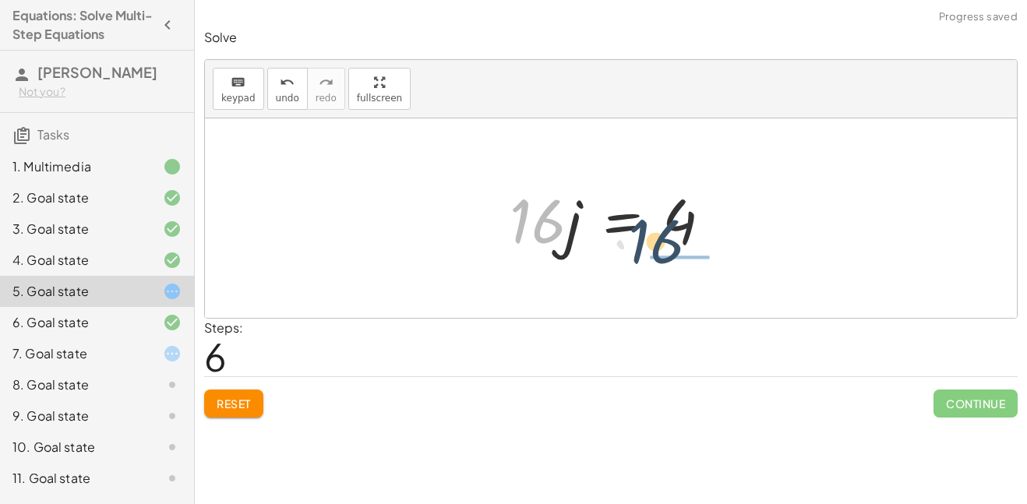
drag, startPoint x: 552, startPoint y: 218, endPoint x: 672, endPoint y: 248, distance: 124.3
click at [672, 248] on div at bounding box center [617, 218] width 230 height 80
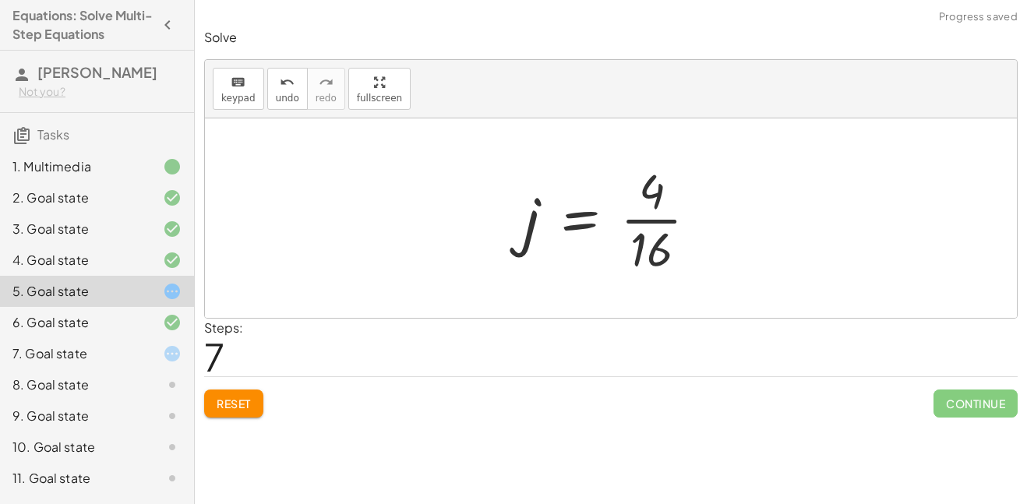
click at [638, 216] on div at bounding box center [617, 218] width 202 height 120
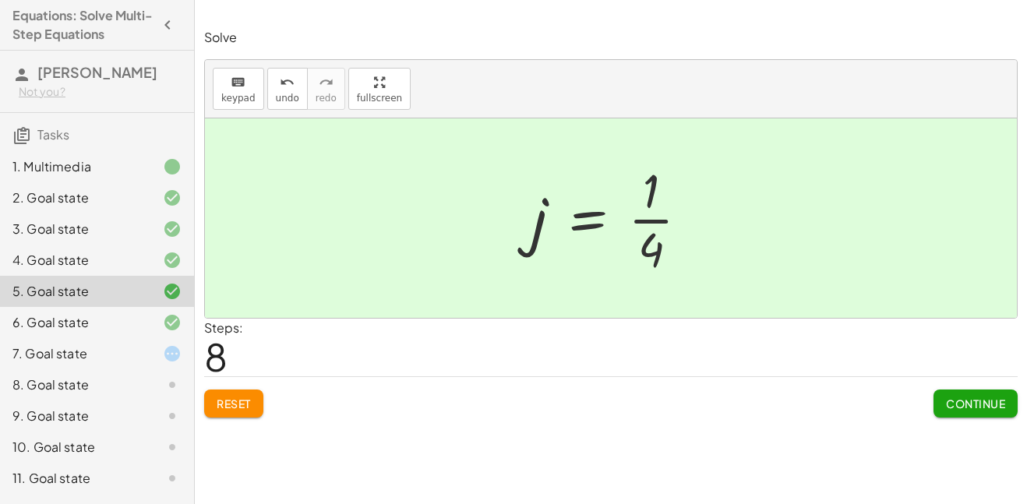
click at [151, 358] on div at bounding box center [160, 353] width 44 height 19
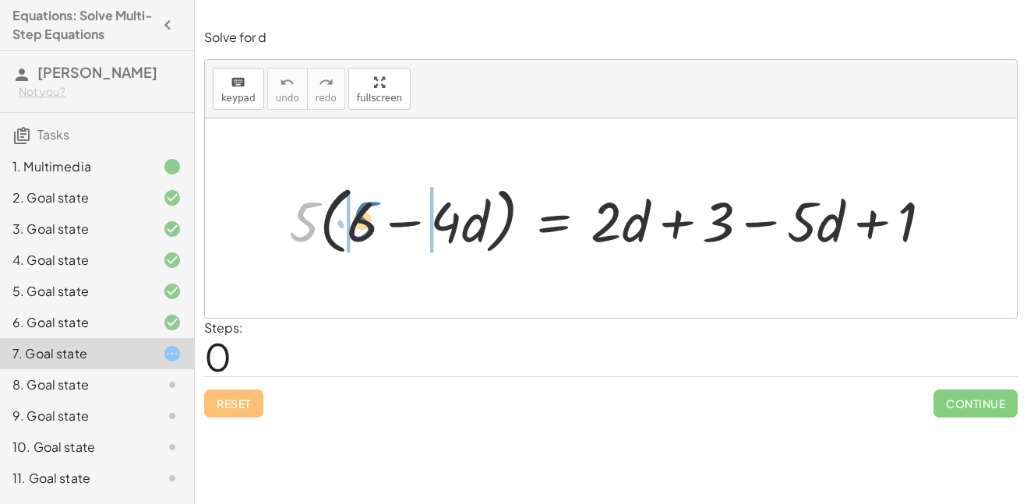
drag, startPoint x: 293, startPoint y: 210, endPoint x: 347, endPoint y: 207, distance: 53.8
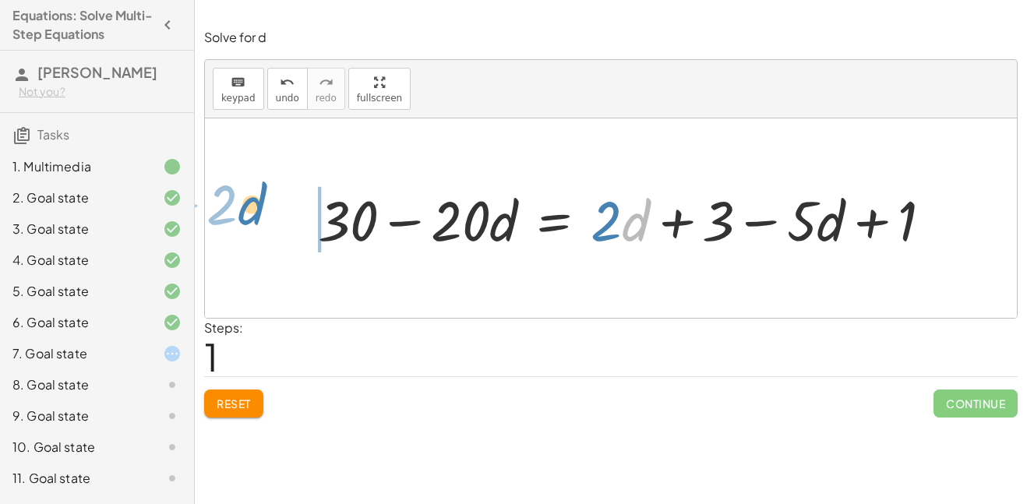
drag, startPoint x: 628, startPoint y: 214, endPoint x: 255, endPoint y: 201, distance: 373.5
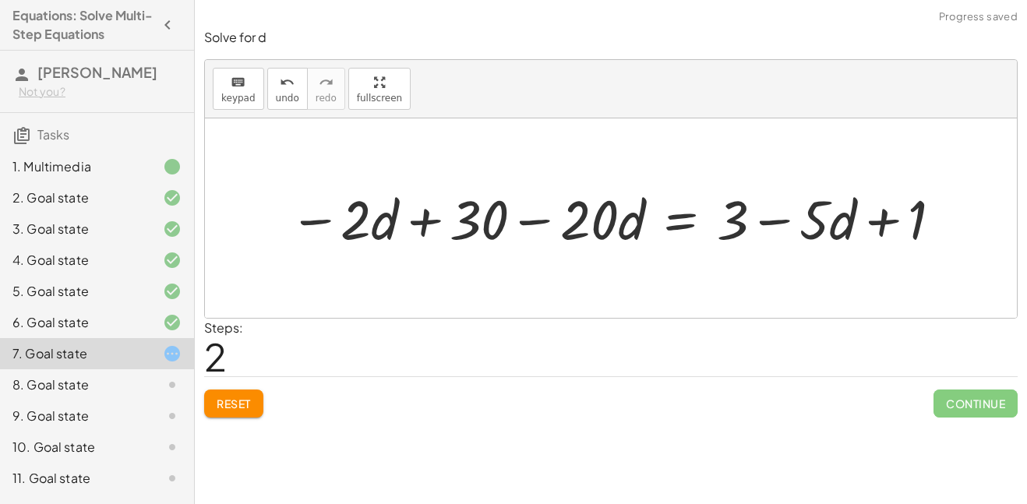
click at [349, 217] on div at bounding box center [617, 218] width 672 height 72
drag, startPoint x: 490, startPoint y: 214, endPoint x: 998, endPoint y: 219, distance: 508.0
click at [998, 219] on div "· 5 · ( + 6 − · 4 · d ) = + · 2 · d + 3 − · 5 · d + 1 + · 5 · 6 − · 5 · 4 · d =…" at bounding box center [611, 217] width 812 height 199
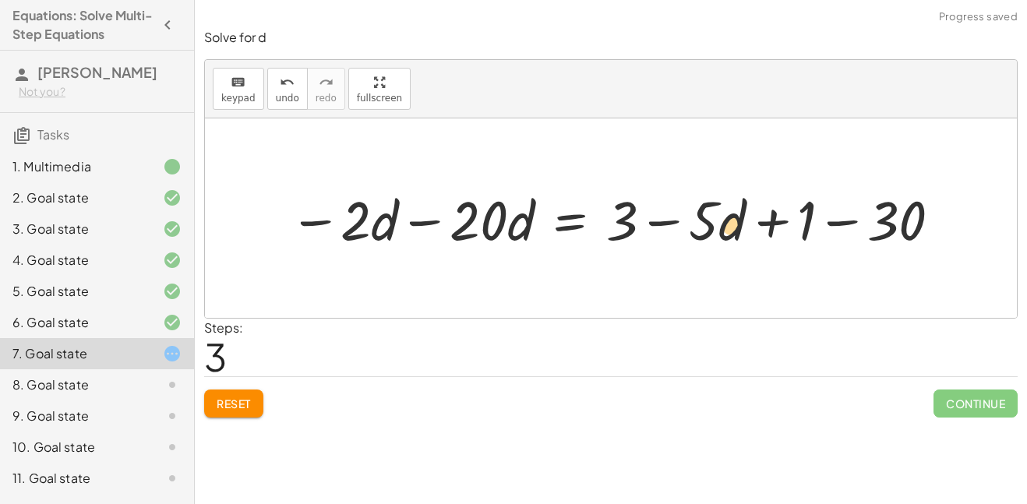
drag, startPoint x: 827, startPoint y: 219, endPoint x: 858, endPoint y: 221, distance: 31.2
click at [858, 221] on div at bounding box center [616, 218] width 671 height 72
click at [852, 220] on div at bounding box center [616, 218] width 671 height 72
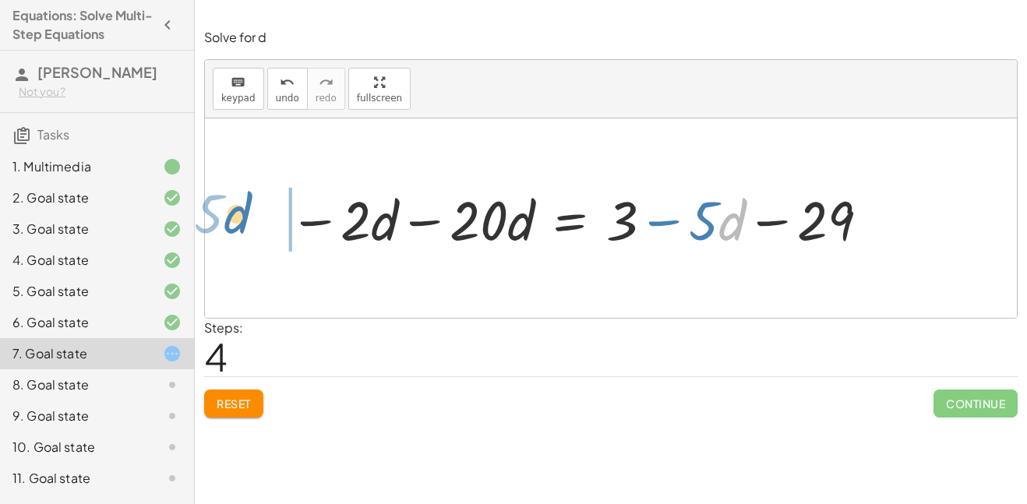
drag, startPoint x: 732, startPoint y: 221, endPoint x: 243, endPoint y: 217, distance: 488.6
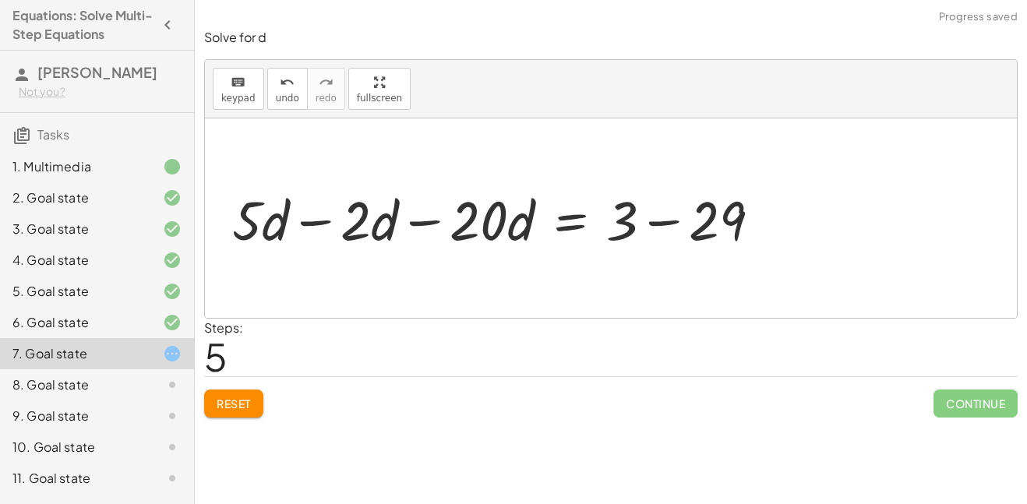
click at [303, 222] on div at bounding box center [502, 218] width 556 height 72
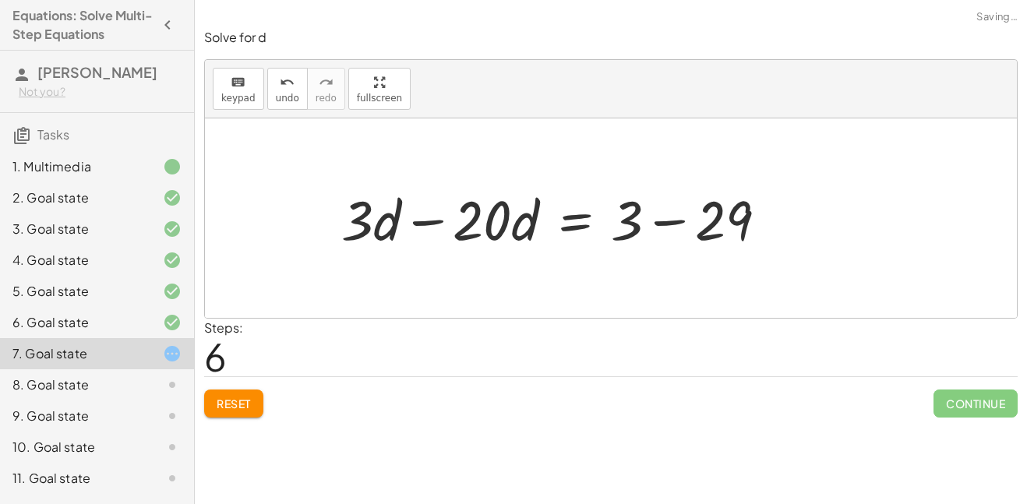
click at [419, 222] on div at bounding box center [556, 218] width 503 height 80
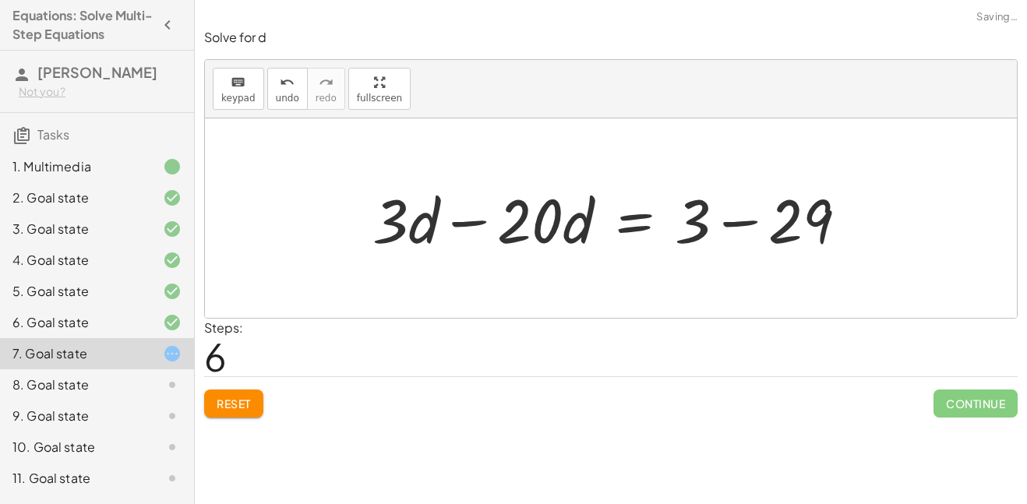
click at [481, 217] on div at bounding box center [616, 218] width 503 height 80
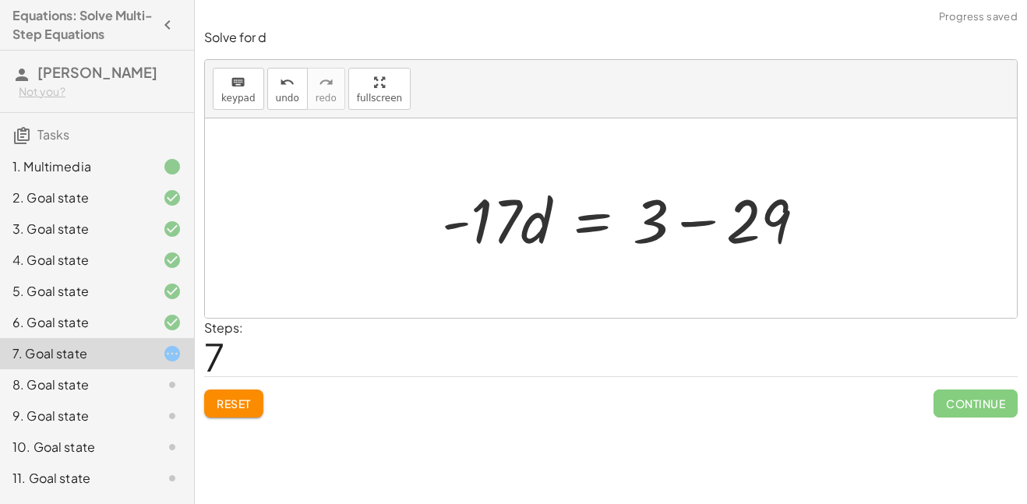
click at [732, 223] on div at bounding box center [630, 218] width 392 height 80
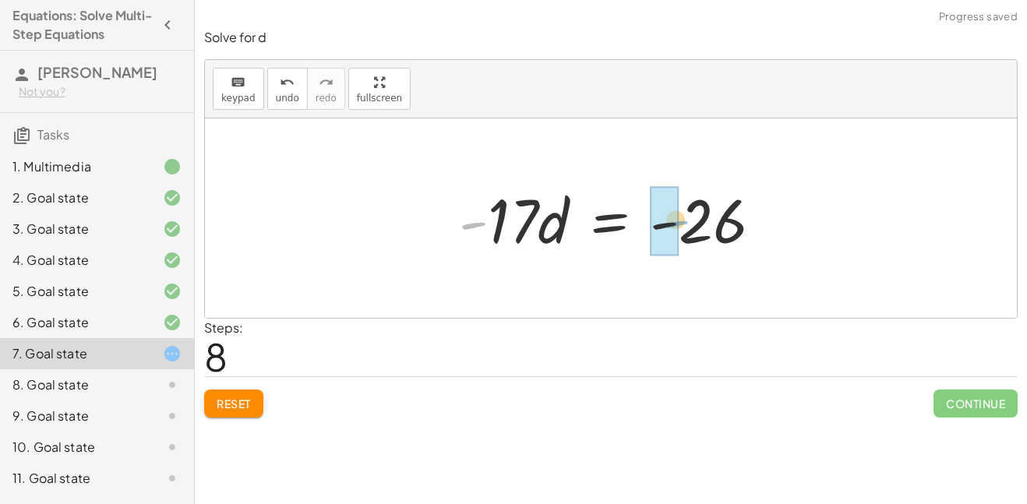
drag, startPoint x: 479, startPoint y: 223, endPoint x: 669, endPoint y: 220, distance: 190.1
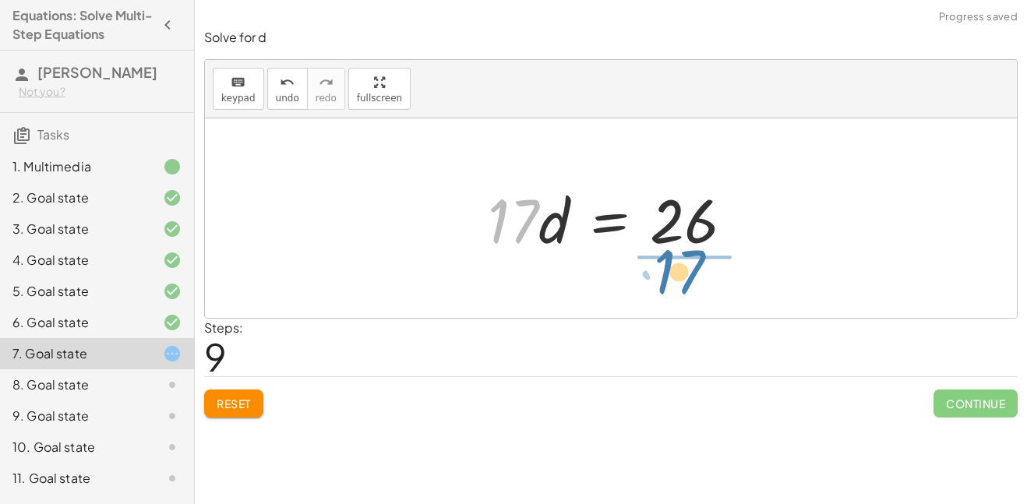
drag, startPoint x: 524, startPoint y: 216, endPoint x: 690, endPoint y: 266, distance: 173.5
click at [690, 266] on div "· 5 · ( + 6 − · 4 · d ) = + · 2 · d + 3 − · 5 · d + 1 + · 5 · 6 − · 5 · 4 · d =…" at bounding box center [611, 217] width 812 height 199
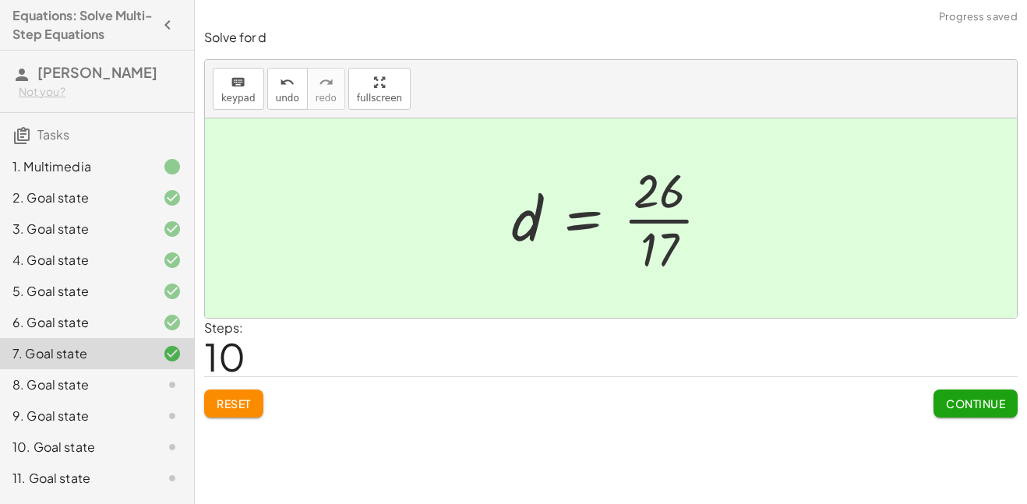
click at [947, 398] on span "Continue" at bounding box center [975, 404] width 59 height 14
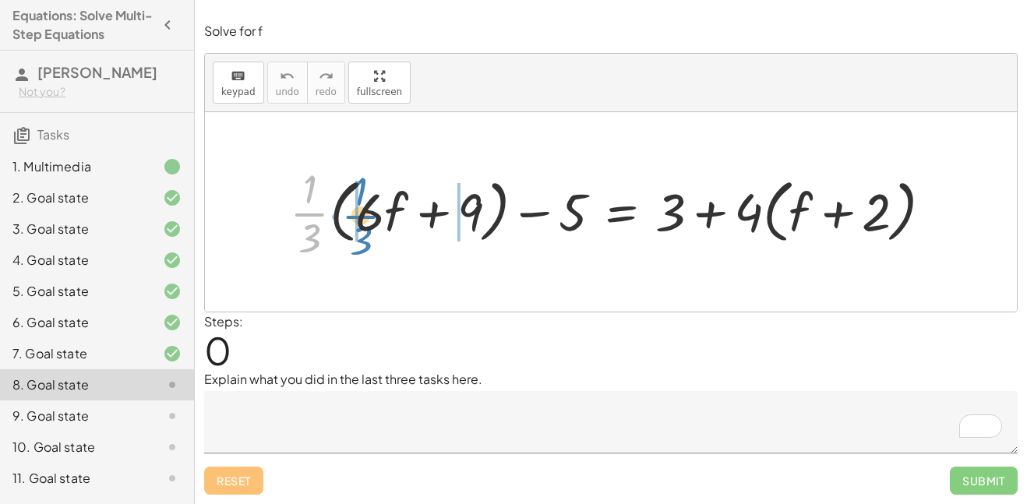
drag, startPoint x: 315, startPoint y: 217, endPoint x: 365, endPoint y: 220, distance: 50.7
click at [365, 220] on div at bounding box center [617, 212] width 670 height 103
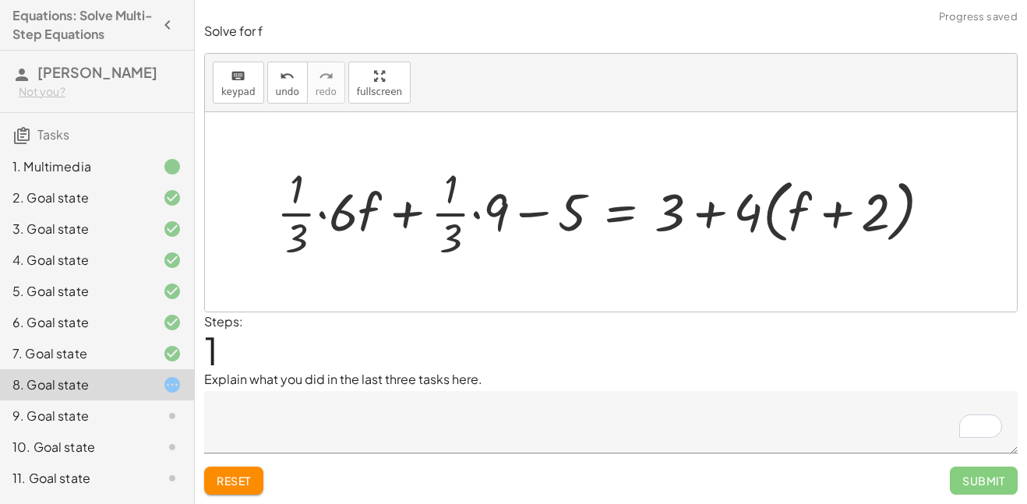
click at [325, 215] on div at bounding box center [610, 212] width 683 height 103
click at [478, 213] on div at bounding box center [631, 212] width 640 height 103
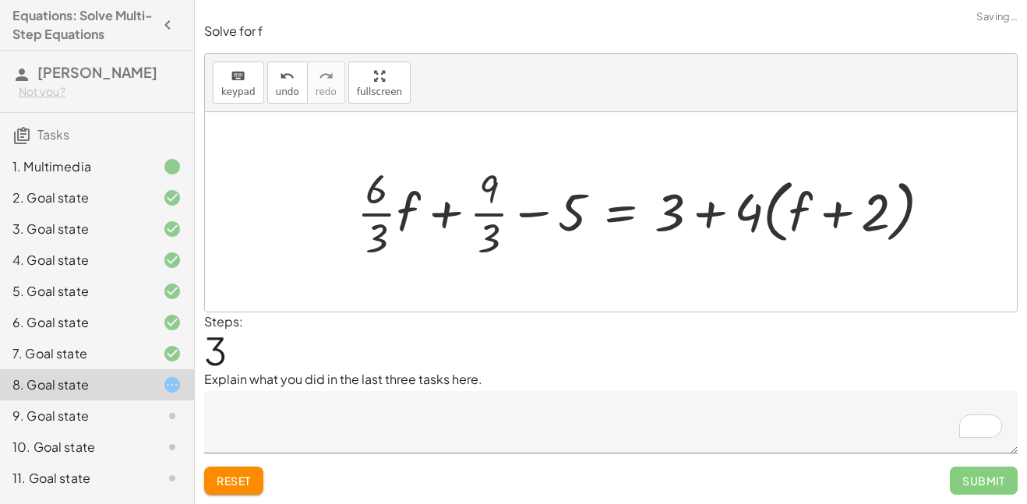
click at [450, 215] on div at bounding box center [650, 212] width 602 height 103
click at [703, 214] on div at bounding box center [650, 212] width 602 height 103
click at [710, 214] on div at bounding box center [650, 212] width 602 height 103
drag, startPoint x: 665, startPoint y: 209, endPoint x: 655, endPoint y: 205, distance: 10.9
click at [655, 205] on div at bounding box center [650, 212] width 602 height 103
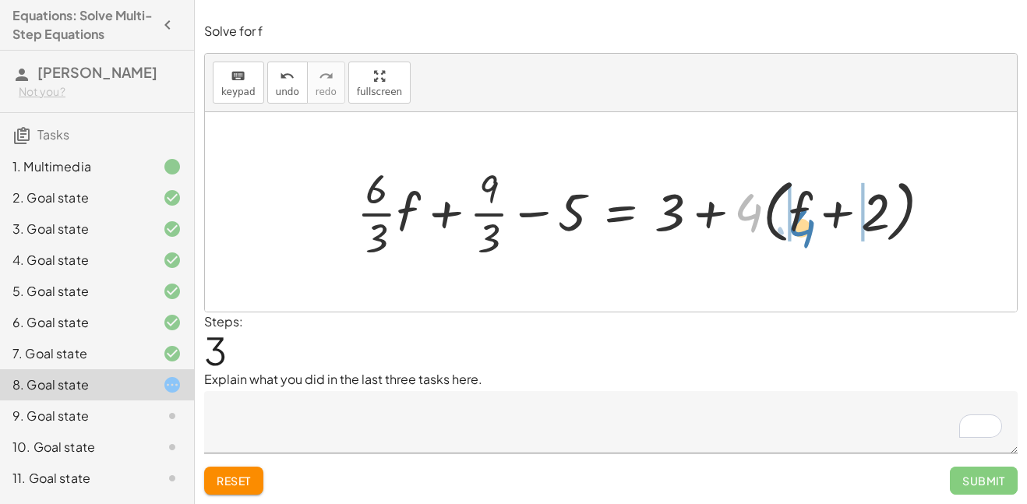
drag, startPoint x: 756, startPoint y: 206, endPoint x: 806, endPoint y: 216, distance: 50.7
click at [806, 216] on div at bounding box center [650, 212] width 602 height 103
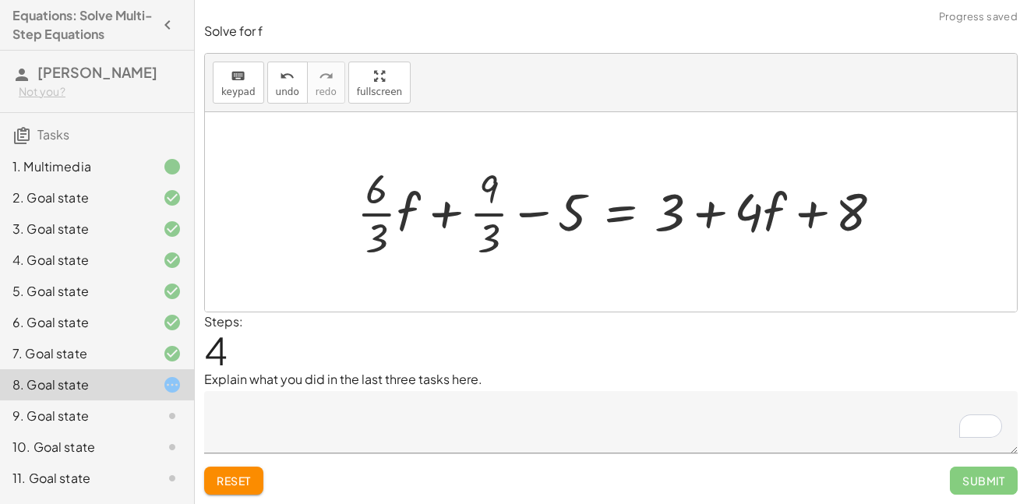
click at [818, 215] on div at bounding box center [625, 212] width 553 height 103
drag, startPoint x: 677, startPoint y: 212, endPoint x: 945, endPoint y: 214, distance: 268.0
click at [819, 210] on div at bounding box center [625, 212] width 553 height 103
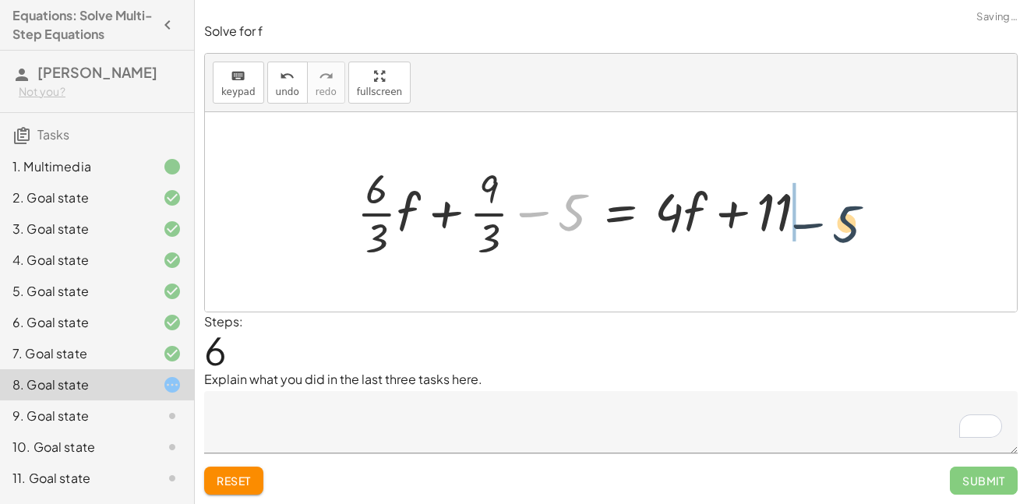
drag, startPoint x: 562, startPoint y: 221, endPoint x: 844, endPoint y: 232, distance: 282.3
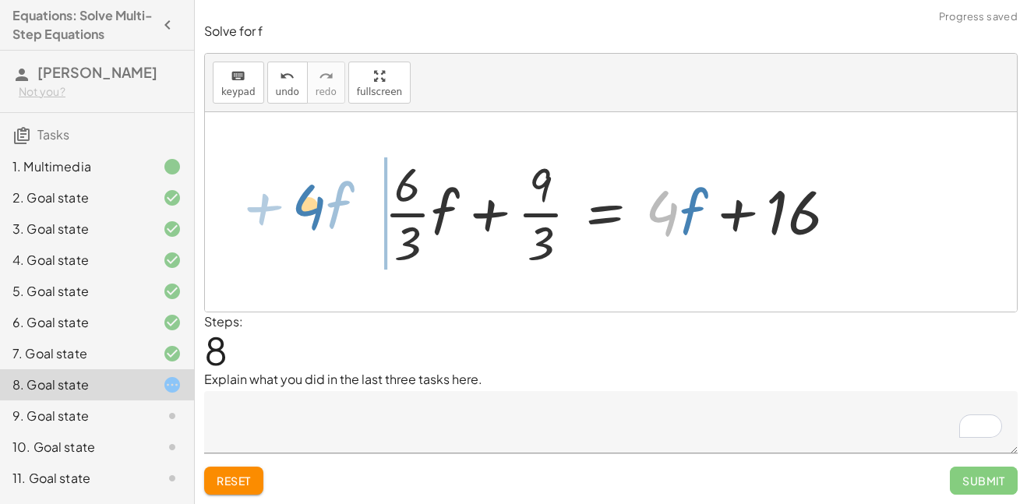
drag, startPoint x: 665, startPoint y: 214, endPoint x: 316, endPoint y: 210, distance: 349.9
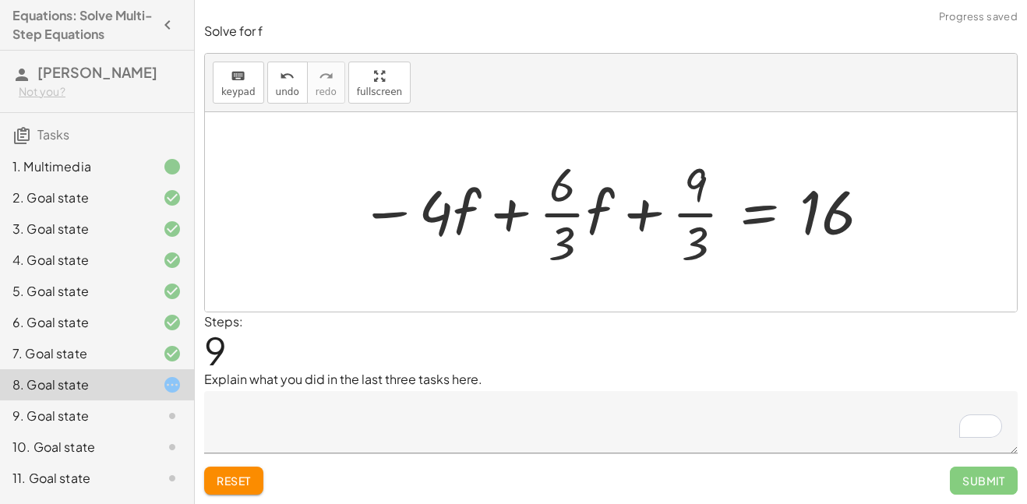
click at [128, 198] on div "2. Goal state" at bounding box center [74, 198] width 125 height 19
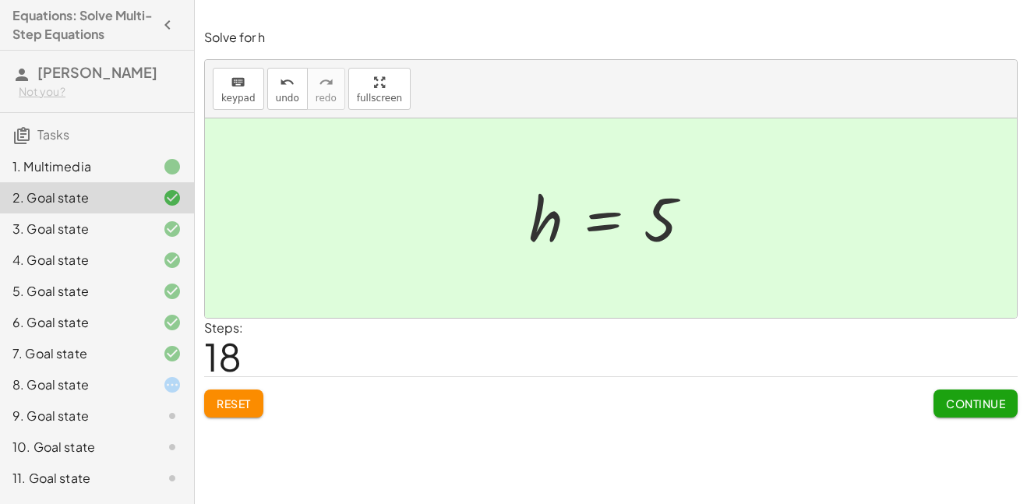
click at [153, 382] on div at bounding box center [160, 385] width 44 height 19
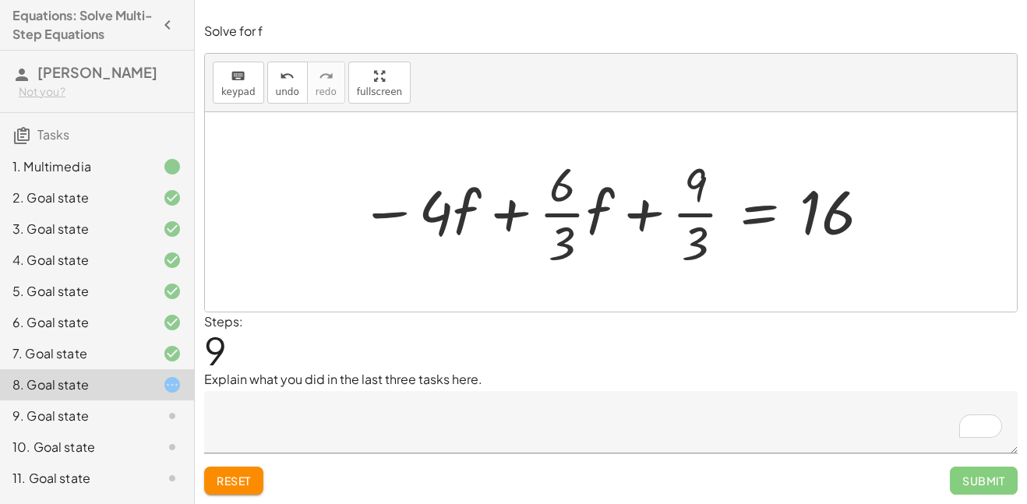
click at [520, 215] on div at bounding box center [616, 212] width 528 height 120
click at [643, 214] on div at bounding box center [616, 212] width 528 height 120
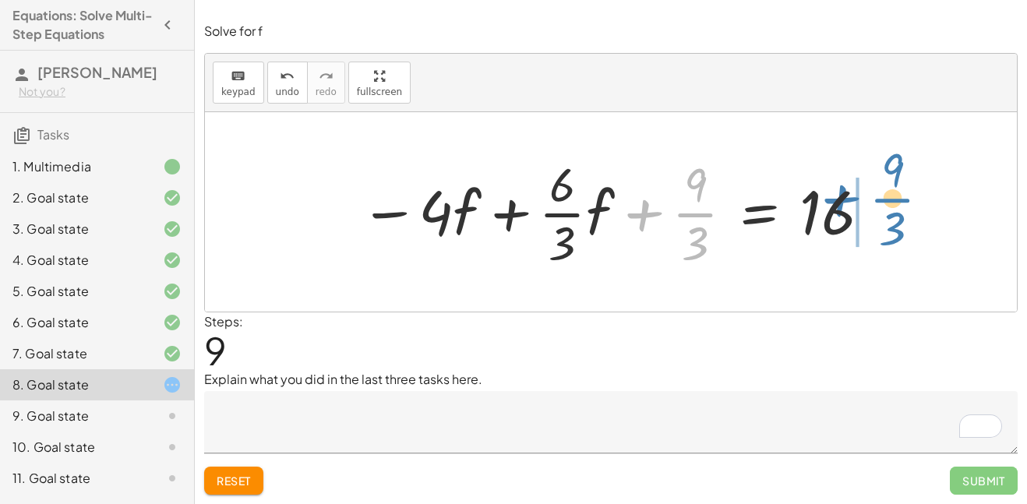
drag, startPoint x: 690, startPoint y: 215, endPoint x: 885, endPoint y: 203, distance: 195.9
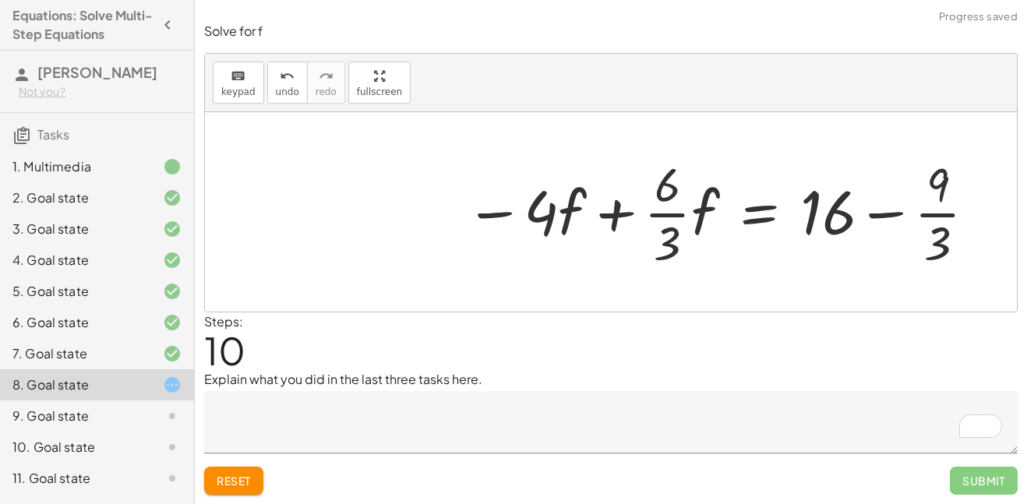
click at [878, 212] on div at bounding box center [721, 212] width 528 height 120
click at [881, 217] on div at bounding box center [721, 212] width 528 height 120
drag, startPoint x: 830, startPoint y: 208, endPoint x: 961, endPoint y: 210, distance: 130.9
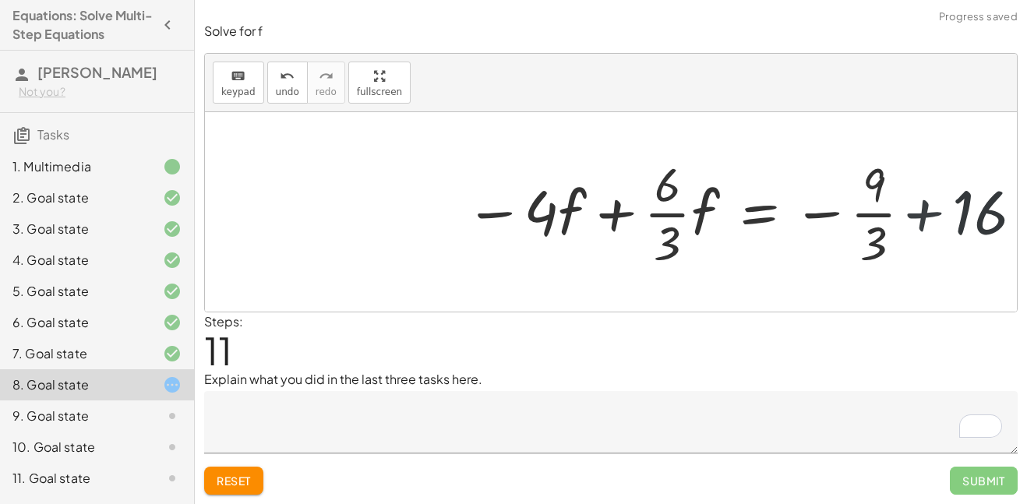
click at [932, 218] on div at bounding box center [745, 212] width 577 height 120
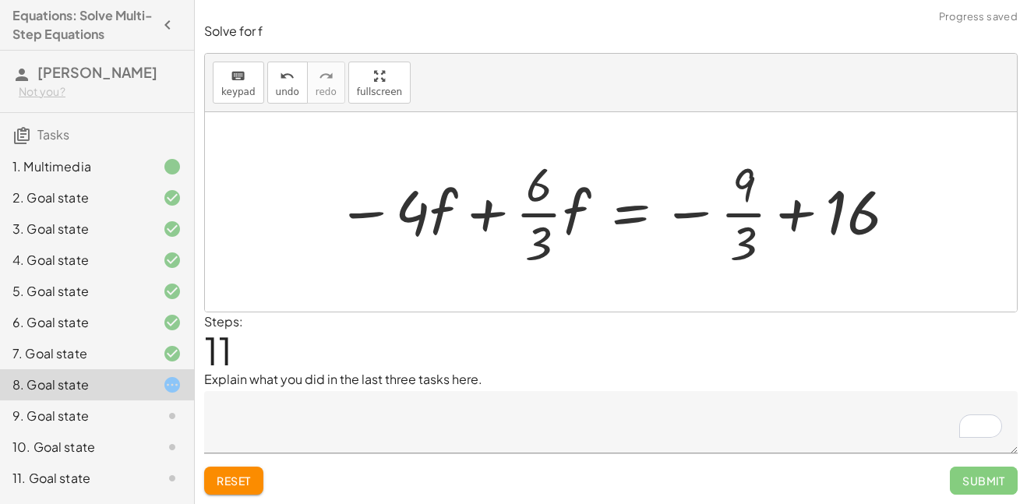
click at [800, 206] on div at bounding box center [617, 212] width 577 height 120
click at [460, 214] on div at bounding box center [617, 212] width 577 height 120
click at [478, 213] on div at bounding box center [617, 212] width 577 height 120
click at [373, 211] on div at bounding box center [617, 212] width 577 height 120
drag, startPoint x: 431, startPoint y: 208, endPoint x: 471, endPoint y: 210, distance: 40.5
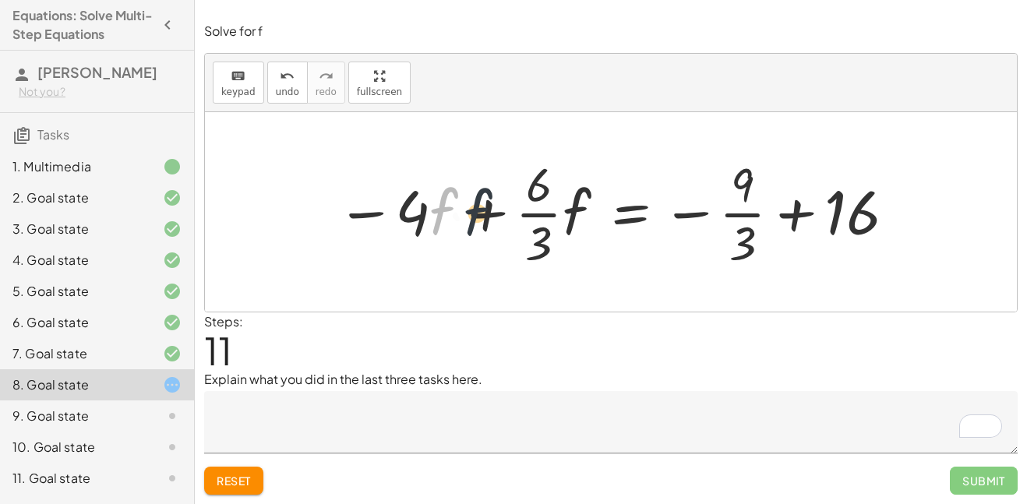
click at [471, 210] on div at bounding box center [617, 212] width 577 height 120
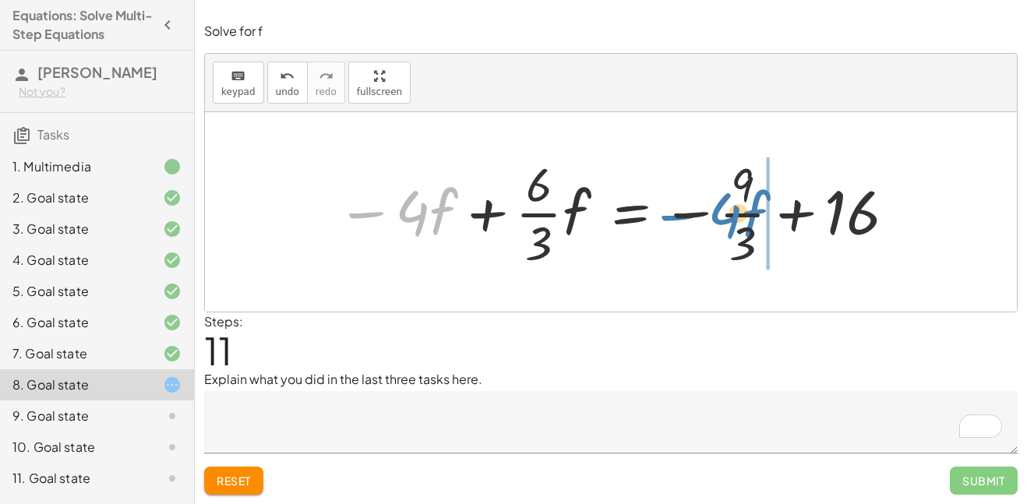
drag, startPoint x: 356, startPoint y: 211, endPoint x: 661, endPoint y: 213, distance: 304.7
click at [663, 214] on div at bounding box center [617, 212] width 577 height 120
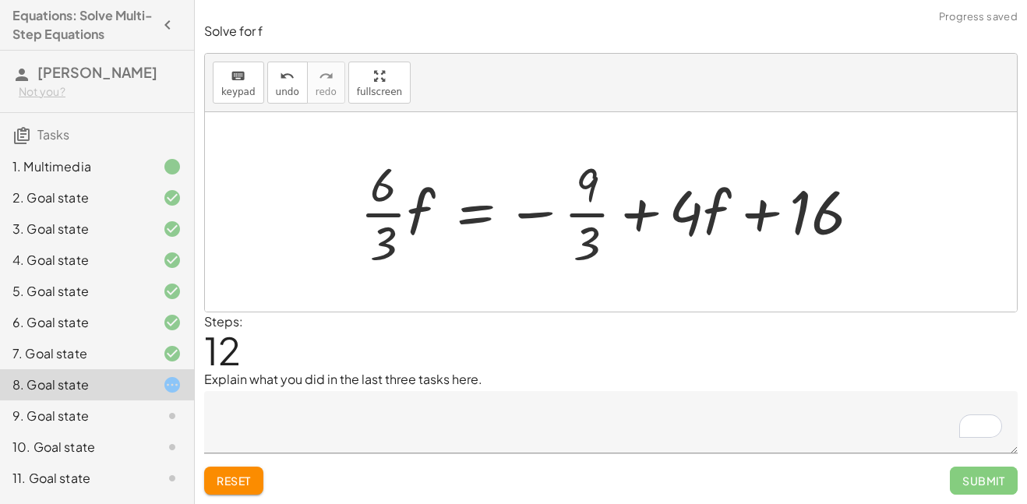
click at [793, 206] on div at bounding box center [616, 212] width 528 height 120
click at [647, 210] on div at bounding box center [616, 212] width 528 height 120
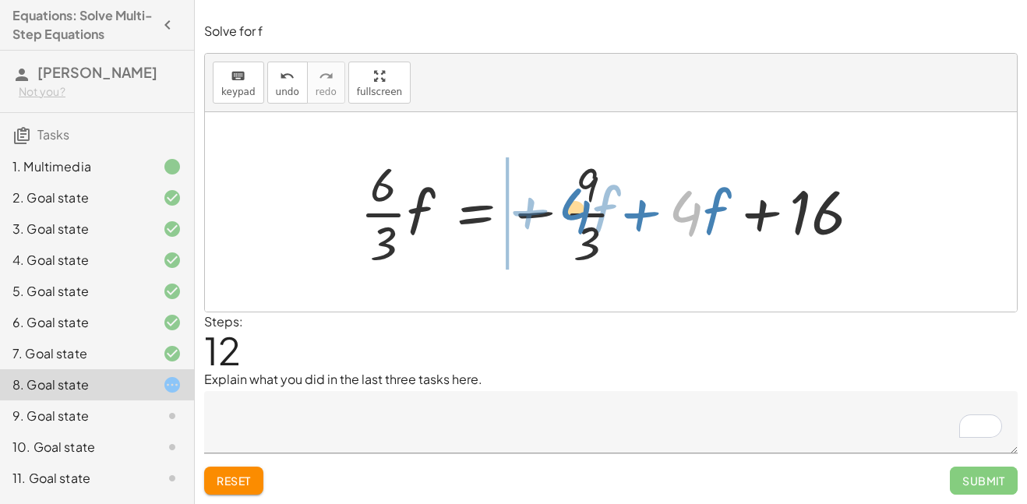
drag, startPoint x: 700, startPoint y: 213, endPoint x: 595, endPoint y: 213, distance: 105.2
click at [595, 213] on div at bounding box center [616, 212] width 528 height 120
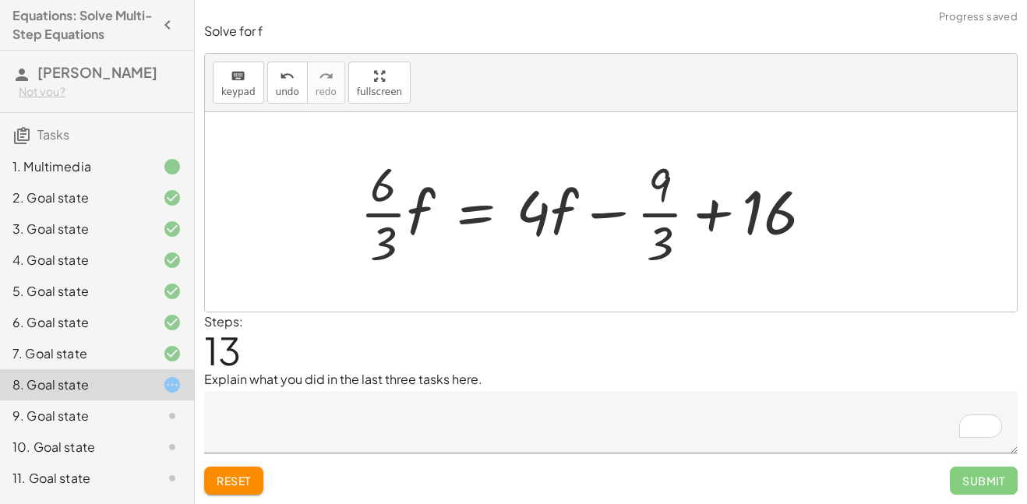
click at [712, 217] on div at bounding box center [592, 212] width 481 height 120
click at [602, 213] on div at bounding box center [592, 212] width 481 height 120
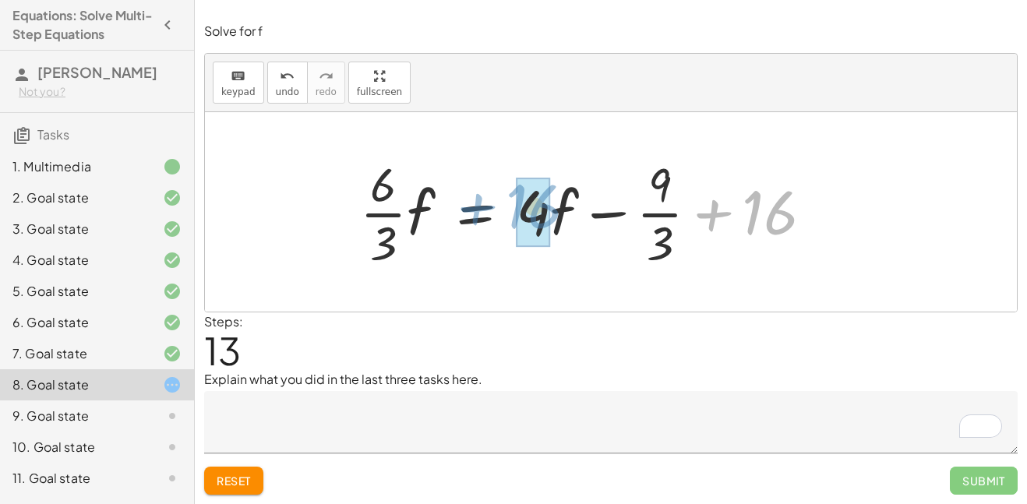
drag, startPoint x: 712, startPoint y: 211, endPoint x: 475, endPoint y: 206, distance: 236.9
click at [475, 206] on div at bounding box center [592, 212] width 481 height 120
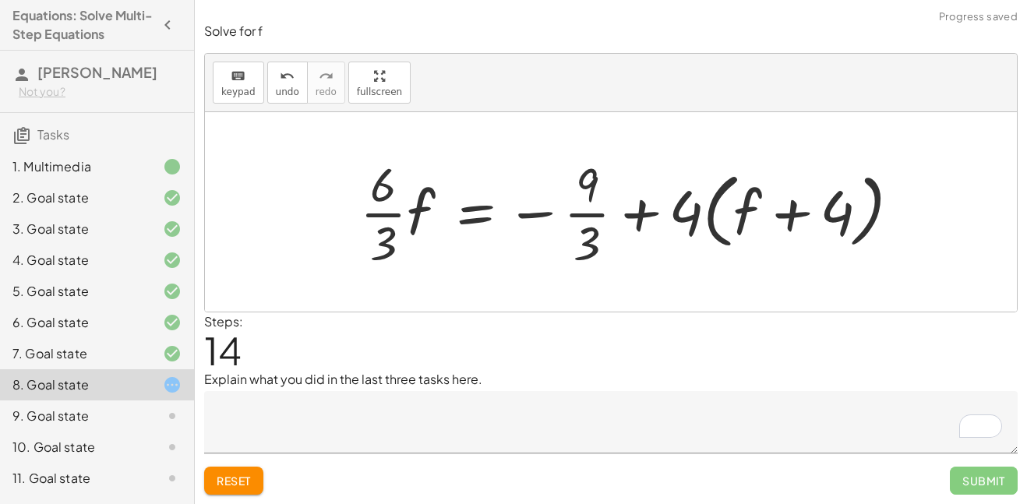
click at [784, 213] on div at bounding box center [636, 212] width 568 height 120
drag, startPoint x: 698, startPoint y: 217, endPoint x: 758, endPoint y: 202, distance: 61.8
click at [758, 202] on div at bounding box center [636, 212] width 568 height 120
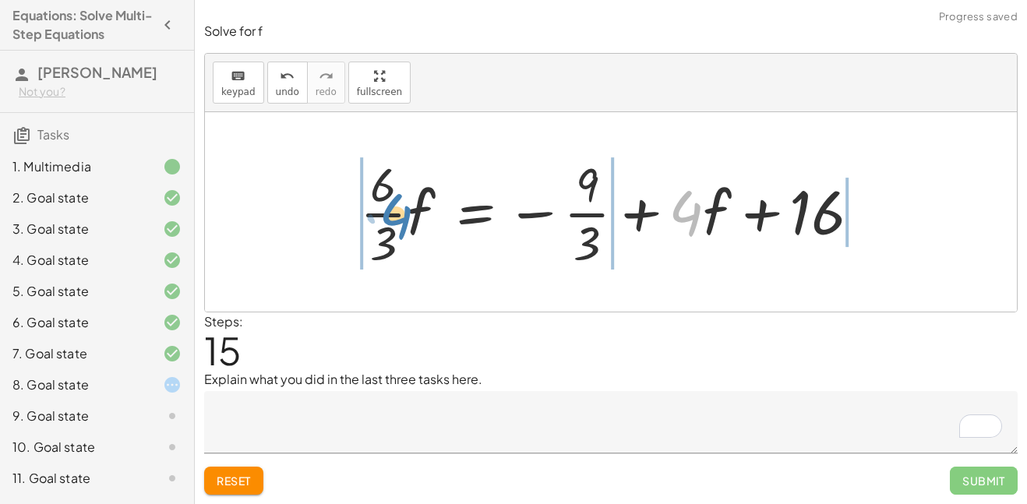
drag, startPoint x: 679, startPoint y: 203, endPoint x: 387, endPoint y: 206, distance: 291.4
click at [387, 206] on div at bounding box center [616, 212] width 528 height 120
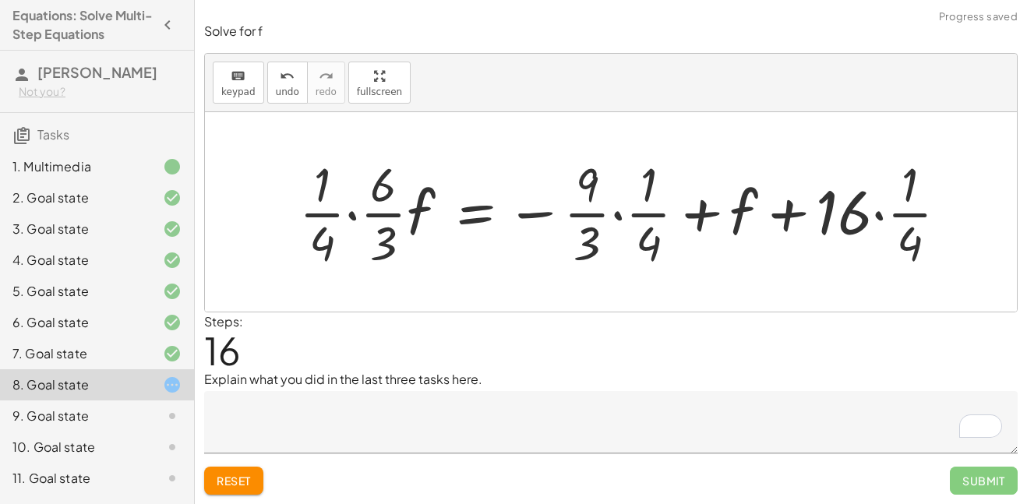
click at [238, 485] on span "Reset" at bounding box center [234, 481] width 34 height 14
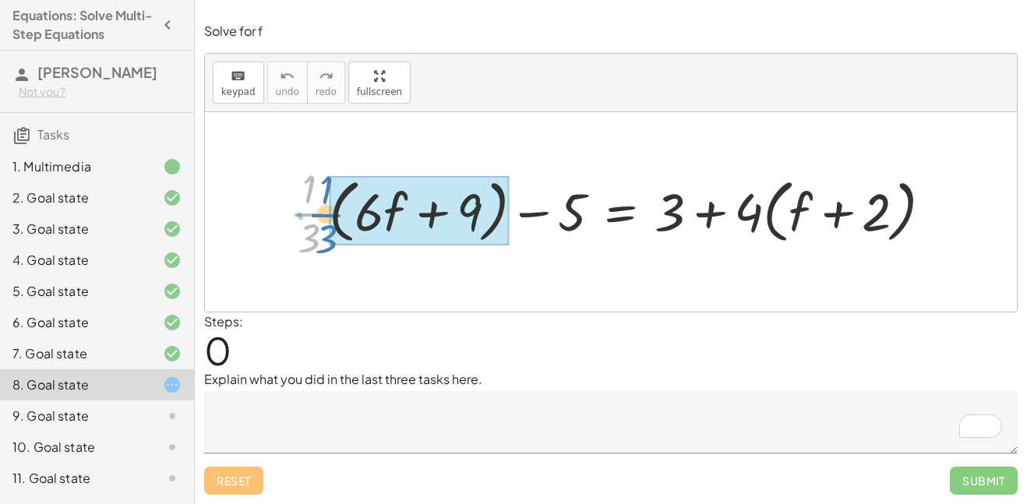
drag, startPoint x: 305, startPoint y: 212, endPoint x: 324, endPoint y: 213, distance: 18.7
click at [324, 213] on div at bounding box center [616, 212] width 671 height 103
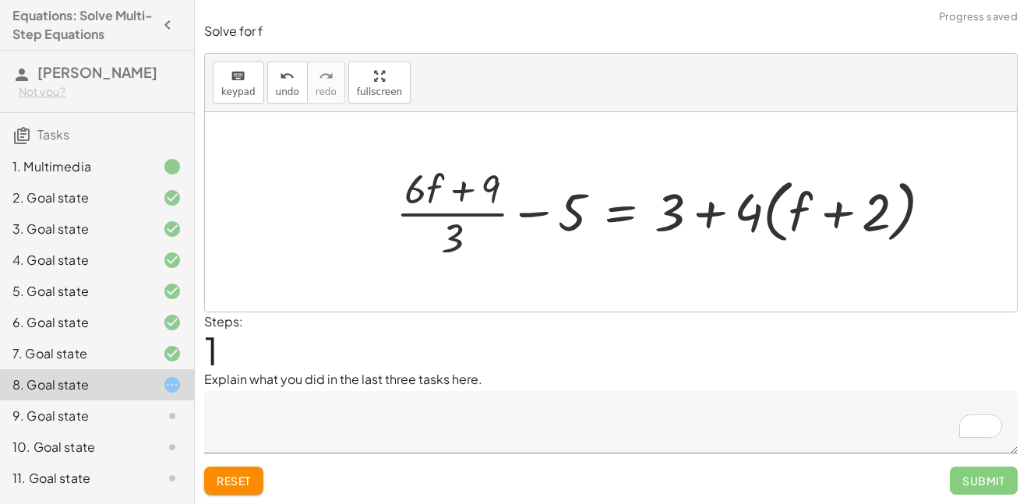
click at [452, 235] on div at bounding box center [670, 212] width 564 height 103
click at [453, 214] on div at bounding box center [670, 212] width 564 height 103
click at [474, 189] on div at bounding box center [670, 212] width 564 height 103
click at [464, 191] on div at bounding box center [670, 212] width 564 height 103
click at [256, 470] on button "Reset" at bounding box center [233, 481] width 59 height 28
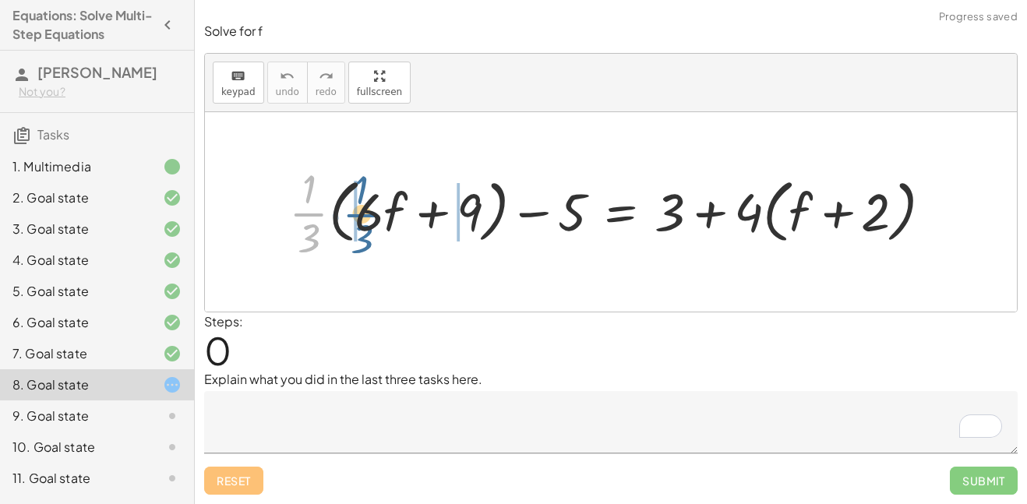
drag, startPoint x: 309, startPoint y: 213, endPoint x: 361, endPoint y: 213, distance: 51.4
click at [361, 213] on div at bounding box center [616, 212] width 671 height 103
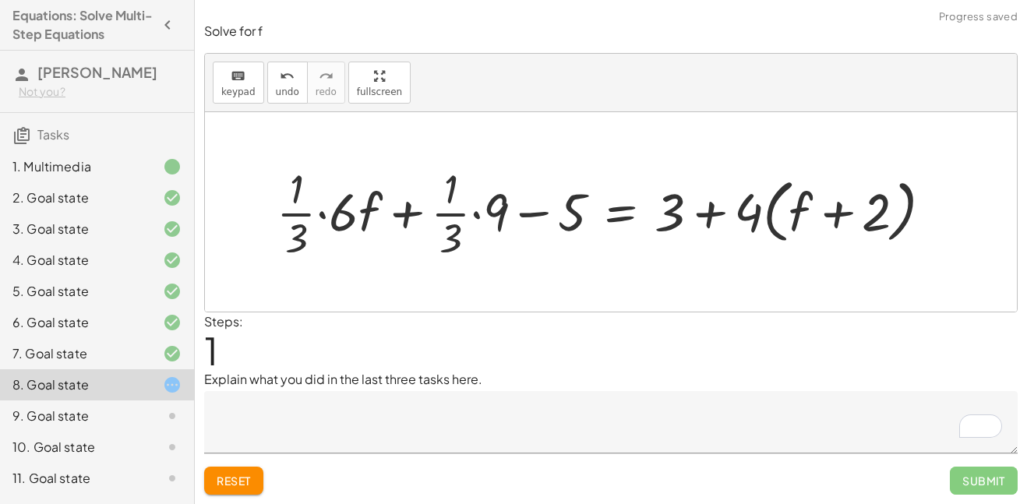
click at [323, 216] on div at bounding box center [610, 212] width 683 height 103
click at [485, 211] on div at bounding box center [631, 212] width 641 height 103
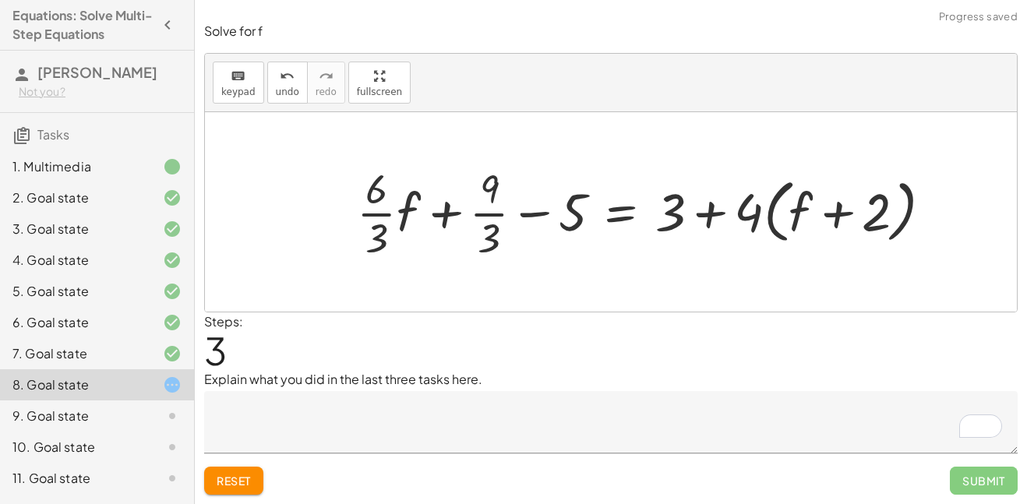
click at [453, 218] on div at bounding box center [650, 212] width 603 height 103
click at [493, 216] on div at bounding box center [650, 212] width 603 height 103
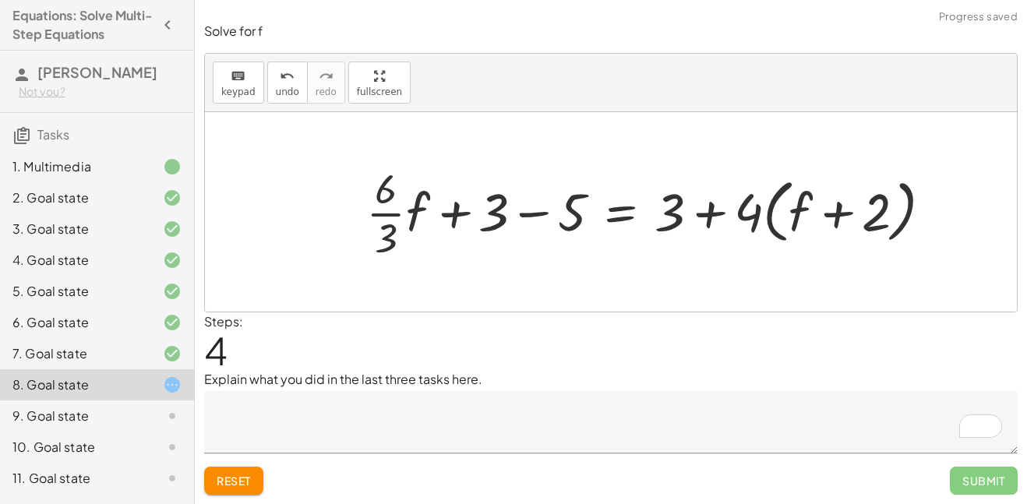
click at [383, 217] on div at bounding box center [655, 212] width 594 height 103
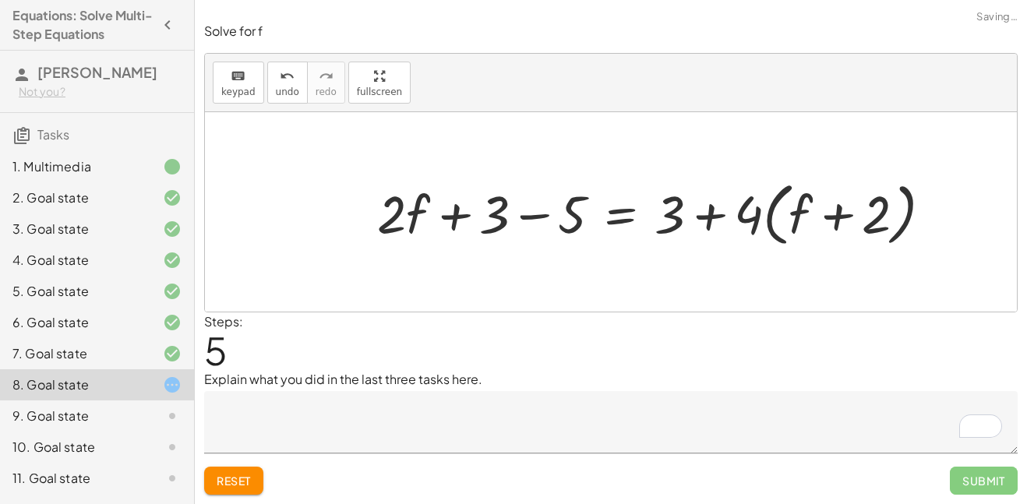
click at [452, 215] on div at bounding box center [660, 212] width 583 height 77
click at [535, 213] on div at bounding box center [660, 212] width 583 height 77
click at [624, 217] on div at bounding box center [700, 212] width 504 height 77
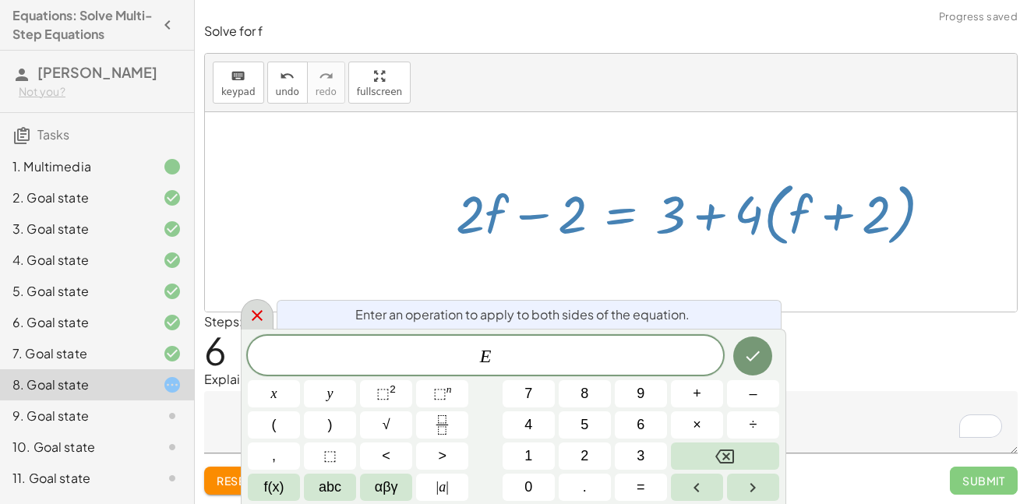
click at [259, 316] on icon at bounding box center [257, 315] width 19 height 19
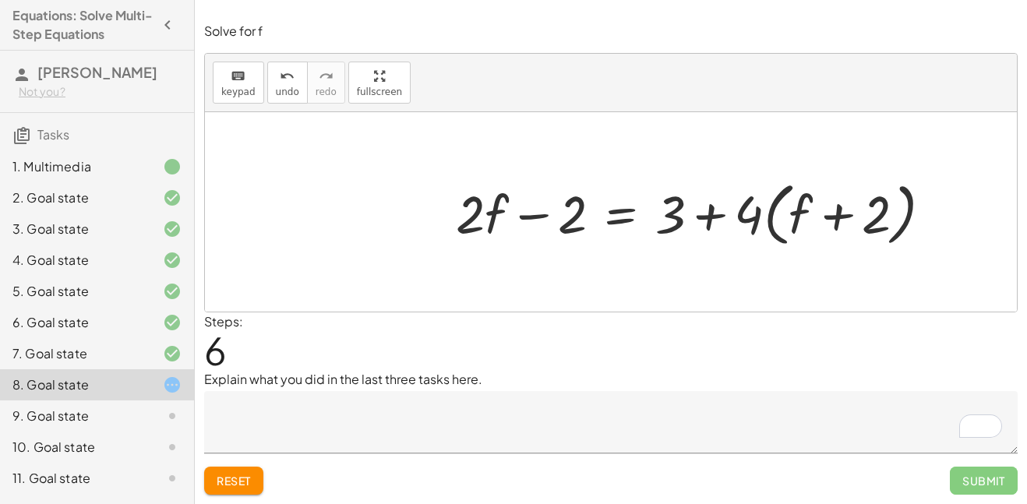
click at [837, 213] on div at bounding box center [700, 212] width 504 height 77
drag, startPoint x: 749, startPoint y: 216, endPoint x: 796, endPoint y: 213, distance: 46.9
click at [796, 213] on div at bounding box center [700, 212] width 504 height 77
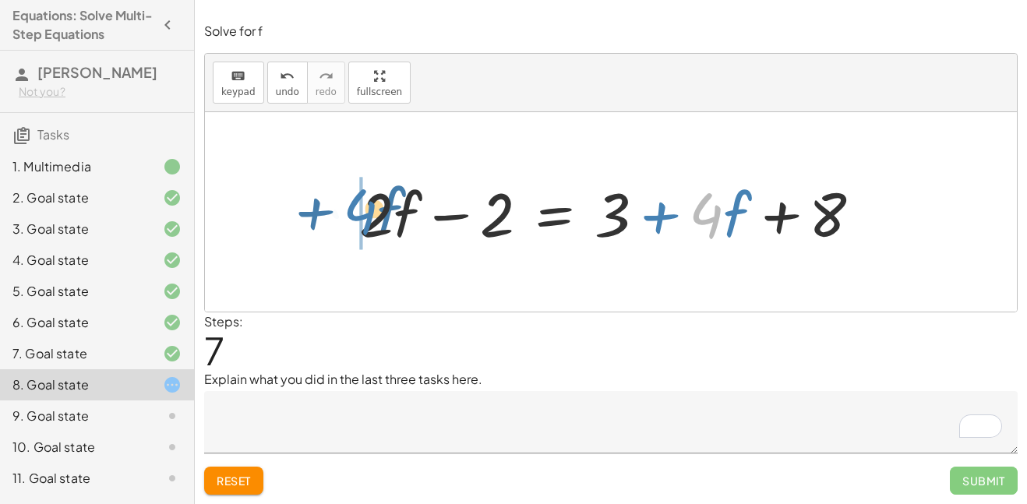
drag, startPoint x: 722, startPoint y: 217, endPoint x: 358, endPoint y: 213, distance: 363.1
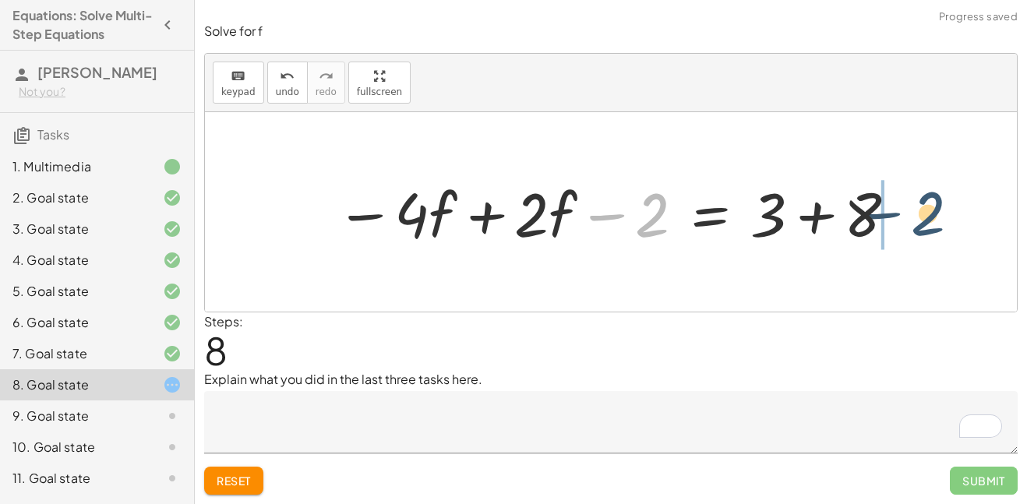
drag, startPoint x: 653, startPoint y: 206, endPoint x: 941, endPoint y: 203, distance: 288.3
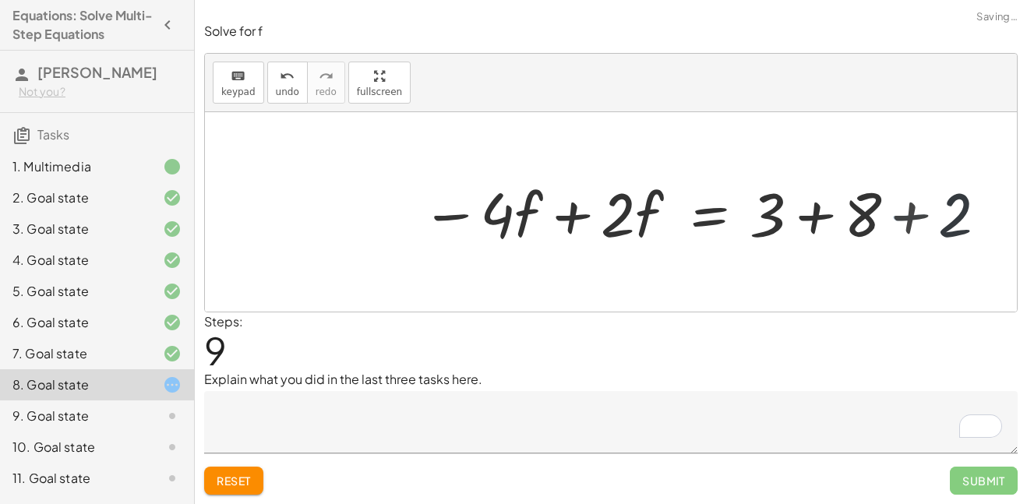
click at [890, 219] on div at bounding box center [709, 212] width 578 height 80
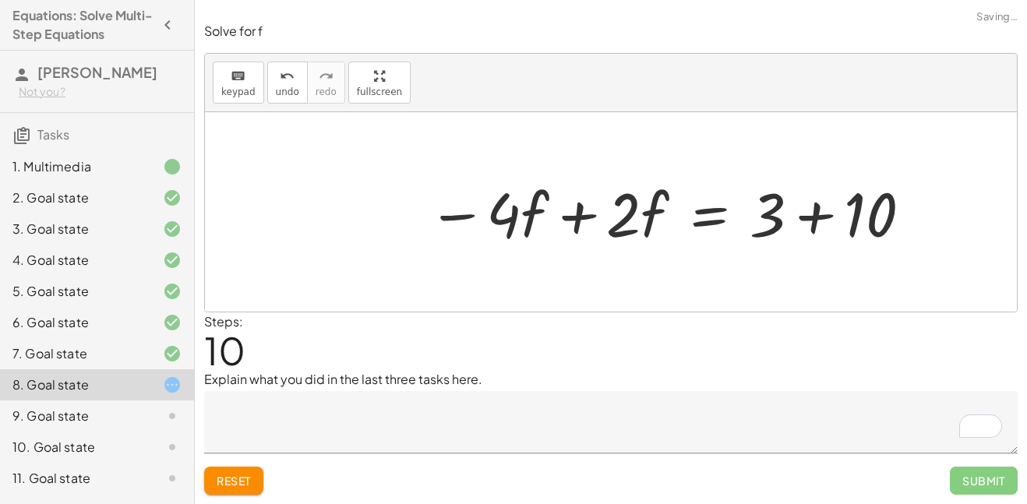
click at [818, 217] on div at bounding box center [670, 212] width 501 height 80
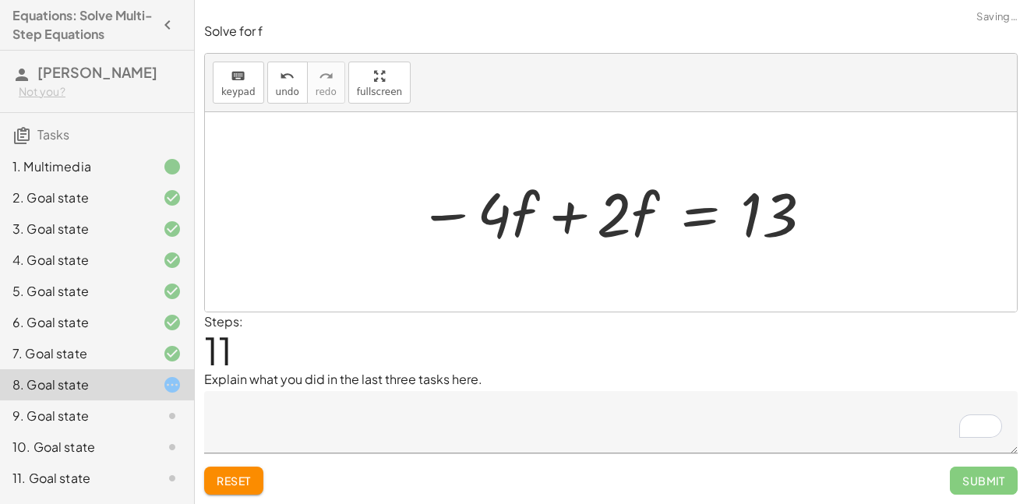
click at [572, 213] on div at bounding box center [616, 212] width 411 height 80
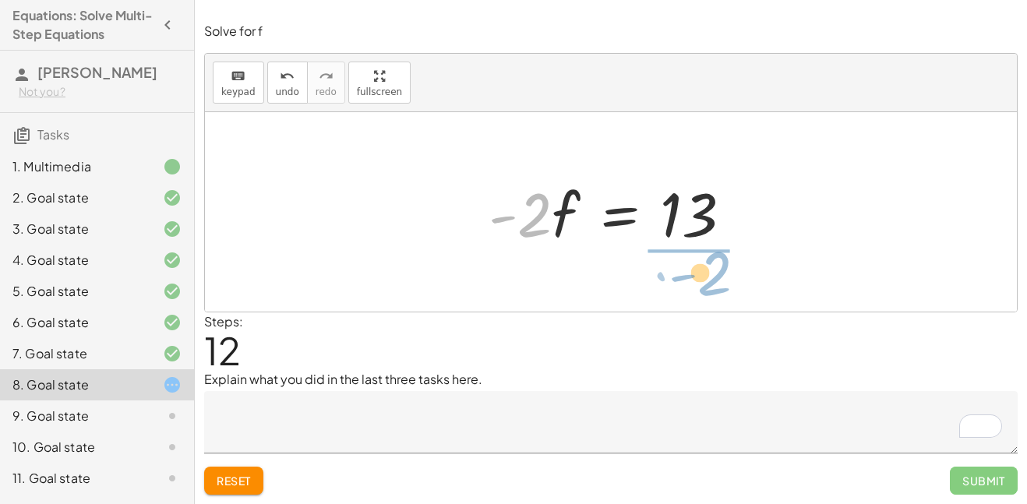
drag, startPoint x: 538, startPoint y: 215, endPoint x: 719, endPoint y: 273, distance: 190.0
click at [719, 273] on div "+ · · 1 · 3 · ( + · 6 · f + 9 ) − 5 = + 3 + · 4 · ( + f + 2 ) + · · 1 · 3 · 6 ·…" at bounding box center [611, 211] width 812 height 199
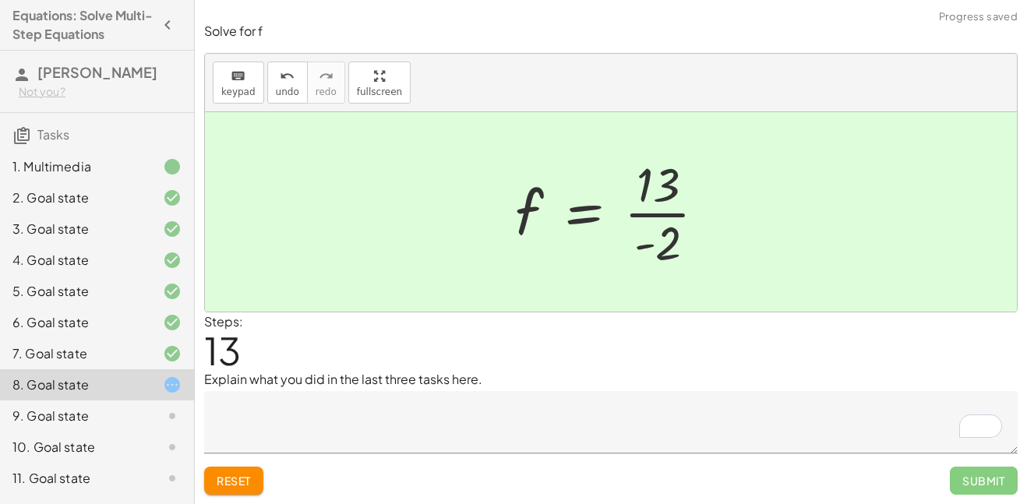
click at [644, 245] on div at bounding box center [616, 212] width 219 height 120
click at [647, 219] on div at bounding box center [616, 212] width 219 height 120
click at [654, 215] on div at bounding box center [616, 212] width 219 height 120
drag, startPoint x: 663, startPoint y: 235, endPoint x: 566, endPoint y: 201, distance: 103.3
click at [566, 201] on div at bounding box center [616, 212] width 219 height 120
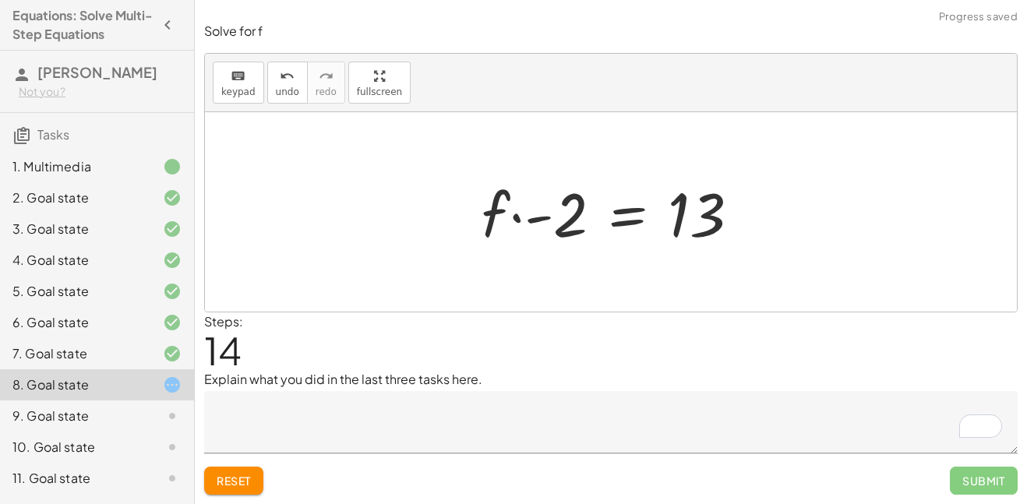
click at [547, 219] on div at bounding box center [617, 212] width 287 height 80
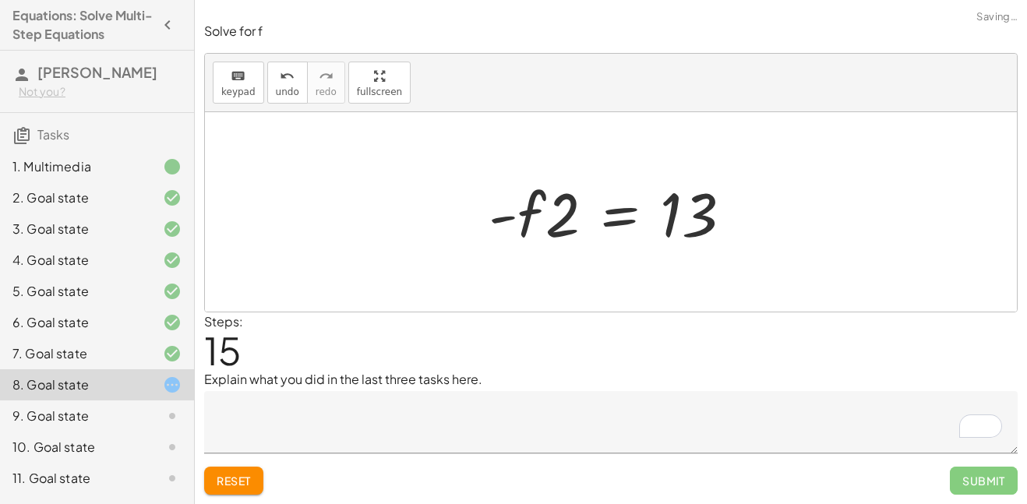
click at [500, 216] on div at bounding box center [617, 212] width 272 height 80
click at [518, 214] on div at bounding box center [617, 212] width 272 height 80
drag, startPoint x: 577, startPoint y: 217, endPoint x: 517, endPoint y: 213, distance: 60.1
click at [517, 213] on div at bounding box center [617, 212] width 272 height 80
click at [540, 217] on div at bounding box center [609, 212] width 287 height 80
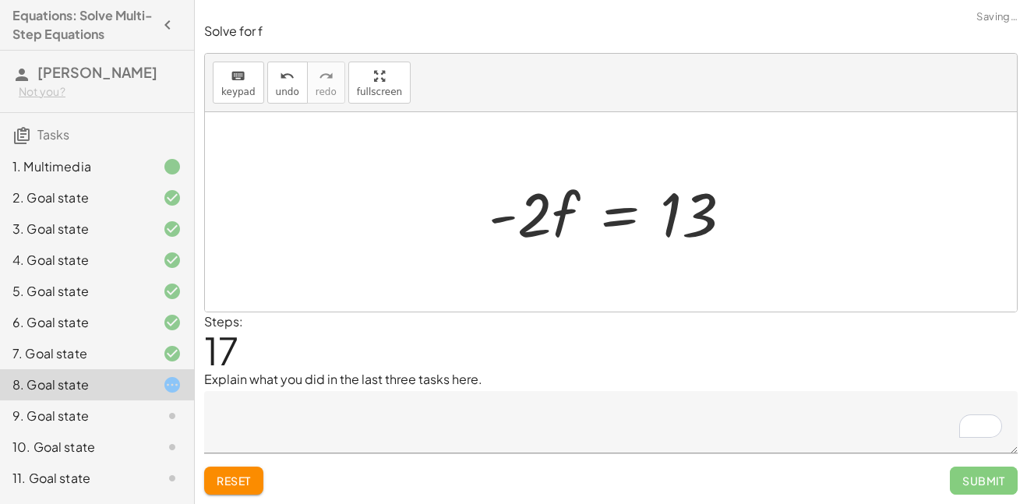
click at [504, 220] on div at bounding box center [617, 212] width 272 height 80
click at [504, 221] on div at bounding box center [617, 212] width 272 height 80
drag, startPoint x: 504, startPoint y: 221, endPoint x: 655, endPoint y: 228, distance: 151.4
click at [655, 228] on div at bounding box center [617, 212] width 272 height 80
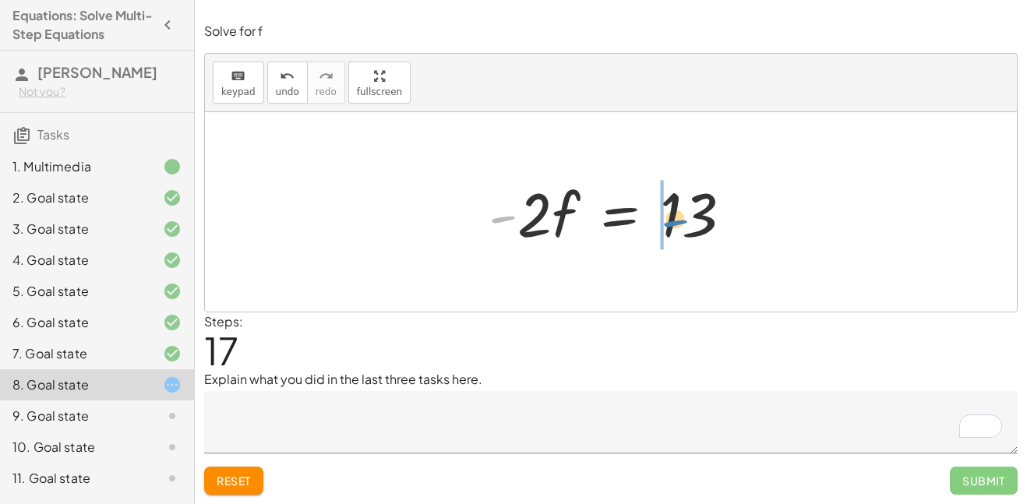
drag, startPoint x: 501, startPoint y: 217, endPoint x: 674, endPoint y: 221, distance: 173.0
click at [674, 221] on div at bounding box center [617, 212] width 272 height 80
click at [679, 214] on div at bounding box center [646, 212] width 272 height 80
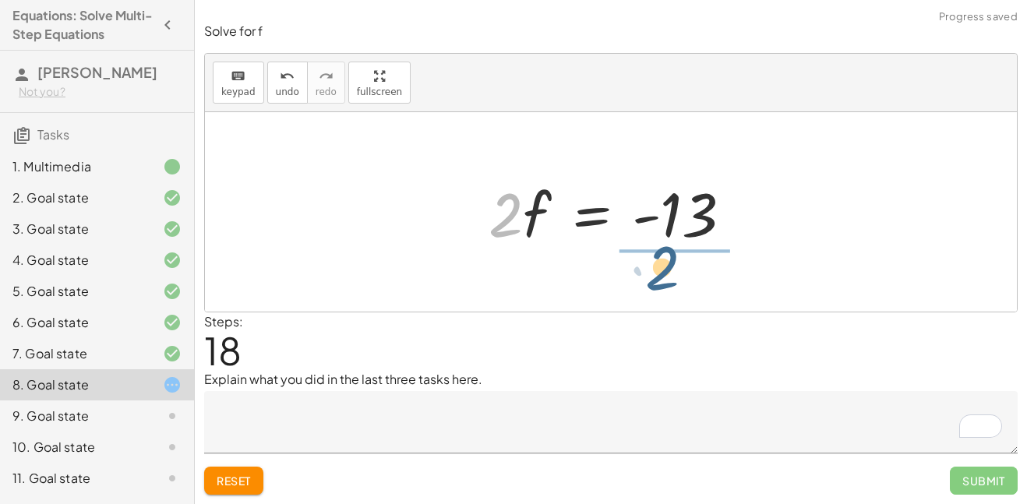
drag, startPoint x: 512, startPoint y: 217, endPoint x: 673, endPoint y: 270, distance: 169.8
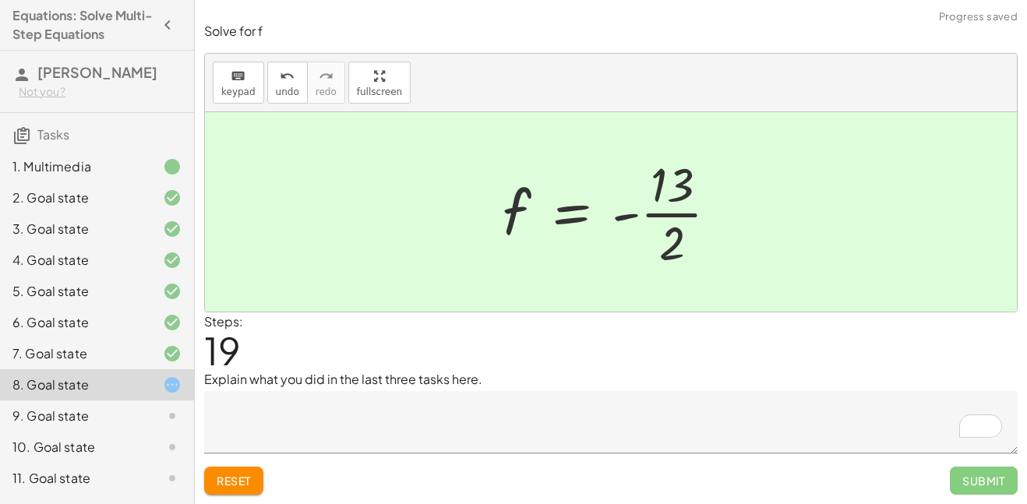
click at [666, 213] on div at bounding box center [617, 212] width 244 height 120
drag, startPoint x: 672, startPoint y: 238, endPoint x: 499, endPoint y: 201, distance: 176.8
click at [499, 201] on div at bounding box center [617, 212] width 244 height 120
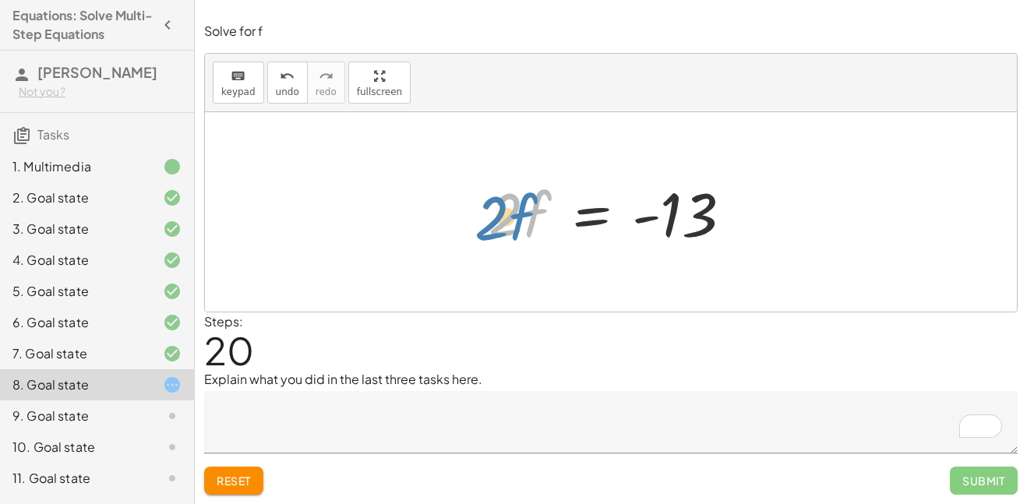
drag, startPoint x: 504, startPoint y: 210, endPoint x: 492, endPoint y: 213, distance: 12.9
click at [492, 213] on div at bounding box center [617, 212] width 272 height 80
click at [574, 210] on div at bounding box center [617, 212] width 272 height 80
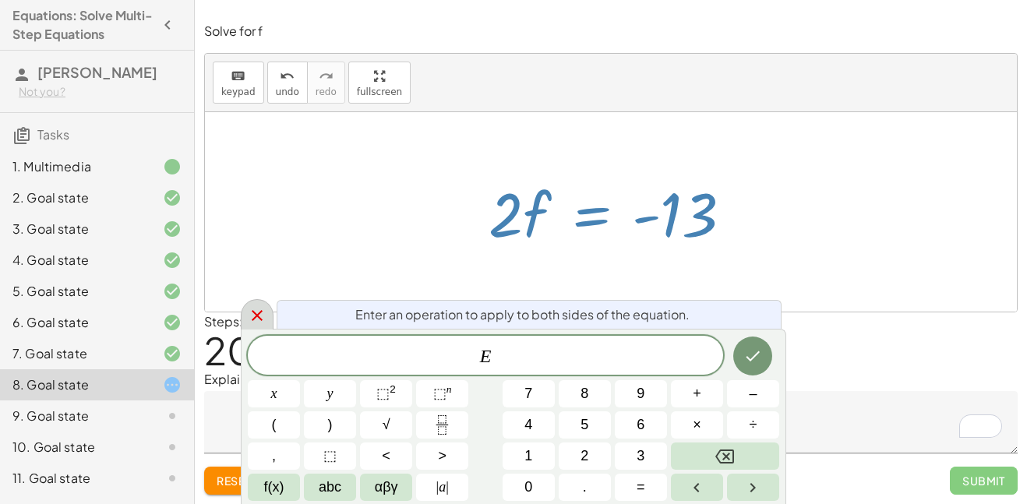
click at [256, 317] on icon at bounding box center [257, 315] width 11 height 11
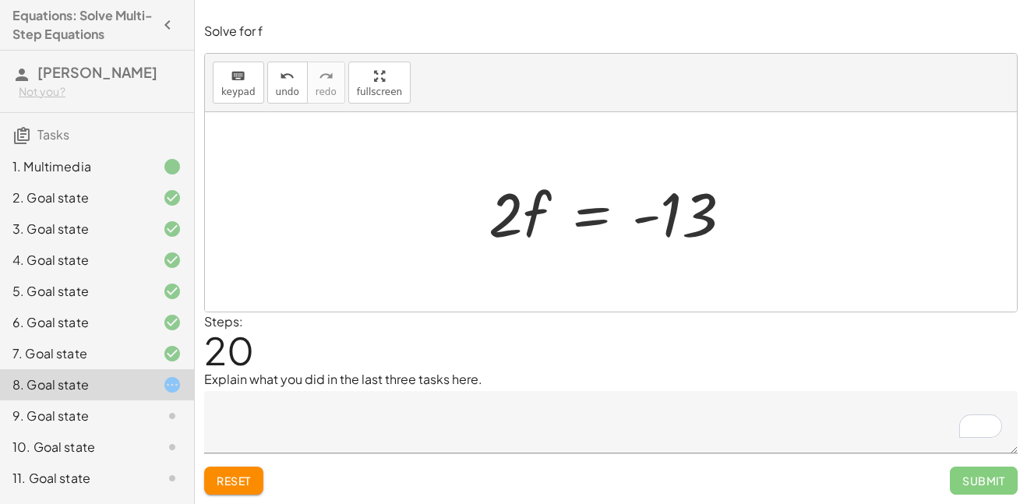
click at [647, 222] on div at bounding box center [617, 212] width 272 height 80
click at [584, 212] on div at bounding box center [617, 212] width 272 height 80
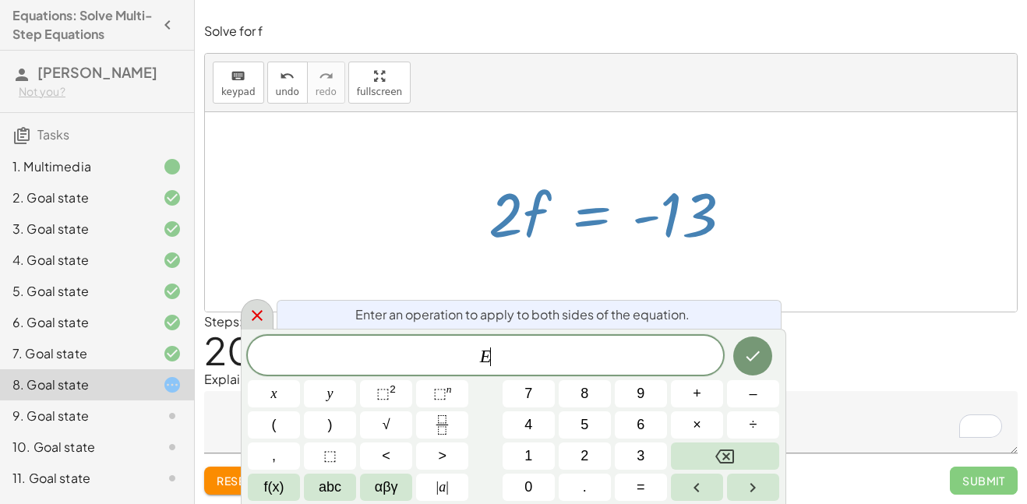
click at [254, 312] on icon at bounding box center [257, 315] width 11 height 11
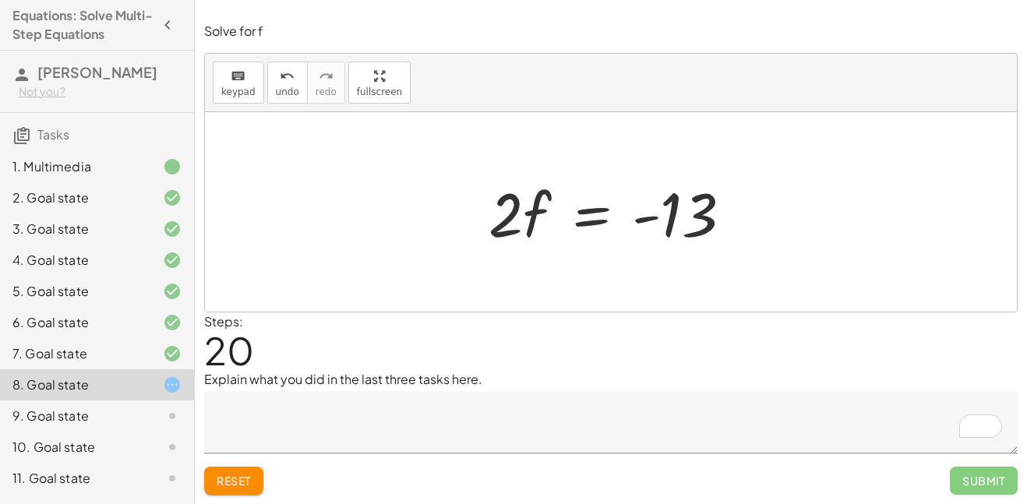
scroll to position [121, 0]
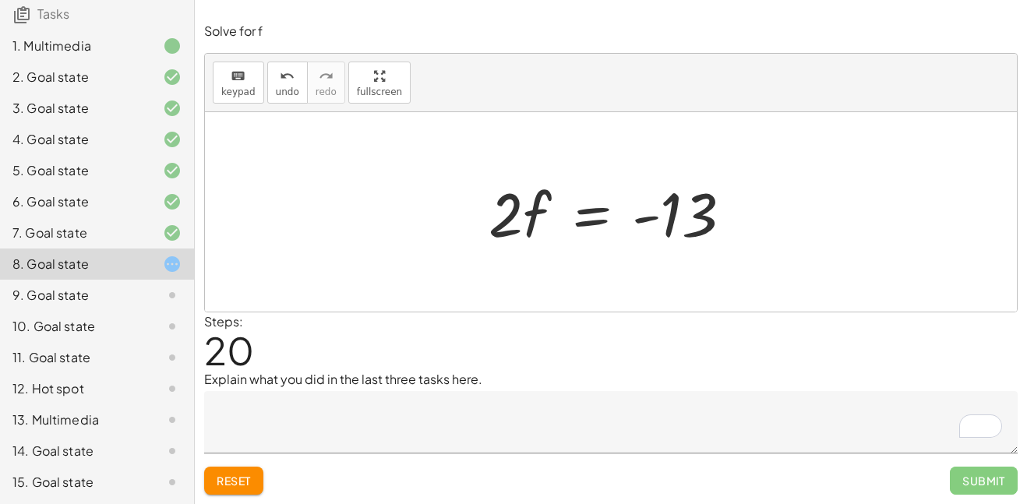
click at [45, 415] on div "13. Multimedia" at bounding box center [74, 420] width 125 height 19
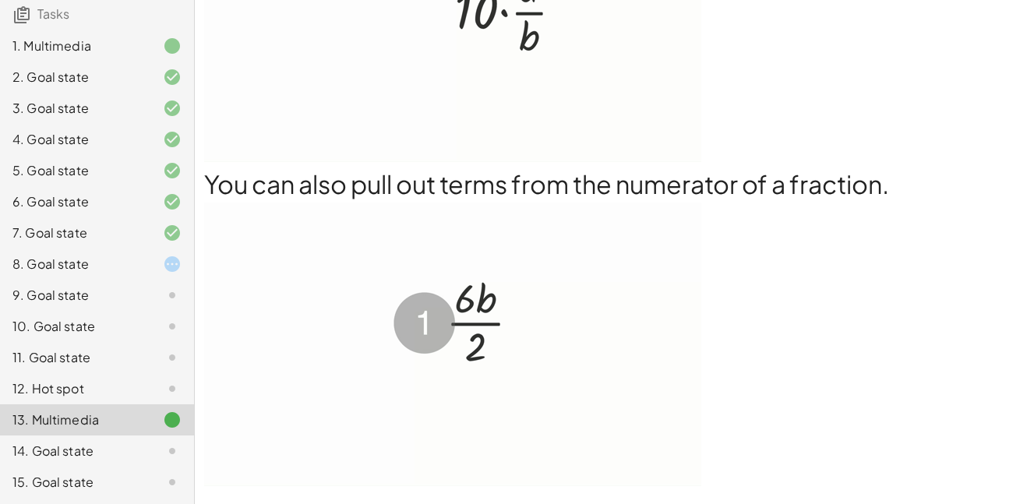
scroll to position [887, 0]
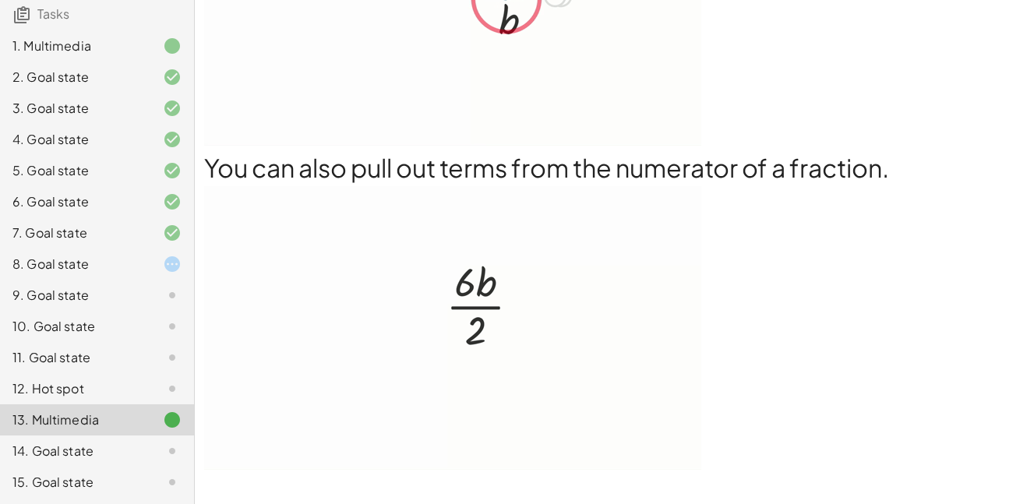
click at [140, 457] on div at bounding box center [160, 451] width 44 height 19
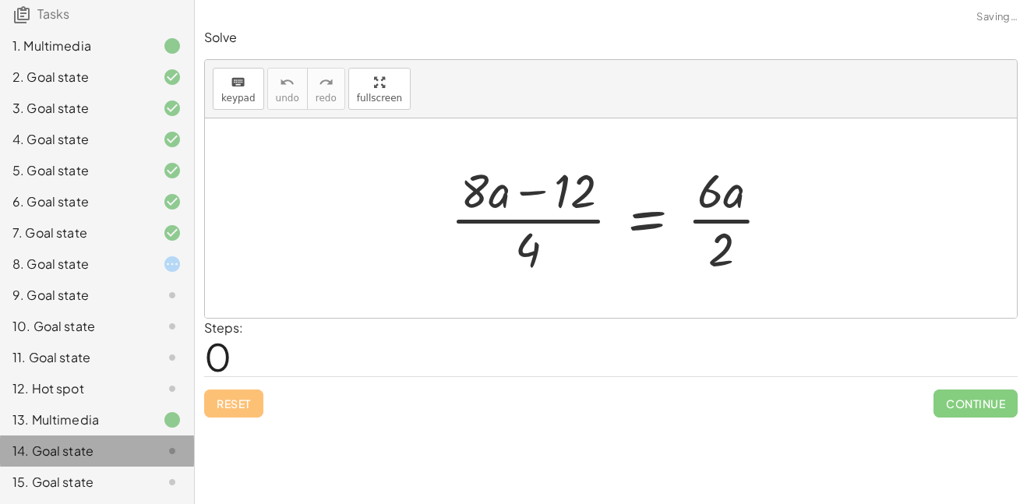
scroll to position [0, 0]
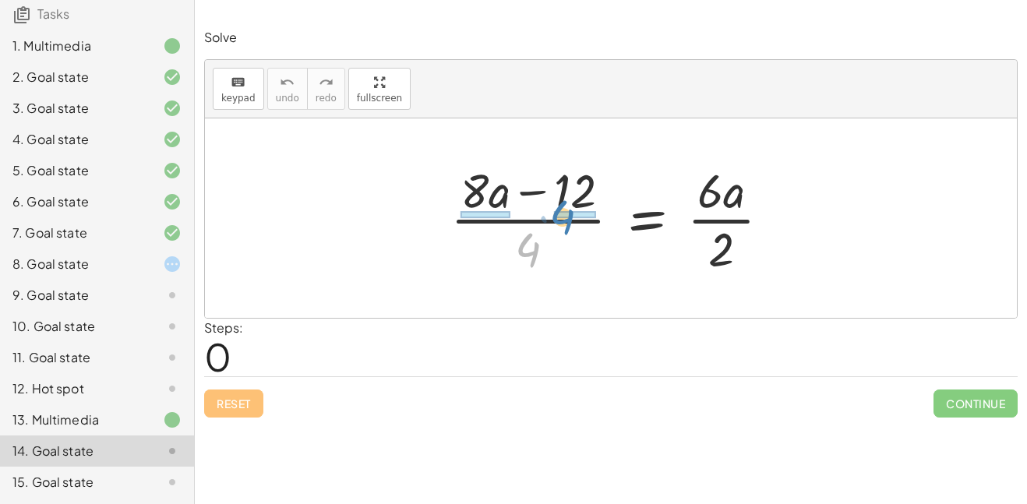
drag, startPoint x: 532, startPoint y: 251, endPoint x: 567, endPoint y: 217, distance: 48.5
click at [567, 217] on div at bounding box center [617, 218] width 348 height 120
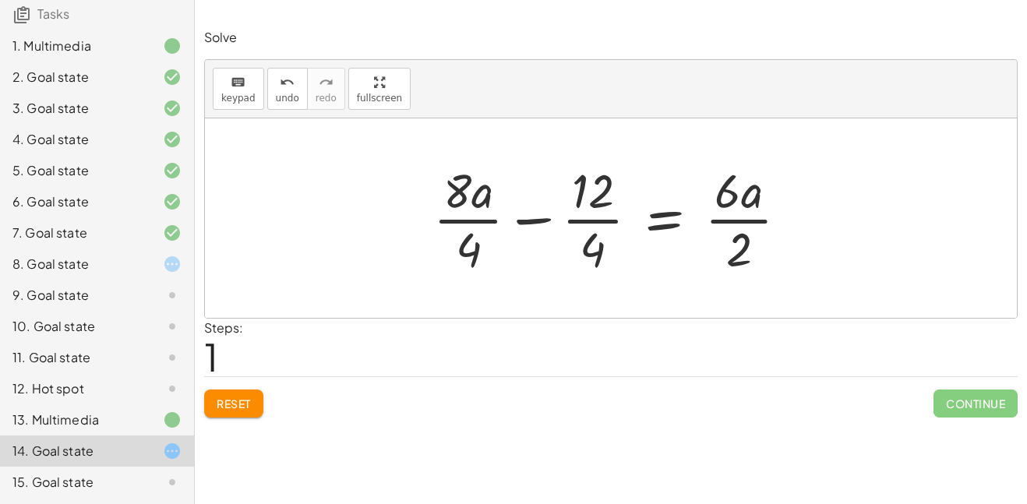
click at [520, 218] on div at bounding box center [616, 218] width 383 height 120
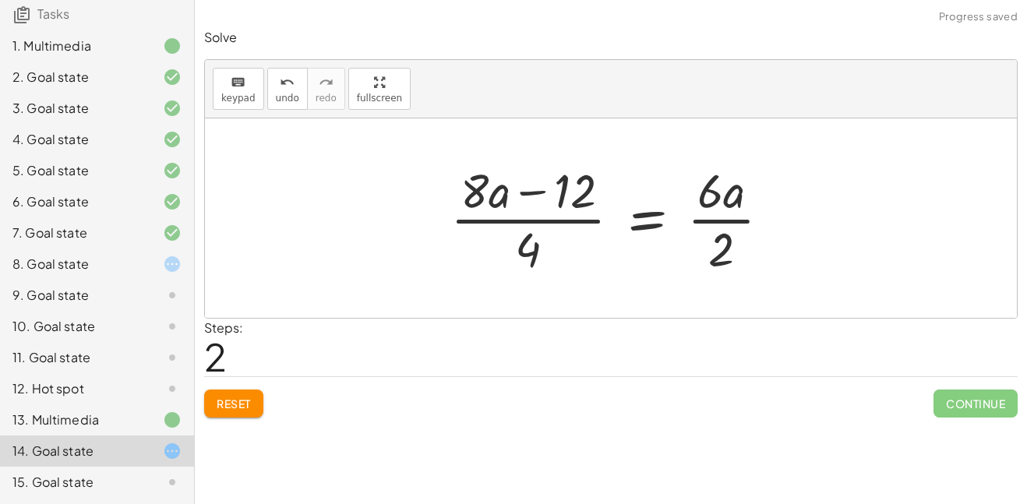
click at [529, 194] on div at bounding box center [617, 218] width 348 height 120
click at [288, 90] on button "undo undo" at bounding box center [287, 89] width 41 height 42
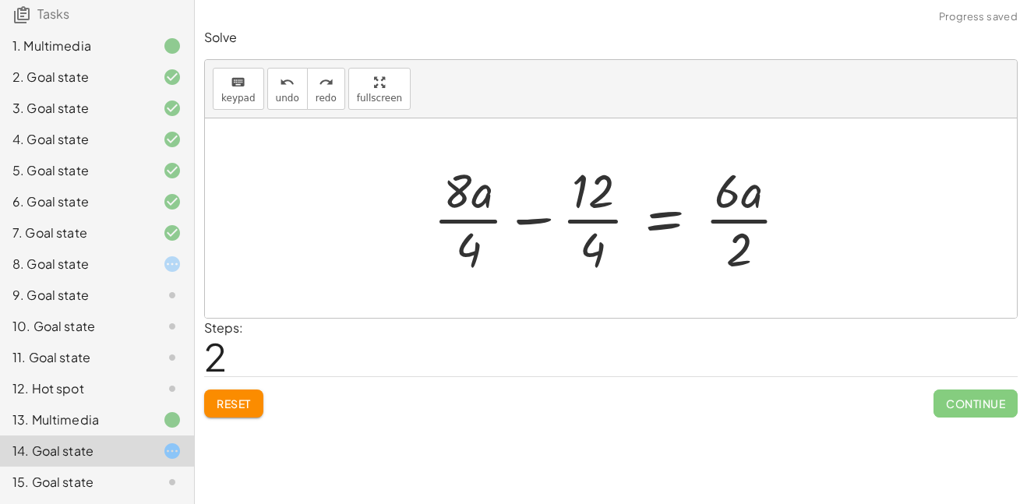
click at [465, 238] on div at bounding box center [616, 218] width 383 height 120
click at [587, 218] on div at bounding box center [619, 218] width 376 height 120
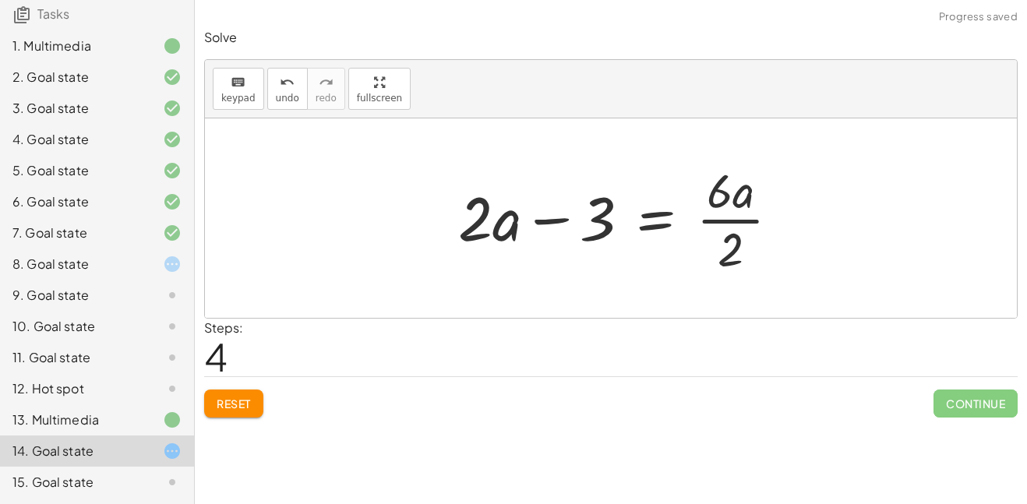
click at [730, 215] on div at bounding box center [624, 218] width 349 height 120
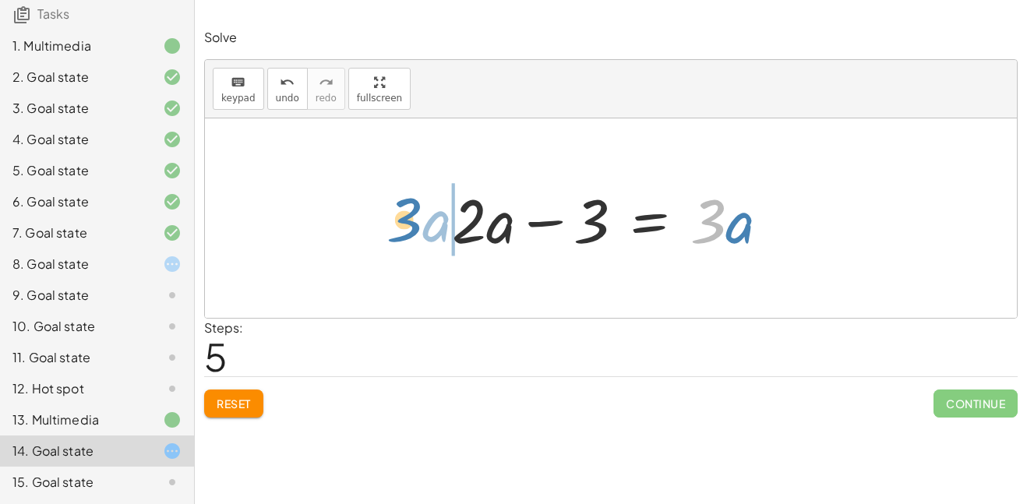
drag, startPoint x: 702, startPoint y: 228, endPoint x: 397, endPoint y: 227, distance: 304.7
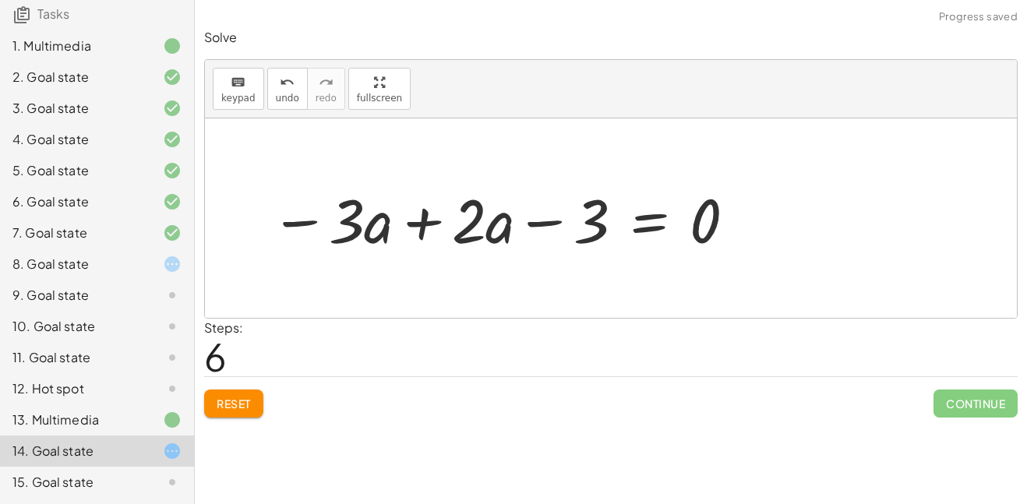
click at [427, 221] on div at bounding box center [504, 218] width 483 height 80
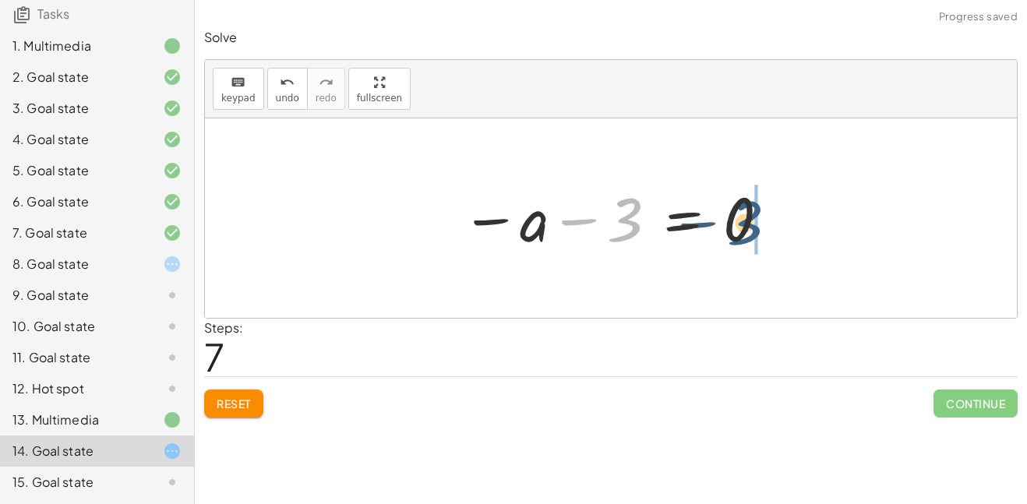
drag, startPoint x: 633, startPoint y: 224, endPoint x: 764, endPoint y: 228, distance: 130.9
click at [764, 228] on div at bounding box center [616, 218] width 326 height 77
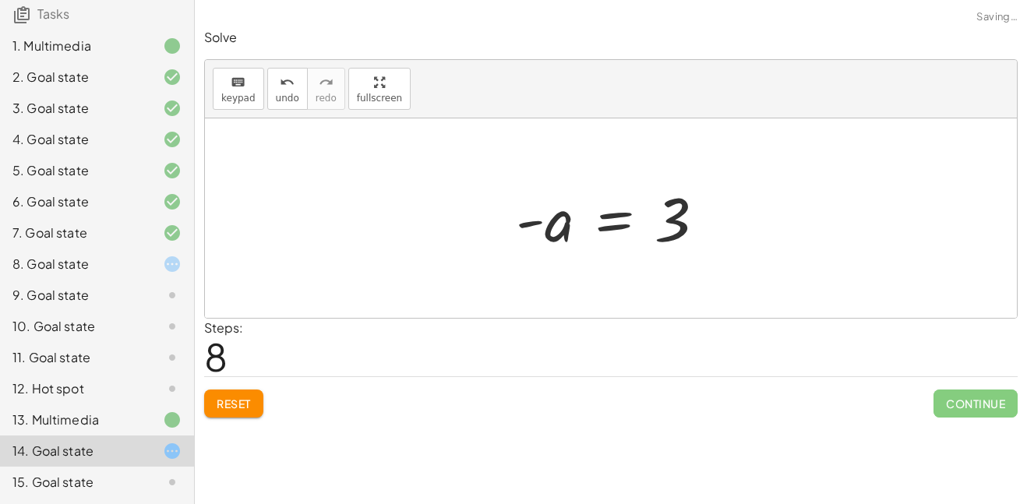
click at [538, 221] on div at bounding box center [616, 218] width 217 height 77
click at [619, 213] on div at bounding box center [616, 218] width 217 height 77
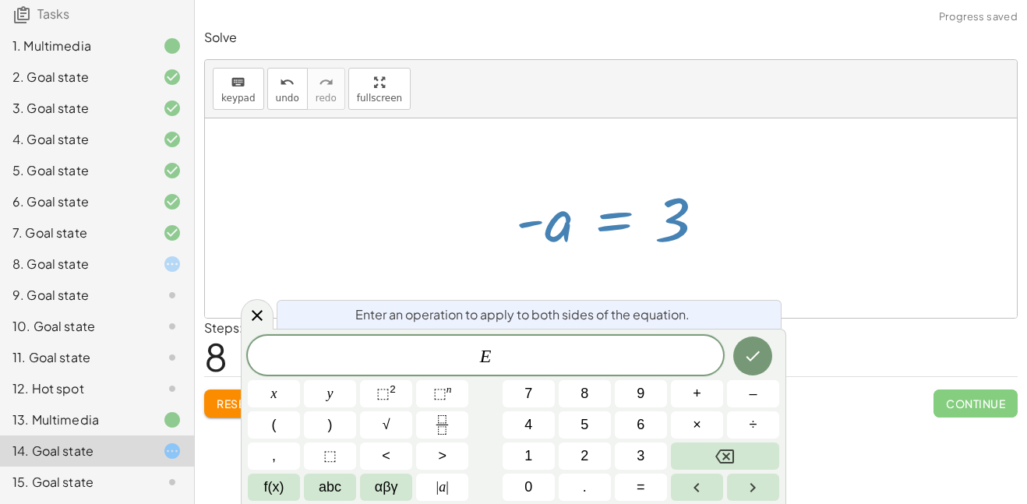
click at [672, 253] on div at bounding box center [616, 218] width 217 height 77
click at [266, 318] on icon at bounding box center [257, 315] width 19 height 19
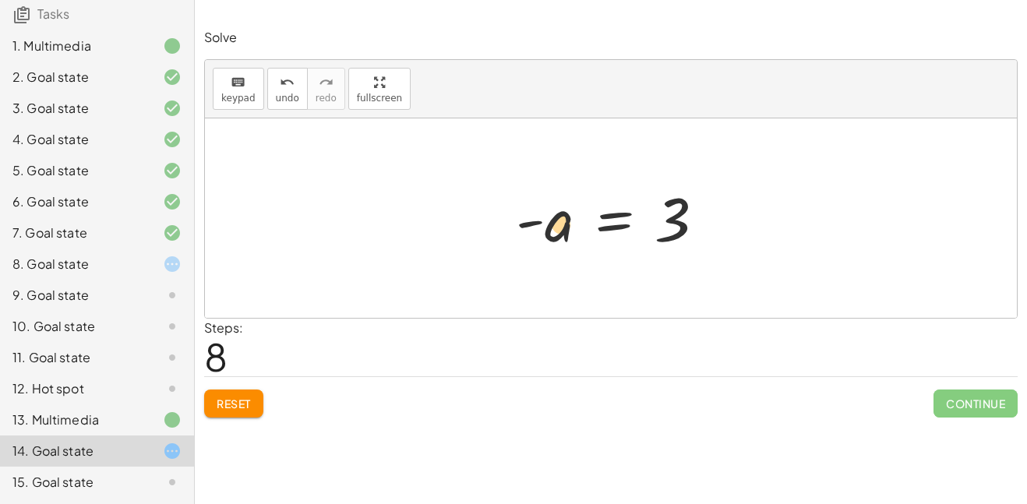
drag, startPoint x: 560, startPoint y: 221, endPoint x: 574, endPoint y: 226, distance: 14.8
click at [574, 226] on div at bounding box center [616, 218] width 217 height 77
drag, startPoint x: 531, startPoint y: 221, endPoint x: 656, endPoint y: 220, distance: 125.4
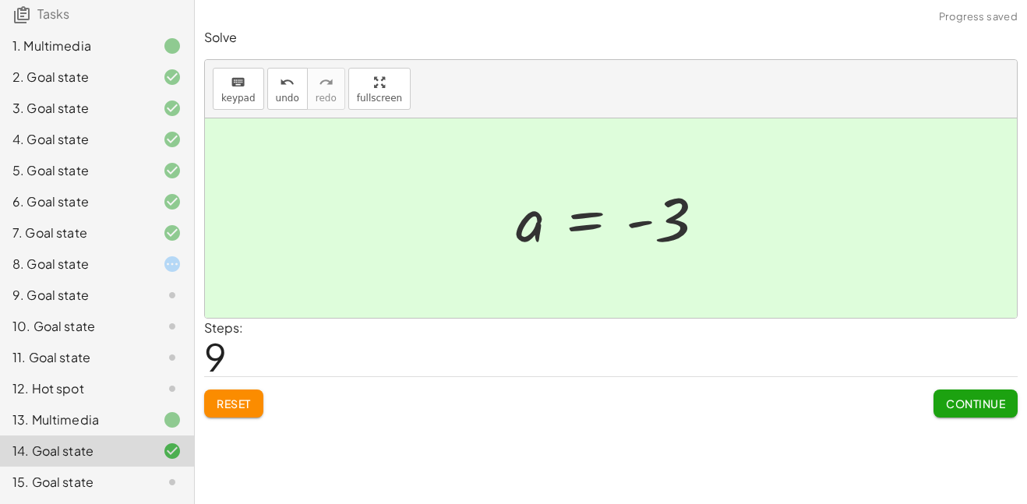
click at [953, 409] on span "Continue" at bounding box center [975, 404] width 59 height 14
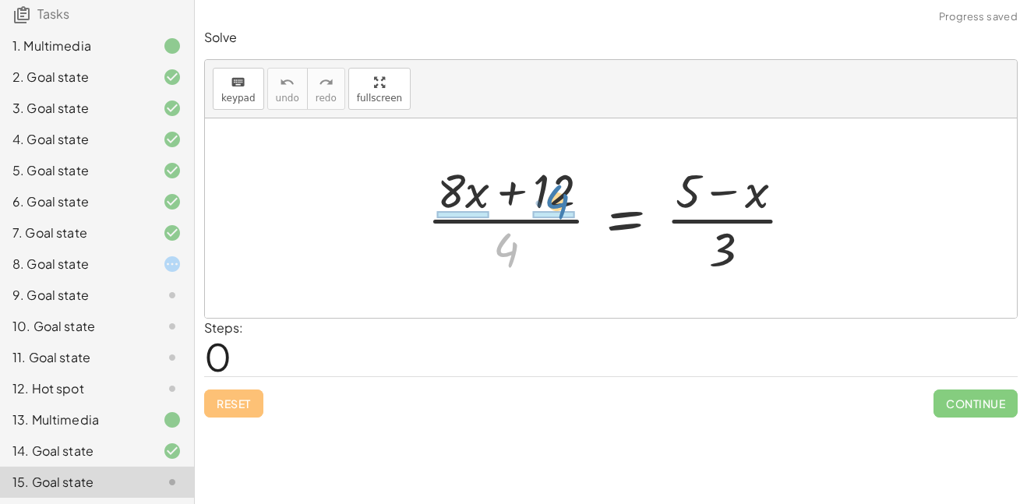
drag, startPoint x: 510, startPoint y: 261, endPoint x: 562, endPoint y: 215, distance: 69.0
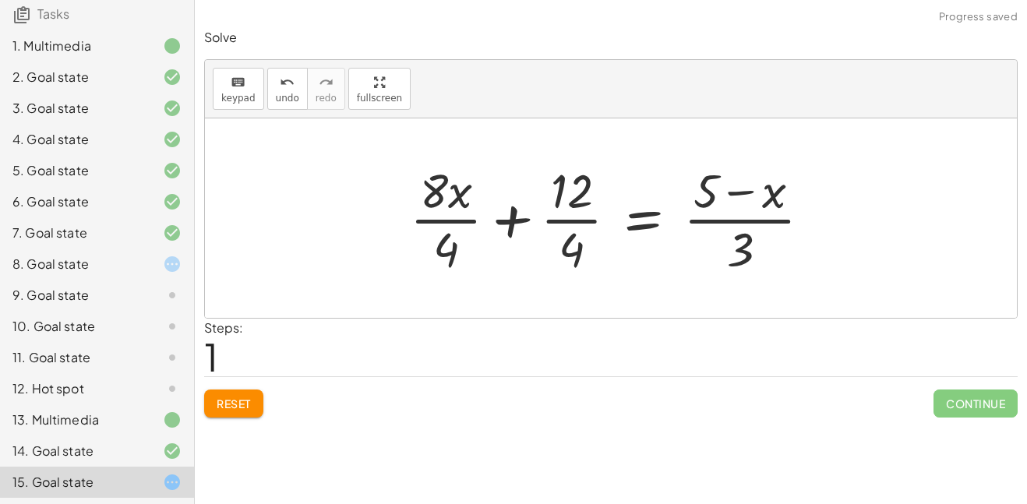
click at [559, 217] on div at bounding box center [616, 218] width 429 height 120
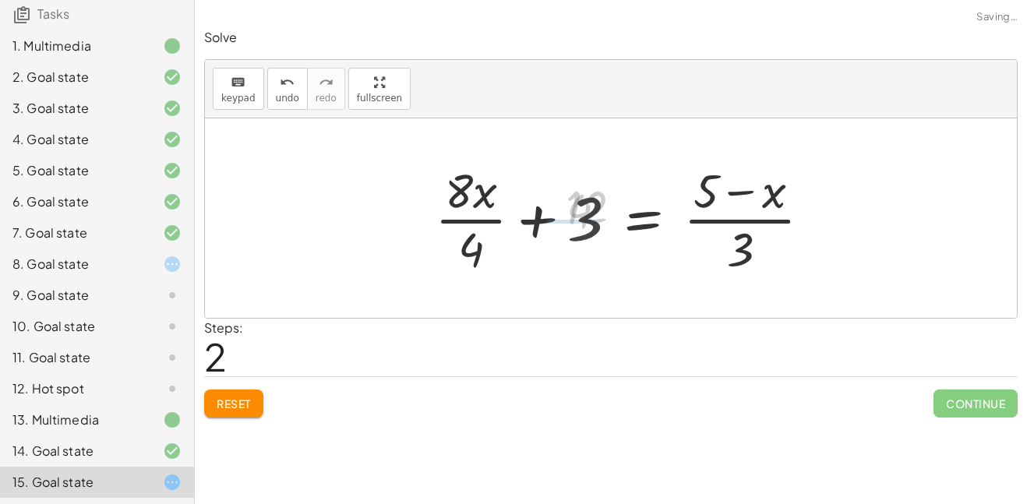
click at [457, 213] on div at bounding box center [630, 218] width 403 height 120
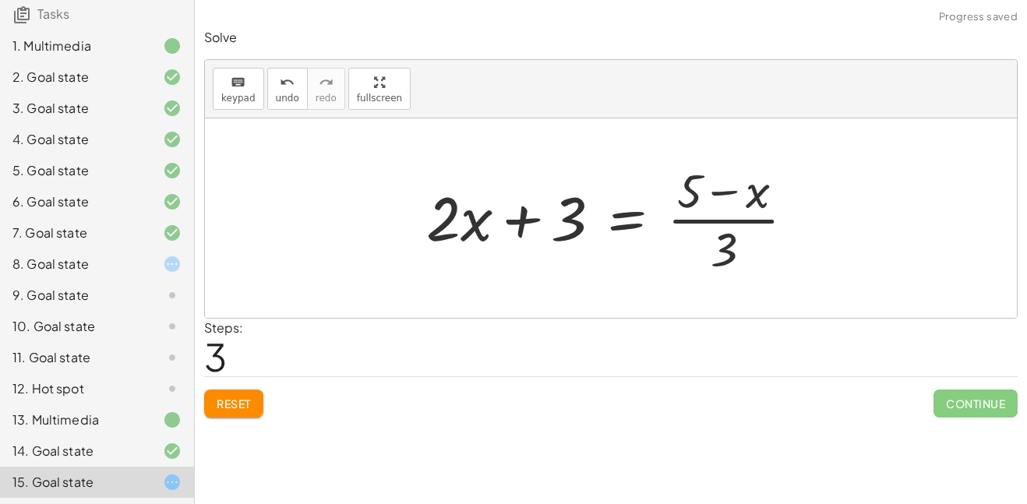
click at [718, 226] on div at bounding box center [616, 218] width 397 height 120
click at [736, 194] on div at bounding box center [616, 218] width 397 height 120
drag, startPoint x: 728, startPoint y: 243, endPoint x: 445, endPoint y: 206, distance: 285.3
click at [445, 206] on div at bounding box center [616, 218] width 397 height 120
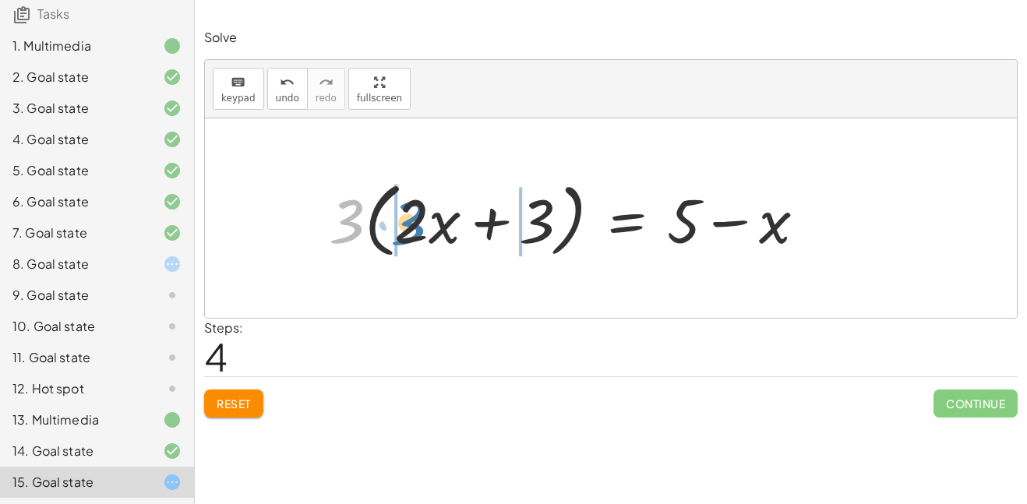
drag, startPoint x: 362, startPoint y: 218, endPoint x: 423, endPoint y: 220, distance: 61.6
click at [423, 220] on div at bounding box center [573, 219] width 505 height 90
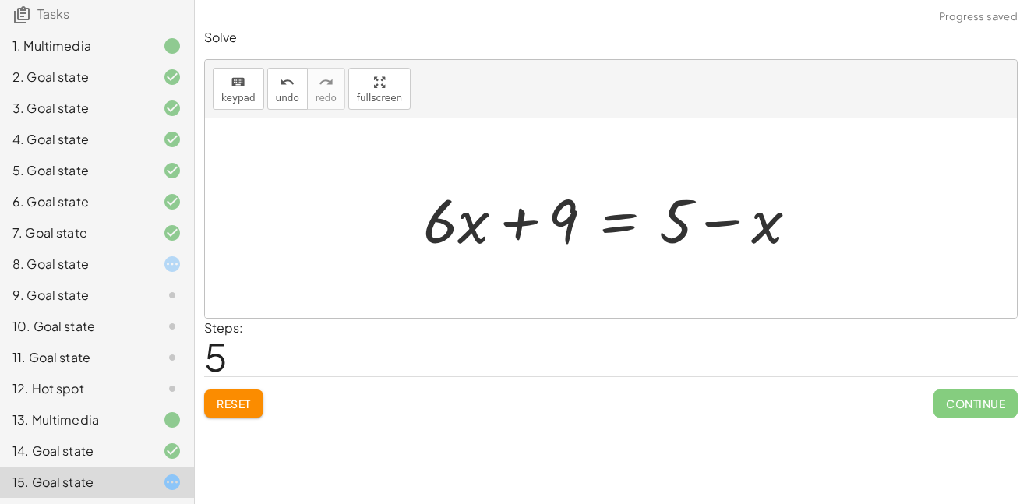
click at [473, 231] on div at bounding box center [616, 218] width 403 height 80
click at [525, 223] on div at bounding box center [616, 218] width 403 height 80
click at [680, 215] on div at bounding box center [616, 218] width 403 height 80
drag, startPoint x: 779, startPoint y: 220, endPoint x: 438, endPoint y: 217, distance: 341.3
click at [438, 217] on div at bounding box center [616, 218] width 403 height 80
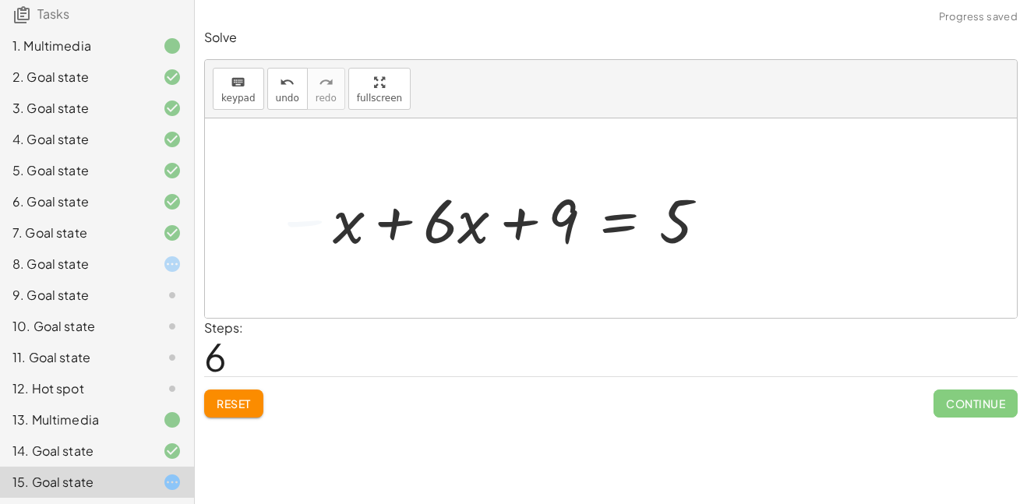
click at [392, 221] on div at bounding box center [526, 218] width 403 height 80
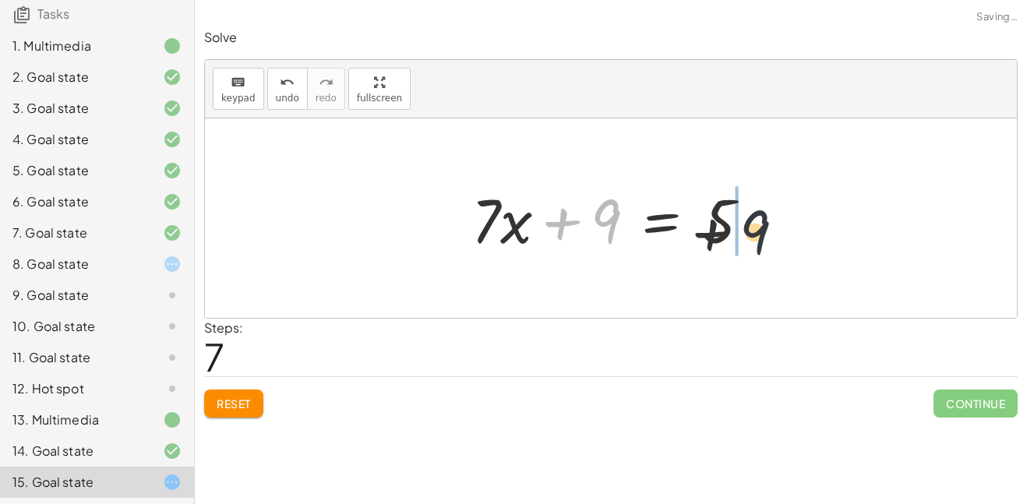
drag, startPoint x: 603, startPoint y: 214, endPoint x: 778, endPoint y: 228, distance: 175.1
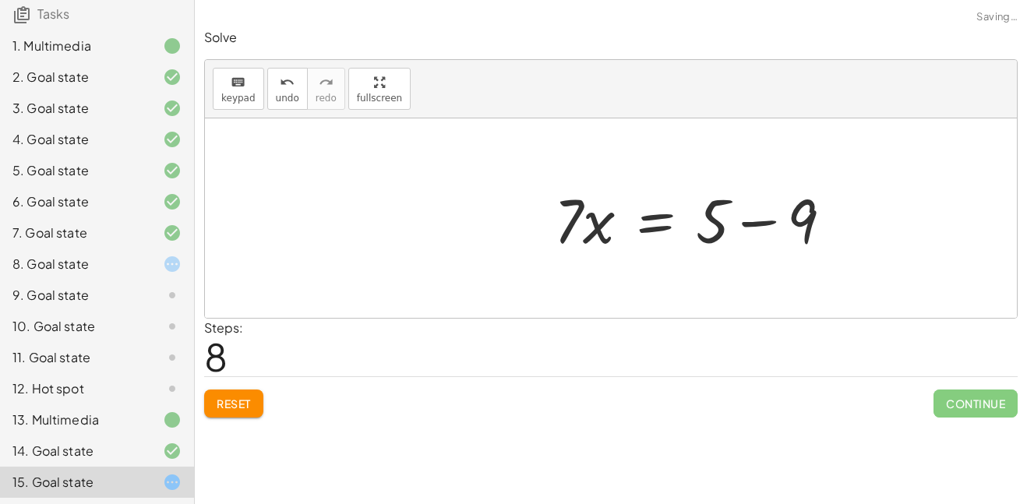
click at [763, 213] on div at bounding box center [699, 218] width 307 height 80
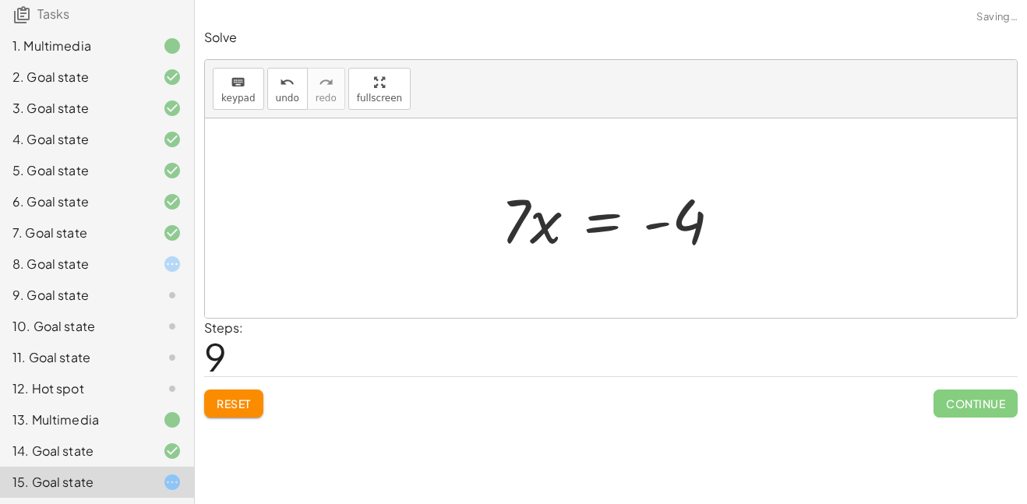
click at [663, 224] on div at bounding box center [617, 218] width 248 height 80
drag, startPoint x: 662, startPoint y: 224, endPoint x: 631, endPoint y: 227, distance: 31.3
click at [631, 227] on div at bounding box center [617, 218] width 248 height 80
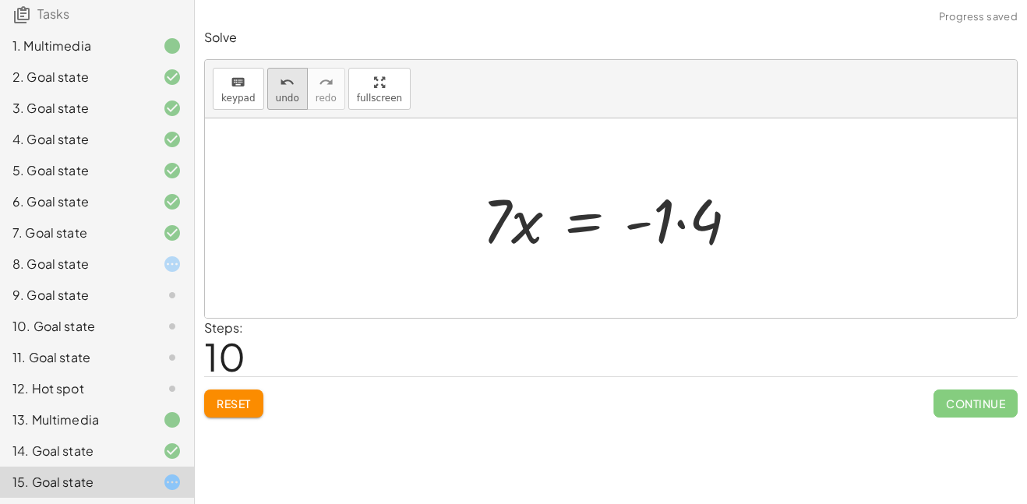
click at [291, 104] on button "undo undo" at bounding box center [287, 89] width 41 height 42
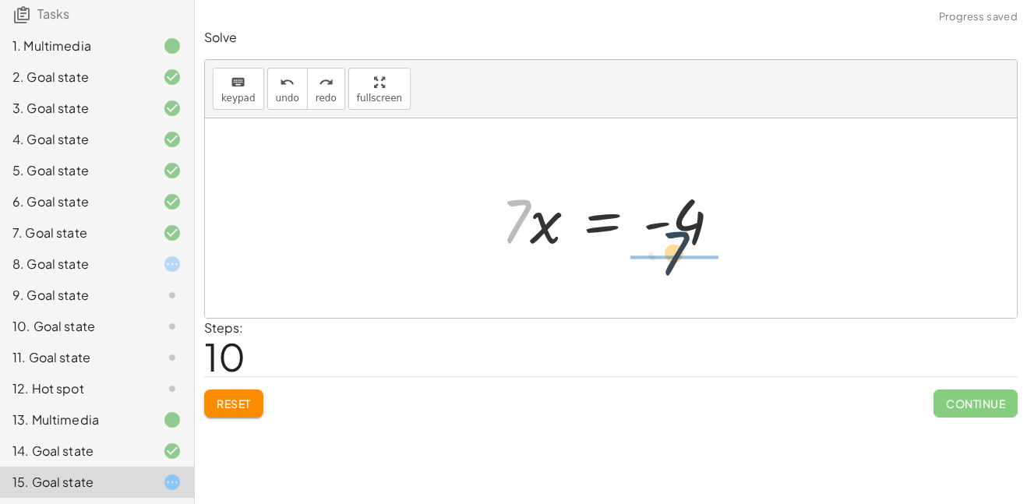
drag, startPoint x: 522, startPoint y: 213, endPoint x: 681, endPoint y: 252, distance: 163.7
click at [681, 252] on div at bounding box center [617, 218] width 248 height 80
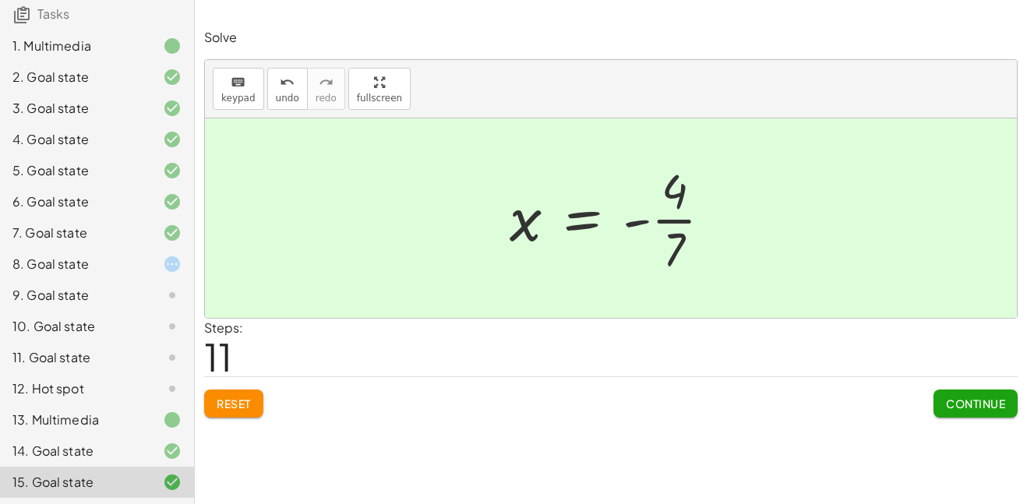
click at [962, 417] on button "Continue" at bounding box center [975, 404] width 84 height 28
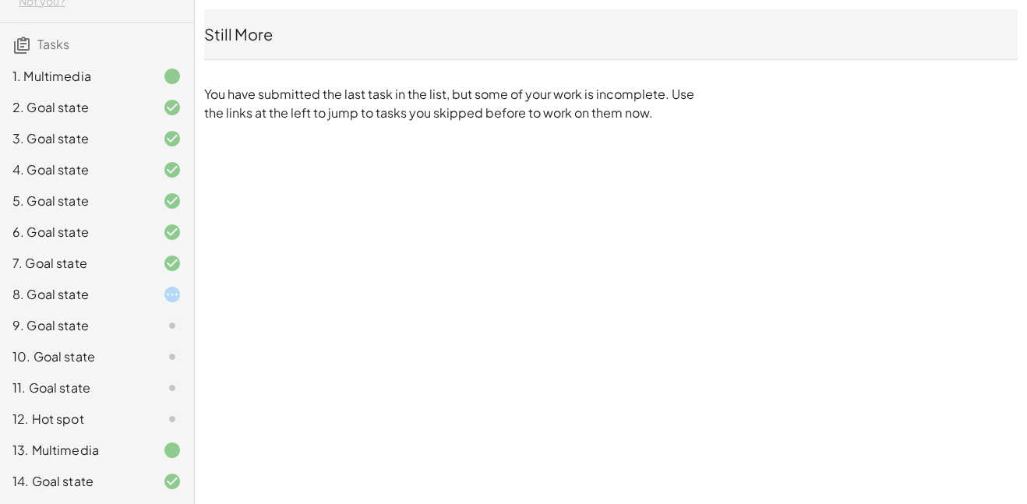
scroll to position [121, 0]
click at [126, 416] on div "13. Multimedia" at bounding box center [74, 420] width 125 height 19
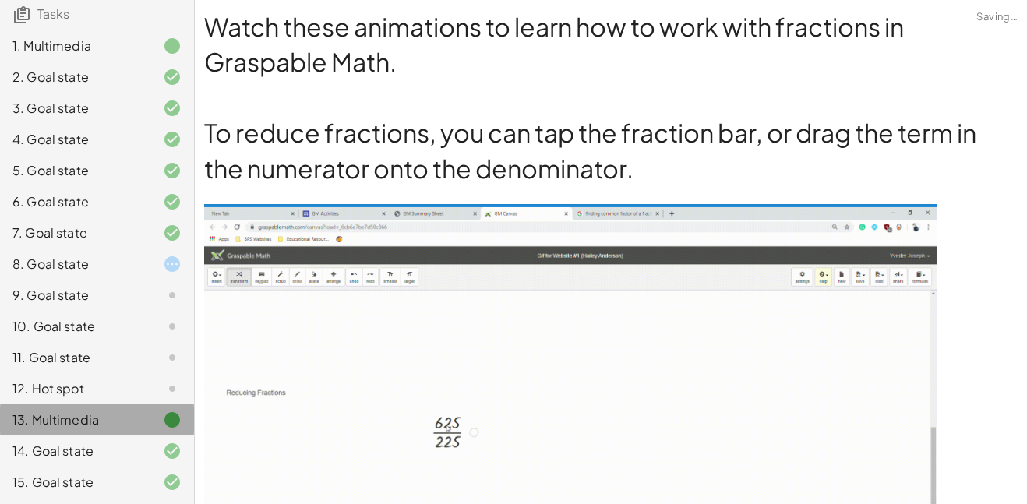
click at [129, 397] on div "12. Hot spot" at bounding box center [74, 388] width 125 height 19
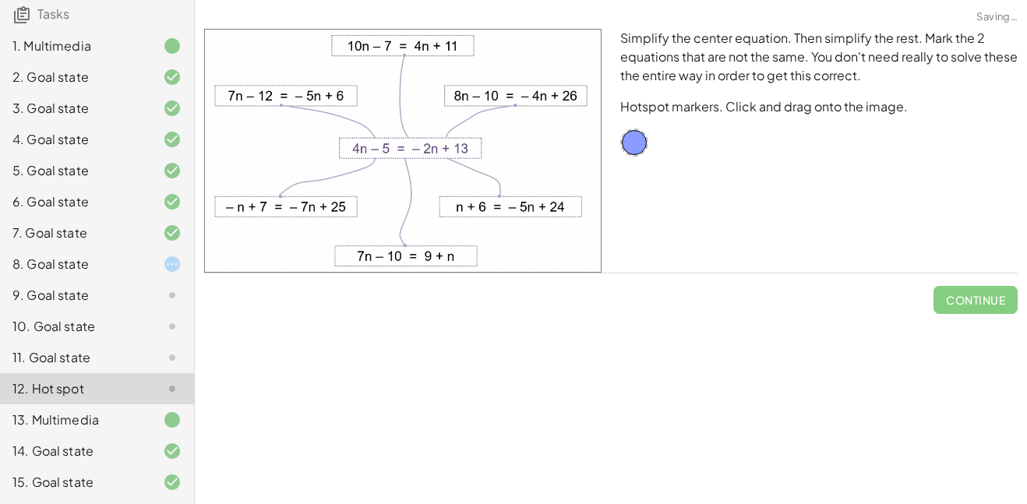
click at [155, 277] on div "8. Goal state" at bounding box center [97, 264] width 194 height 31
click at [155, 279] on div "8. Goal state" at bounding box center [97, 264] width 194 height 31
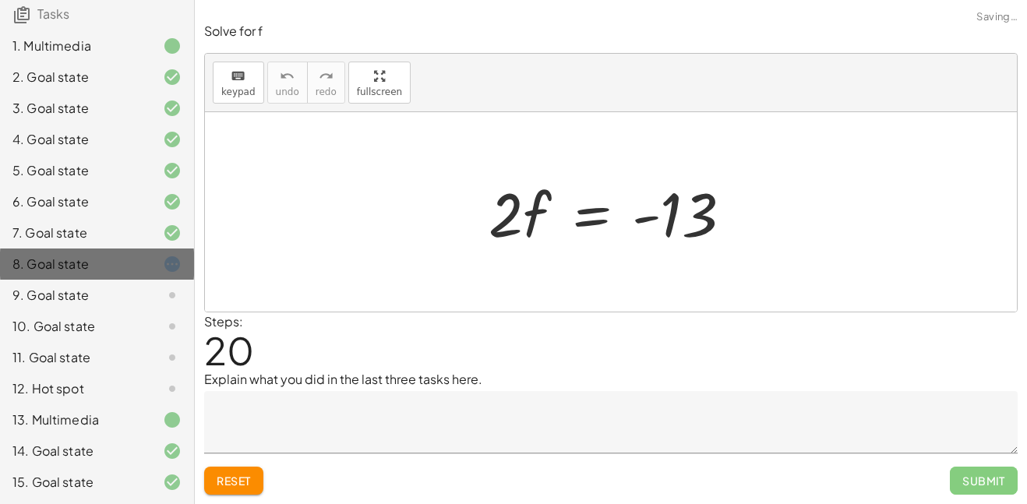
click at [146, 266] on div at bounding box center [160, 264] width 44 height 19
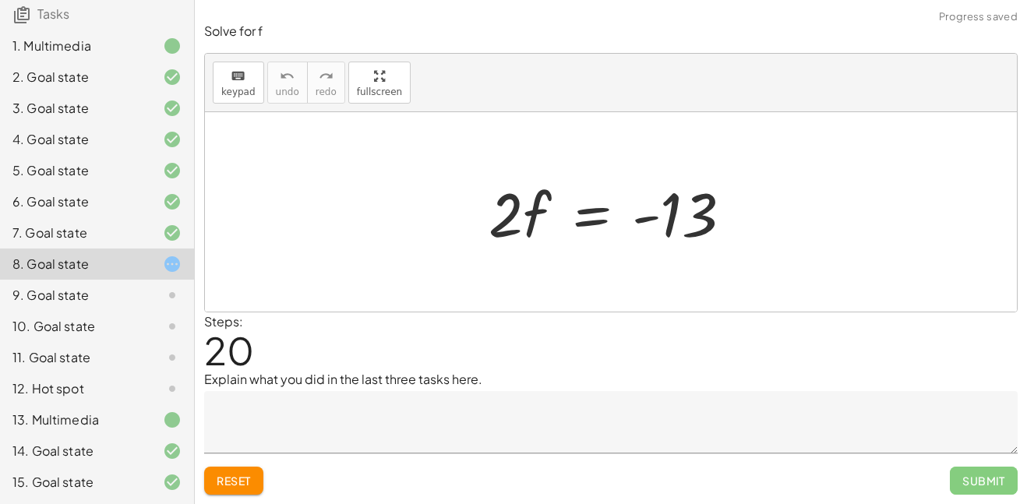
click at [640, 217] on div at bounding box center [617, 212] width 272 height 80
drag, startPoint x: 515, startPoint y: 207, endPoint x: 695, endPoint y: 269, distance: 190.2
click at [695, 269] on div "+ · · 1 · 3 · ( + · 6 · f + 9 ) − 5 = + 3 + · 4 · ( + f + 2 ) + · · 1 · 3 · 6 ·…" at bounding box center [611, 211] width 812 height 199
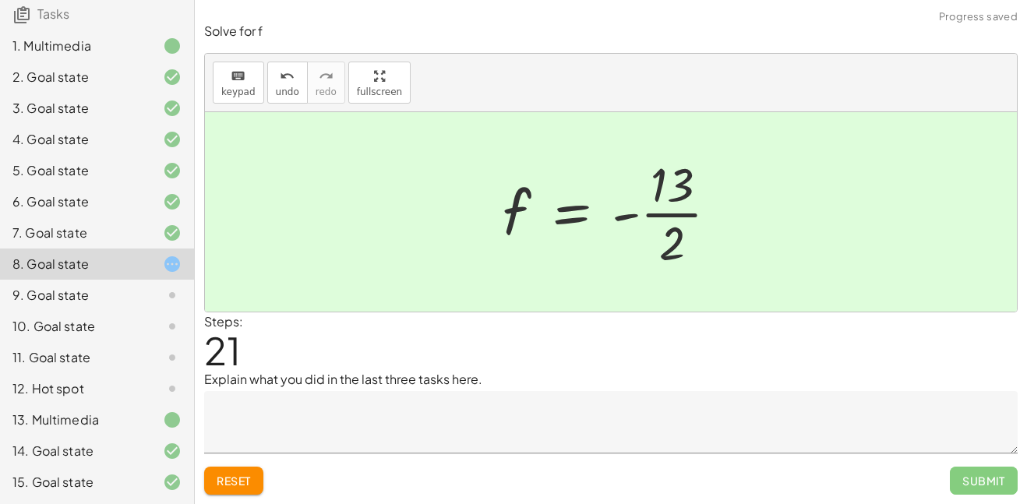
click at [677, 224] on div at bounding box center [617, 212] width 244 height 120
click at [669, 213] on div at bounding box center [617, 212] width 244 height 120
click at [626, 211] on div at bounding box center [617, 212] width 244 height 120
drag, startPoint x: 626, startPoint y: 212, endPoint x: 444, endPoint y: 213, distance: 182.3
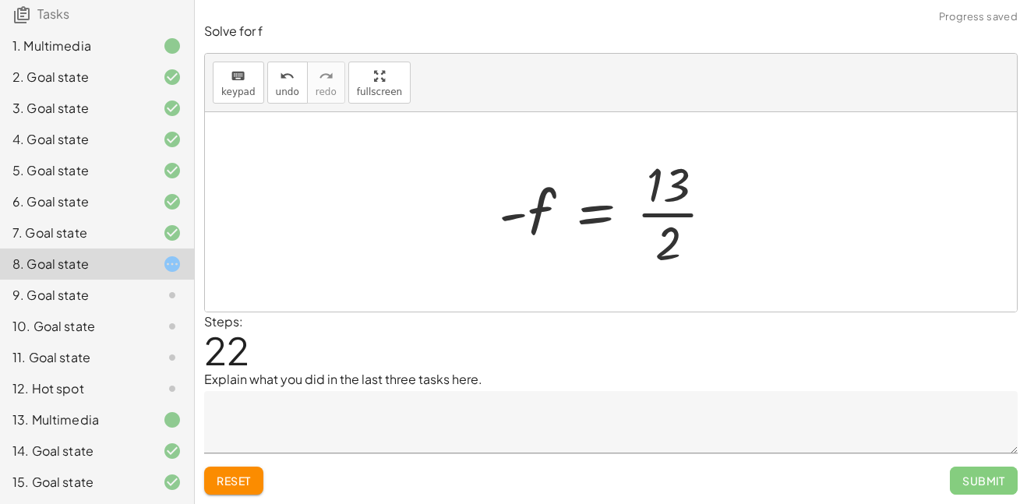
click at [482, 213] on div "+ · · 1 · 3 · ( + · 6 · f + 9 ) − 5 = + 3 + · 4 · ( + f + 2 ) + · · 1 · 3 · 6 ·…" at bounding box center [606, 212] width 263 height 128
click at [654, 217] on div at bounding box center [617, 212] width 244 height 120
click at [239, 477] on span "Reset" at bounding box center [234, 481] width 34 height 14
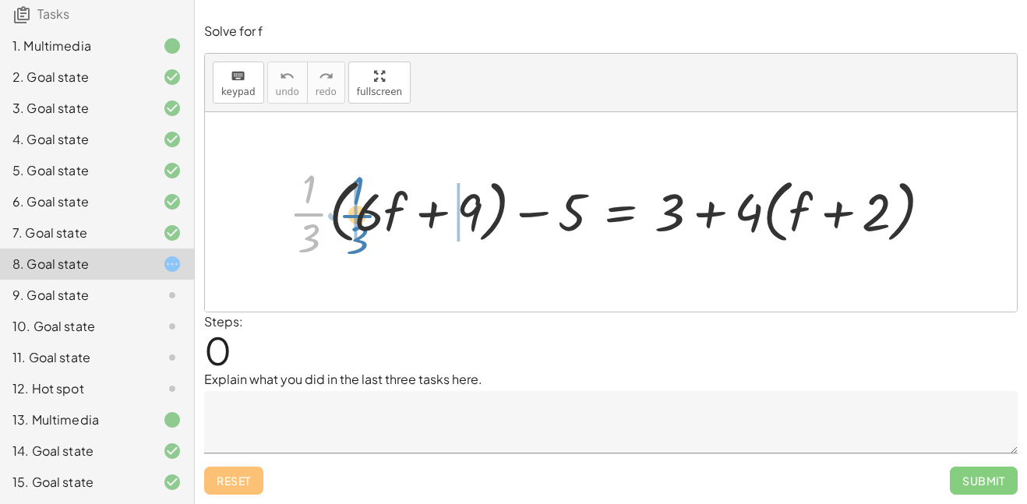
drag, startPoint x: 309, startPoint y: 214, endPoint x: 357, endPoint y: 216, distance: 47.6
click at [357, 216] on div at bounding box center [616, 212] width 671 height 103
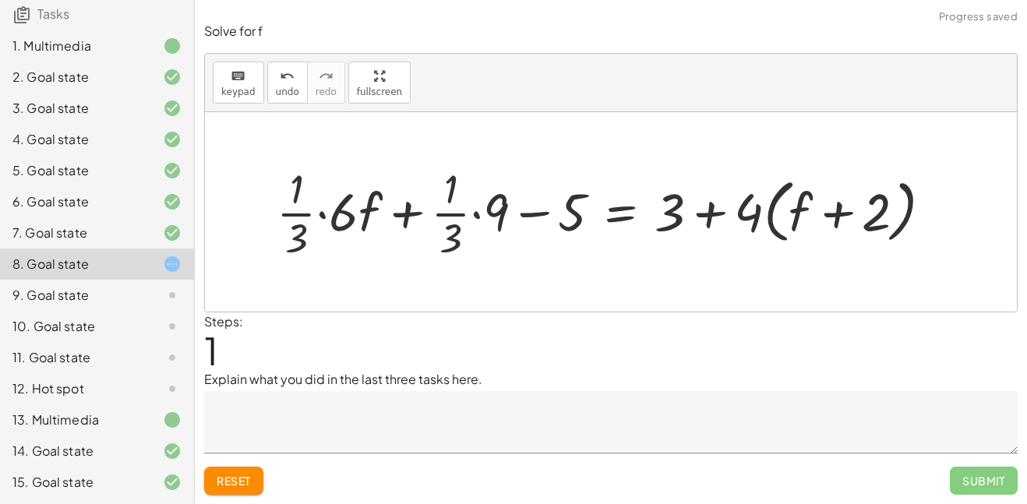
click at [447, 215] on div at bounding box center [610, 212] width 683 height 103
click at [294, 211] on div at bounding box center [610, 212] width 683 height 103
click at [294, 213] on div at bounding box center [610, 212] width 683 height 103
click at [453, 211] on div at bounding box center [610, 212] width 683 height 103
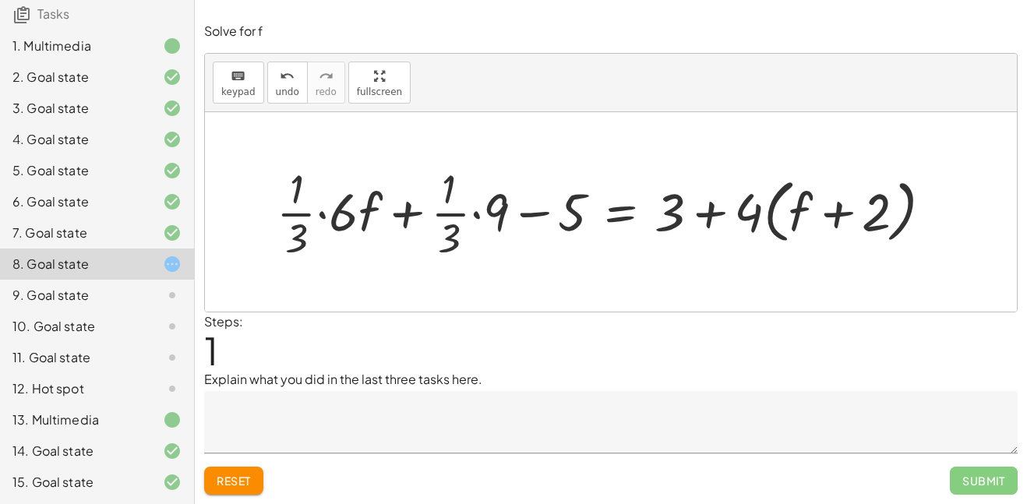
click at [447, 213] on div at bounding box center [610, 212] width 683 height 103
click at [473, 208] on div at bounding box center [610, 212] width 683 height 103
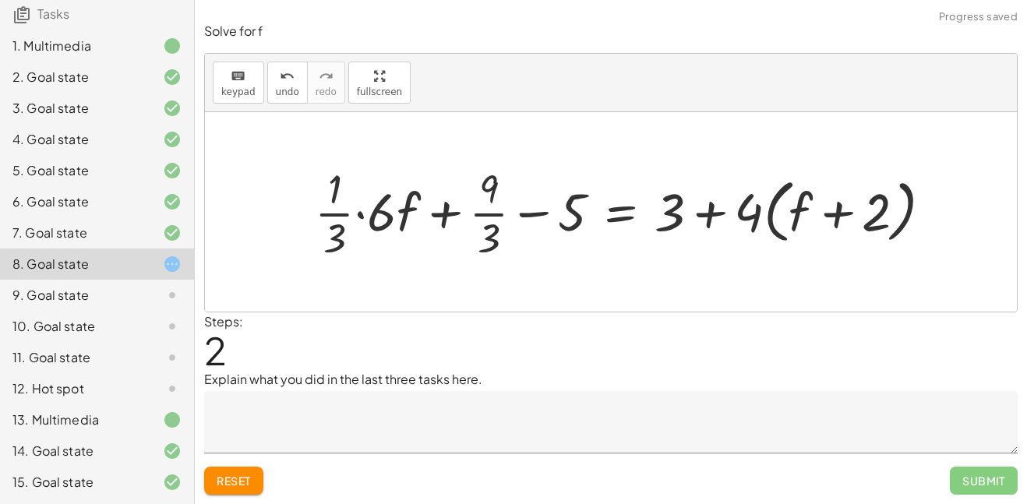
click at [359, 213] on div at bounding box center [629, 212] width 645 height 103
click at [369, 215] on div at bounding box center [650, 212] width 603 height 103
click at [489, 210] on div at bounding box center [655, 212] width 593 height 103
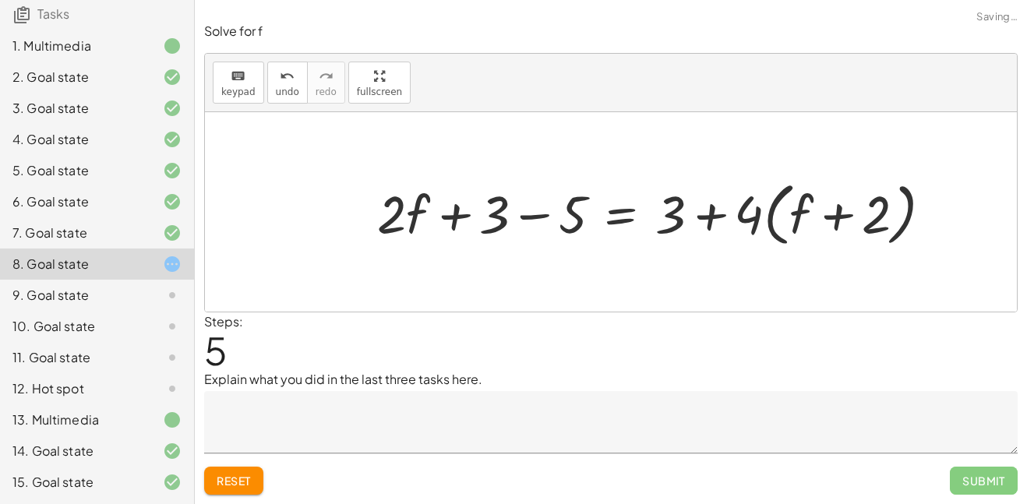
click at [549, 215] on div at bounding box center [660, 212] width 583 height 77
click at [703, 220] on div at bounding box center [700, 212] width 504 height 77
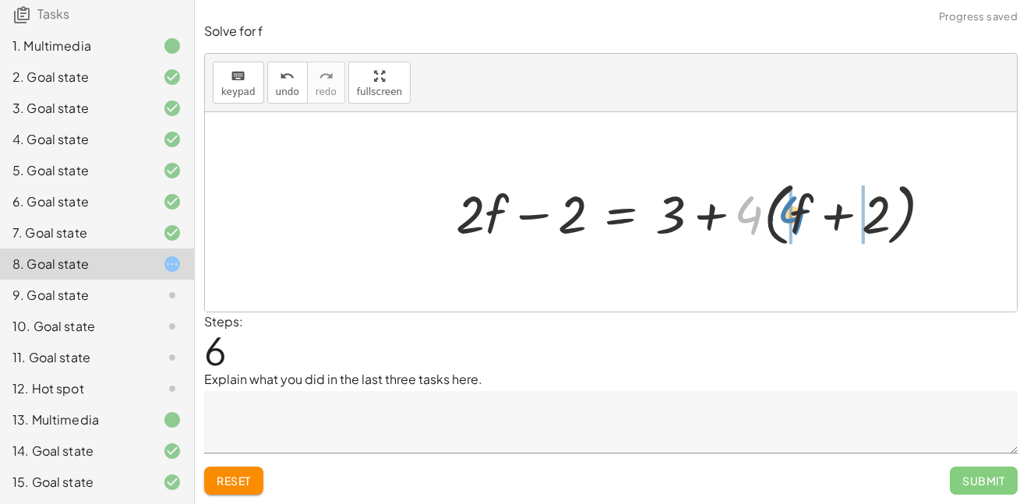
drag, startPoint x: 751, startPoint y: 215, endPoint x: 796, endPoint y: 215, distance: 44.4
click at [796, 215] on div at bounding box center [700, 212] width 504 height 77
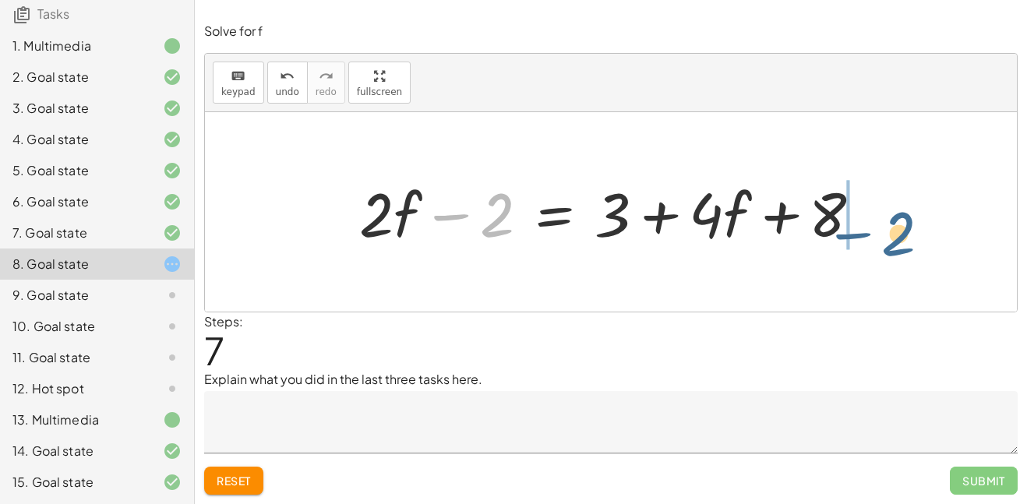
drag, startPoint x: 501, startPoint y: 217, endPoint x: 907, endPoint y: 235, distance: 406.4
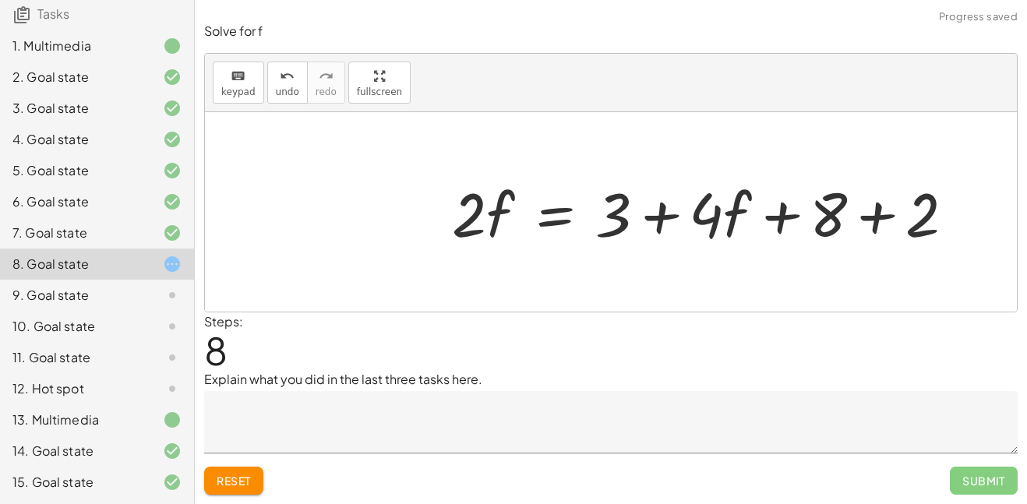
click at [883, 214] on div at bounding box center [709, 212] width 531 height 80
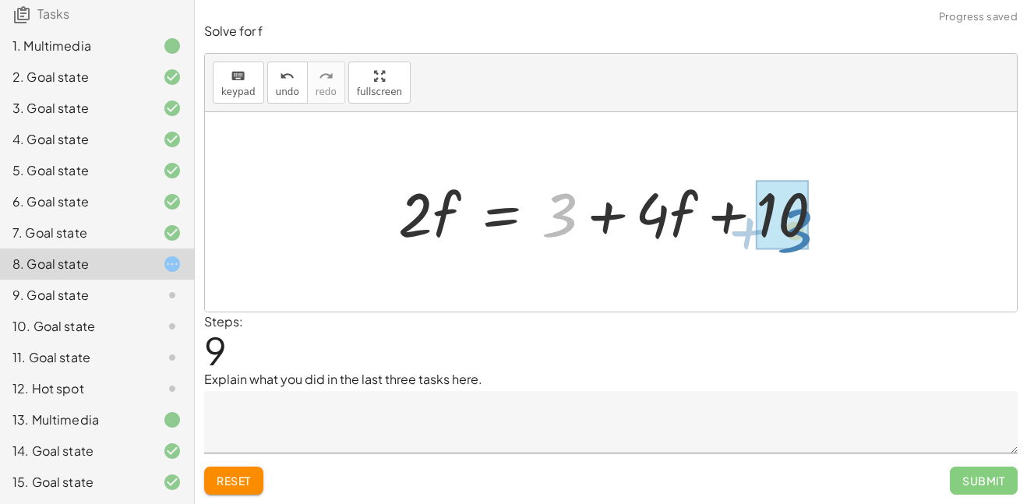
drag, startPoint x: 551, startPoint y: 212, endPoint x: 793, endPoint y: 227, distance: 242.8
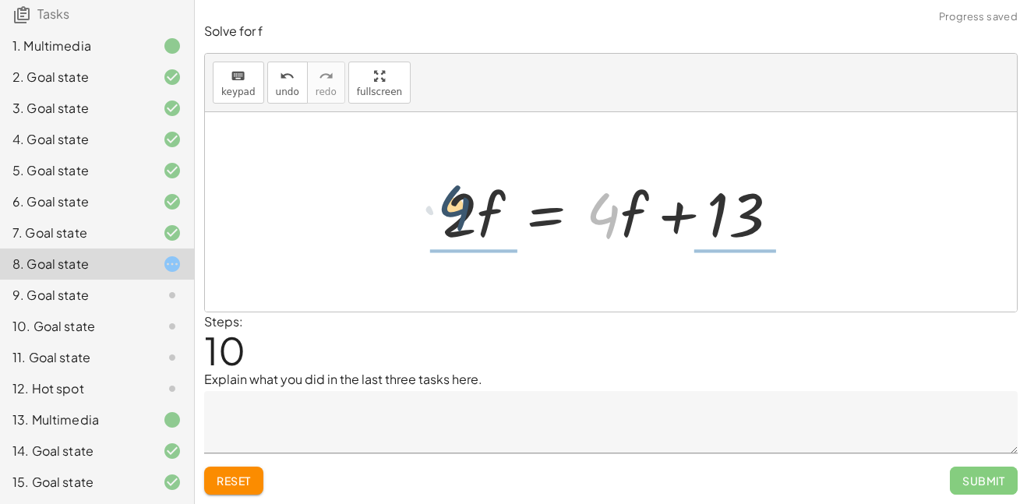
drag, startPoint x: 616, startPoint y: 214, endPoint x: 461, endPoint y: 206, distance: 155.3
click at [461, 206] on div at bounding box center [617, 212] width 364 height 80
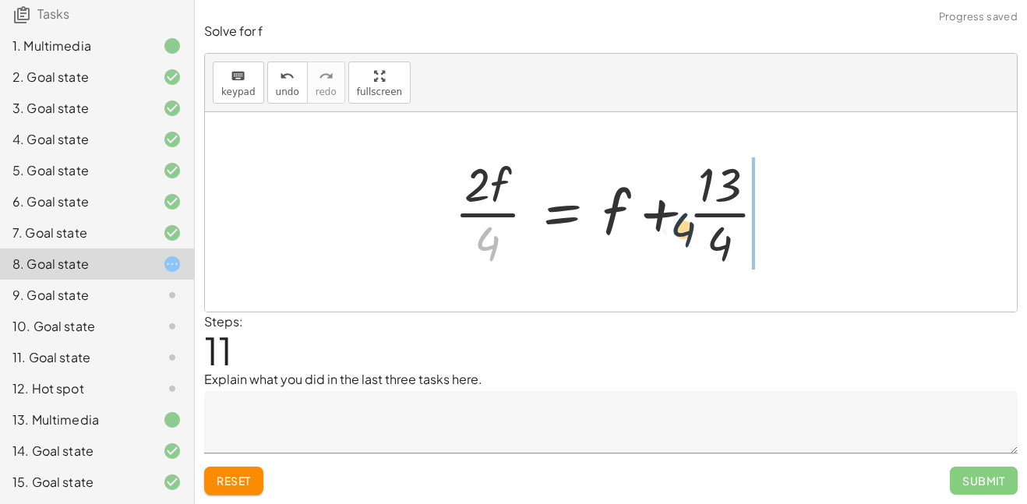
drag, startPoint x: 475, startPoint y: 239, endPoint x: 693, endPoint y: 221, distance: 218.9
click at [693, 221] on div at bounding box center [616, 212] width 340 height 120
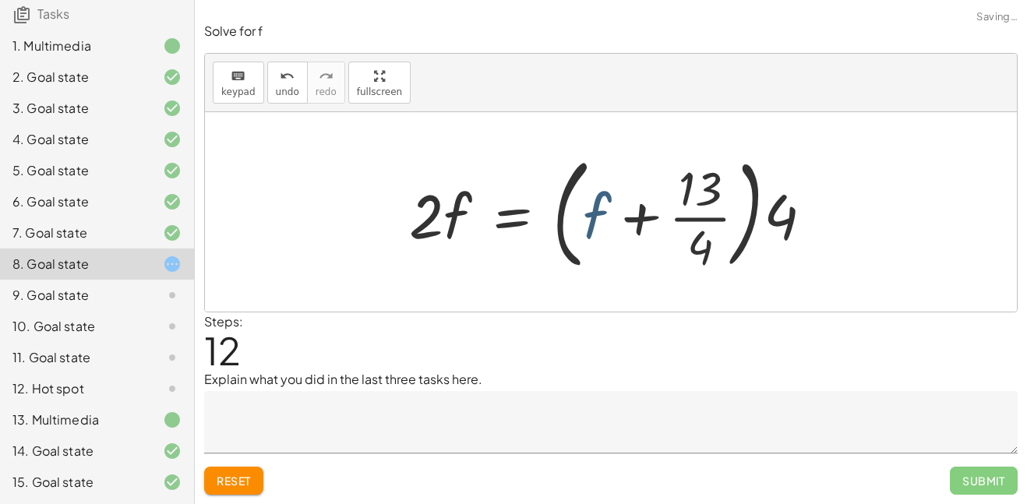
drag, startPoint x: 598, startPoint y: 212, endPoint x: 616, endPoint y: 211, distance: 17.2
click at [616, 211] on div at bounding box center [617, 211] width 432 height 129
drag, startPoint x: 786, startPoint y: 217, endPoint x: 462, endPoint y: 235, distance: 324.6
click at [462, 235] on div at bounding box center [617, 211] width 432 height 129
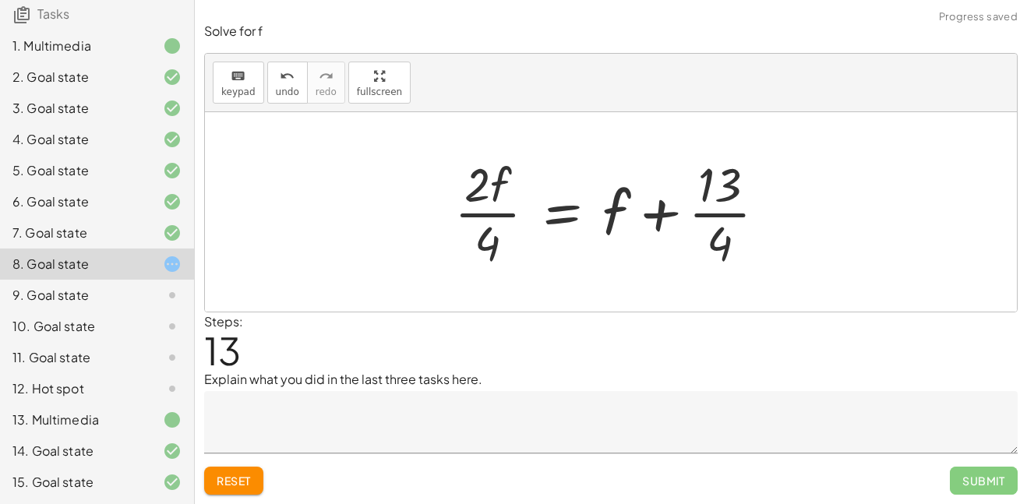
click at [449, 223] on div at bounding box center [616, 212] width 340 height 120
click at [482, 215] on div at bounding box center [626, 212] width 319 height 120
click at [717, 217] on div at bounding box center [626, 212] width 319 height 120
drag, startPoint x: 501, startPoint y: 238, endPoint x: 732, endPoint y: 245, distance: 231.5
click at [732, 245] on div at bounding box center [626, 212] width 319 height 120
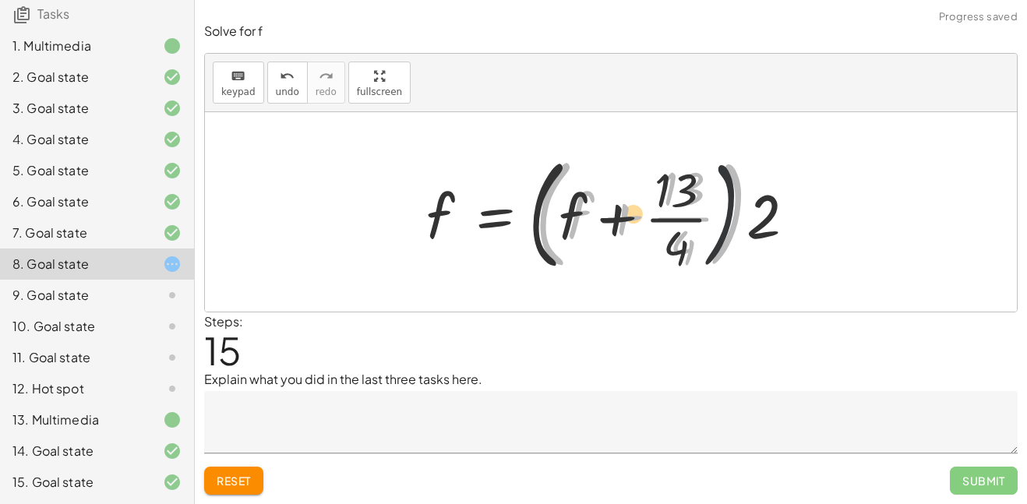
drag, startPoint x: 740, startPoint y: 248, endPoint x: 609, endPoint y: 255, distance: 131.9
click at [609, 255] on div at bounding box center [616, 211] width 397 height 129
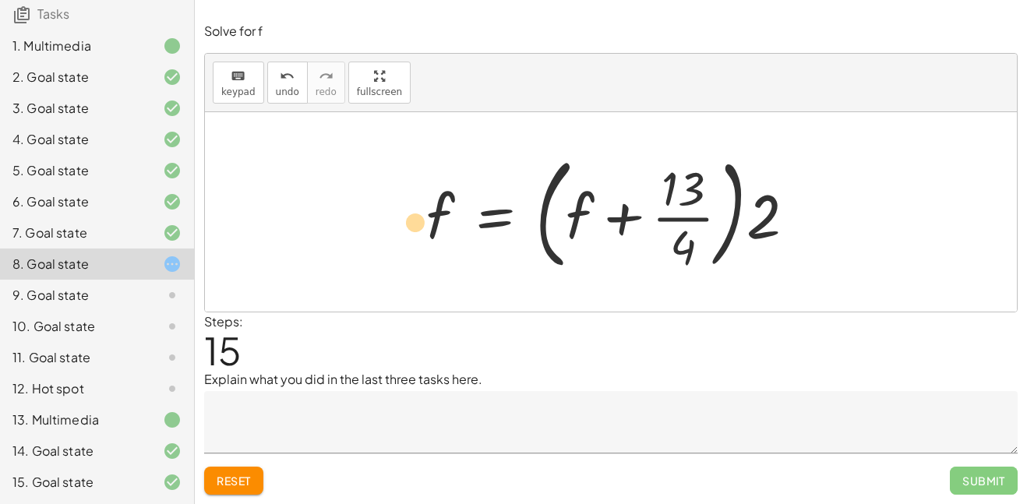
drag, startPoint x: 676, startPoint y: 241, endPoint x: 404, endPoint y: 215, distance: 273.1
drag, startPoint x: 683, startPoint y: 235, endPoint x: 661, endPoint y: 211, distance: 32.0
click at [661, 211] on div at bounding box center [616, 211] width 397 height 129
drag, startPoint x: 685, startPoint y: 242, endPoint x: 654, endPoint y: 222, distance: 36.8
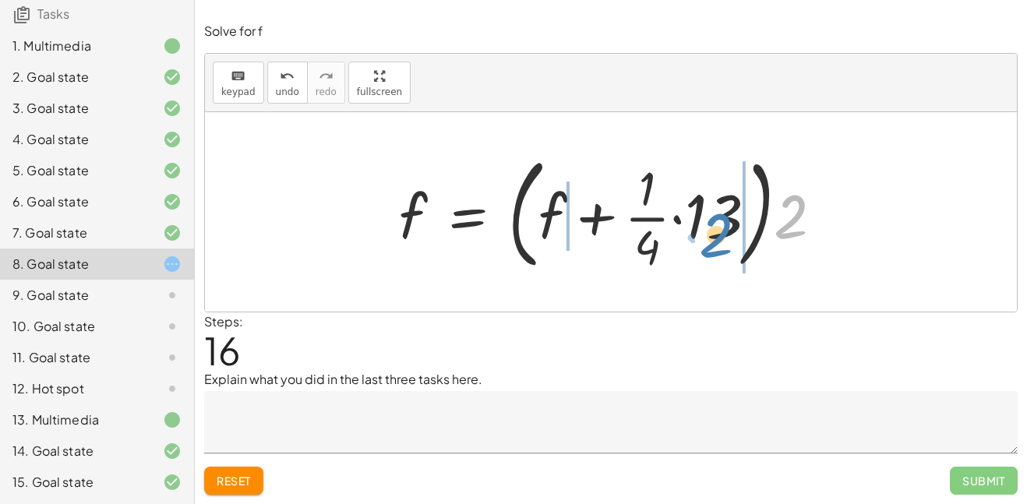
drag, startPoint x: 801, startPoint y: 221, endPoint x: 729, endPoint y: 239, distance: 74.8
click at [729, 239] on div at bounding box center [617, 211] width 452 height 129
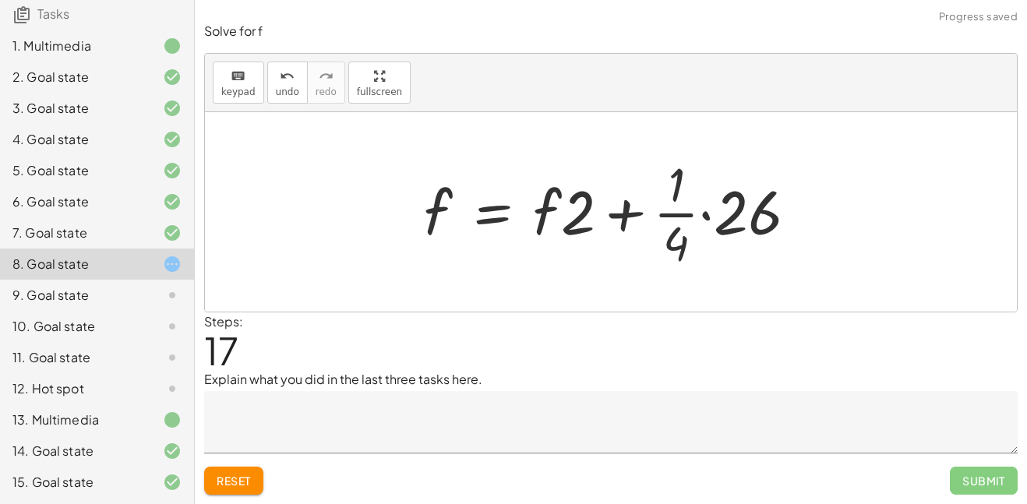
click at [704, 217] on div at bounding box center [617, 212] width 402 height 120
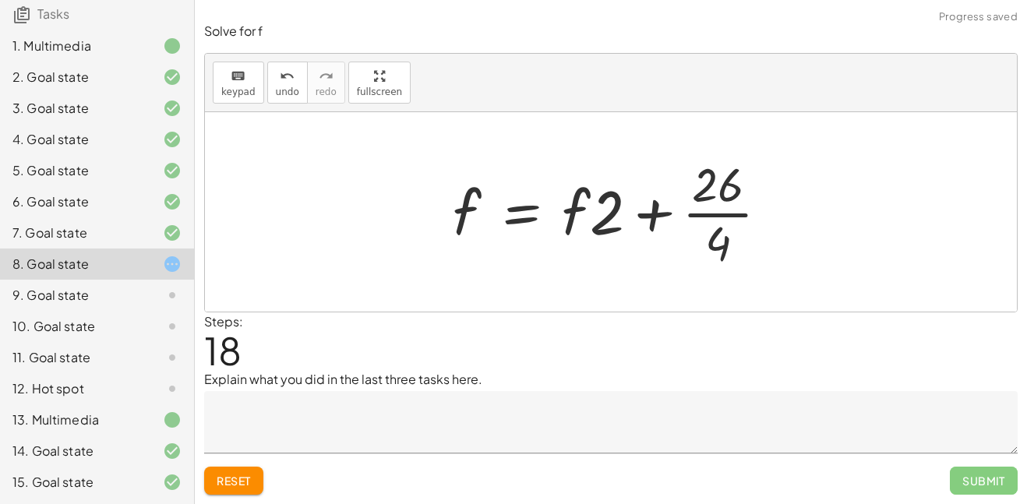
click at [706, 216] on div at bounding box center [617, 212] width 344 height 120
click at [714, 217] on div at bounding box center [613, 212] width 335 height 120
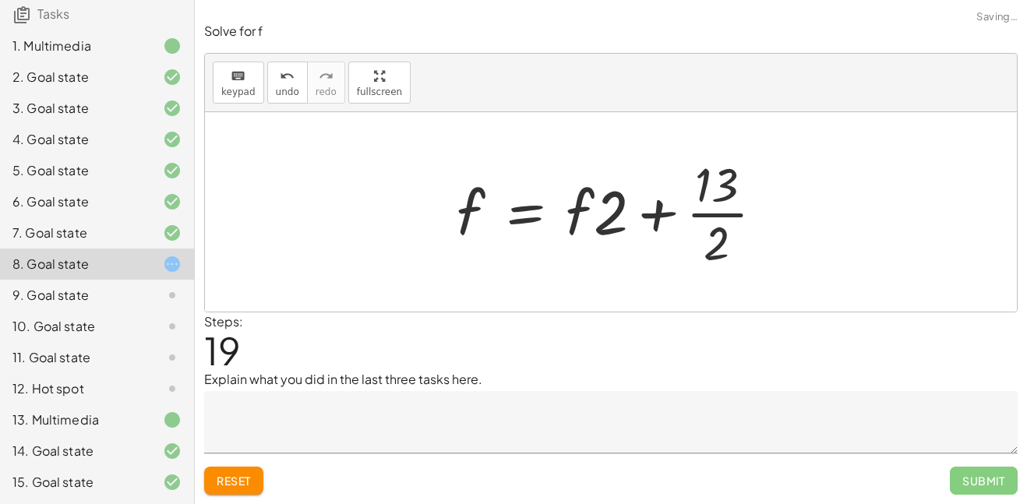
click at [717, 214] on div at bounding box center [616, 212] width 335 height 120
drag, startPoint x: 581, startPoint y: 207, endPoint x: 586, endPoint y: 219, distance: 12.6
click at [586, 219] on div at bounding box center [616, 212] width 335 height 120
drag, startPoint x: 722, startPoint y: 250, endPoint x: 495, endPoint y: 210, distance: 230.2
click at [495, 210] on div at bounding box center [616, 212] width 335 height 120
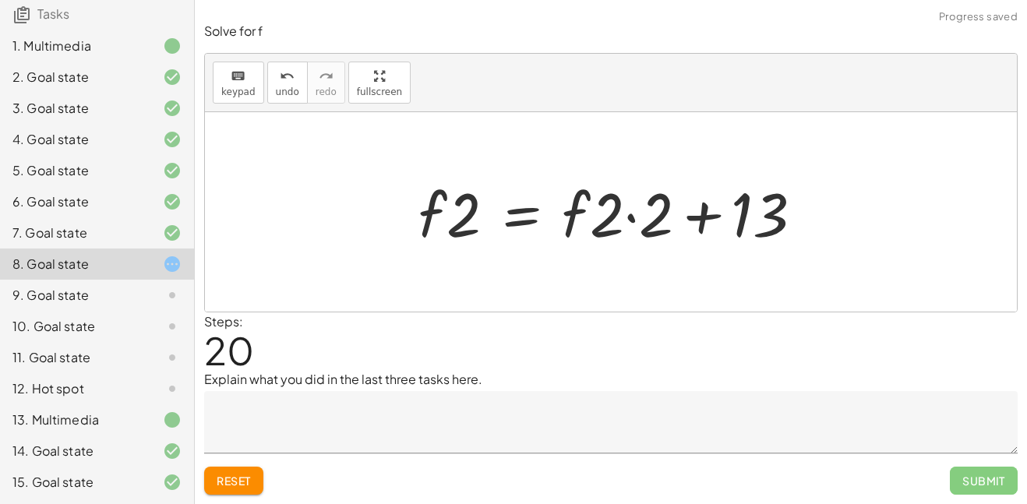
click at [628, 217] on div at bounding box center [617, 212] width 413 height 80
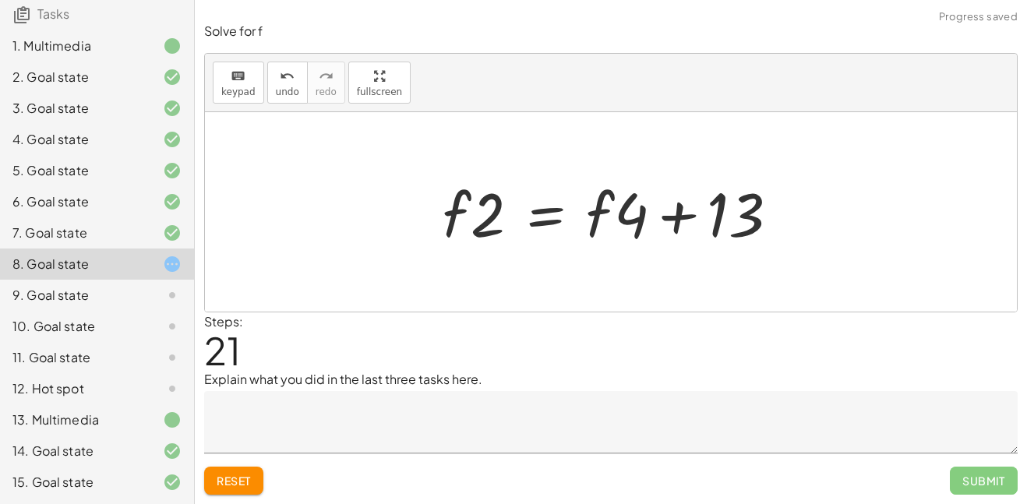
click at [686, 217] on div at bounding box center [617, 212] width 364 height 80
drag, startPoint x: 602, startPoint y: 213, endPoint x: 427, endPoint y: 228, distance: 176.0
click at [427, 228] on div "+ · · 1 · 3 · ( + · 6 · f + 9 ) − 5 = + 3 + · 4 · ( + f + 2 ) + · · 1 · 3 · 6 ·…" at bounding box center [610, 212] width 383 height 88
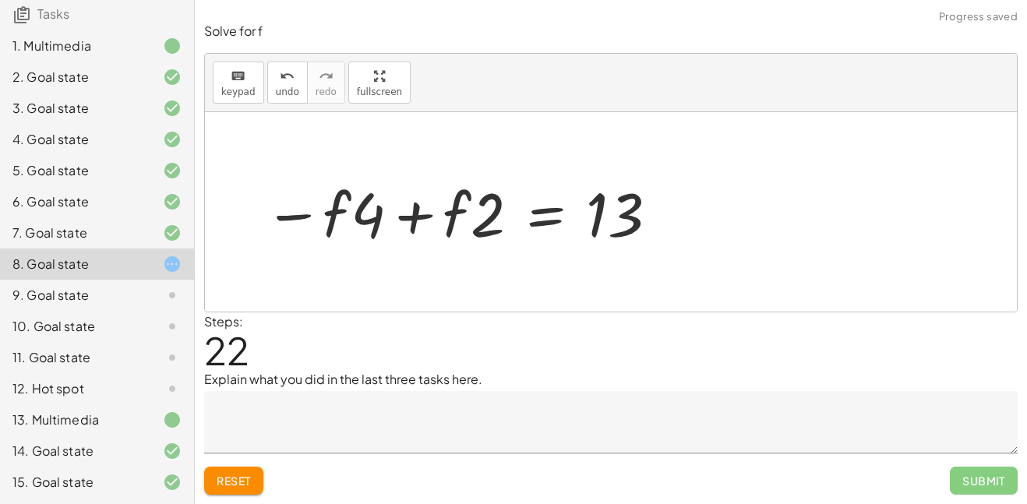
click at [425, 213] on div at bounding box center [461, 212] width 411 height 80
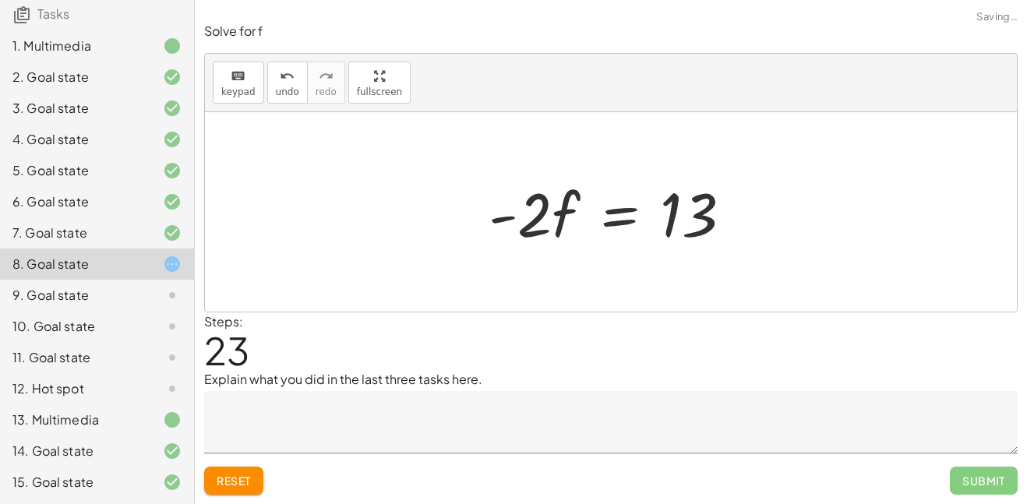
click at [623, 217] on div at bounding box center [617, 212] width 272 height 80
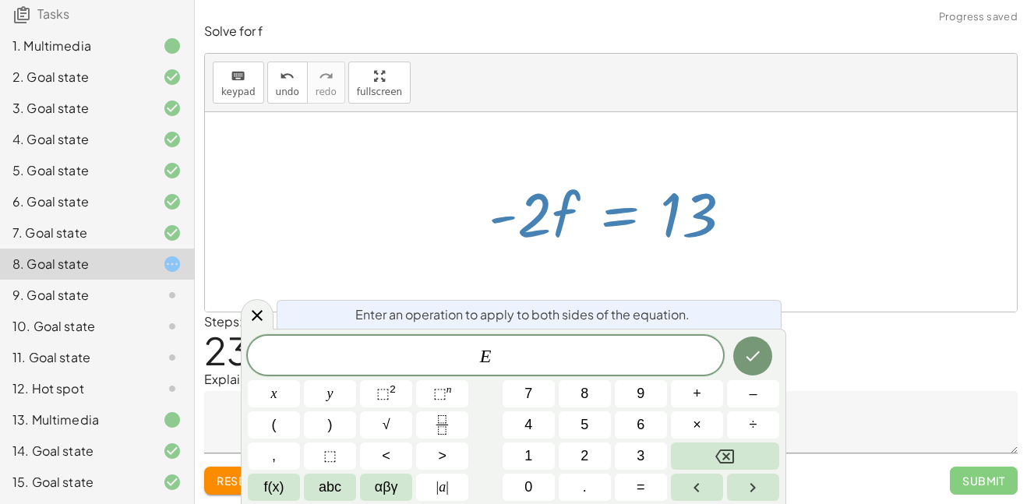
click at [785, 171] on div at bounding box center [611, 211] width 812 height 199
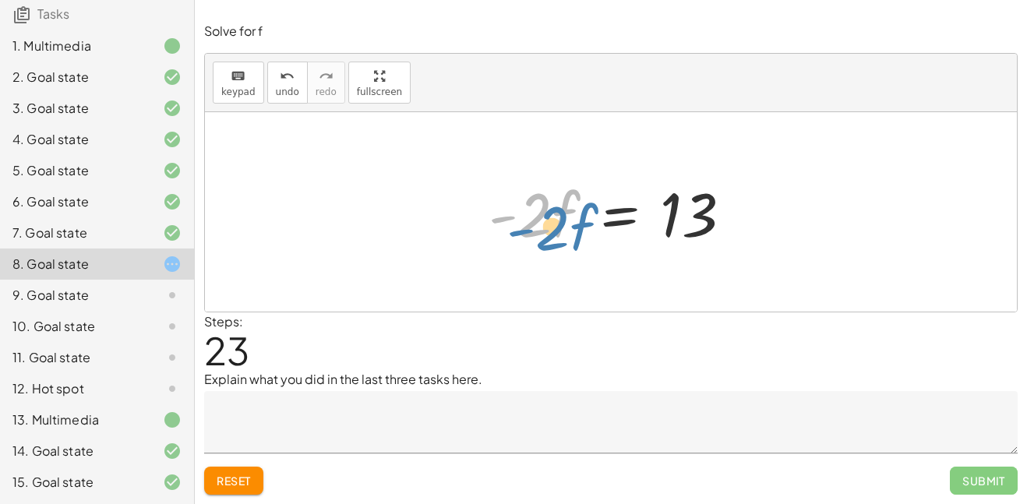
drag, startPoint x: 535, startPoint y: 206, endPoint x: 544, endPoint y: 214, distance: 12.1
click at [544, 214] on div at bounding box center [617, 212] width 272 height 80
drag, startPoint x: 531, startPoint y: 196, endPoint x: 670, endPoint y: 247, distance: 147.9
click at [670, 247] on div at bounding box center [617, 212] width 272 height 80
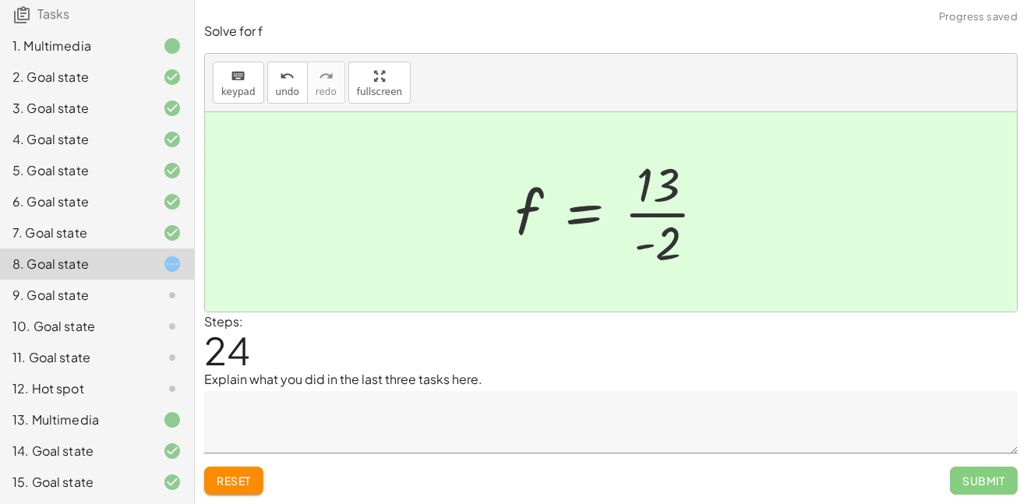
click at [686, 218] on div at bounding box center [616, 212] width 219 height 120
click at [665, 213] on div at bounding box center [616, 212] width 219 height 120
click at [249, 475] on span "Reset" at bounding box center [234, 481] width 34 height 14
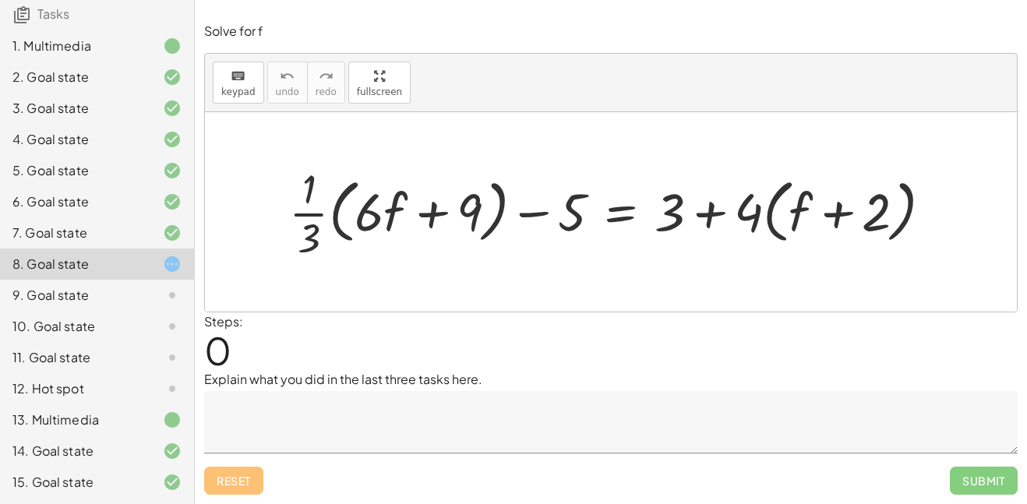
click at [164, 292] on icon at bounding box center [172, 295] width 19 height 19
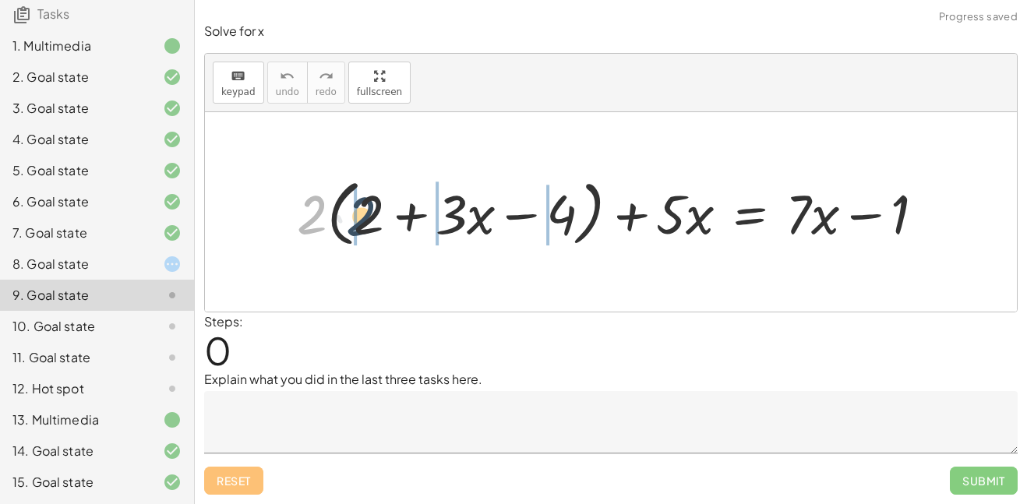
drag, startPoint x: 308, startPoint y: 210, endPoint x: 359, endPoint y: 210, distance: 51.4
click at [359, 210] on div at bounding box center [616, 212] width 655 height 80
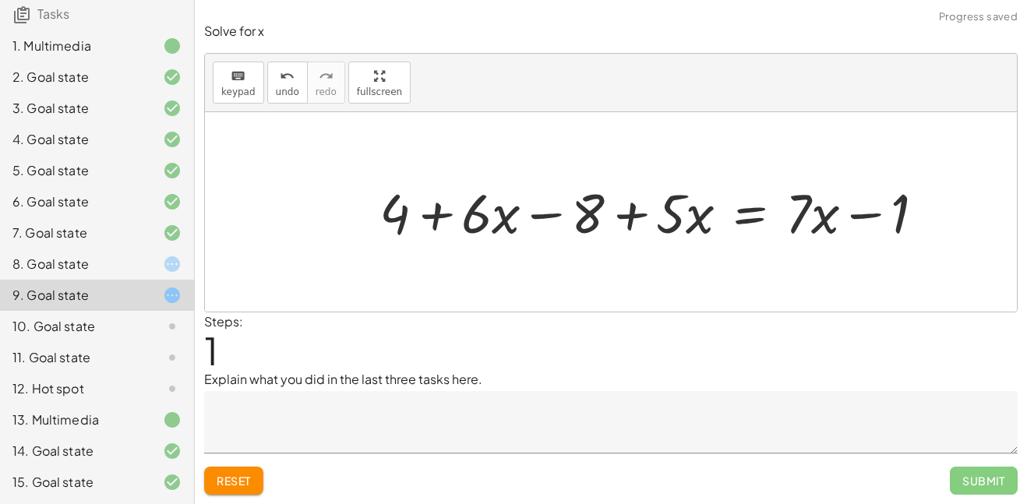
click at [440, 208] on div at bounding box center [658, 212] width 573 height 72
click at [540, 213] on div at bounding box center [658, 212] width 573 height 72
drag, startPoint x: 591, startPoint y: 210, endPoint x: 1014, endPoint y: 209, distance: 422.3
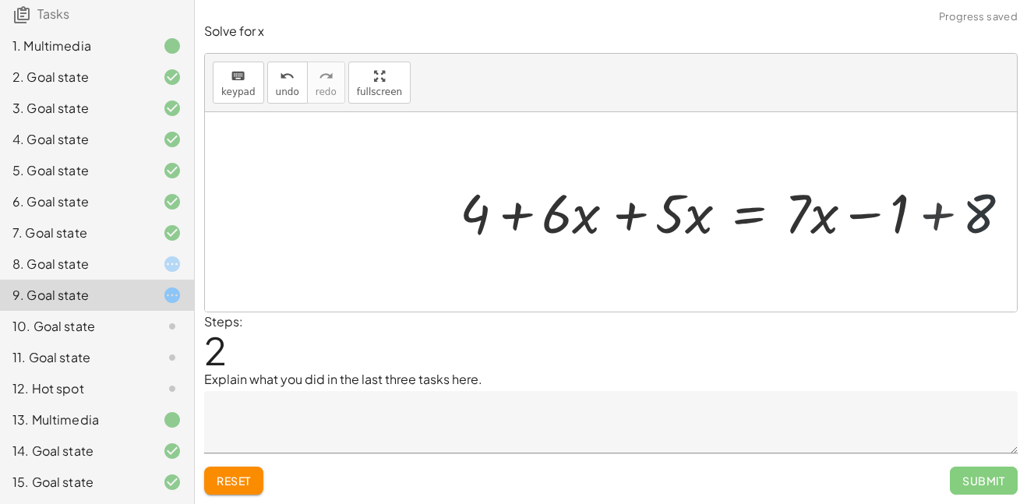
click at [926, 213] on div at bounding box center [742, 212] width 573 height 72
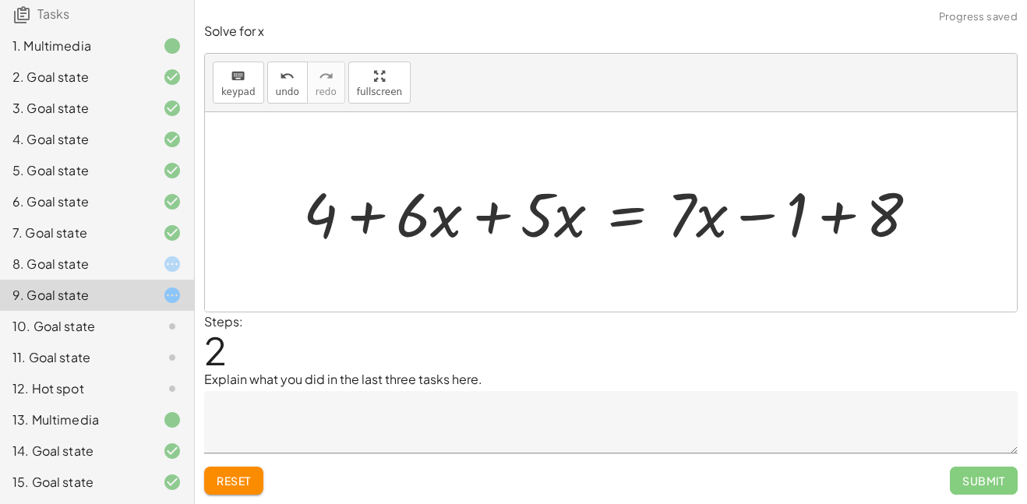
click at [829, 200] on div at bounding box center [616, 212] width 643 height 80
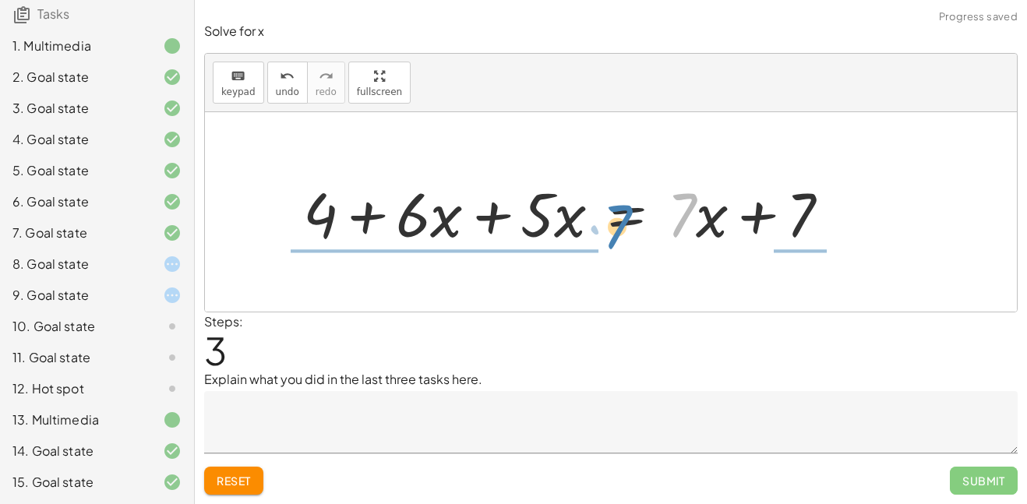
drag, startPoint x: 686, startPoint y: 213, endPoint x: 620, endPoint y: 224, distance: 66.4
click at [620, 224] on div at bounding box center [572, 212] width 555 height 80
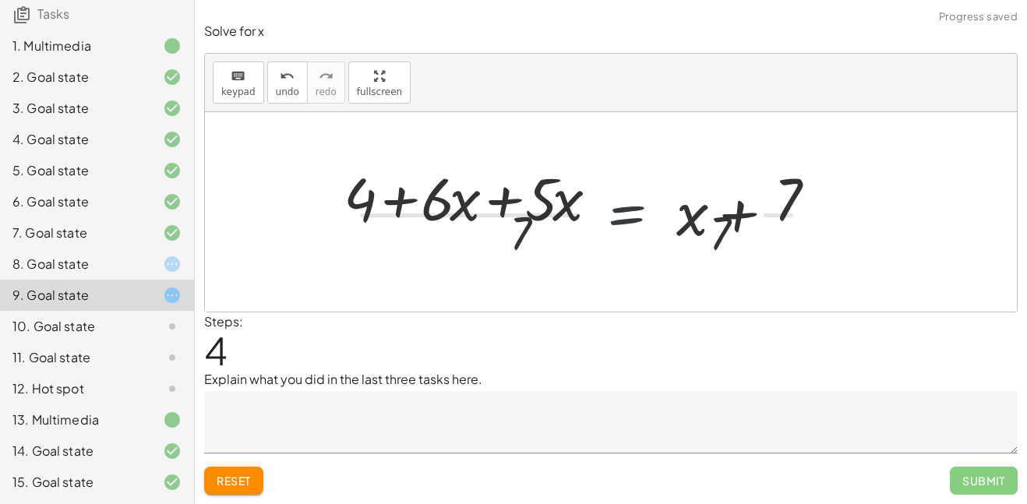
click at [618, 224] on div at bounding box center [590, 212] width 489 height 120
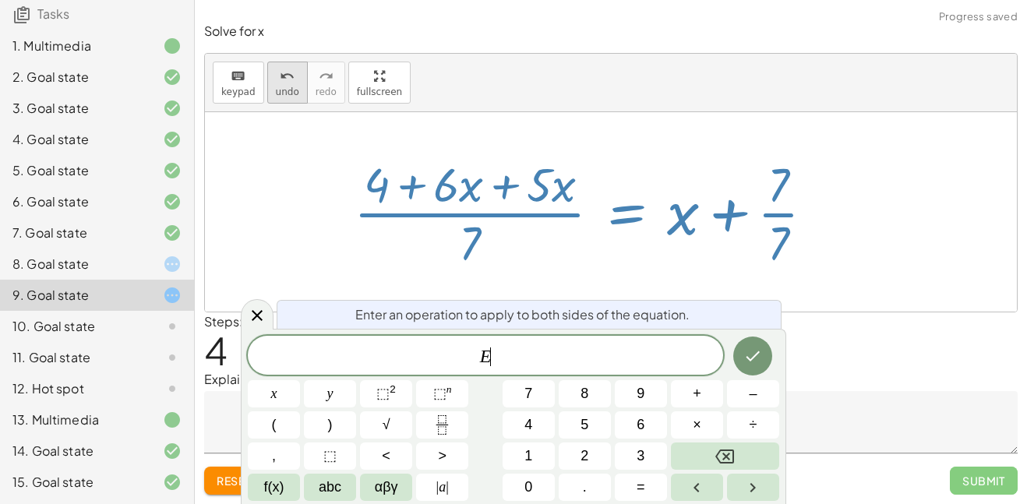
click at [298, 88] on button "undo undo" at bounding box center [287, 83] width 41 height 42
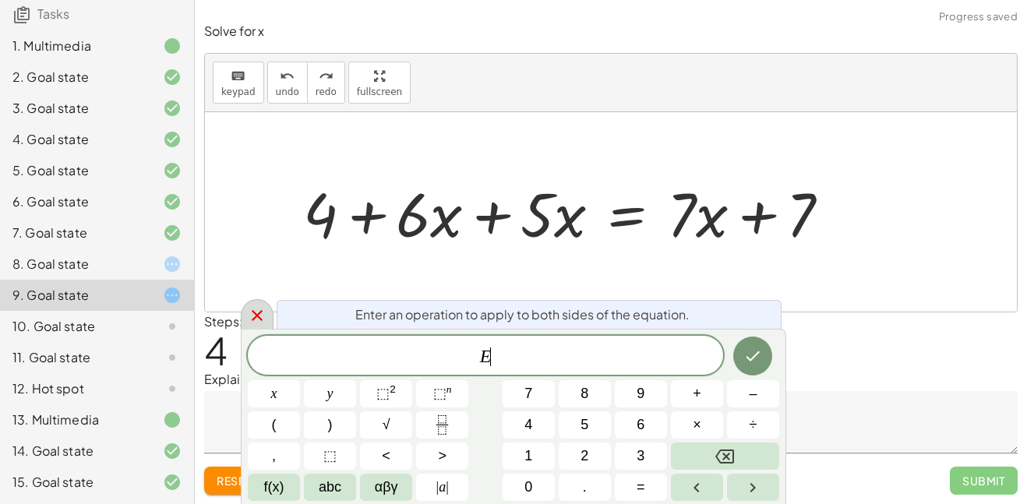
click at [263, 311] on icon at bounding box center [257, 315] width 19 height 19
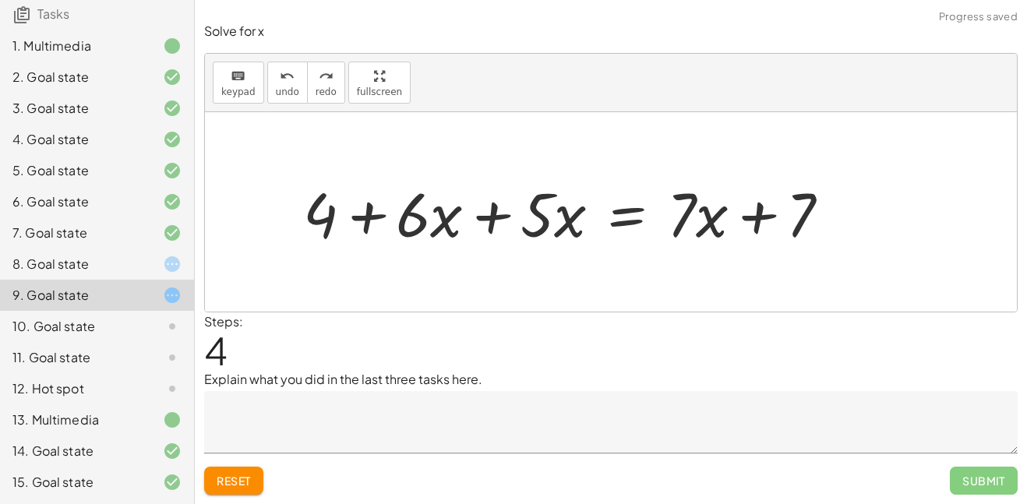
drag, startPoint x: 324, startPoint y: 210, endPoint x: 757, endPoint y: 224, distance: 432.7
click at [757, 224] on div "+ · 2 · ( + 2 + · 3 · x − 4 ) + · 5 · x = + · 7 · x − 1 + · 2 · 2 + · 2 · 3 · x…" at bounding box center [611, 211] width 812 height 199
drag, startPoint x: 319, startPoint y: 211, endPoint x: 541, endPoint y: 206, distance: 222.1
click at [541, 206] on div "+ · 2 · ( + 2 + · 3 · x − 4 ) + · 5 · x = + · 7 · x − 1 + · 2 · 2 + · 2 · 3 · x…" at bounding box center [611, 211] width 812 height 199
click at [326, 215] on div at bounding box center [611, 211] width 812 height 199
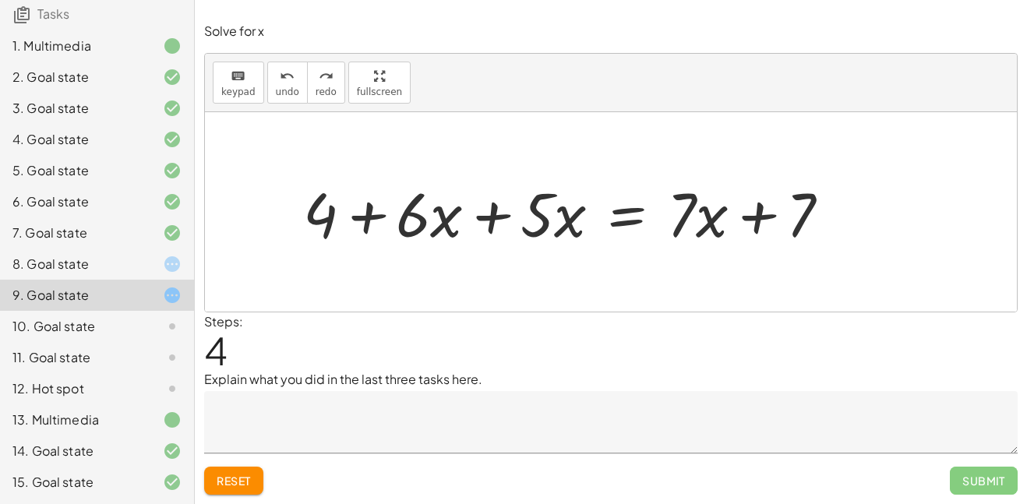
click at [326, 215] on div at bounding box center [611, 211] width 812 height 199
drag, startPoint x: 326, startPoint y: 215, endPoint x: 519, endPoint y: 205, distance: 193.5
click at [519, 205] on div "+ · 2 · ( + 2 + · 3 · x − 4 ) + · 5 · x = + · 7 · x − 1 + · 2 · 2 + · 2 · 3 · x…" at bounding box center [611, 211] width 812 height 199
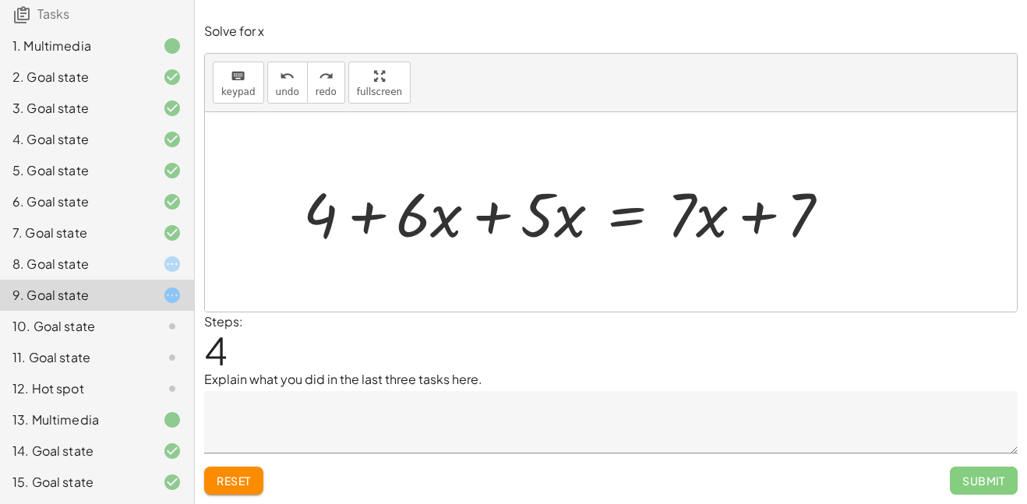
click at [519, 205] on div at bounding box center [590, 211] width 489 height 80
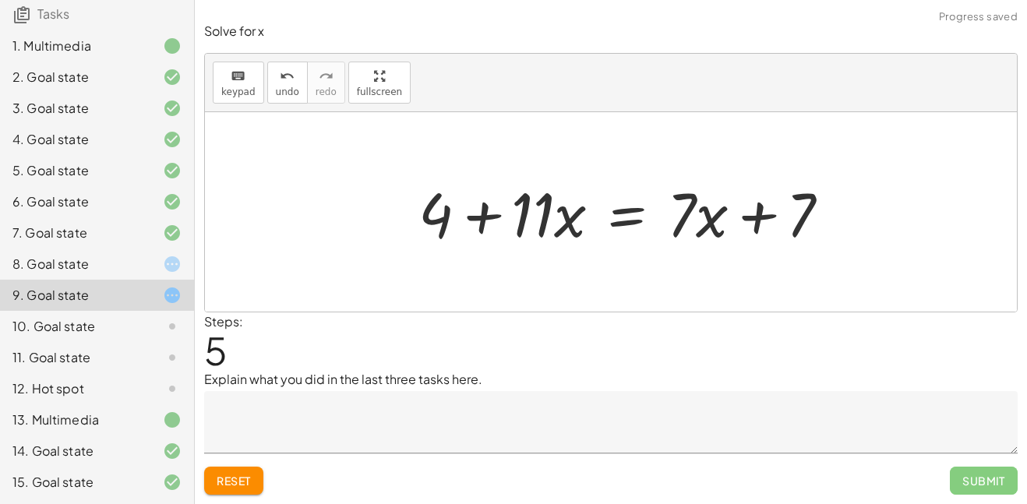
click at [487, 228] on div at bounding box center [590, 211] width 489 height 80
drag, startPoint x: 439, startPoint y: 207, endPoint x: 838, endPoint y: 213, distance: 398.2
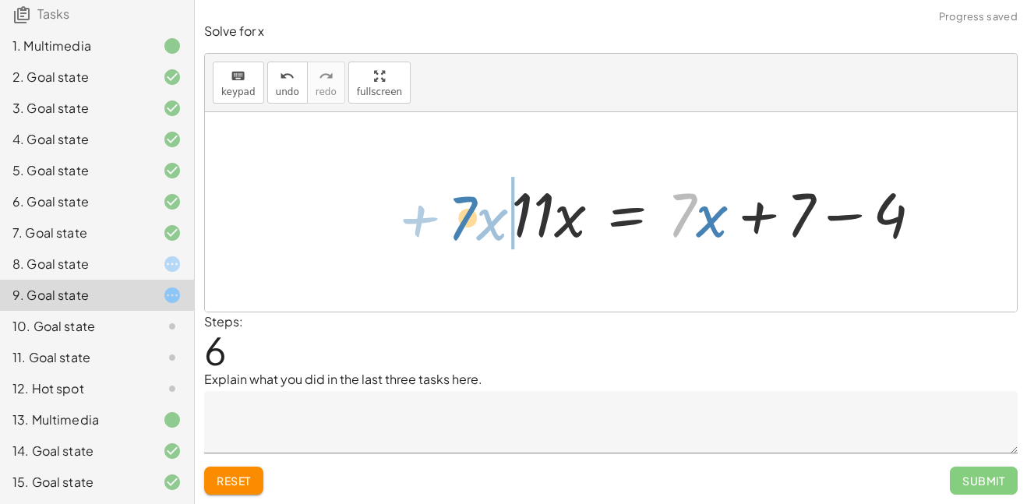
drag, startPoint x: 692, startPoint y: 213, endPoint x: 460, endPoint y: 213, distance: 232.2
click at [460, 213] on div at bounding box center [590, 211] width 489 height 80
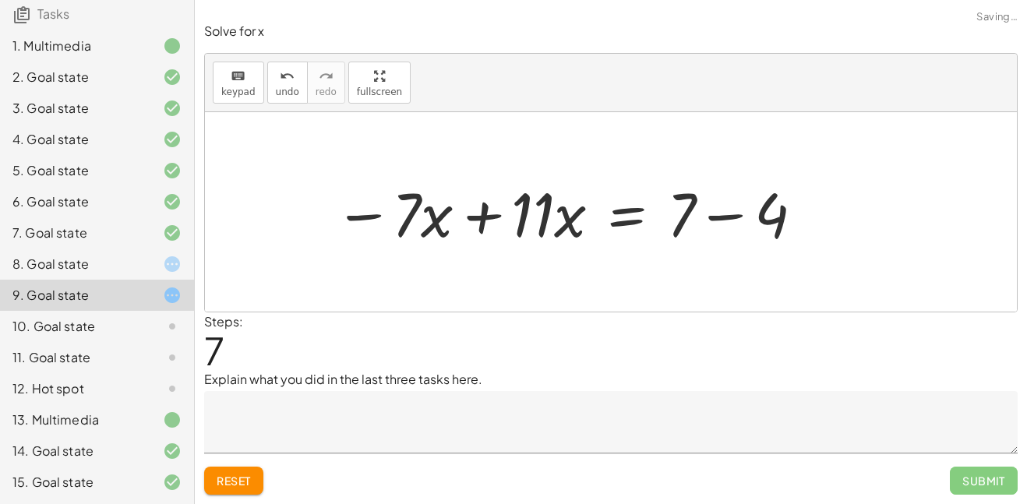
click at [746, 215] on div at bounding box center [590, 211] width 489 height 80
click at [472, 206] on div at bounding box center [590, 211] width 489 height 80
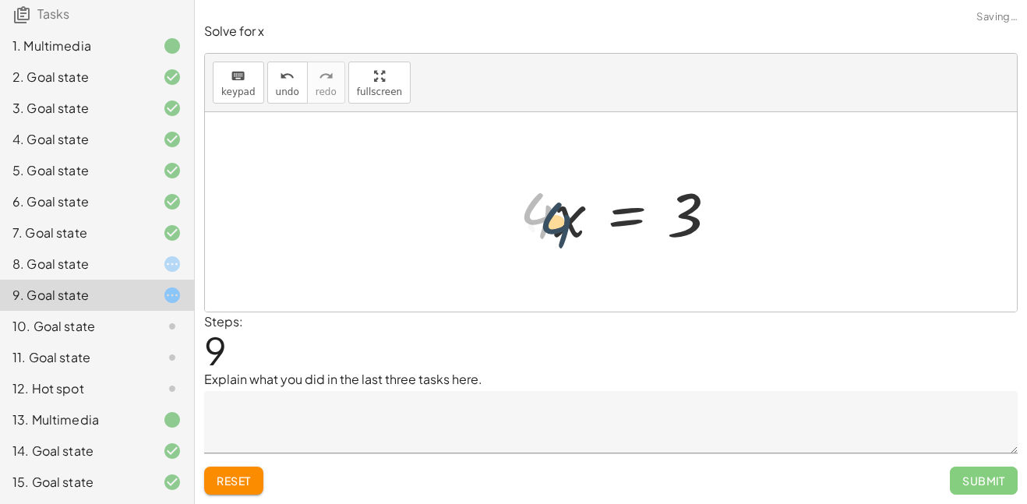
drag, startPoint x: 541, startPoint y: 217, endPoint x: 560, endPoint y: 228, distance: 22.0
click at [560, 228] on div at bounding box center [590, 211] width 489 height 80
click at [573, 224] on div at bounding box center [590, 211] width 489 height 80
drag, startPoint x: 526, startPoint y: 220, endPoint x: 558, endPoint y: 238, distance: 36.6
click at [558, 238] on div at bounding box center [590, 211] width 489 height 80
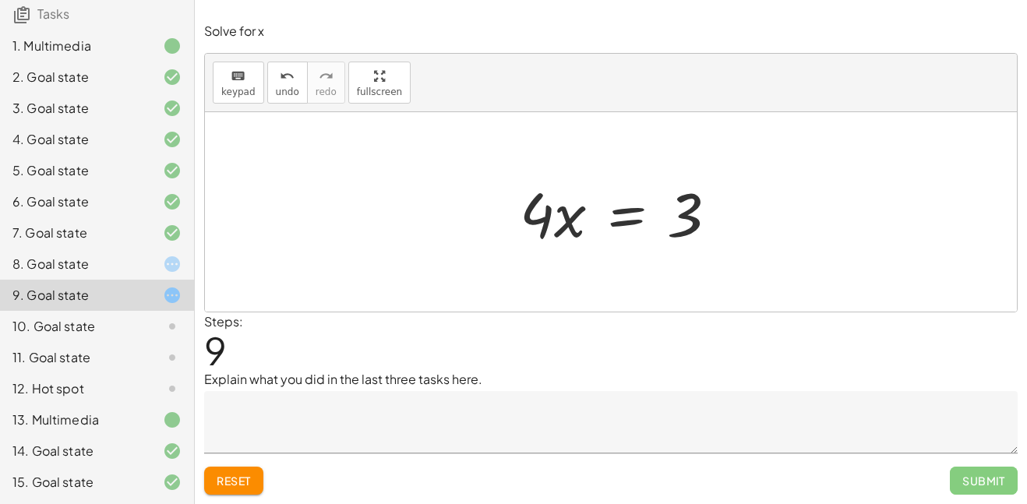
click at [156, 319] on div at bounding box center [160, 326] width 44 height 19
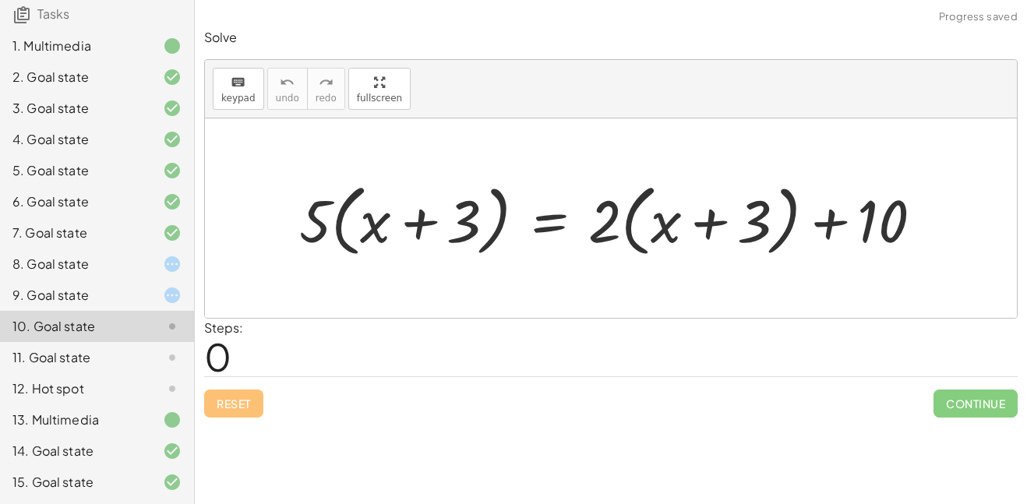
click at [332, 219] on div at bounding box center [616, 218] width 651 height 86
click at [292, 217] on div at bounding box center [616, 218] width 651 height 86
drag, startPoint x: 312, startPoint y: 218, endPoint x: 373, endPoint y: 221, distance: 60.9
click at [373, 221] on div at bounding box center [616, 218] width 651 height 86
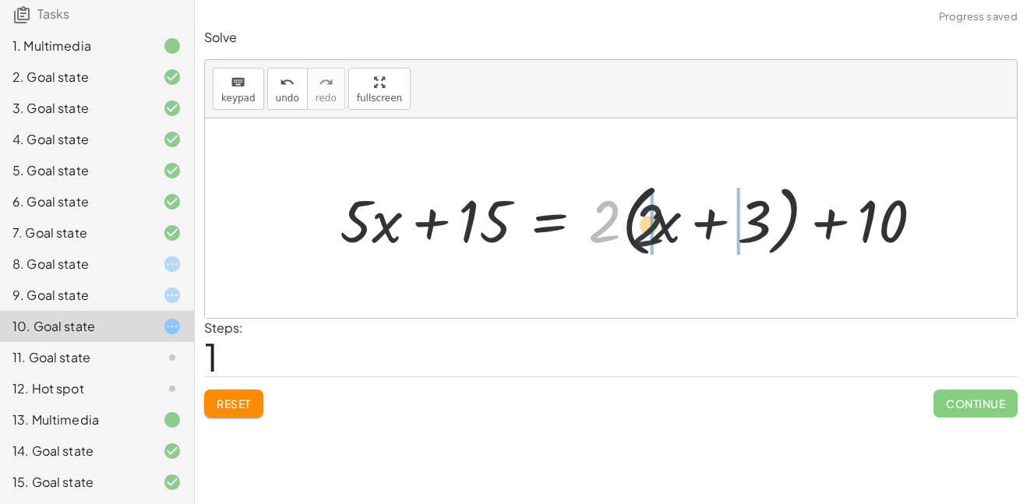
drag, startPoint x: 594, startPoint y: 226, endPoint x: 651, endPoint y: 231, distance: 57.1
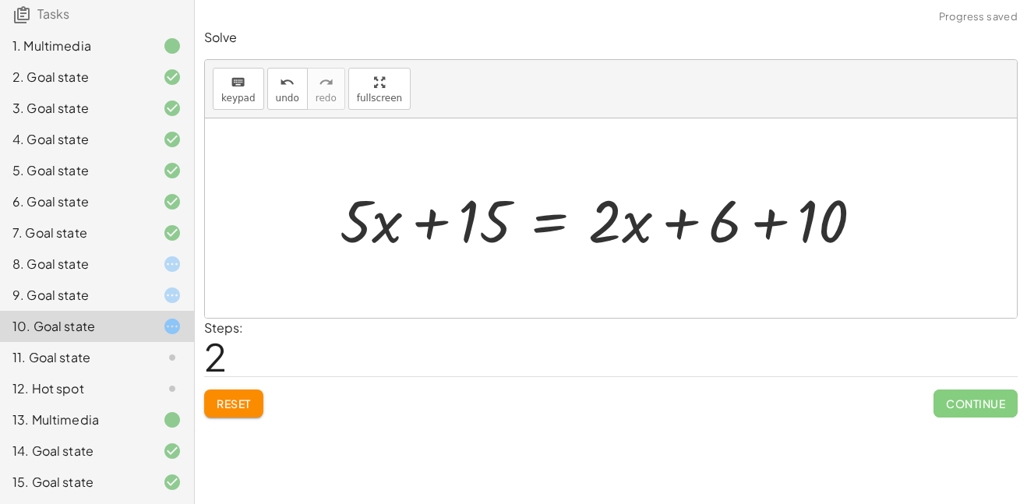
click at [433, 221] on div at bounding box center [607, 218] width 551 height 77
click at [683, 231] on div at bounding box center [607, 218] width 551 height 77
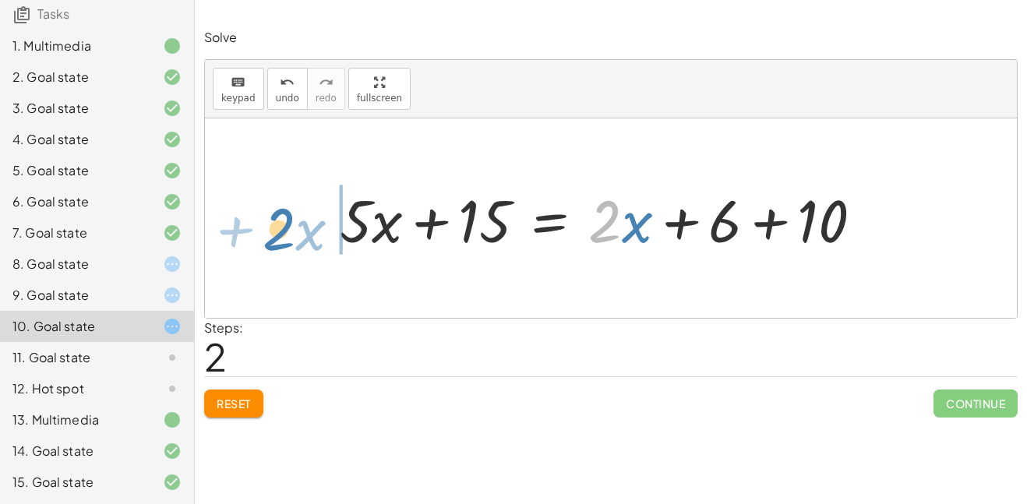
drag, startPoint x: 605, startPoint y: 216, endPoint x: 282, endPoint y: 225, distance: 323.5
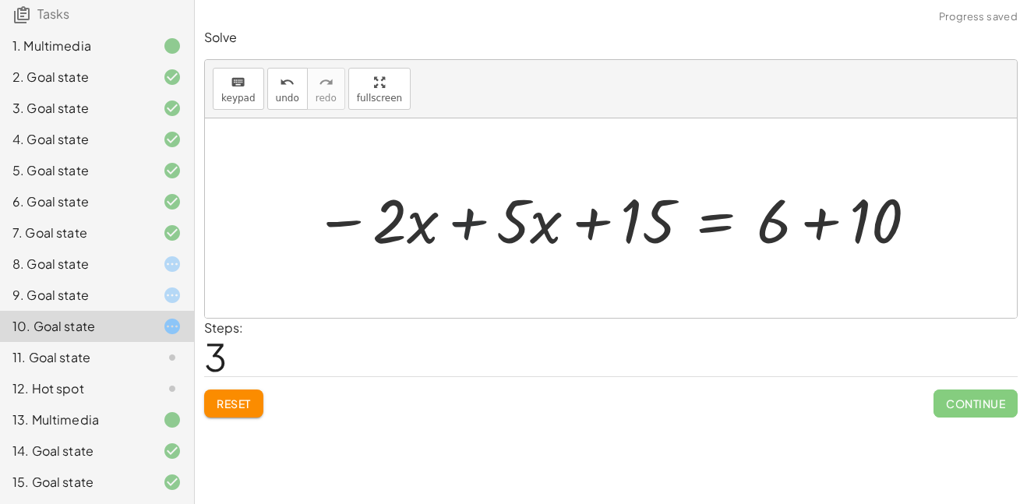
click at [492, 211] on div at bounding box center [616, 218] width 620 height 80
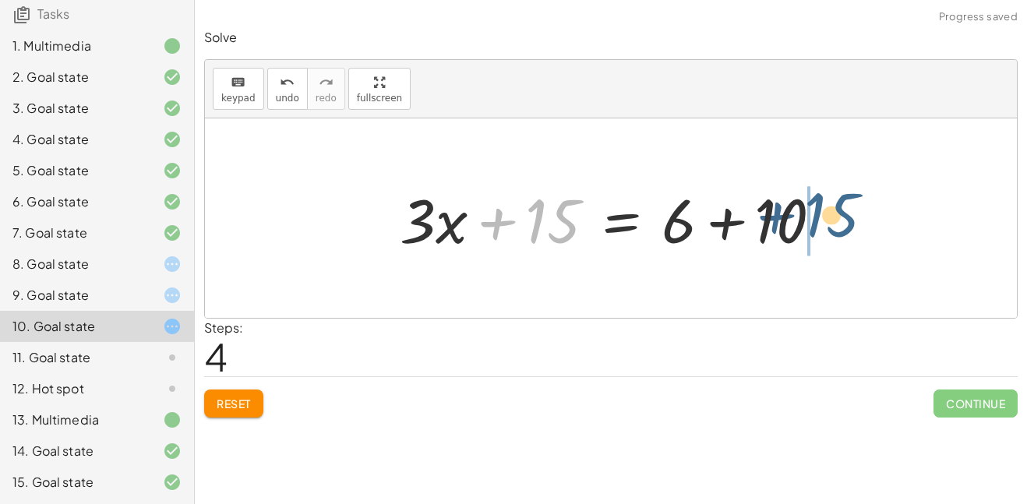
drag, startPoint x: 565, startPoint y: 213, endPoint x: 852, endPoint y: 207, distance: 287.6
click at [852, 207] on div "· 5 · ( + x + 3 ) = + · 2 · ( + x + 3 ) + 10 + · 5 · x + · 5 · 3 = + · 2 · ( + …" at bounding box center [611, 217] width 812 height 199
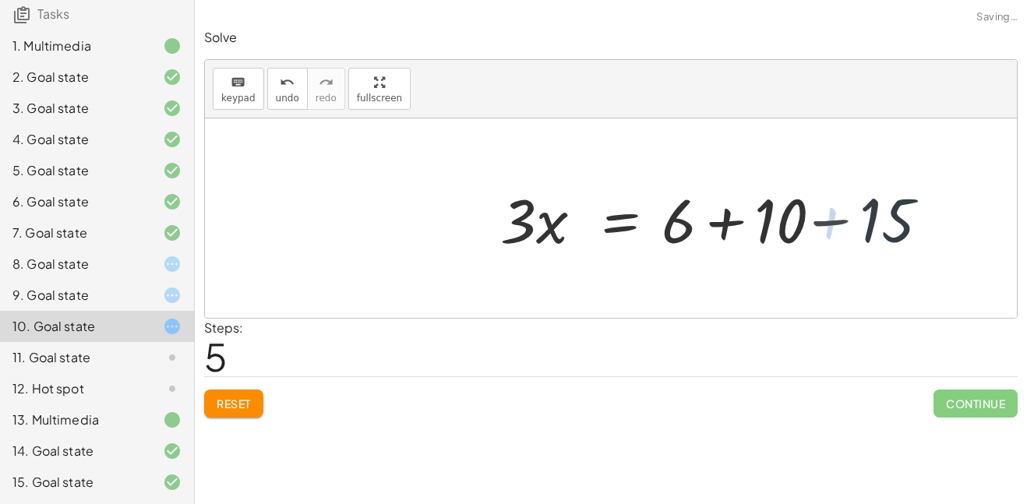
click at [719, 219] on div at bounding box center [730, 218] width 450 height 80
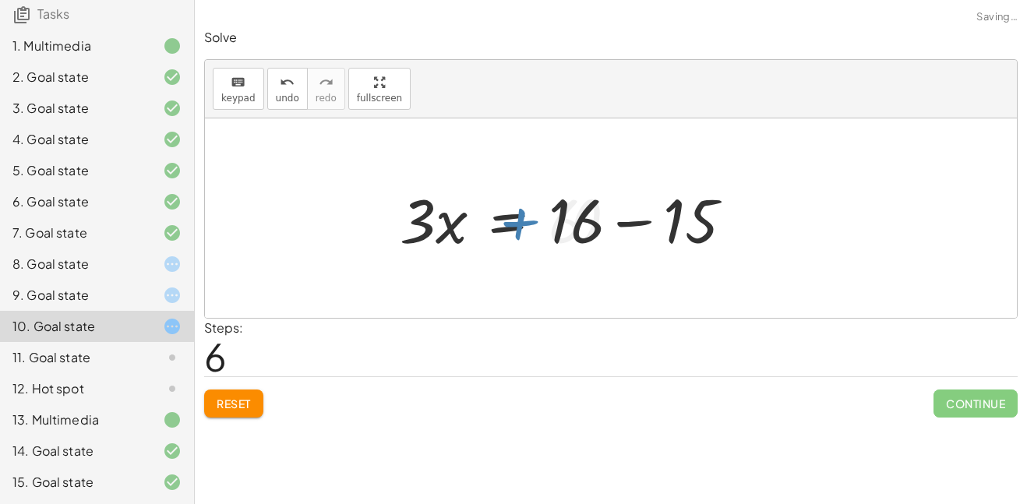
click at [641, 215] on div at bounding box center [572, 218] width 361 height 80
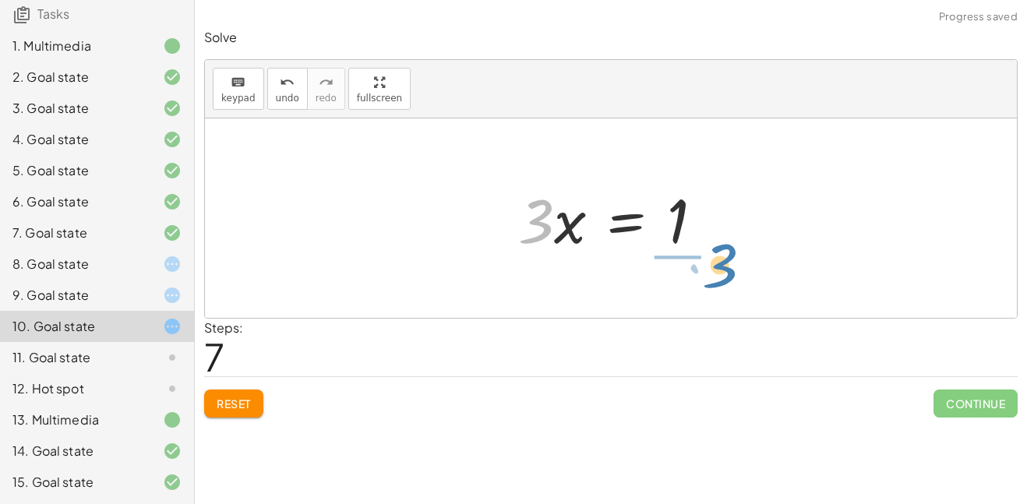
drag, startPoint x: 541, startPoint y: 217, endPoint x: 714, endPoint y: 259, distance: 177.8
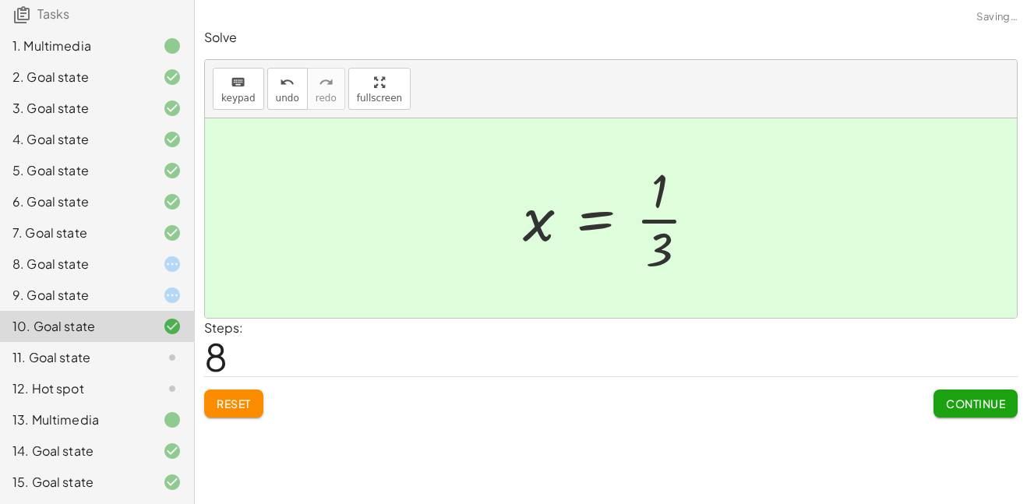
click at [969, 400] on span "Continue" at bounding box center [975, 404] width 59 height 14
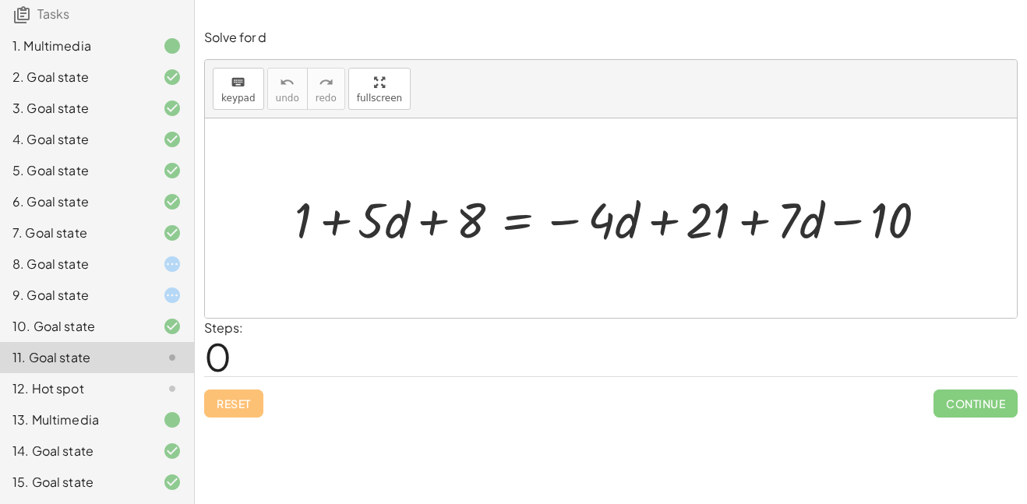
click at [168, 275] on div "8. Goal state" at bounding box center [97, 264] width 194 height 31
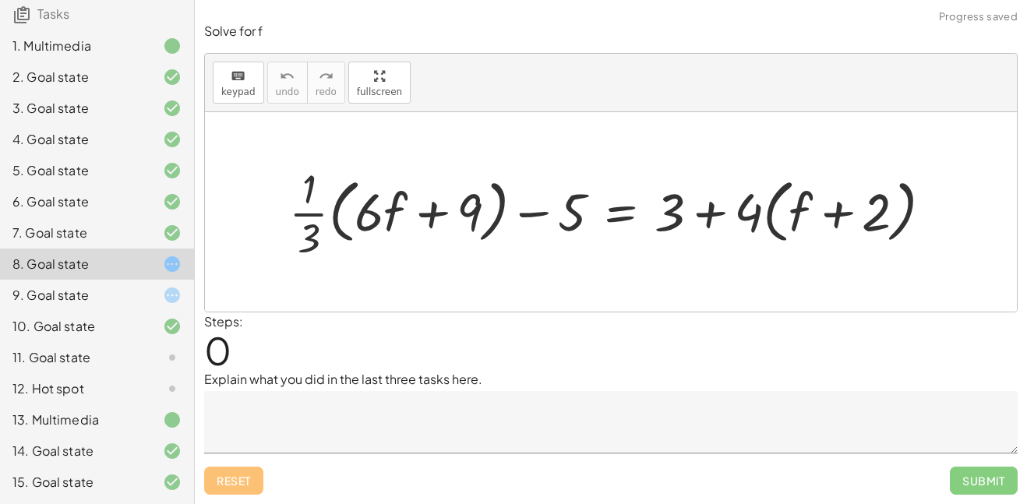
click at [166, 298] on icon at bounding box center [172, 295] width 19 height 19
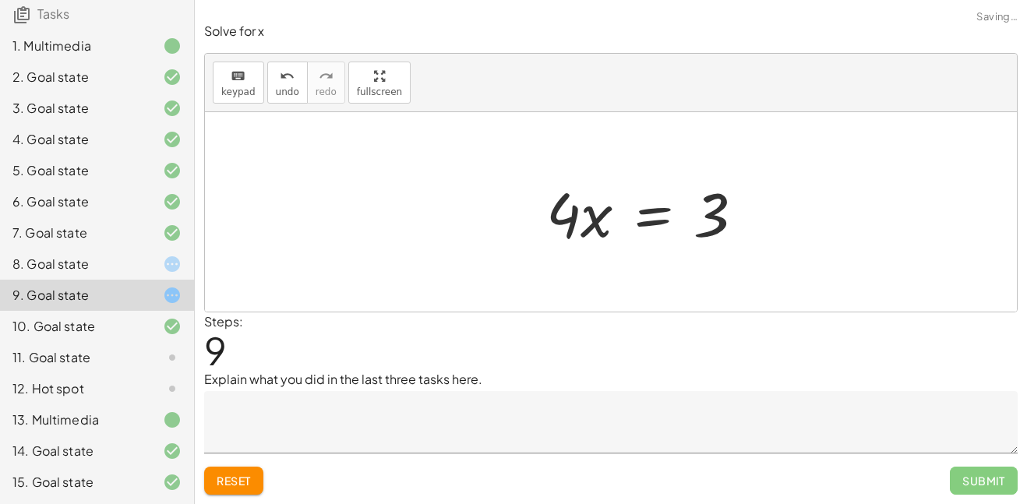
click at [152, 273] on div at bounding box center [160, 264] width 44 height 19
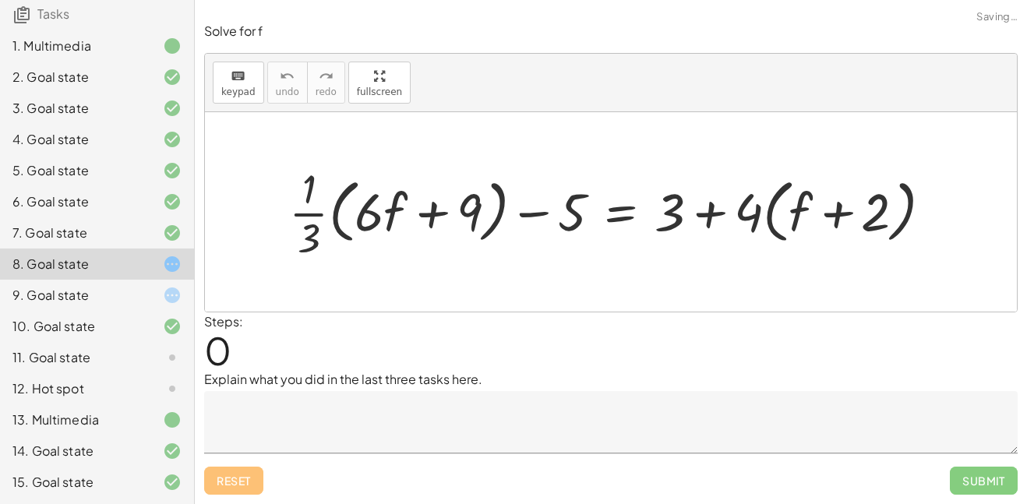
click at [153, 288] on div at bounding box center [160, 295] width 44 height 19
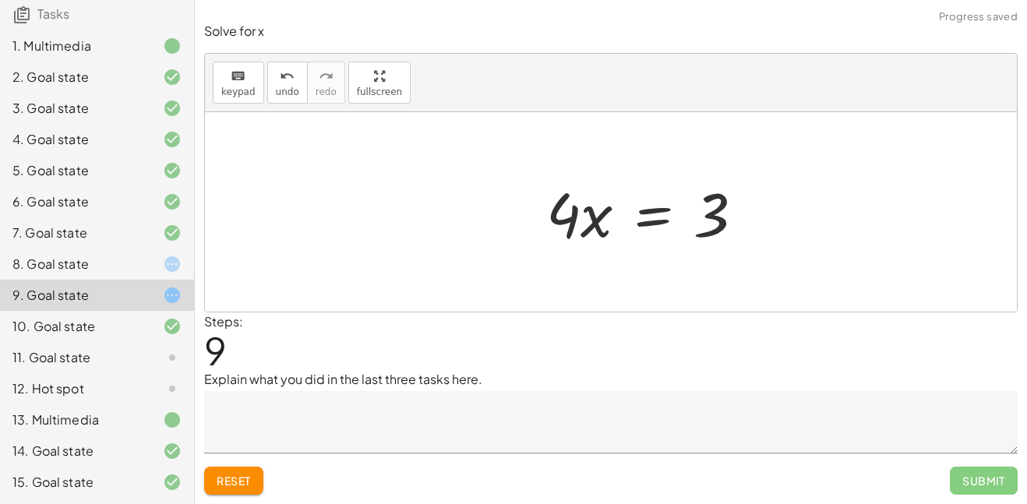
click at [238, 477] on span "Reset" at bounding box center [234, 481] width 34 height 14
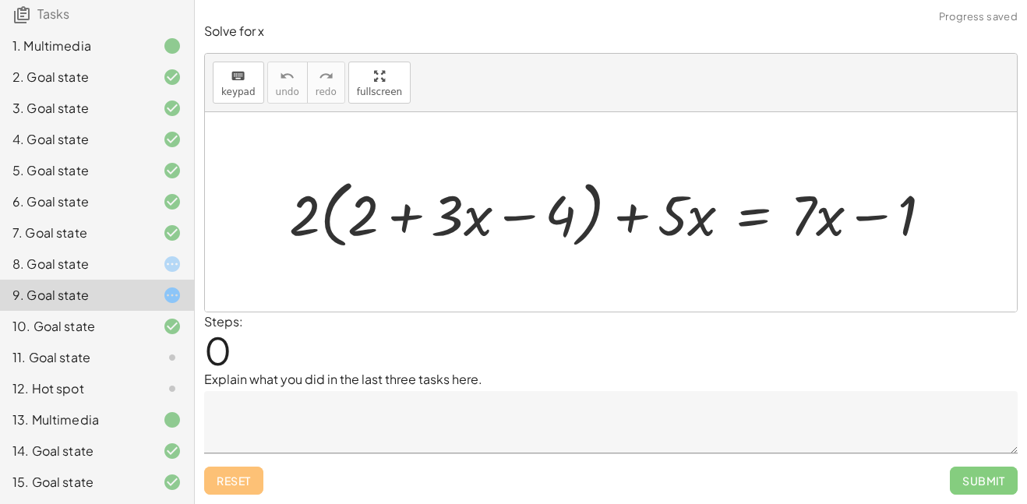
click at [172, 273] on icon at bounding box center [172, 264] width 19 height 19
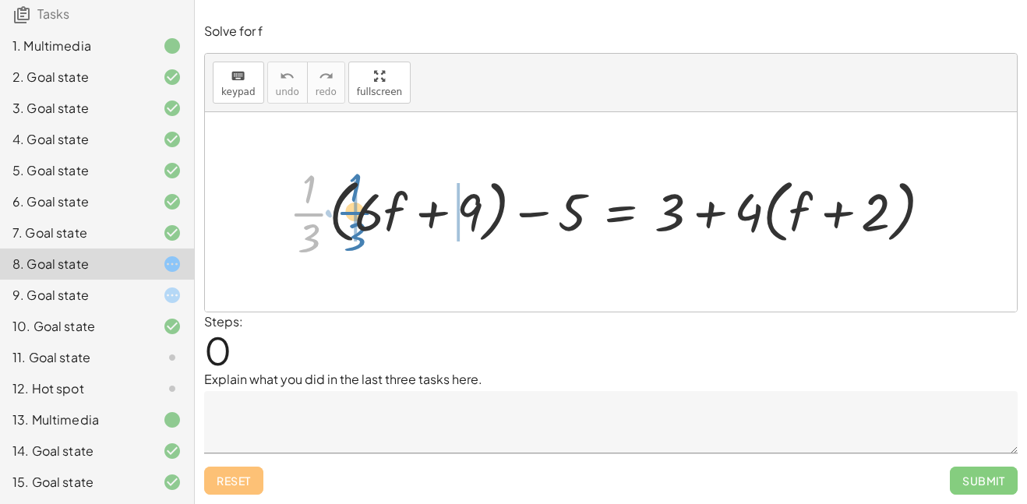
drag, startPoint x: 312, startPoint y: 213, endPoint x: 358, endPoint y: 211, distance: 46.0
click at [358, 211] on div at bounding box center [616, 212] width 671 height 103
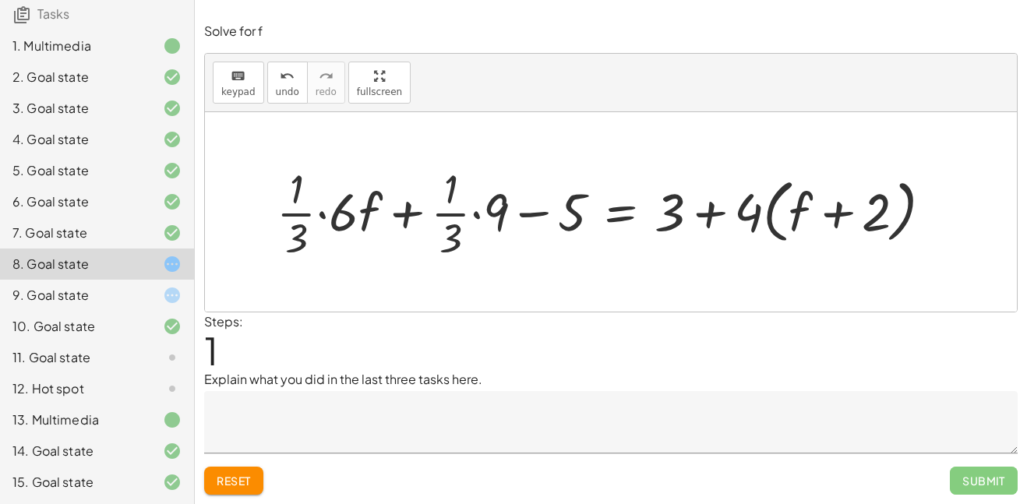
click at [712, 217] on div at bounding box center [610, 212] width 683 height 103
drag, startPoint x: 743, startPoint y: 213, endPoint x: 810, endPoint y: 218, distance: 67.2
click at [810, 218] on div at bounding box center [610, 212] width 683 height 103
click at [299, 214] on div at bounding box center [586, 212] width 634 height 103
click at [172, 301] on icon at bounding box center [172, 295] width 19 height 19
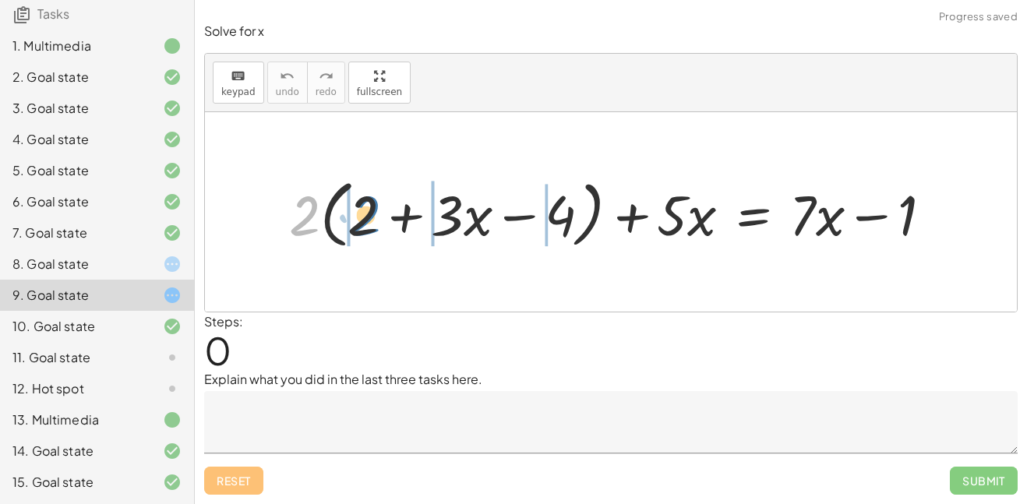
drag, startPoint x: 306, startPoint y: 223, endPoint x: 369, endPoint y: 223, distance: 63.1
click at [369, 223] on div at bounding box center [616, 212] width 671 height 82
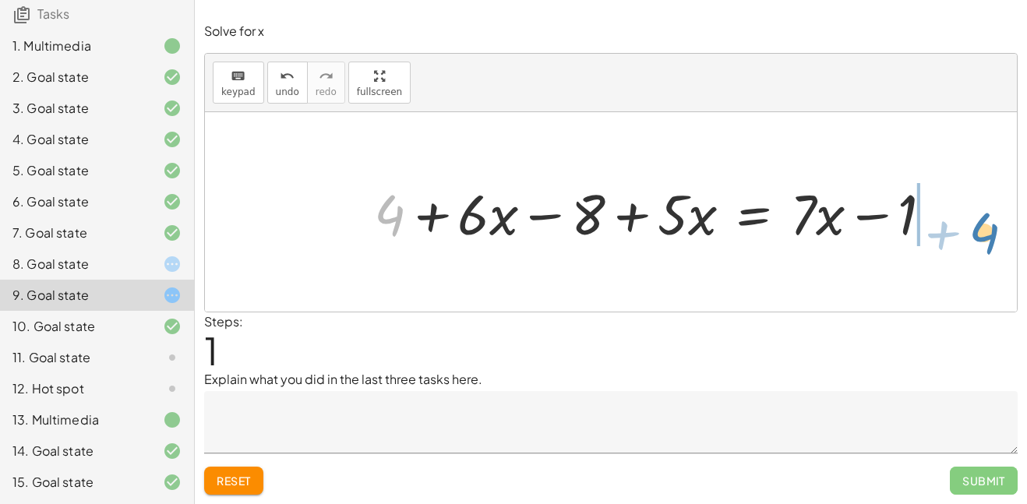
drag, startPoint x: 388, startPoint y: 206, endPoint x: 980, endPoint y: 223, distance: 592.4
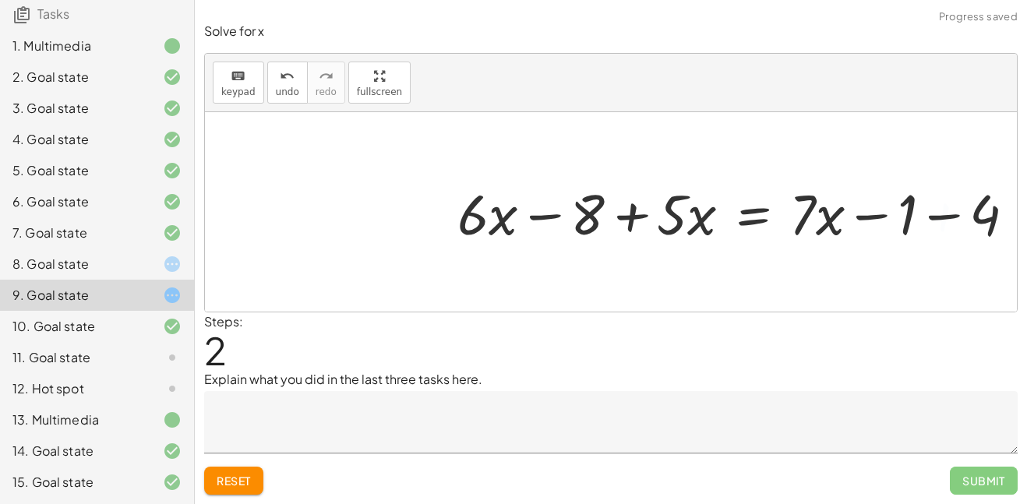
click at [944, 208] on div at bounding box center [743, 211] width 586 height 73
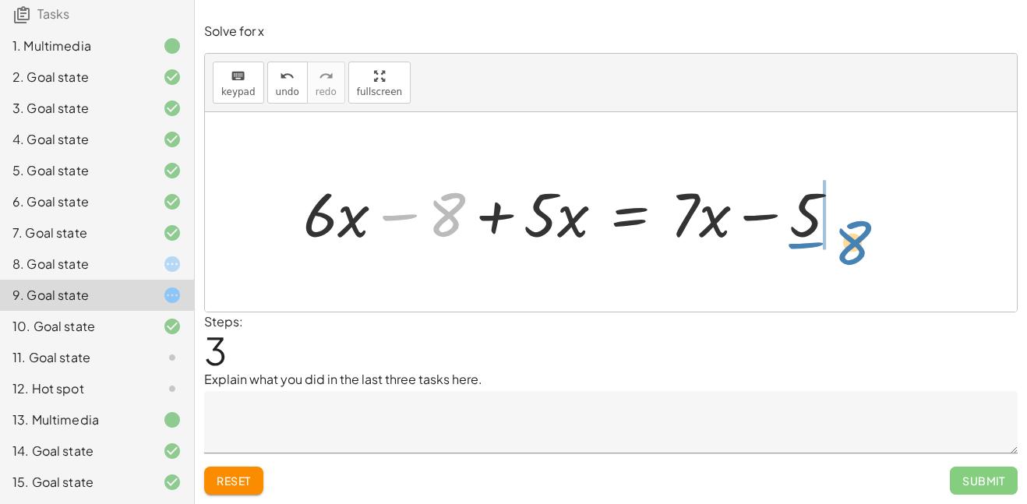
drag, startPoint x: 444, startPoint y: 213, endPoint x: 851, endPoint y: 242, distance: 407.7
click at [851, 242] on div at bounding box center [576, 212] width 563 height 80
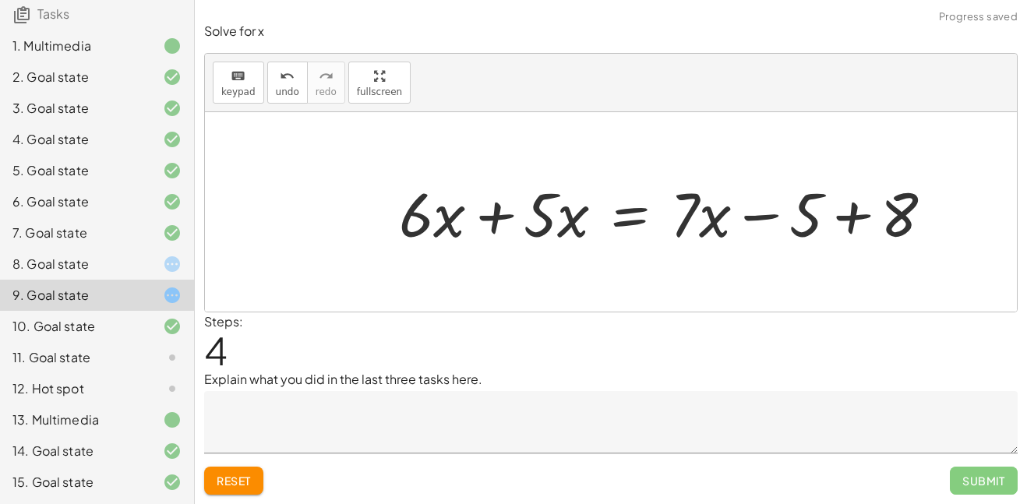
click at [846, 214] on div at bounding box center [672, 212] width 563 height 80
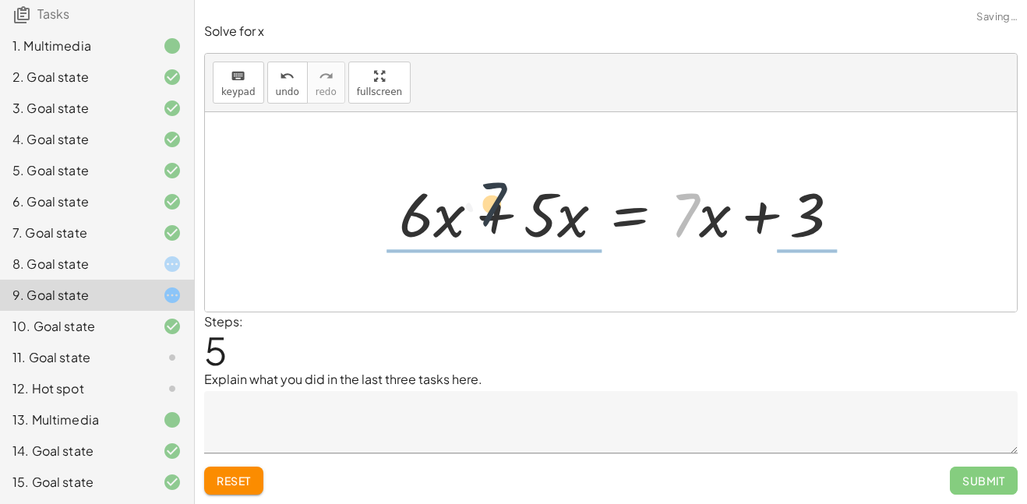
drag, startPoint x: 685, startPoint y: 221, endPoint x: 490, endPoint y: 210, distance: 195.1
click at [490, 210] on div at bounding box center [625, 212] width 469 height 80
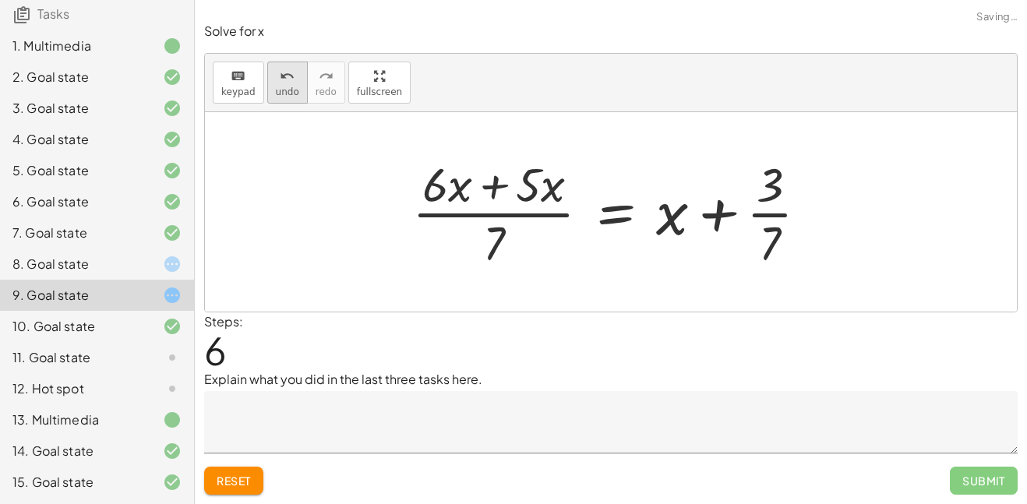
click at [283, 95] on span "undo" at bounding box center [287, 91] width 23 height 11
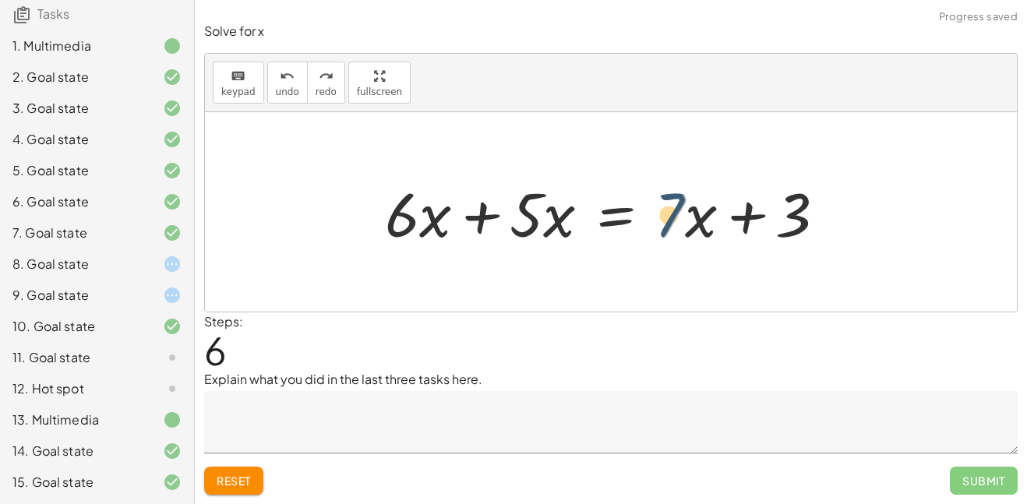
drag, startPoint x: 676, startPoint y: 210, endPoint x: 637, endPoint y: 208, distance: 38.3
click at [637, 208] on div at bounding box center [611, 212] width 469 height 80
click at [637, 209] on div at bounding box center [611, 212] width 469 height 80
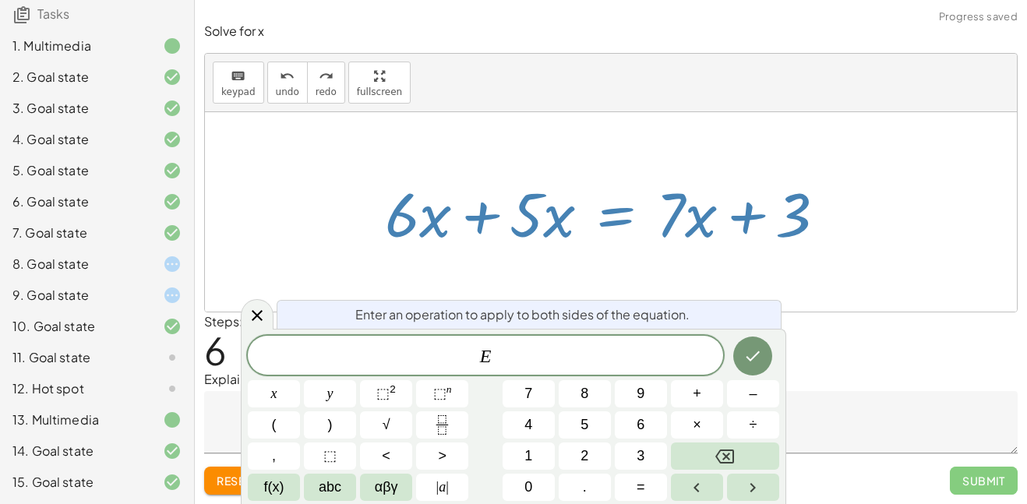
click at [675, 213] on div at bounding box center [611, 212] width 469 height 80
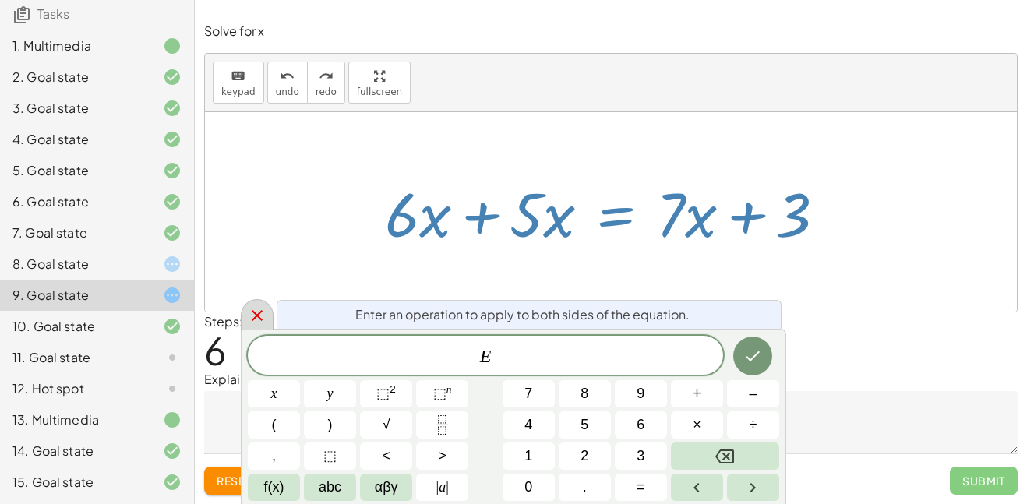
click at [256, 309] on icon at bounding box center [257, 315] width 19 height 19
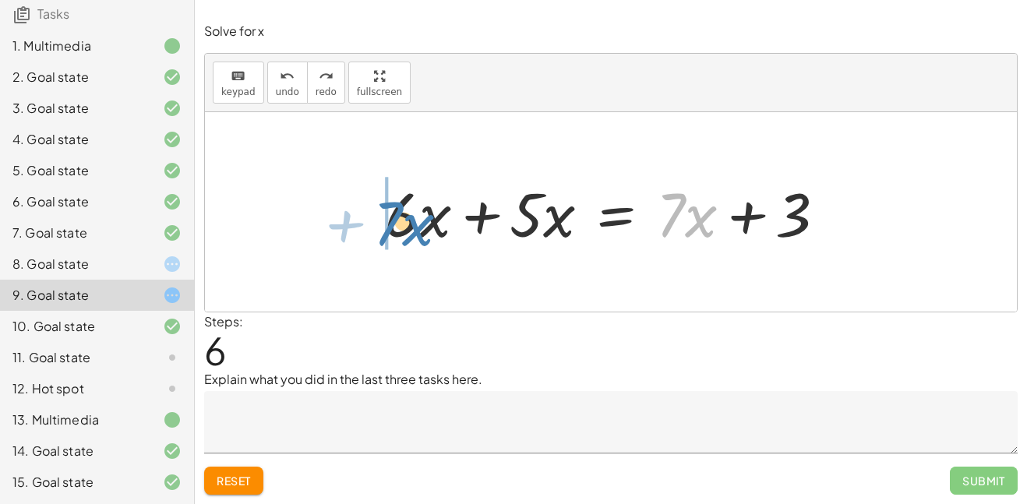
drag, startPoint x: 669, startPoint y: 222, endPoint x: 387, endPoint y: 231, distance: 282.2
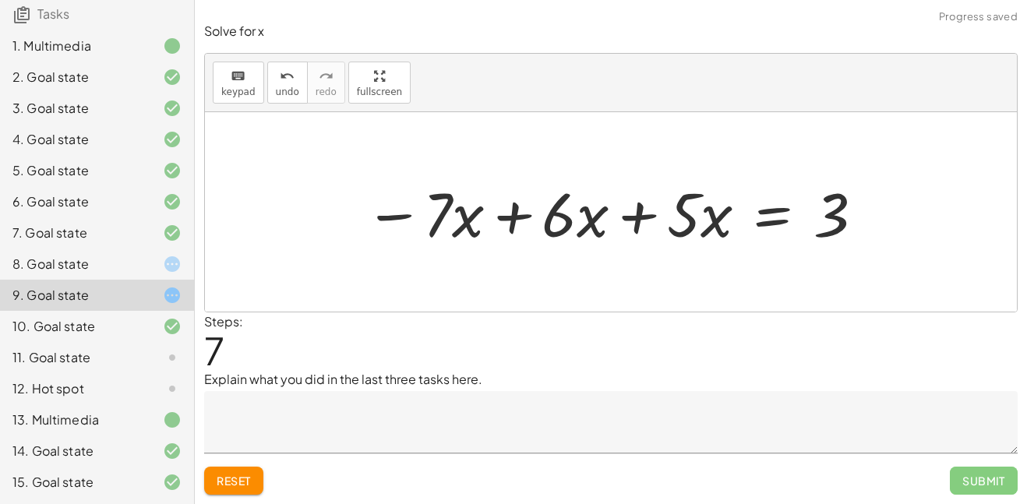
click at [492, 222] on div at bounding box center [615, 212] width 517 height 80
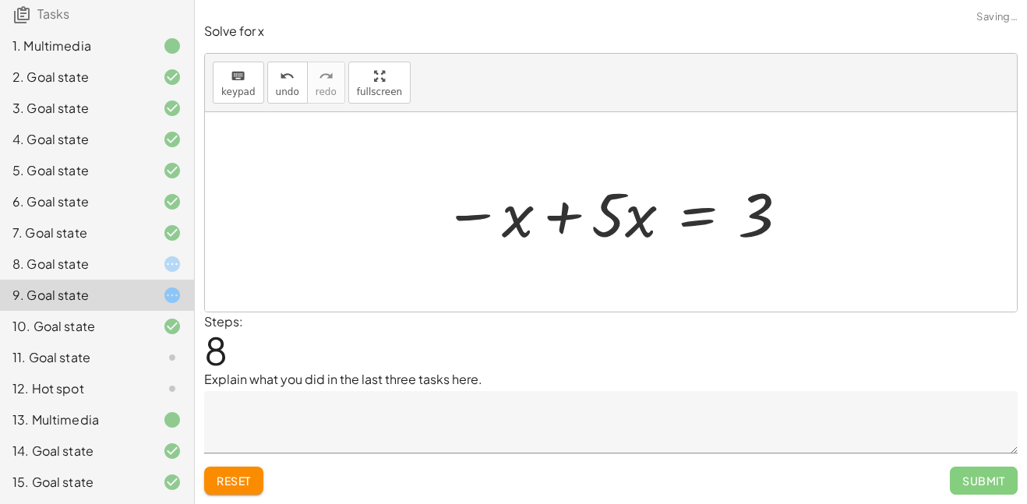
click at [569, 216] on div at bounding box center [617, 212] width 363 height 80
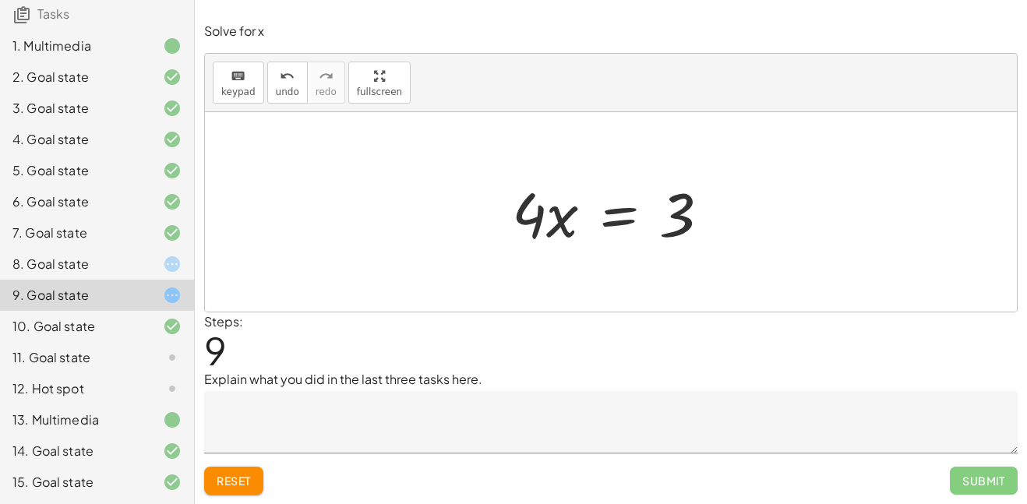
click at [612, 221] on div at bounding box center [617, 212] width 226 height 80
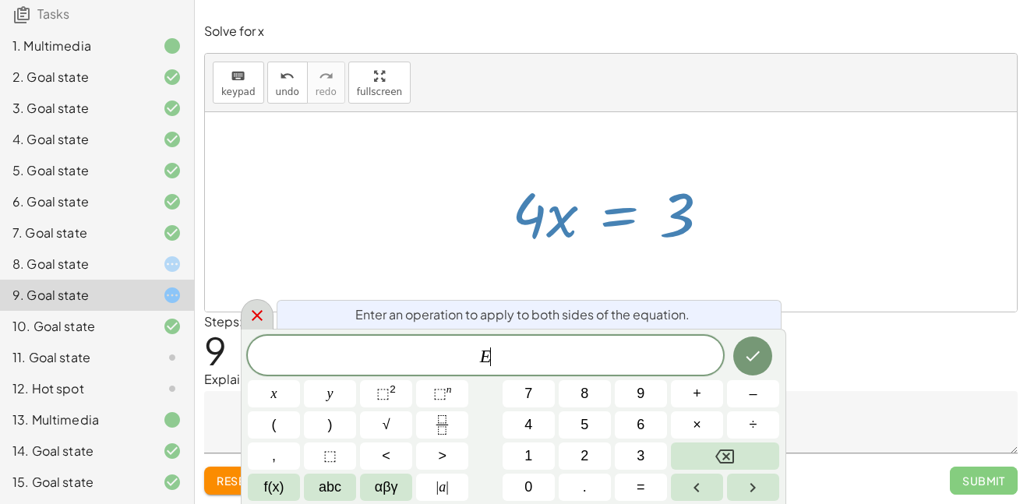
click at [260, 320] on icon at bounding box center [257, 315] width 19 height 19
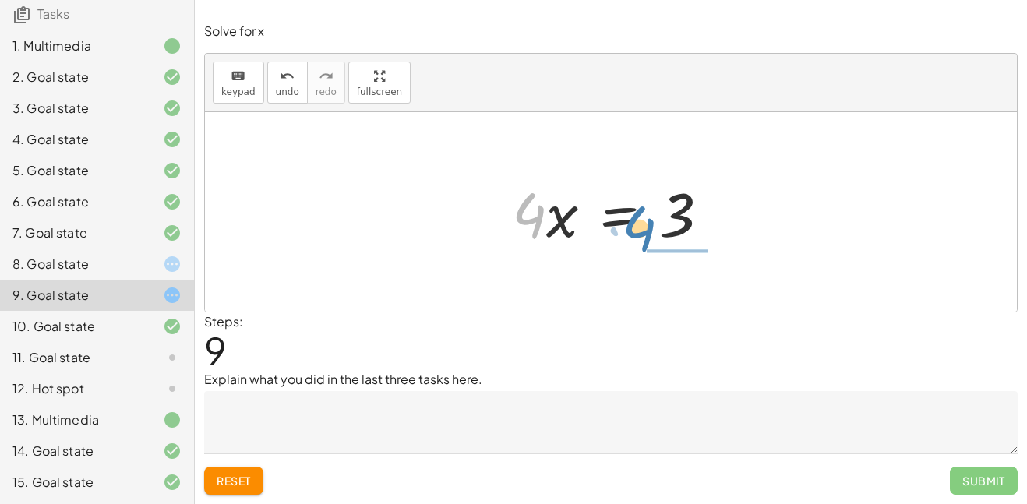
drag, startPoint x: 528, startPoint y: 213, endPoint x: 638, endPoint y: 227, distance: 110.7
click at [638, 227] on div at bounding box center [617, 212] width 226 height 80
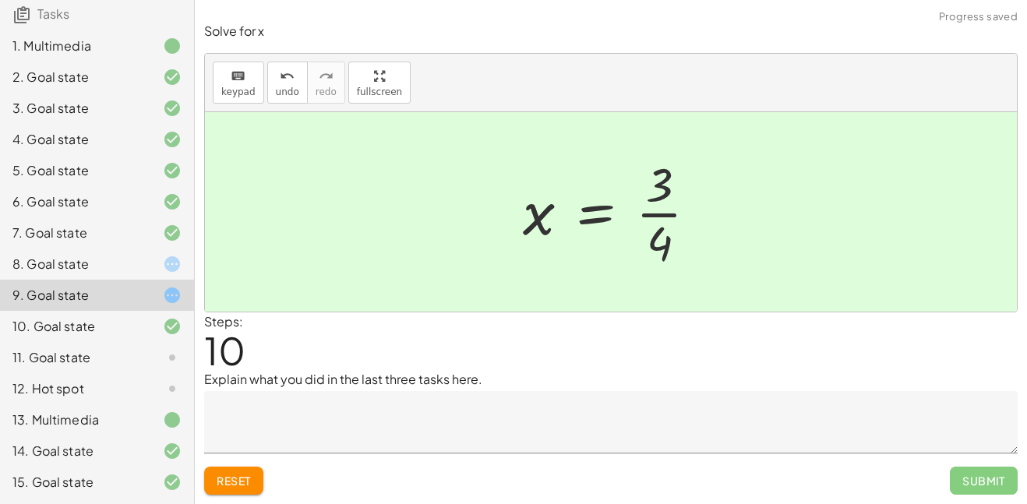
click at [651, 212] on div at bounding box center [616, 212] width 203 height 120
click at [552, 219] on div at bounding box center [616, 212] width 203 height 120
click at [537, 219] on div at bounding box center [616, 212] width 203 height 120
click at [161, 365] on div at bounding box center [160, 357] width 44 height 19
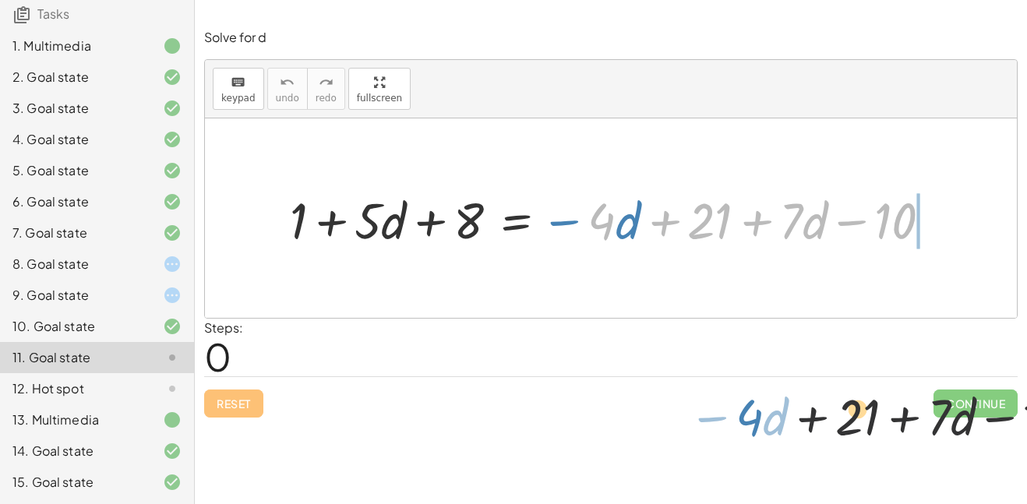
drag, startPoint x: 608, startPoint y: 228, endPoint x: 725, endPoint y: 476, distance: 275.0
click at [725, 476] on div "Equations: Solve Multi-Step Equations In this activity, you will learn the proc…" at bounding box center [611, 252] width 832 height 504
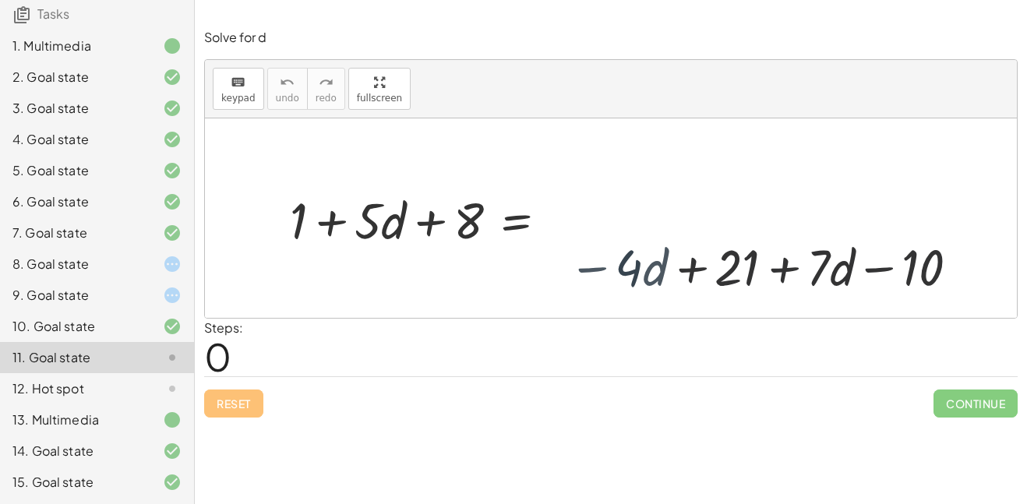
click at [725, 476] on div "Equations: Solve Multi-Step Equations In this activity, you will learn the proc…" at bounding box center [611, 252] width 832 height 504
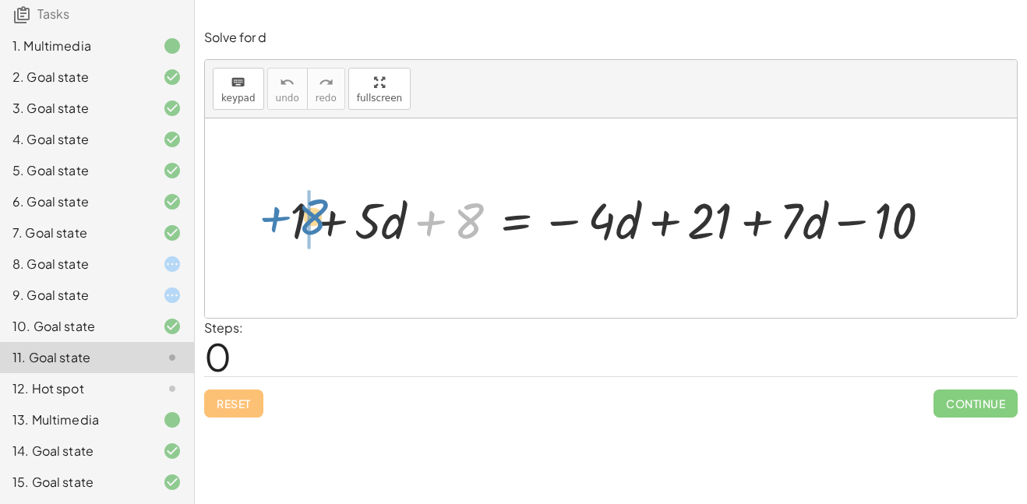
drag, startPoint x: 469, startPoint y: 222, endPoint x: 312, endPoint y: 219, distance: 156.6
click at [312, 219] on div at bounding box center [617, 218] width 670 height 66
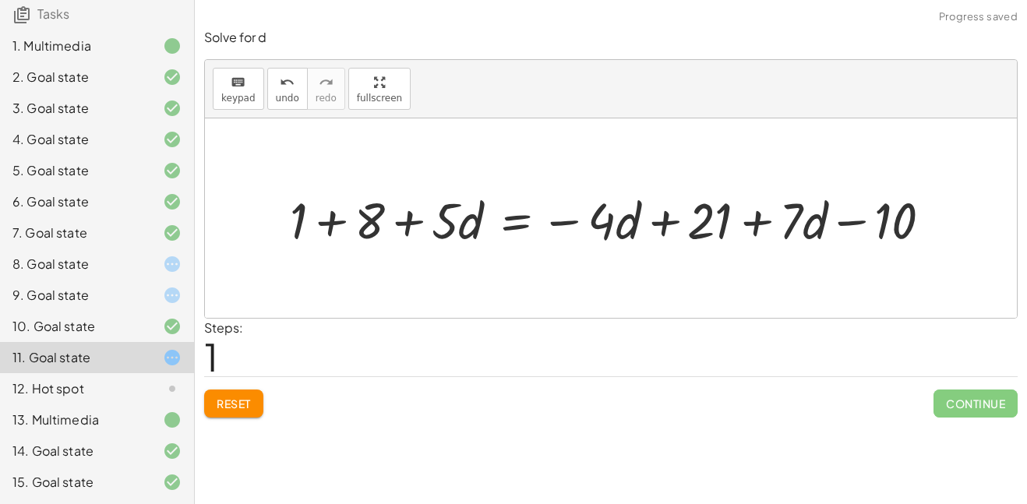
click at [336, 228] on div at bounding box center [617, 218] width 670 height 66
drag, startPoint x: 372, startPoint y: 213, endPoint x: 947, endPoint y: 255, distance: 576.6
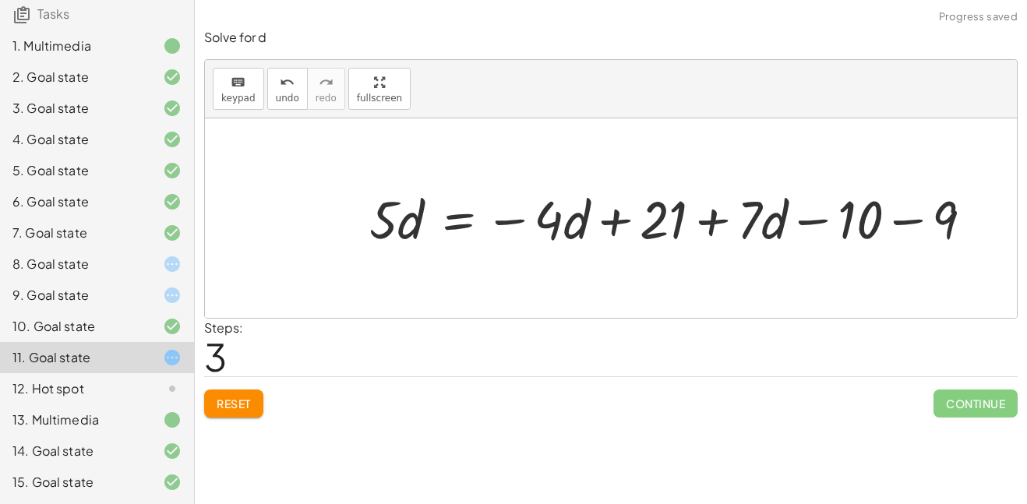
click at [938, 217] on div at bounding box center [689, 218] width 666 height 73
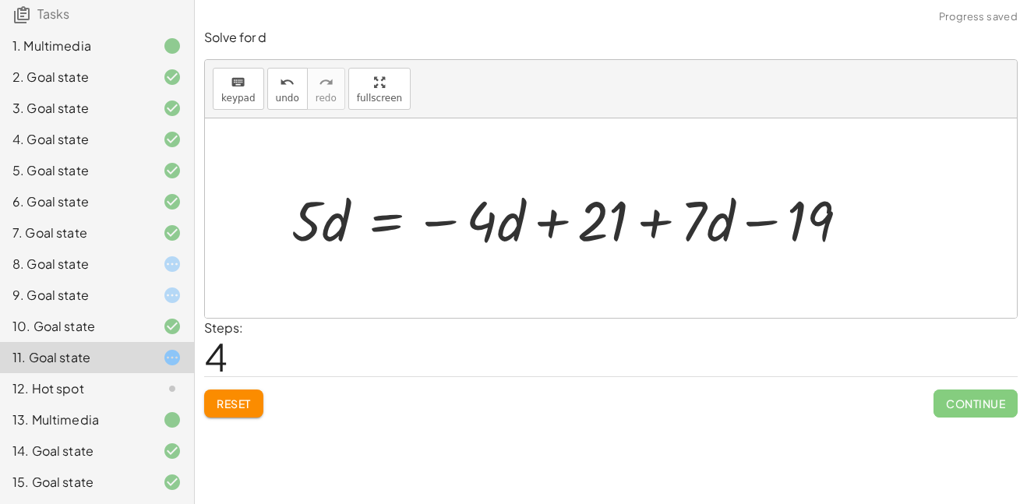
drag, startPoint x: 690, startPoint y: 218, endPoint x: 395, endPoint y: 235, distance: 295.0
click at [395, 235] on div at bounding box center [577, 218] width 586 height 73
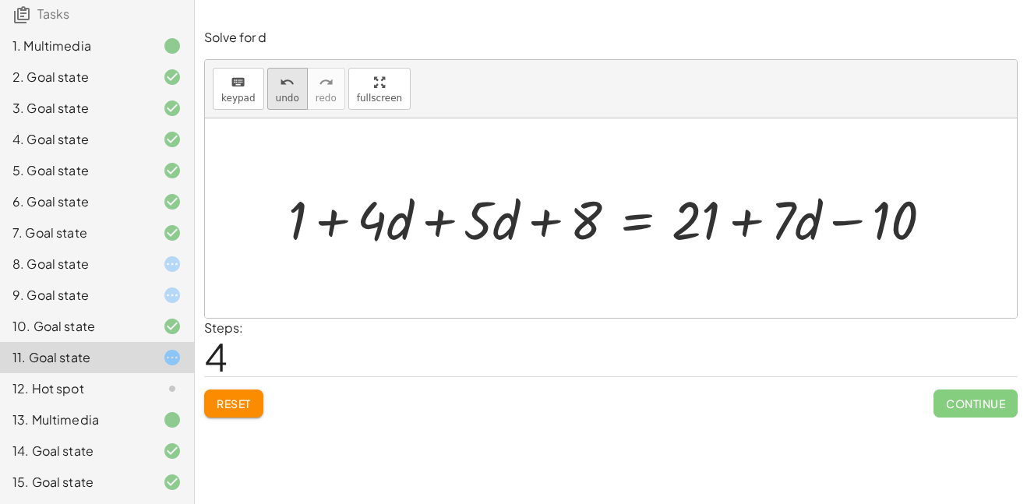
click at [273, 106] on button "undo undo" at bounding box center [287, 89] width 41 height 42
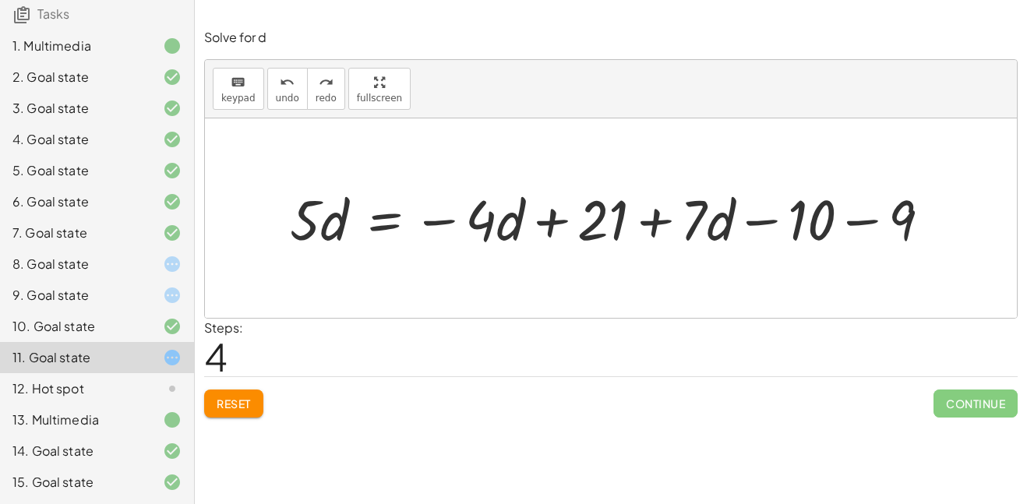
click at [778, 221] on div at bounding box center [616, 218] width 669 height 73
click at [882, 228] on div at bounding box center [616, 218] width 669 height 73
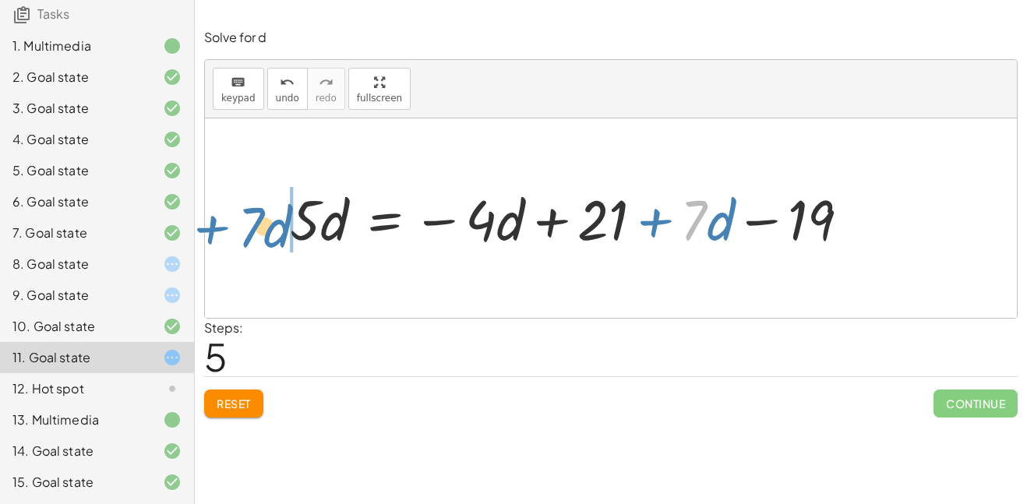
drag, startPoint x: 697, startPoint y: 219, endPoint x: 253, endPoint y: 228, distance: 443.4
click at [253, 228] on div "+ 1 + · 5 · d + 8 = − · 4 · d + 21 + · 7 · d − 10 + 1 + 8 + · 5 · d = − · 4 · d…" at bounding box center [611, 217] width 812 height 199
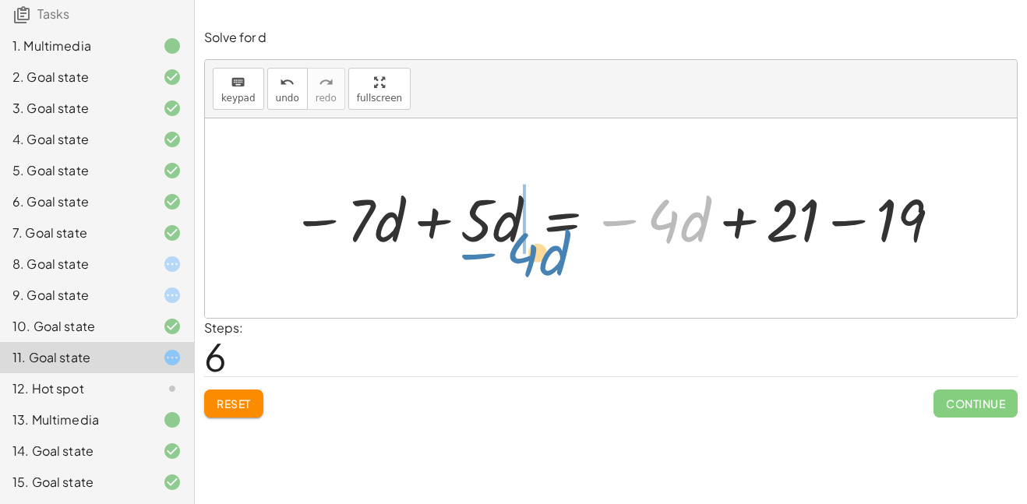
drag, startPoint x: 665, startPoint y: 223, endPoint x: 524, endPoint y: 256, distance: 145.7
click at [524, 256] on div "+ 1 + · 5 · d + 8 = − · 4 · d + 21 + · 7 · d − 10 + 1 + 8 + · 5 · d = − · 4 · d…" at bounding box center [611, 217] width 688 height 85
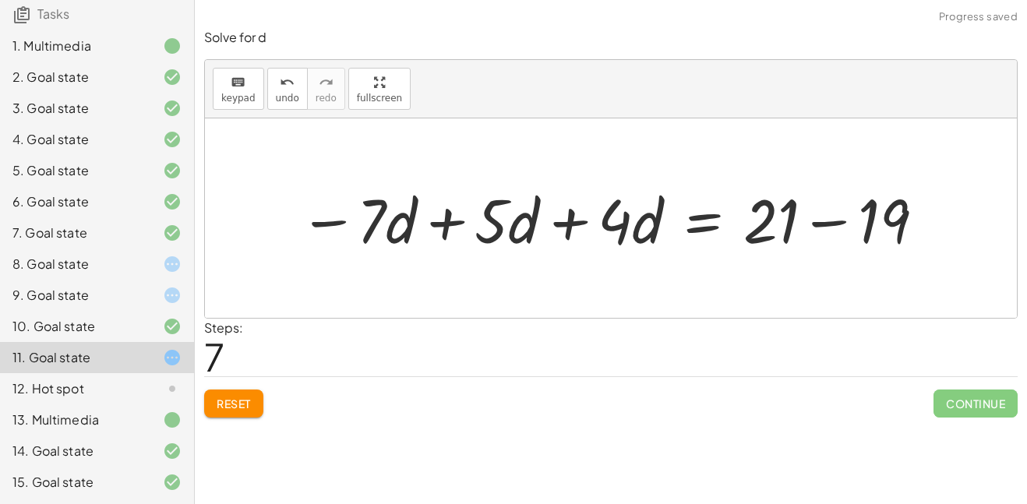
click at [429, 218] on div at bounding box center [613, 218] width 644 height 80
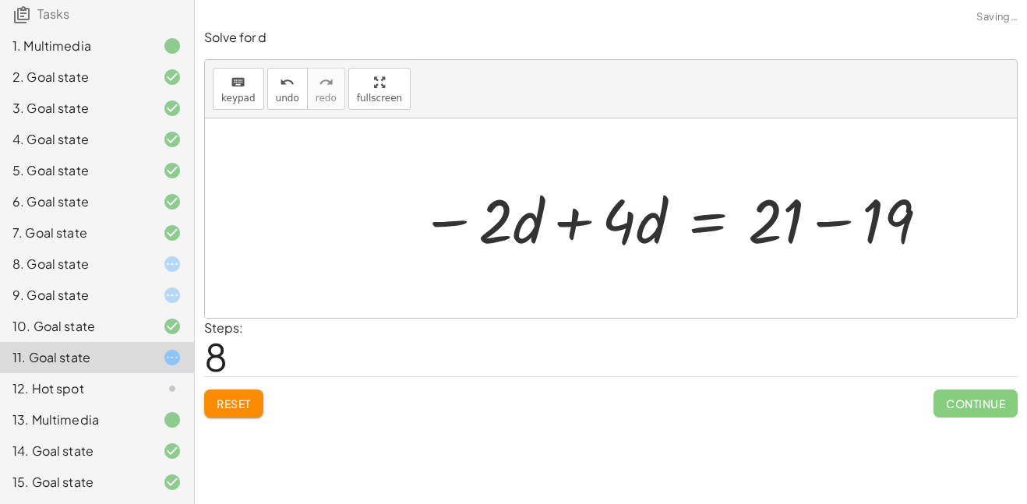
click at [569, 231] on div at bounding box center [675, 218] width 527 height 80
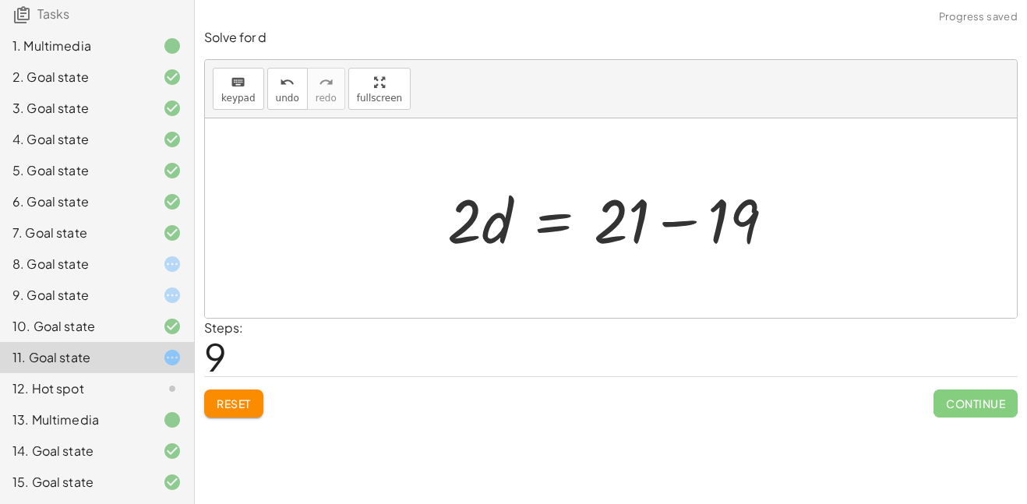
click at [693, 231] on div at bounding box center [616, 218] width 355 height 80
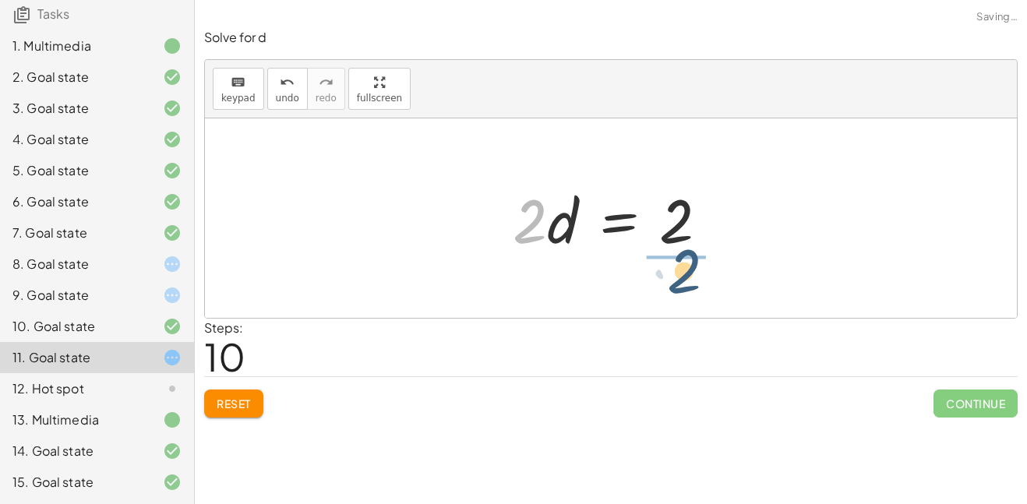
drag, startPoint x: 536, startPoint y: 219, endPoint x: 701, endPoint y: 270, distance: 173.0
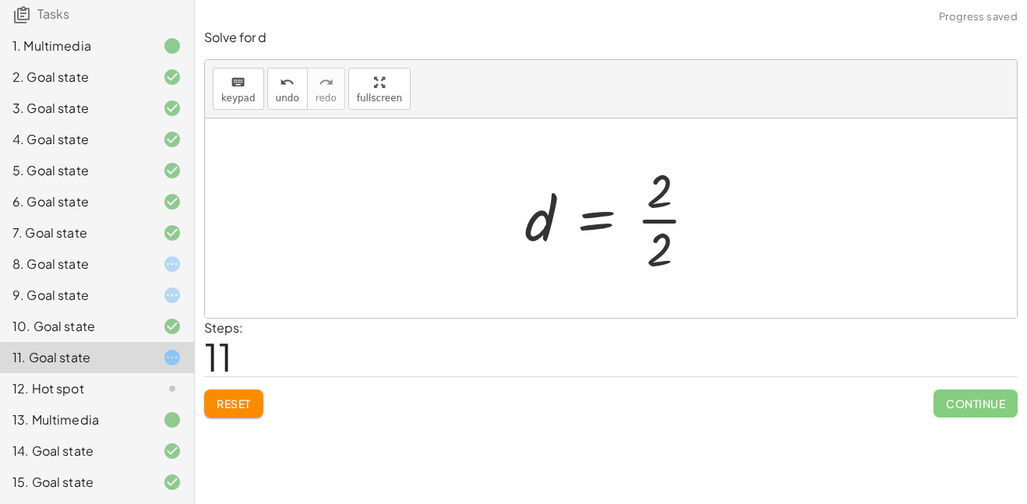
click at [655, 226] on div at bounding box center [617, 218] width 201 height 120
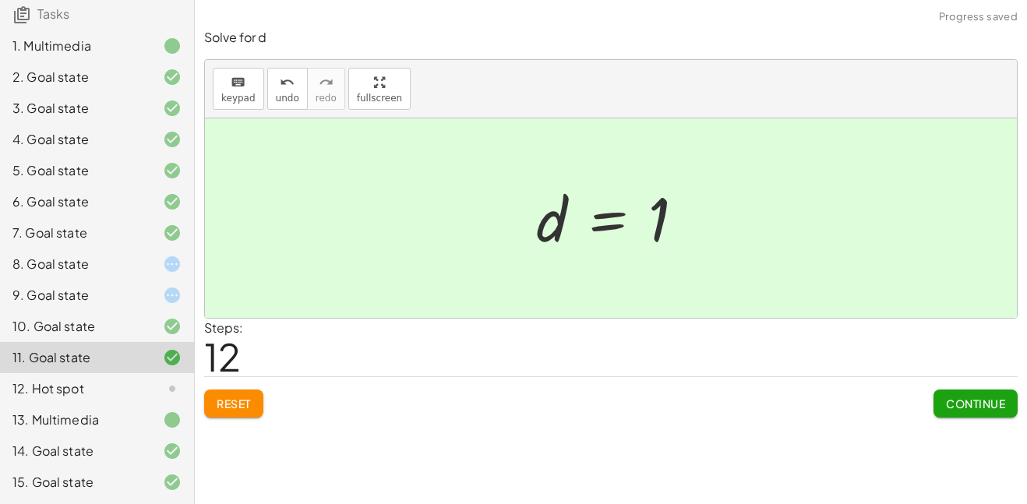
click at [965, 394] on button "Continue" at bounding box center [975, 404] width 84 height 28
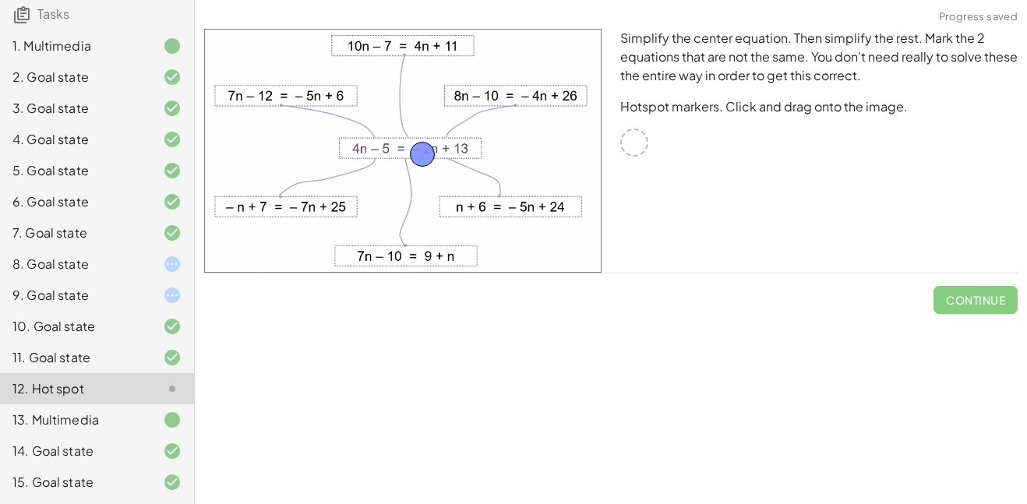
drag, startPoint x: 640, startPoint y: 145, endPoint x: 365, endPoint y: 143, distance: 274.3
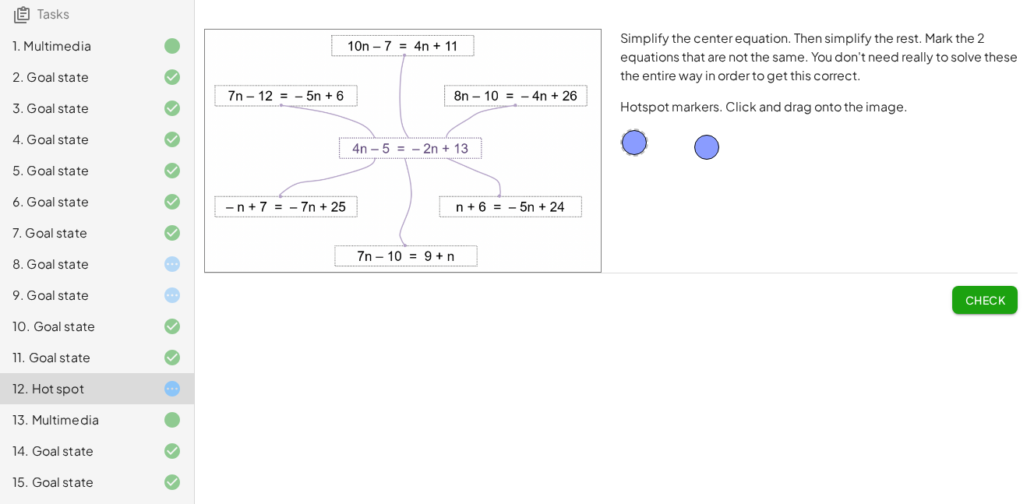
drag, startPoint x: 351, startPoint y: 135, endPoint x: 697, endPoint y: 141, distance: 346.0
click at [379, 144] on img at bounding box center [402, 151] width 397 height 244
drag, startPoint x: 404, startPoint y: 151, endPoint x: 595, endPoint y: 224, distance: 204.2
click at [595, 224] on img at bounding box center [402, 151] width 397 height 244
click at [530, 202] on img at bounding box center [402, 151] width 397 height 244
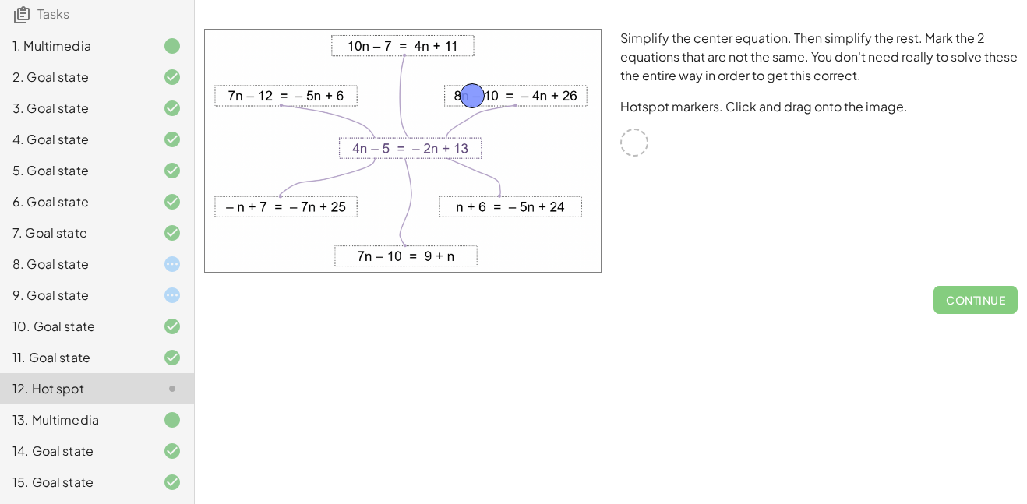
drag, startPoint x: 632, startPoint y: 148, endPoint x: 470, endPoint y: 101, distance: 168.7
drag, startPoint x: 640, startPoint y: 142, endPoint x: 293, endPoint y: 208, distance: 353.0
click at [971, 300] on span "Check" at bounding box center [985, 300] width 41 height 14
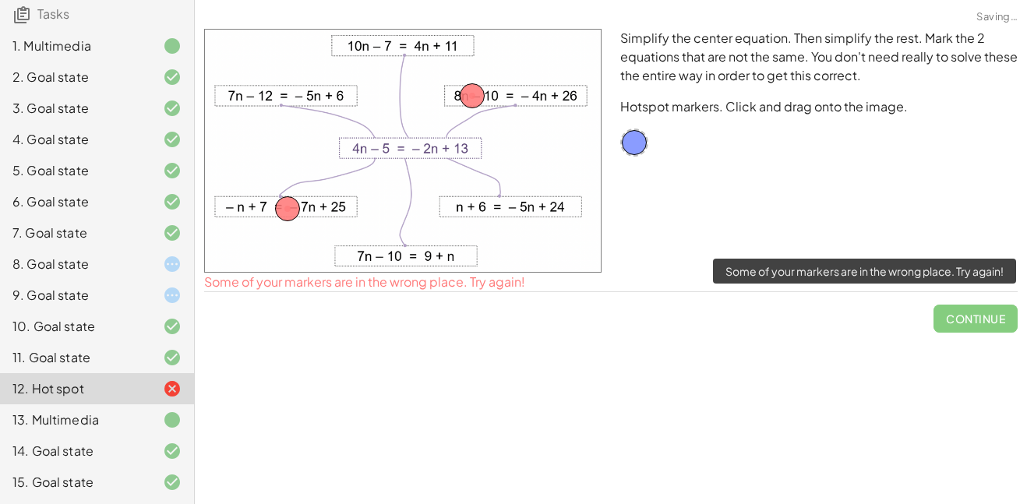
click at [972, 309] on span "Continue" at bounding box center [975, 312] width 84 height 41
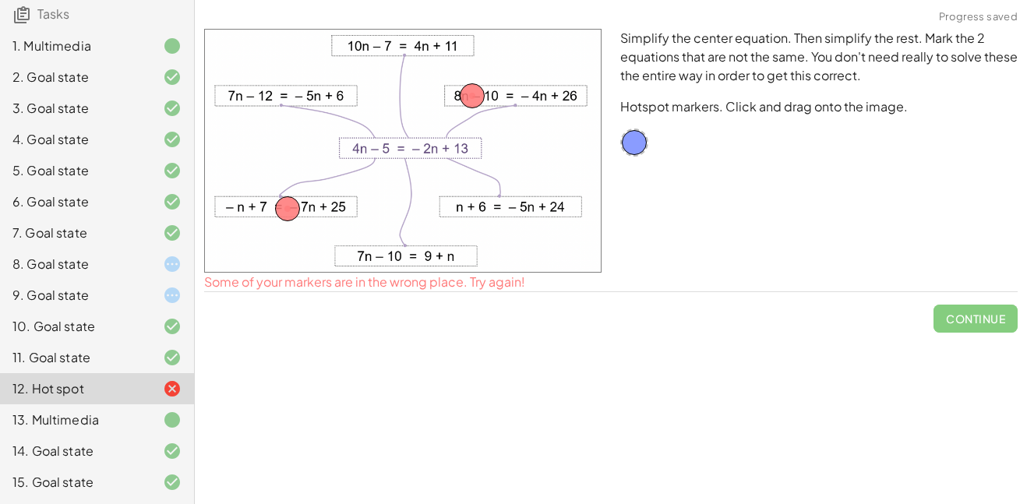
click at [177, 390] on icon at bounding box center [172, 388] width 19 height 19
drag, startPoint x: 476, startPoint y: 95, endPoint x: 646, endPoint y: 145, distance: 177.0
drag, startPoint x: 291, startPoint y: 207, endPoint x: 753, endPoint y: 229, distance: 462.6
drag, startPoint x: 637, startPoint y: 143, endPoint x: 491, endPoint y: 212, distance: 162.1
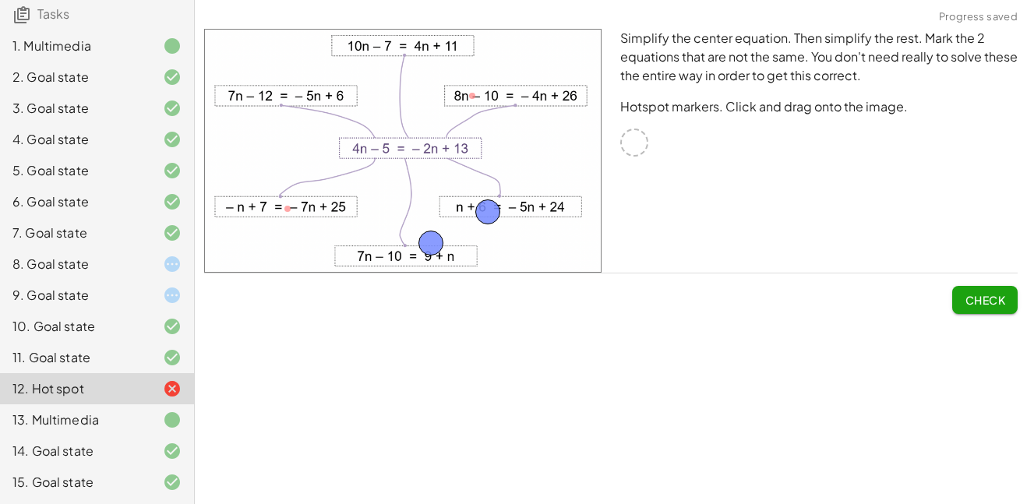
drag, startPoint x: 453, startPoint y: 234, endPoint x: 412, endPoint y: 250, distance: 43.7
drag, startPoint x: 494, startPoint y: 212, endPoint x: 324, endPoint y: 93, distance: 207.5
click at [993, 297] on span "Check" at bounding box center [985, 300] width 41 height 14
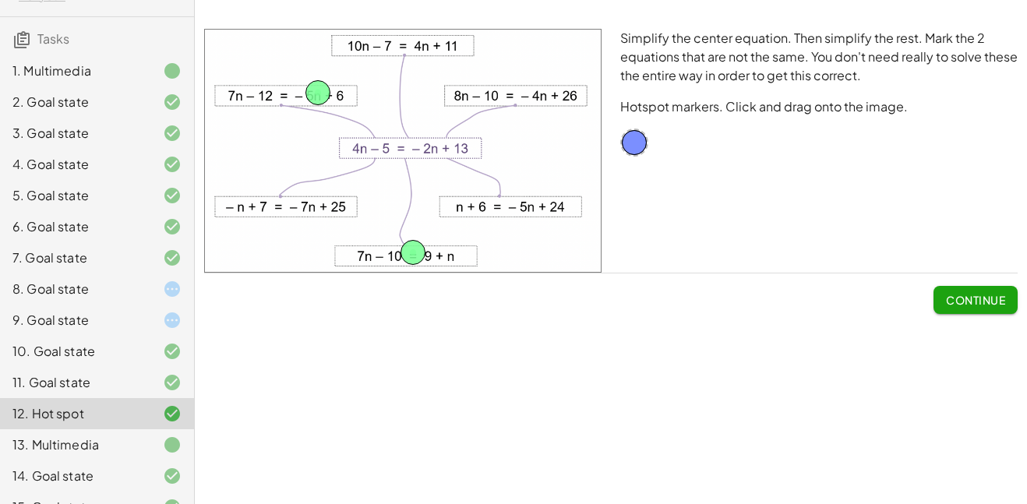
scroll to position [95, 0]
click at [164, 332] on div "9. Goal state" at bounding box center [97, 320] width 194 height 31
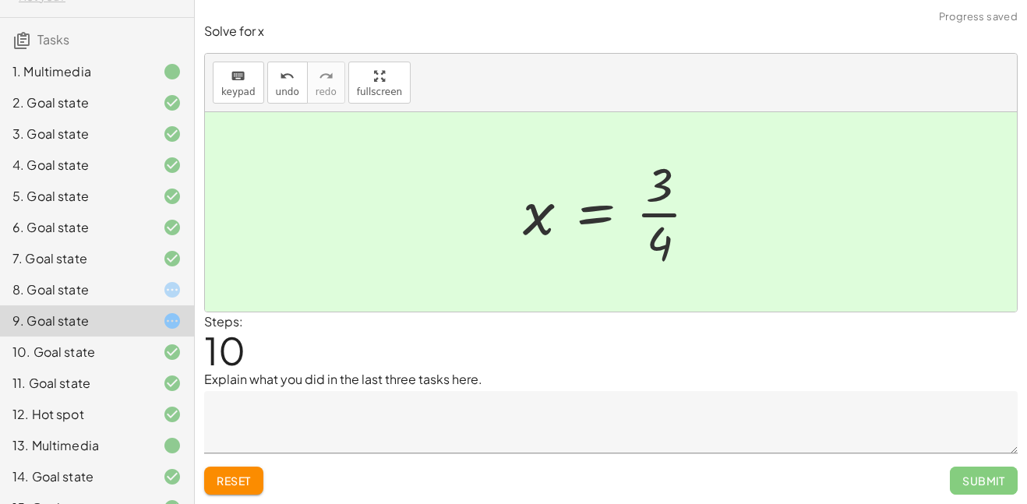
click at [580, 216] on div at bounding box center [616, 212] width 203 height 120
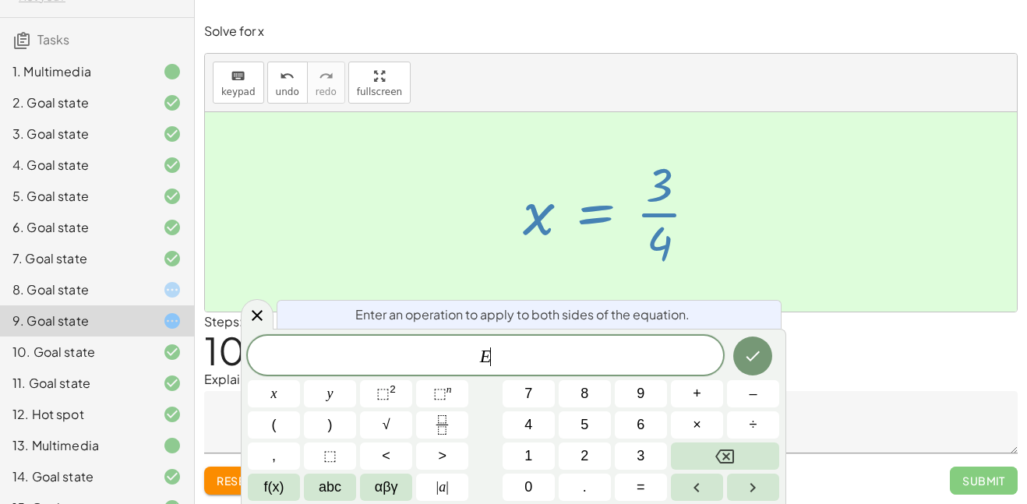
click at [275, 326] on div "Steps: 10" at bounding box center [610, 341] width 813 height 58
click at [257, 312] on icon at bounding box center [257, 315] width 19 height 19
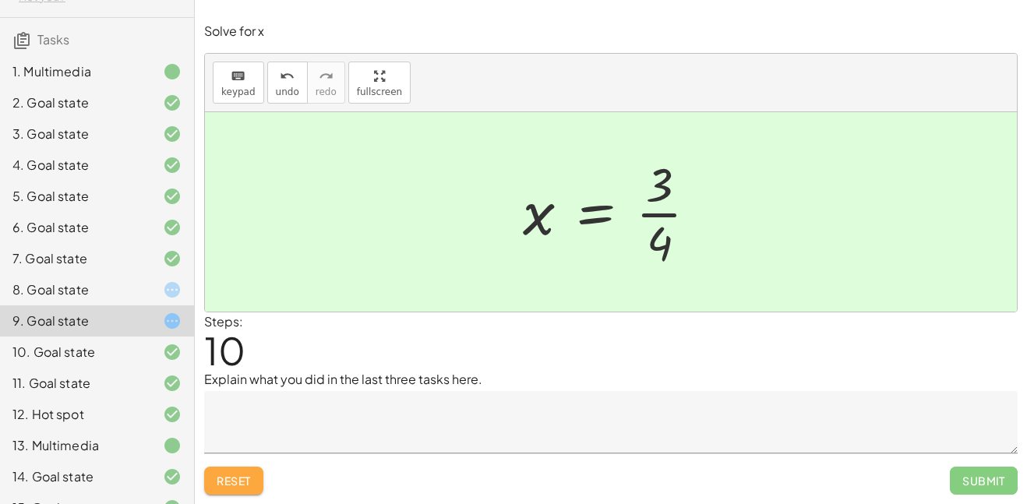
click at [245, 472] on button "Reset" at bounding box center [233, 481] width 59 height 28
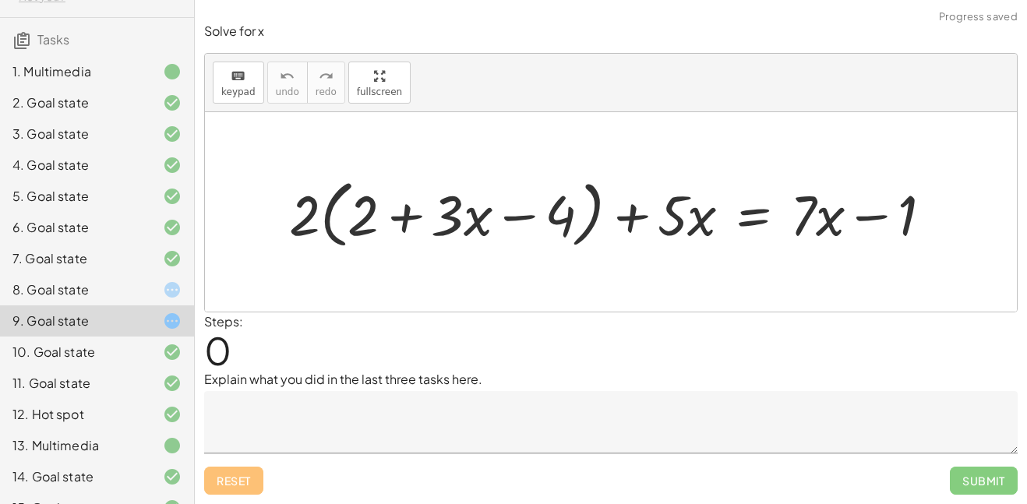
click at [152, 291] on div at bounding box center [160, 289] width 44 height 19
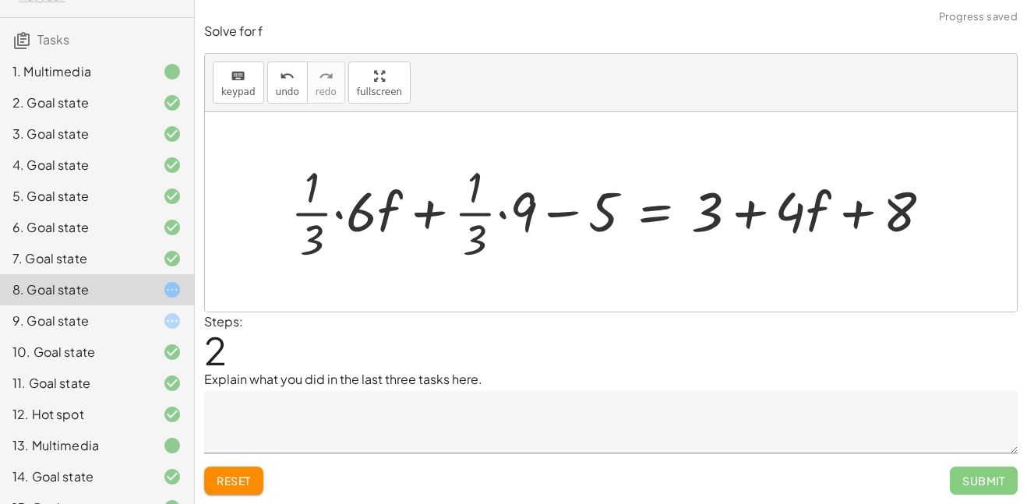
click at [227, 480] on span "Reset" at bounding box center [234, 481] width 34 height 14
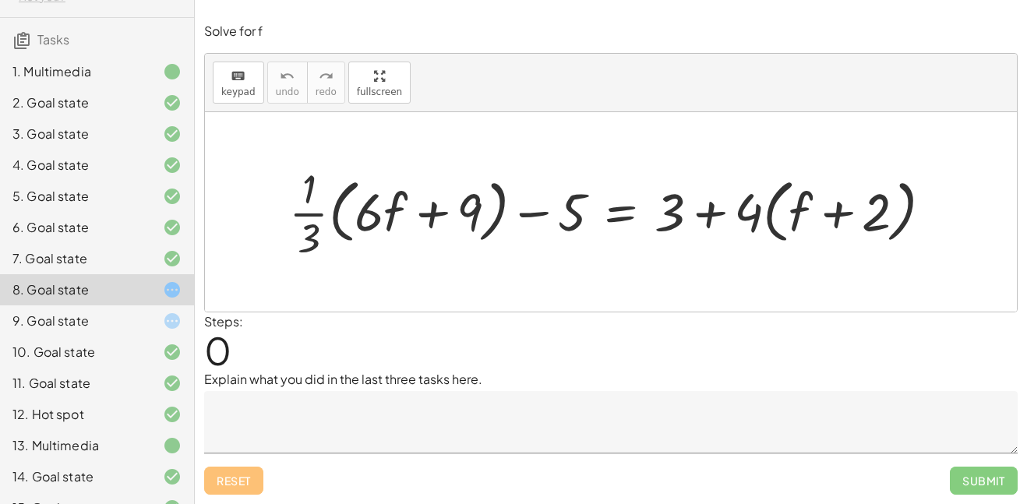
click at [305, 215] on div at bounding box center [616, 212] width 671 height 103
drag, startPoint x: 304, startPoint y: 201, endPoint x: 325, endPoint y: 218, distance: 27.1
click at [325, 218] on div at bounding box center [616, 212] width 671 height 103
drag, startPoint x: 298, startPoint y: 214, endPoint x: 277, endPoint y: 210, distance: 20.8
drag, startPoint x: 745, startPoint y: 224, endPoint x: 792, endPoint y: 222, distance: 46.8
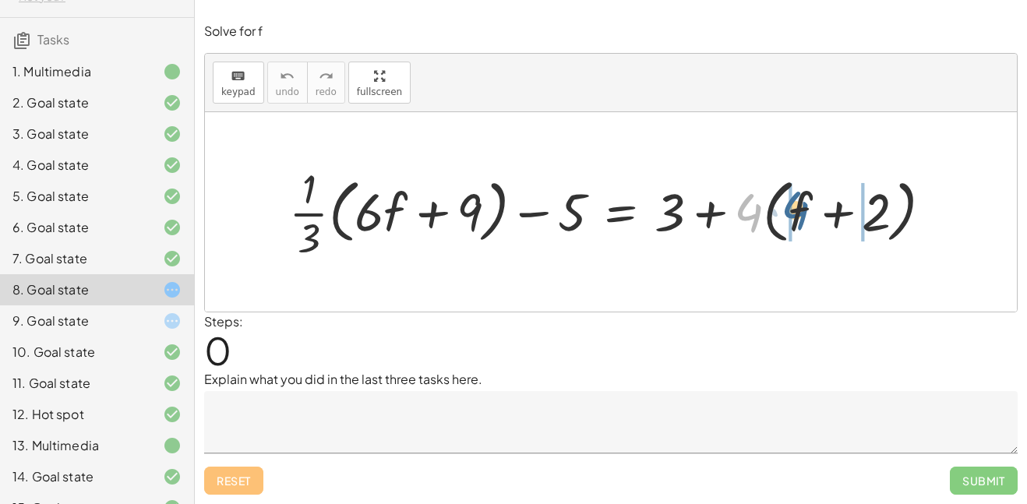
click at [792, 222] on div at bounding box center [616, 212] width 671 height 103
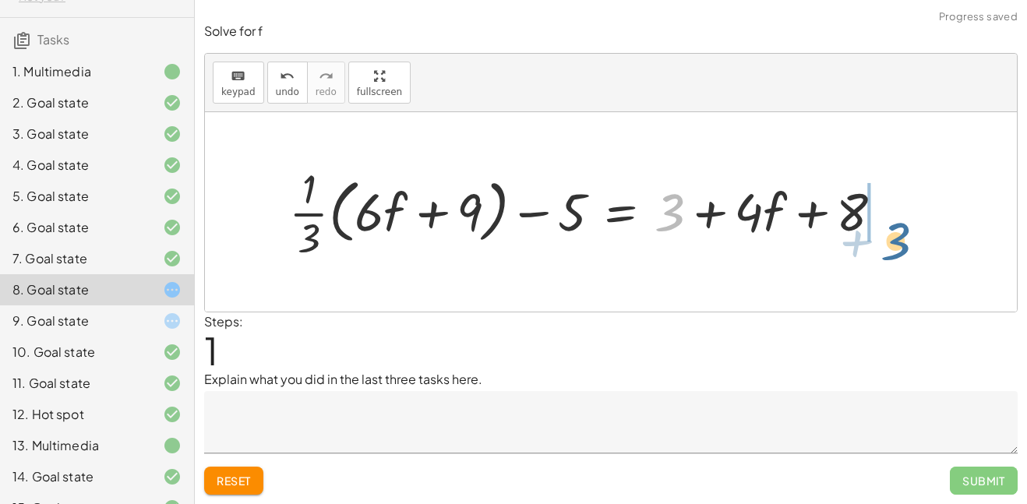
drag, startPoint x: 671, startPoint y: 208, endPoint x: 916, endPoint y: 233, distance: 246.7
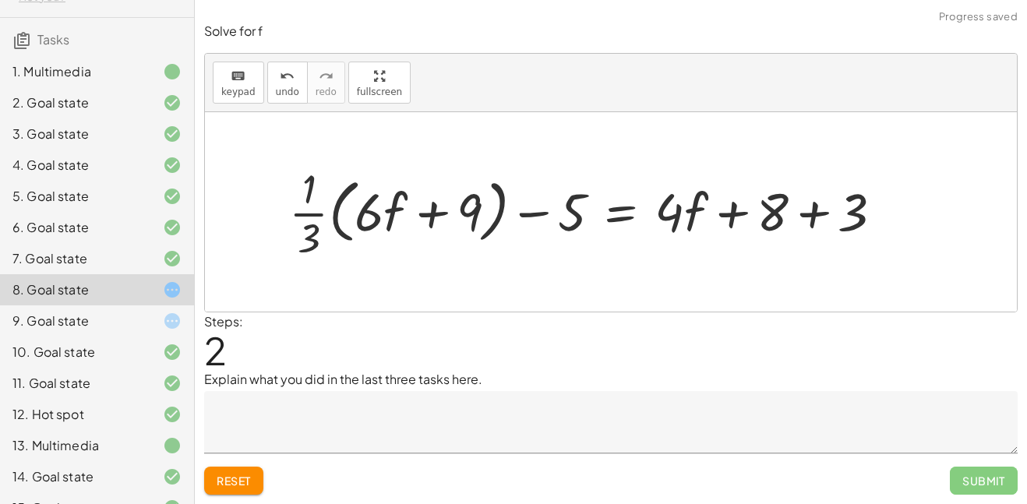
click at [803, 206] on div at bounding box center [592, 212] width 622 height 103
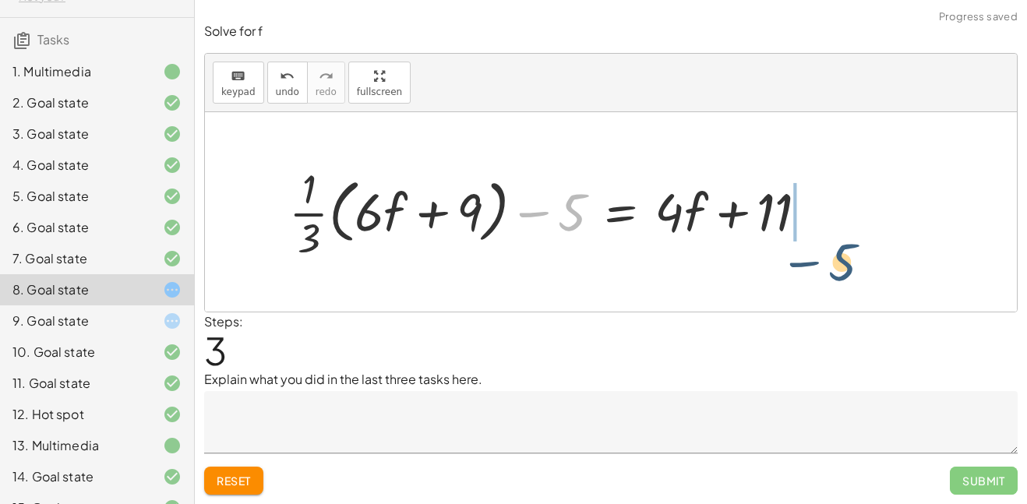
drag, startPoint x: 573, startPoint y: 215, endPoint x: 846, endPoint y: 256, distance: 275.8
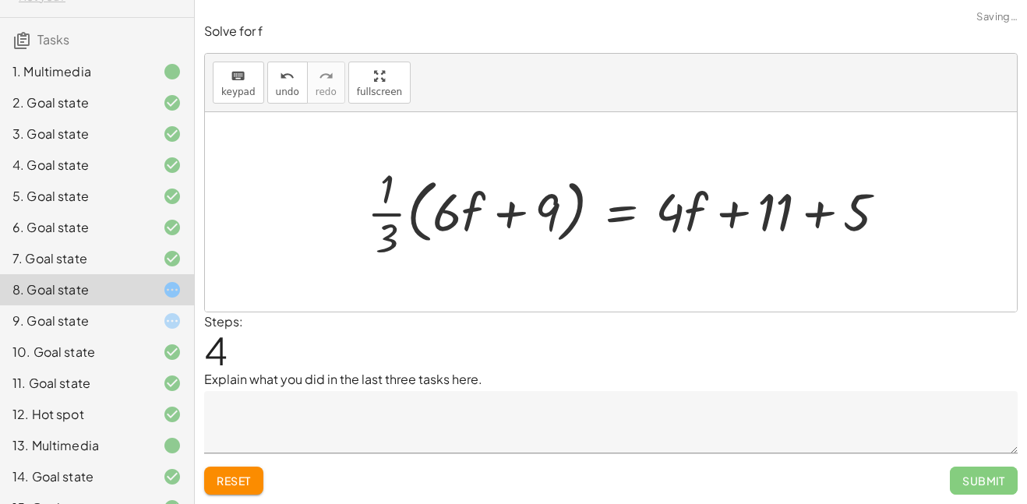
click at [809, 210] on div at bounding box center [632, 212] width 547 height 103
click at [387, 213] on div at bounding box center [599, 212] width 481 height 103
drag, startPoint x: 389, startPoint y: 235, endPoint x: 817, endPoint y: 209, distance: 429.4
click at [817, 209] on div at bounding box center [599, 212] width 481 height 103
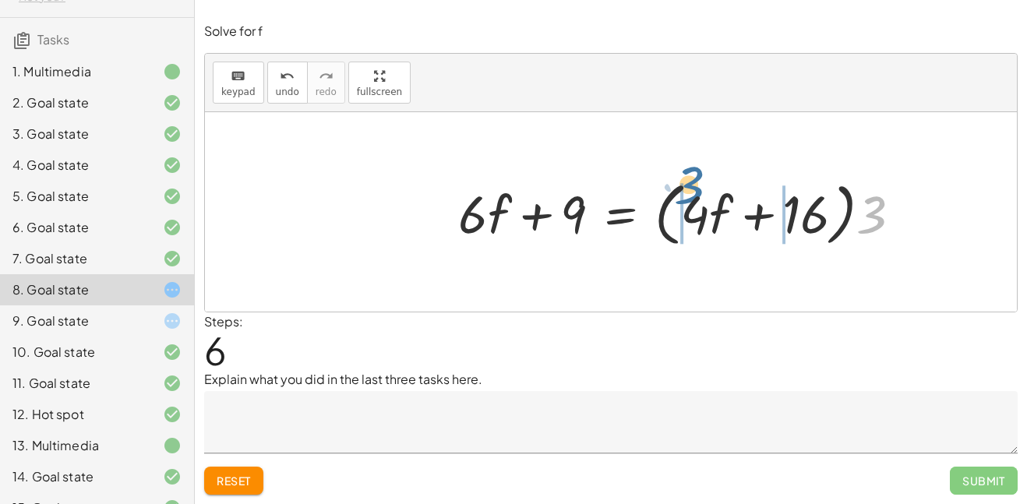
drag, startPoint x: 876, startPoint y: 218, endPoint x: 693, endPoint y: 191, distance: 184.4
click at [693, 191] on div at bounding box center [685, 212] width 471 height 77
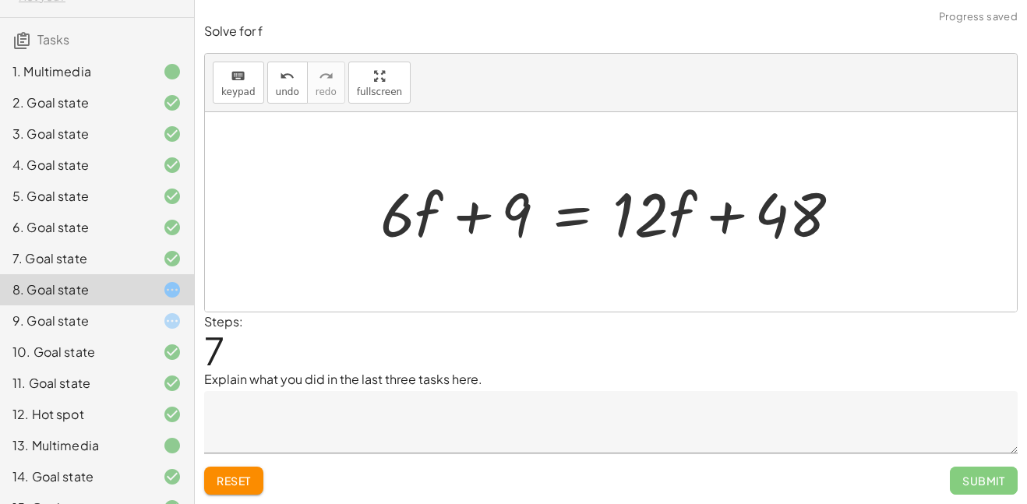
click at [729, 215] on div at bounding box center [616, 212] width 489 height 80
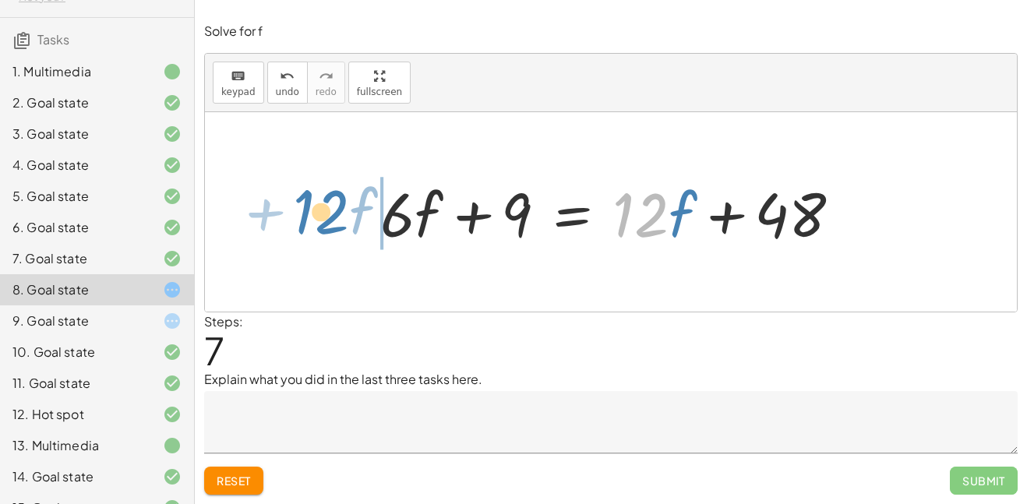
drag, startPoint x: 635, startPoint y: 216, endPoint x: 314, endPoint y: 213, distance: 321.0
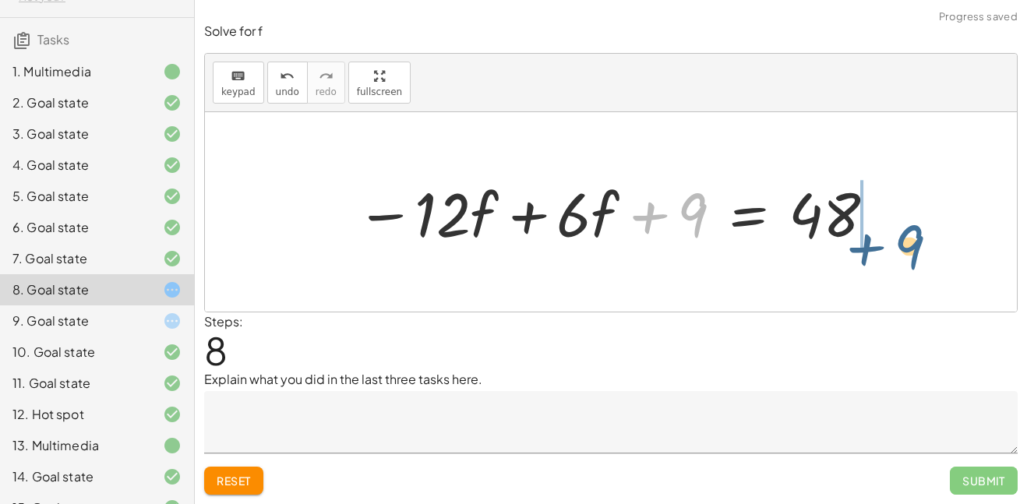
drag, startPoint x: 686, startPoint y: 201, endPoint x: 905, endPoint y: 233, distance: 222.0
click at [905, 233] on div "+ · · 1 · 3 · ( + · 6 · f + 9 ) − 5 = + 3 + · 4 · ( + f + 2 ) + · · 1 · 3 · ( +…" at bounding box center [611, 211] width 812 height 199
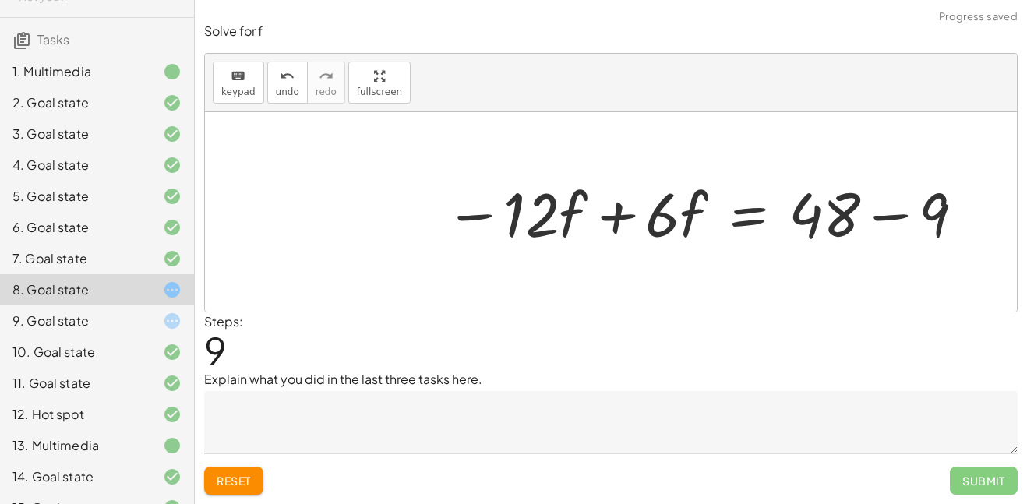
click at [884, 216] on div at bounding box center [705, 212] width 537 height 80
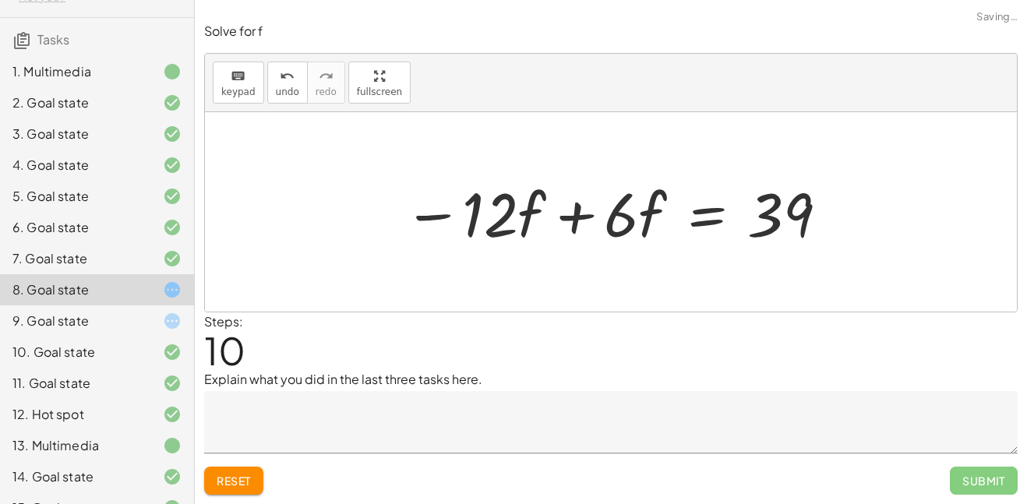
click at [581, 216] on div at bounding box center [617, 212] width 443 height 80
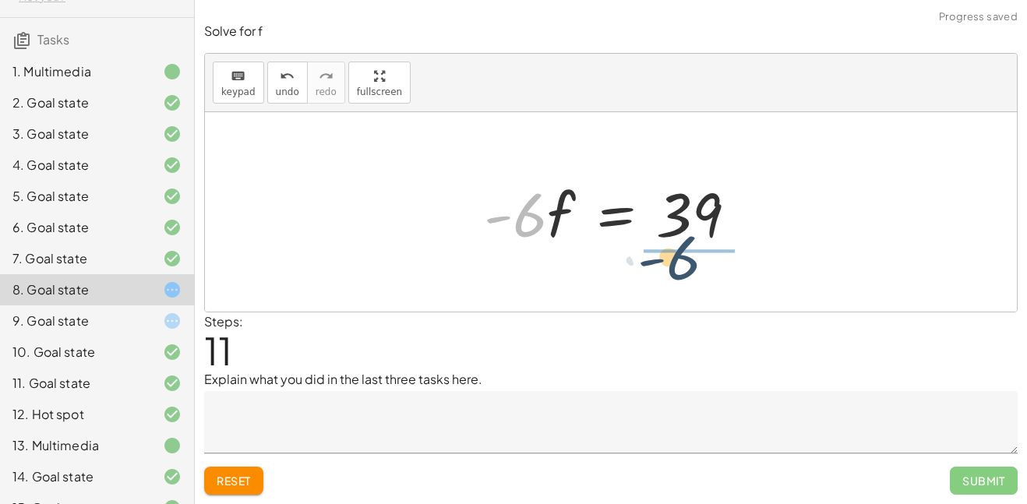
drag, startPoint x: 528, startPoint y: 217, endPoint x: 683, endPoint y: 259, distance: 160.9
click at [683, 259] on div "+ · · 1 · 3 · ( + · 6 · f + 9 ) − 5 = + 3 + · 4 · ( + f + 2 ) + · · 1 · 3 · ( +…" at bounding box center [611, 211] width 812 height 199
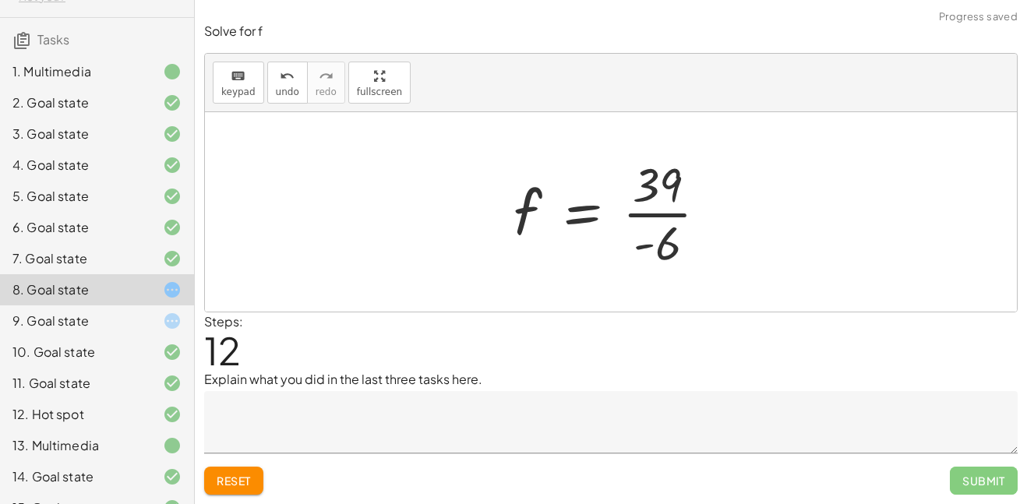
click at [662, 214] on div at bounding box center [616, 212] width 221 height 120
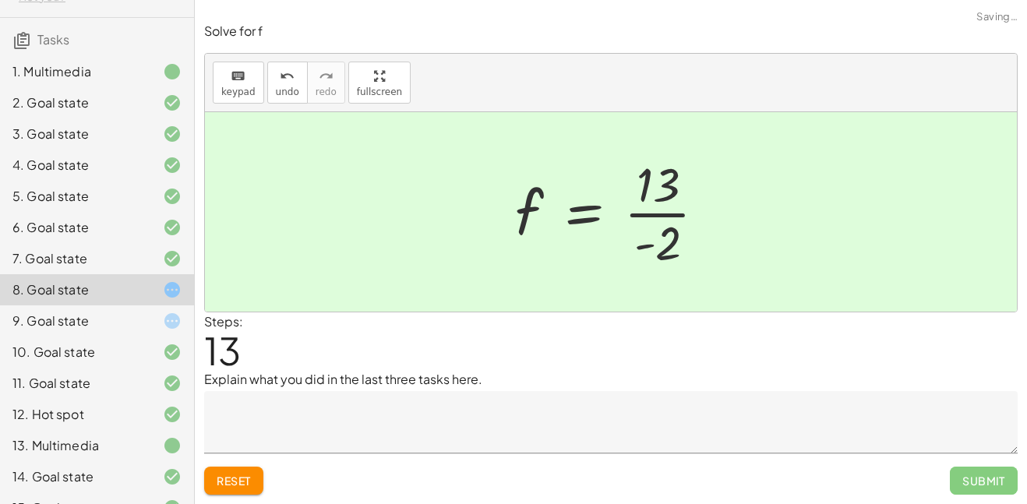
click at [656, 217] on div at bounding box center [616, 212] width 219 height 120
click at [647, 243] on div at bounding box center [616, 212] width 219 height 120
drag, startPoint x: 642, startPoint y: 258, endPoint x: 586, endPoint y: 214, distance: 71.1
click at [586, 214] on div at bounding box center [616, 212] width 219 height 120
click at [167, 320] on icon at bounding box center [172, 321] width 19 height 19
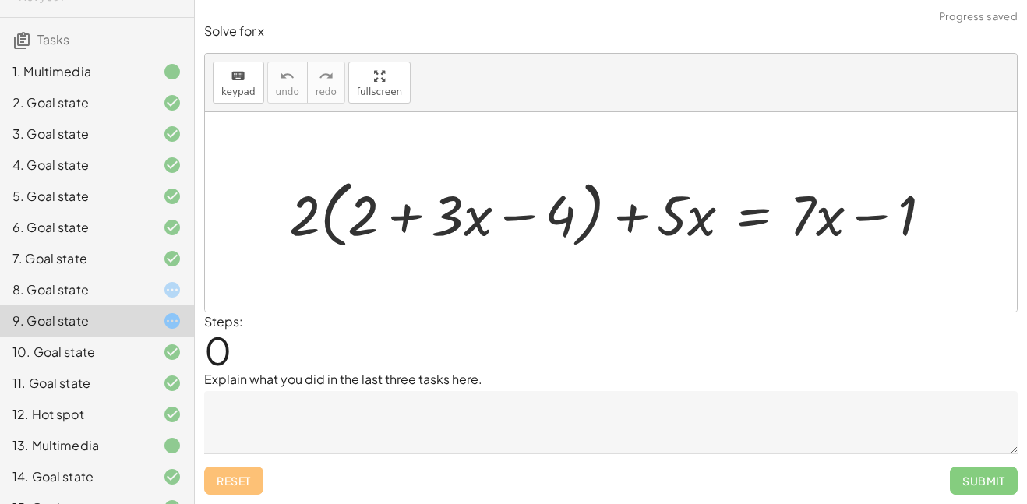
click at [37, 326] on div "9. Goal state" at bounding box center [74, 321] width 125 height 19
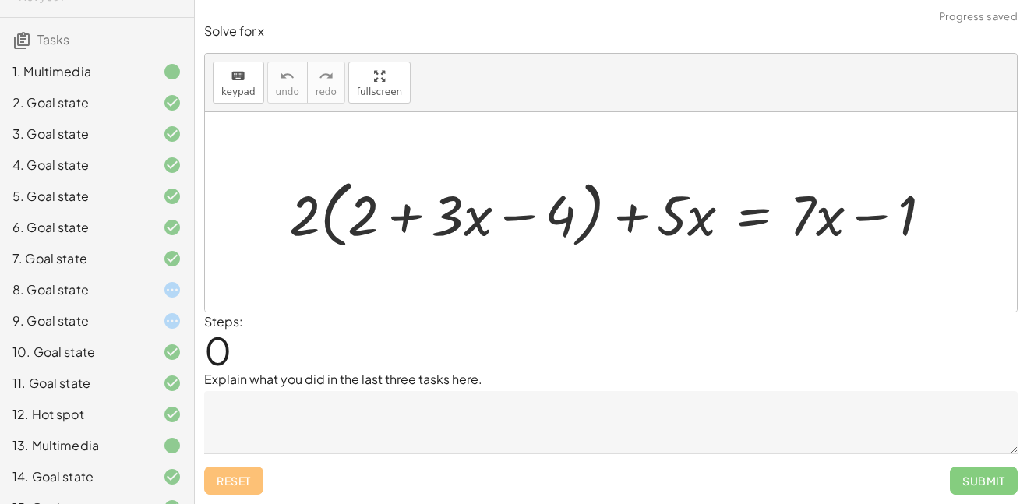
click at [77, 298] on div "8. Goal state" at bounding box center [74, 289] width 125 height 19
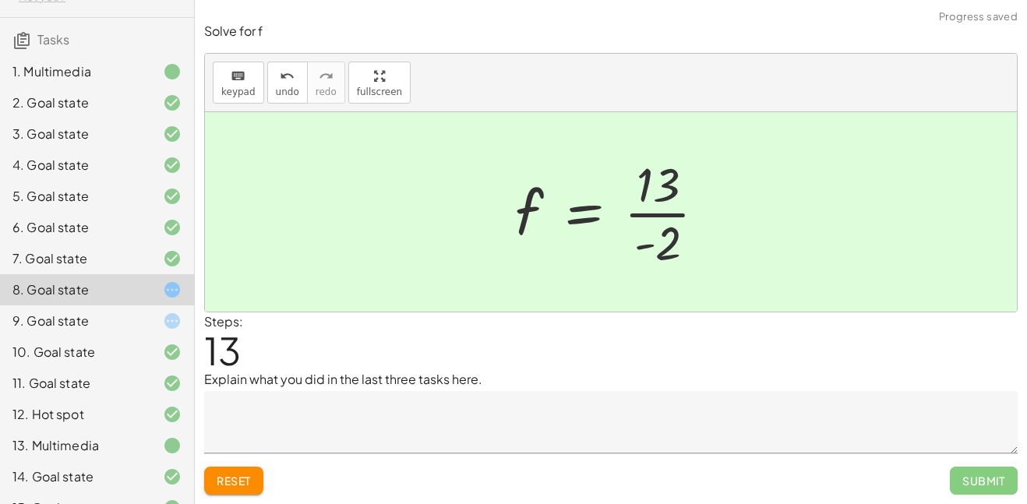
click at [164, 326] on icon at bounding box center [172, 321] width 19 height 19
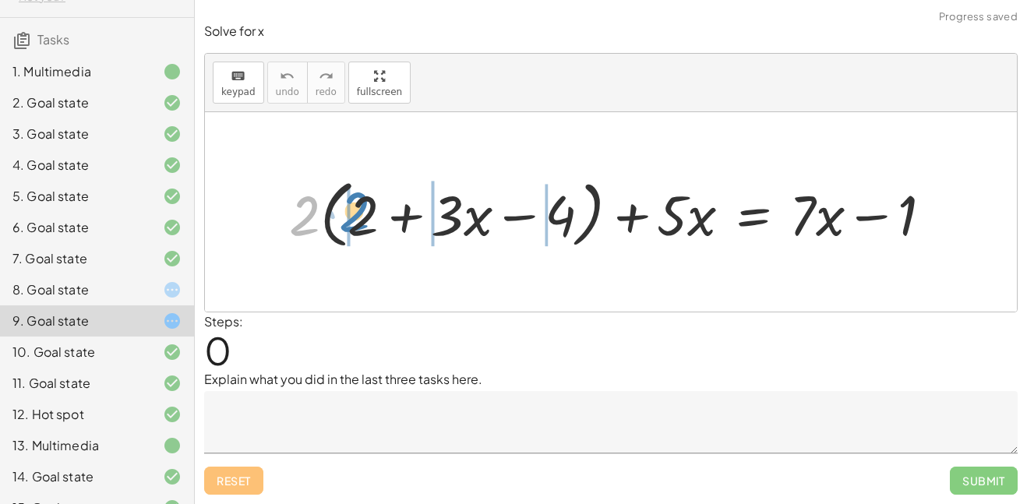
drag, startPoint x: 304, startPoint y: 207, endPoint x: 352, endPoint y: 204, distance: 48.4
click at [352, 204] on div at bounding box center [616, 212] width 671 height 82
click at [352, 204] on div "· 2 + · 2 · ( + 2 + · 3 · x − 4 ) + · 5 · x = + · 7 · x − 1" at bounding box center [611, 213] width 690 height 90
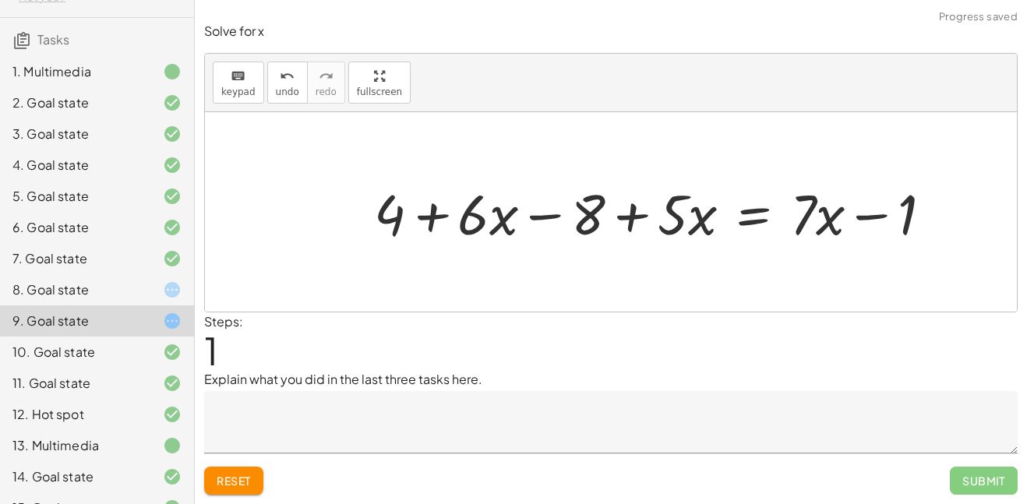
click at [427, 209] on div at bounding box center [659, 211] width 586 height 73
drag, startPoint x: 588, startPoint y: 206, endPoint x: 389, endPoint y: 196, distance: 199.7
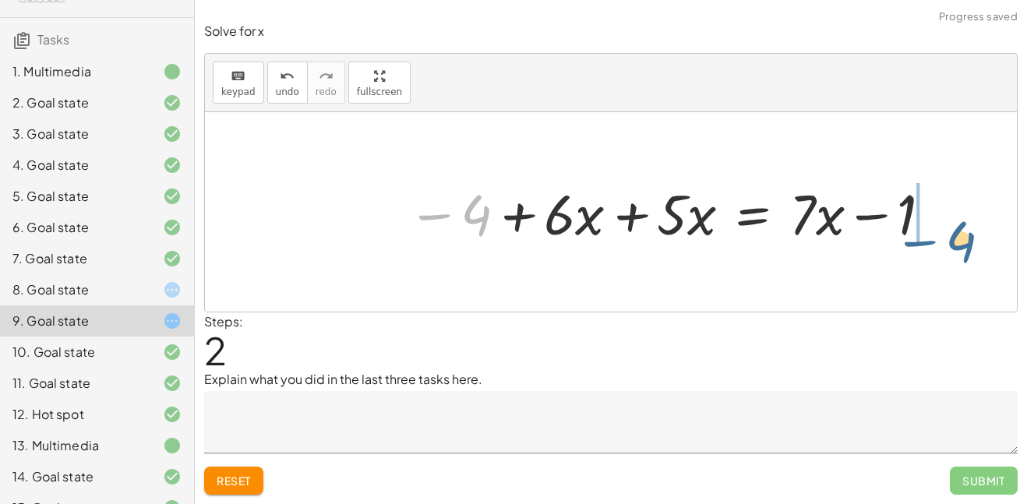
drag, startPoint x: 469, startPoint y: 208, endPoint x: 958, endPoint y: 234, distance: 490.0
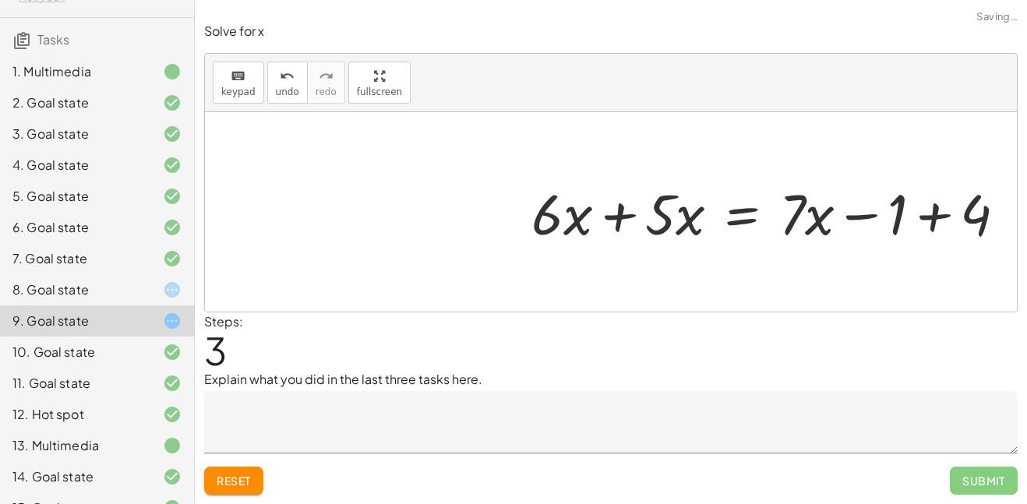
click at [930, 223] on div at bounding box center [776, 212] width 547 height 80
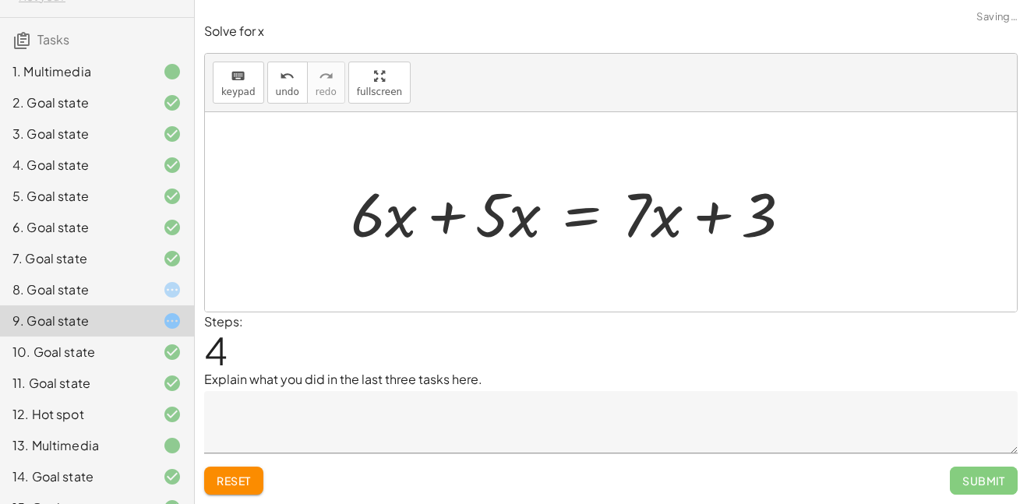
click at [462, 211] on div at bounding box center [577, 212] width 469 height 80
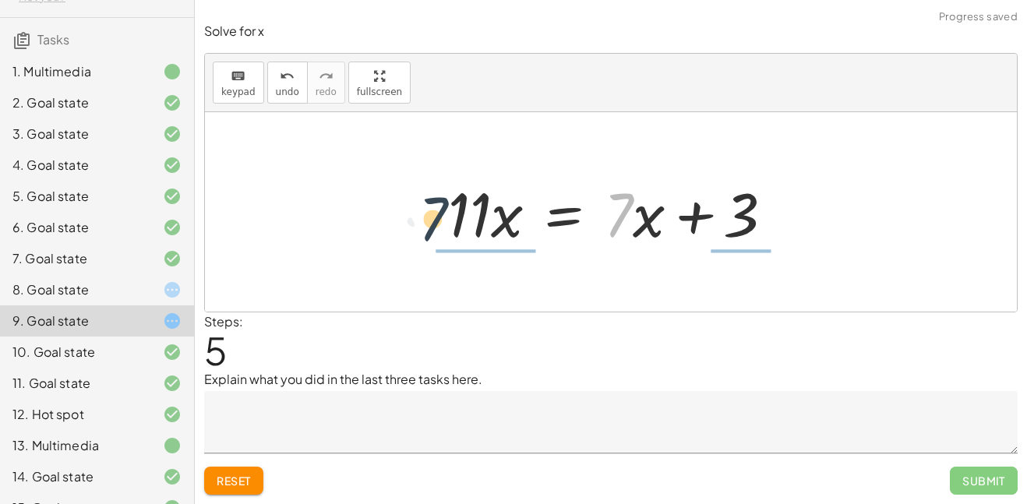
drag, startPoint x: 619, startPoint y: 213, endPoint x: 424, endPoint y: 217, distance: 195.6
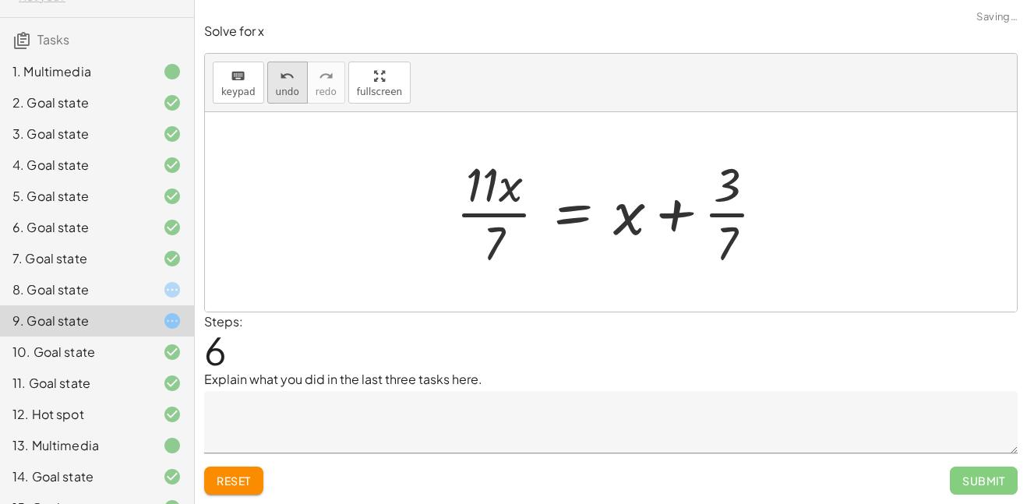
click at [281, 88] on span "undo" at bounding box center [287, 91] width 23 height 11
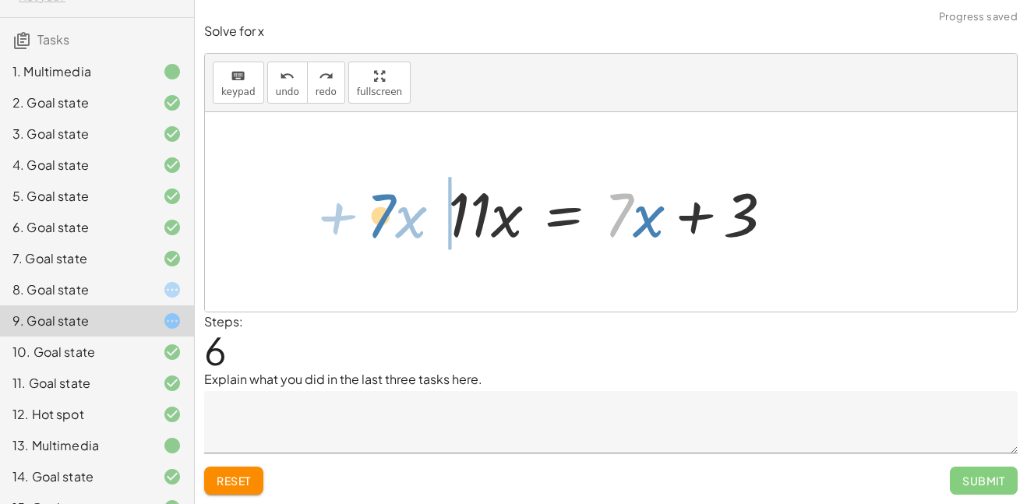
drag, startPoint x: 627, startPoint y: 204, endPoint x: 388, endPoint y: 205, distance: 239.2
click at [388, 205] on div "+ · 2 · ( + 2 + · 3 · x − 4 ) + · 5 · x = + · 7 · x − 1 + · 2 · 2 + · 2 · 3 · x…" at bounding box center [611, 211] width 812 height 199
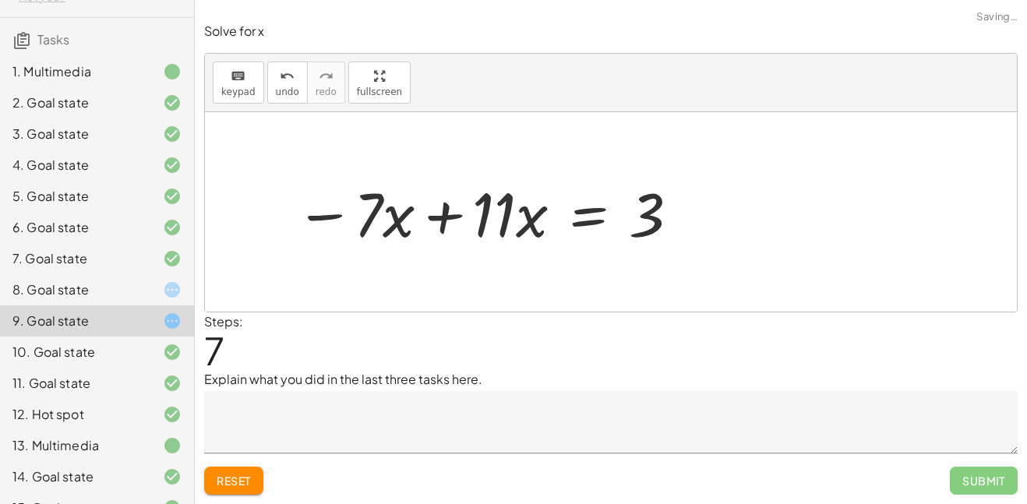
click at [439, 211] on div at bounding box center [488, 212] width 401 height 80
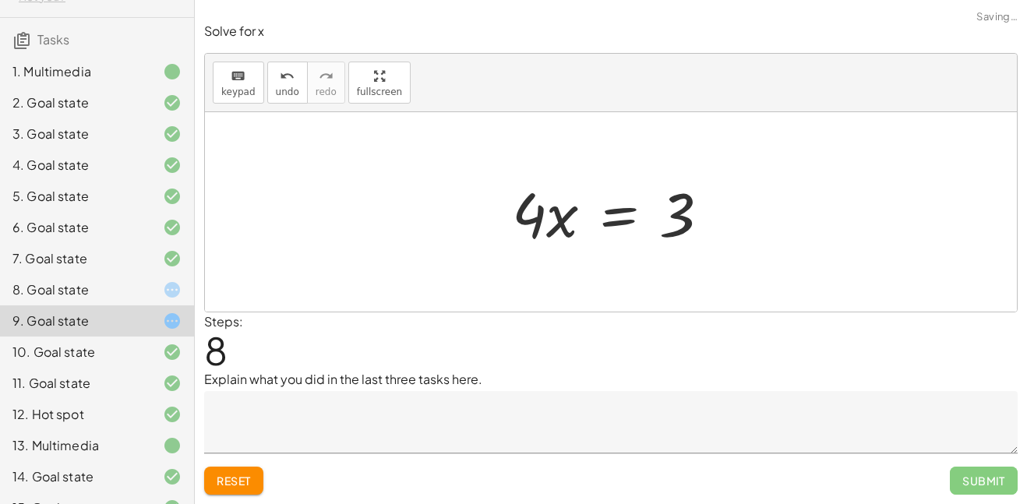
click at [720, 221] on div at bounding box center [617, 212] width 226 height 80
click at [560, 221] on div at bounding box center [617, 212] width 226 height 80
click at [167, 277] on div "8. Goal state" at bounding box center [97, 289] width 194 height 31
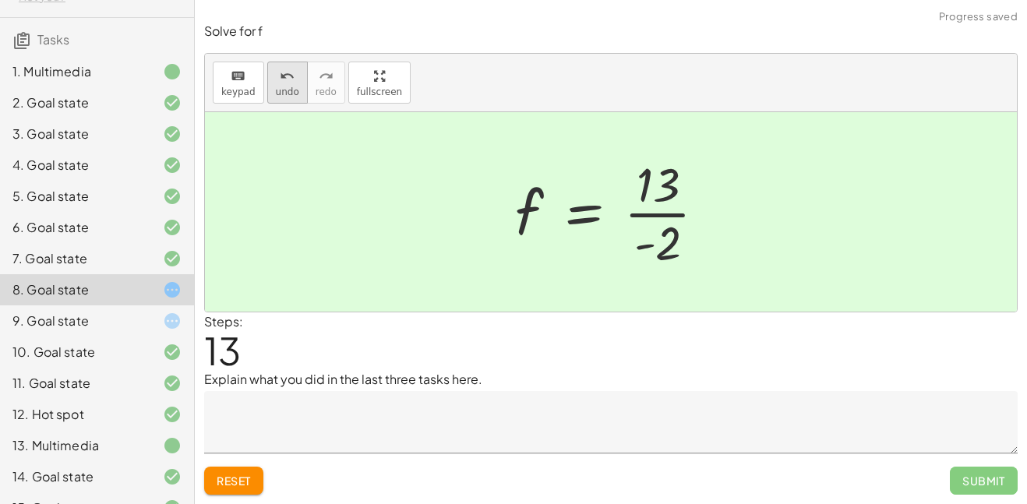
click at [280, 83] on icon "undo" at bounding box center [287, 76] width 15 height 19
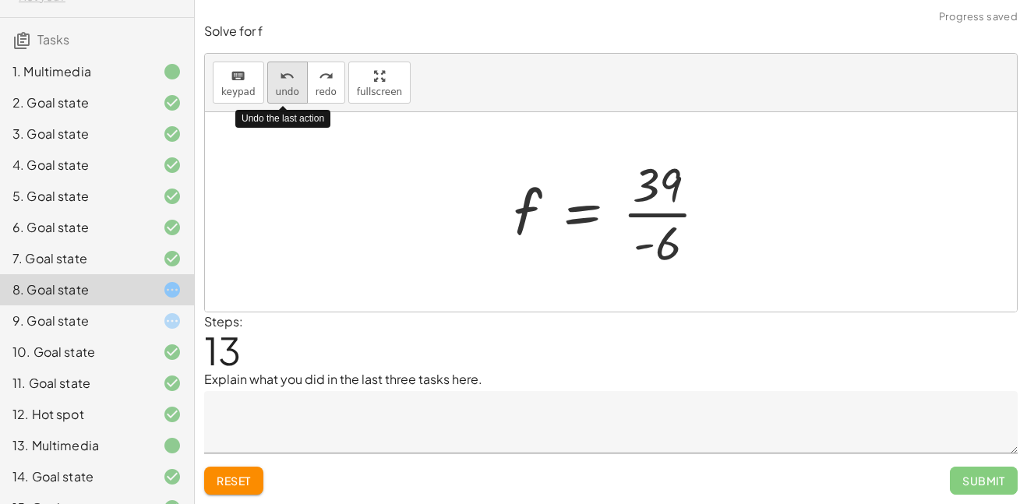
click at [280, 83] on icon "undo" at bounding box center [287, 76] width 15 height 19
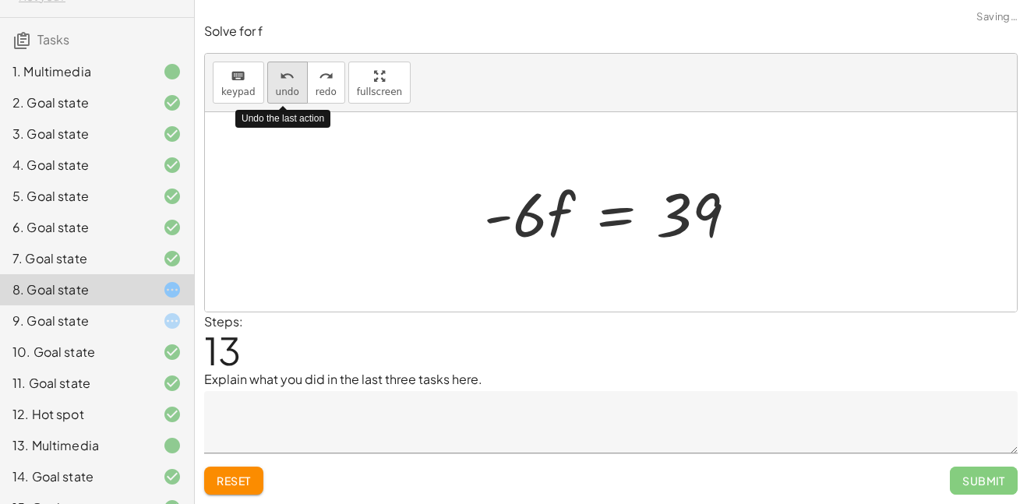
click at [270, 84] on button "undo undo" at bounding box center [287, 83] width 41 height 42
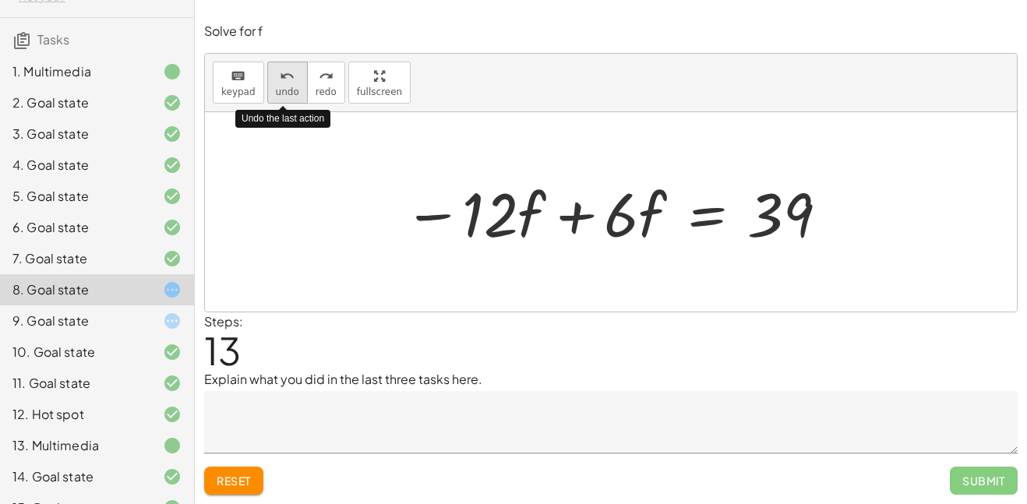
click at [288, 86] on span "undo" at bounding box center [287, 91] width 23 height 11
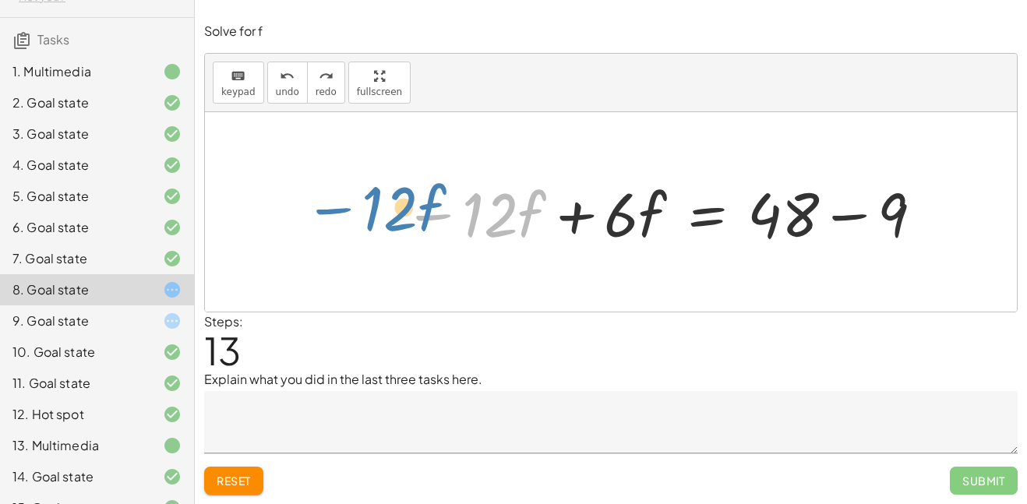
drag, startPoint x: 426, startPoint y: 218, endPoint x: 332, endPoint y: 213, distance: 94.4
click at [332, 213] on div "+ · · 1 · 3 · ( + · 6 · f + 9 ) − 5 = + 3 + · 4 · ( + f + 2 ) + · · 1 · 3 · ( +…" at bounding box center [611, 211] width 812 height 199
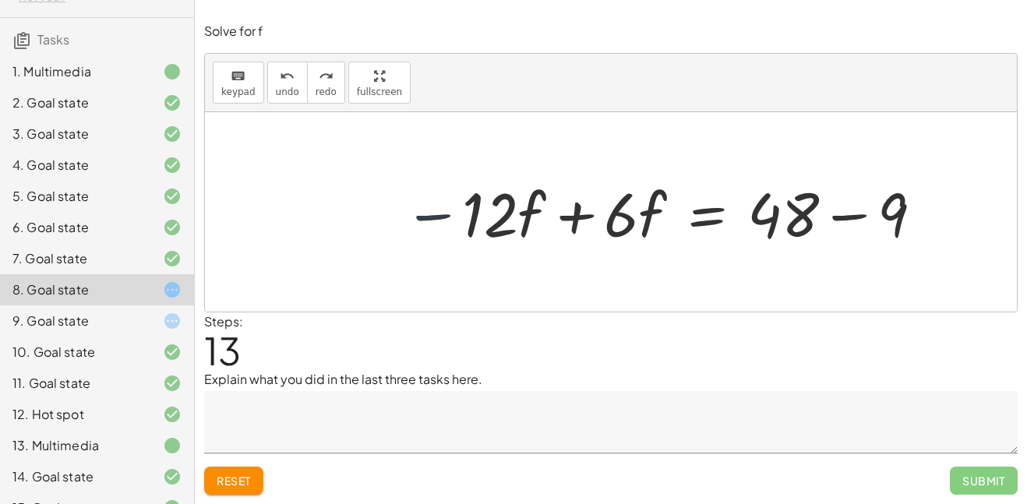
click at [432, 214] on div at bounding box center [664, 212] width 537 height 80
drag, startPoint x: 432, startPoint y: 214, endPoint x: 404, endPoint y: 215, distance: 28.8
click at [404, 215] on div at bounding box center [664, 212] width 537 height 80
drag, startPoint x: 850, startPoint y: 218, endPoint x: 831, endPoint y: 238, distance: 27.0
click at [831, 238] on div at bounding box center [664, 212] width 537 height 80
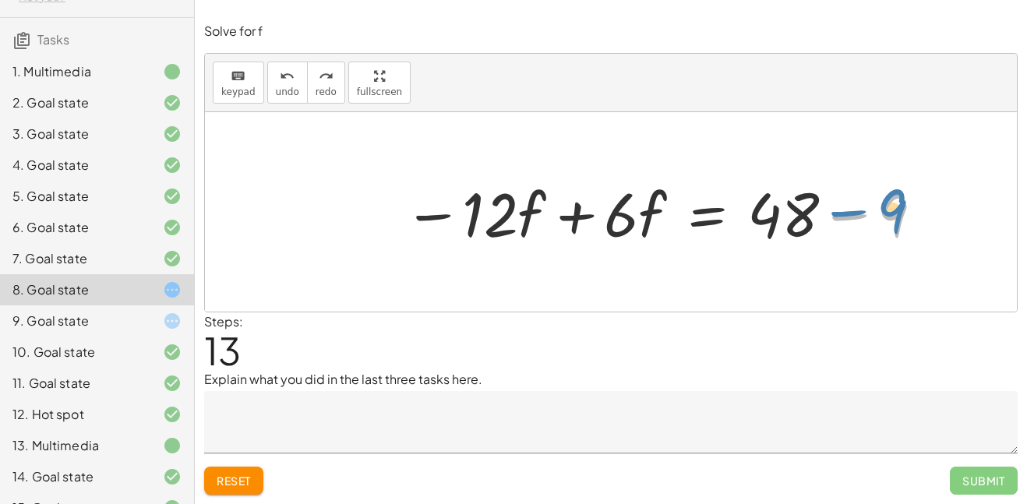
drag, startPoint x: 843, startPoint y: 218, endPoint x: 830, endPoint y: 213, distance: 14.0
click at [830, 213] on div at bounding box center [664, 212] width 537 height 80
click at [584, 214] on div at bounding box center [664, 212] width 537 height 80
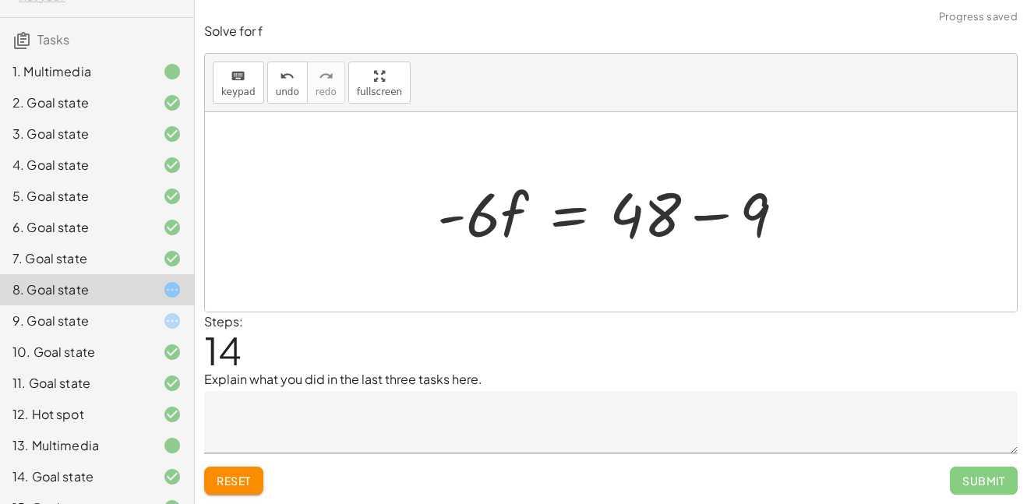
click at [709, 210] on div at bounding box center [617, 212] width 376 height 80
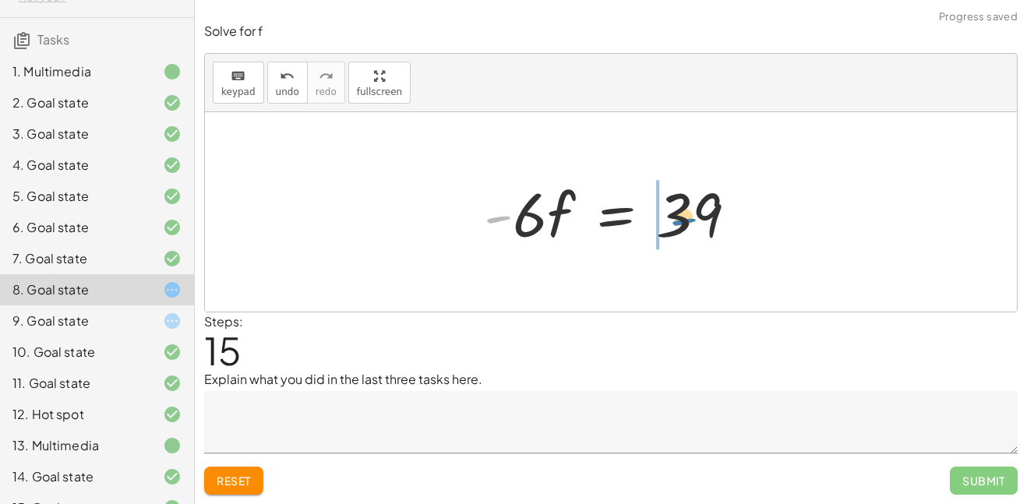
drag, startPoint x: 499, startPoint y: 221, endPoint x: 682, endPoint y: 223, distance: 182.3
click at [682, 223] on div at bounding box center [616, 212] width 281 height 80
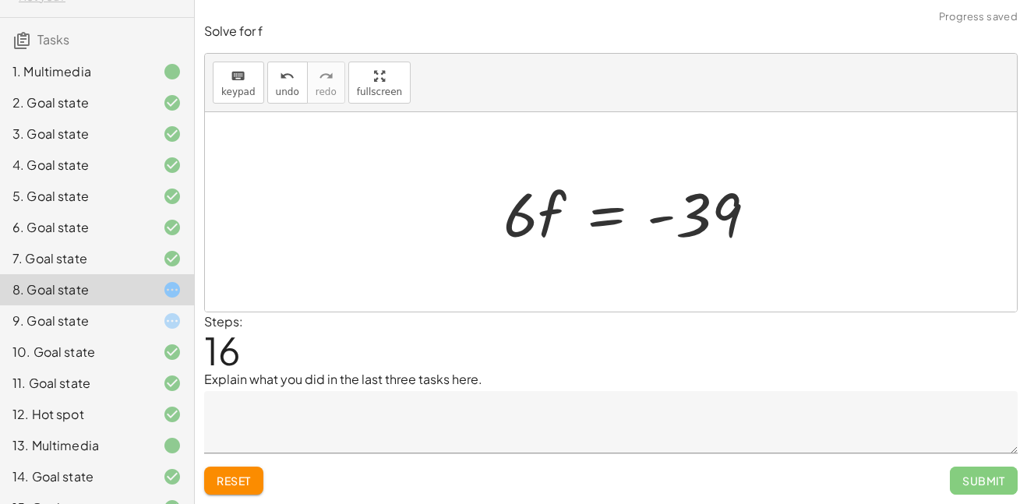
click at [669, 220] on div at bounding box center [636, 212] width 281 height 80
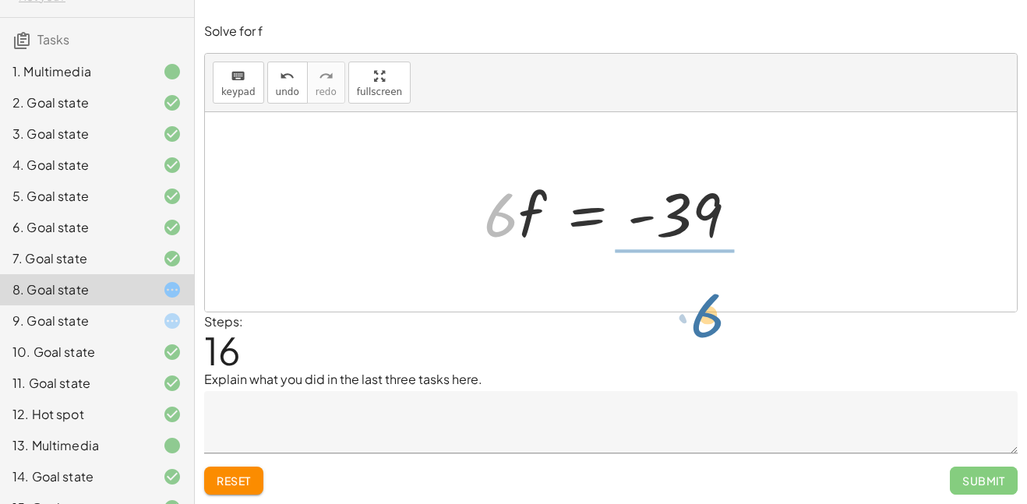
drag, startPoint x: 503, startPoint y: 212, endPoint x: 708, endPoint y: 309, distance: 227.6
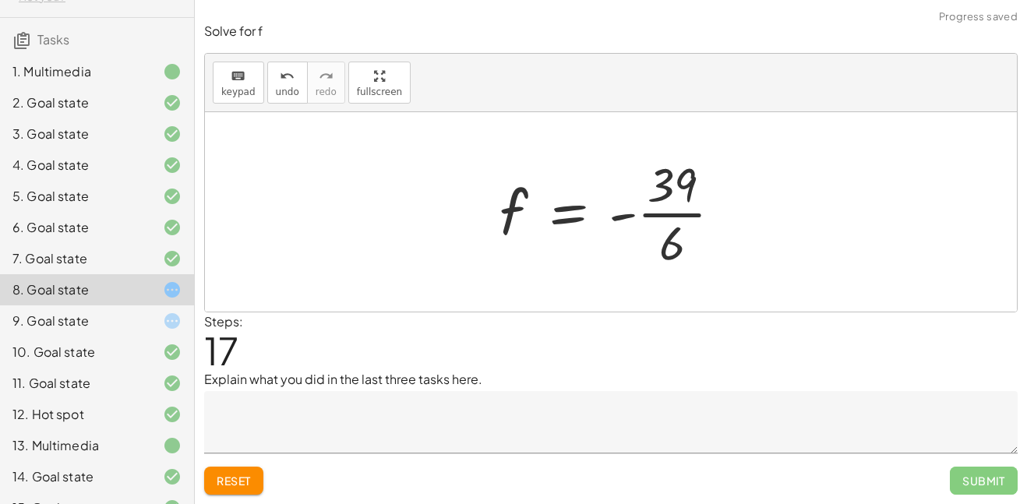
click at [683, 210] on div at bounding box center [617, 212] width 250 height 120
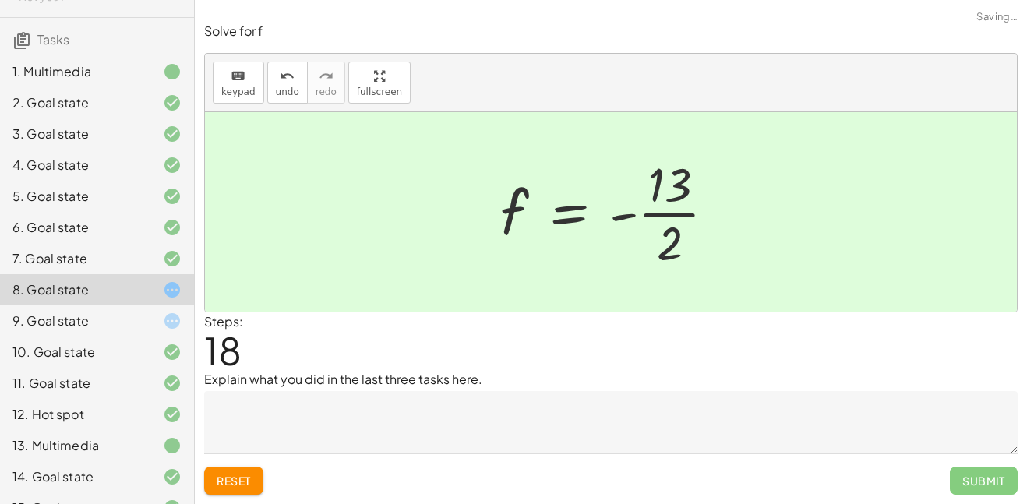
click at [654, 215] on div at bounding box center [614, 212] width 244 height 120
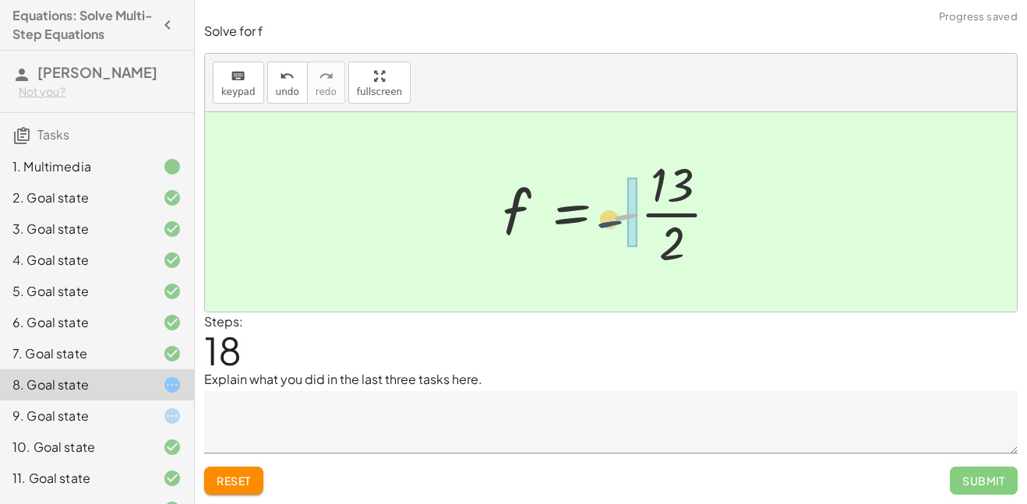
scroll to position [95, 0]
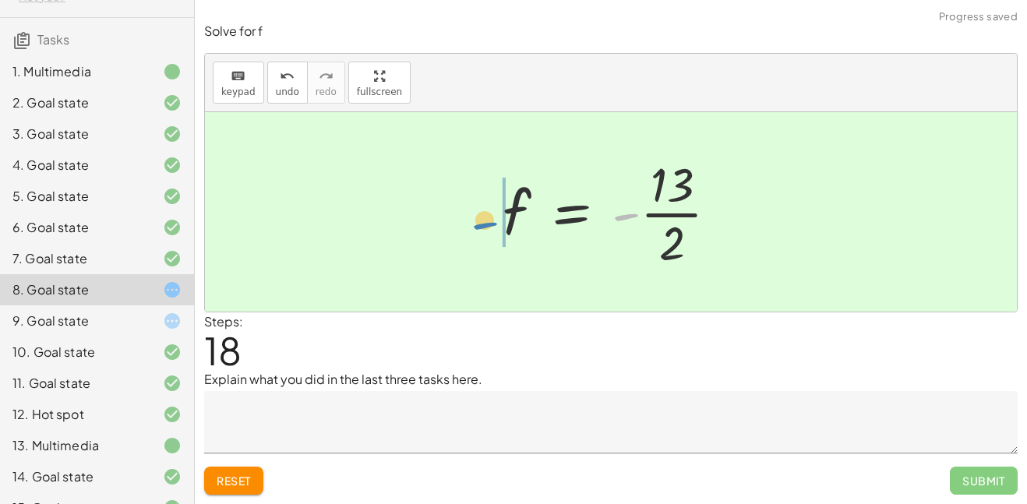
drag, startPoint x: 0, startPoint y: 0, endPoint x: 477, endPoint y: 228, distance: 528.3
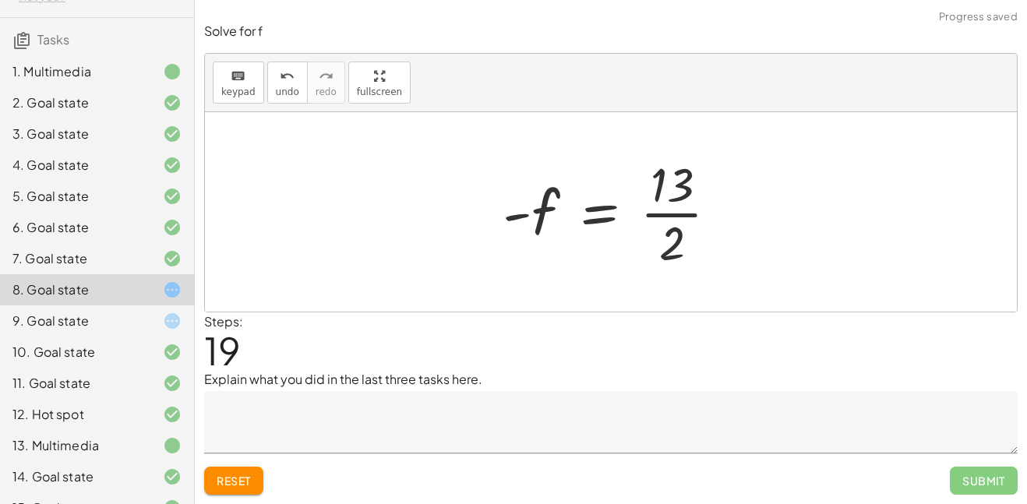
click at [666, 212] on div at bounding box center [617, 212] width 244 height 120
click at [244, 474] on span "Reset" at bounding box center [234, 481] width 34 height 14
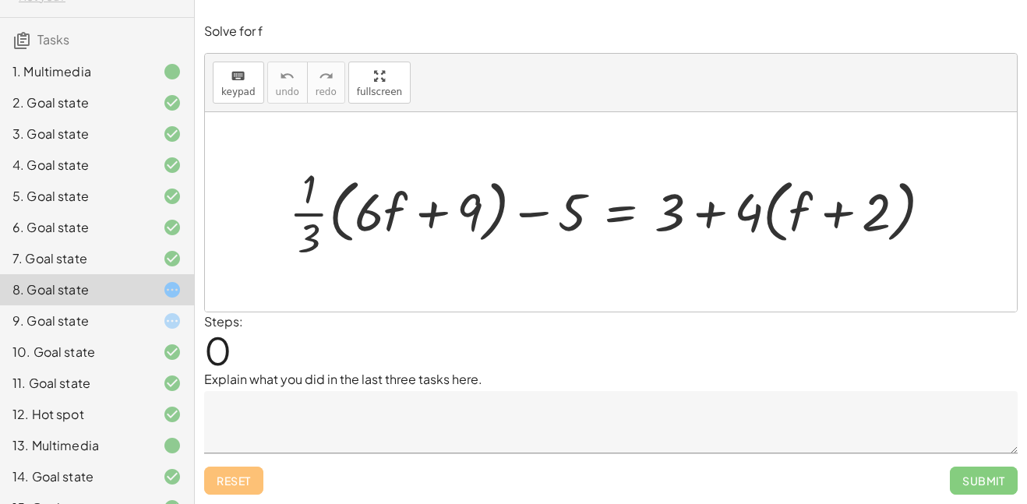
click at [712, 215] on div at bounding box center [616, 212] width 671 height 103
drag, startPoint x: 746, startPoint y: 210, endPoint x: 787, endPoint y: 210, distance: 40.5
click at [787, 210] on div at bounding box center [616, 212] width 671 height 103
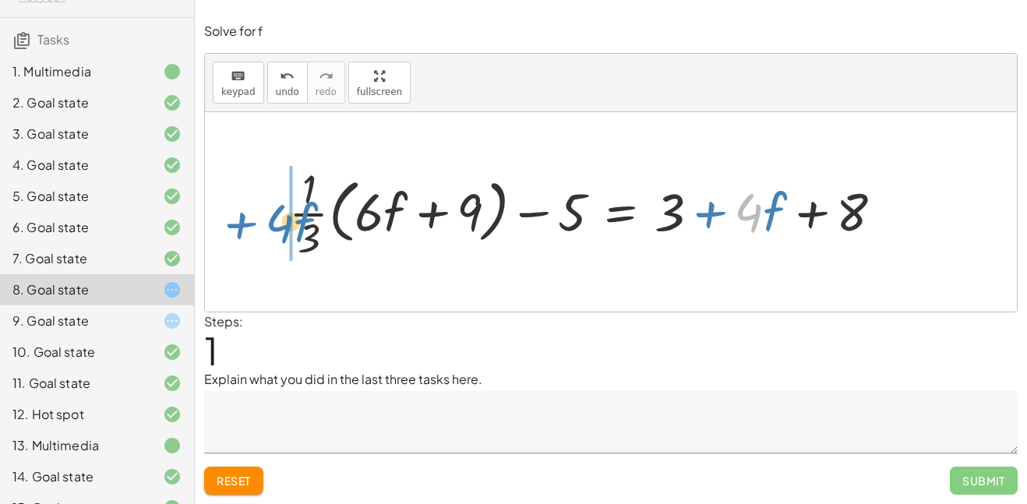
drag, startPoint x: 756, startPoint y: 214, endPoint x: 283, endPoint y: 225, distance: 473.1
click at [283, 225] on div at bounding box center [592, 212] width 622 height 103
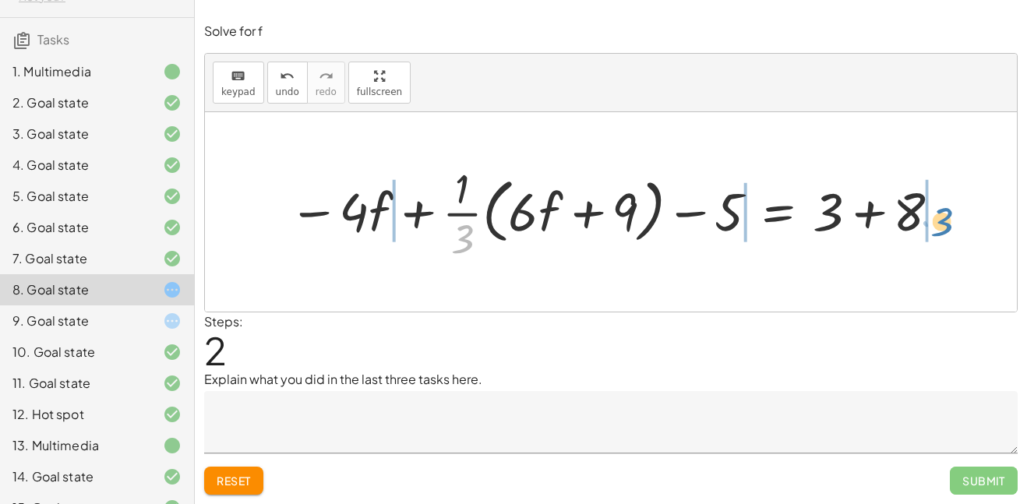
drag, startPoint x: 465, startPoint y: 234, endPoint x: 948, endPoint y: 218, distance: 483.3
click at [948, 218] on div at bounding box center [616, 212] width 670 height 104
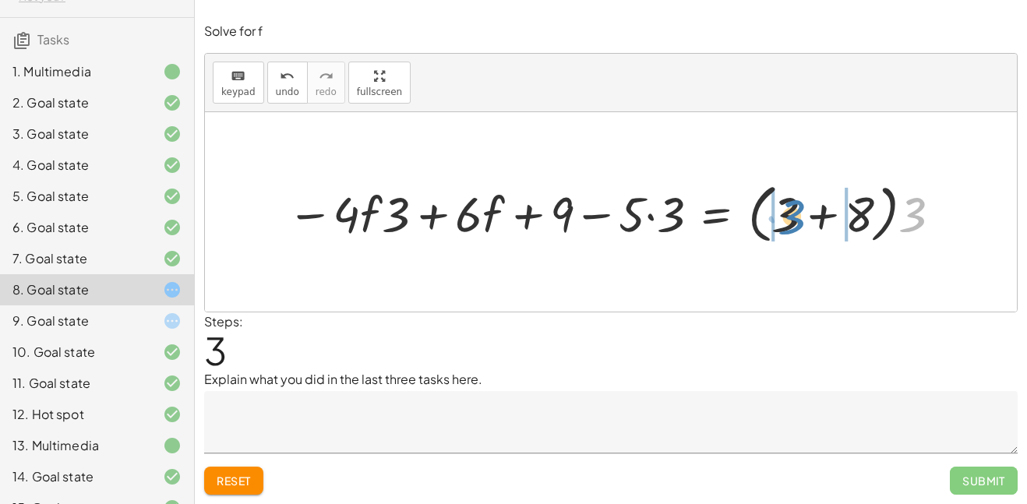
drag, startPoint x: 905, startPoint y: 210, endPoint x: 785, endPoint y: 212, distance: 119.2
click at [785, 212] on div at bounding box center [617, 212] width 674 height 72
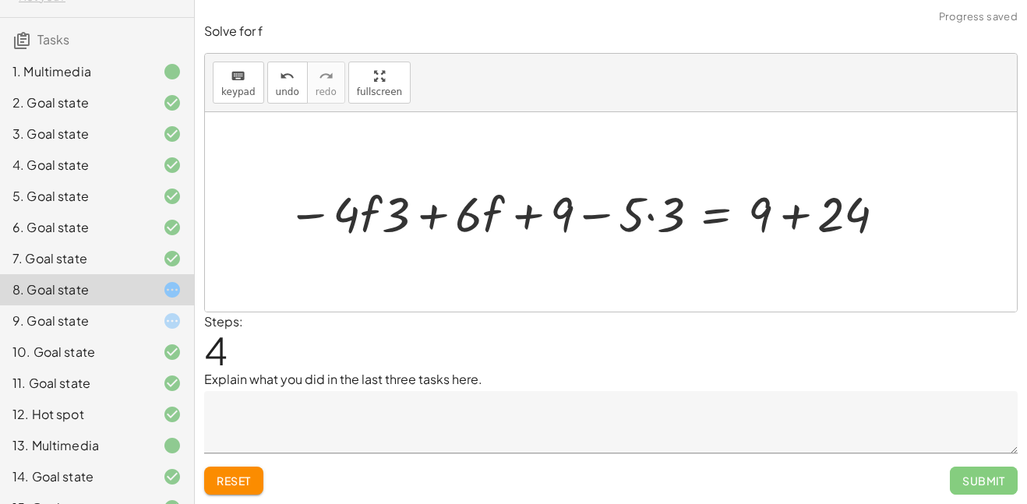
click at [799, 210] on div at bounding box center [589, 212] width 618 height 65
click at [598, 215] on div at bounding box center [555, 212] width 551 height 65
click at [653, 216] on div at bounding box center [555, 212] width 551 height 65
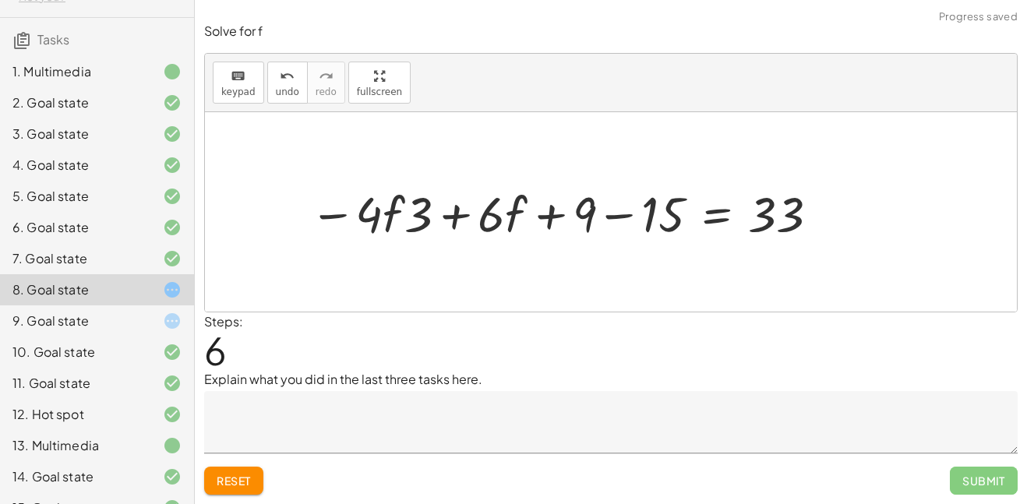
click at [624, 215] on div at bounding box center [566, 212] width 528 height 65
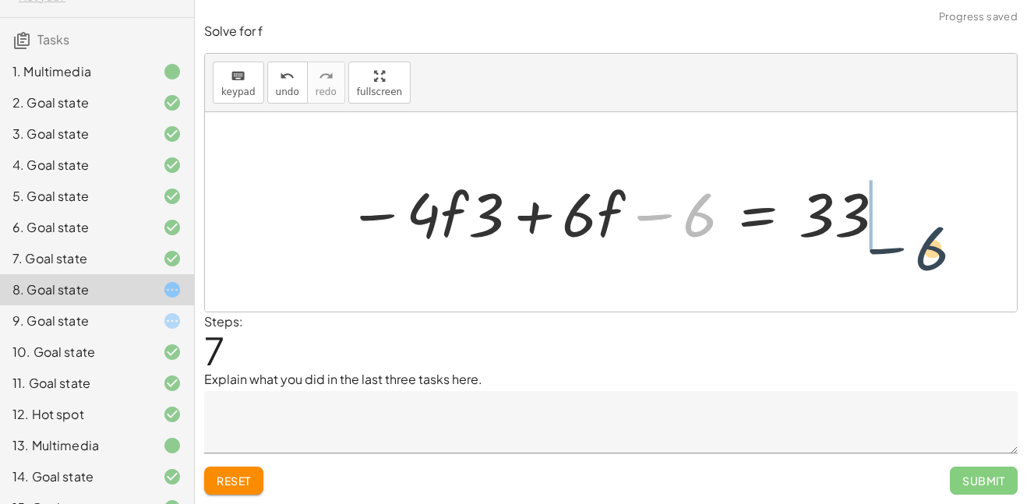
drag, startPoint x: 690, startPoint y: 213, endPoint x: 932, endPoint y: 245, distance: 244.3
click at [932, 245] on div "+ · · 1 · 3 · ( + · 6 · f + 9 ) − 5 = + 3 + · 4 · ( + f + 2 ) + · · 1 · 3 · ( +…" at bounding box center [611, 211] width 812 height 199
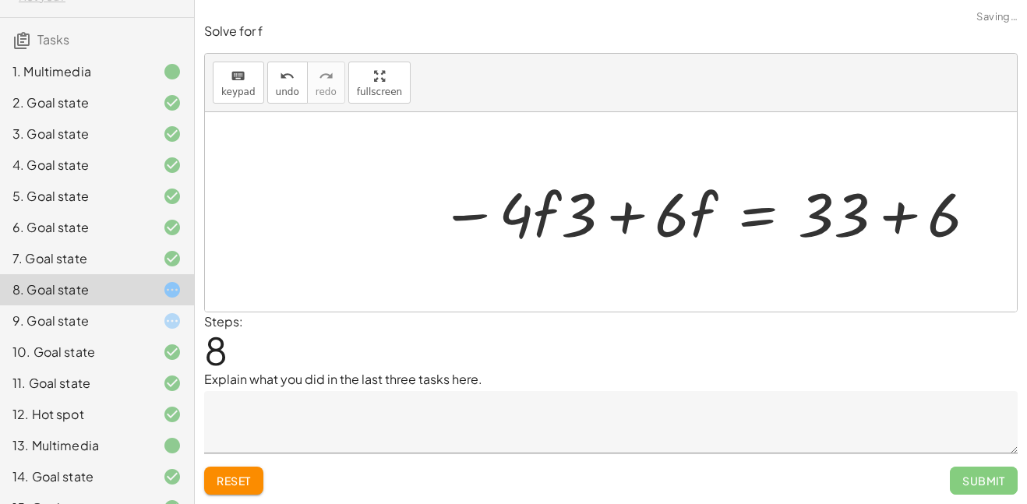
click at [888, 214] on div at bounding box center [709, 212] width 555 height 80
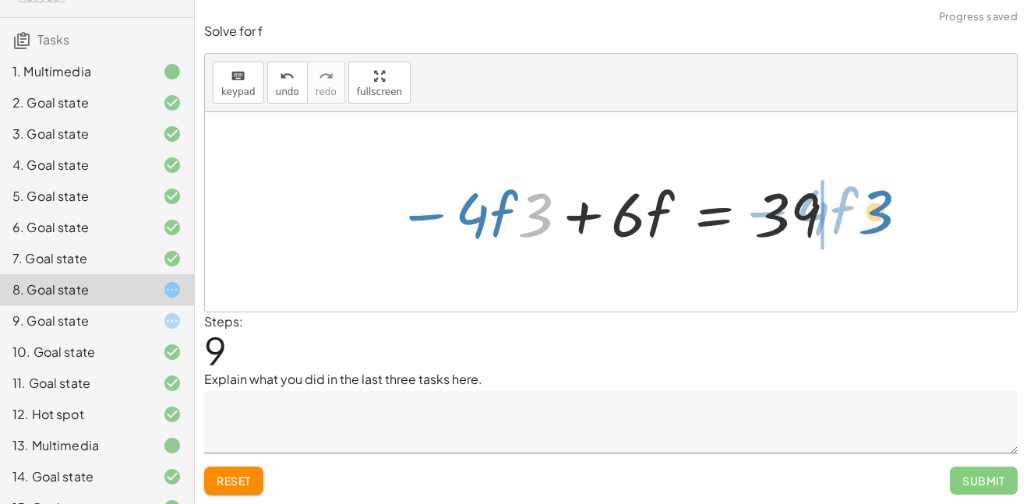
drag, startPoint x: 537, startPoint y: 214, endPoint x: 878, endPoint y: 218, distance: 341.3
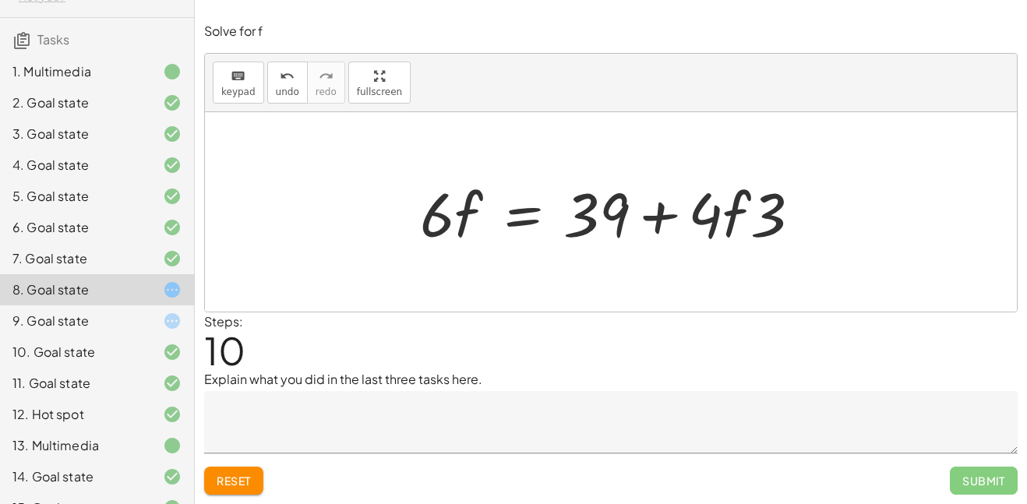
drag, startPoint x: 707, startPoint y: 217, endPoint x: 448, endPoint y: 217, distance: 259.5
click at [448, 217] on div at bounding box center [616, 212] width 408 height 80
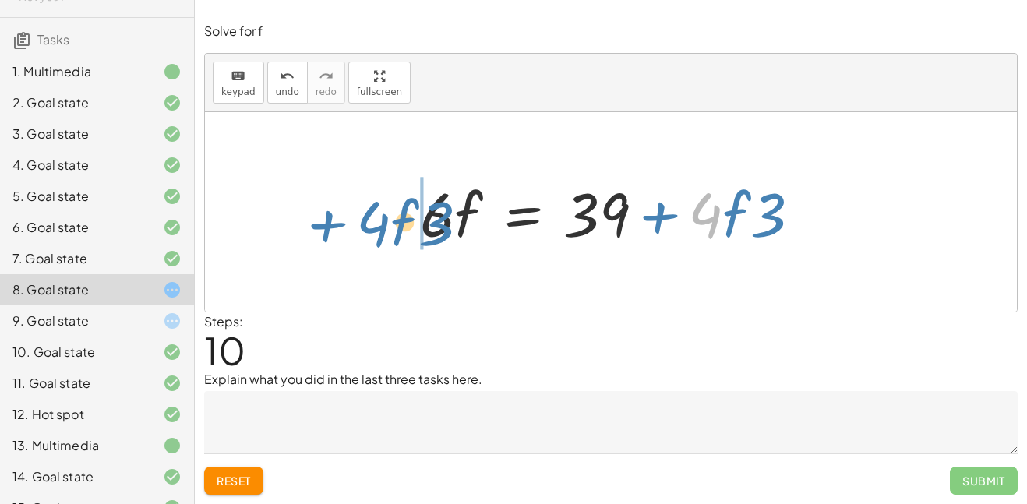
drag, startPoint x: 704, startPoint y: 203, endPoint x: 369, endPoint y: 213, distance: 335.2
click at [369, 213] on div "+ · · 1 · 3 · ( + · 6 · f + 9 ) − 5 = + 3 + · 4 · ( + f + 2 ) + · · 1 · 3 · ( +…" at bounding box center [611, 211] width 812 height 199
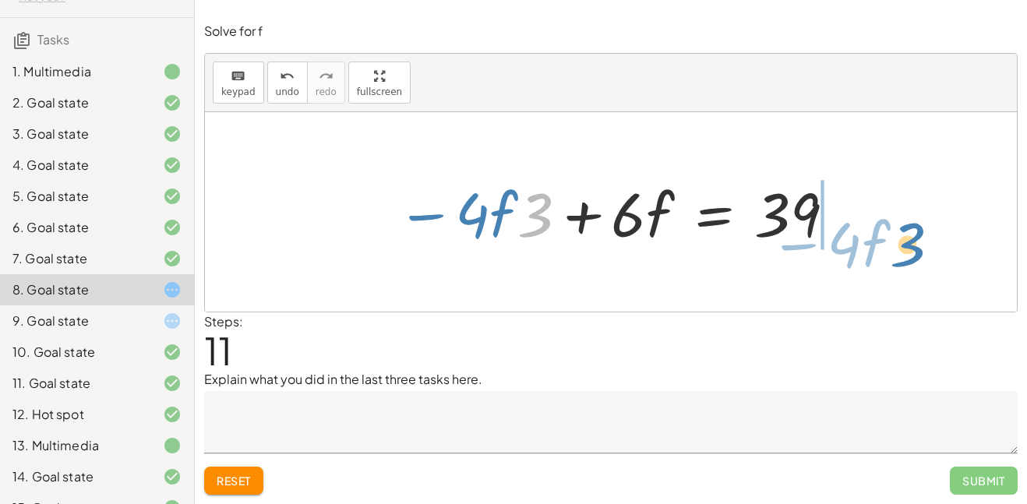
drag, startPoint x: 535, startPoint y: 216, endPoint x: 907, endPoint y: 245, distance: 373.6
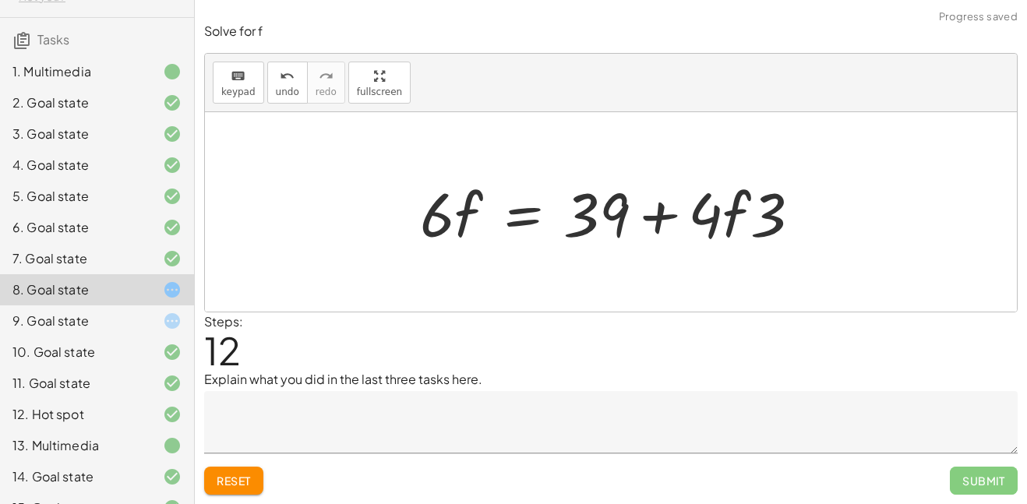
click at [892, 222] on div at bounding box center [611, 211] width 812 height 199
drag, startPoint x: 707, startPoint y: 218, endPoint x: 1009, endPoint y: 219, distance: 301.5
click at [1009, 219] on div "+ · · 1 · 3 · ( + · 6 · f + 9 ) − 5 = + 3 + · 4 · ( + f + 2 ) + · · 1 · 3 · ( +…" at bounding box center [611, 211] width 812 height 199
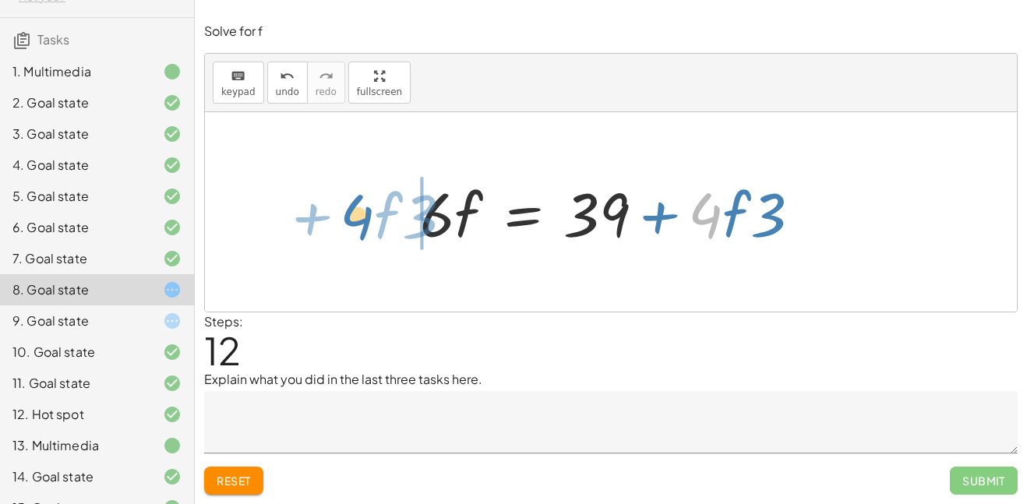
drag, startPoint x: 711, startPoint y: 221, endPoint x: 363, endPoint y: 224, distance: 348.3
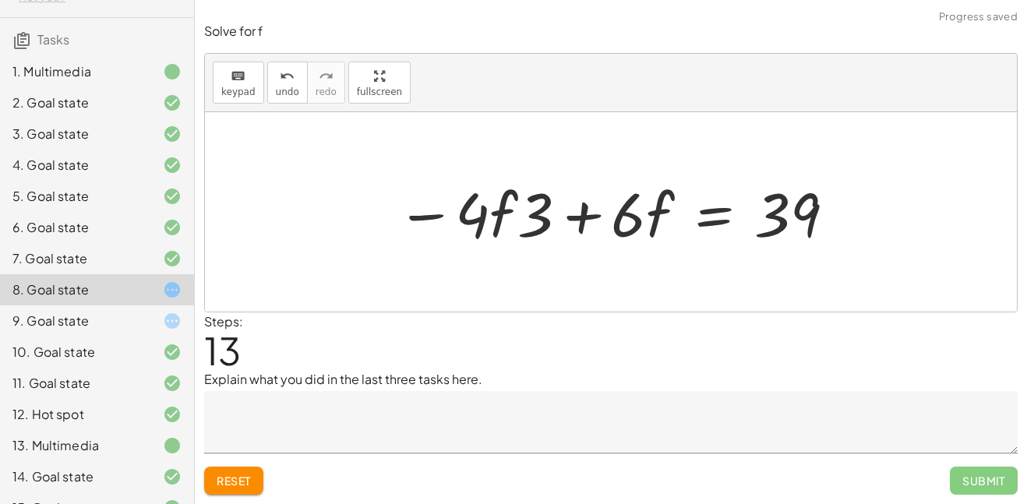
click at [348, 203] on div at bounding box center [611, 211] width 812 height 199
drag, startPoint x: 531, startPoint y: 210, endPoint x: 558, endPoint y: 206, distance: 27.5
click at [558, 206] on div at bounding box center [617, 212] width 457 height 80
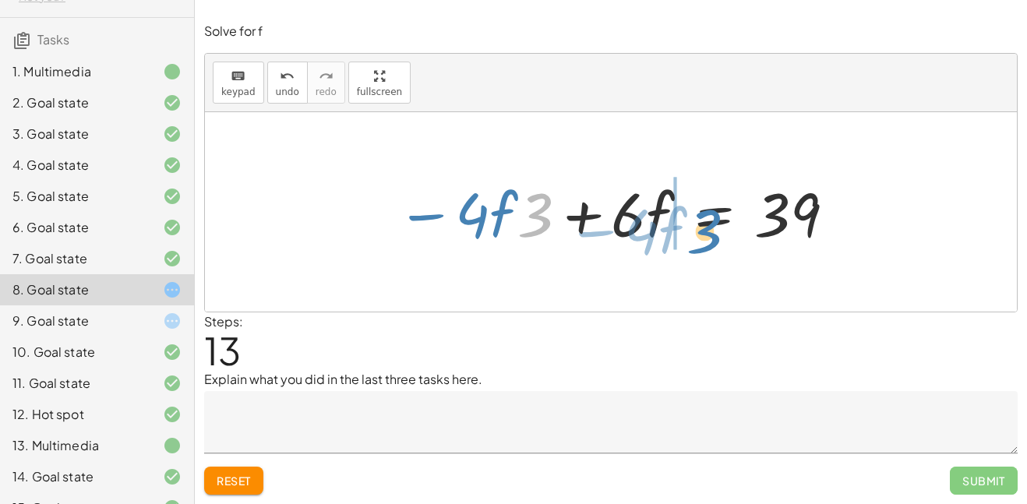
drag, startPoint x: 538, startPoint y: 206, endPoint x: 708, endPoint y: 222, distance: 170.6
click at [708, 222] on div at bounding box center [617, 212] width 457 height 80
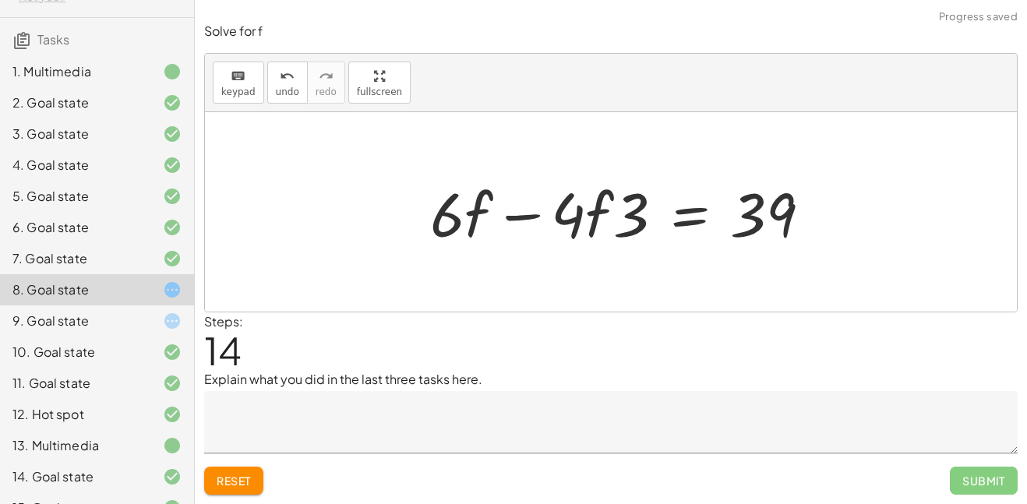
click at [552, 207] on div at bounding box center [626, 212] width 408 height 80
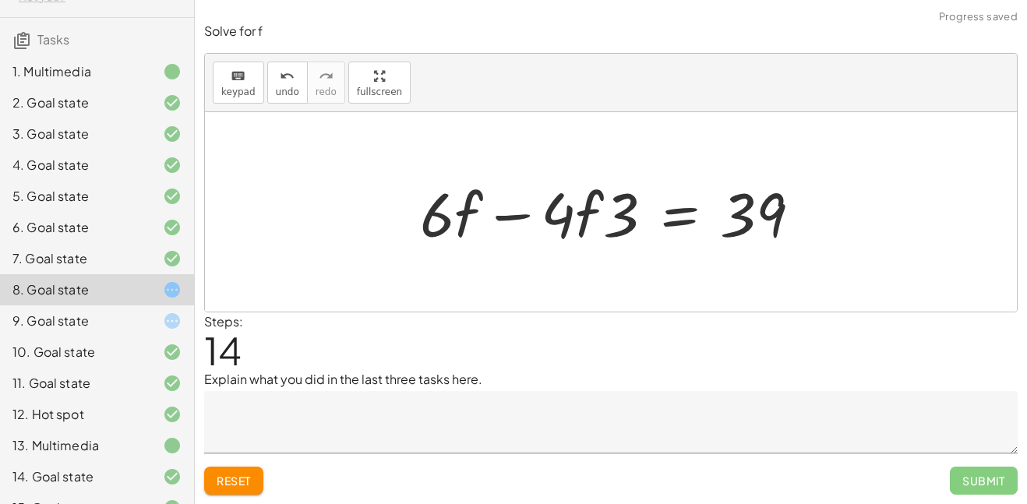
click at [531, 209] on div at bounding box center [616, 212] width 408 height 80
click at [522, 213] on div at bounding box center [616, 212] width 408 height 80
drag, startPoint x: 621, startPoint y: 219, endPoint x: 707, endPoint y: 278, distance: 104.8
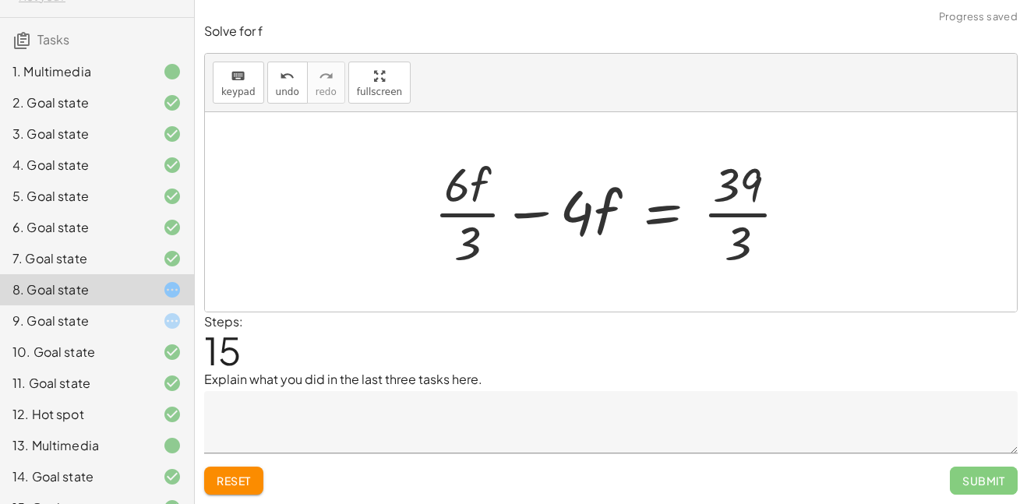
click at [233, 489] on button "Reset" at bounding box center [233, 481] width 59 height 28
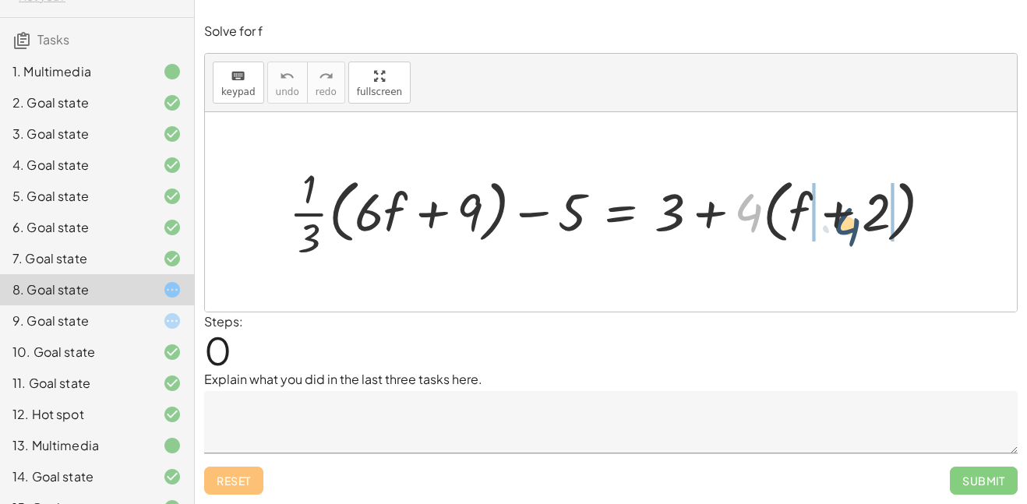
drag, startPoint x: 747, startPoint y: 203, endPoint x: 845, endPoint y: 217, distance: 99.2
click at [845, 217] on div at bounding box center [616, 212] width 671 height 103
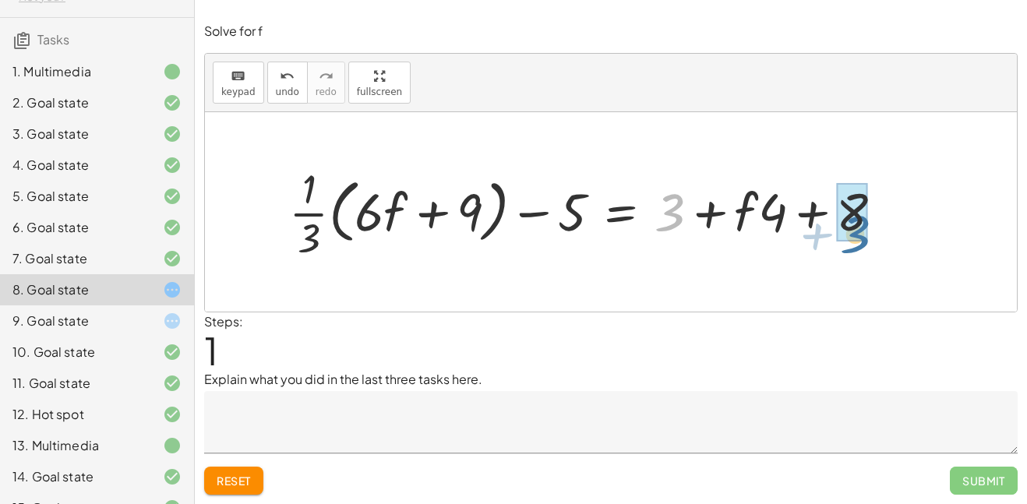
drag, startPoint x: 682, startPoint y: 210, endPoint x: 870, endPoint y: 231, distance: 189.0
click at [870, 231] on div at bounding box center [592, 212] width 622 height 103
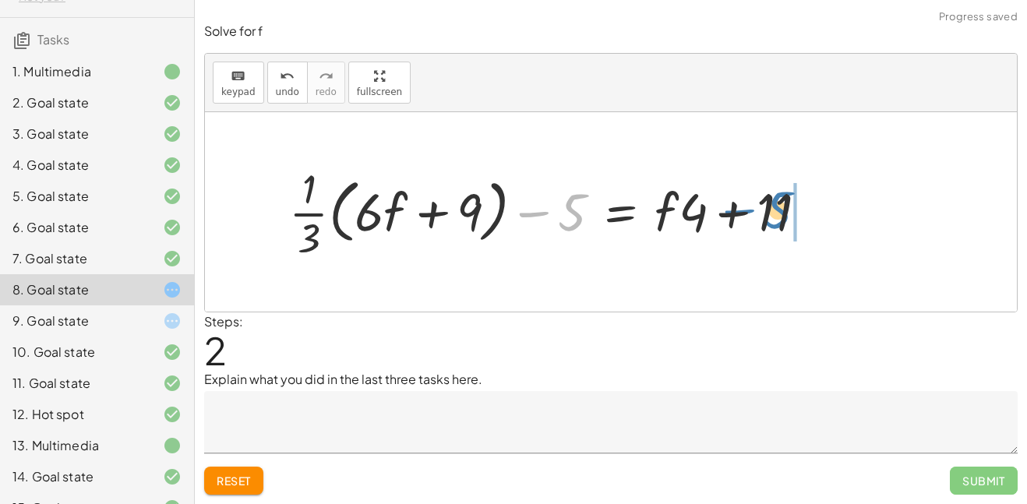
drag, startPoint x: 571, startPoint y: 203, endPoint x: 774, endPoint y: 199, distance: 203.4
click at [774, 199] on div at bounding box center [554, 212] width 547 height 103
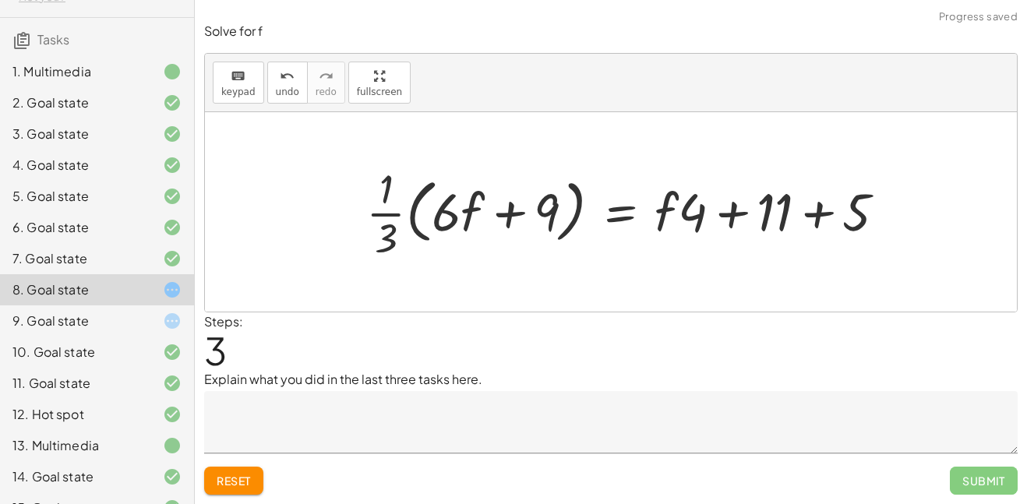
click at [817, 216] on div at bounding box center [631, 212] width 547 height 103
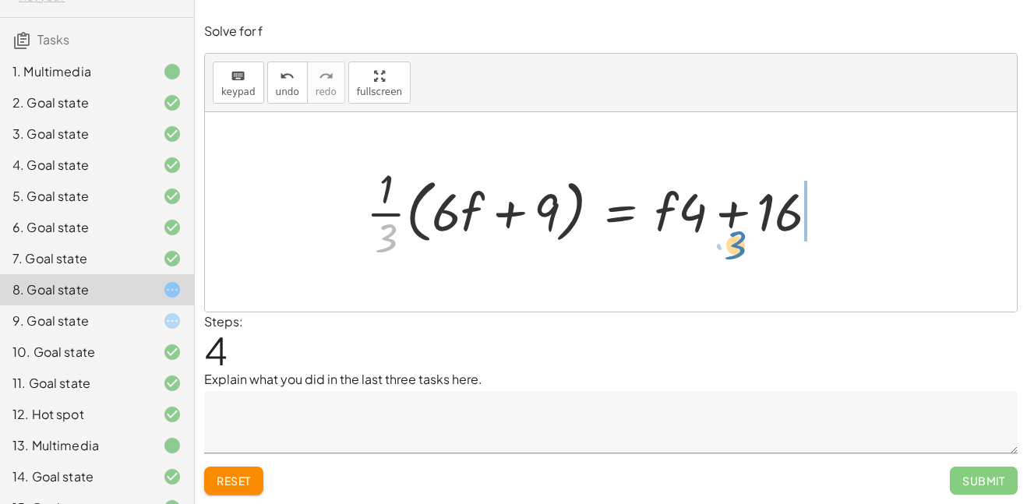
drag, startPoint x: 390, startPoint y: 238, endPoint x: 739, endPoint y: 245, distance: 349.1
click at [739, 245] on div at bounding box center [598, 212] width 481 height 103
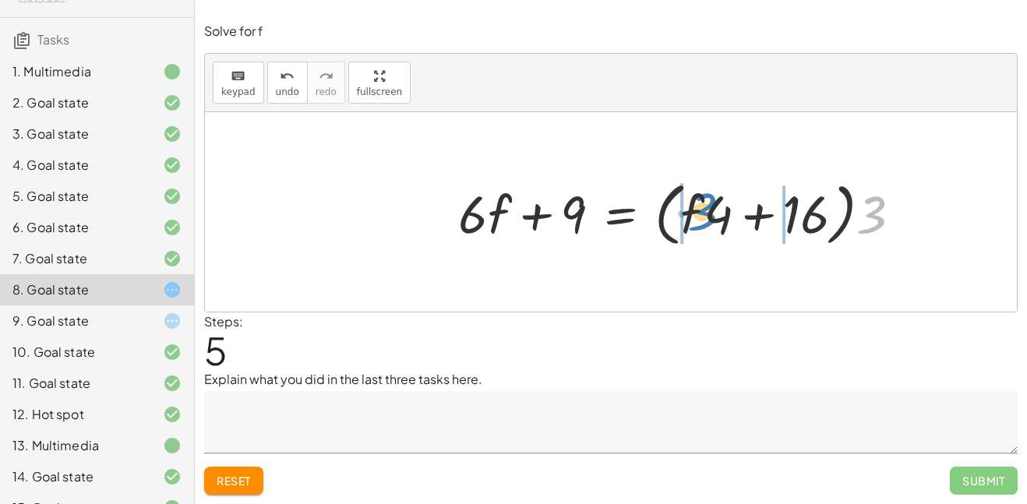
drag, startPoint x: 870, startPoint y: 220, endPoint x: 700, endPoint y: 217, distance: 169.1
click at [700, 217] on div at bounding box center [685, 212] width 471 height 77
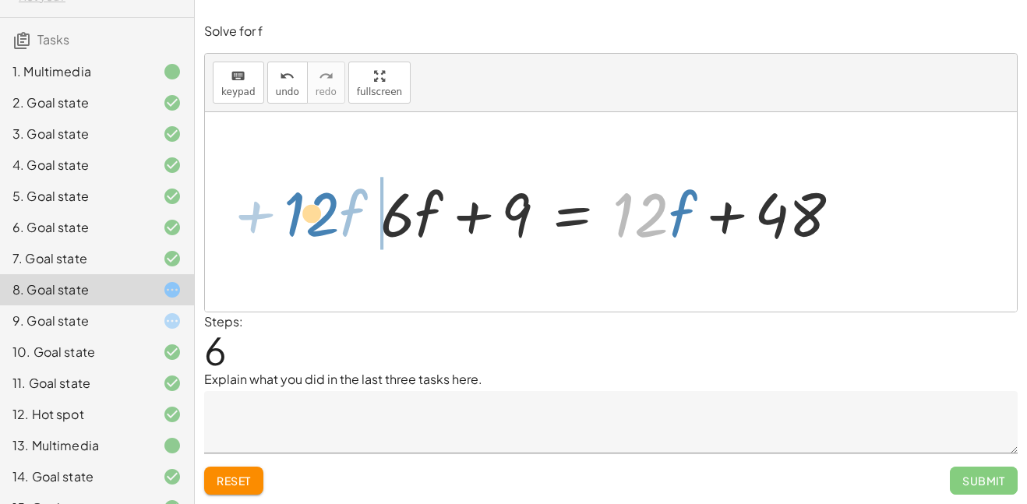
drag, startPoint x: 658, startPoint y: 215, endPoint x: 328, endPoint y: 214, distance: 330.4
click at [328, 214] on div "+ · · 1 · 3 · ( + · 6 · f + 9 ) − 5 = + 3 + · 4 · ( + f + 2 ) + · · 1 · 3 · ( +…" at bounding box center [611, 211] width 812 height 199
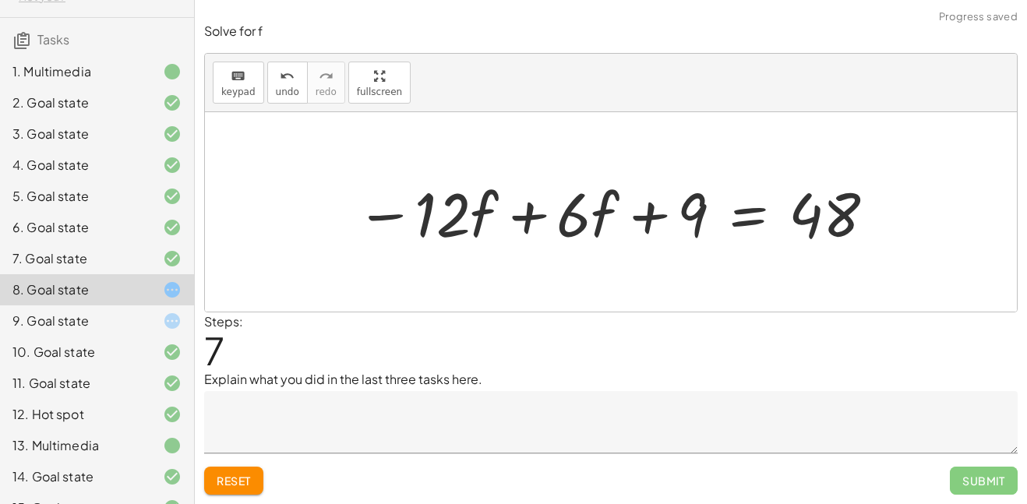
click at [525, 216] on div at bounding box center [616, 212] width 537 height 80
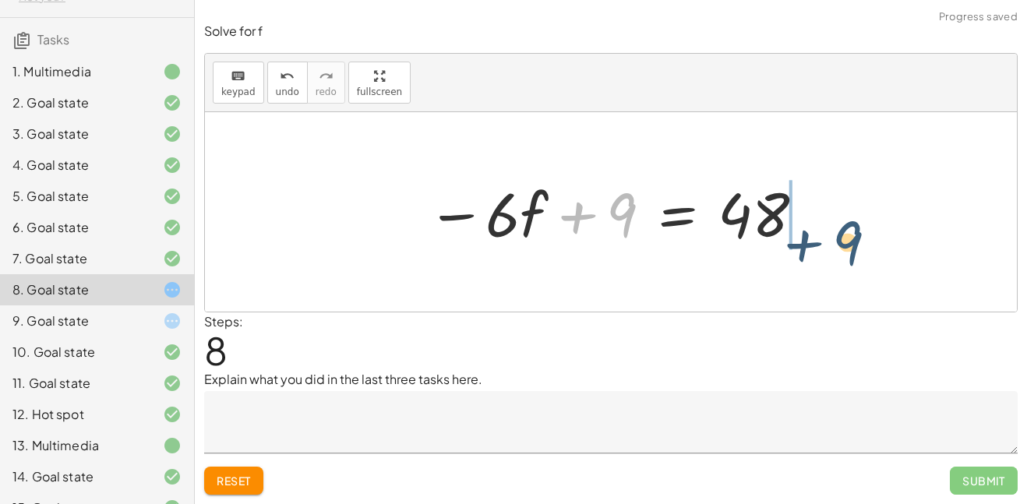
drag, startPoint x: 629, startPoint y: 212, endPoint x: 857, endPoint y: 240, distance: 230.0
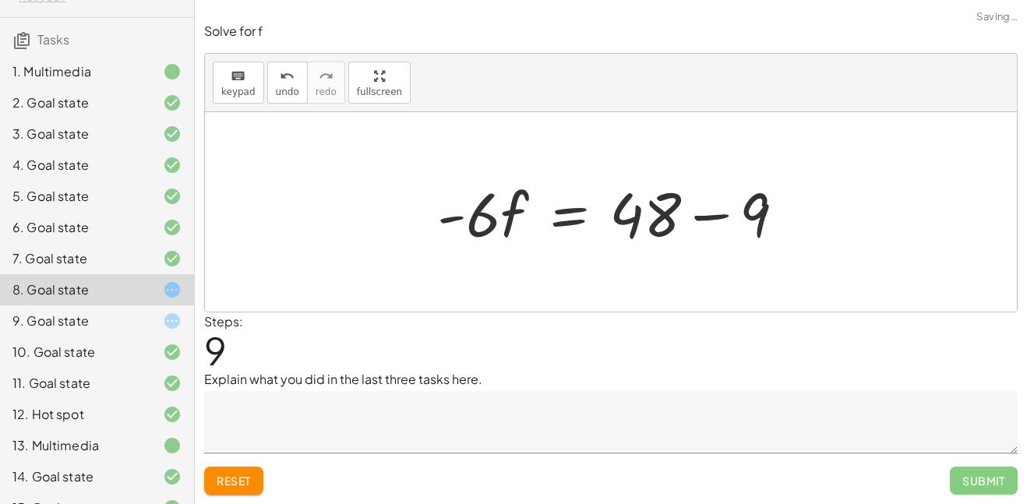
click at [703, 216] on div at bounding box center [617, 212] width 376 height 80
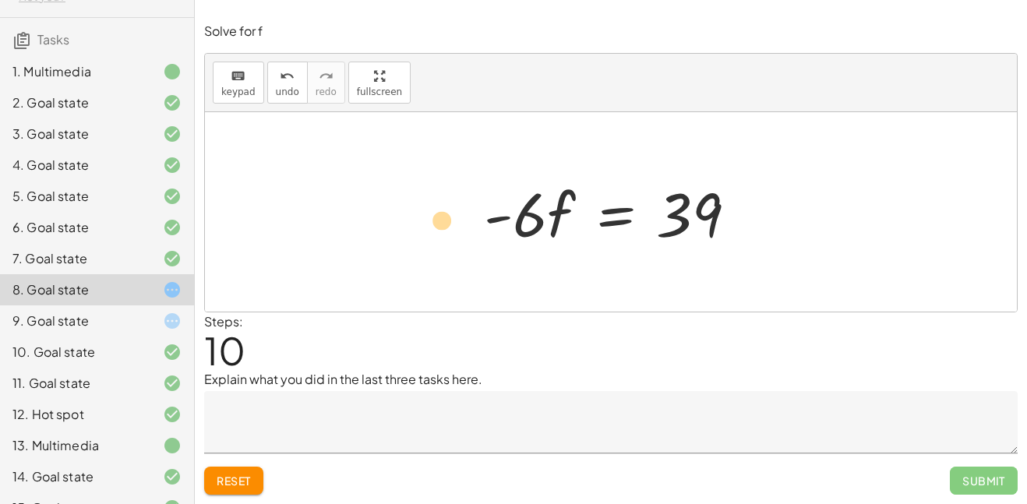
drag, startPoint x: 502, startPoint y: 217, endPoint x: 470, endPoint y: 221, distance: 32.3
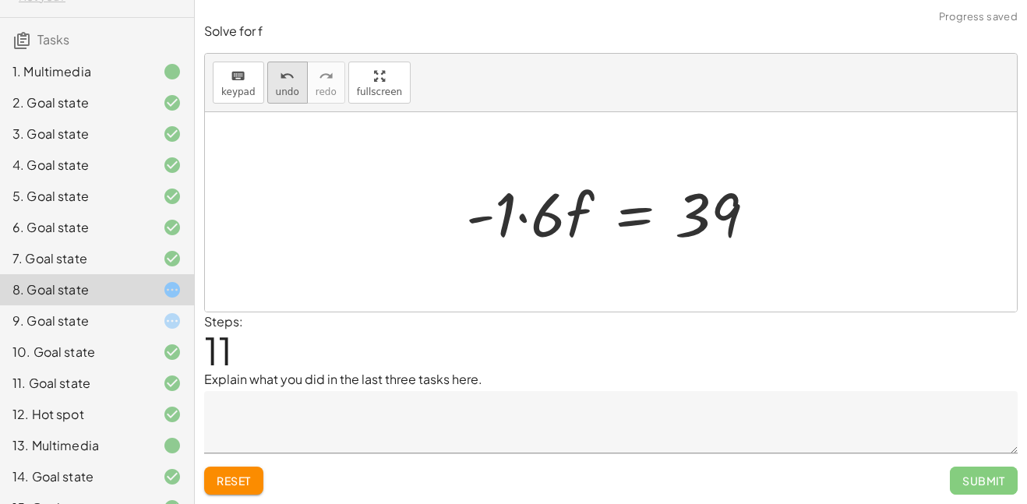
click at [282, 76] on icon "undo" at bounding box center [287, 76] width 15 height 19
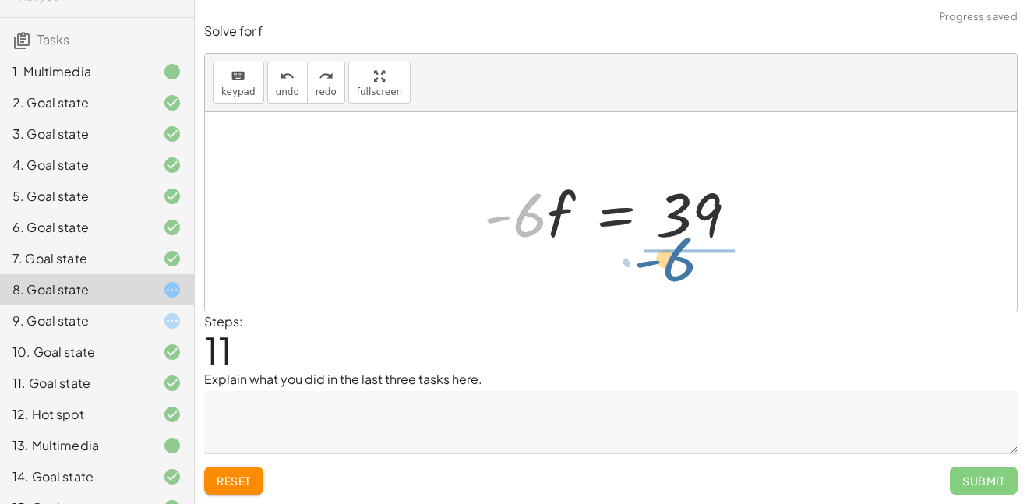
drag, startPoint x: 513, startPoint y: 220, endPoint x: 665, endPoint y: 264, distance: 157.5
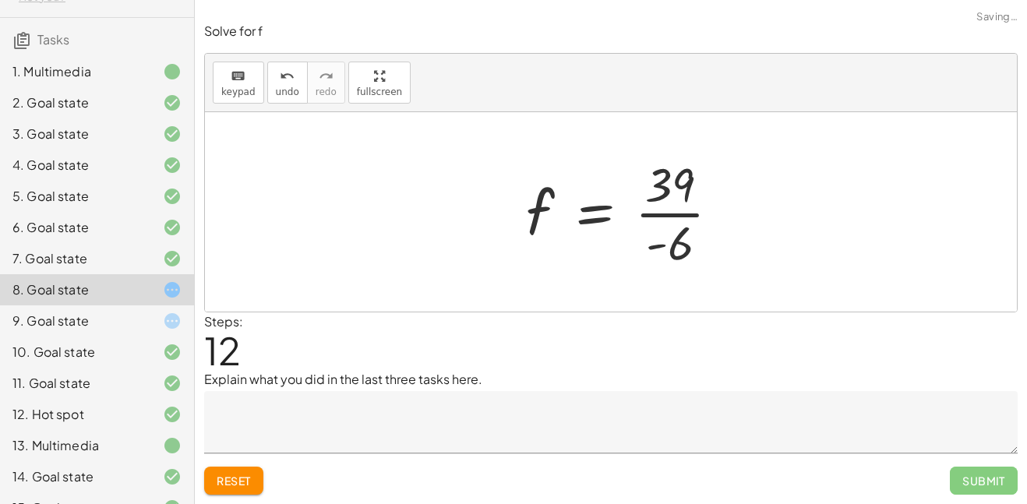
click at [676, 213] on div at bounding box center [628, 212] width 221 height 120
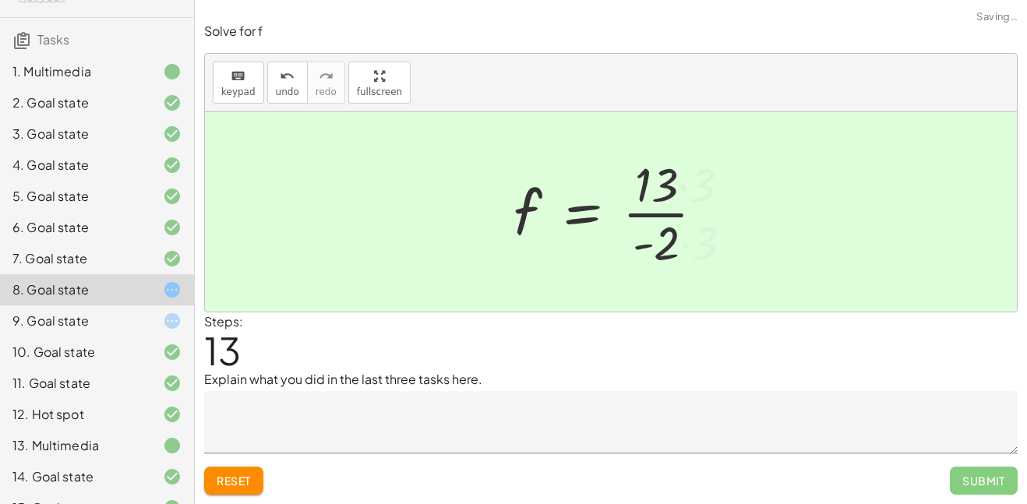
click at [645, 214] on div at bounding box center [615, 212] width 219 height 120
click at [590, 160] on div at bounding box center [616, 212] width 219 height 120
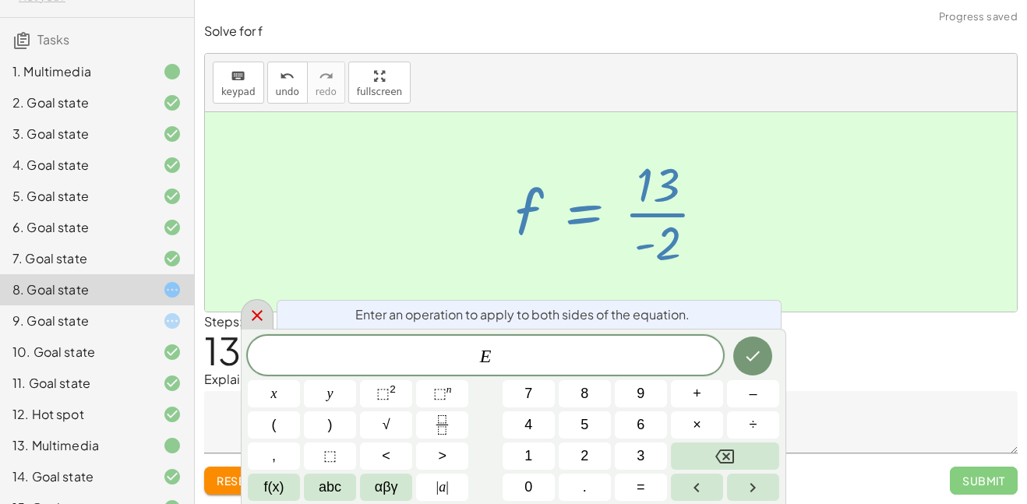
click at [256, 319] on icon at bounding box center [257, 315] width 19 height 19
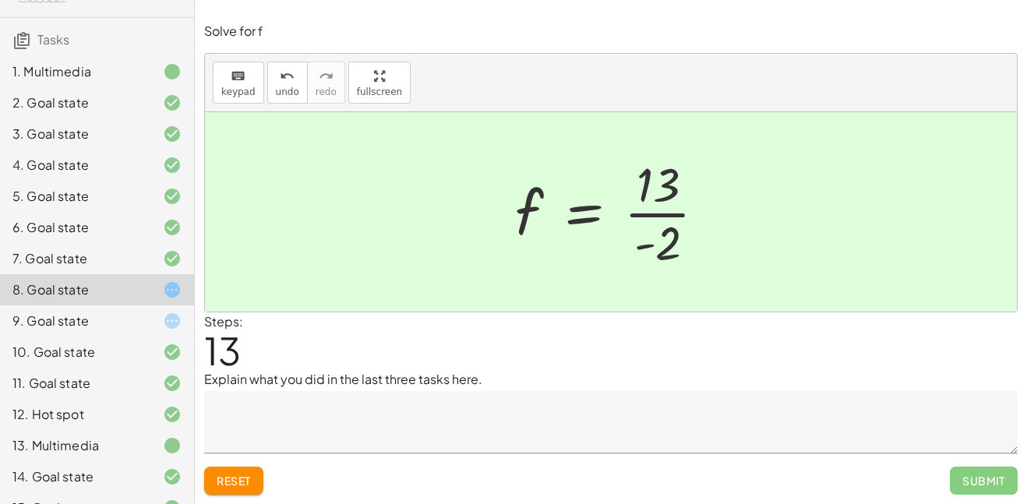
click at [230, 346] on span "13" at bounding box center [222, 350] width 37 height 48
click at [328, 407] on textarea at bounding box center [610, 422] width 813 height 62
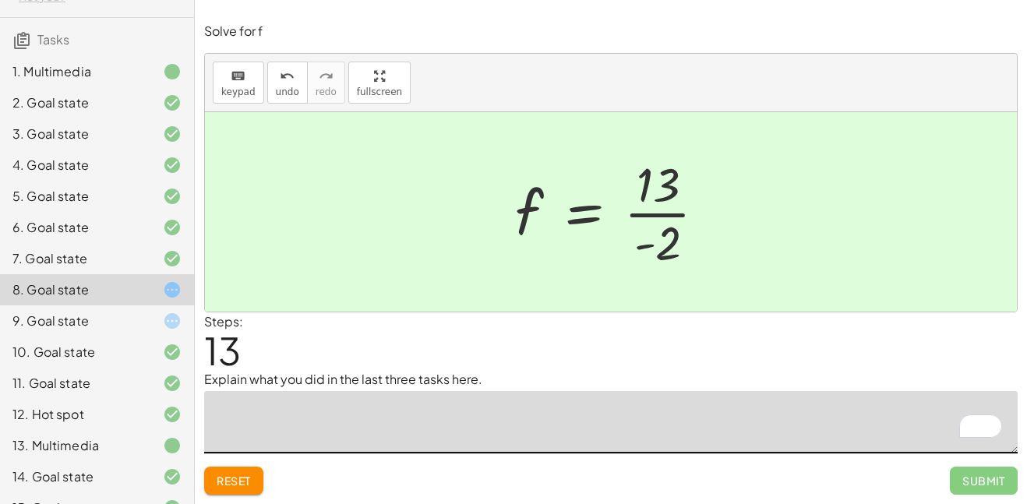
click at [133, 329] on div "9. Goal state" at bounding box center [74, 321] width 125 height 19
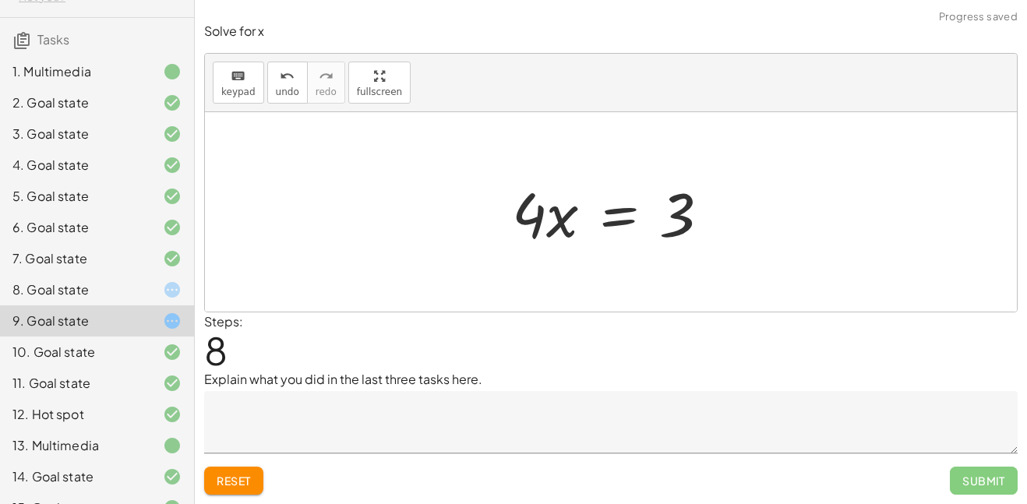
click at [104, 295] on div "8. Goal state" at bounding box center [74, 289] width 125 height 19
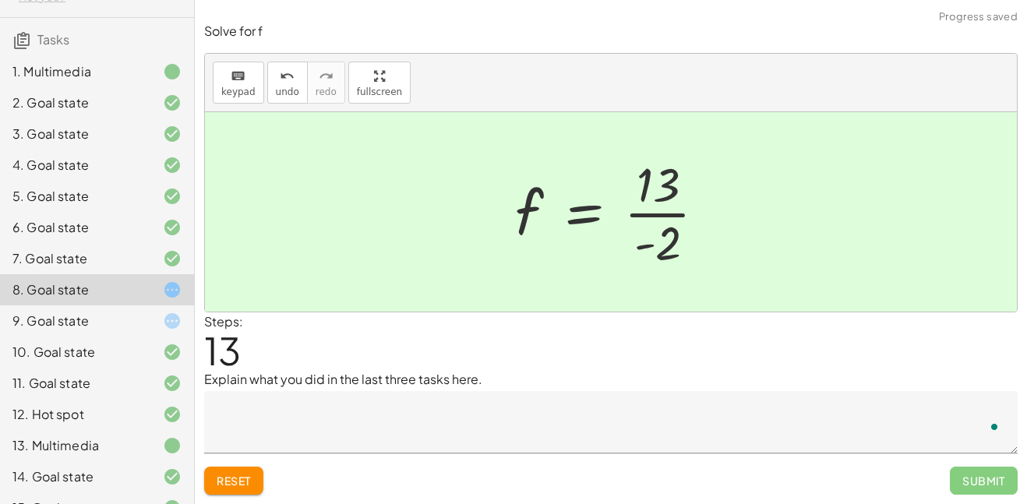
click at [132, 325] on div "9. Goal state" at bounding box center [74, 321] width 125 height 19
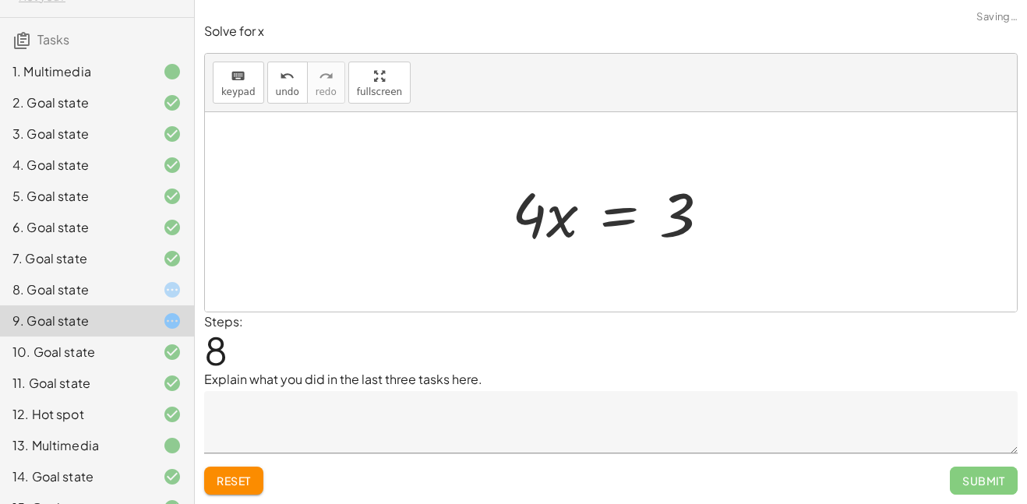
scroll to position [121, 0]
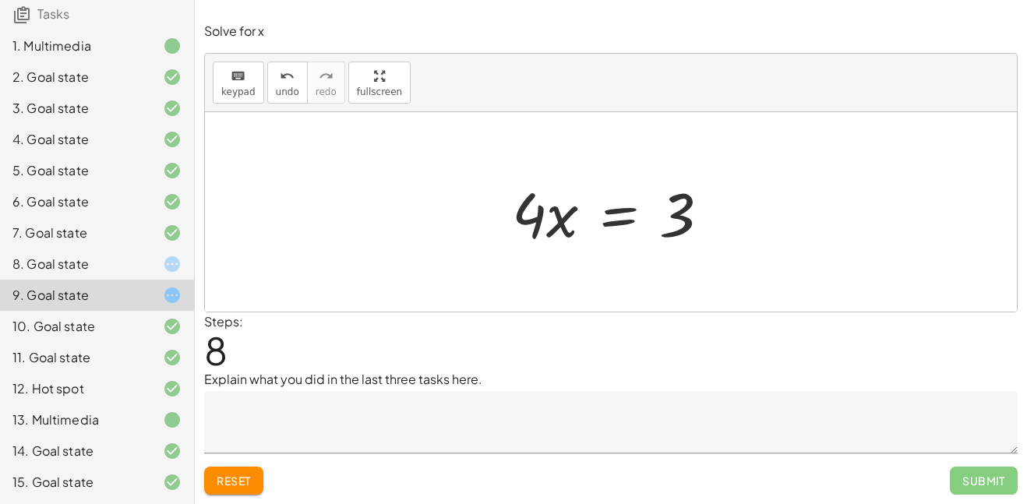
click at [244, 495] on div "Solve for x keyboard keypad undo undo redo redo fullscreen + · 2 · ( + 2 + · 3 …" at bounding box center [611, 258] width 832 height 491
click at [244, 489] on button "Reset" at bounding box center [233, 481] width 59 height 28
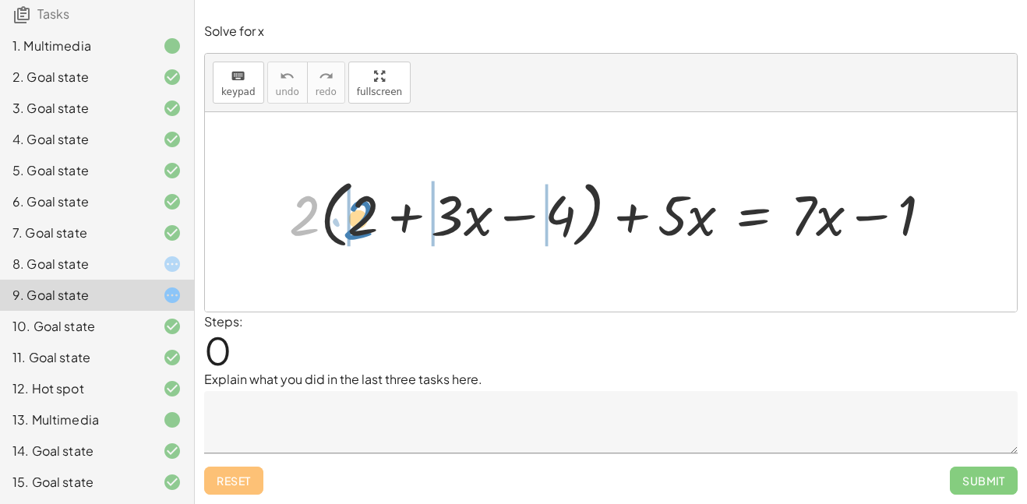
drag, startPoint x: 304, startPoint y: 224, endPoint x: 358, endPoint y: 228, distance: 53.9
click at [358, 228] on div at bounding box center [616, 212] width 671 height 82
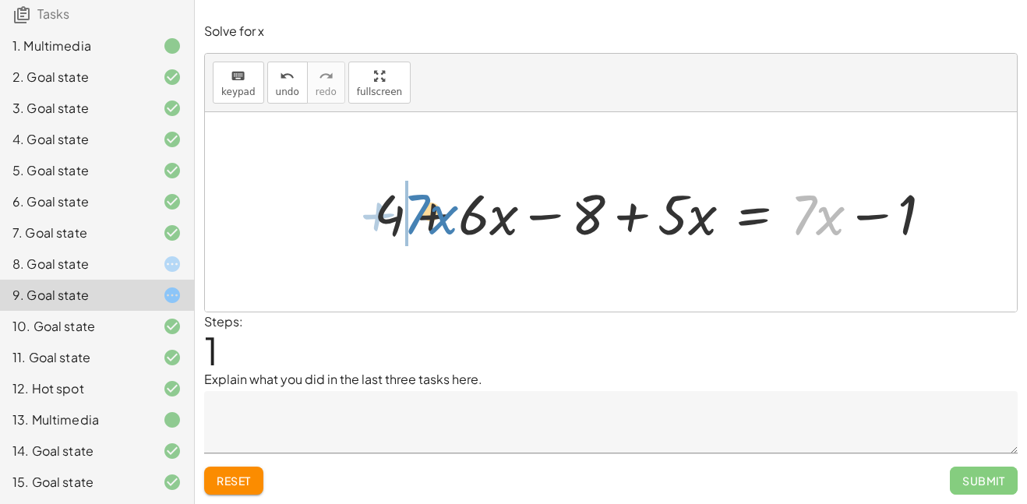
drag, startPoint x: 806, startPoint y: 205, endPoint x: 421, endPoint y: 204, distance: 385.7
click at [421, 204] on div at bounding box center [654, 211] width 577 height 73
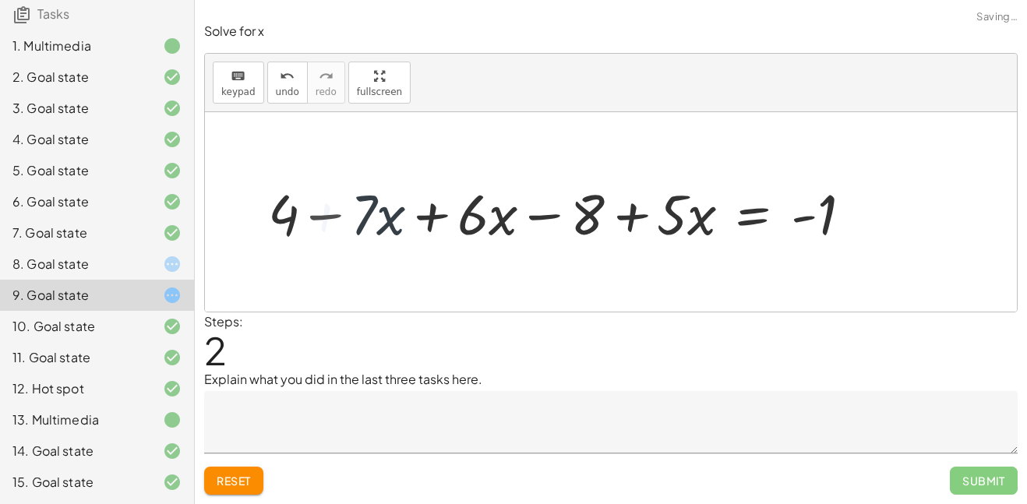
click at [443, 211] on div at bounding box center [564, 211] width 612 height 73
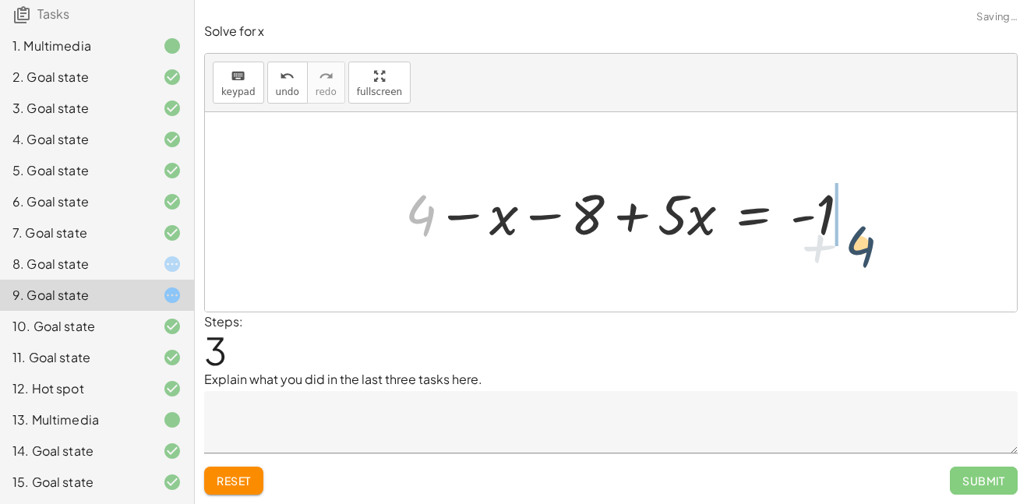
drag, startPoint x: 418, startPoint y: 215, endPoint x: 877, endPoint y: 245, distance: 459.2
click at [849, 205] on div at bounding box center [696, 211] width 534 height 73
click at [870, 217] on div at bounding box center [696, 211] width 534 height 73
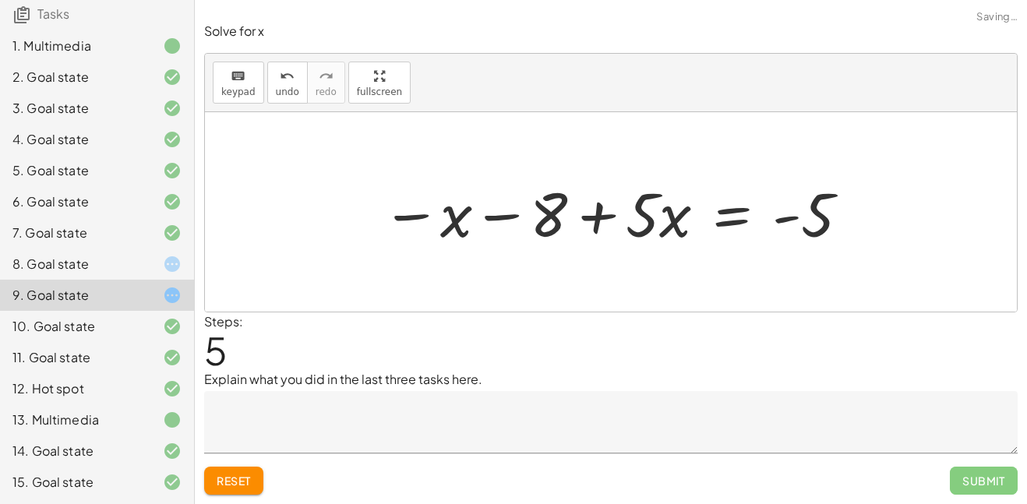
click at [523, 218] on div at bounding box center [616, 212] width 485 height 80
click at [580, 219] on div at bounding box center [616, 212] width 485 height 80
click at [588, 219] on div at bounding box center [616, 212] width 485 height 80
drag, startPoint x: 548, startPoint y: 212, endPoint x: 856, endPoint y: 211, distance: 307.8
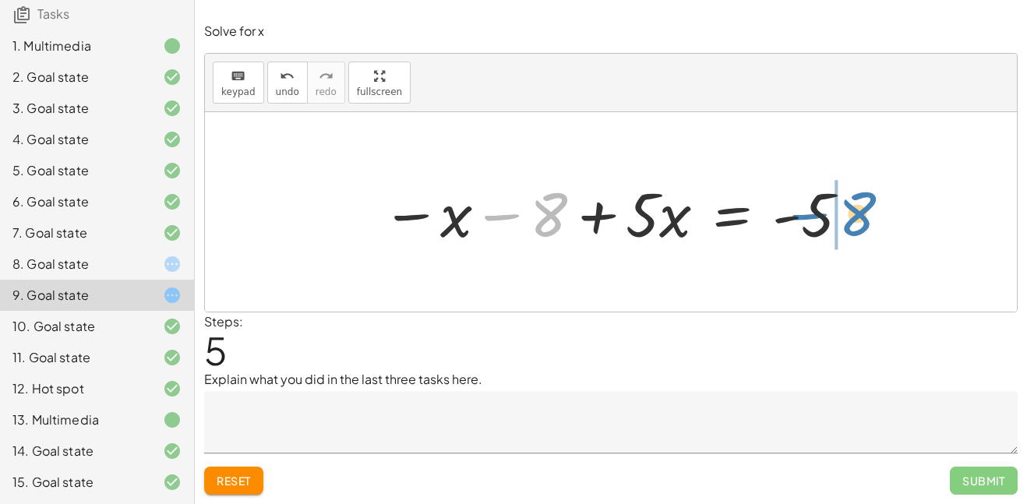
click at [856, 211] on div at bounding box center [616, 212] width 485 height 80
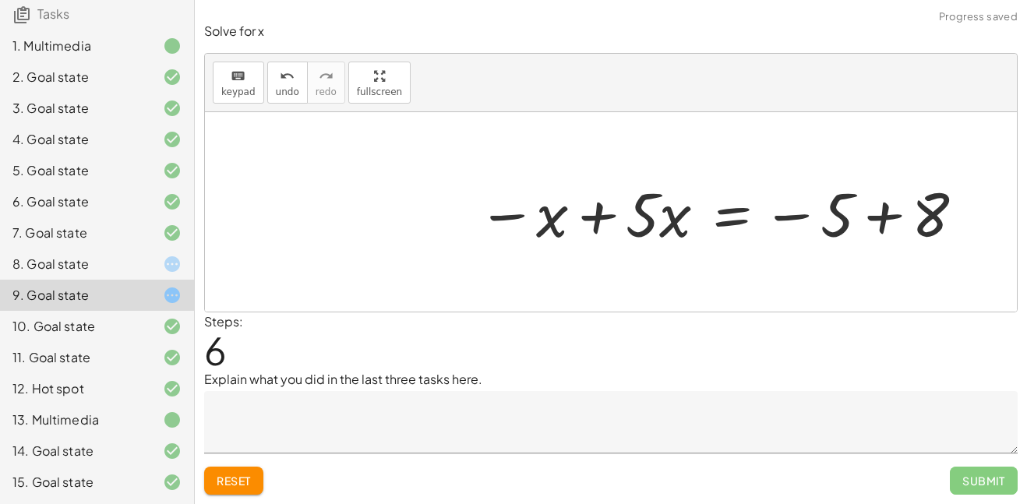
click at [890, 217] on div at bounding box center [722, 212] width 504 height 80
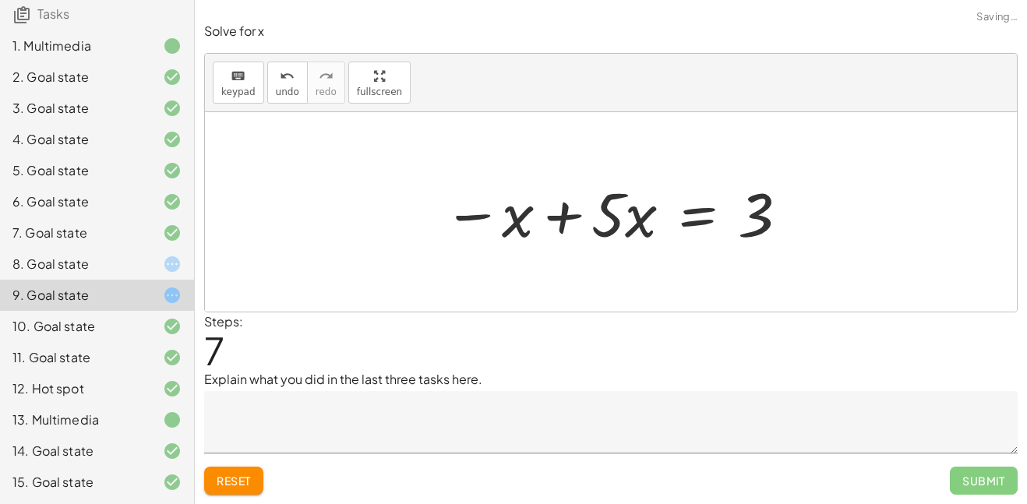
click at [558, 217] on div at bounding box center [617, 212] width 363 height 80
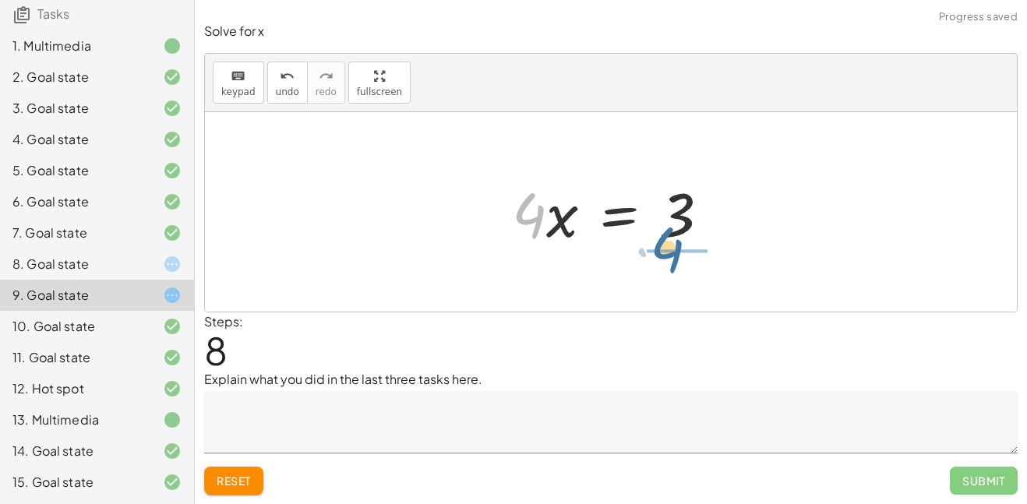
drag, startPoint x: 524, startPoint y: 210, endPoint x: 665, endPoint y: 246, distance: 145.7
click at [665, 246] on div at bounding box center [617, 212] width 226 height 80
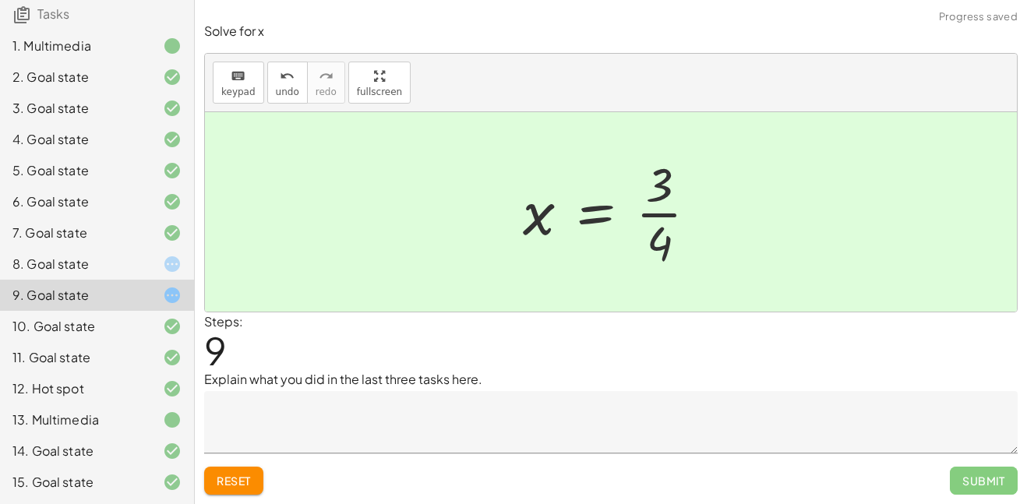
click at [647, 217] on div at bounding box center [616, 212] width 203 height 120
drag, startPoint x: 535, startPoint y: 213, endPoint x: 631, endPoint y: 207, distance: 96.8
click at [631, 207] on div at bounding box center [616, 212] width 203 height 120
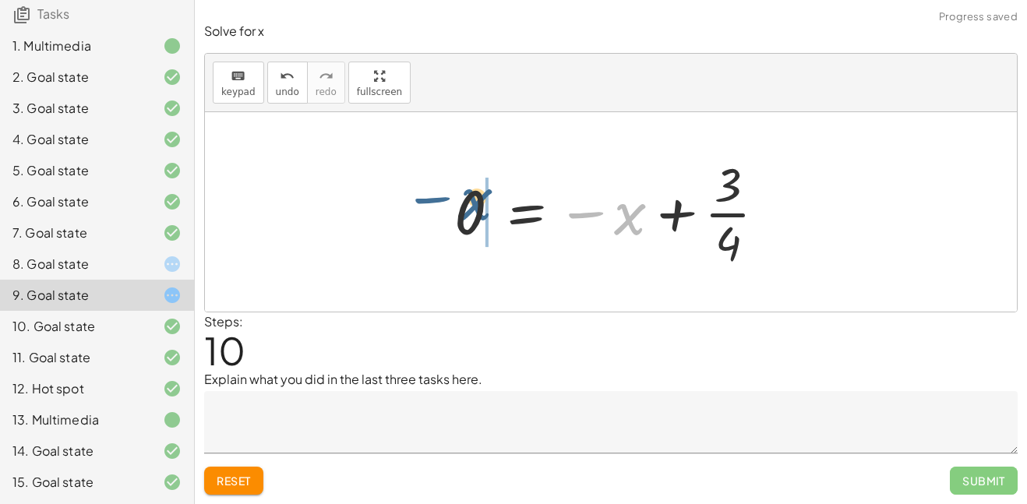
drag, startPoint x: 637, startPoint y: 218, endPoint x: 478, endPoint y: 211, distance: 159.9
click at [478, 211] on div at bounding box center [616, 212] width 340 height 120
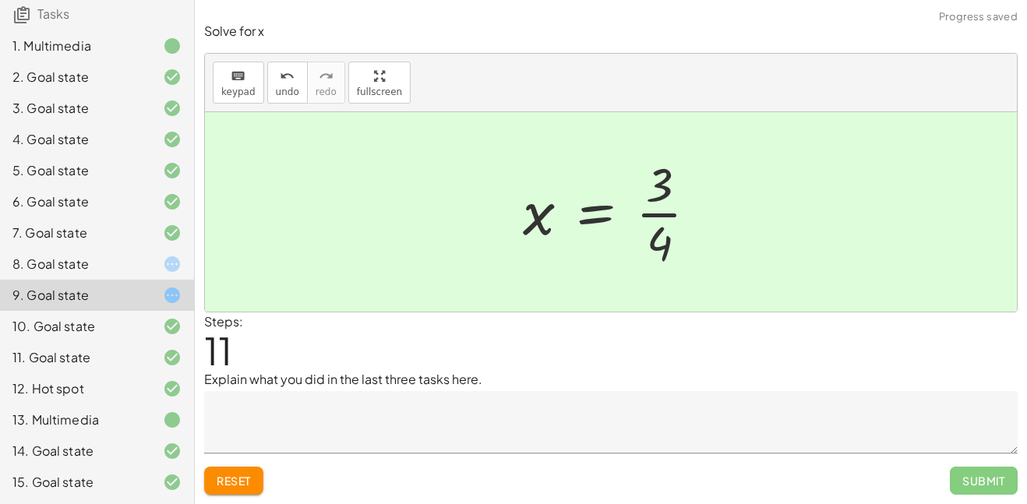
click at [596, 219] on div at bounding box center [616, 212] width 203 height 120
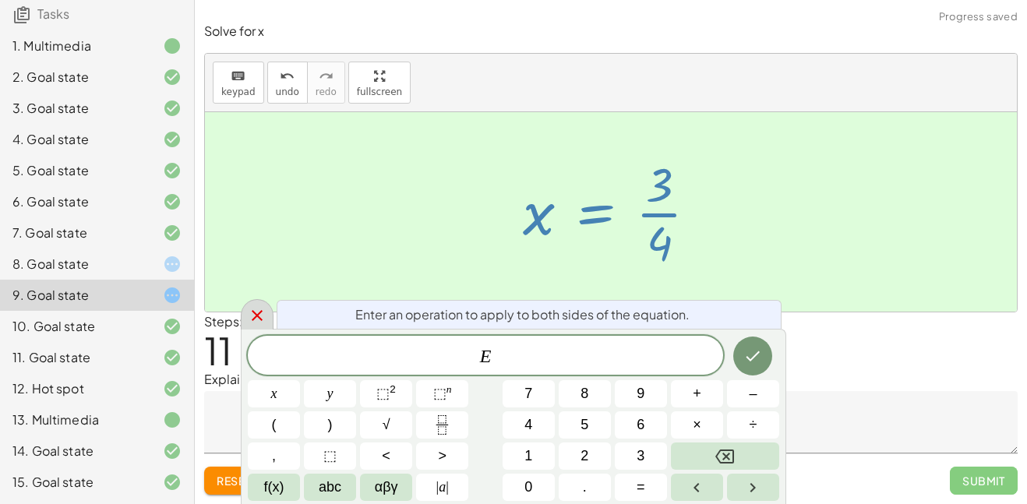
click at [248, 309] on icon at bounding box center [257, 315] width 19 height 19
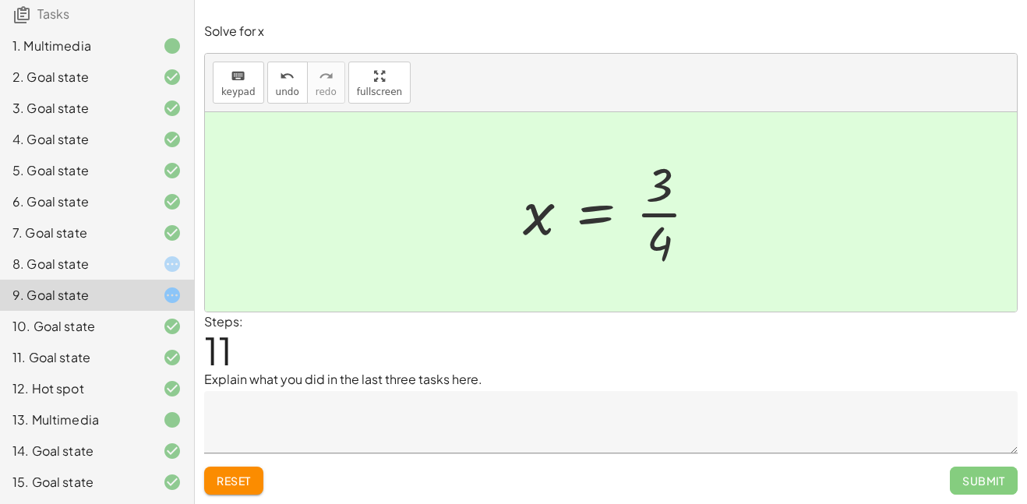
click at [142, 266] on div at bounding box center [160, 264] width 44 height 19
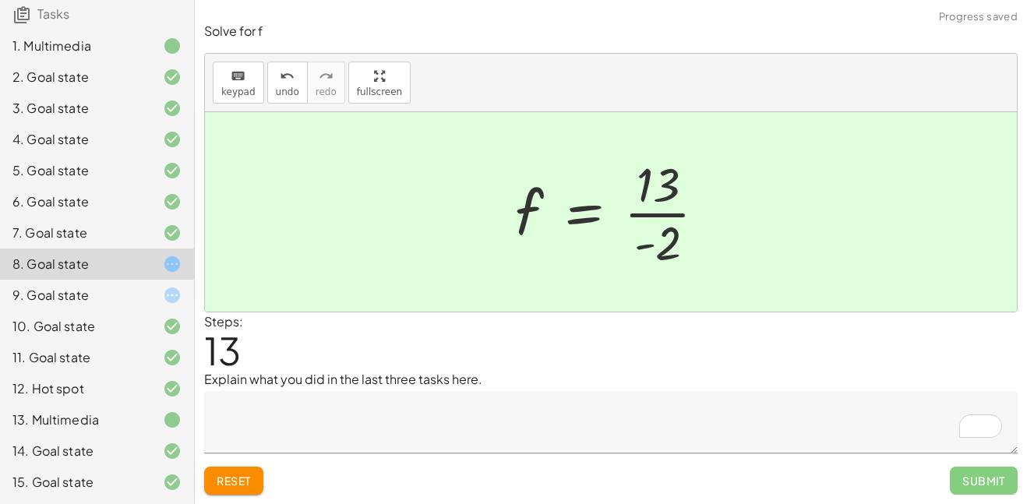
click at [278, 422] on textarea "To enrich screen reader interactions, please activate Accessibility in Grammarl…" at bounding box center [610, 422] width 813 height 62
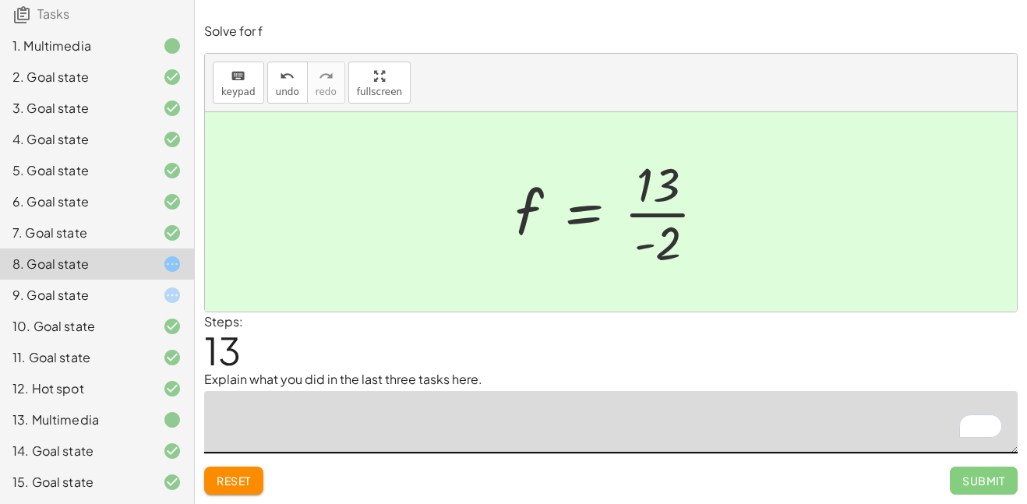
click at [355, 430] on textarea "To enrich screen reader interactions, please activate Accessibility in Grammarl…" at bounding box center [610, 422] width 813 height 62
type textarea "*"
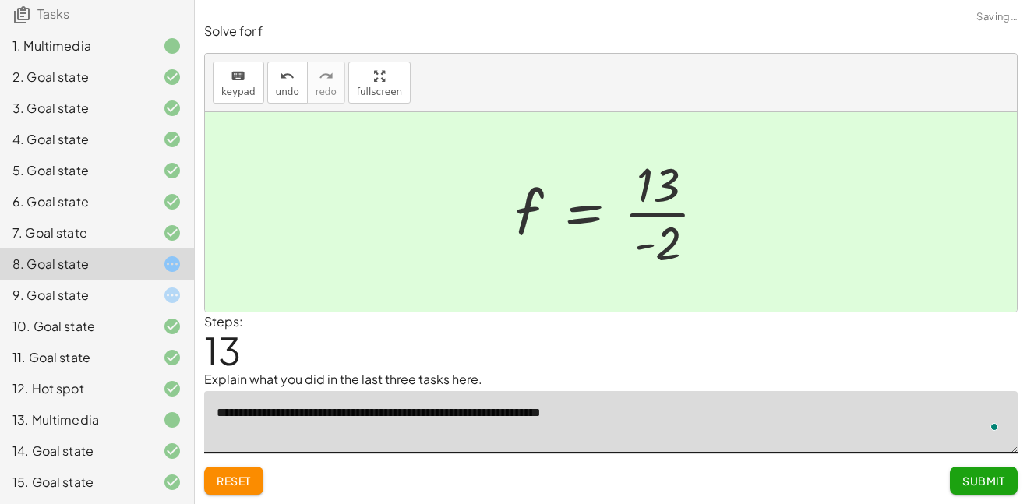
type textarea "**********"
click at [142, 239] on div at bounding box center [160, 233] width 44 height 19
click at [155, 228] on div at bounding box center [160, 233] width 44 height 19
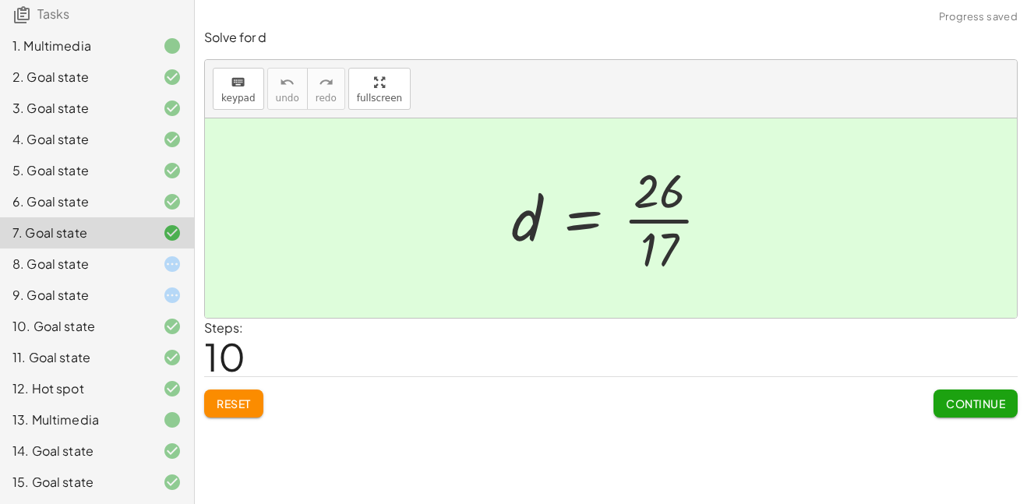
click at [163, 212] on div "6. Goal state" at bounding box center [97, 201] width 194 height 31
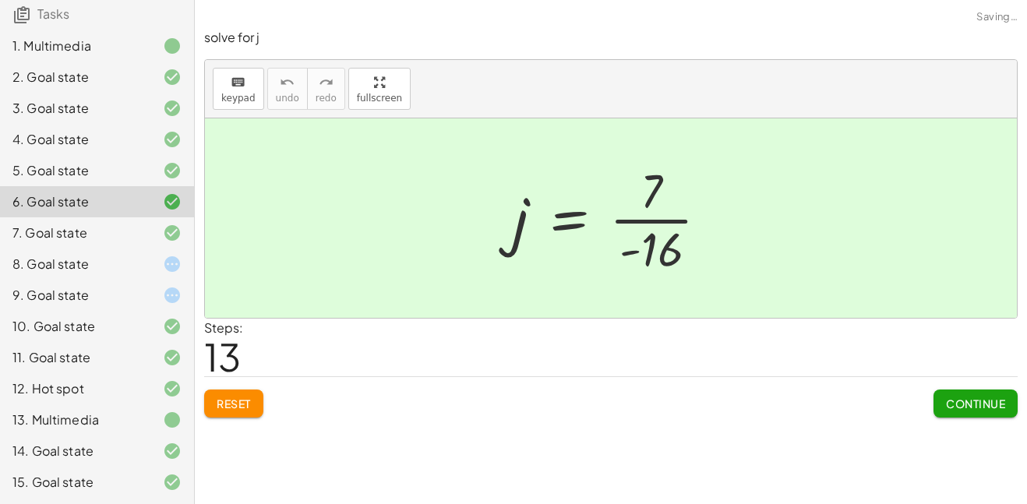
click at [145, 271] on div at bounding box center [160, 264] width 44 height 19
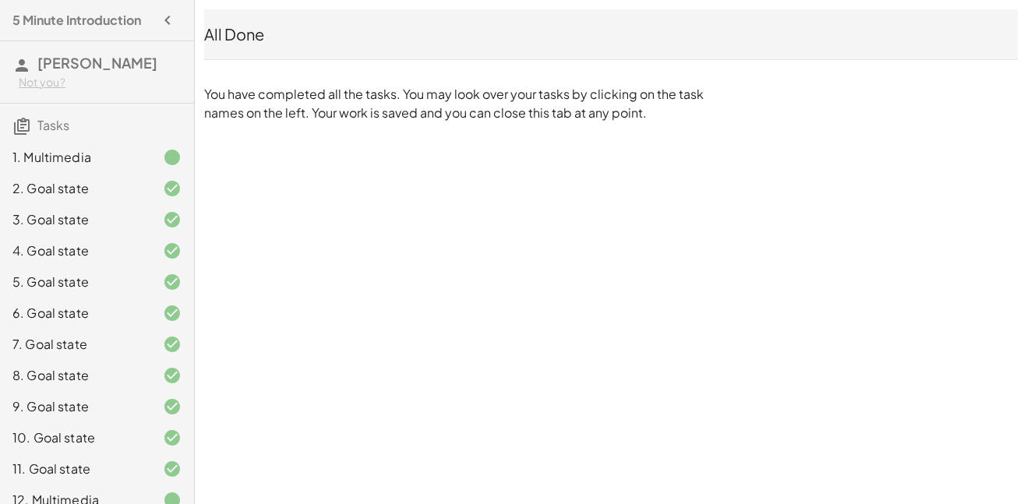
scroll to position [18, 0]
